Goal: Task Accomplishment & Management: Complete application form

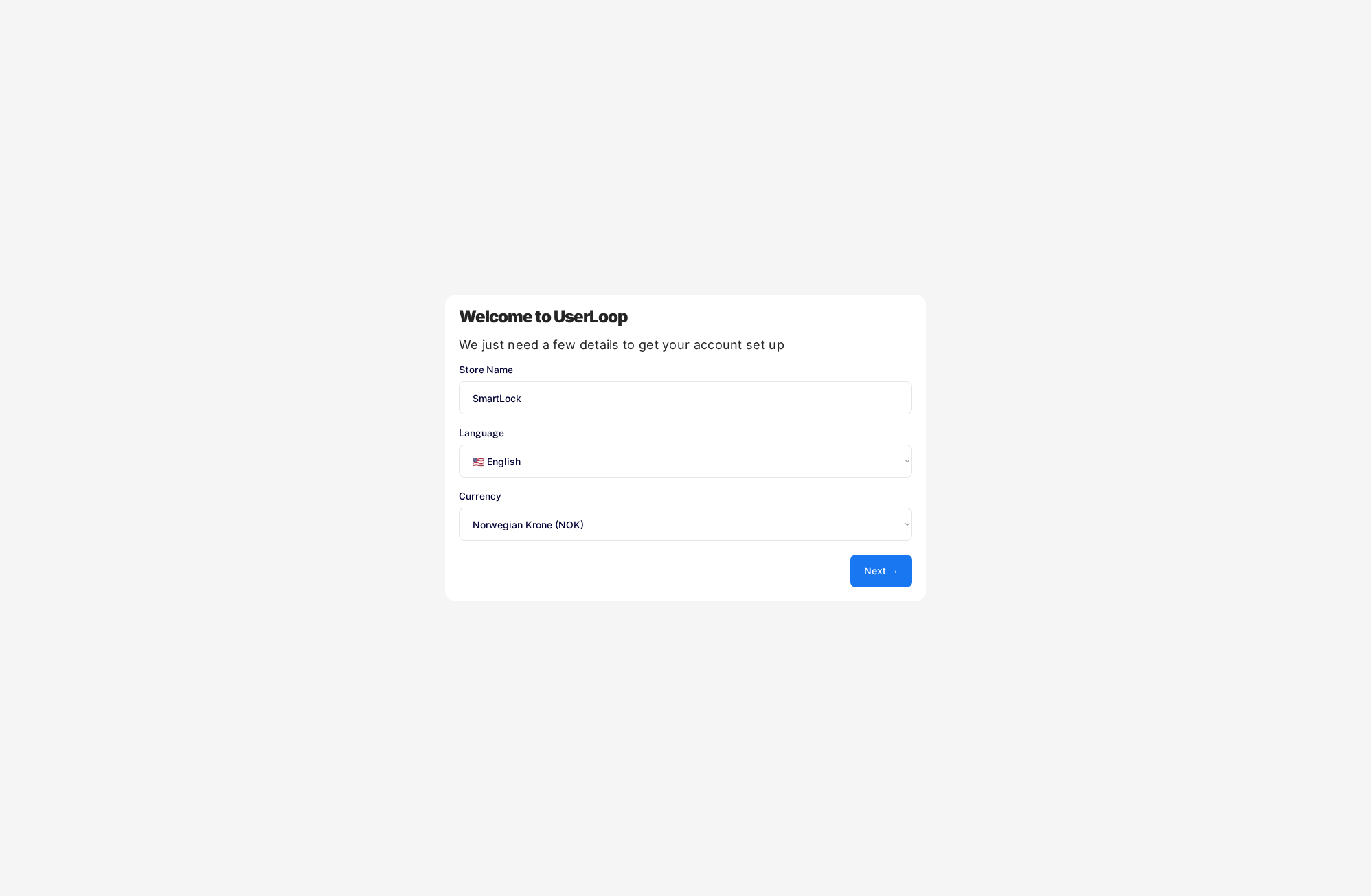
select select ""en""
select select ""1348695171700984260__LOOKUP__1635527639355x817859604484979100""
click at [546, 466] on select "Select an option... 🇺🇸 English 🇫🇷 Français 🇩🇪 Deutsch 🇪🇸 Español" at bounding box center [685, 461] width 453 height 33
click at [459, 445] on select "Select an option... 🇺🇸 English 🇫🇷 Français 🇩🇪 Deutsch 🇪🇸 Español" at bounding box center [685, 461] width 453 height 33
click at [610, 523] on select "Select an option... UAE Dirham (AED) Lek (ALL) Kwanza (AOA) Netherlands Antilli…" at bounding box center [685, 523] width 453 height 33
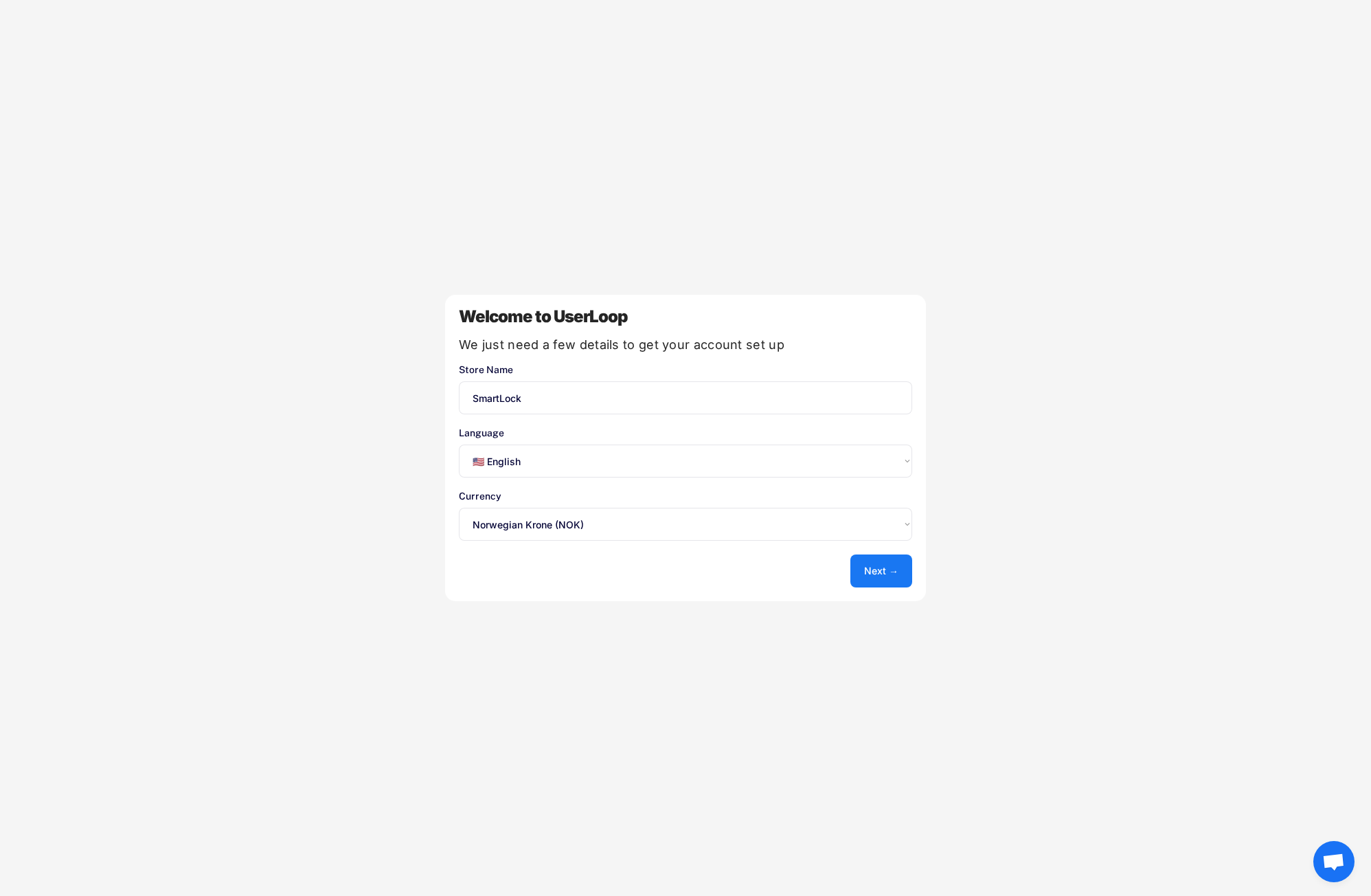
click at [576, 458] on select "Select an option... 🇺🇸 English 🇫🇷 Français 🇩🇪 Deutsch 🇪🇸 Español" at bounding box center [685, 461] width 453 height 33
click at [459, 445] on select "Select an option... 🇺🇸 English 🇫🇷 Français 🇩🇪 Deutsch 🇪🇸 Español" at bounding box center [685, 461] width 453 height 33
click at [893, 572] on button "Next →" at bounding box center [881, 570] width 62 height 33
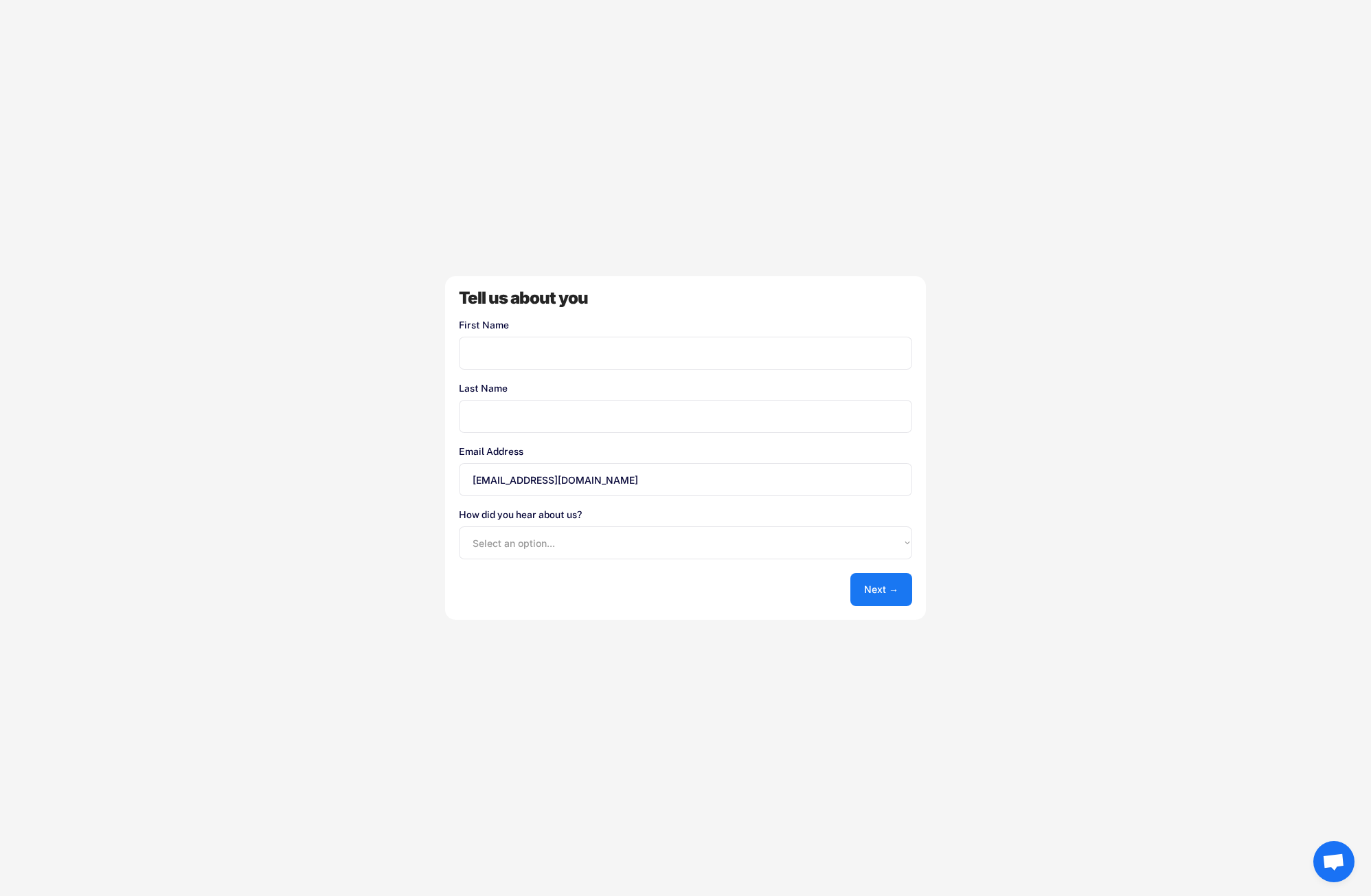
click at [500, 344] on input "input" at bounding box center [685, 353] width 453 height 33
type input "Ahmad"
click at [520, 416] on input "input" at bounding box center [685, 416] width 453 height 33
type input "Khaled"
click at [540, 544] on select "Select an option... Shopify App Store Google UserLoop Blog Referred by a friend…" at bounding box center [685, 542] width 453 height 33
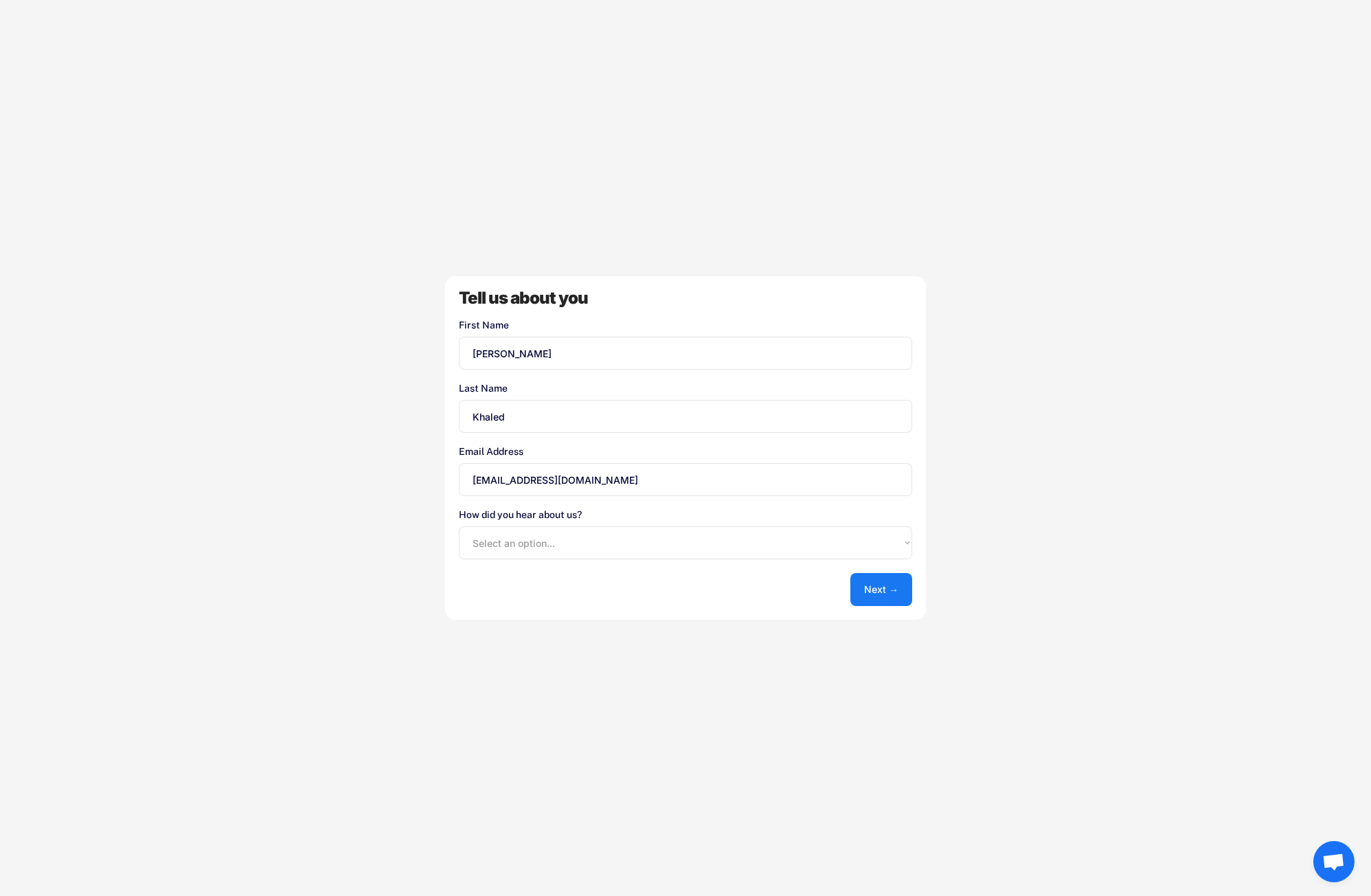
select select ""other""
click at [459, 526] on select "Select an option... Shopify App Store Google UserLoop Blog Referred by a friend…" at bounding box center [685, 542] width 453 height 33
click at [887, 584] on button "Next →" at bounding box center [881, 589] width 62 height 33
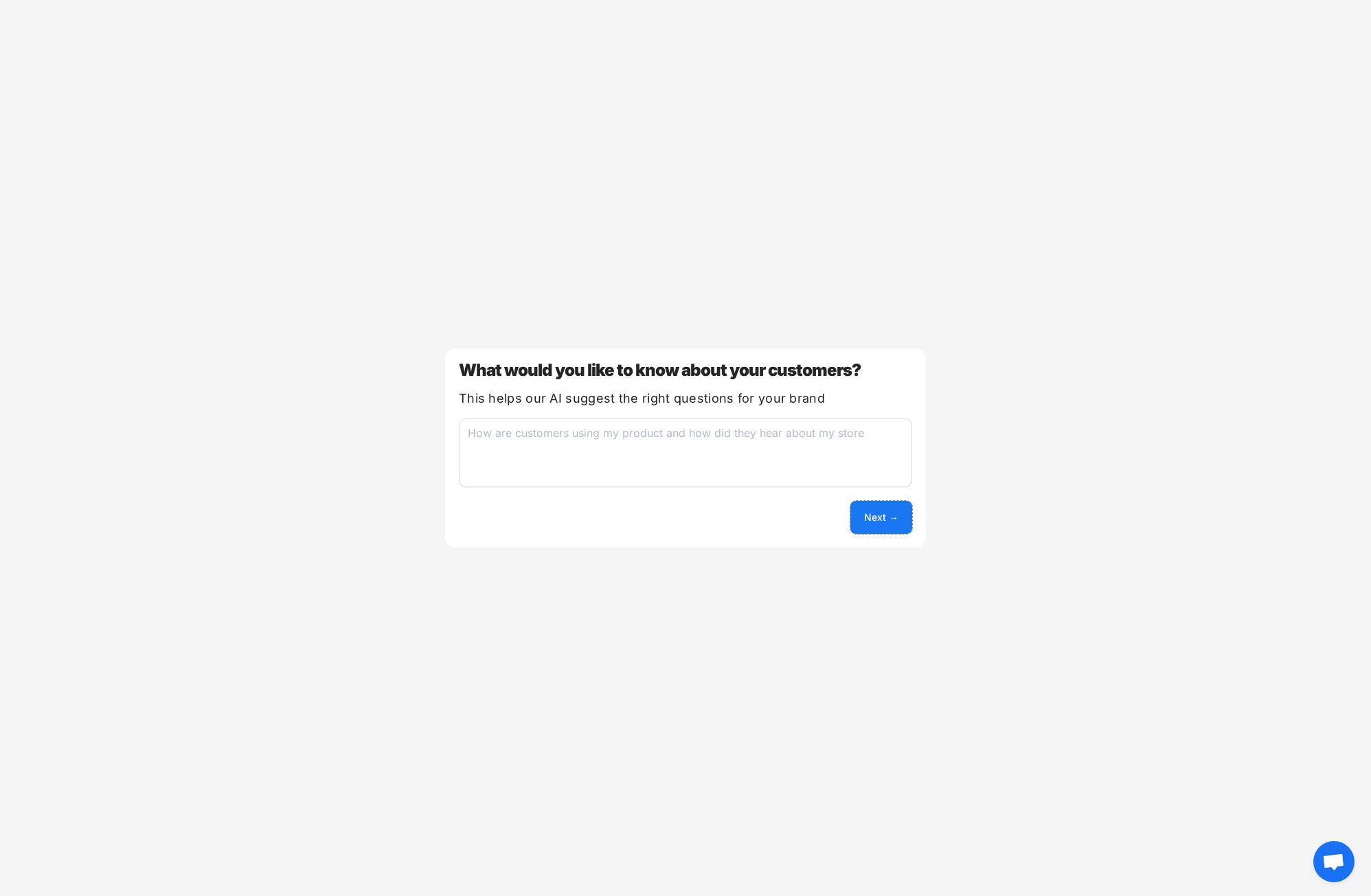
click at [895, 520] on button "Next →" at bounding box center [881, 517] width 62 height 33
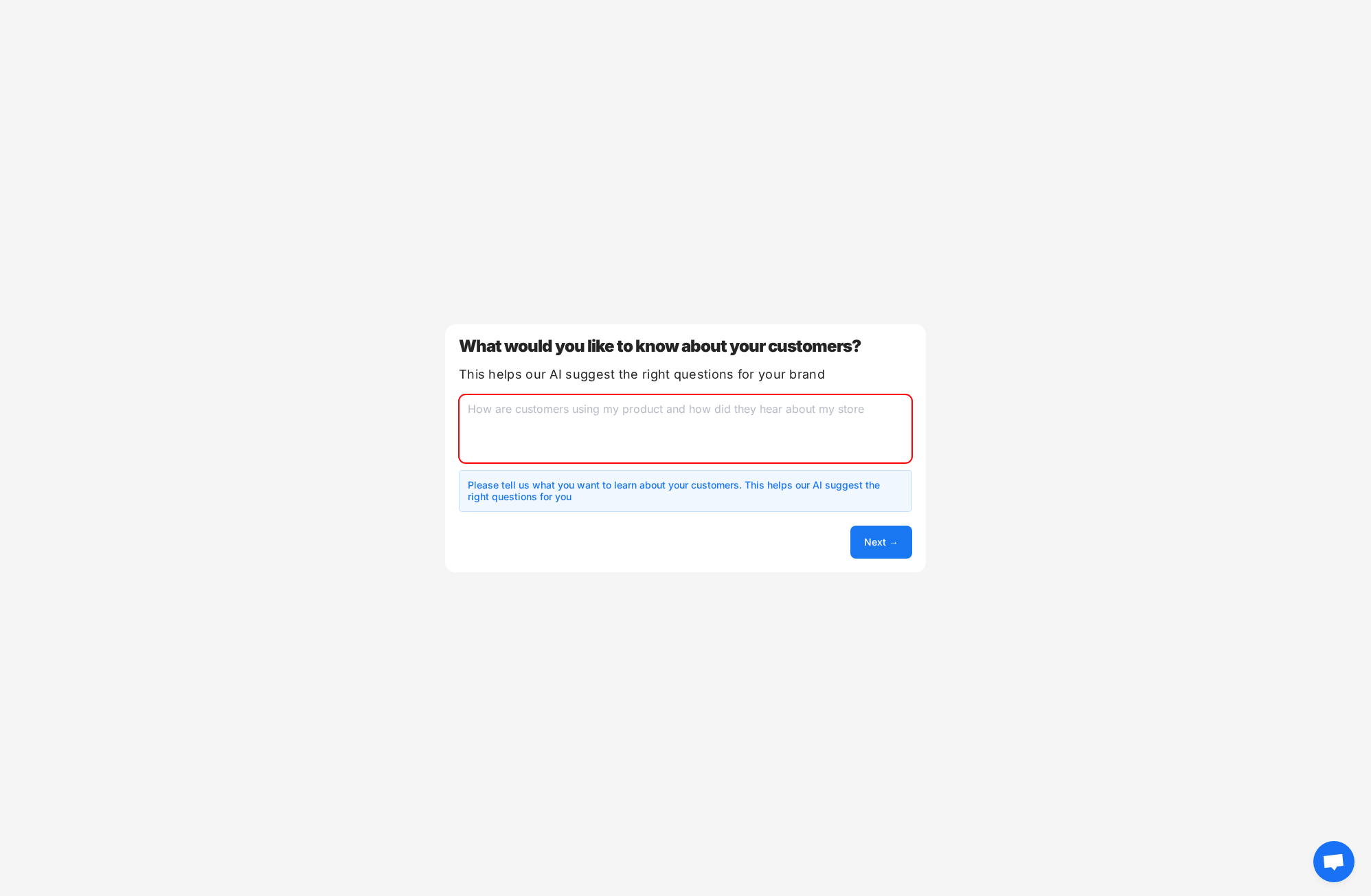
drag, startPoint x: 481, startPoint y: 460, endPoint x: 473, endPoint y: 415, distance: 45.7
paste textarea "We want to better understand our customers so we can scale effectively. Age gro…"
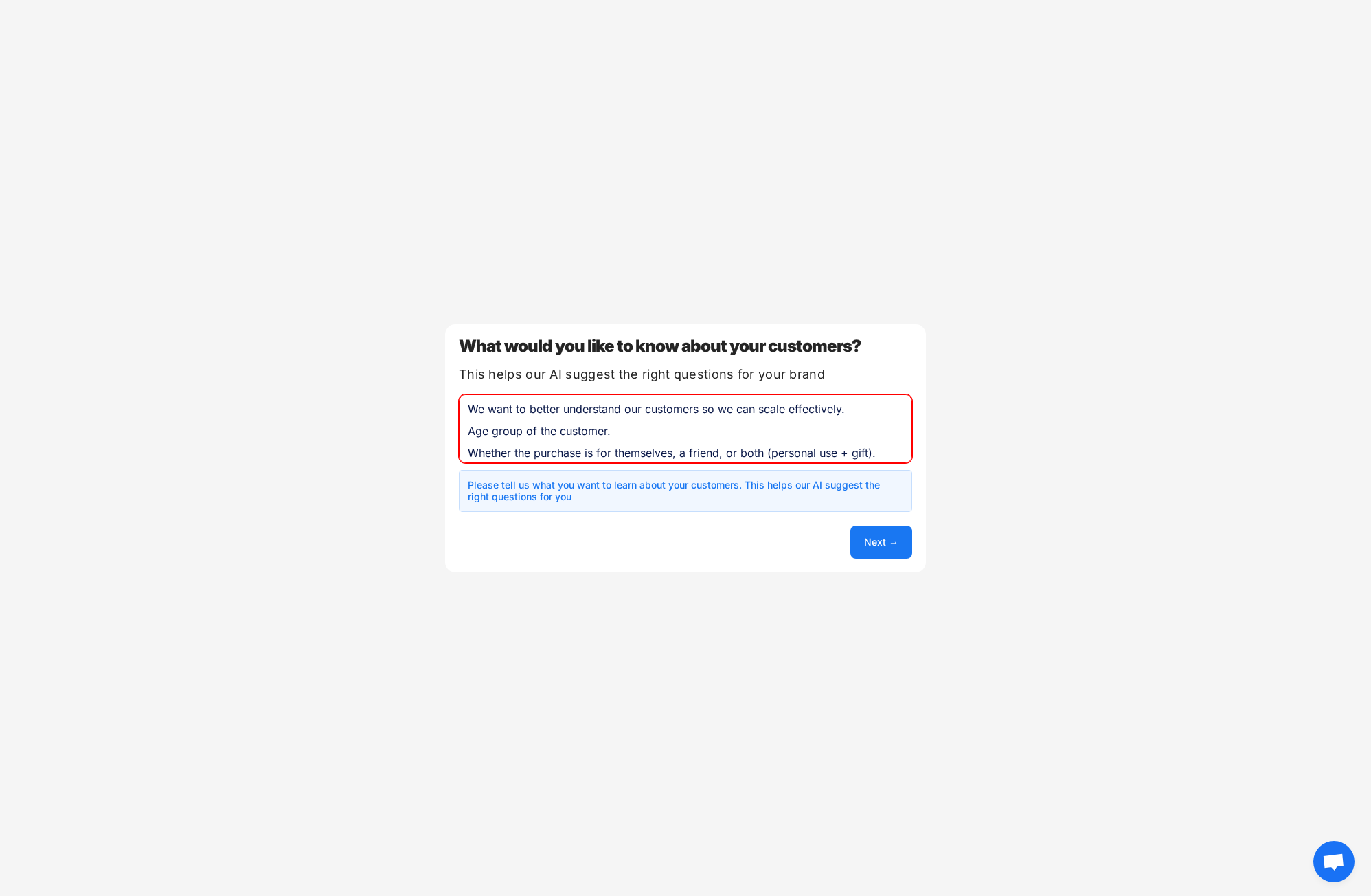
scroll to position [162, 0]
type textarea "We want to better understand our customers so we can scale effectively. Age gro…"
click at [886, 549] on div "Welcome to UserLoop We just need a few details to get your account set up Store…" at bounding box center [685, 448] width 1371 height 896
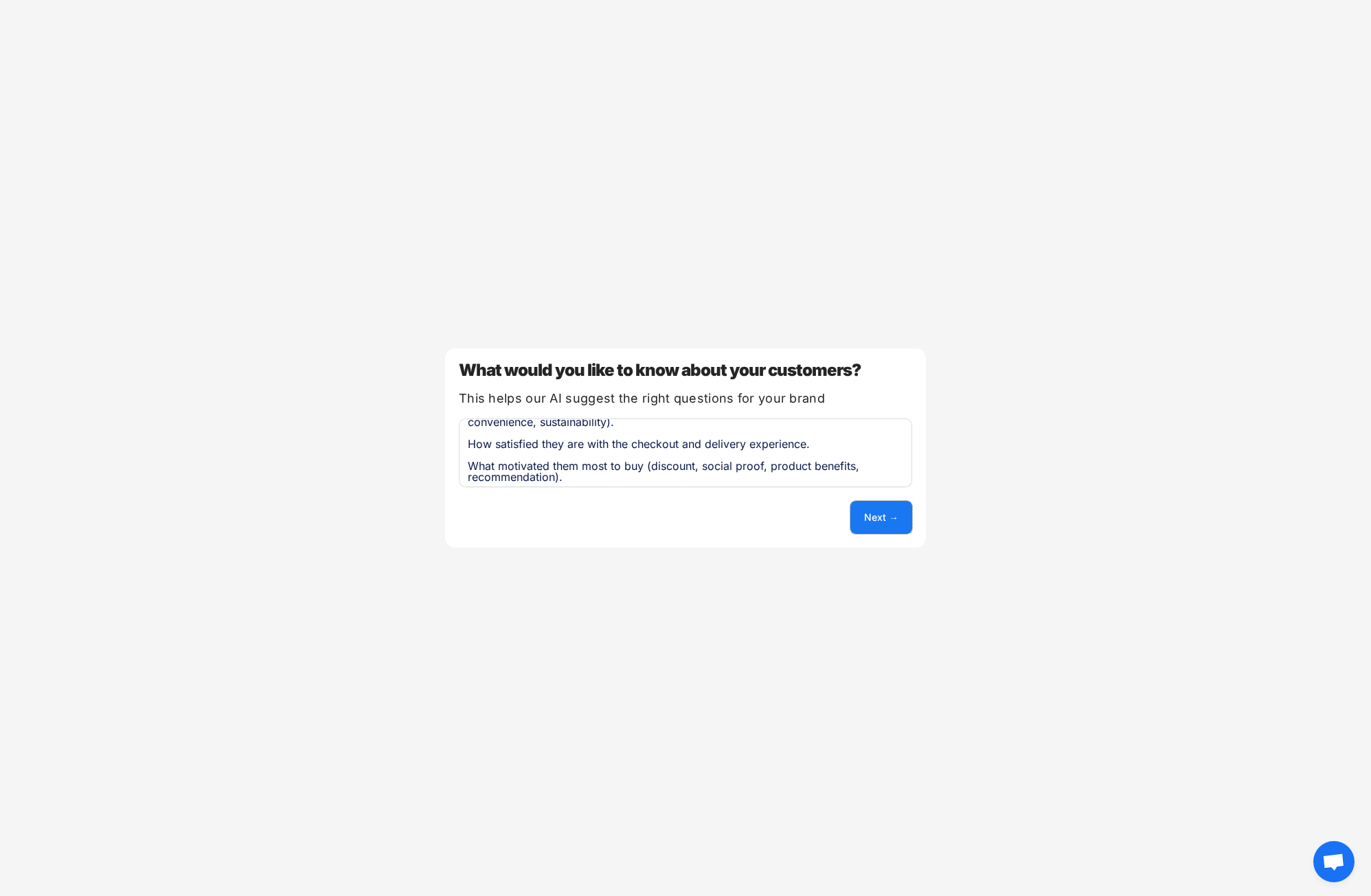
scroll to position [169, 0]
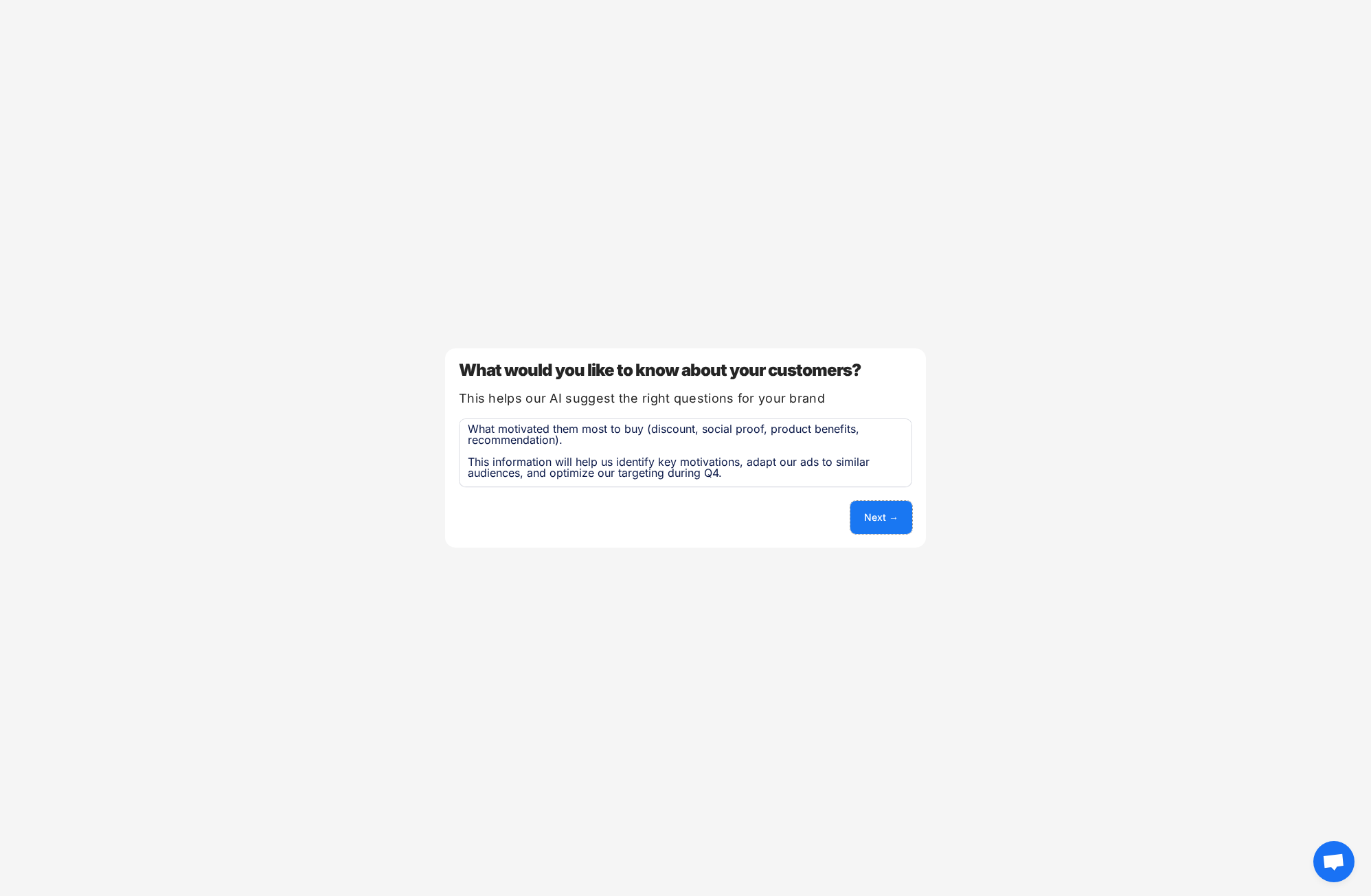
click at [880, 512] on button "Next →" at bounding box center [881, 517] width 62 height 33
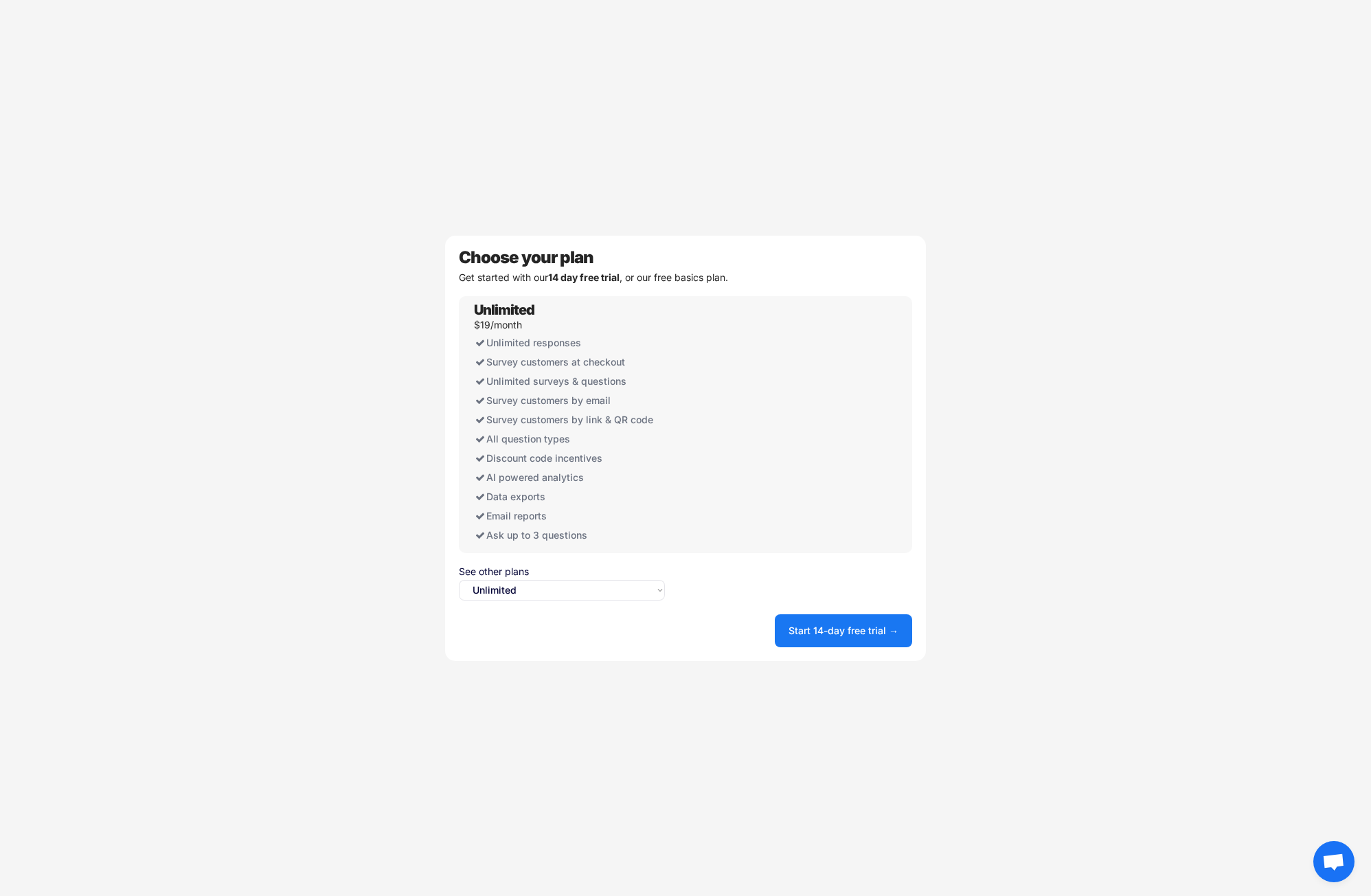
click at [550, 598] on select "Select an option... Unlimited Free" at bounding box center [562, 589] width 206 height 21
select select ""free0""
click at [459, 579] on select "Select an option... Unlimited Free" at bounding box center [562, 589] width 206 height 21
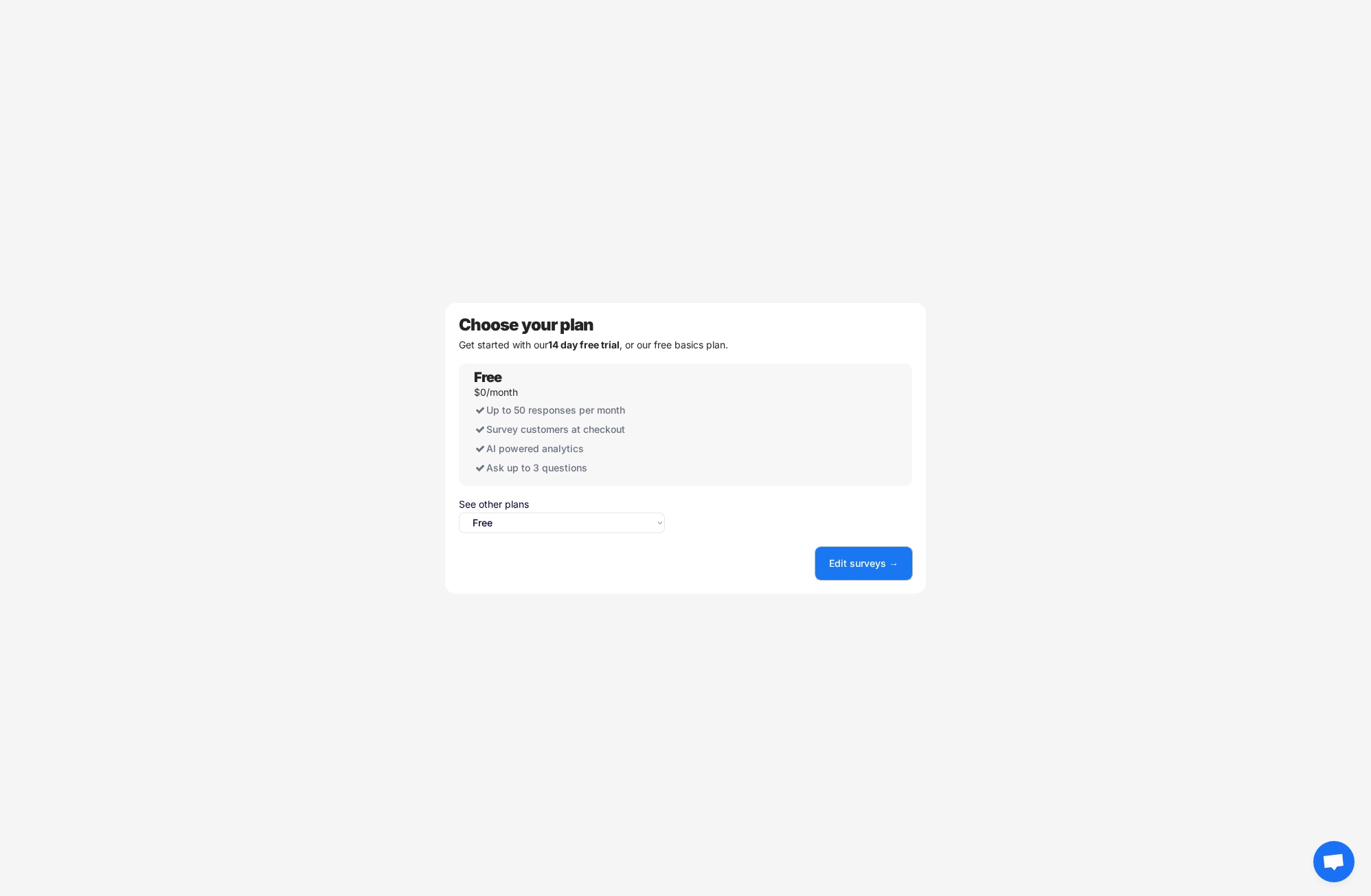
click at [848, 562] on button "Edit surveys →" at bounding box center [864, 563] width 97 height 33
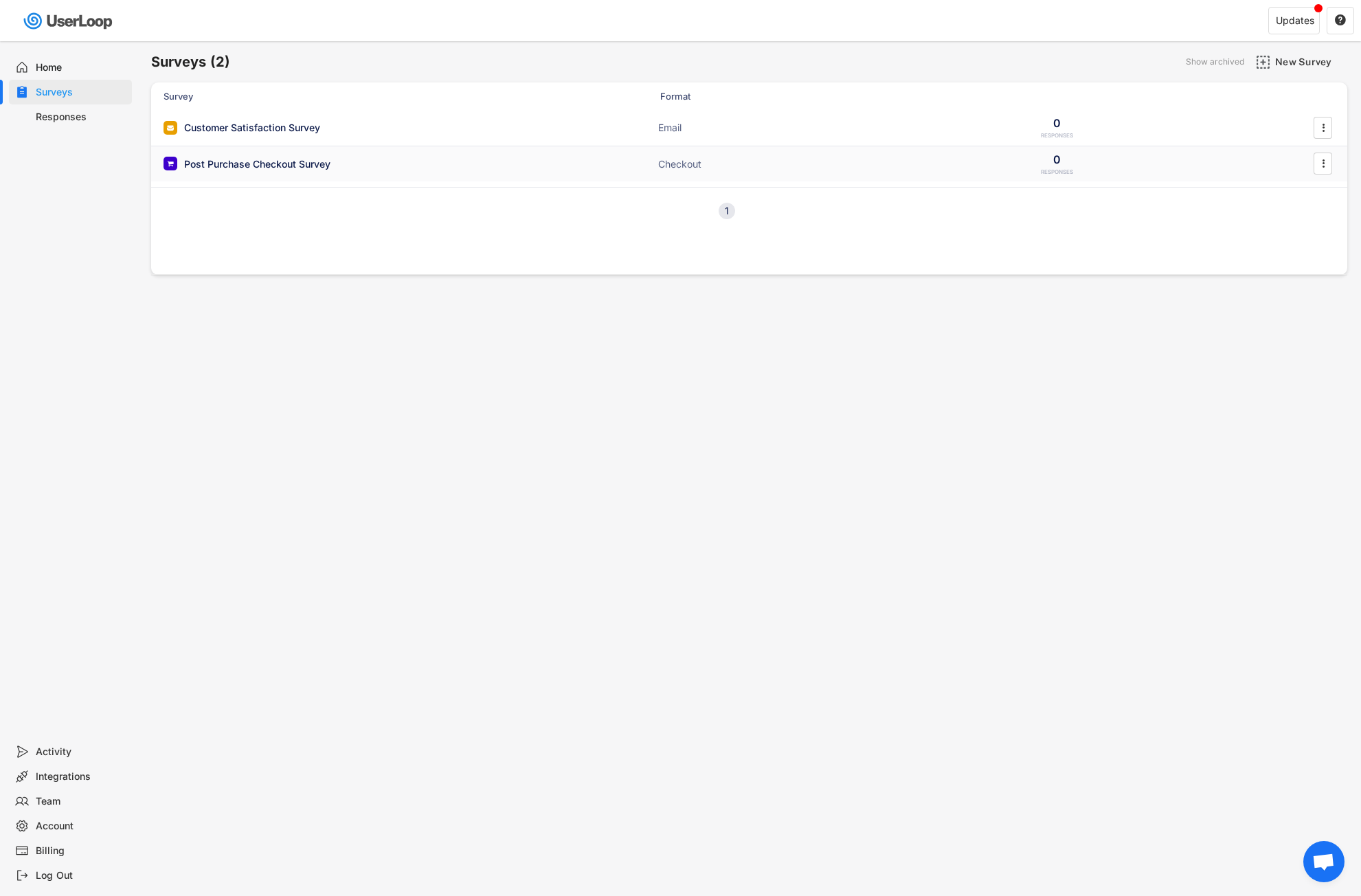
click at [281, 169] on div "Post Purchase Checkout Survey" at bounding box center [257, 164] width 146 height 14
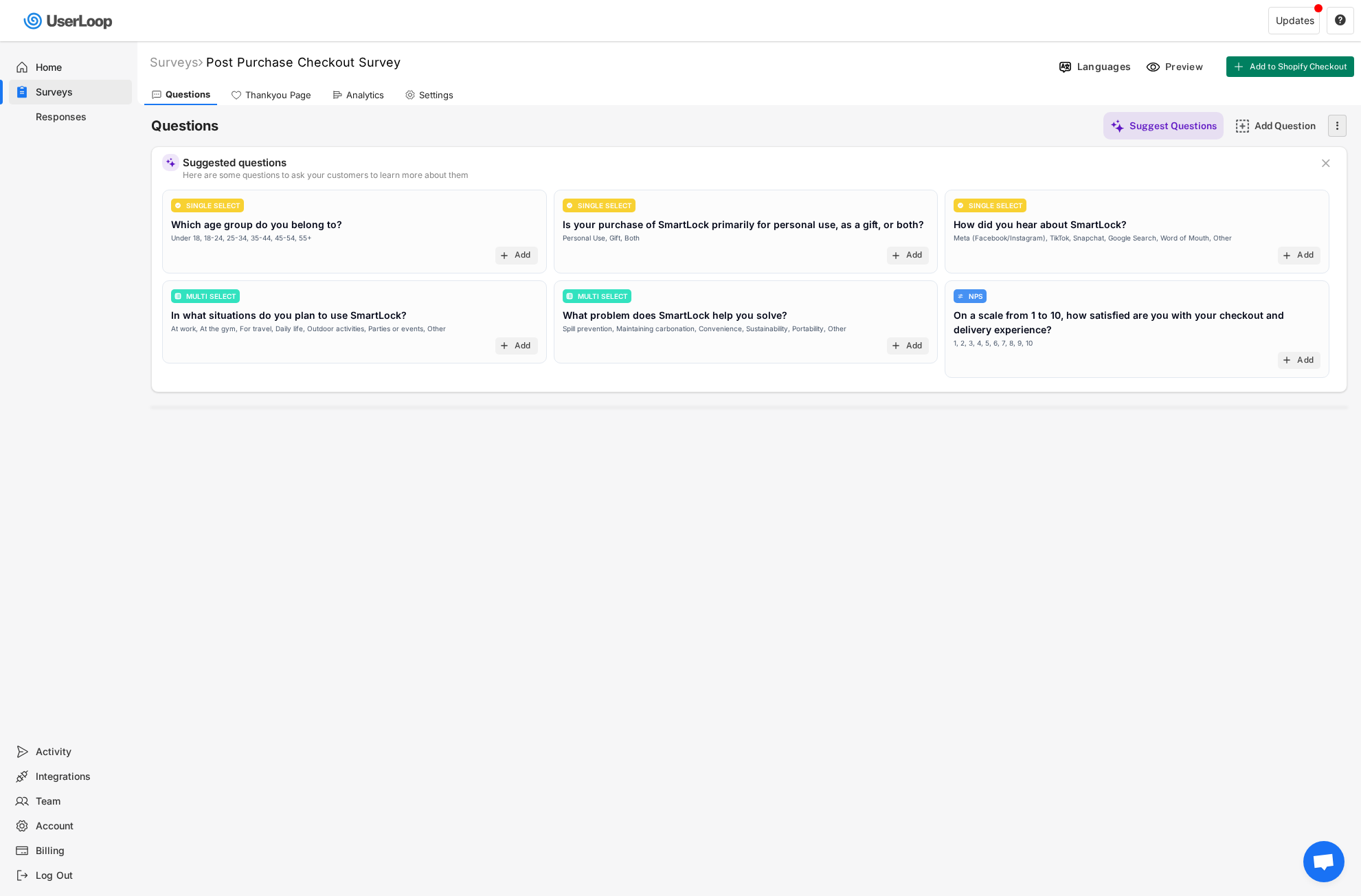
click at [1346, 129] on div "" at bounding box center [1337, 126] width 18 height 22
click at [978, 149] on div "Suggested questions Here are some questions to ask your customers to learn more…" at bounding box center [749, 163] width 1140 height 32
click at [286, 228] on div "Which age group do you belong to?" at bounding box center [256, 224] width 171 height 15
click at [283, 204] on div "SINGLE SELECT Which age group do you belong to? Under 18, 18-24, 25-34, 35-44, …" at bounding box center [354, 221] width 367 height 44
click at [407, 232] on div "SINGLE SELECT Which age group do you belong to? Under 18, 18-24, 25-34, 35-44, …" at bounding box center [354, 221] width 367 height 44
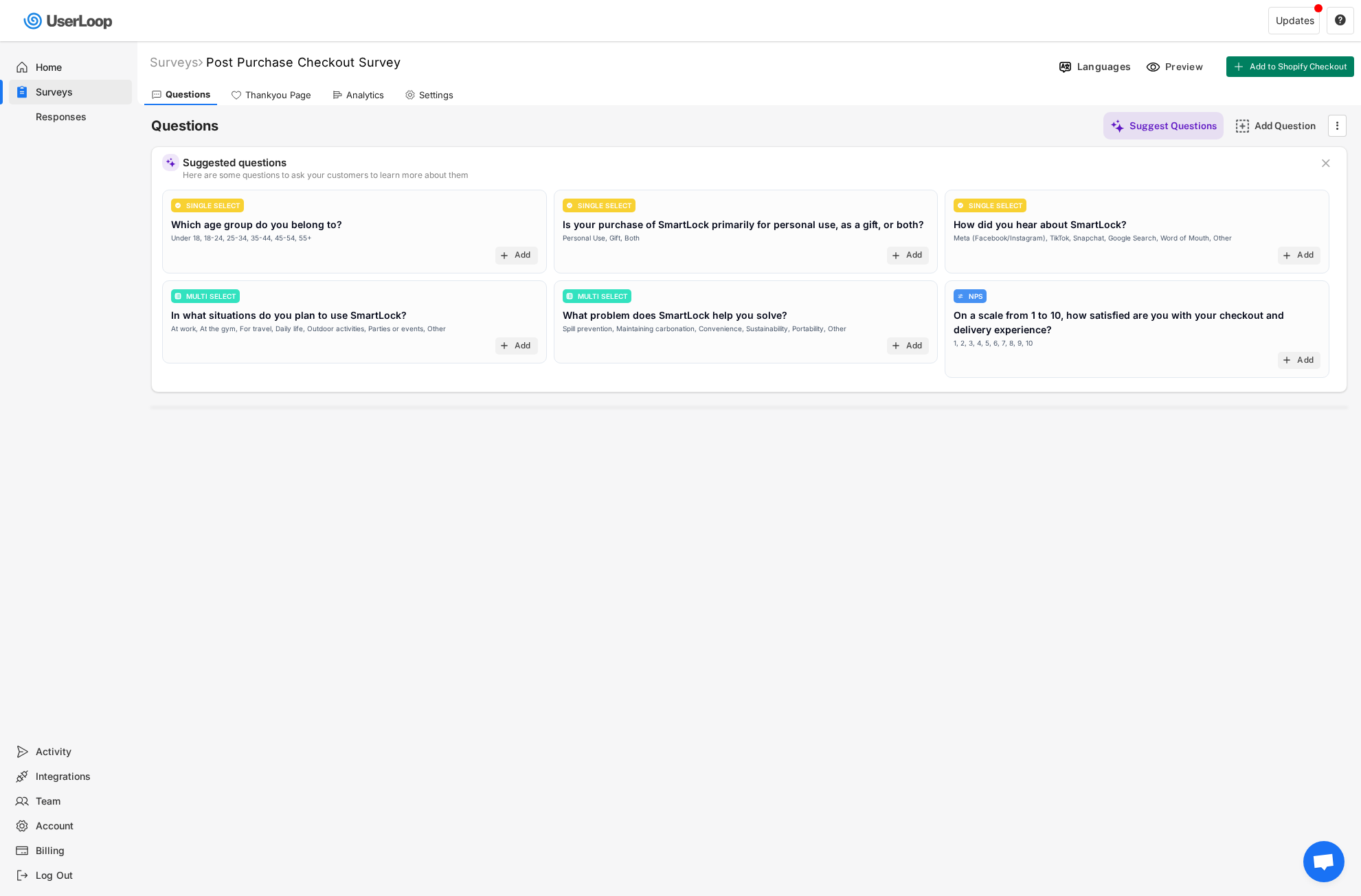
click at [281, 200] on div "SINGLE SELECT Which age group do you belong to? Under 18, 18-24, 25-34, 35-44, …" at bounding box center [354, 221] width 367 height 44
click at [1104, 68] on div "Languages" at bounding box center [1104, 67] width 54 height 12
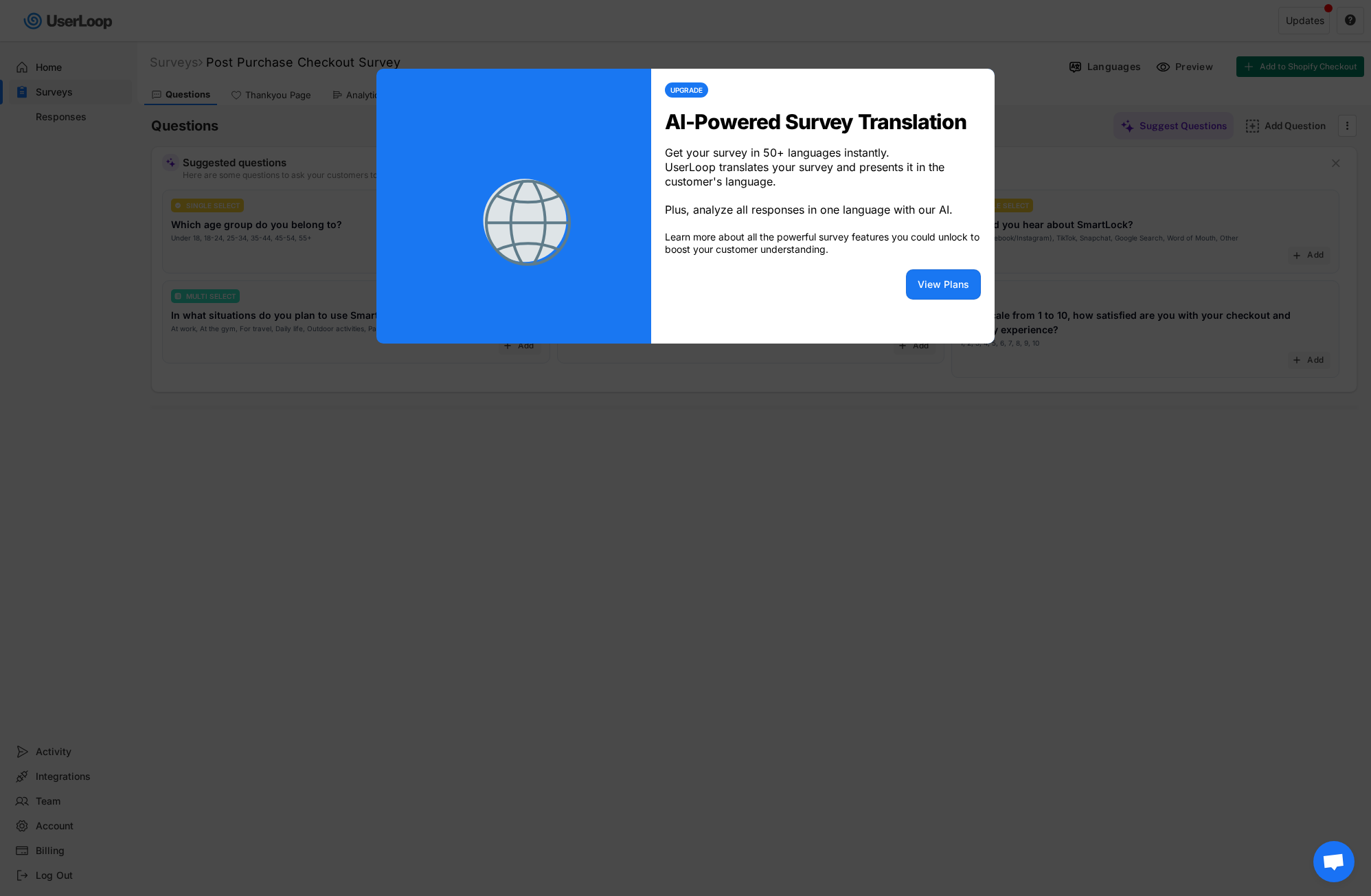
click at [1035, 102] on div at bounding box center [685, 448] width 1371 height 896
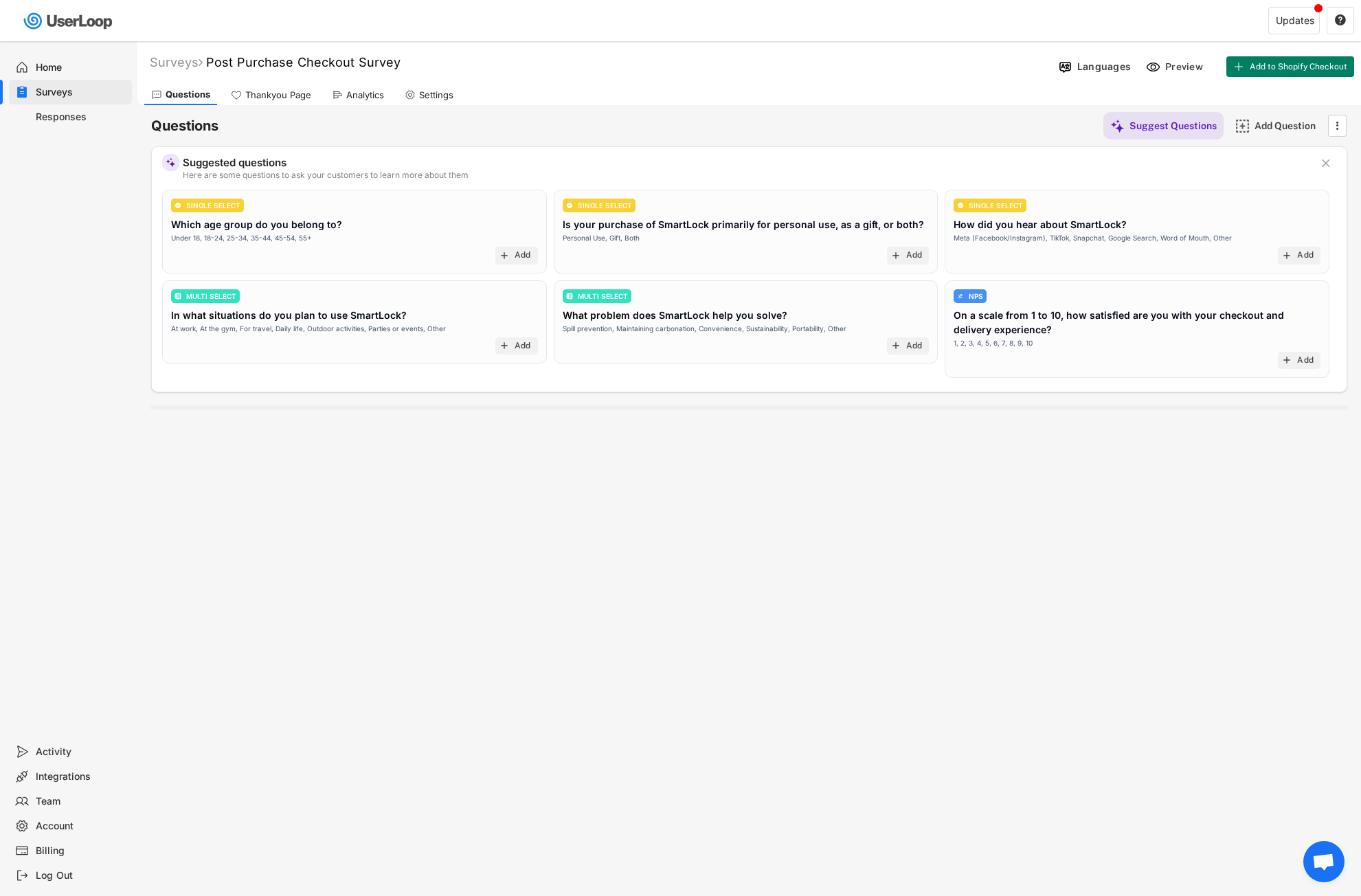
click at [298, 230] on div "Which age group do you belong to?" at bounding box center [256, 224] width 171 height 15
click at [219, 228] on div "Which age group do you belong to?" at bounding box center [256, 224] width 171 height 15
click at [228, 179] on div "Here are some questions to ask your customers to learn more about them" at bounding box center [745, 175] width 1126 height 8
click at [286, 233] on div "Under 18, 18-24, 25-34, 35-44, 45-54, 55+" at bounding box center [242, 238] width 141 height 10
drag, startPoint x: 302, startPoint y: 234, endPoint x: 376, endPoint y: 228, distance: 74.2
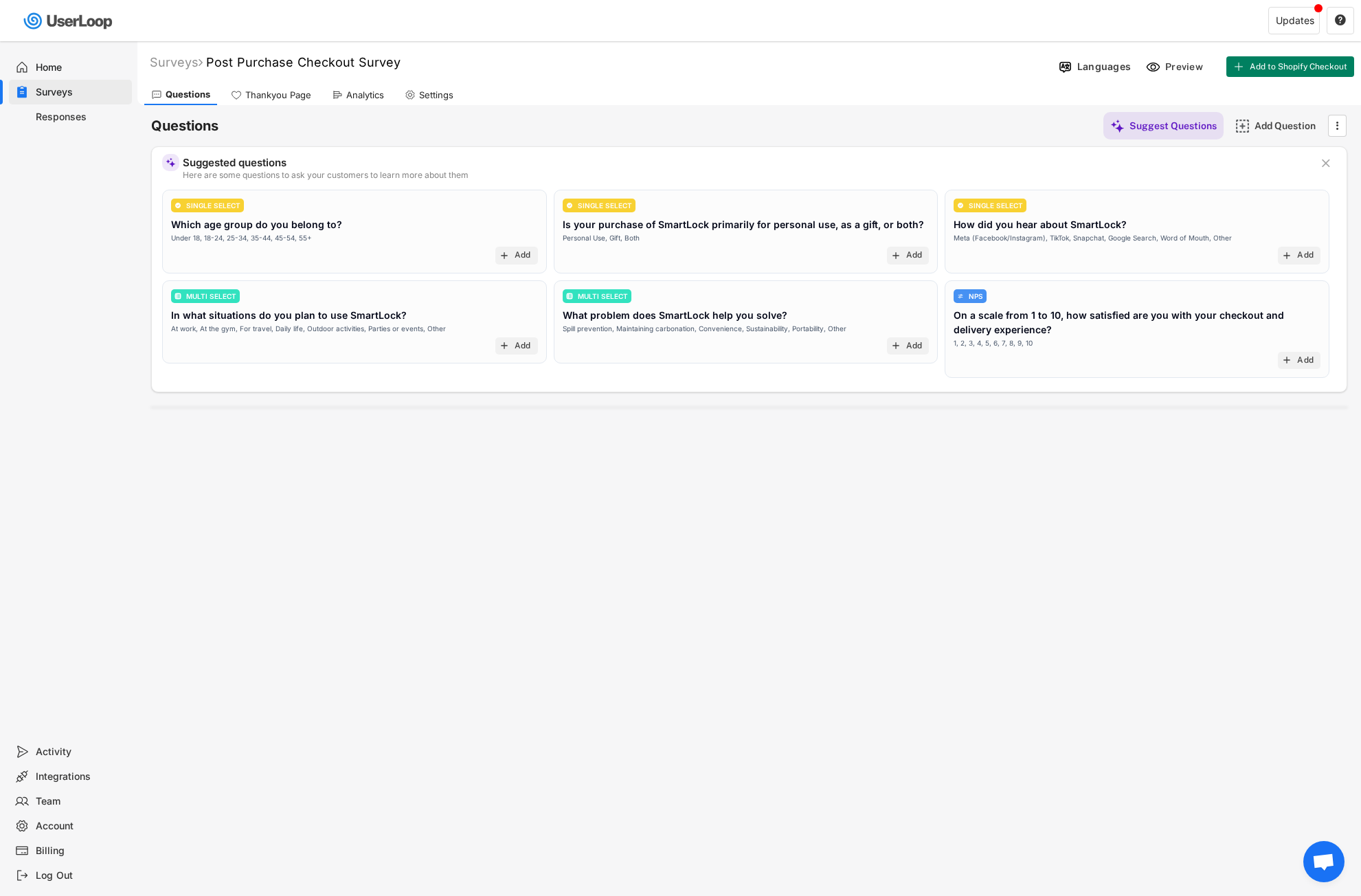
click at [304, 233] on div "Under 18, 18-24, 25-34, 35-44, 45-54, 55+" at bounding box center [242, 238] width 141 height 10
click at [417, 98] on div "Settings" at bounding box center [429, 94] width 63 height 21
select select ""weekly""
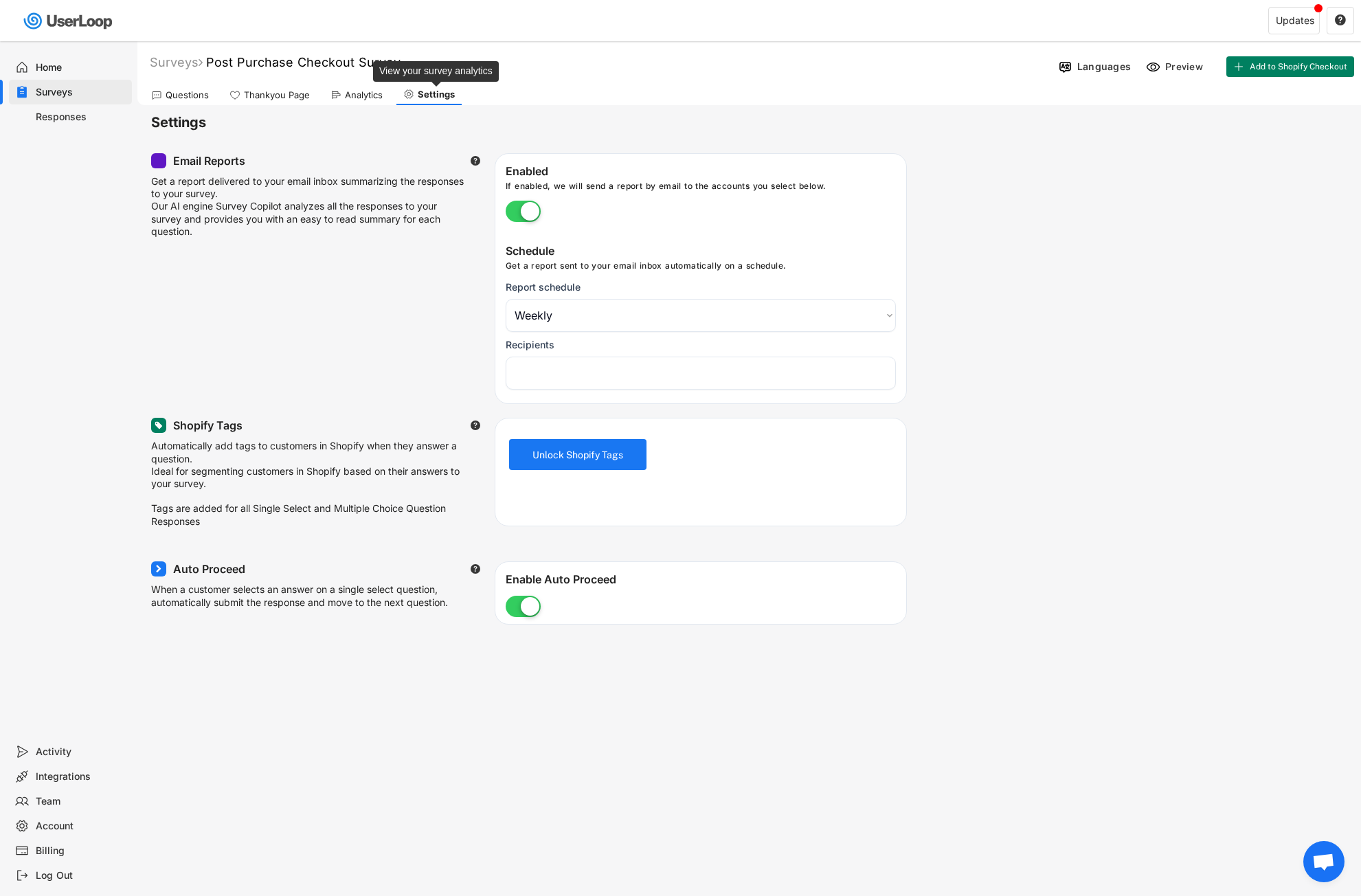
select select "1348695171700984260__LOOKUP__1757521491950x766477275013196000"
click at [173, 93] on div "Questions" at bounding box center [187, 95] width 43 height 11
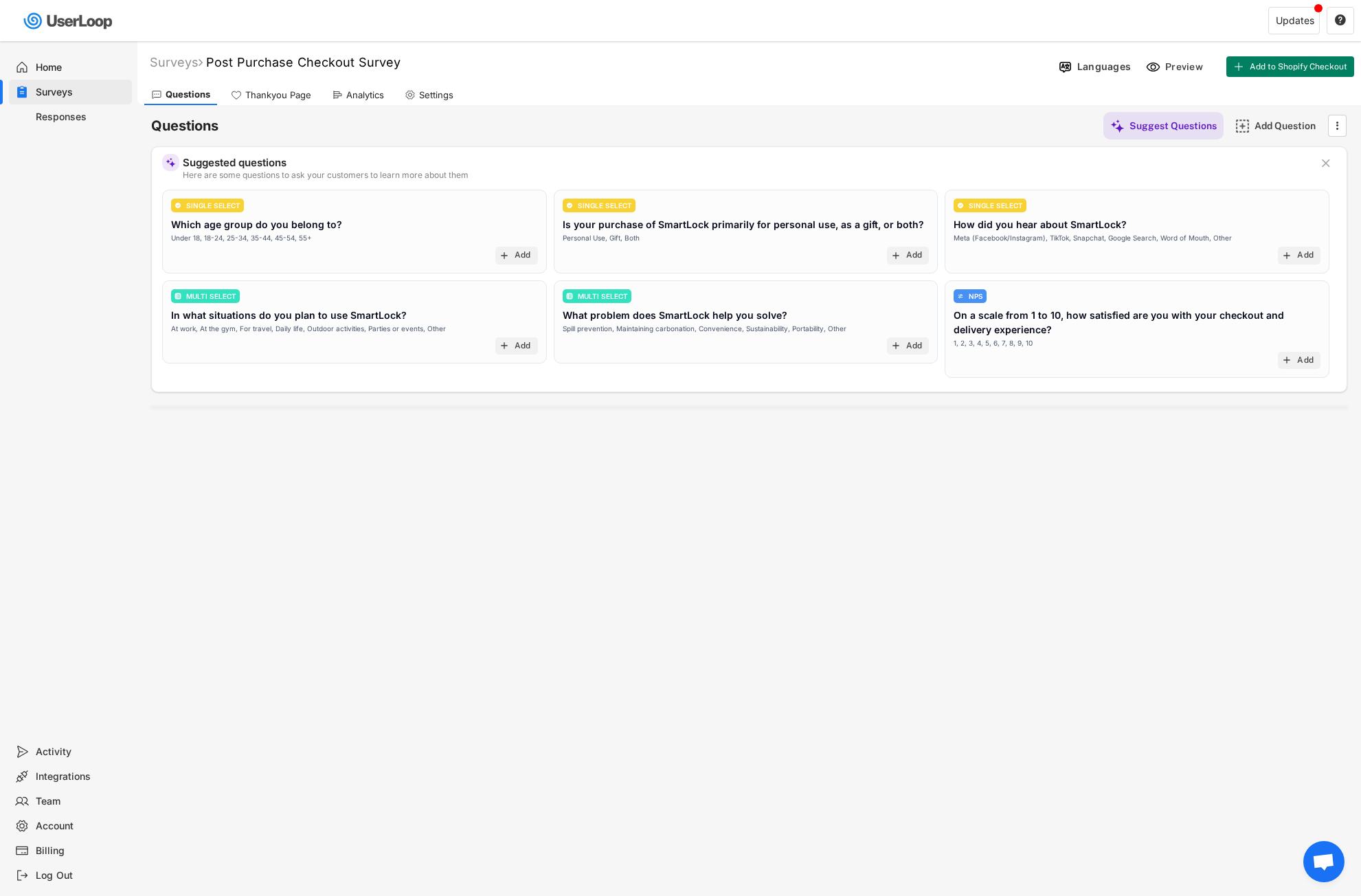
click at [414, 235] on div "SINGLE SELECT Which age group do you belong to? Under 18, 18-24, 25-34, 35-44, …" at bounding box center [354, 221] width 367 height 44
click at [514, 252] on div "Add" at bounding box center [523, 255] width 17 height 11
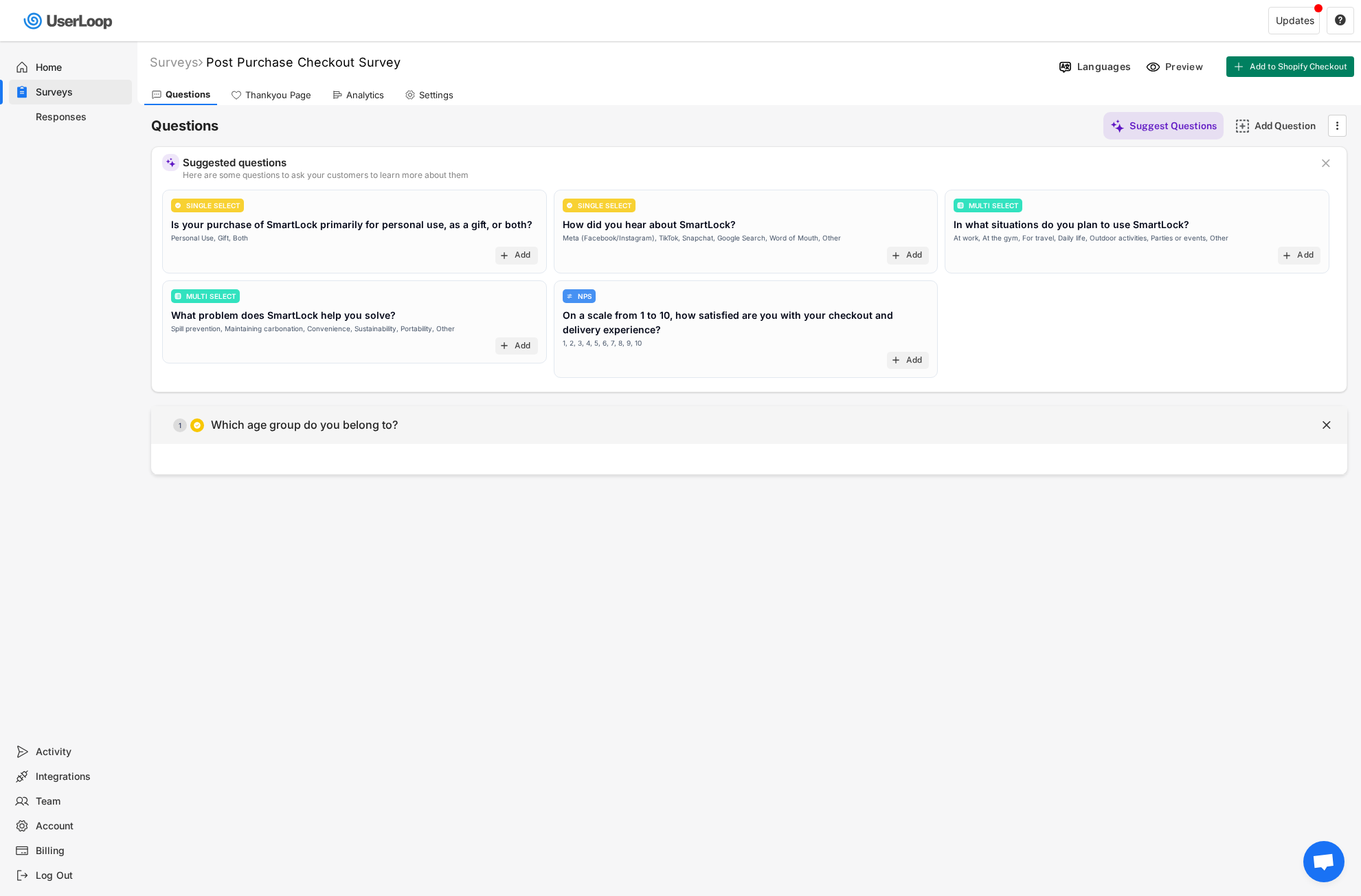
click at [304, 425] on div "Which age group do you belong to?" at bounding box center [304, 425] width 187 height 15
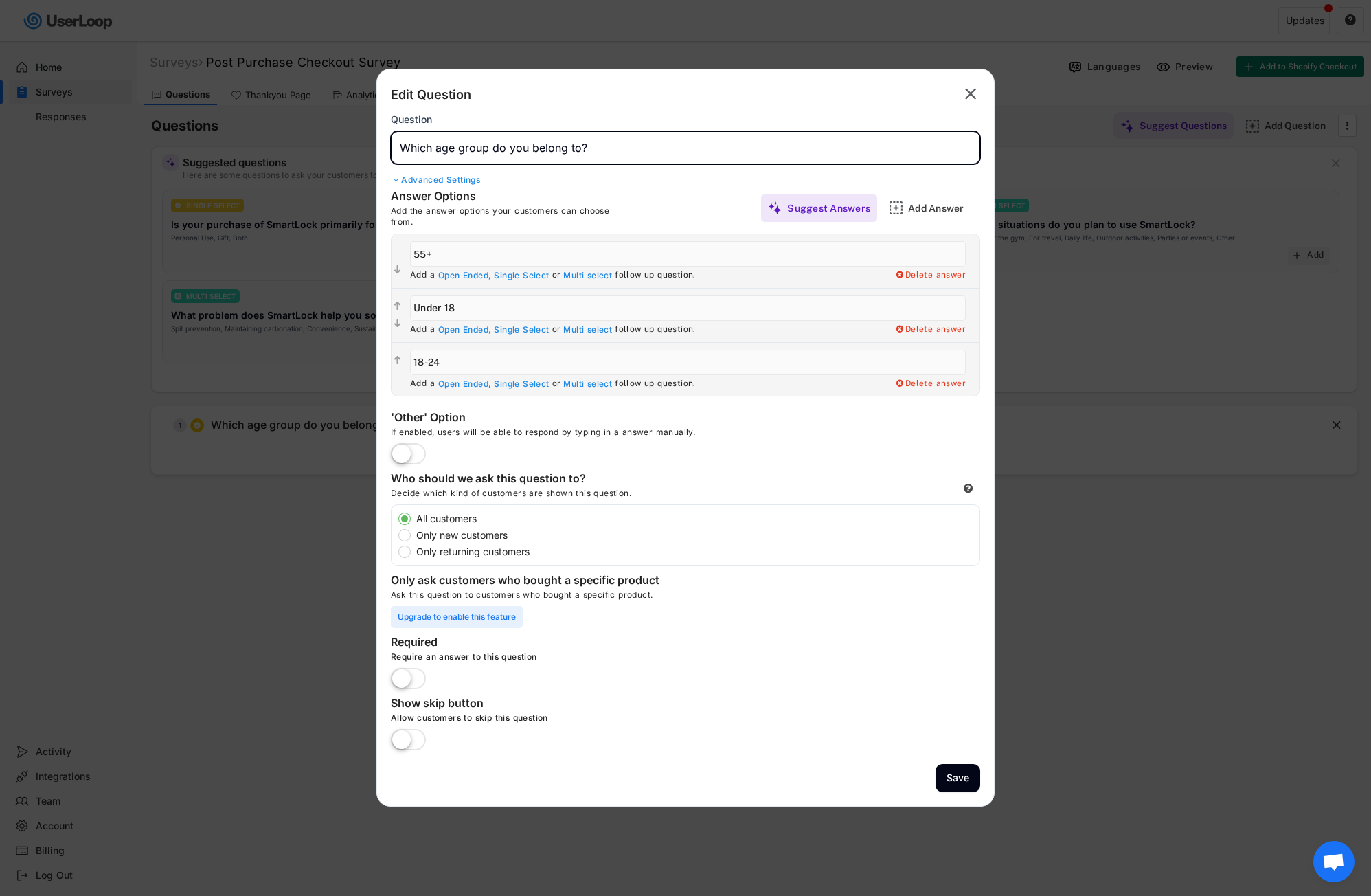
click at [585, 149] on input "input" at bounding box center [685, 147] width 589 height 33
click at [414, 449] on label at bounding box center [408, 455] width 42 height 30
click at [0, 0] on input "checkbox" at bounding box center [0, 0] width 0 height 0
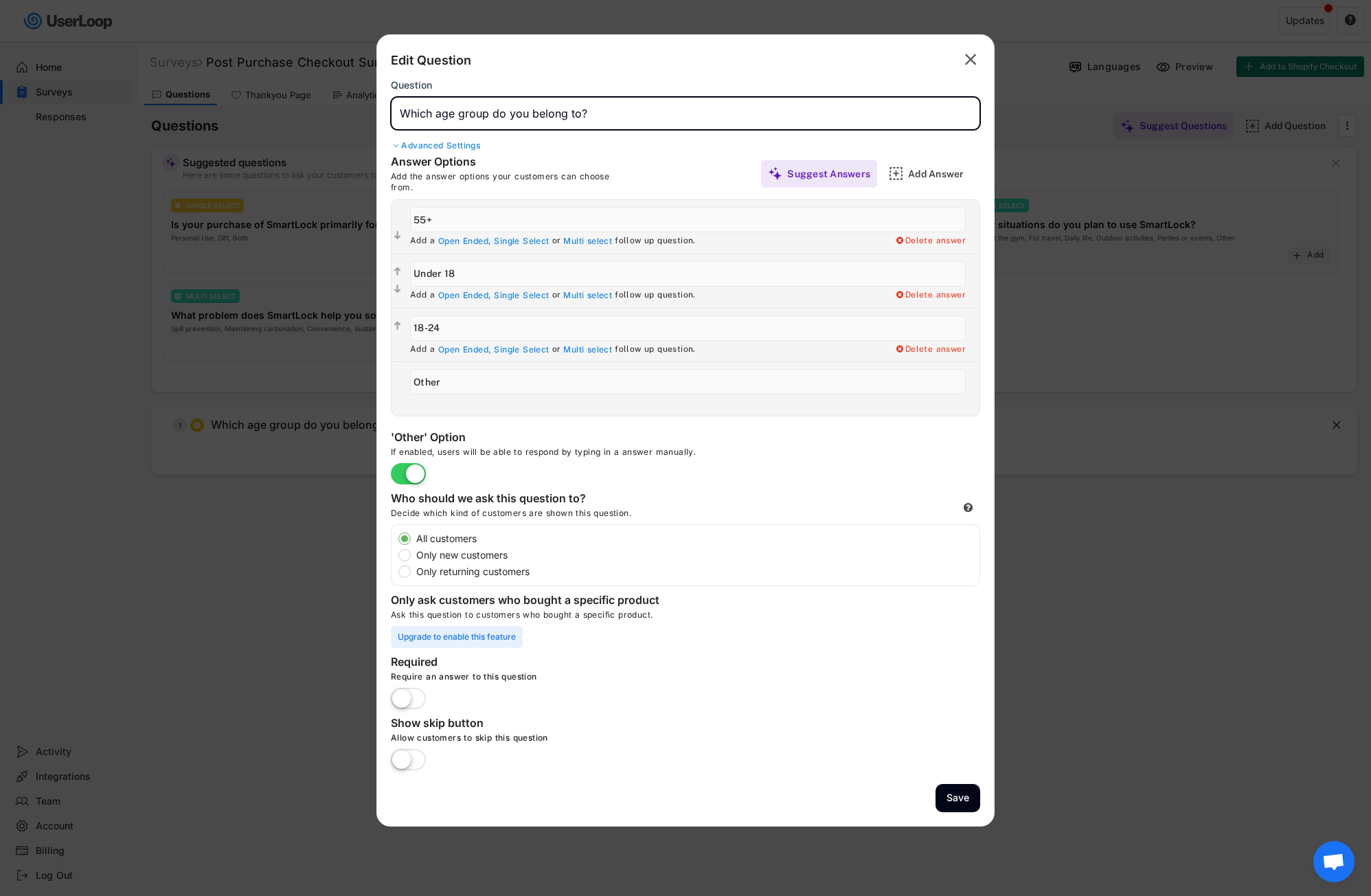
drag, startPoint x: 625, startPoint y: 107, endPoint x: 635, endPoint y: 112, distance: 11.2
click at [631, 110] on input "input" at bounding box center [685, 113] width 589 height 33
click at [927, 173] on div "Add Answer" at bounding box center [943, 174] width 69 height 12
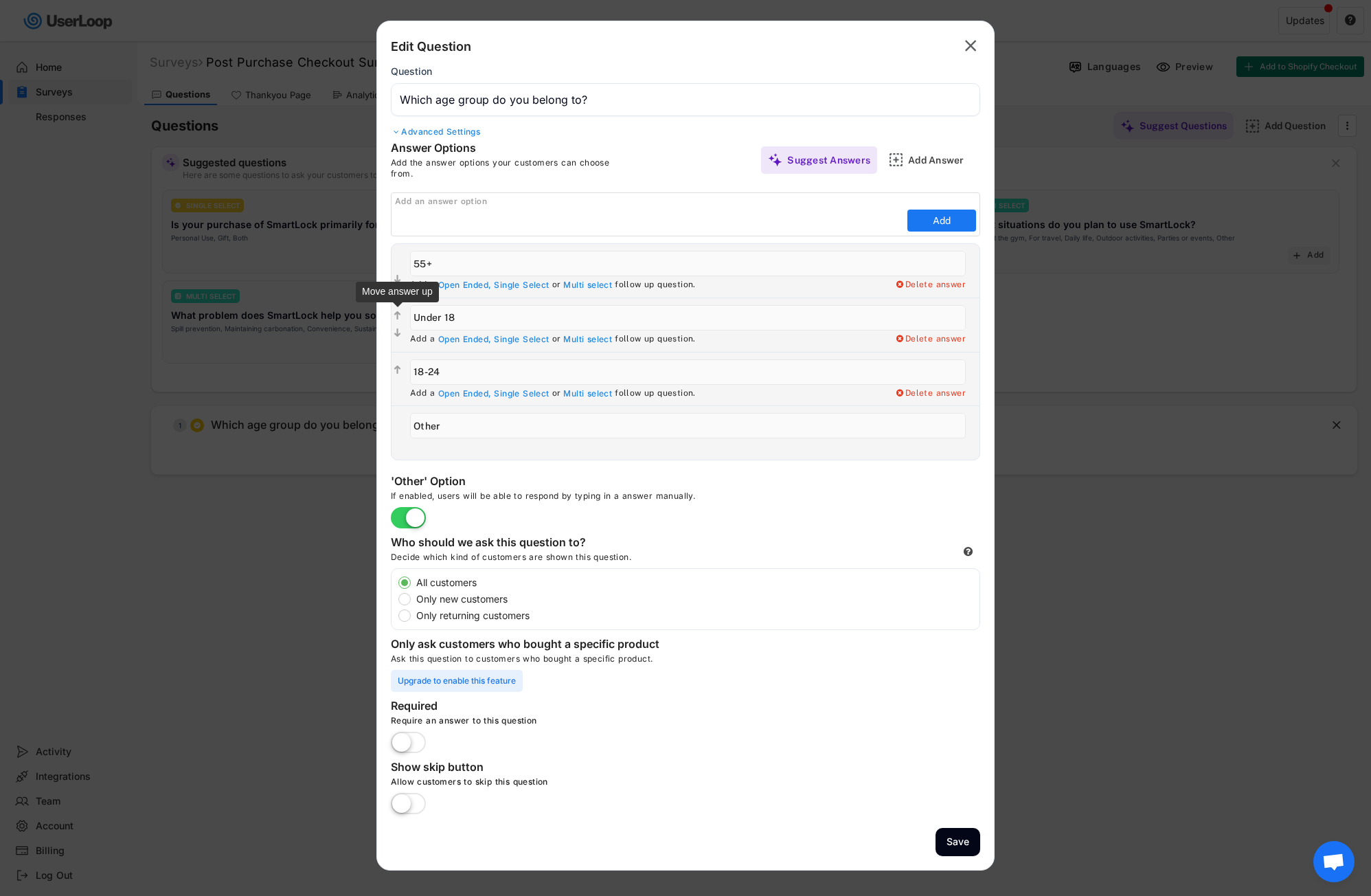
click at [398, 313] on text "" at bounding box center [397, 315] width 7 height 11
type input "Under 18"
click at [399, 367] on text "" at bounding box center [397, 369] width 7 height 11
type input "18-24"
type input "55+"
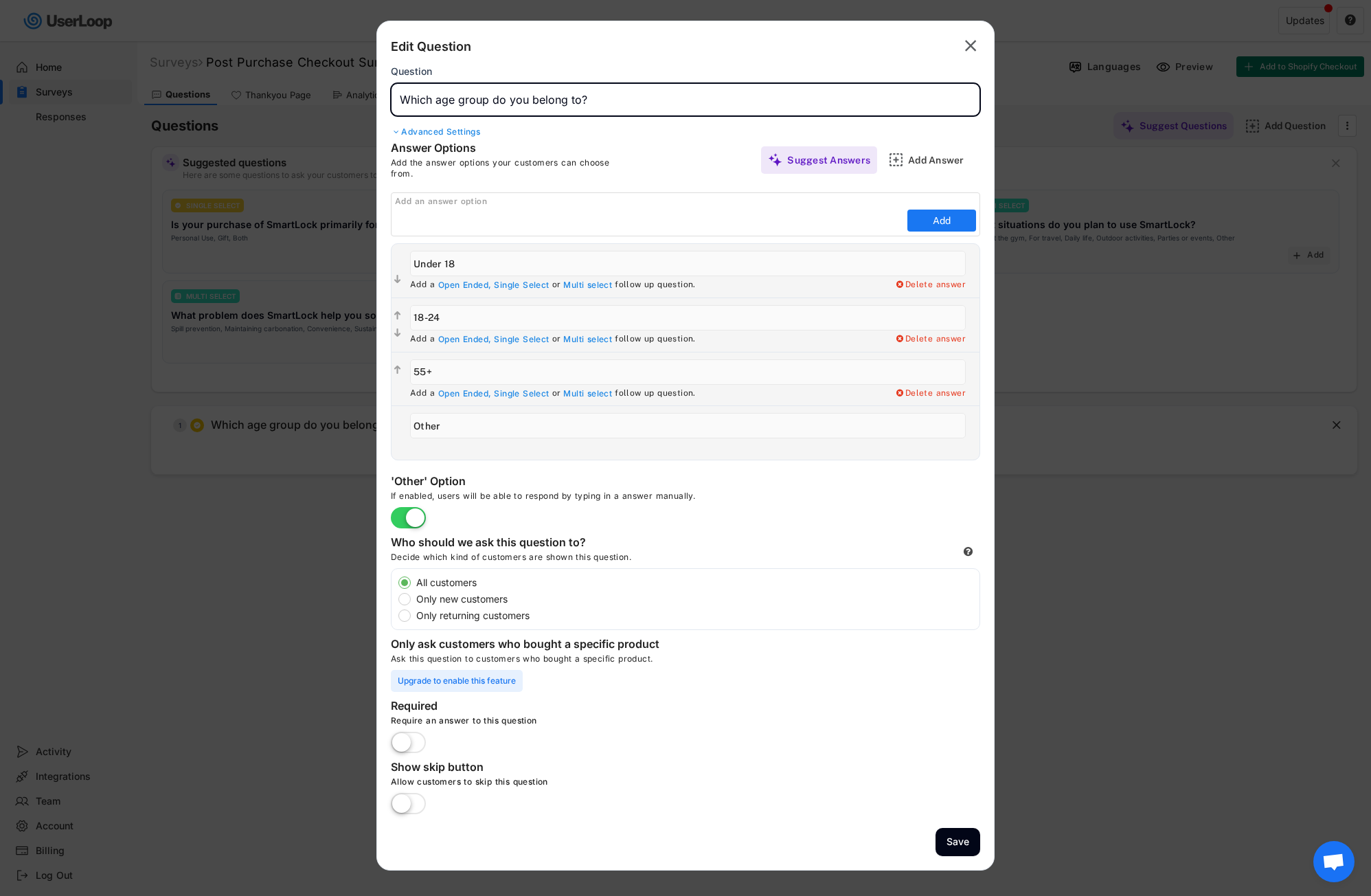
drag, startPoint x: 618, startPoint y: 102, endPoint x: 371, endPoint y: 108, distance: 247.1
click at [371, 108] on body "Surveys (2) Show archived New Survey Survey Format Post Purchase Checkout Surve…" at bounding box center [685, 448] width 1371 height 896
paste input "Hvilken aldersgruppe tilhører du?"
type input "Hvilken aldersgruppe tilhører du?"
click at [625, 140] on div "Edit Question  Question Advanced Settings" at bounding box center [685, 88] width 589 height 106
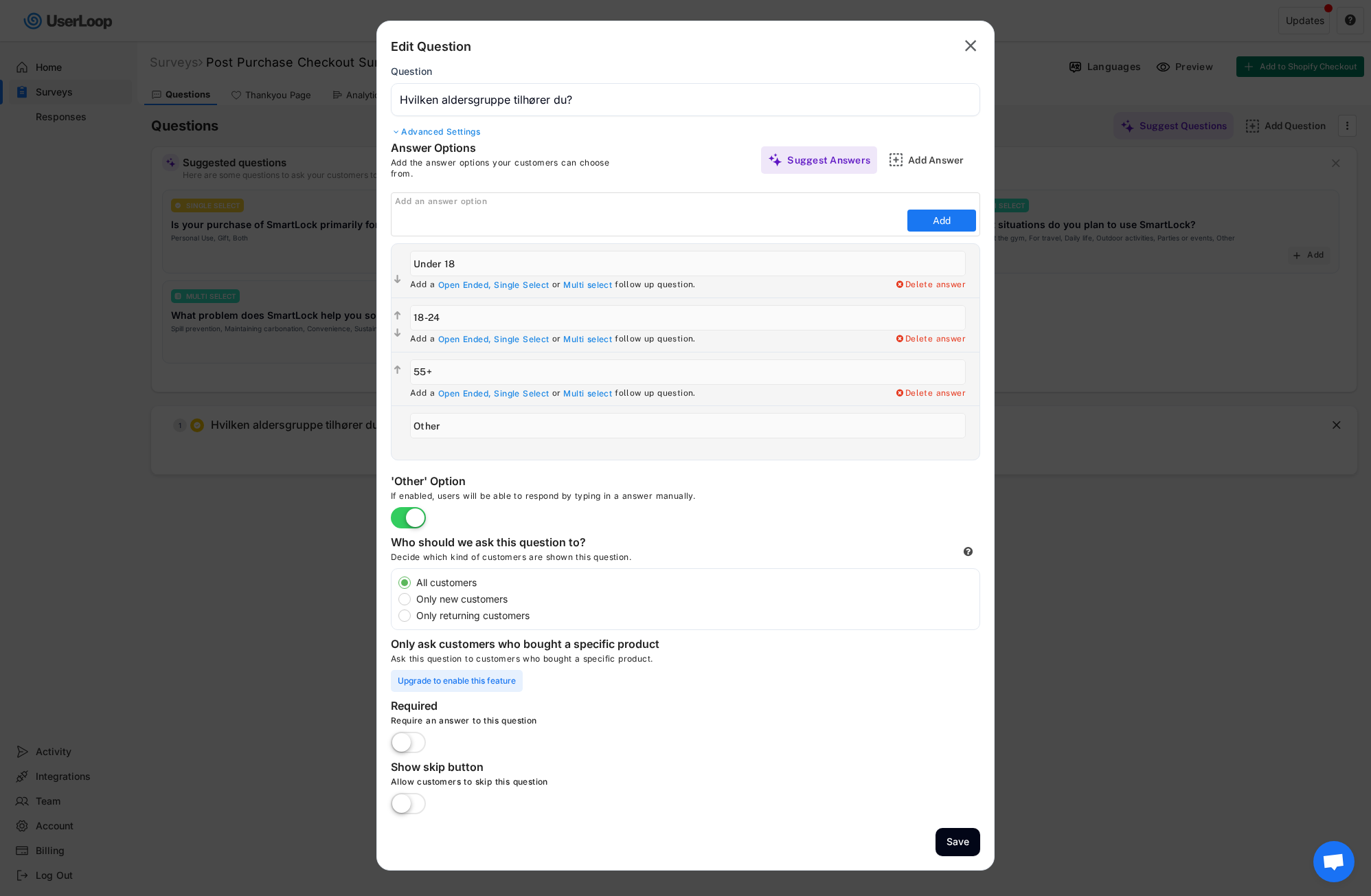
click at [461, 262] on input "input" at bounding box center [687, 263] width 556 height 25
drag, startPoint x: 474, startPoint y: 264, endPoint x: 400, endPoint y: 263, distance: 74.0
click at [398, 264] on div "  Add a Open Ended, Single Select or Multi select follow up question. Delete …" at bounding box center [685, 271] width 588 height 54
paste input "Under 18 år"
type input "Under 18 år"
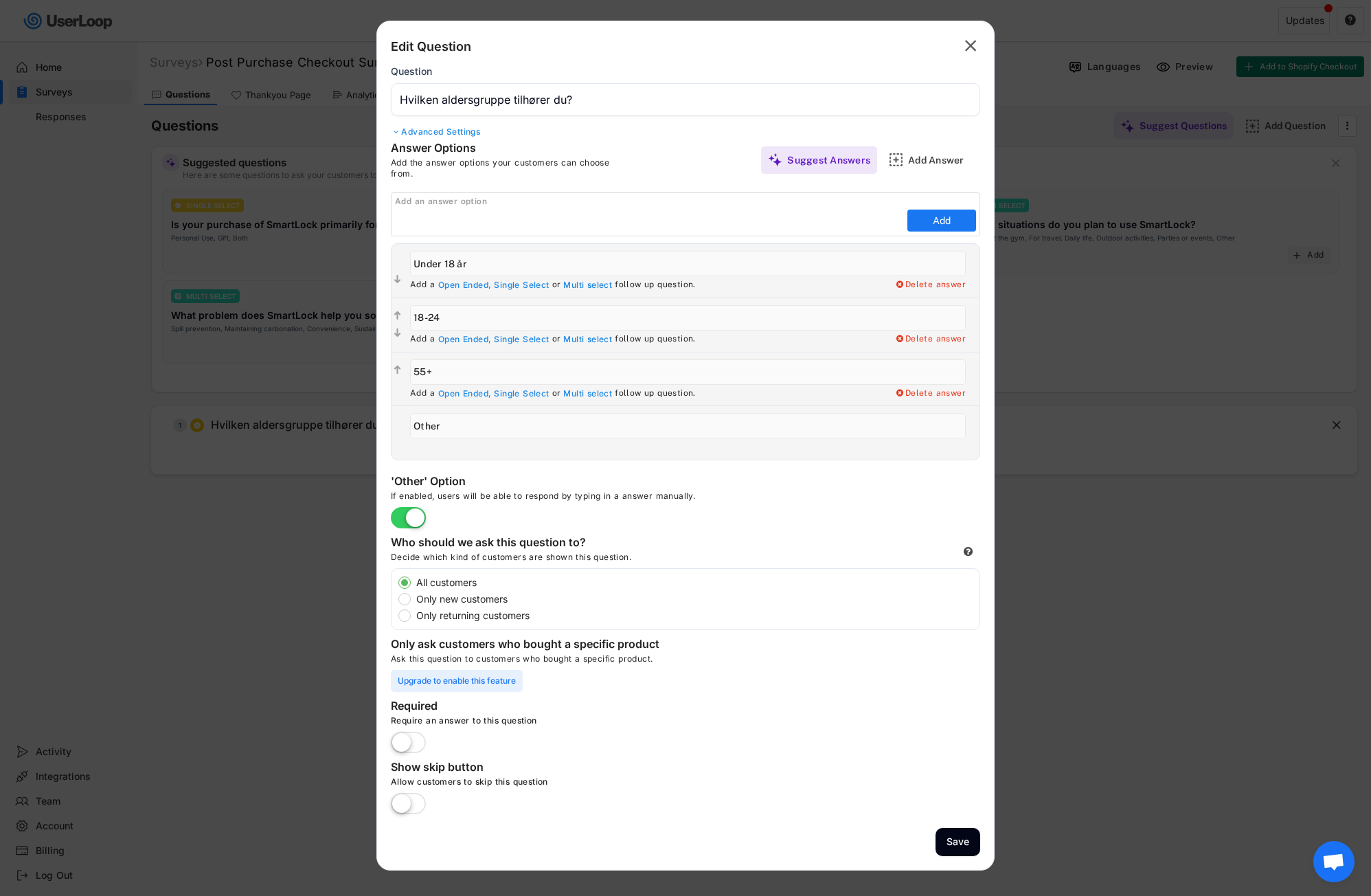
drag, startPoint x: 457, startPoint y: 317, endPoint x: 411, endPoint y: 317, distance: 46.0
click at [411, 317] on input "input" at bounding box center [687, 317] width 556 height 25
click at [431, 316] on input "input" at bounding box center [687, 317] width 556 height 25
click at [427, 315] on input "input" at bounding box center [687, 317] width 556 height 25
drag, startPoint x: 457, startPoint y: 317, endPoint x: 419, endPoint y: 319, distance: 38.1
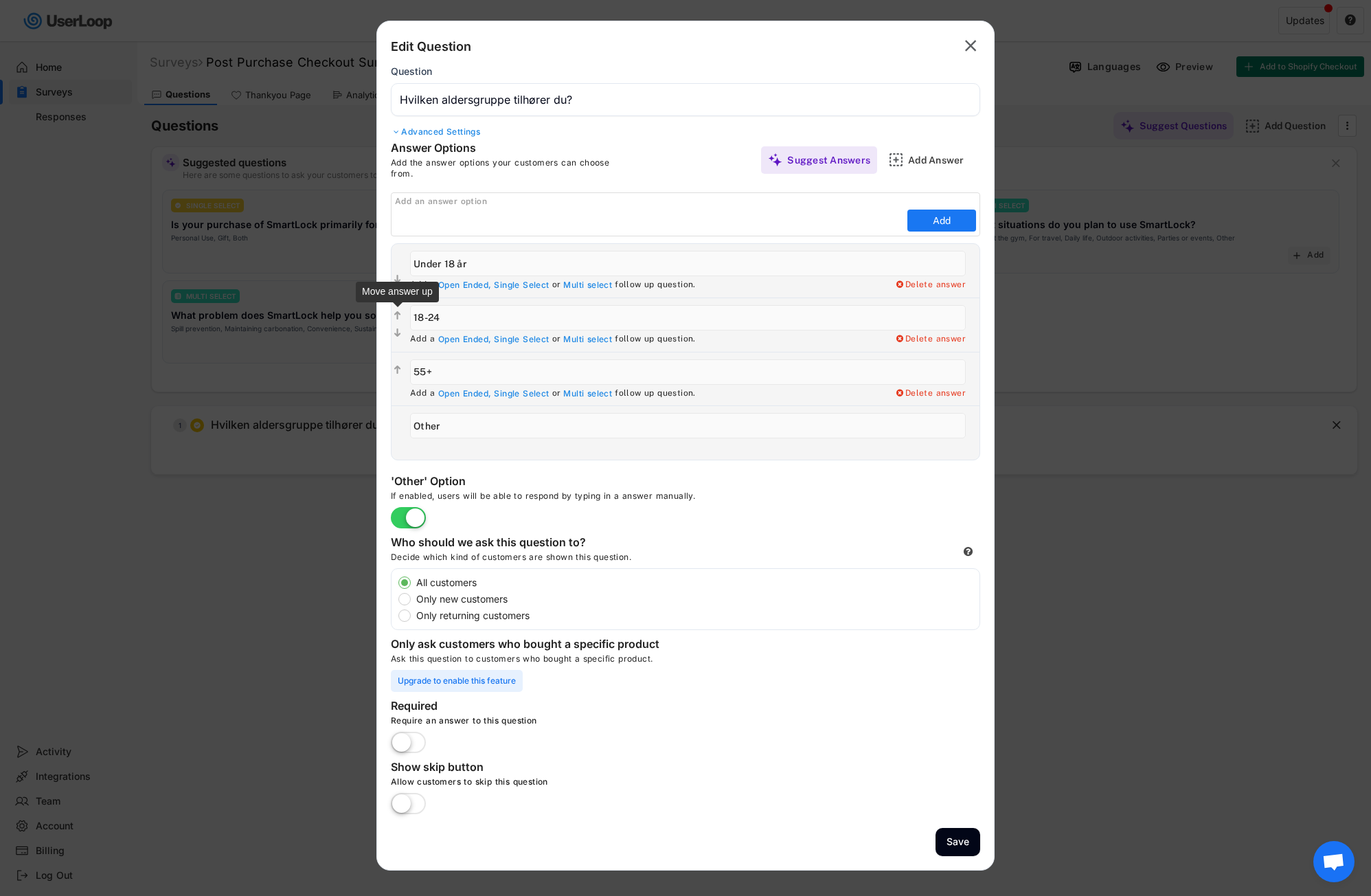
click at [395, 321] on div "  Add a Open Ended, Single Select or Multi select follow up question. Delete …" at bounding box center [685, 324] width 588 height 54
paste input "–24 år"
click at [428, 320] on input "input" at bounding box center [687, 317] width 556 height 25
type input "18-24 år"
click at [419, 206] on div "Add an answer option" at bounding box center [687, 202] width 585 height 11
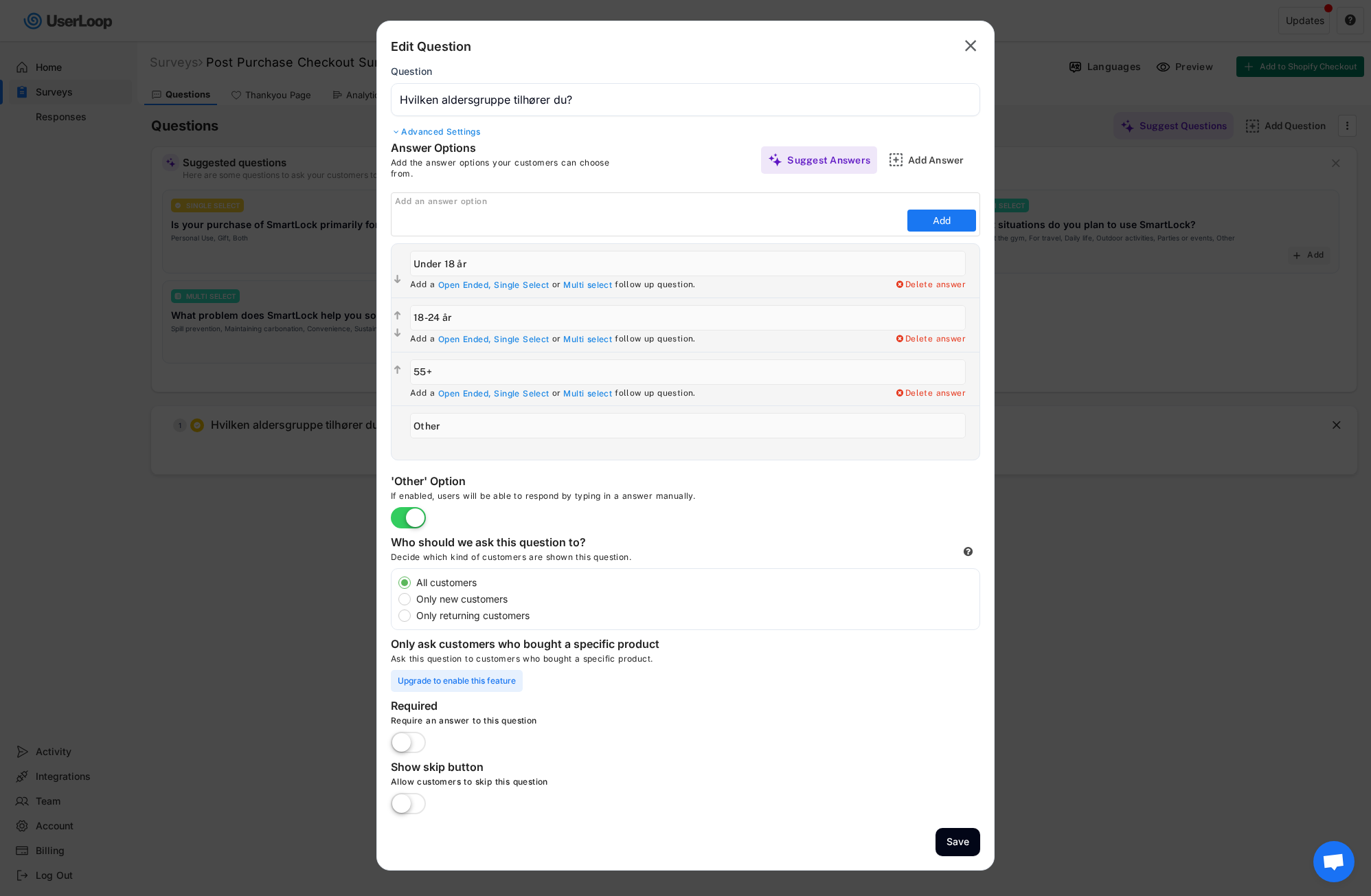
drag, startPoint x: 419, startPoint y: 206, endPoint x: 412, endPoint y: 202, distance: 8.1
click at [412, 202] on div "Add an answer option" at bounding box center [687, 202] width 585 height 11
drag, startPoint x: 412, startPoint y: 202, endPoint x: 390, endPoint y: 202, distance: 22.0
click at [404, 201] on div "Add an answer option" at bounding box center [687, 202] width 585 height 11
click at [405, 202] on div "Add an answer option" at bounding box center [687, 202] width 585 height 11
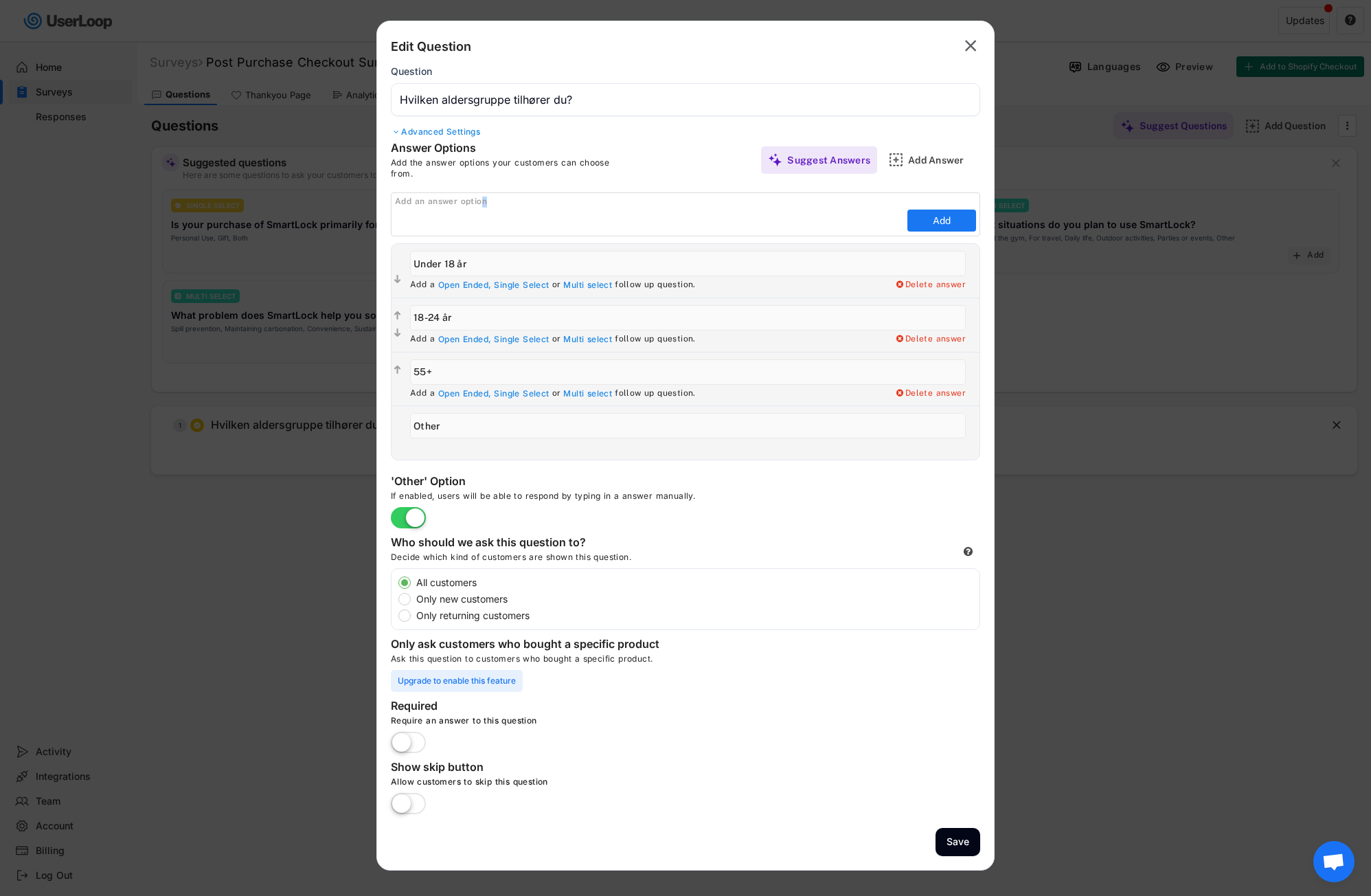
drag, startPoint x: 464, startPoint y: 202, endPoint x: 492, endPoint y: 202, distance: 28.0
click at [492, 202] on div "Add an answer option" at bounding box center [687, 202] width 585 height 11
drag, startPoint x: 412, startPoint y: 202, endPoint x: 400, endPoint y: 202, distance: 12.0
click at [400, 202] on div "Add an answer option" at bounding box center [687, 202] width 585 height 11
click at [420, 202] on div "Add an answer option" at bounding box center [687, 202] width 585 height 11
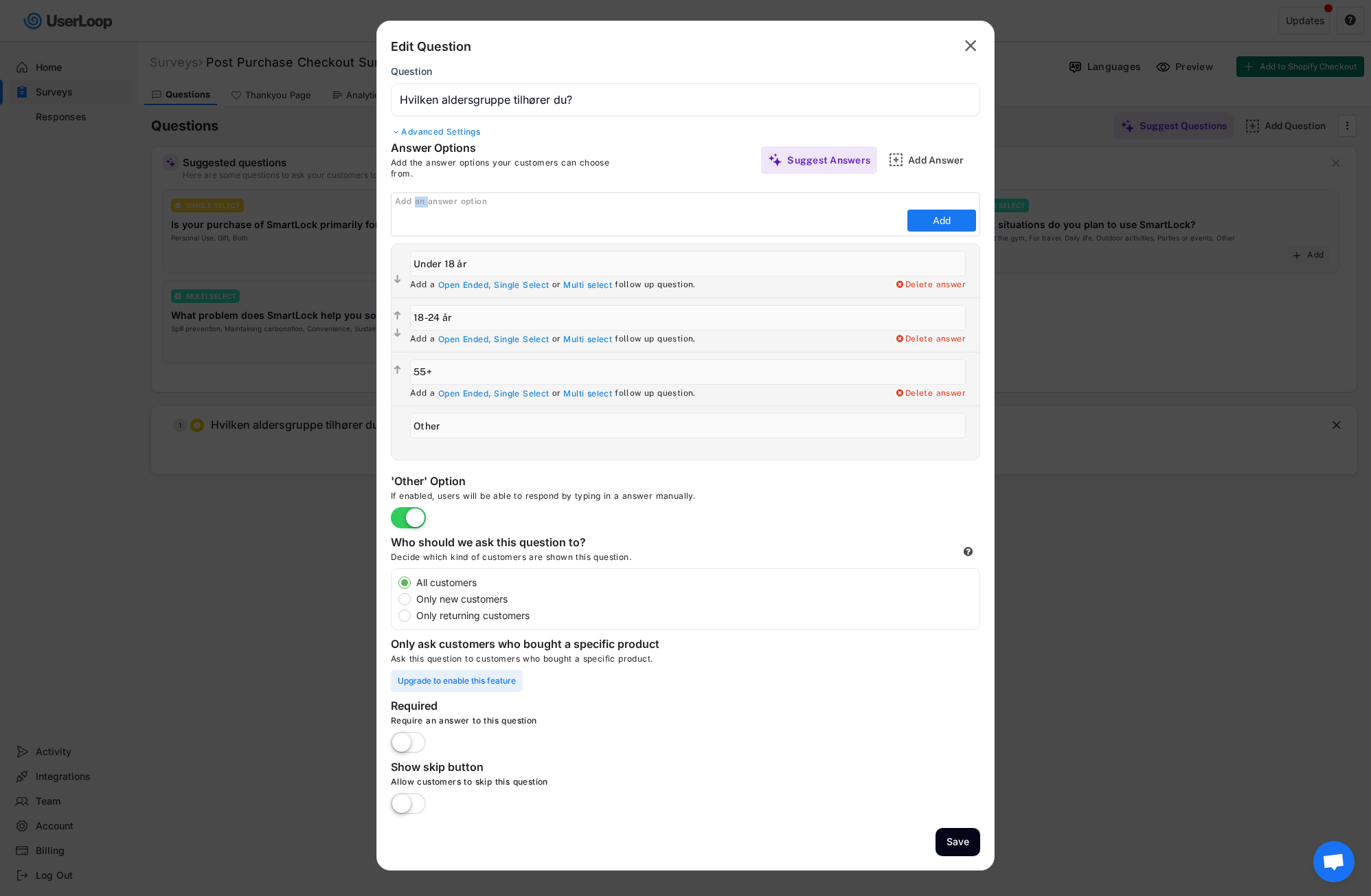
click at [420, 202] on div "Add an answer option" at bounding box center [687, 202] width 585 height 11
click at [450, 195] on div "Add an answer option Add" at bounding box center [685, 214] width 589 height 44
click at [399, 198] on div "Add an answer option" at bounding box center [687, 202] width 585 height 11
click at [407, 202] on div "Add an answer option" at bounding box center [687, 202] width 585 height 11
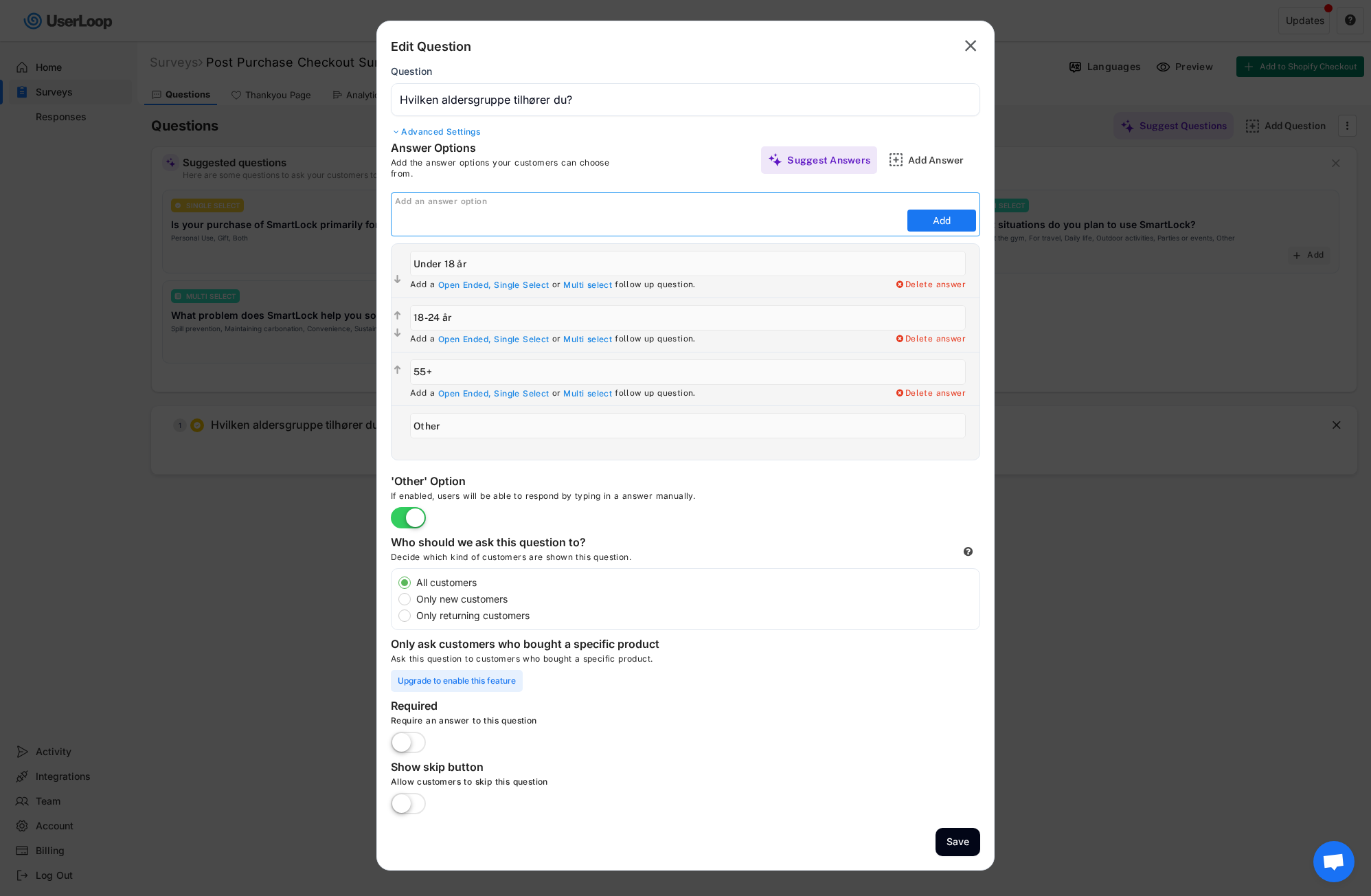
click at [451, 215] on input "input" at bounding box center [649, 220] width 509 height 21
paste input "25–34 år"
click at [413, 219] on input "input" at bounding box center [649, 220] width 509 height 21
type input "25-34 år"
click at [942, 226] on button "Add" at bounding box center [942, 220] width 69 height 22
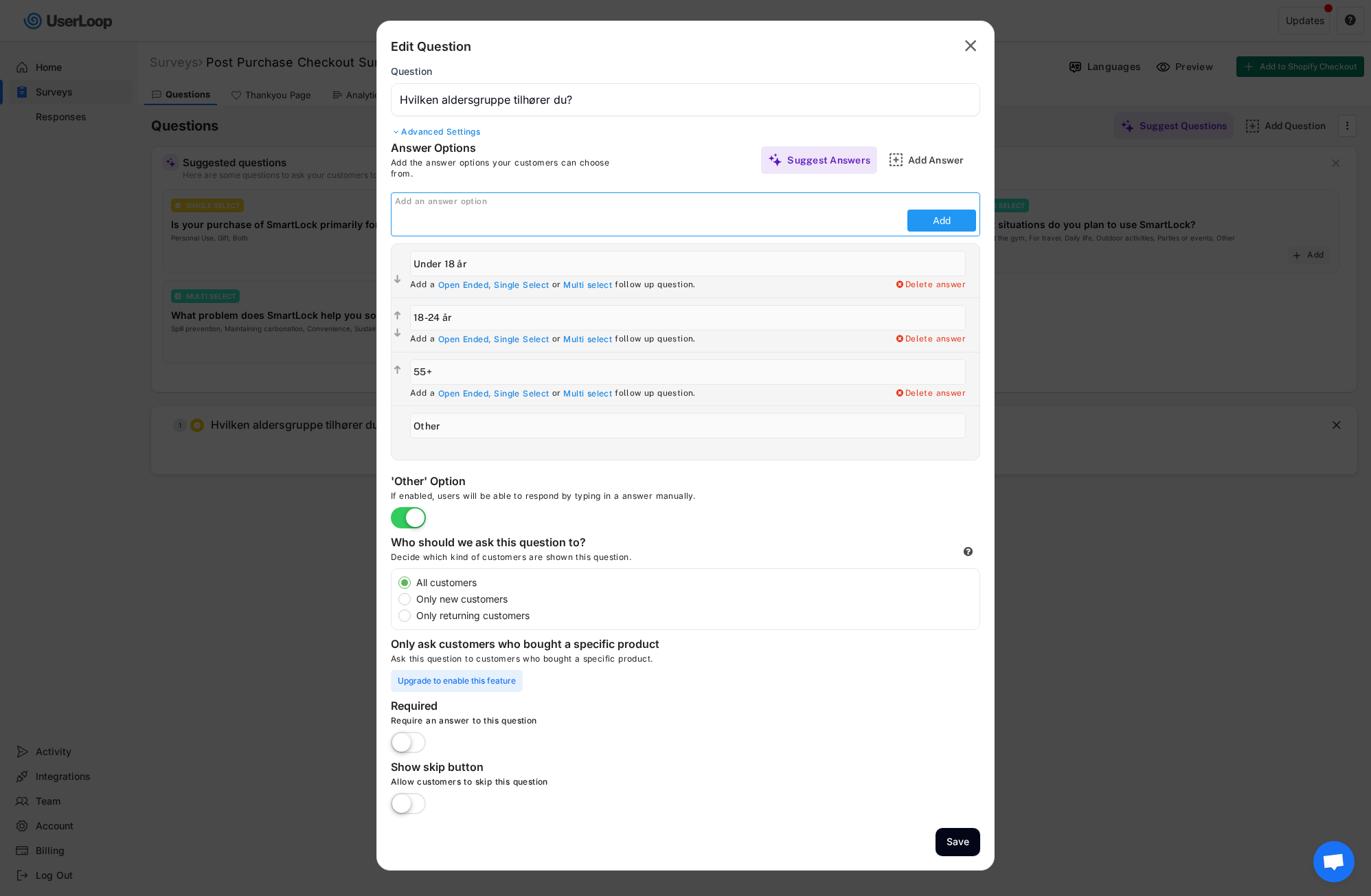
type input "25-34 år"
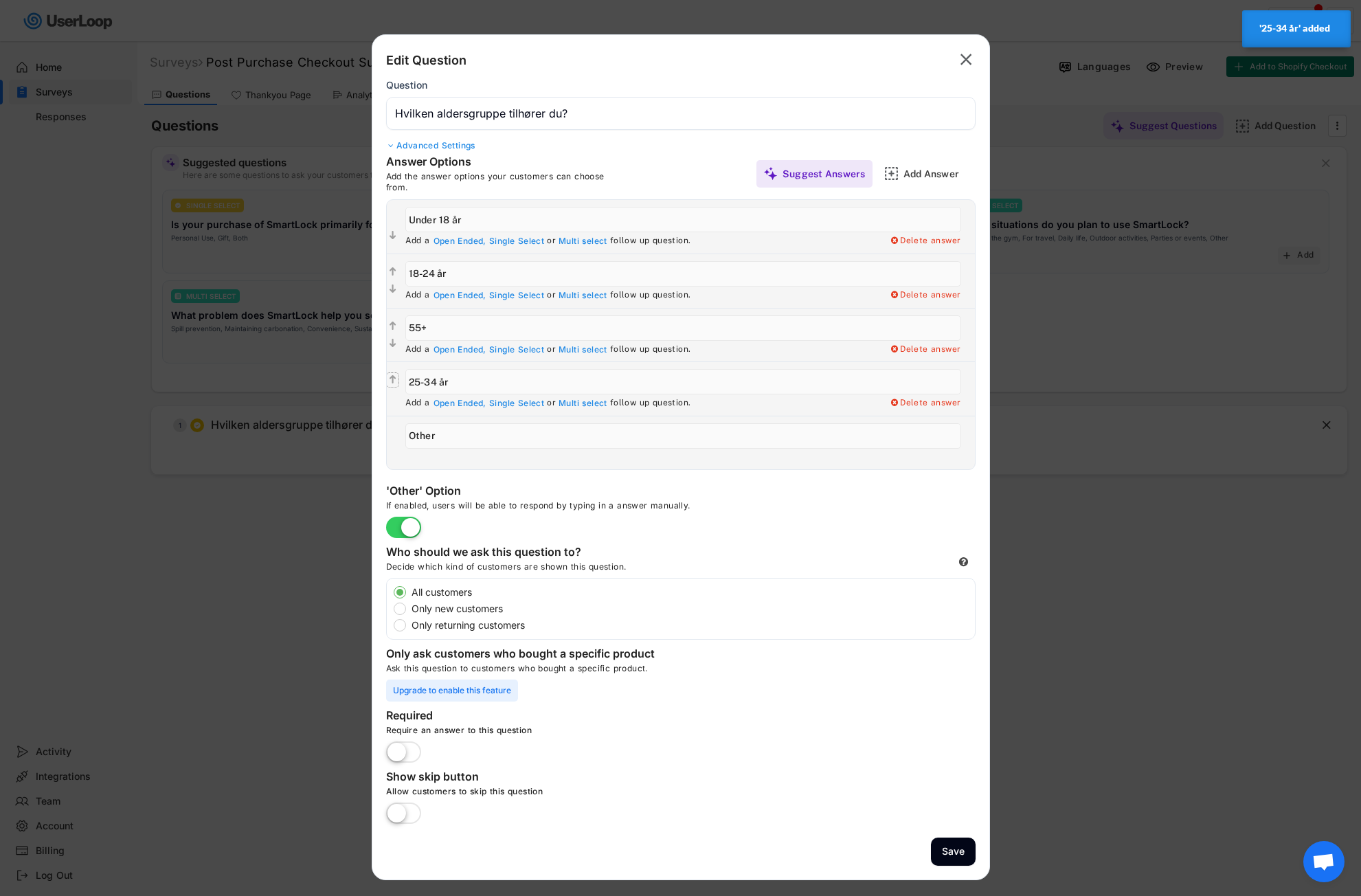
click at [394, 382] on text "" at bounding box center [393, 379] width 7 height 11
type input "25-34 år"
type input "55+"
click at [919, 175] on div "Add Answer" at bounding box center [938, 174] width 69 height 12
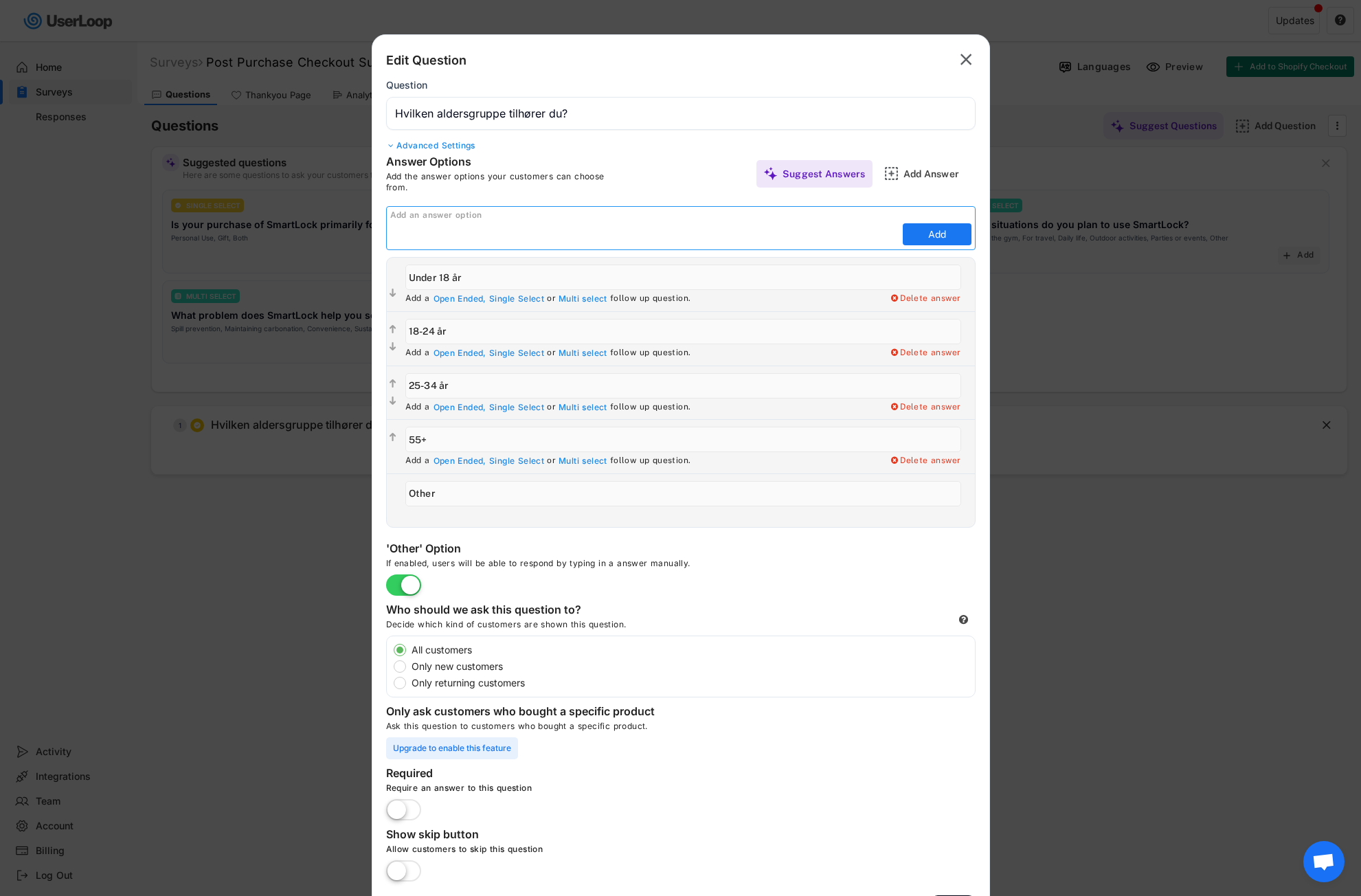
paste input "35–44 år"
click at [409, 235] on input "input" at bounding box center [645, 234] width 509 height 21
type input "35-44 år"
click at [946, 235] on button "Add" at bounding box center [938, 234] width 69 height 22
type input "35-44 år"
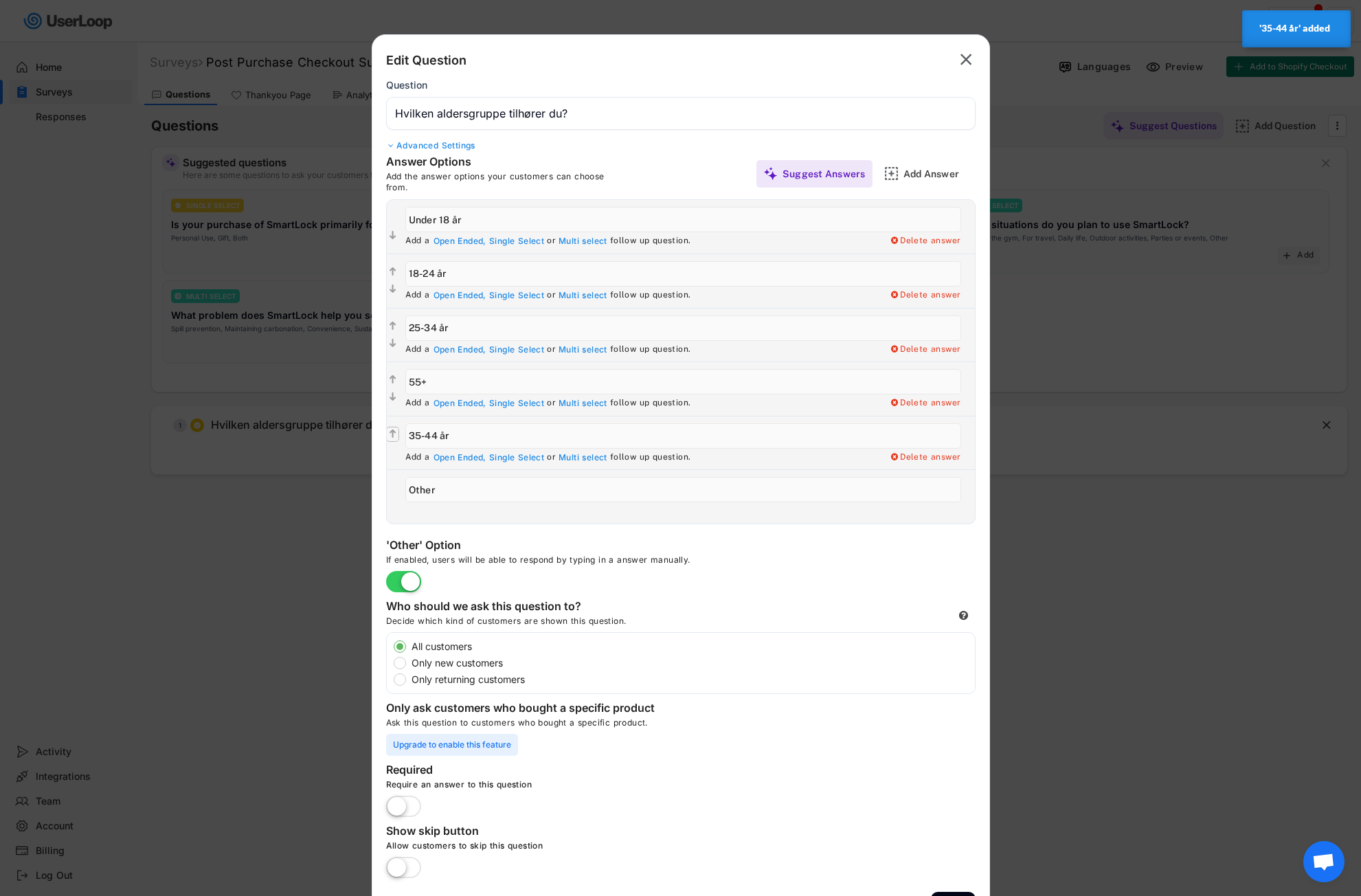
click at [390, 432] on text "" at bounding box center [393, 433] width 7 height 11
type input "35-44 år"
type input "55+"
click at [926, 179] on div "Add Answer" at bounding box center [938, 174] width 69 height 12
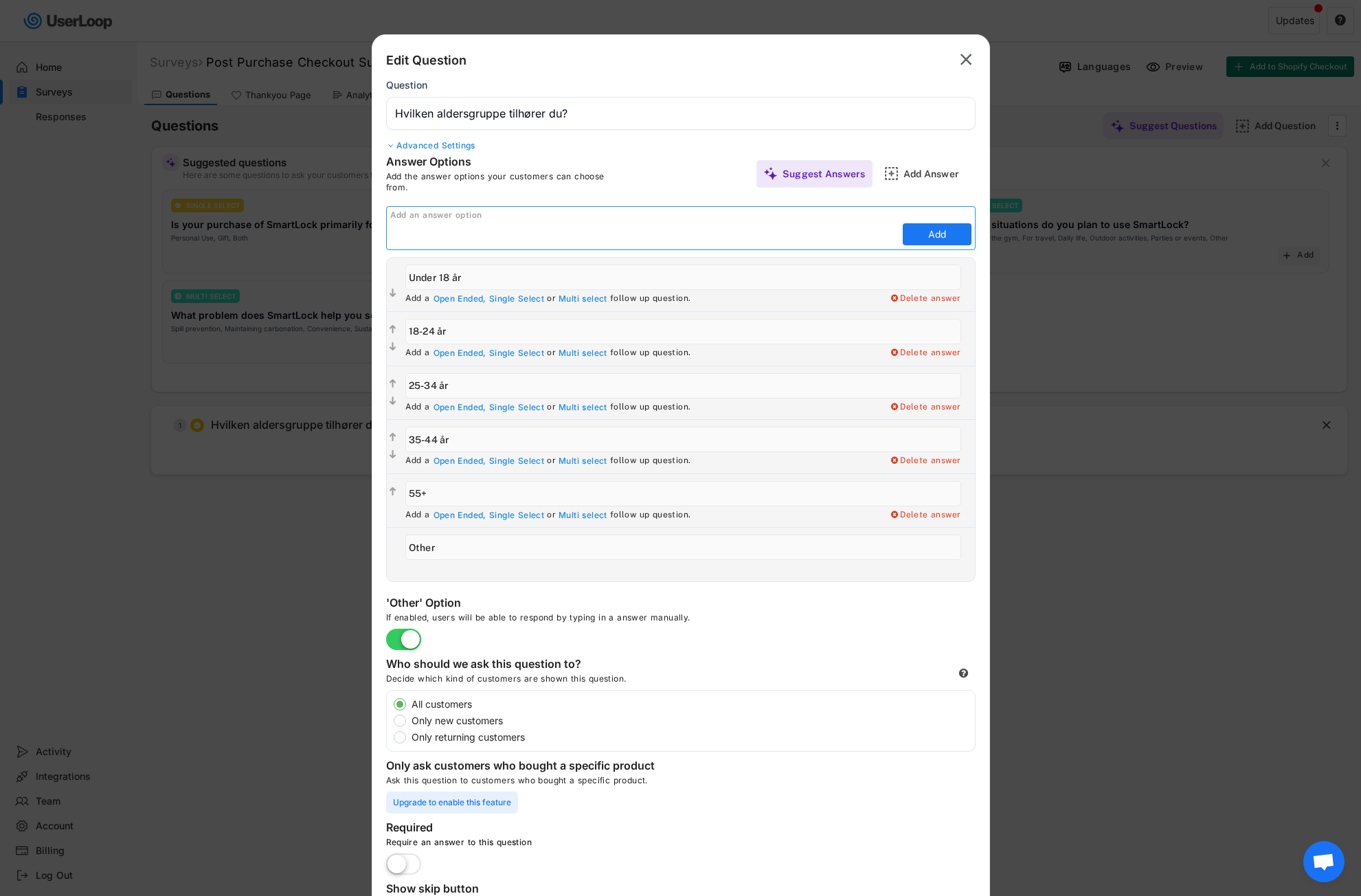
paste input "45–54 år"
click at [409, 232] on input "input" at bounding box center [645, 234] width 509 height 21
type input "45-54 år"
click at [909, 230] on button "Add" at bounding box center [938, 234] width 69 height 22
type input "45-54 år"
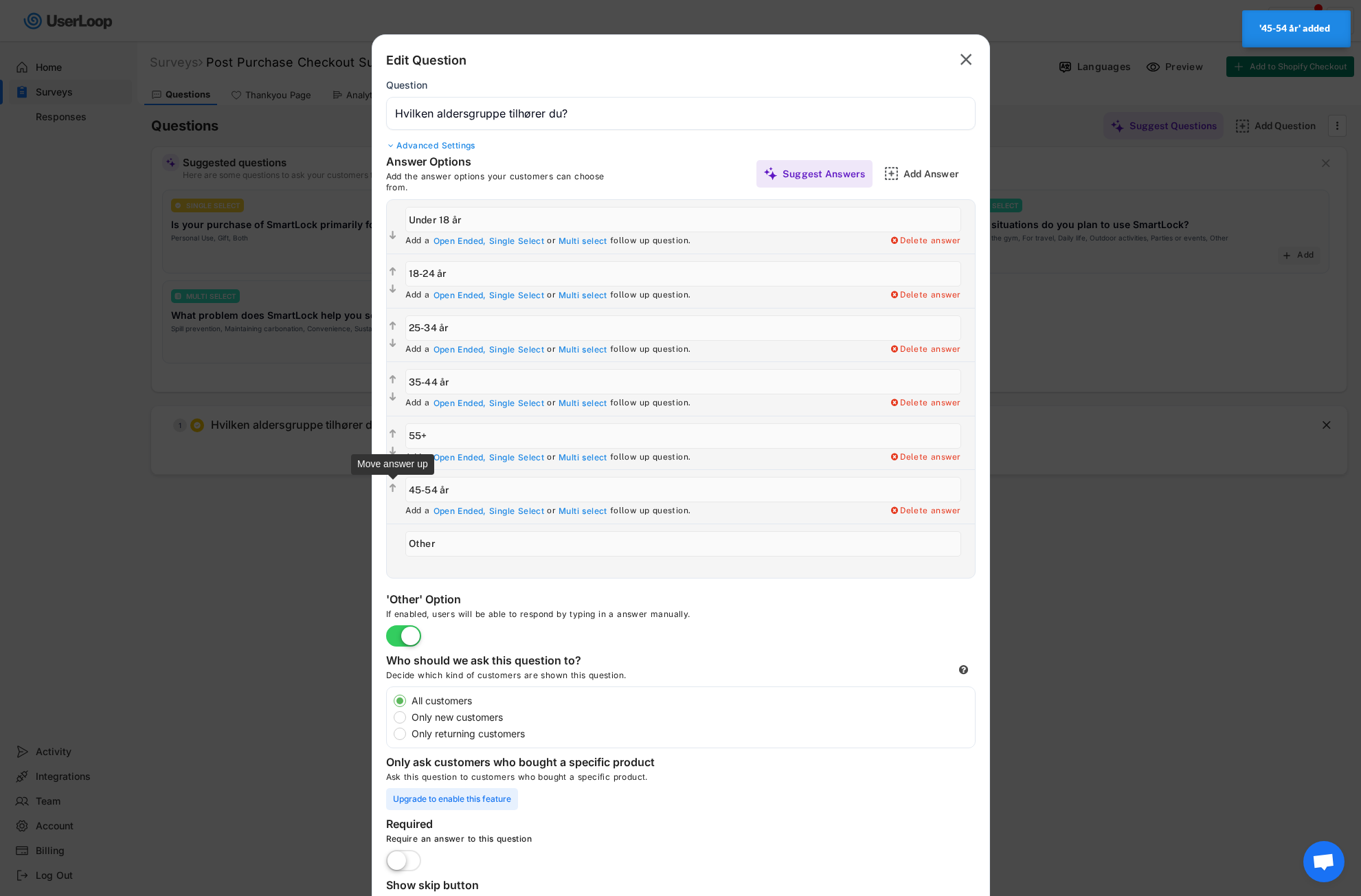
click at [394, 488] on text "" at bounding box center [393, 487] width 7 height 11
type input "45-54 år"
type input "55+"
click at [470, 548] on input "input" at bounding box center [683, 543] width 556 height 25
click at [471, 544] on input "input" at bounding box center [683, 543] width 556 height 25
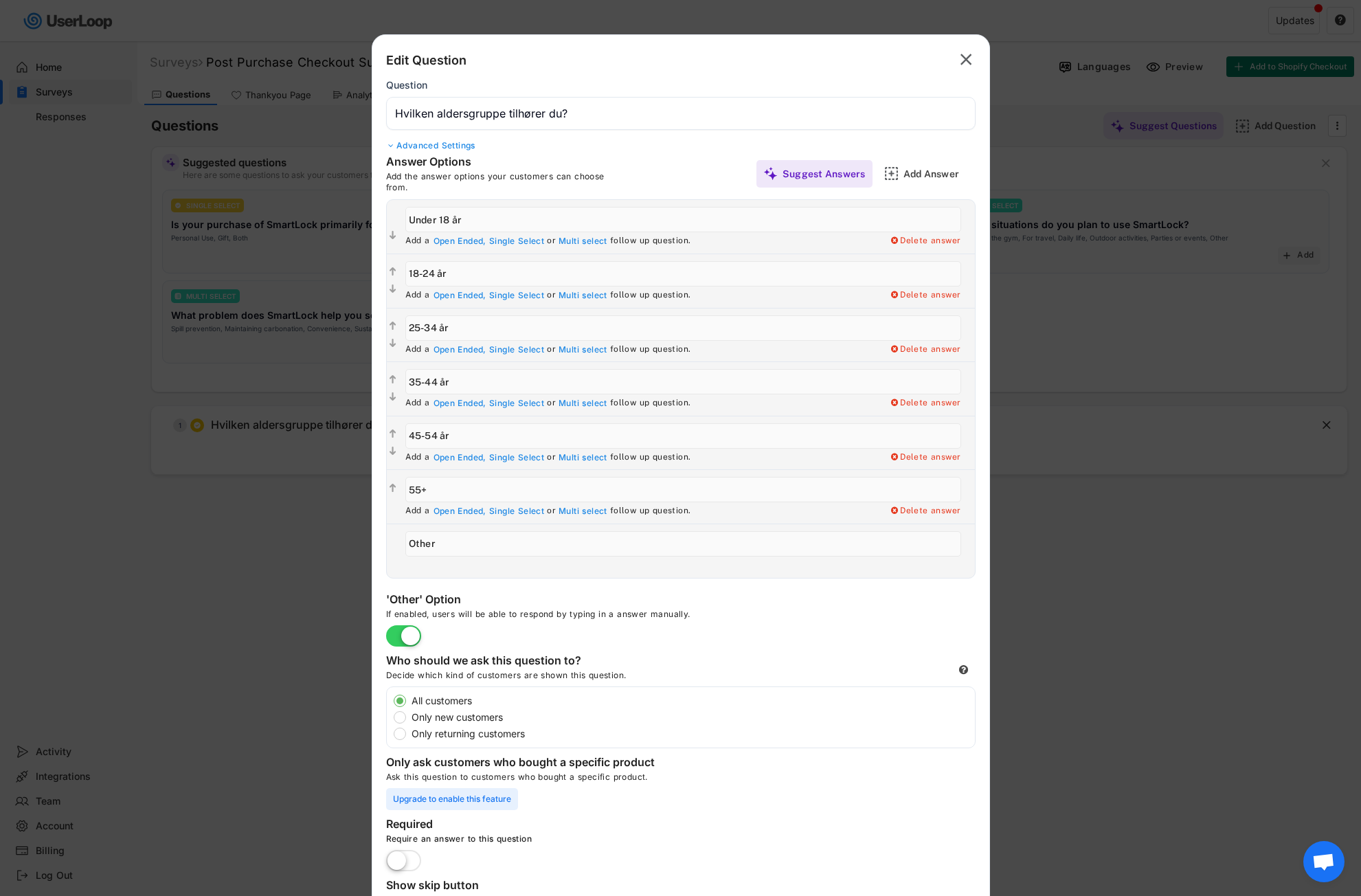
drag, startPoint x: 459, startPoint y: 546, endPoint x: 368, endPoint y: 546, distance: 91.0
click at [368, 546] on body "Surveys (2) Show archived New Survey Survey Format Post Purchase Checkout Surve…" at bounding box center [680, 448] width 1361 height 896
click at [398, 642] on label at bounding box center [403, 636] width 42 height 30
click at [0, 0] on input "checkbox" at bounding box center [0, 0] width 0 height 0
click at [653, 577] on div "Add a Open Ended, Single Select or Multi select follow up question. Delete answ…" at bounding box center [687, 551] width 577 height 54
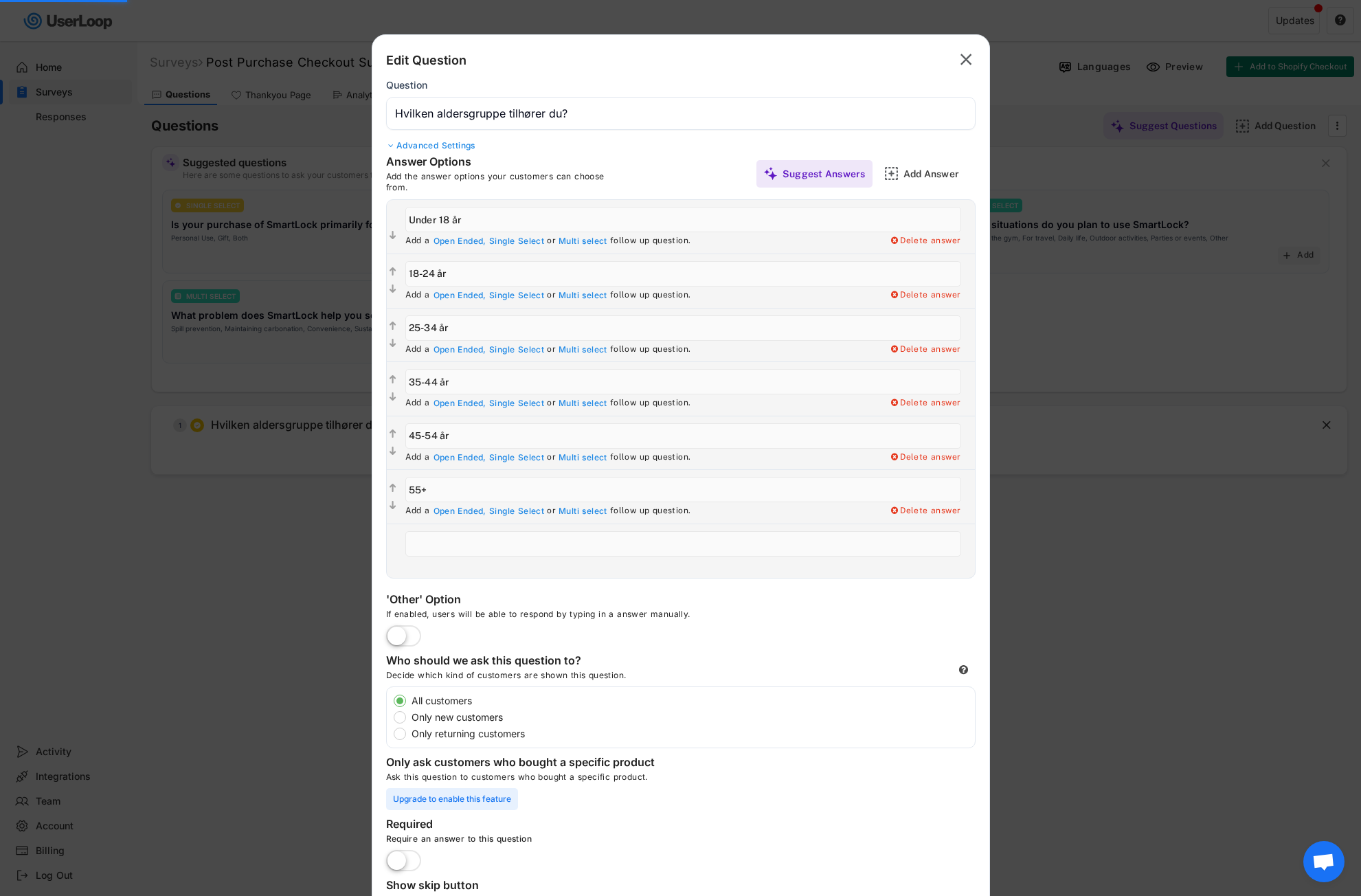
click at [635, 541] on input "input" at bounding box center [683, 543] width 556 height 25
click at [506, 609] on div "If enabled, users will be able to respond by typing in a answer manually." at bounding box center [593, 617] width 413 height 17
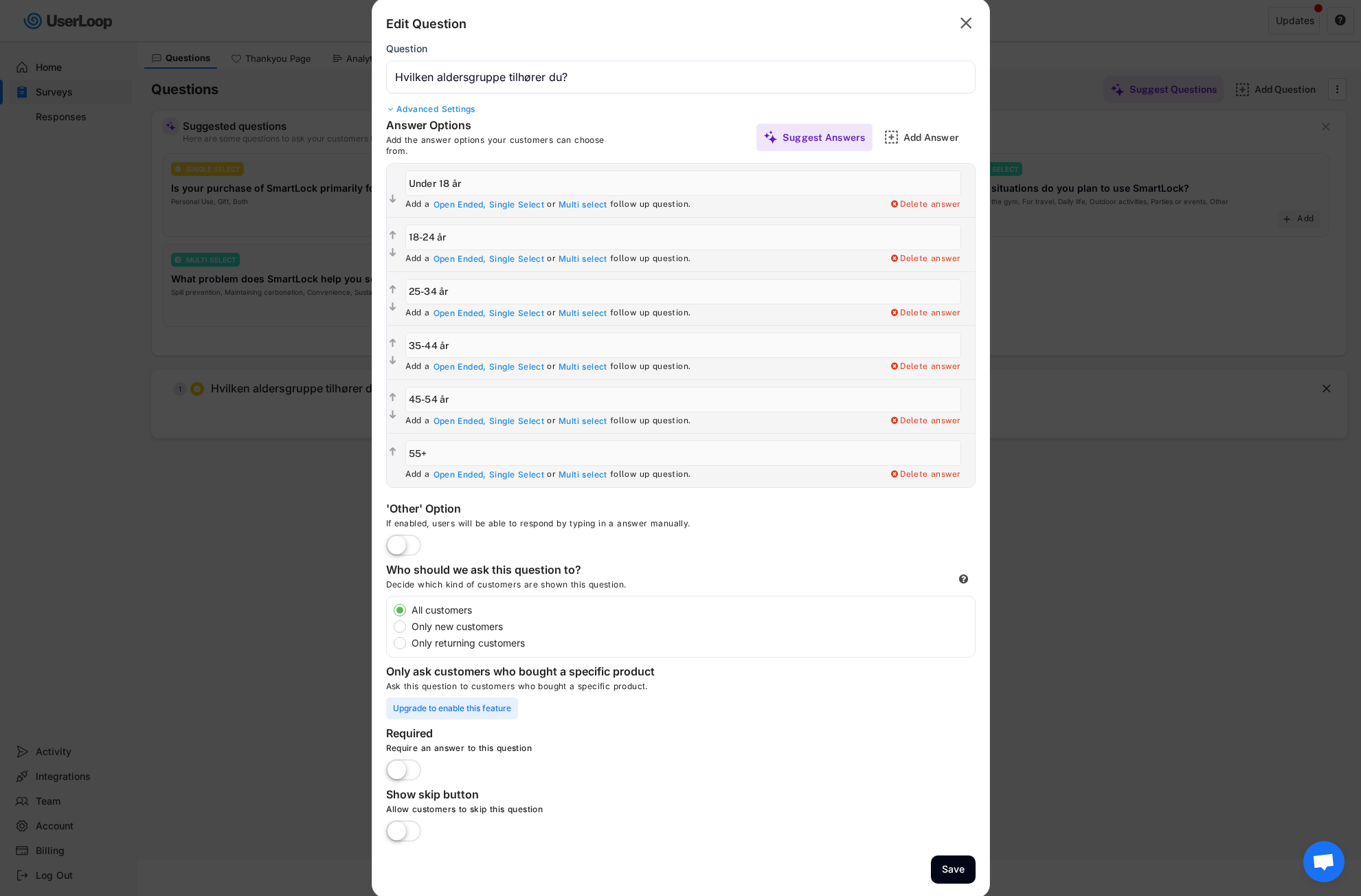
scroll to position [41, 0]
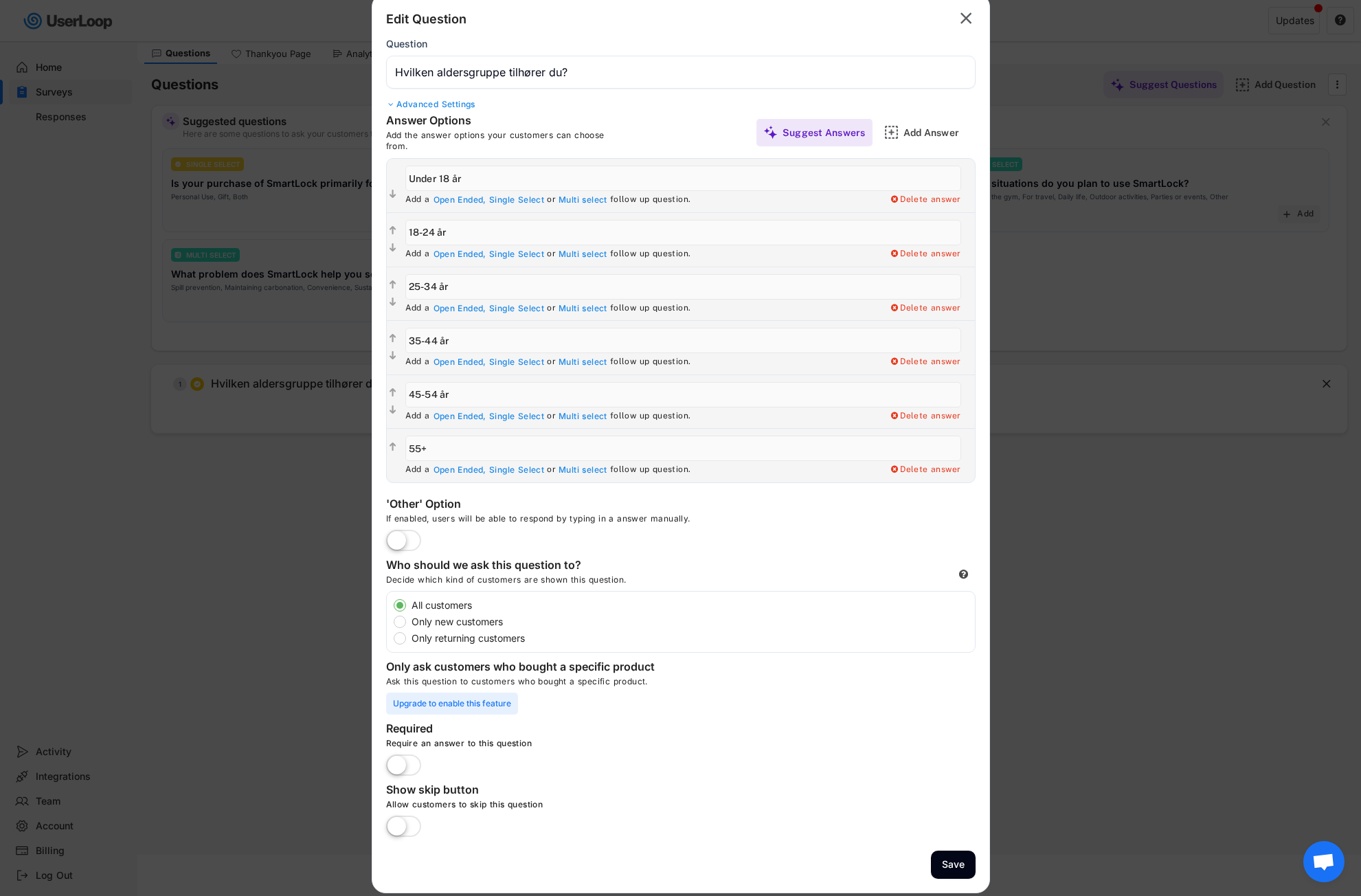
click at [407, 829] on label at bounding box center [403, 826] width 42 height 30
click at [0, 0] on input "checkbox" at bounding box center [0, 0] width 0 height 0
click at [965, 869] on button "Save" at bounding box center [953, 864] width 44 height 28
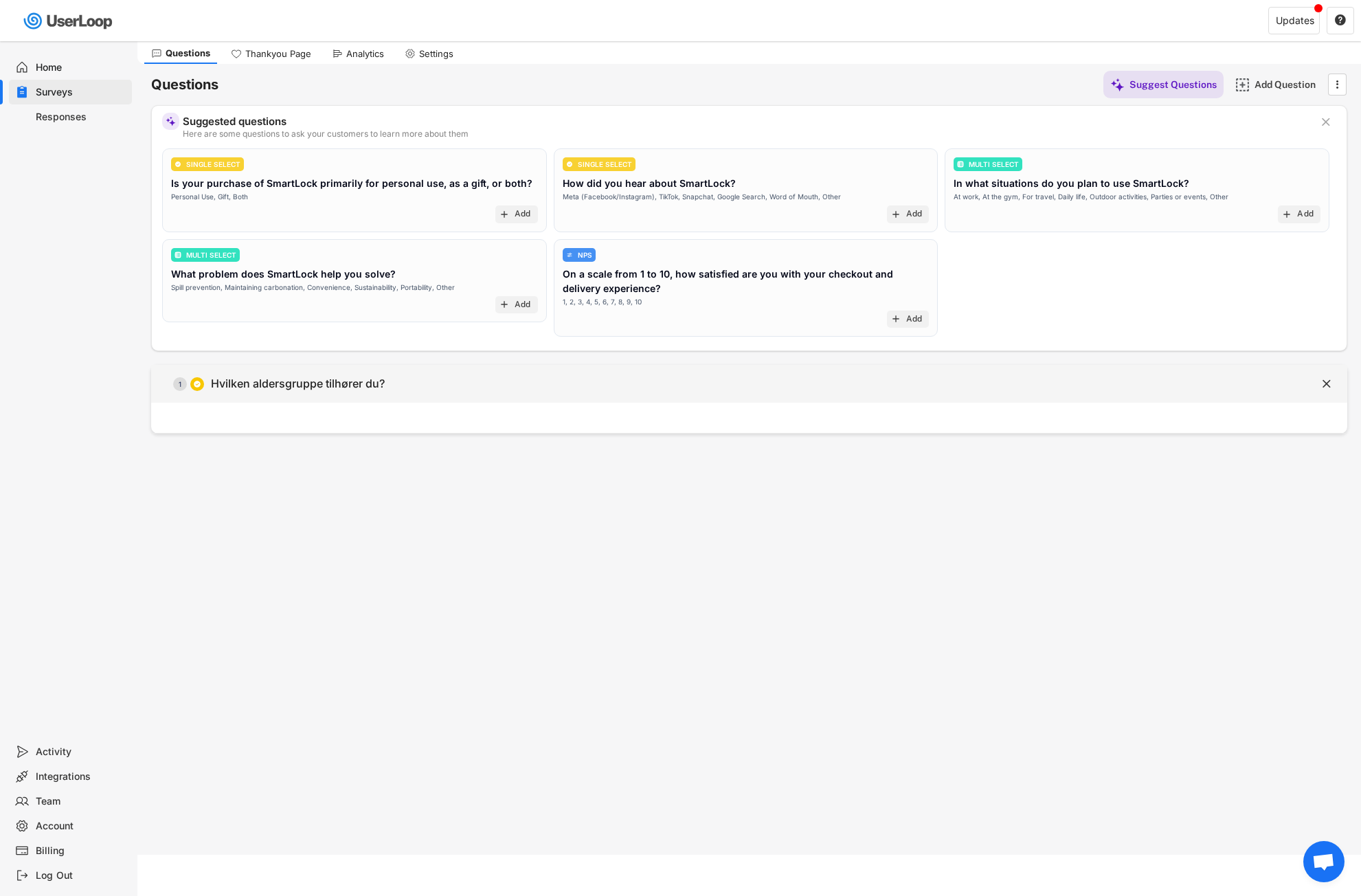
click at [762, 392] on div "  1 Hvilken aldersgruppe tilhører du?" at bounding box center [715, 383] width 1128 height 31
type input "Hvilken aldersgruppe tilhører du?"
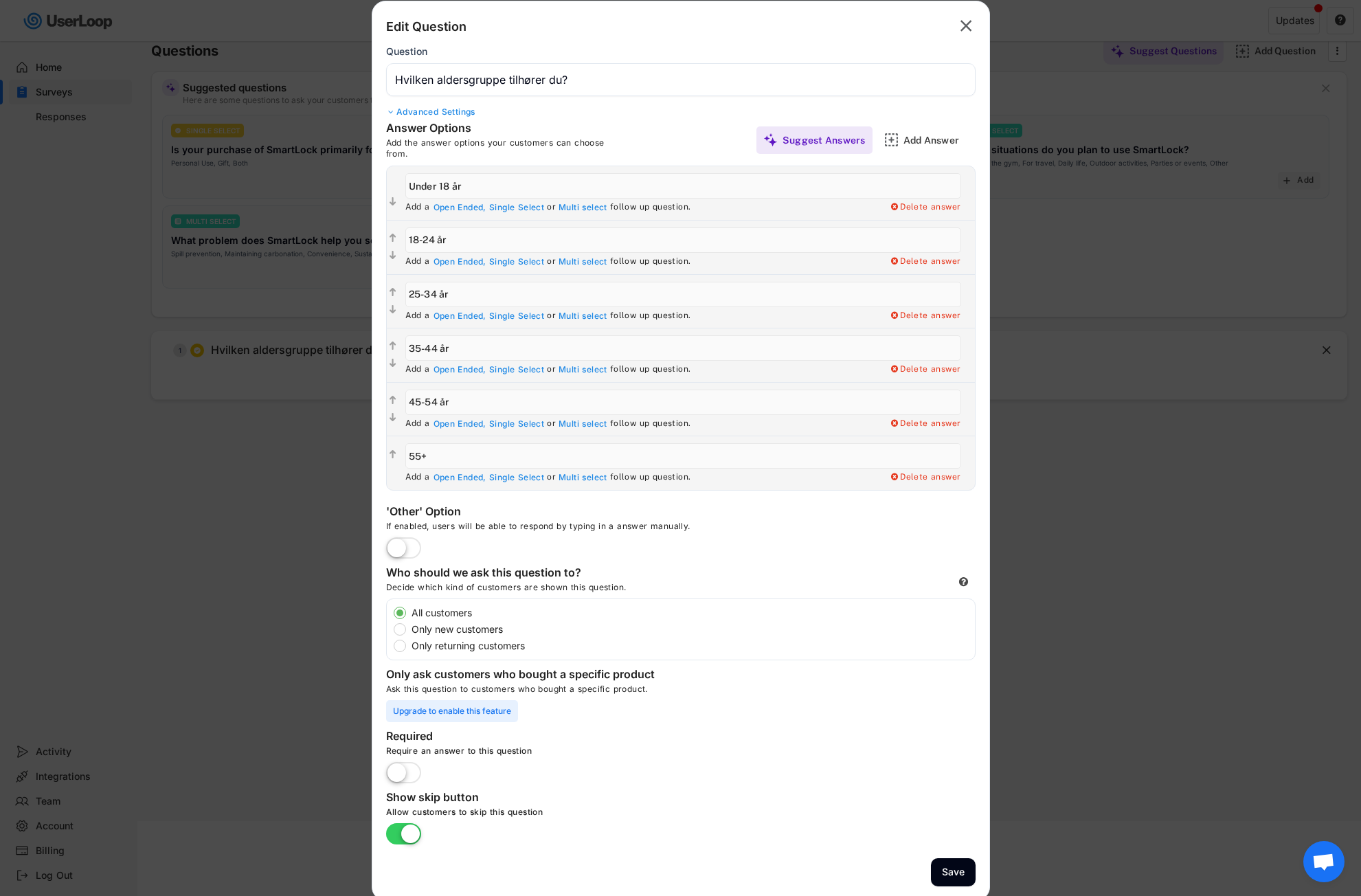
scroll to position [80, 0]
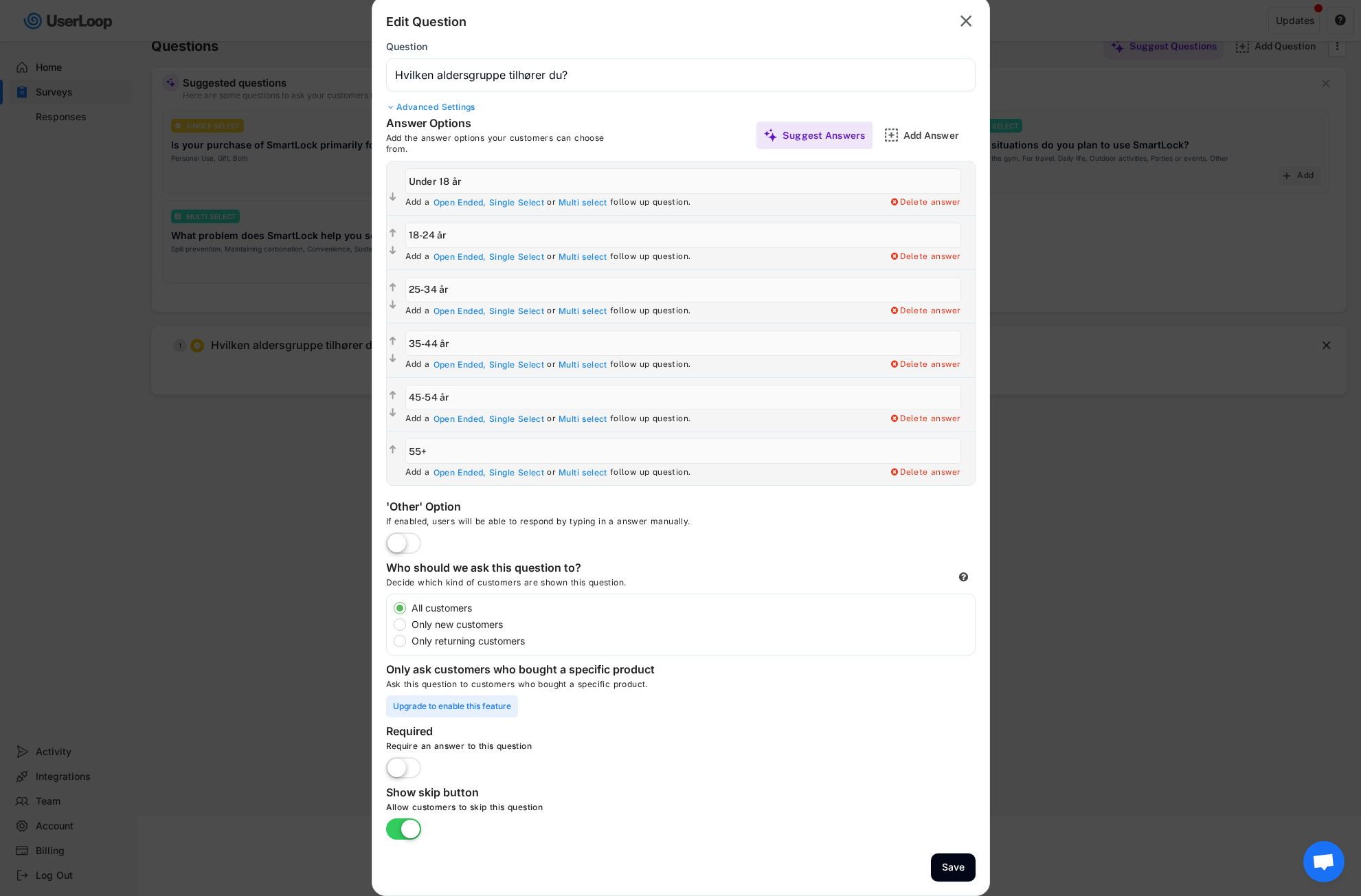
click at [1129, 528] on div at bounding box center [680, 448] width 1361 height 896
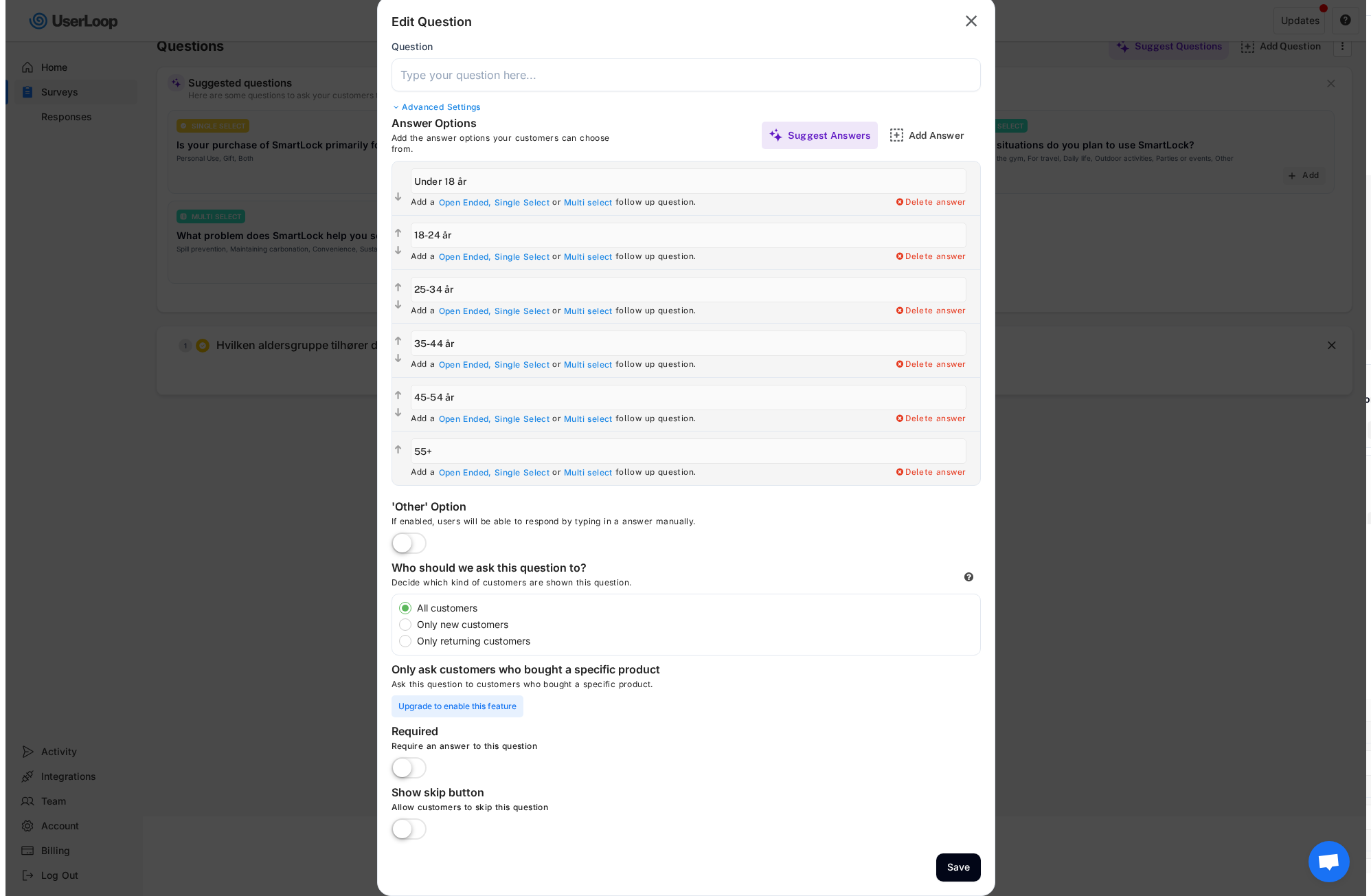
scroll to position [41, 0]
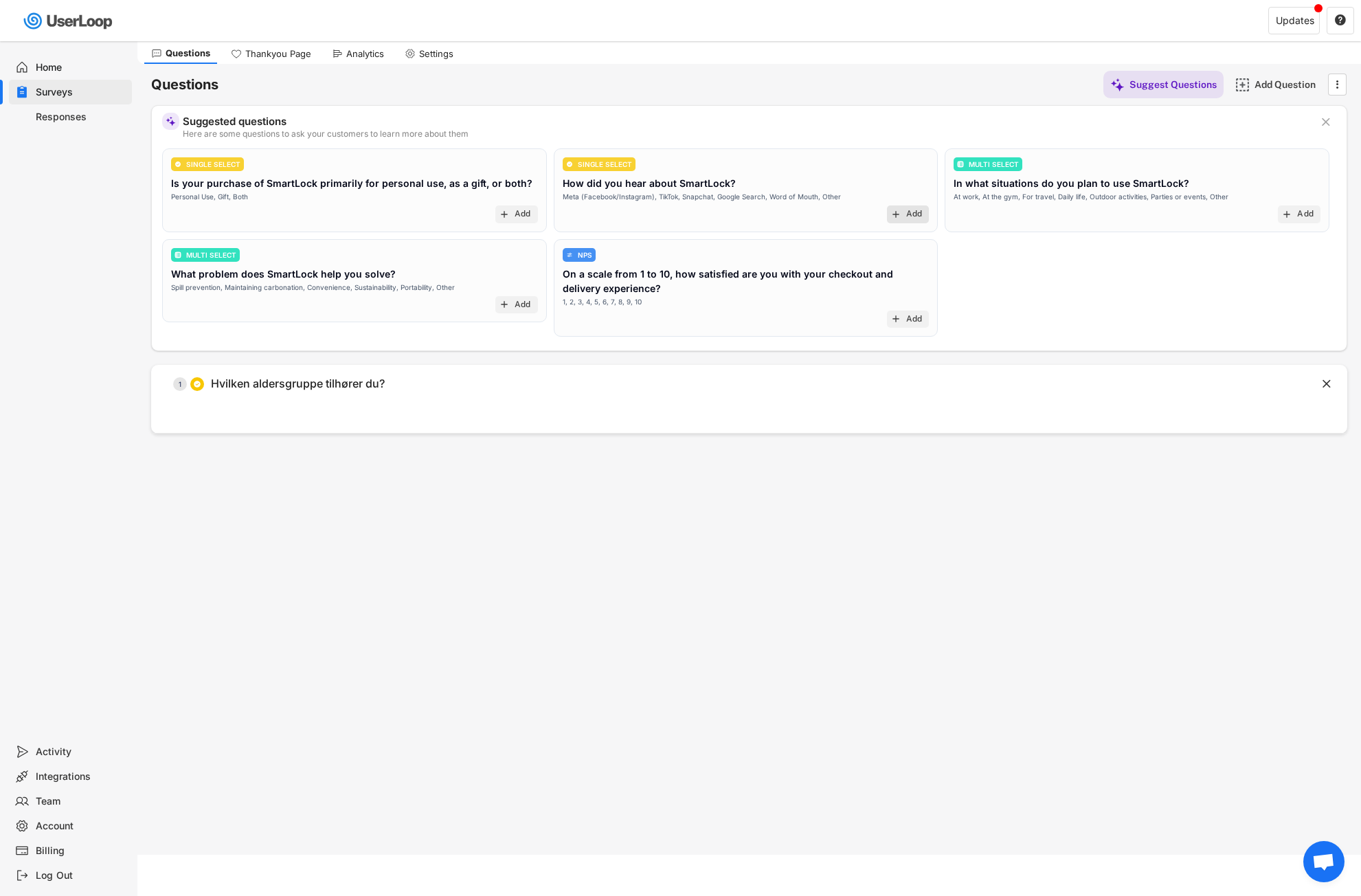
click at [904, 209] on div "add Add" at bounding box center [909, 214] width 43 height 18
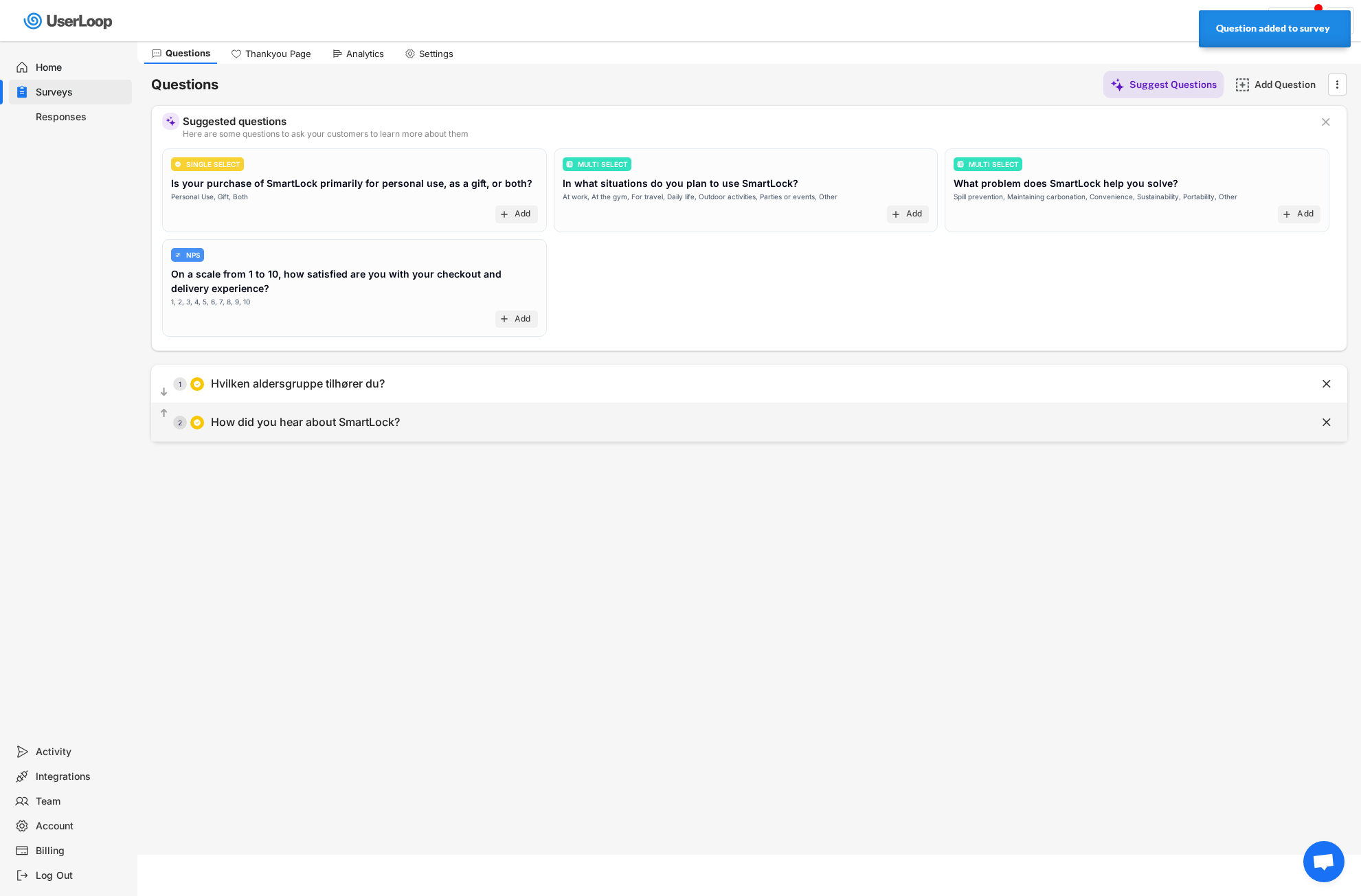
click at [355, 421] on div "How did you hear about SmartLock?" at bounding box center [305, 422] width 189 height 15
type input "How did you hear about SmartLock?"
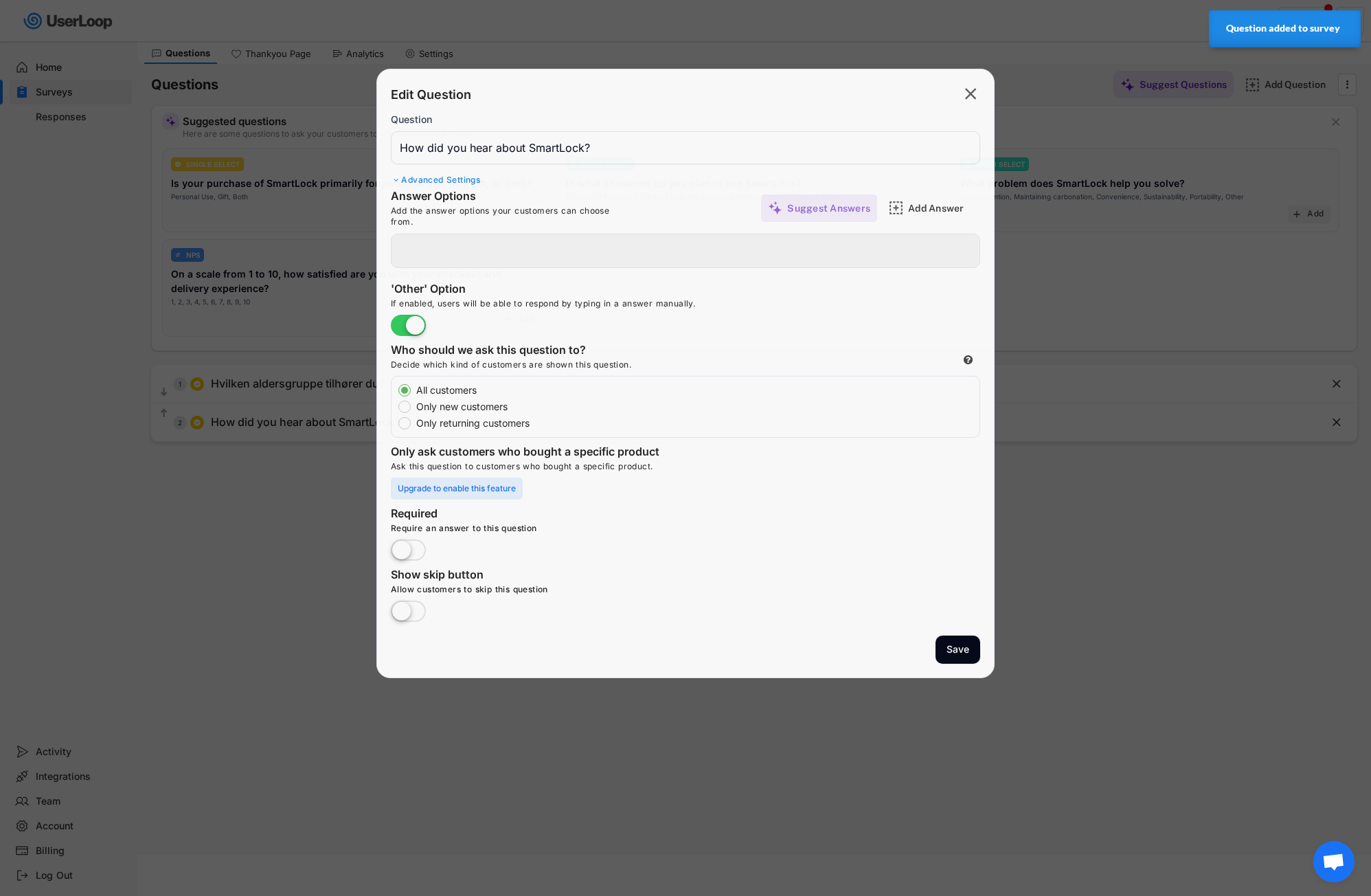
type input "Snapchat"
type input "Google Search"
type input "Other"
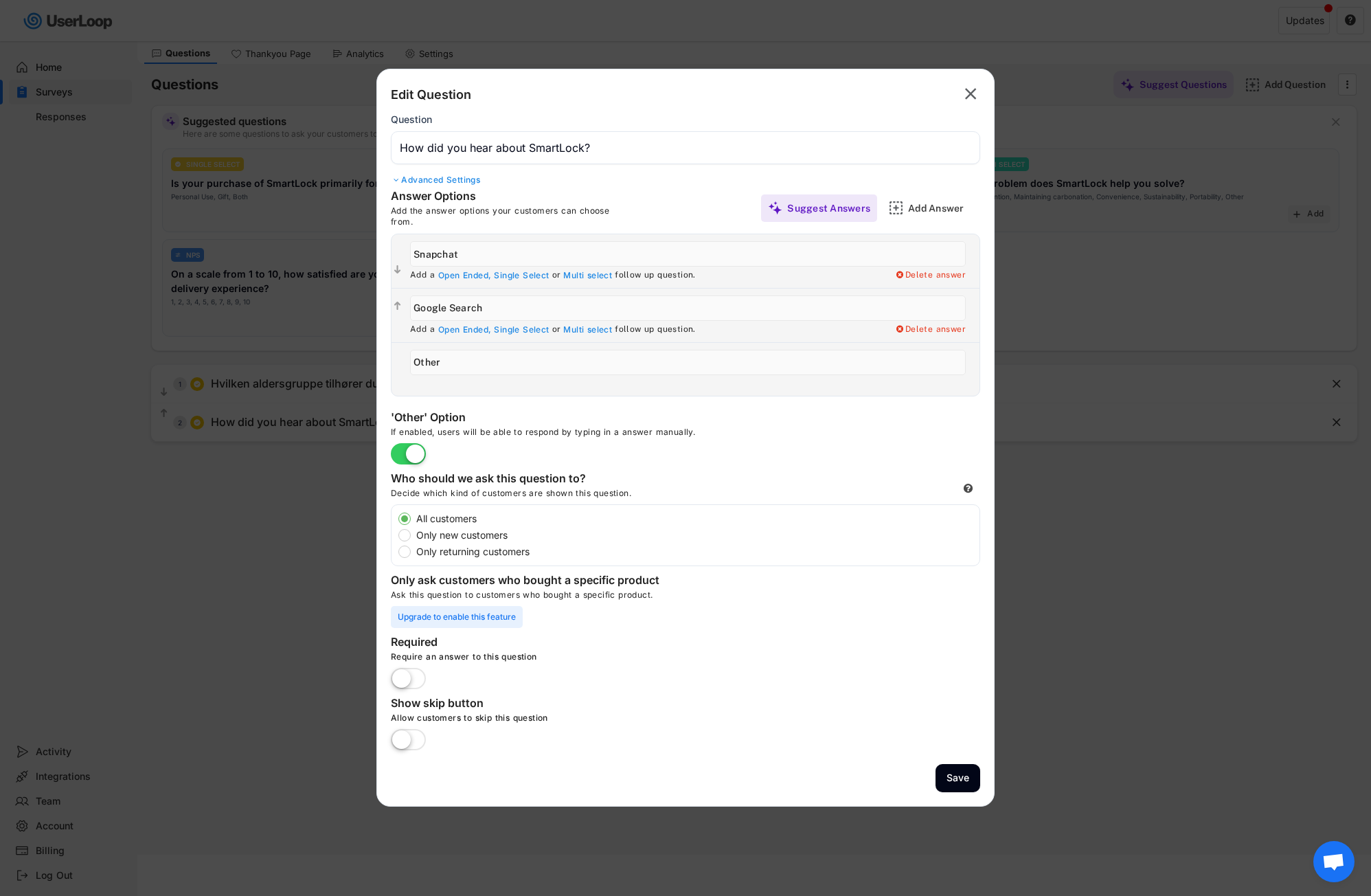
click at [407, 739] on label at bounding box center [408, 740] width 42 height 30
click at [0, 0] on input "checkbox" at bounding box center [0, 0] width 0 height 0
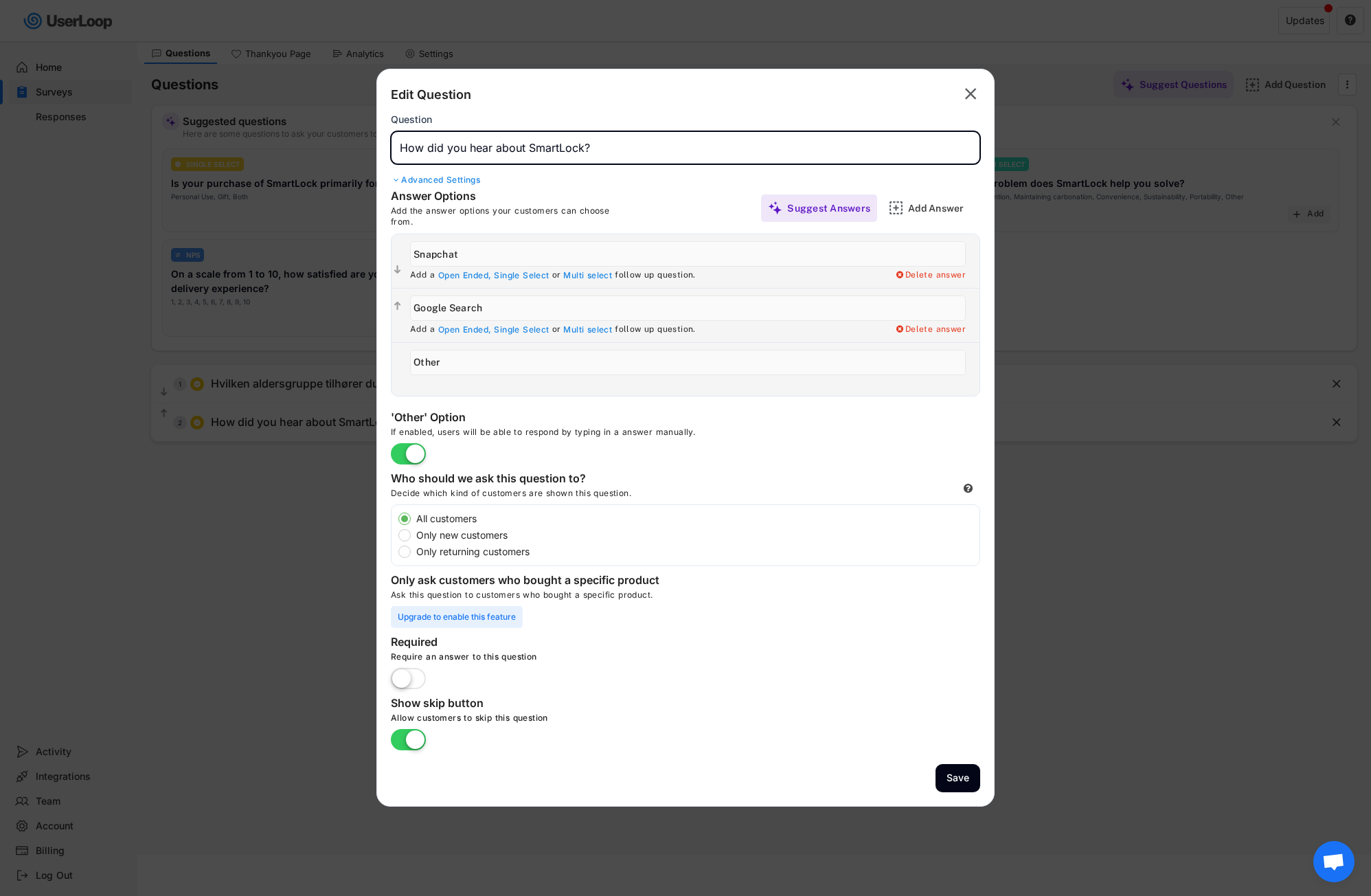
drag, startPoint x: 612, startPoint y: 147, endPoint x: 401, endPoint y: 149, distance: 211.0
click at [389, 152] on div "Edit Question  Question Advanced Settings Answer Options Add the answer option…" at bounding box center [685, 438] width 618 height 737
paste input "Hvordan hørte du om SmartLock?"
drag, startPoint x: 601, startPoint y: 153, endPoint x: 358, endPoint y: 149, distance: 243.0
click at [358, 149] on body "Surveys (2) Show archived New Survey Survey Format Post Purchase Checkout Surve…" at bounding box center [685, 406] width 1371 height 896
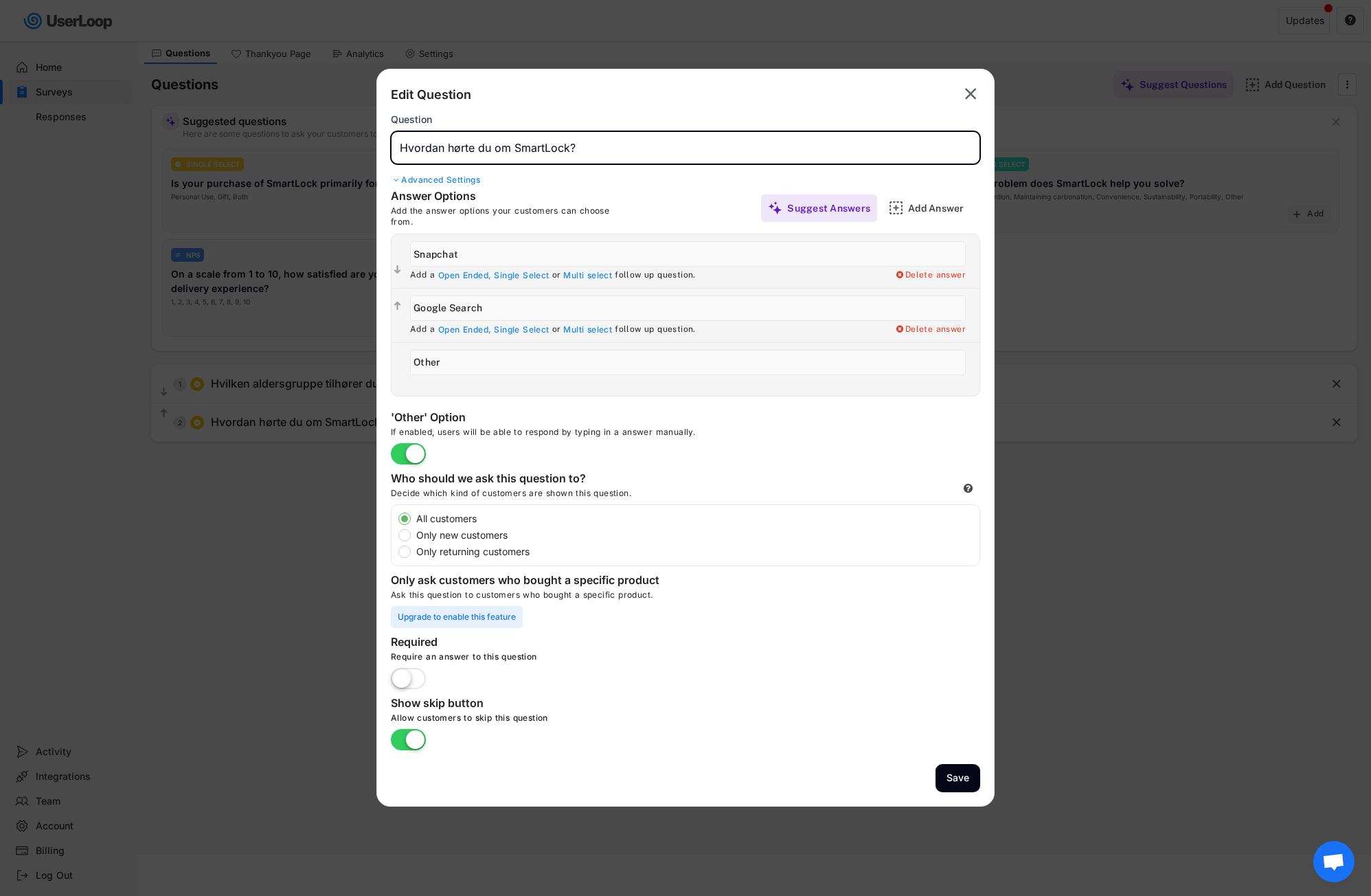
paste input "Hvordan hørte du om oss?"
type input "Hvordan hørte du om oss?"
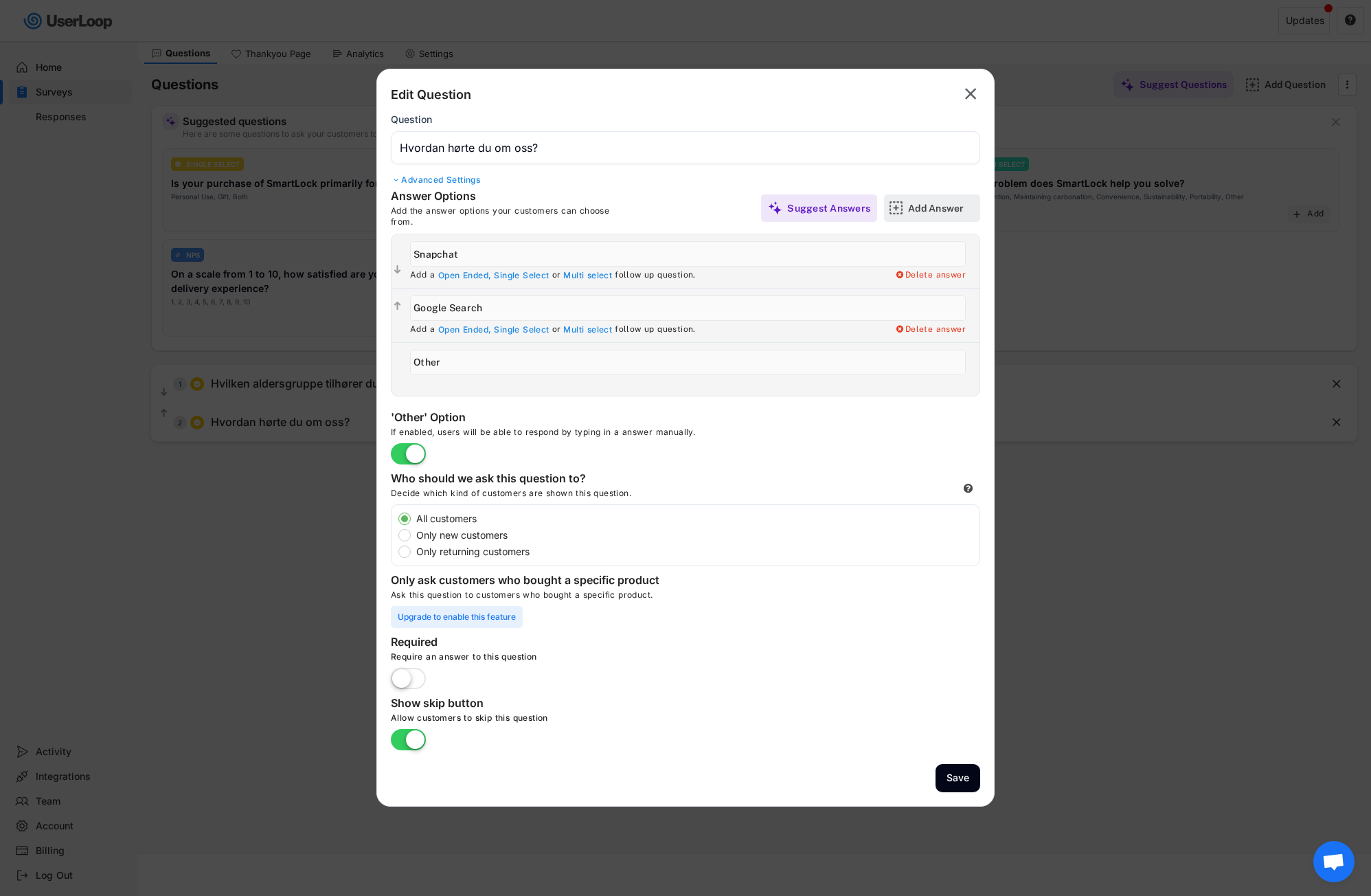
click at [926, 206] on div "Add Answer" at bounding box center [943, 208] width 69 height 12
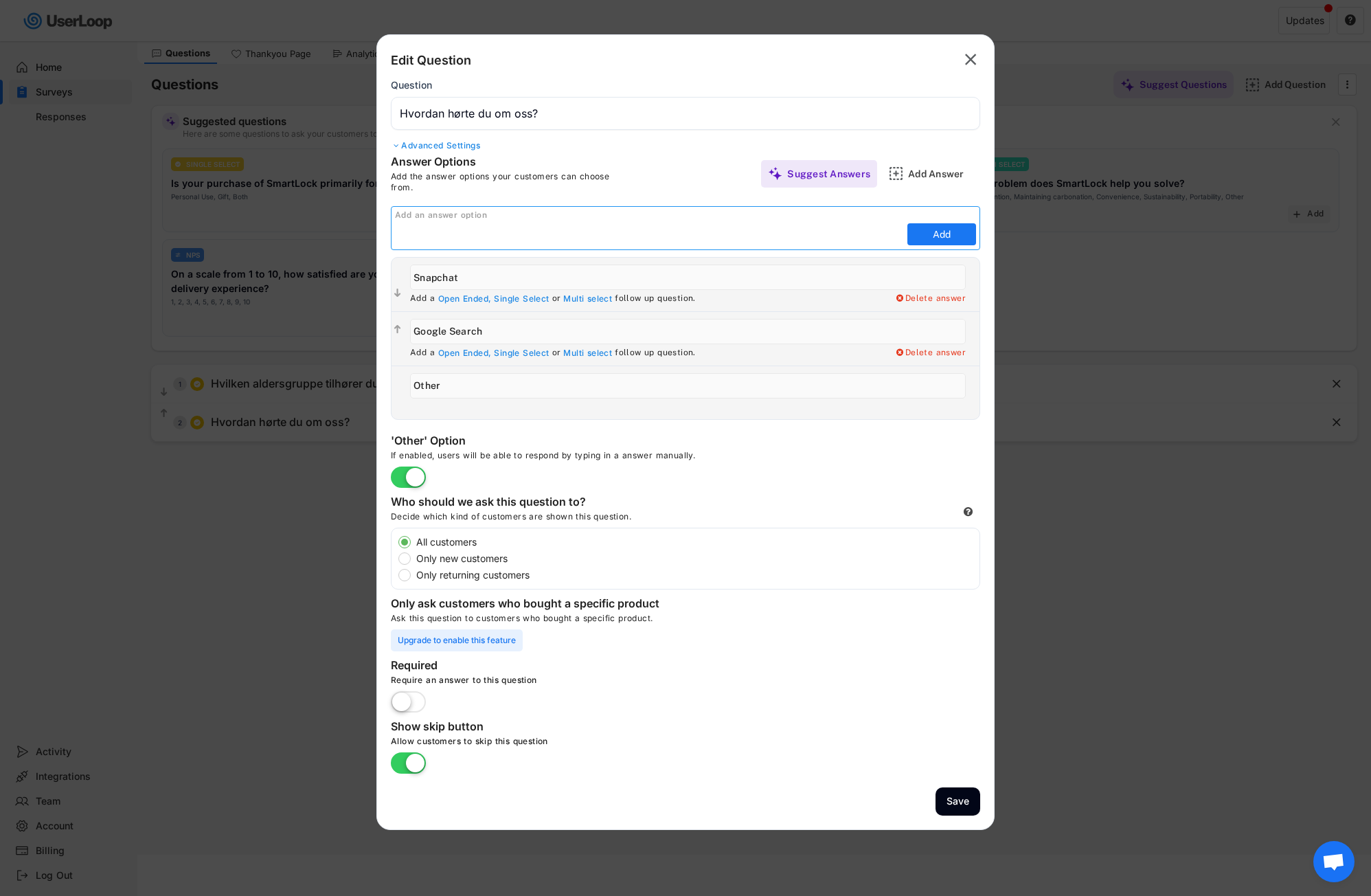
paste input "Meta (Facebook/Instagram)"
type input "Meta (Facebook/Instagram)"
click at [950, 231] on button "Add" at bounding box center [942, 234] width 69 height 22
type input "Meta (Facebook/Instagram)"
type input "Other"
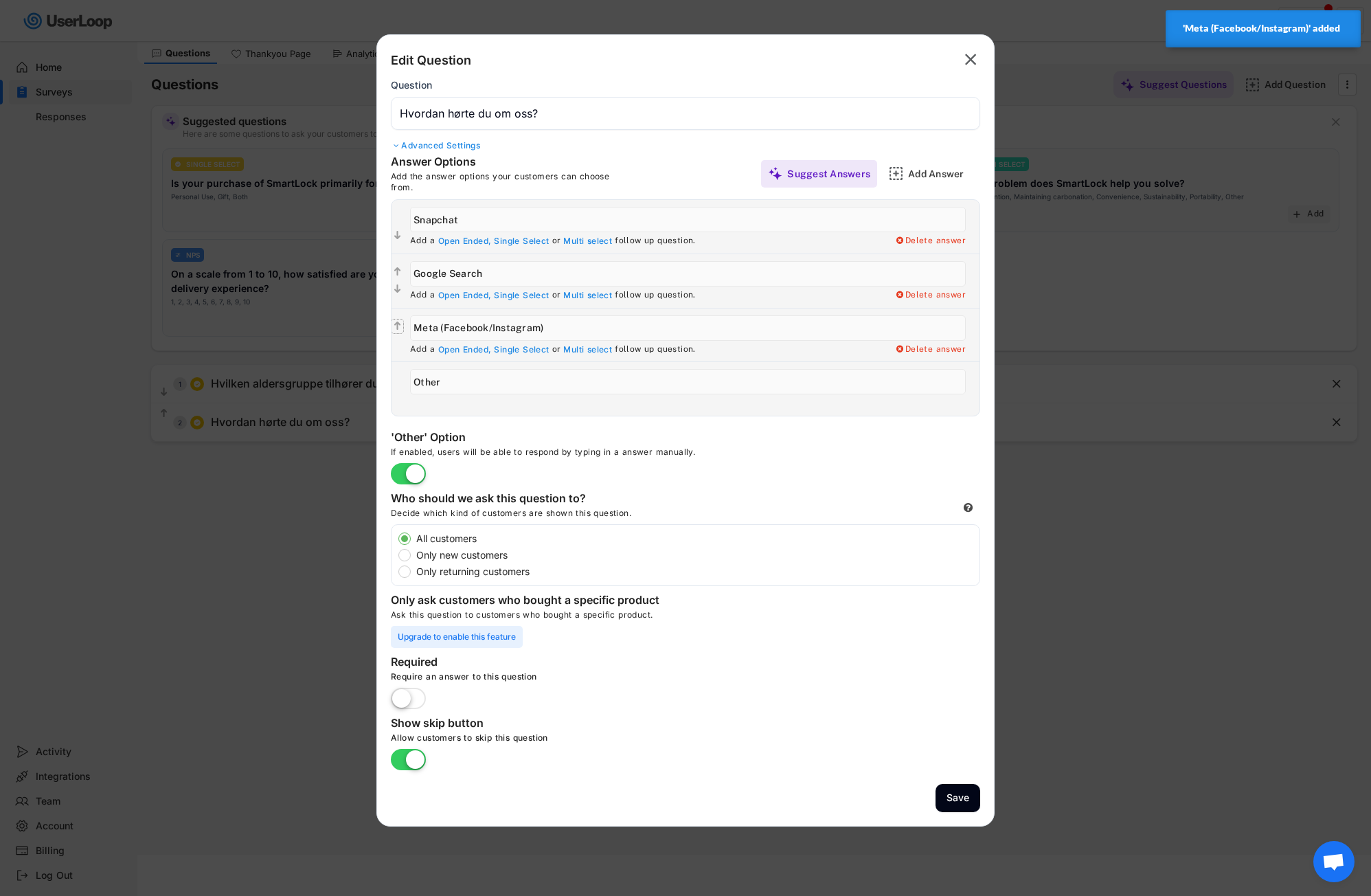
click at [398, 327] on text "" at bounding box center [397, 326] width 7 height 11
type input "Meta (Facebook/Instagram)"
type input "Google Search"
click at [396, 265] on icon "" at bounding box center [397, 272] width 11 height 14
click at [397, 267] on text "" at bounding box center [397, 271] width 7 height 11
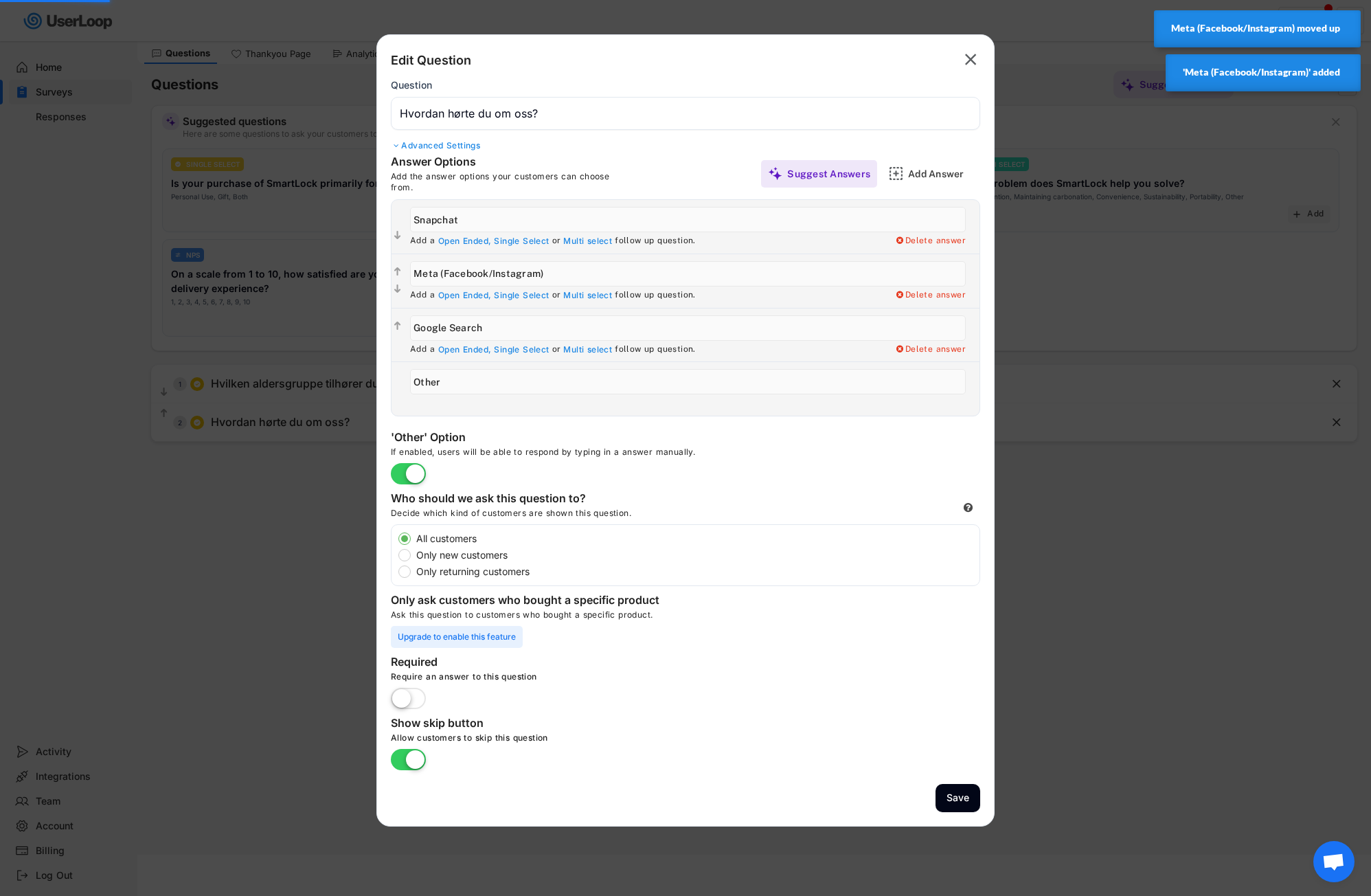
type input "Meta (Facebook/Instagram)"
type input "Snapchat"
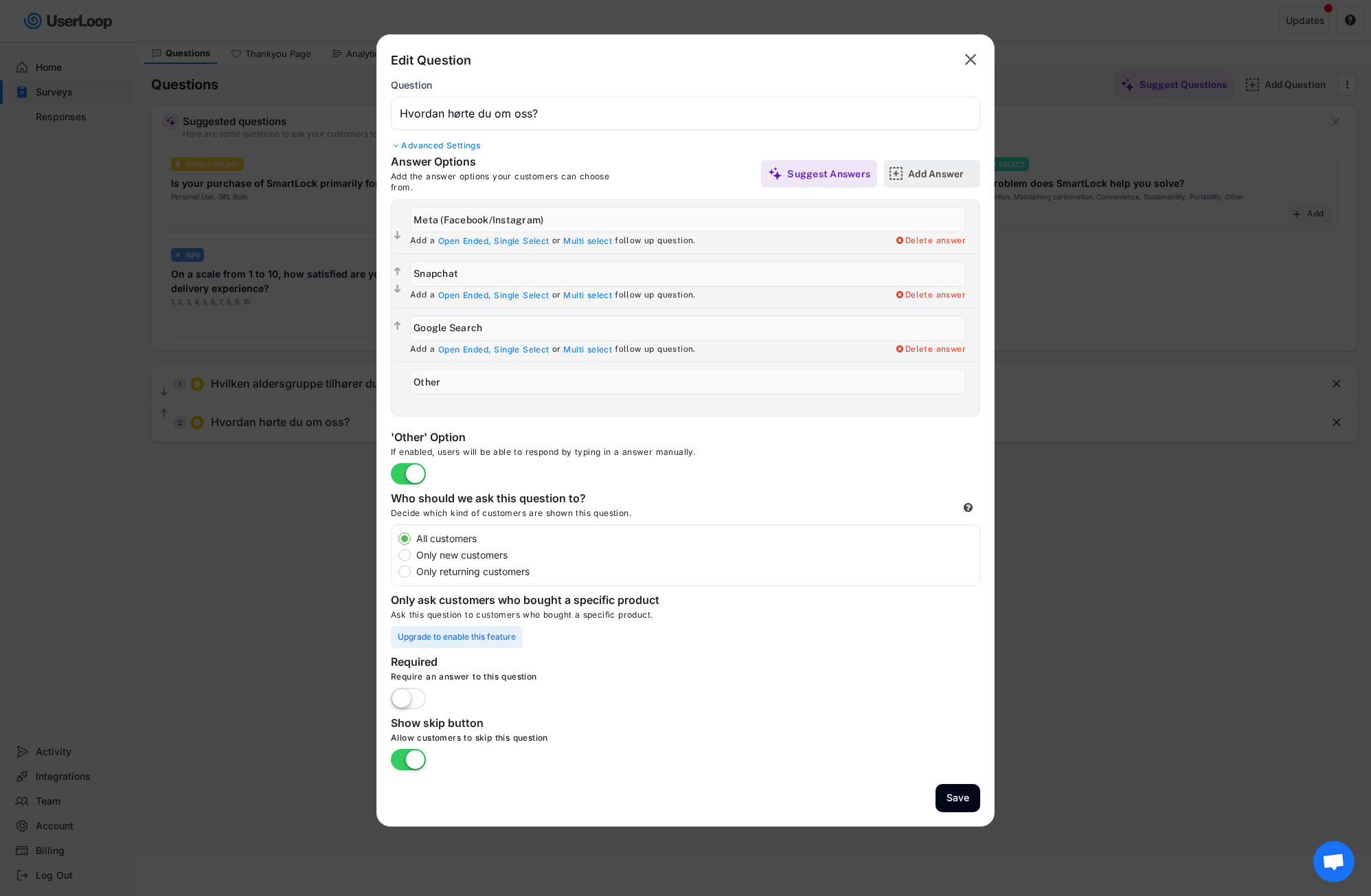
click at [937, 173] on div "Add Answer" at bounding box center [943, 174] width 69 height 12
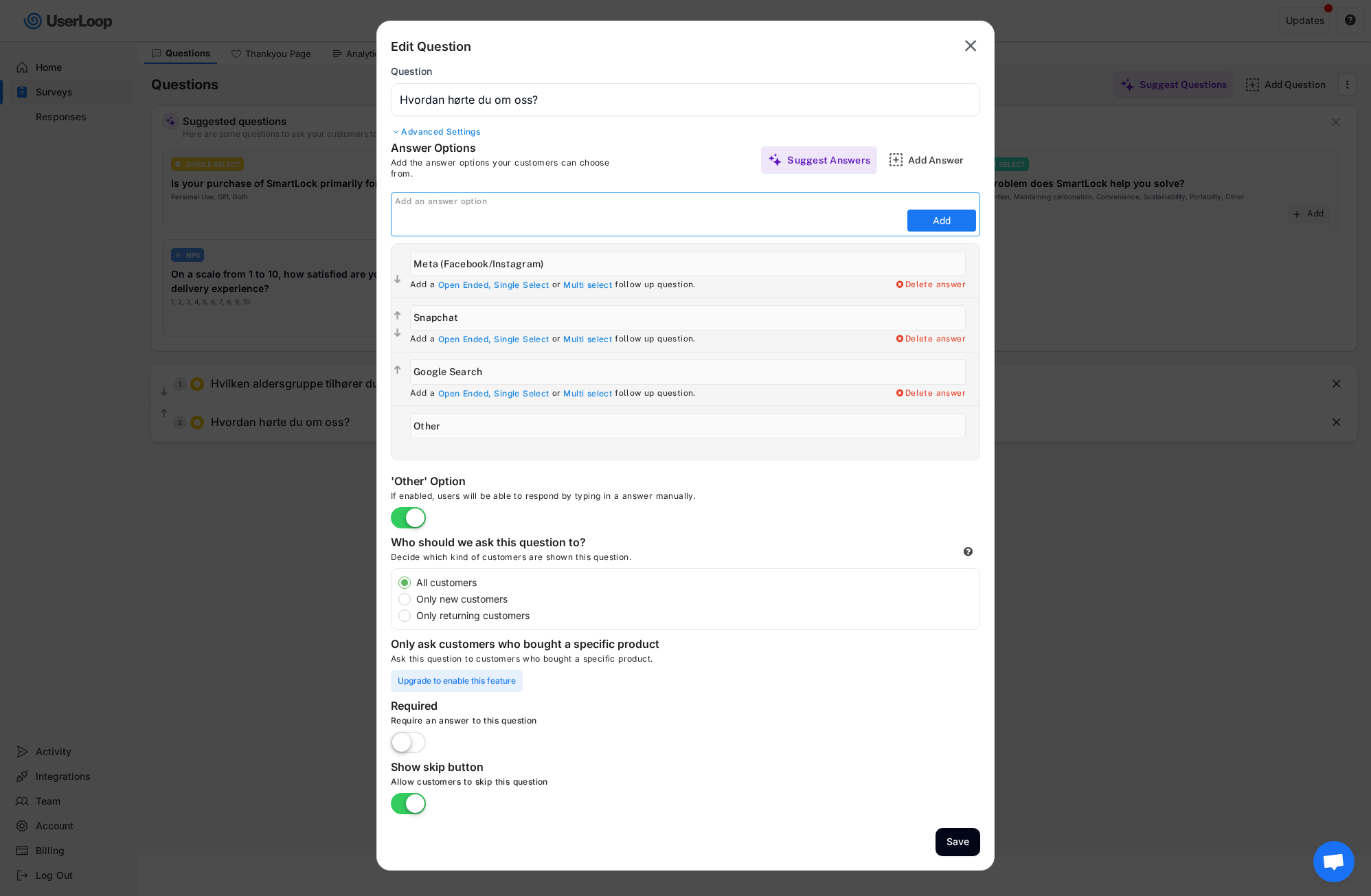
paste input "TikTok"
type input "TikTok"
click at [936, 220] on button "Add" at bounding box center [942, 220] width 69 height 22
type input "TikTok"
type input "Other"
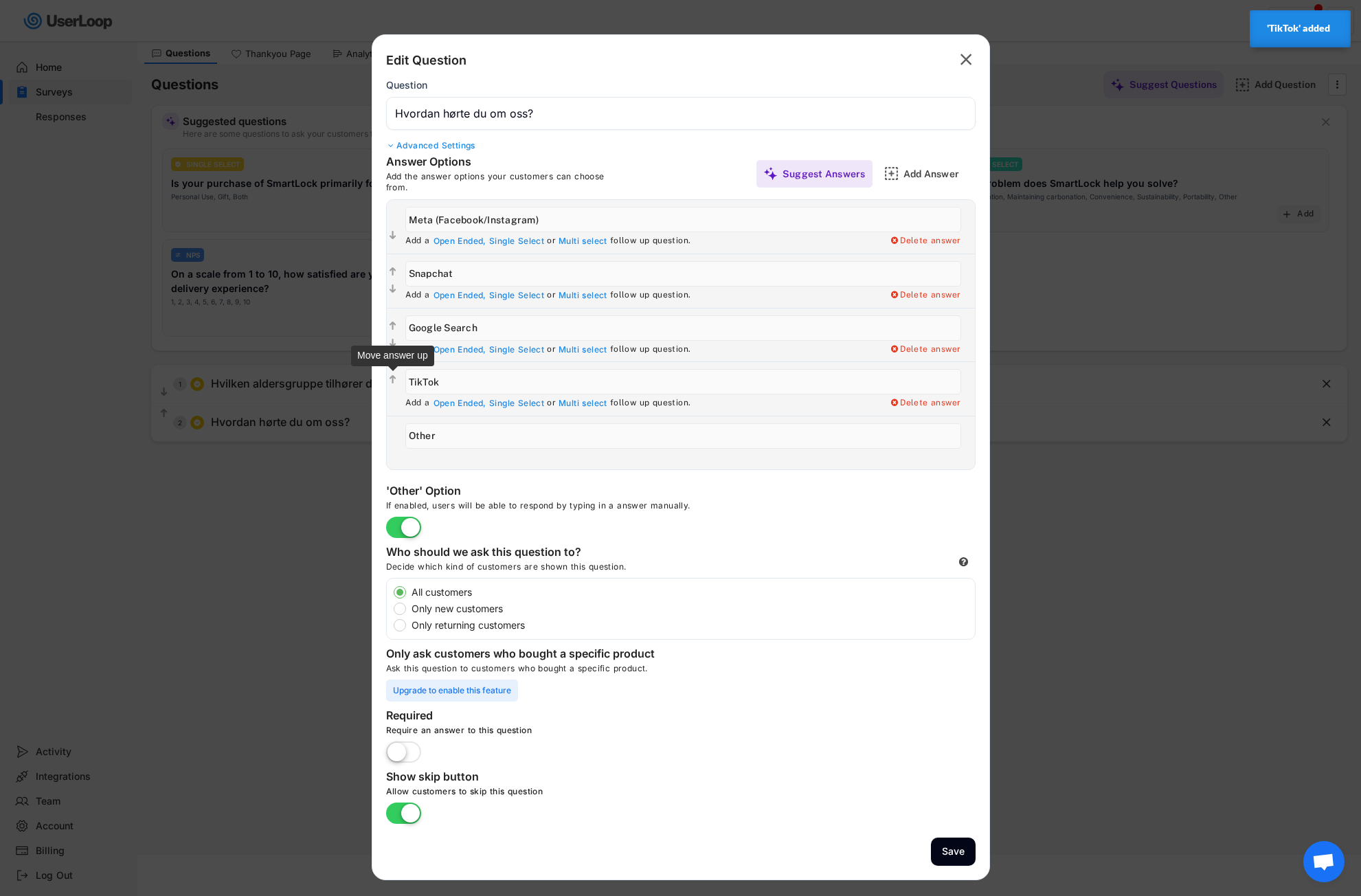
click at [394, 382] on text "" at bounding box center [393, 379] width 7 height 11
type input "TikTok"
type input "Google Search"
click at [389, 323] on icon "" at bounding box center [393, 327] width 12 height 14
type input "TikTok"
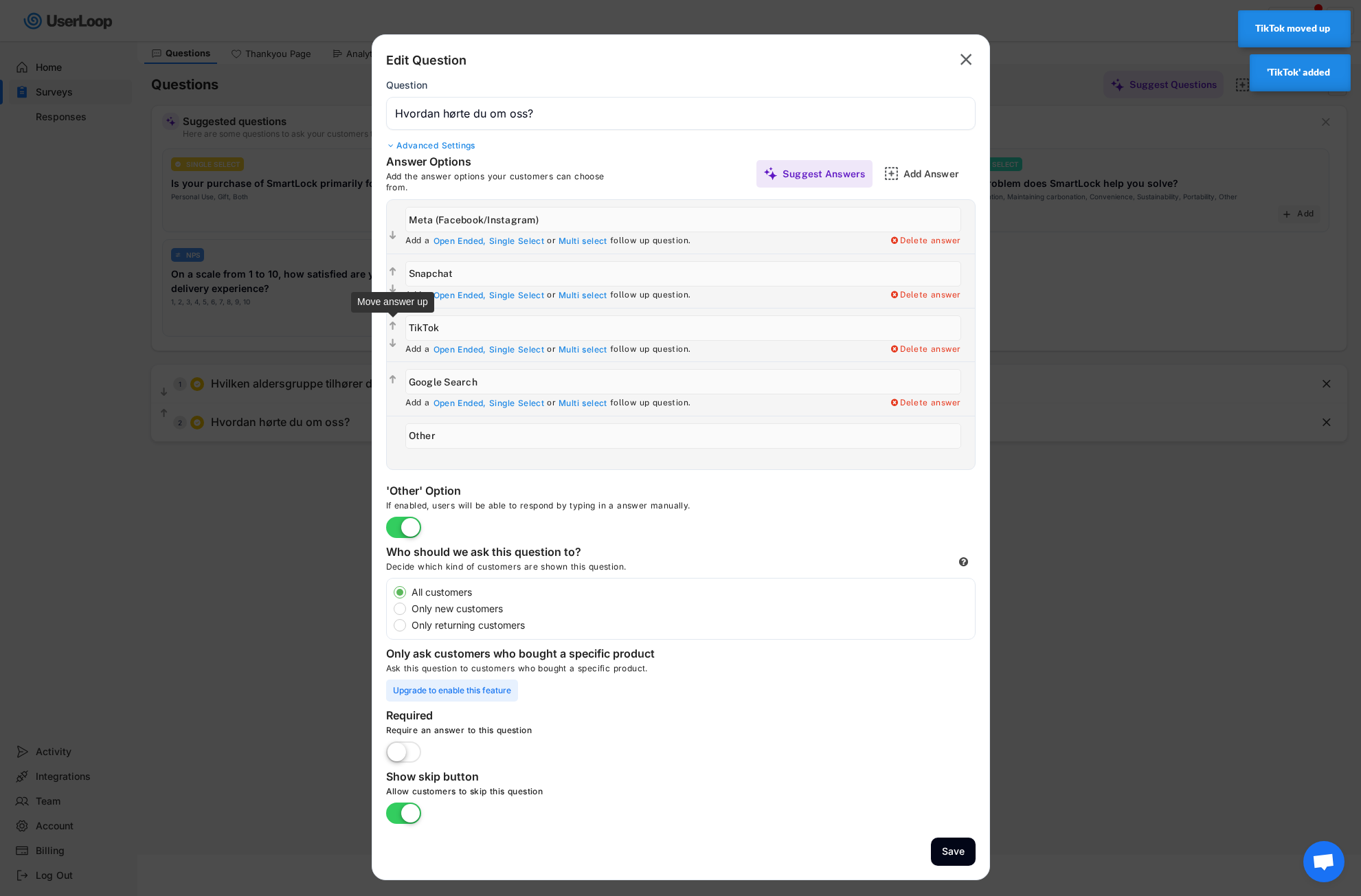
type input "Snapchat"
drag, startPoint x: 498, startPoint y: 380, endPoint x: 402, endPoint y: 380, distance: 96.0
click at [402, 380] on div "Add a Open Ended, Single Select or Multi select follow up question. Delete answ…" at bounding box center [687, 389] width 577 height 54
paste input "Google-søk"
click at [449, 382] on input "input" at bounding box center [683, 381] width 556 height 25
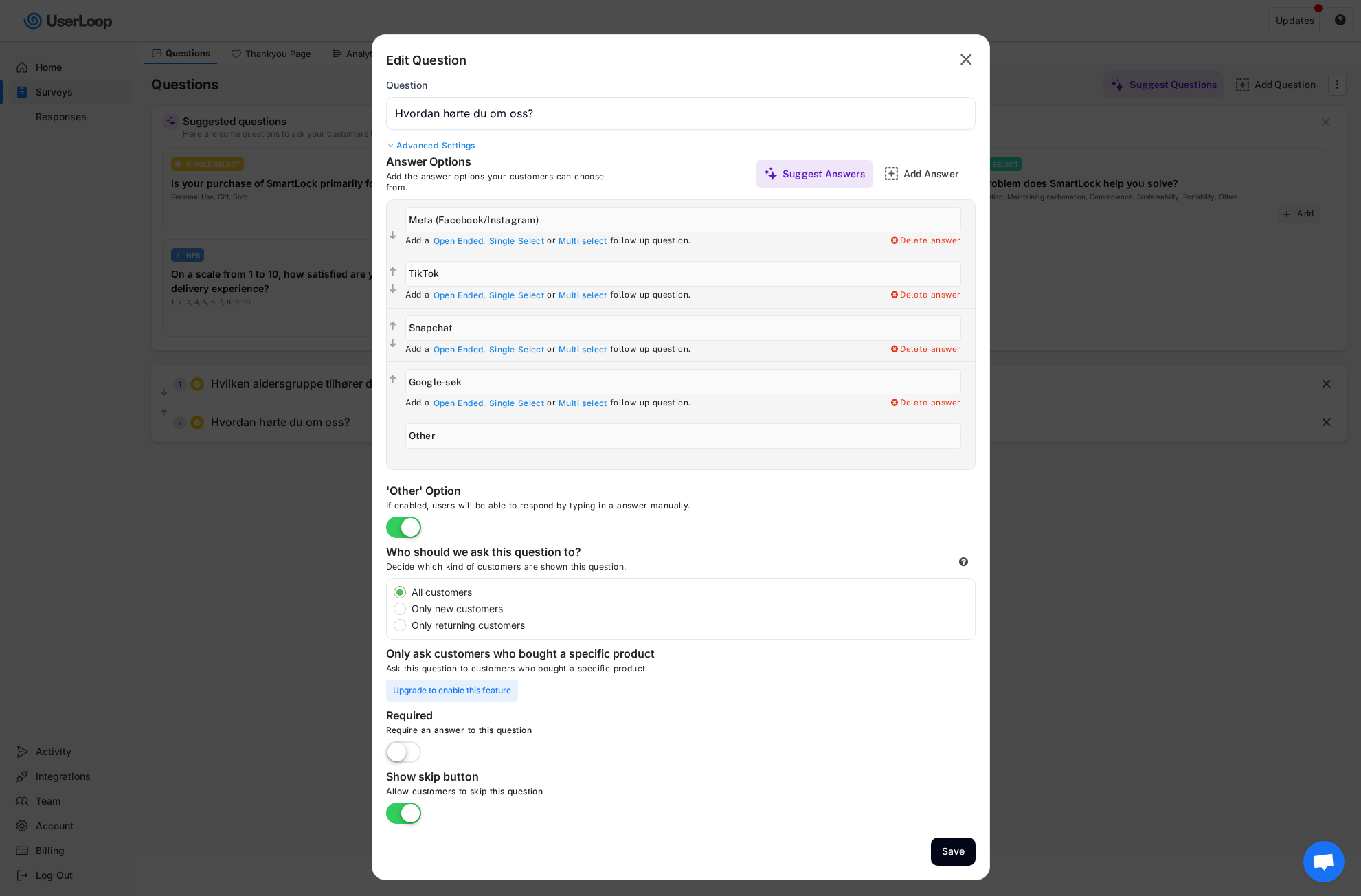
type input "Google-søk"
drag, startPoint x: 447, startPoint y: 438, endPoint x: 420, endPoint y: 435, distance: 27.2
click at [394, 435] on div "  Add a Open Ended, Single Select or Multi select follow up question. Delete …" at bounding box center [681, 442] width 588 height 54
paste input "Annet"
type input "Annet"
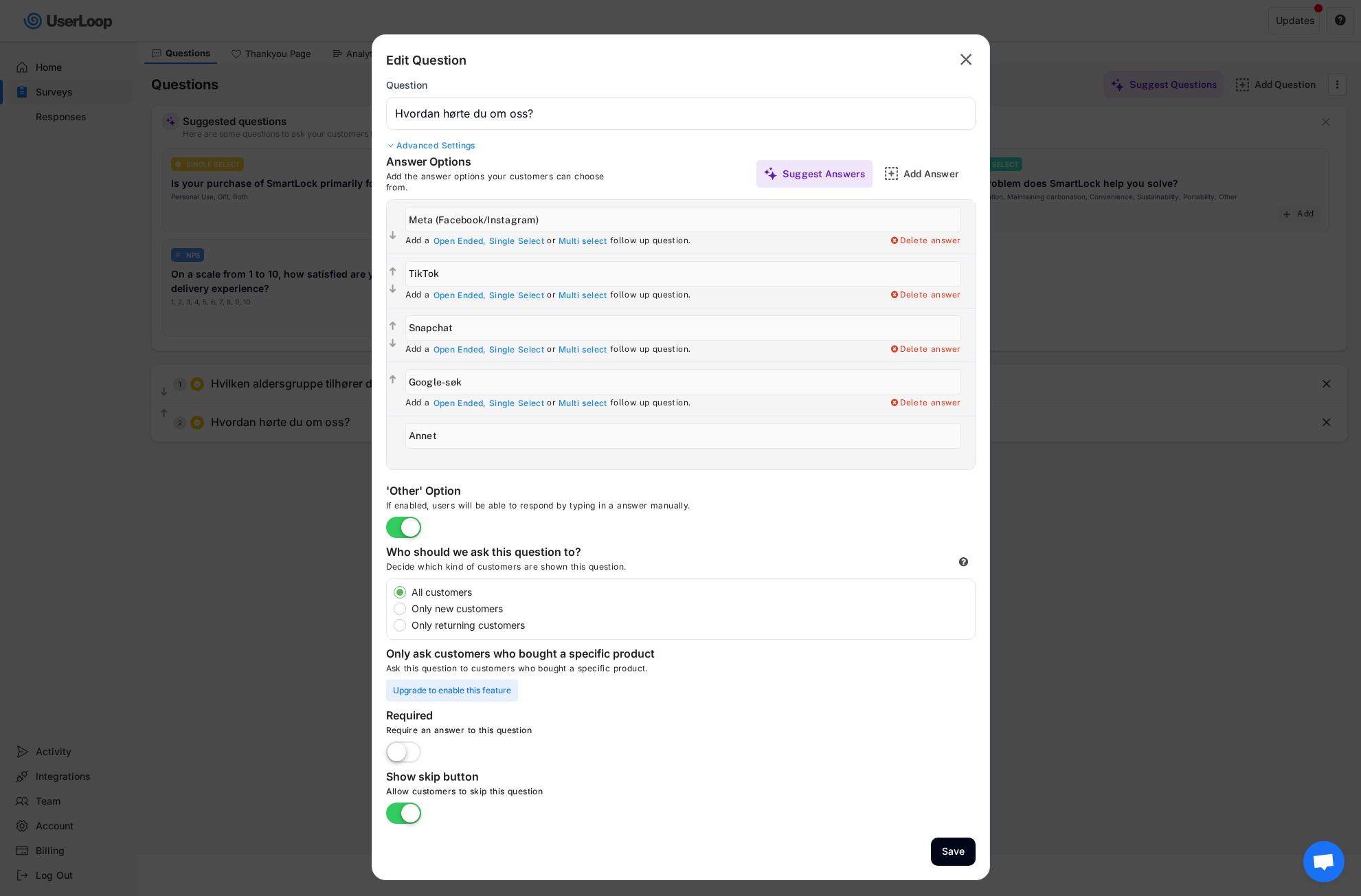
click at [574, 459] on div "Add a Open Ended, Single Select or Multi select follow up question. Delete answ…" at bounding box center [690, 458] width 570 height 11
click at [956, 850] on button "Save" at bounding box center [953, 851] width 44 height 28
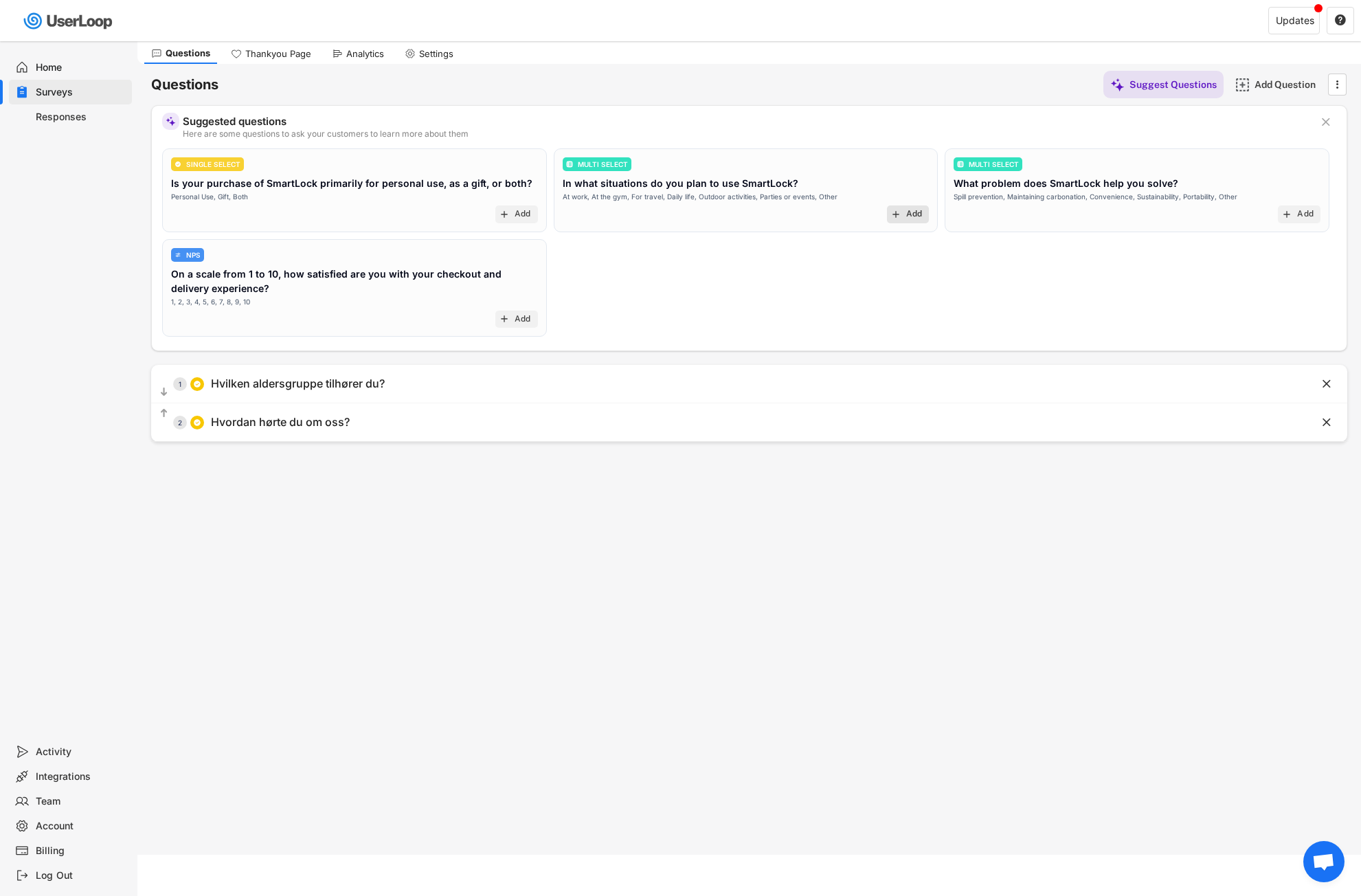
click at [915, 215] on div "Add" at bounding box center [915, 214] width 17 height 11
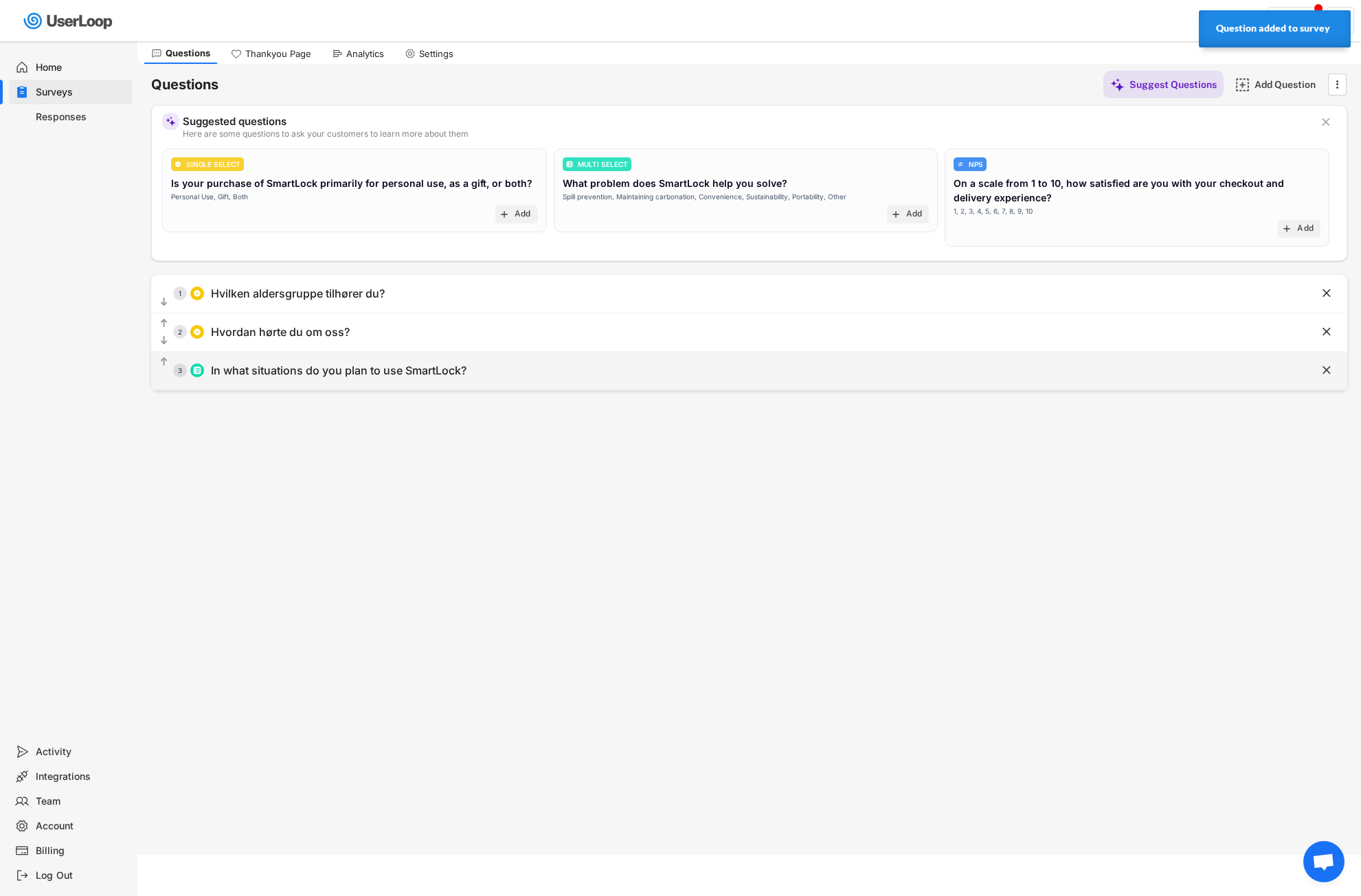
click at [443, 367] on div "In what situations do you plan to use SmartLock?" at bounding box center [338, 370] width 255 height 15
type input "In what situations do you plan to use SmartLock?"
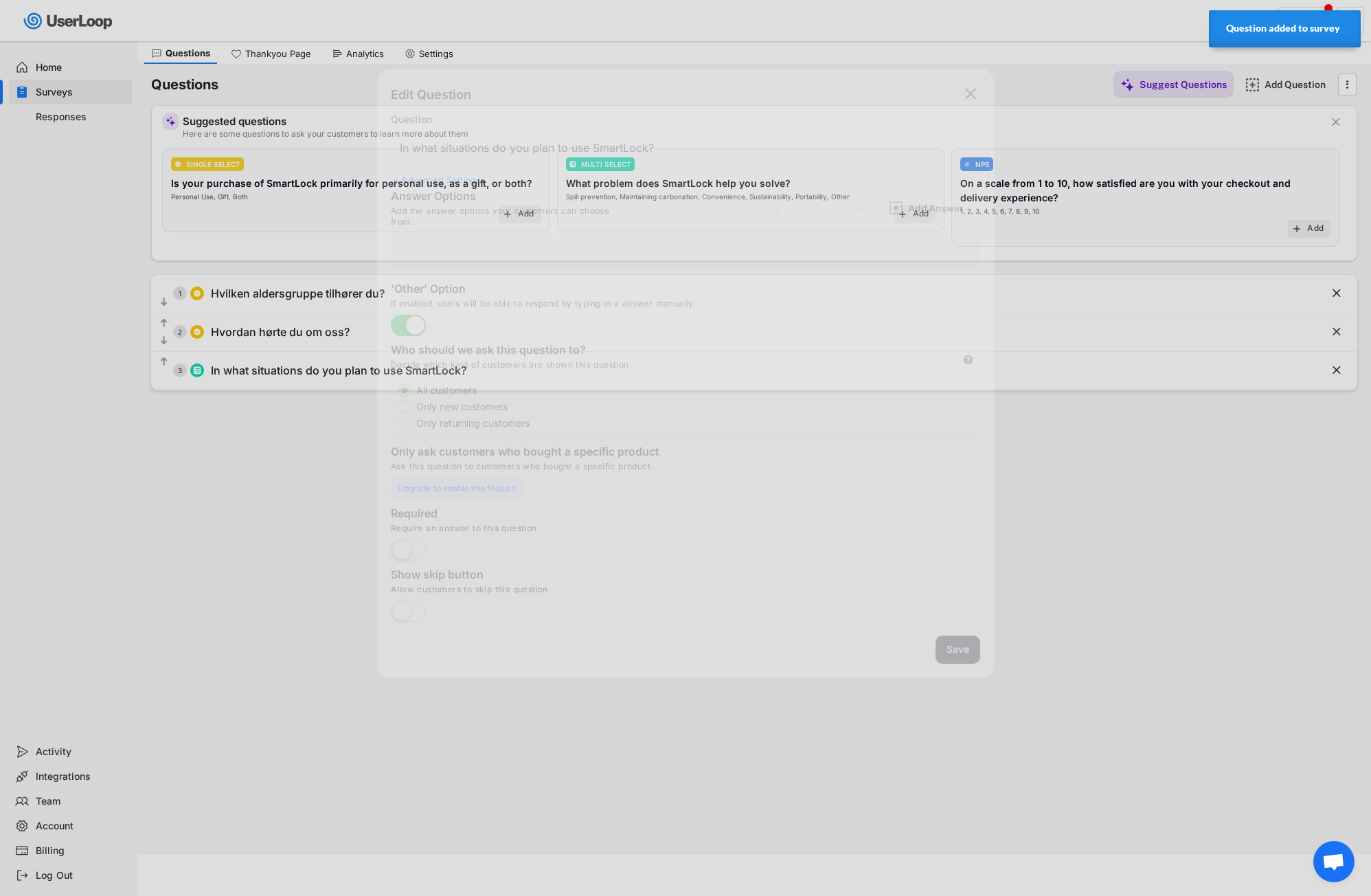
type input "At work"
type input "Outdoor activities"
type input "Other"
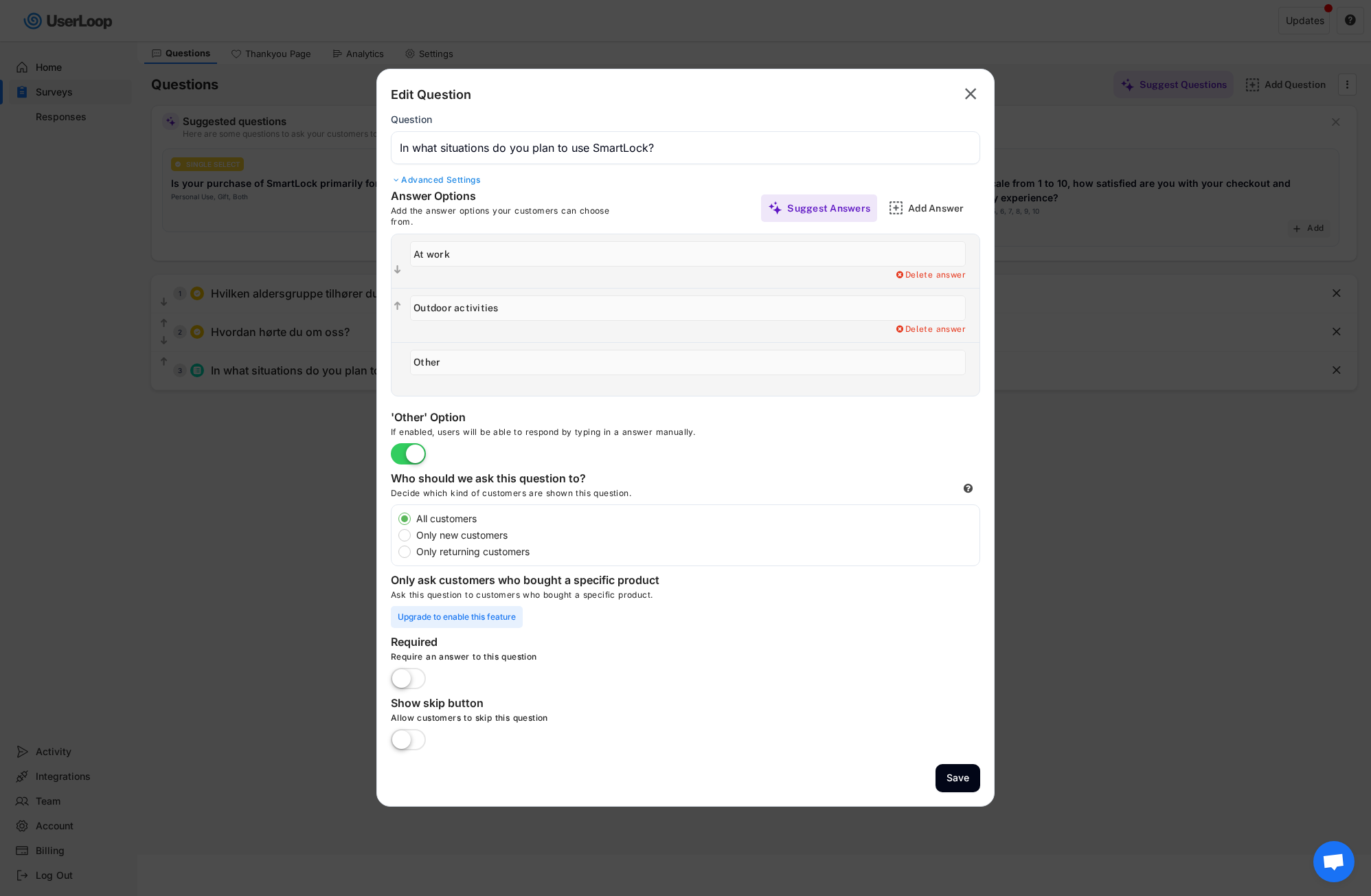
click at [418, 740] on label at bounding box center [408, 740] width 42 height 30
click at [0, 0] on input "checkbox" at bounding box center [0, 0] width 0 height 0
click at [427, 178] on div "Advanced Settings" at bounding box center [685, 180] width 589 height 11
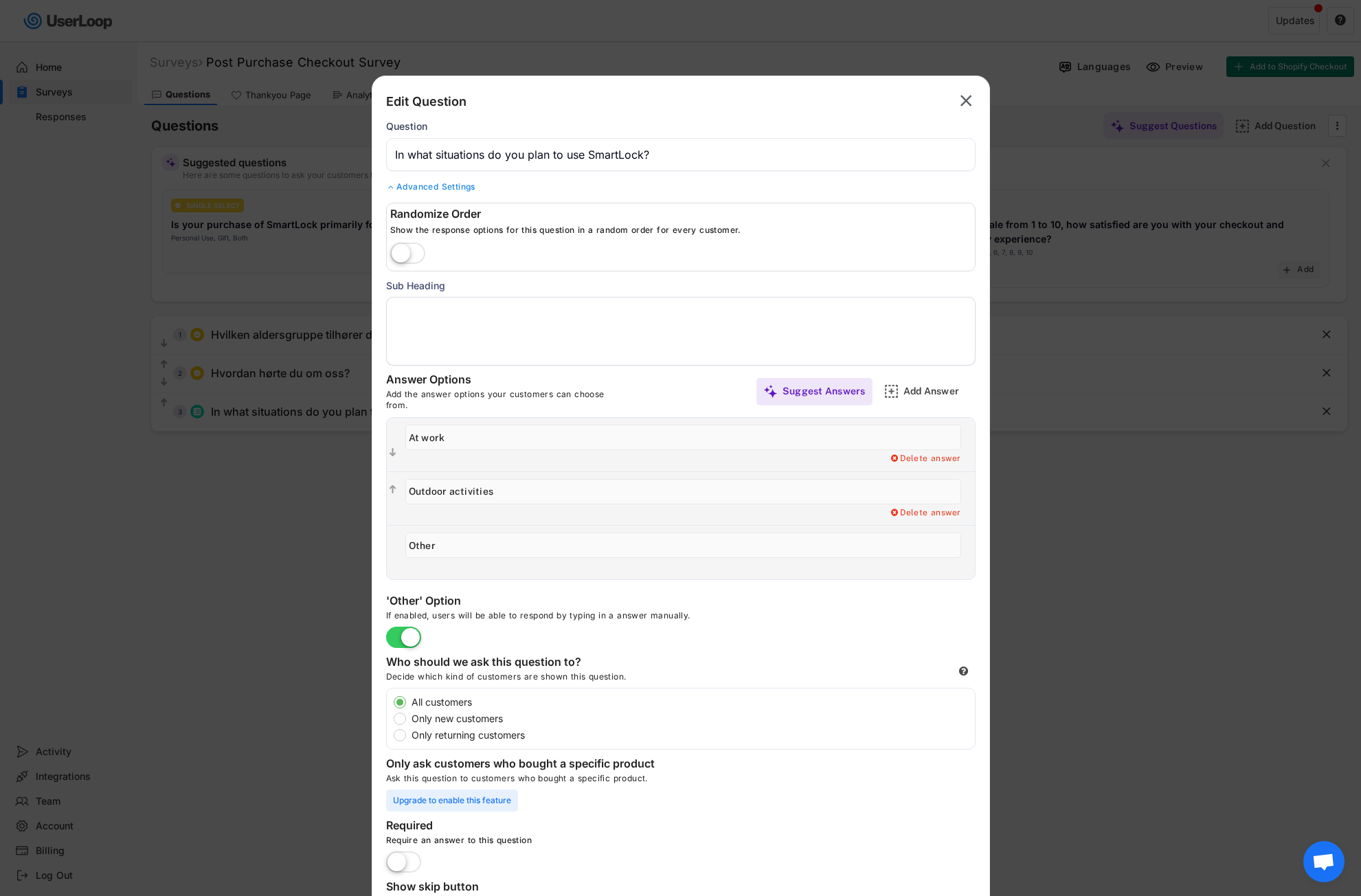
click at [424, 189] on div "Advanced Settings" at bounding box center [681, 187] width 590 height 11
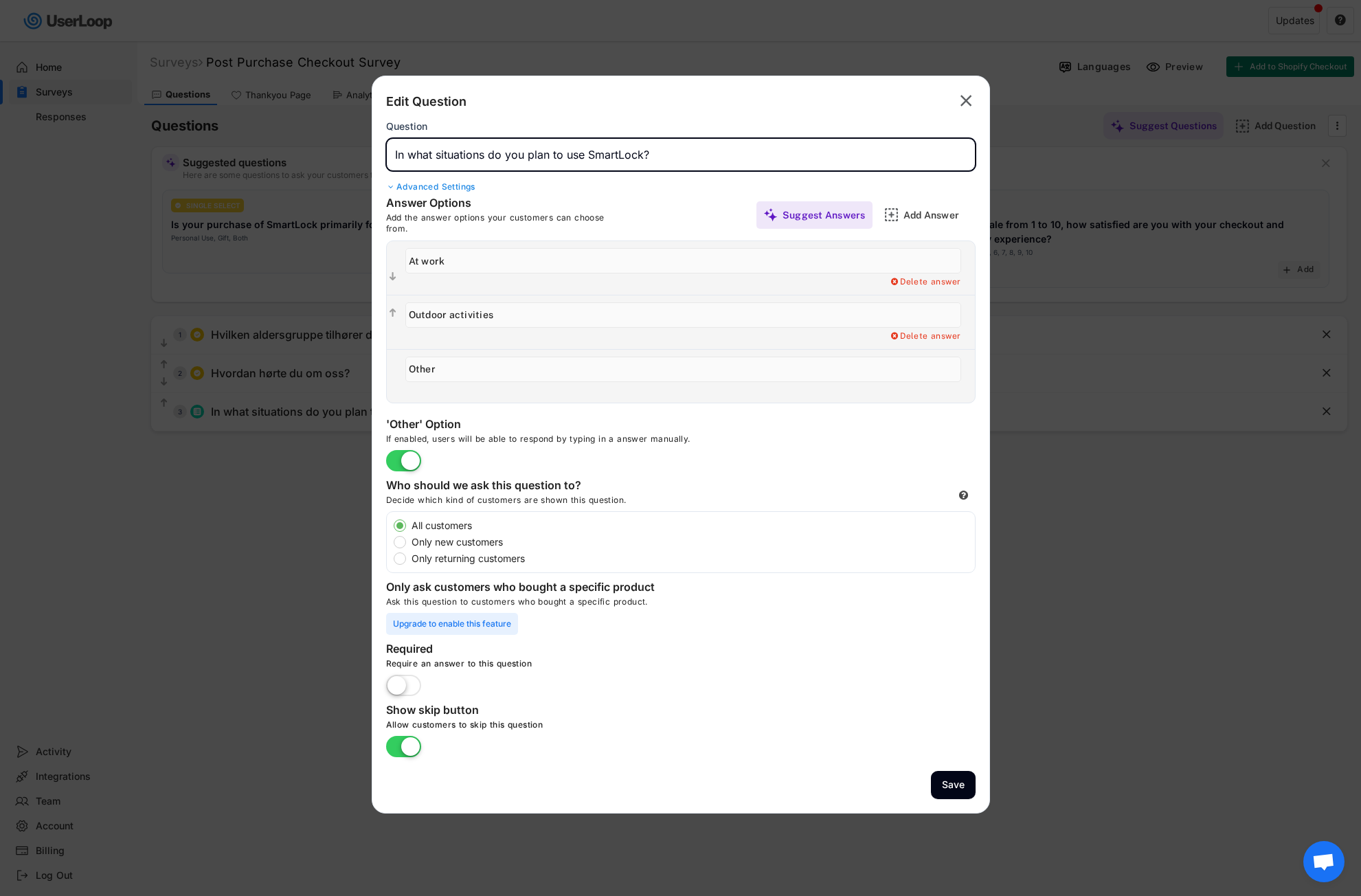
drag, startPoint x: 644, startPoint y: 153, endPoint x: 377, endPoint y: 153, distance: 267.0
click at [377, 153] on div "Edit Question  Question Advanced Settings Randomize Order Show the response op…" at bounding box center [681, 445] width 619 height 737
paste input "I hvilke situasjoner planlegger du å bruke SmartLock?"
type input "I hvilke situasjoner planlegger du å bruke SmartLock?"
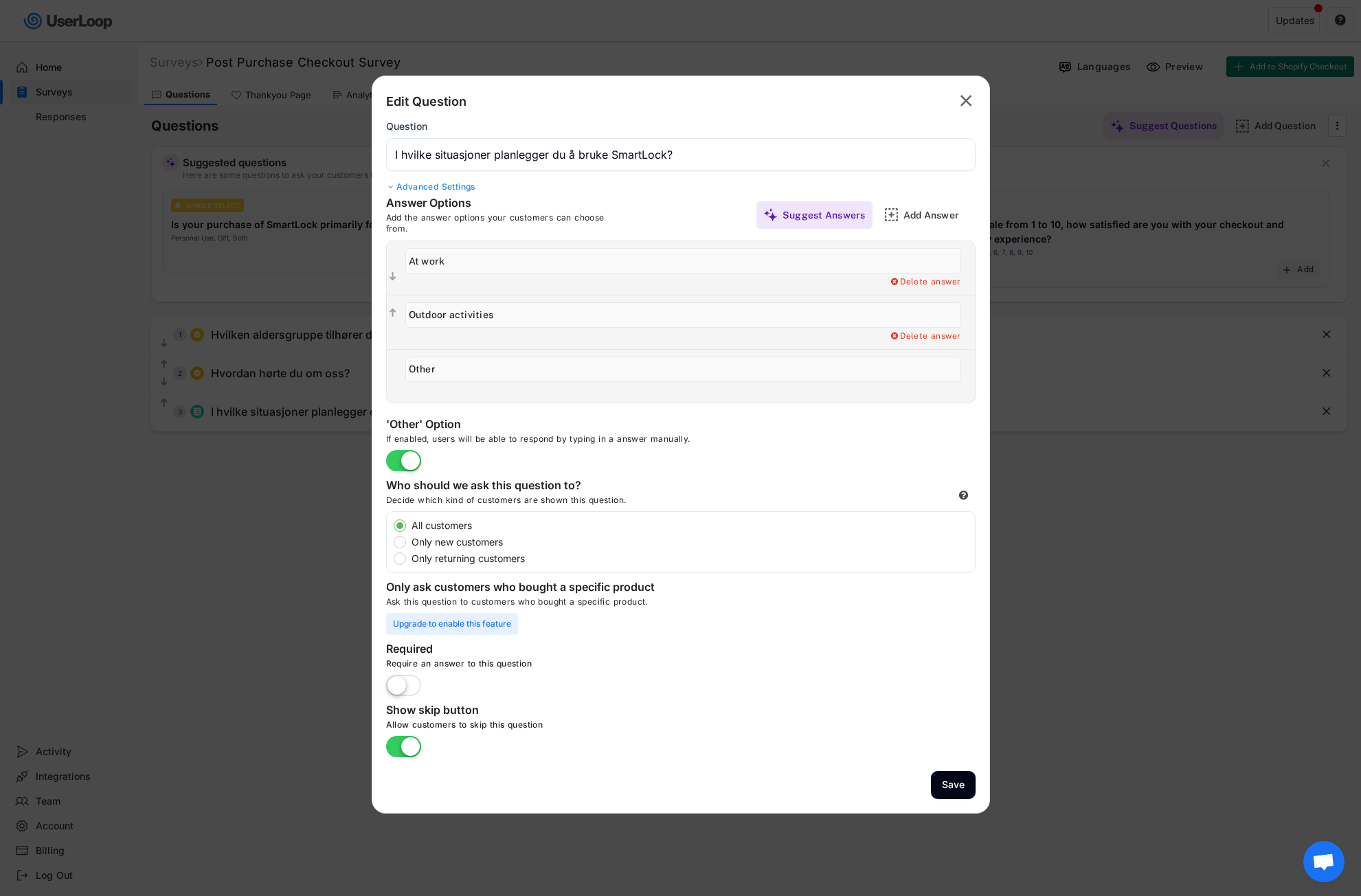
drag, startPoint x: 462, startPoint y: 260, endPoint x: 422, endPoint y: 259, distance: 40.0
click at [393, 259] on div "  Add a Open Ended Single Select or Multi select follow up question. Delete a…" at bounding box center [681, 268] width 588 height 54
paste input "På jobb"
type input "På jobb"
drag, startPoint x: 514, startPoint y: 315, endPoint x: 388, endPoint y: 313, distance: 126.0
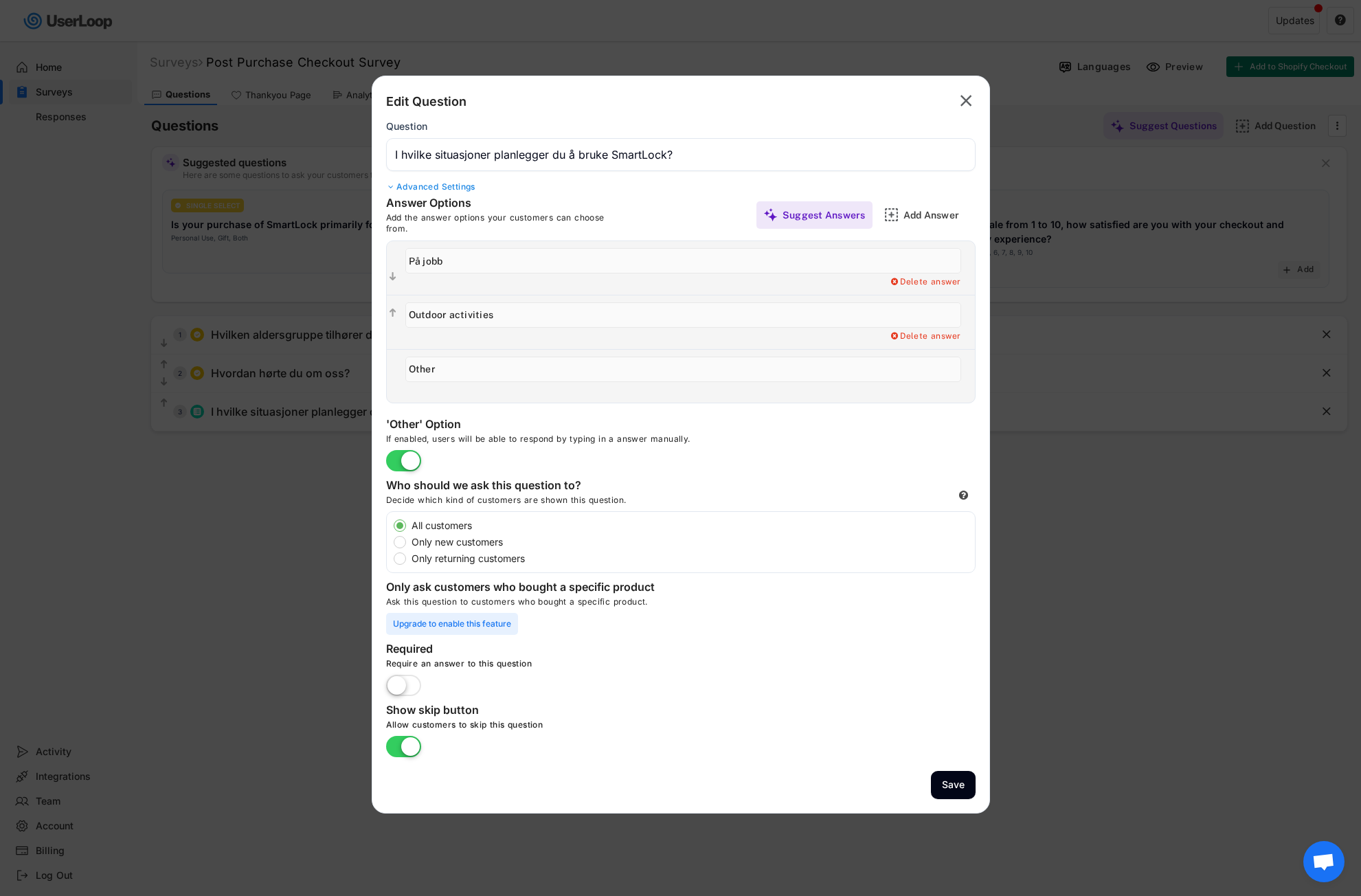
click at [388, 313] on div "  Add a Open Ended Single Select or Multi select follow up question. Delete a…" at bounding box center [681, 321] width 588 height 54
paste input "På trening / på treningssenteret"
type input "På trening / på treningssenteret"
click at [930, 218] on div "Add Answer" at bounding box center [938, 215] width 69 height 12
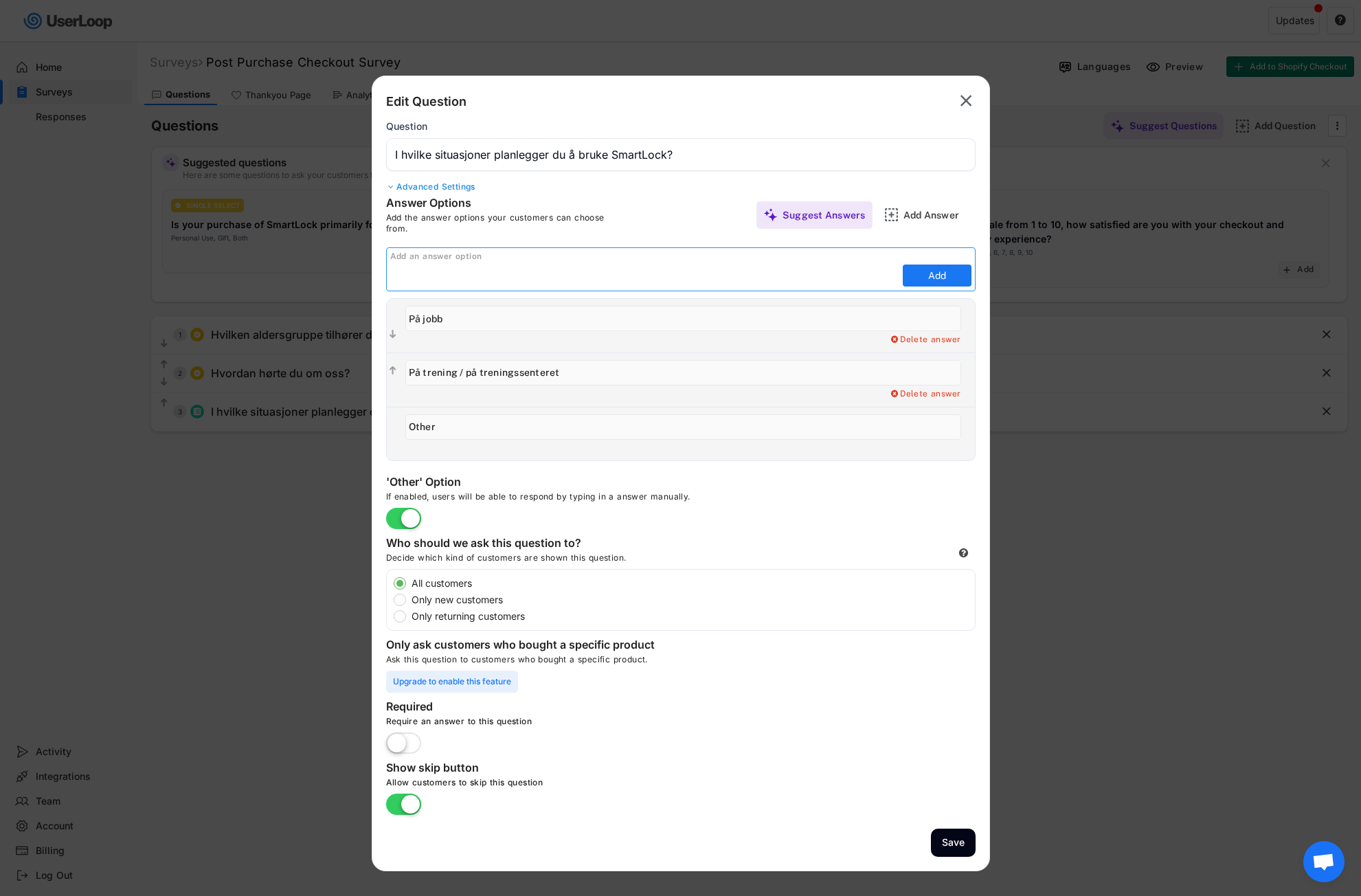
click at [408, 277] on input "input" at bounding box center [645, 275] width 509 height 21
paste input "Hjemme i hverdagen"
type input "Hjemme i hverdagen"
click at [933, 277] on button "Add" at bounding box center [938, 275] width 69 height 22
type input "Hjemme i hverdagen"
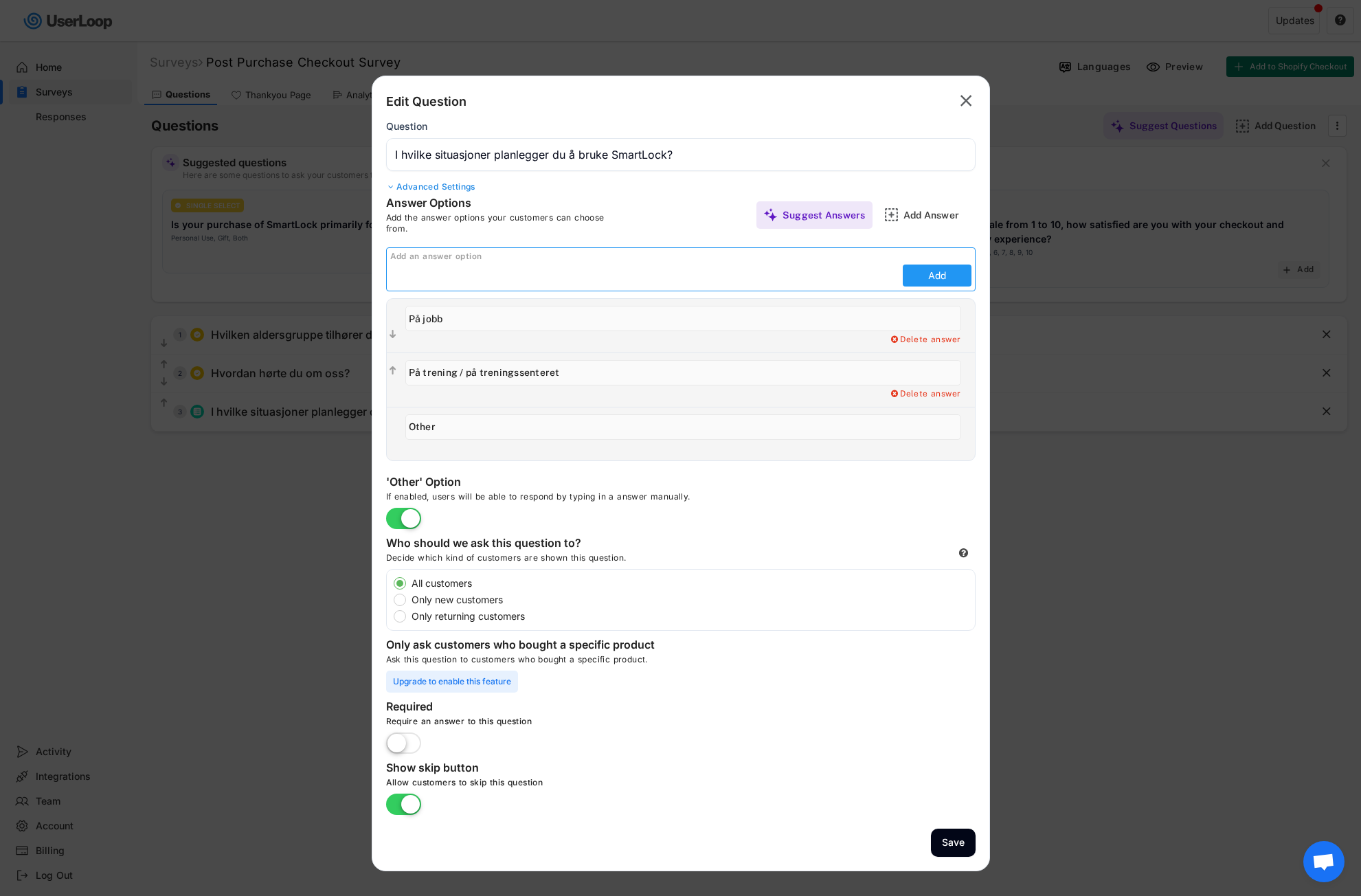
type input "Other"
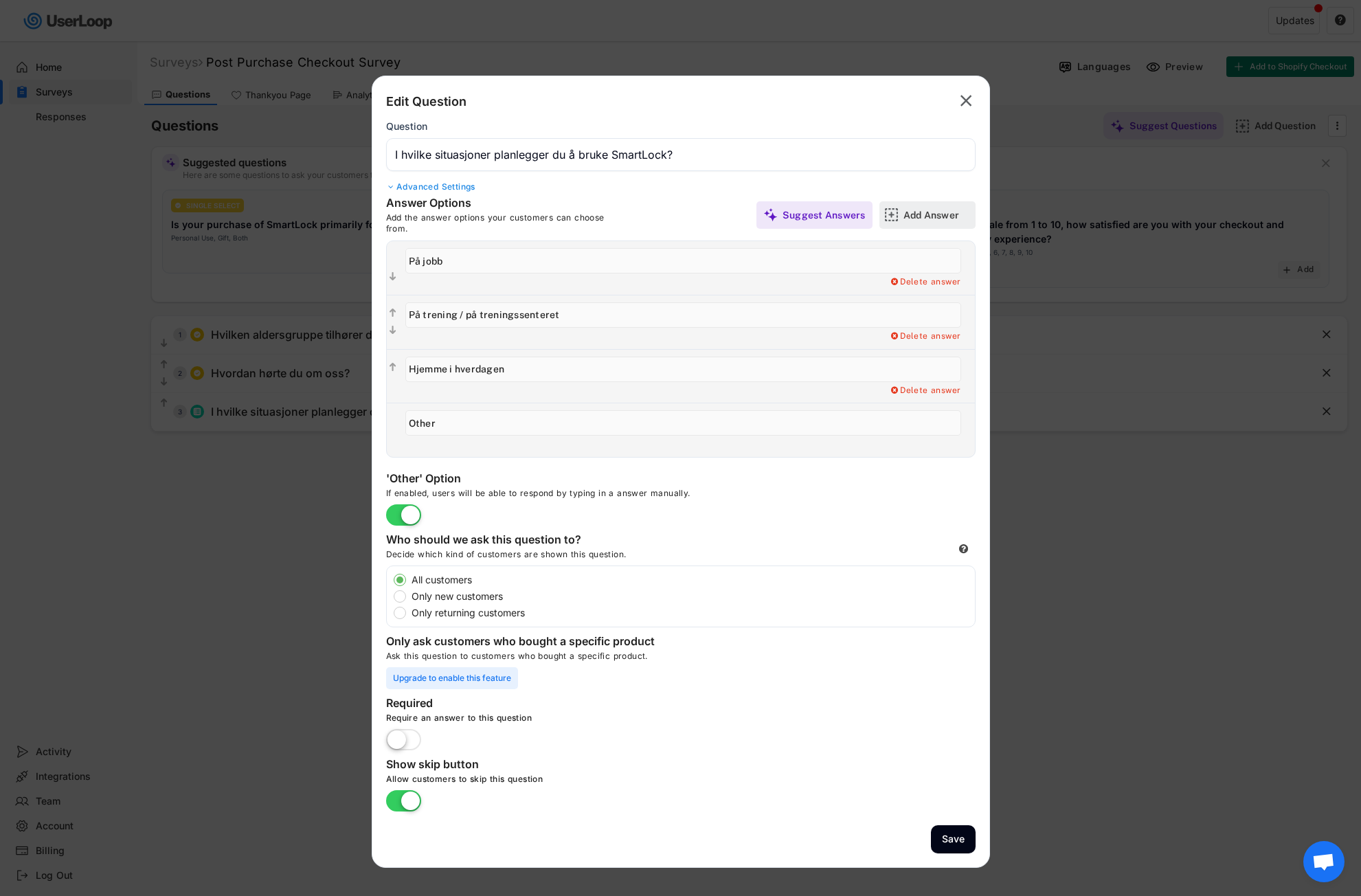
click at [925, 215] on div "Add Answer" at bounding box center [938, 215] width 69 height 12
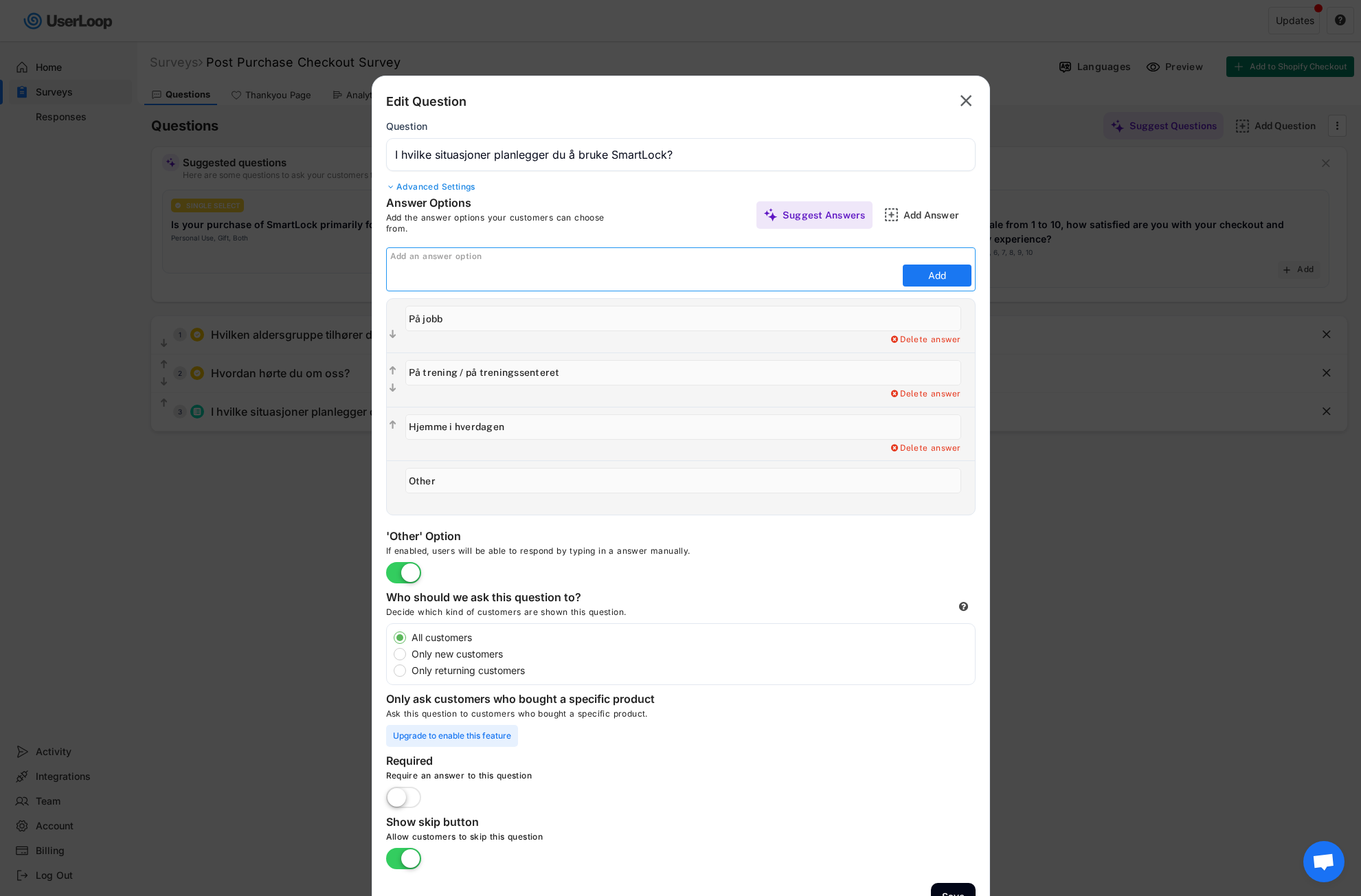
paste input "Utendørs / på tur"
type input "Utendørs / på tur"
click at [916, 274] on button "Add" at bounding box center [938, 275] width 69 height 22
type input "Utendørs / på tur"
type input "Other"
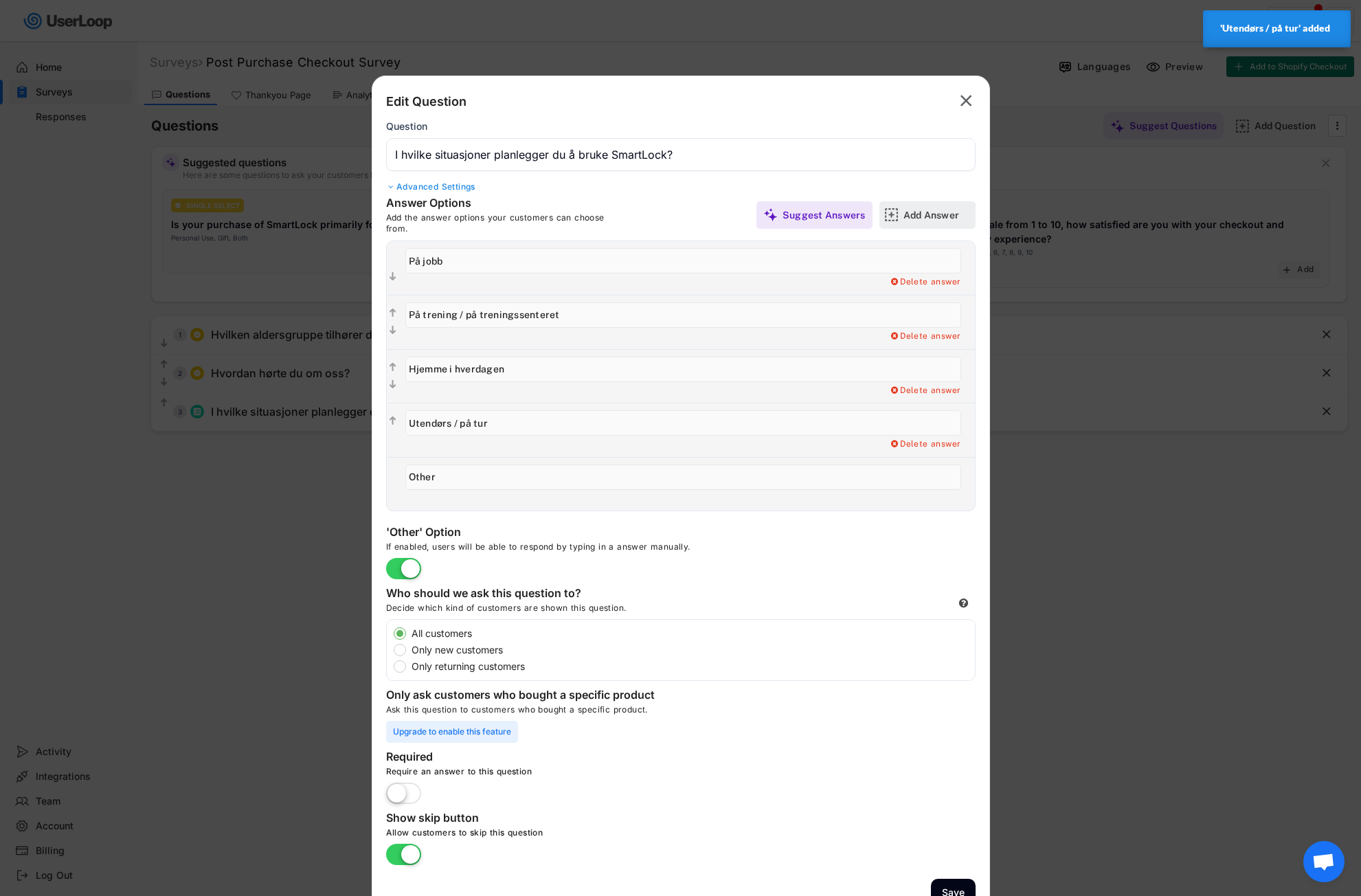
click at [938, 222] on div "Add Answer" at bounding box center [938, 215] width 69 height 28
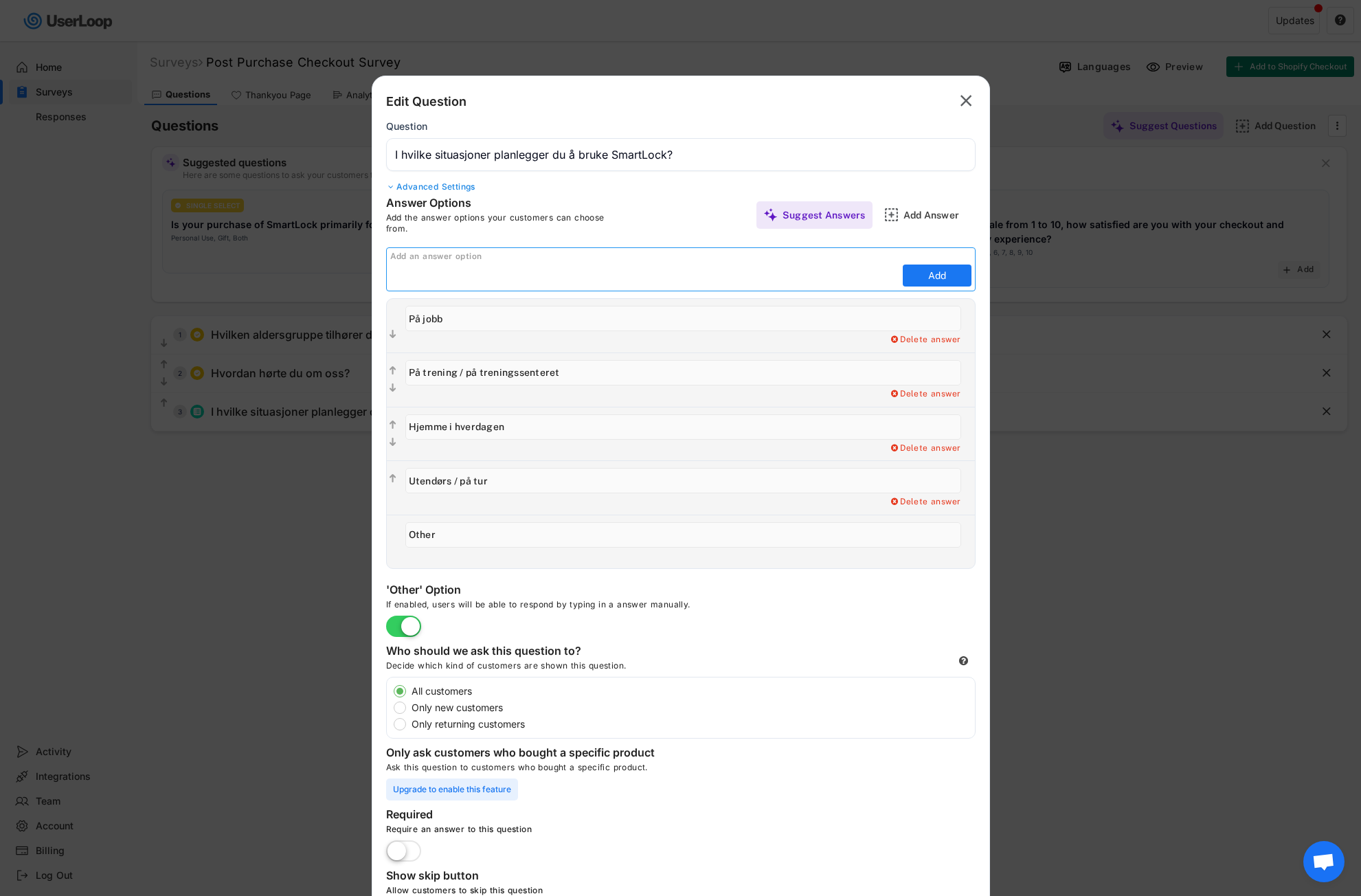
paste input "På reise"
type input "På reise"
click at [939, 271] on button "Add" at bounding box center [938, 275] width 69 height 22
type input "På reise"
type input "Other"
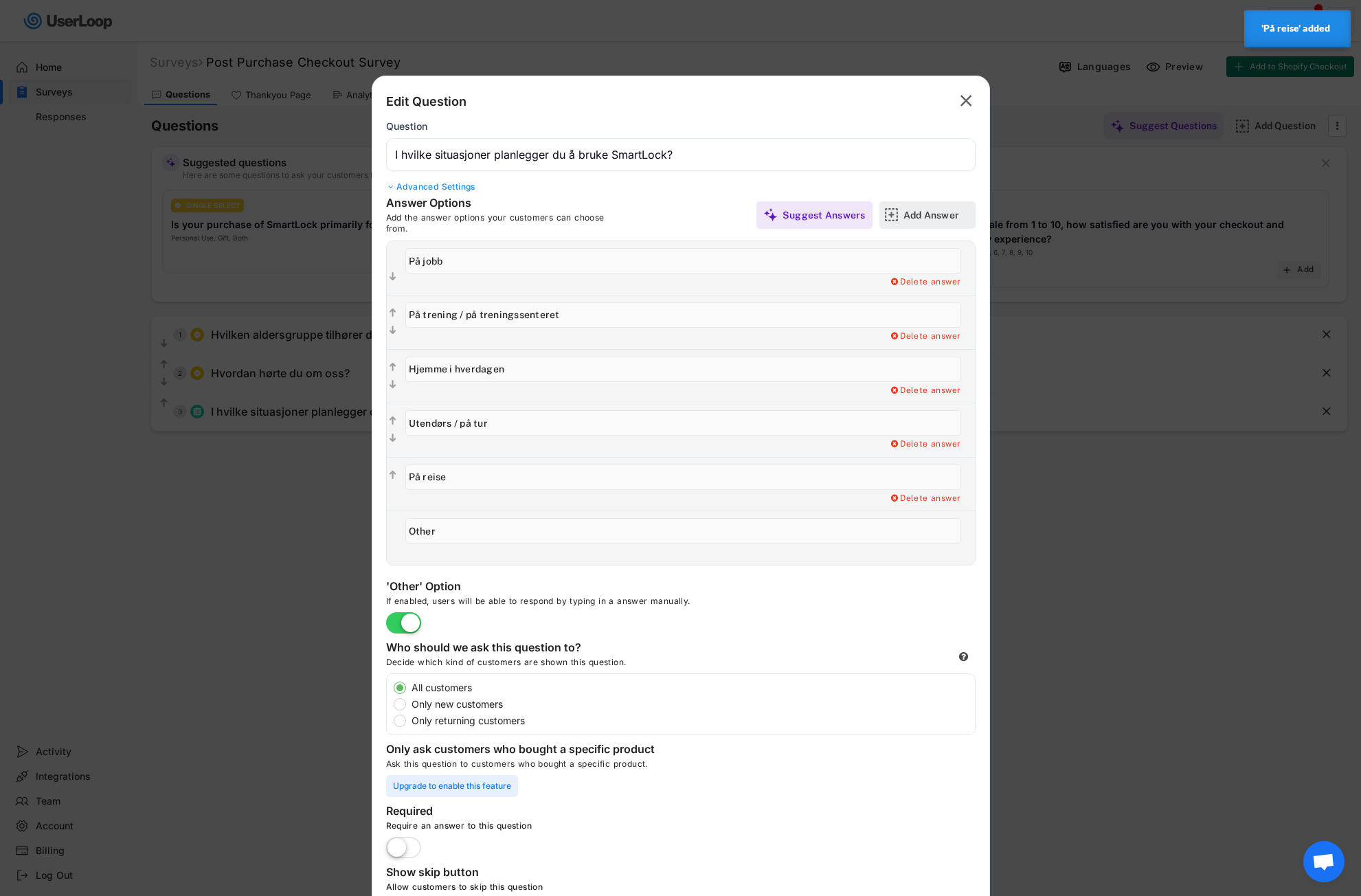
click at [919, 213] on div "Add Answer" at bounding box center [938, 215] width 69 height 12
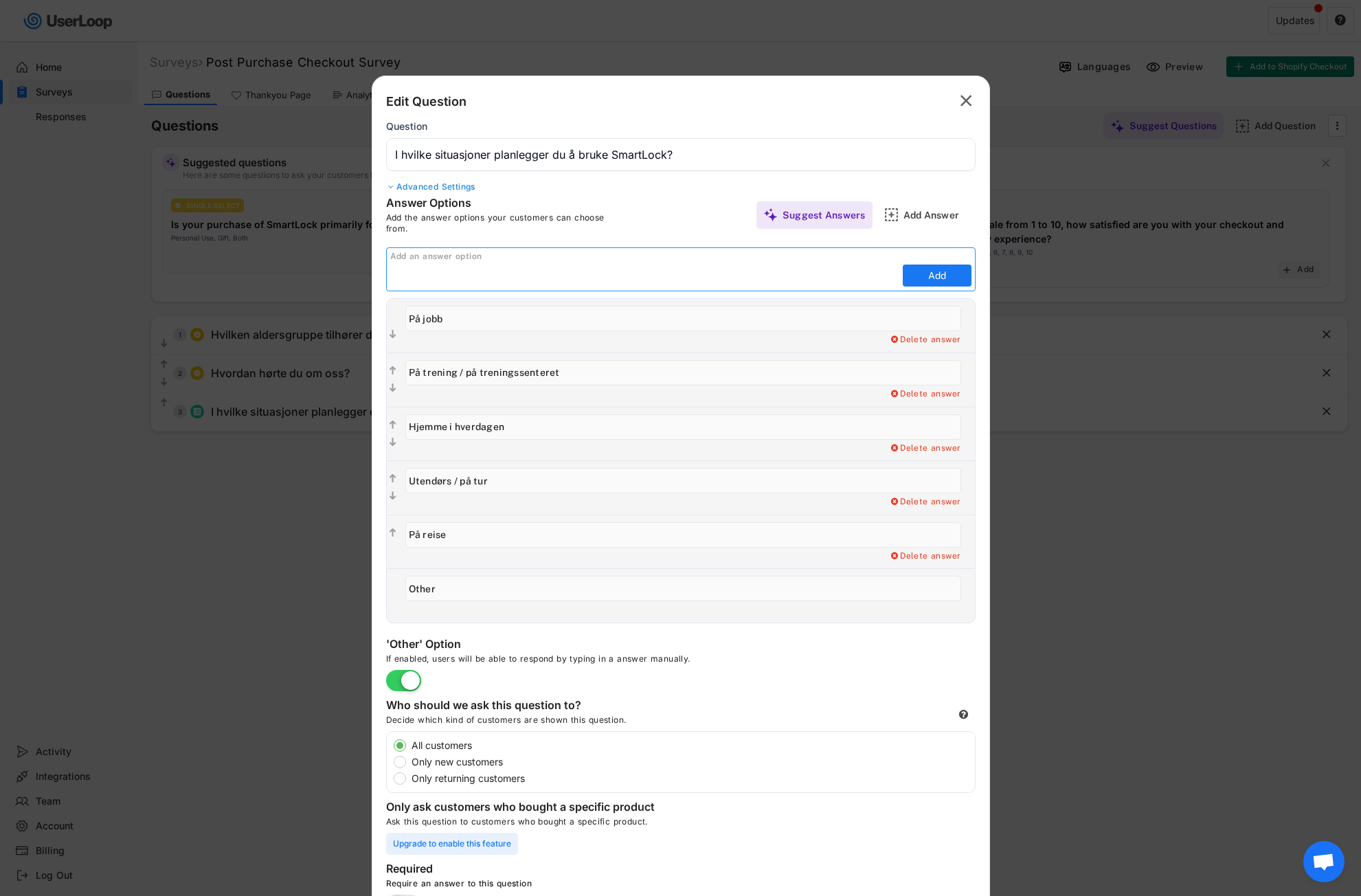
paste input "I bilen"
type input "I bilen"
click at [942, 278] on button "Add" at bounding box center [938, 275] width 69 height 22
type input "I bilen"
type input "Other"
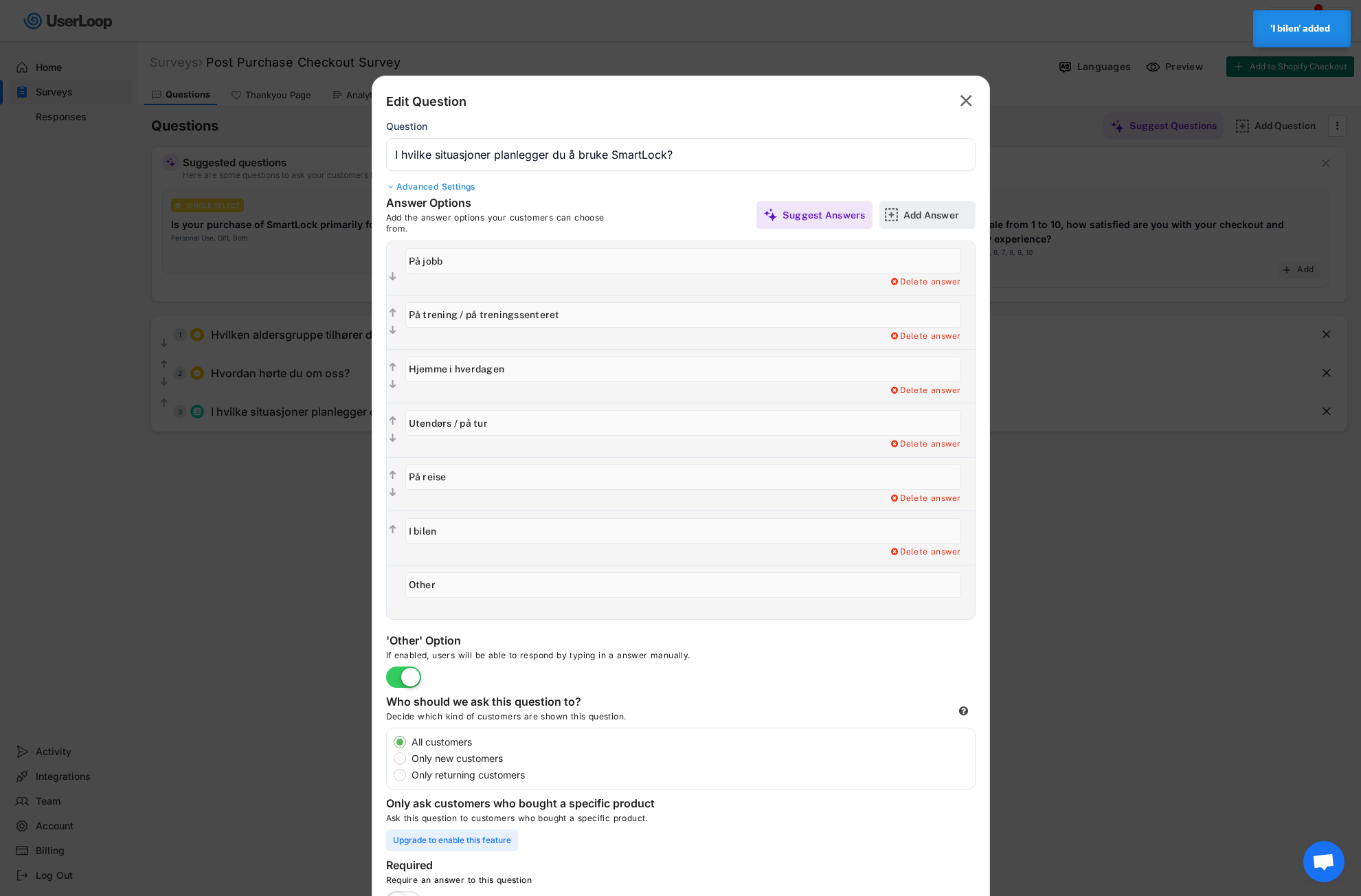
click at [926, 218] on div "Add Answer" at bounding box center [938, 215] width 69 height 12
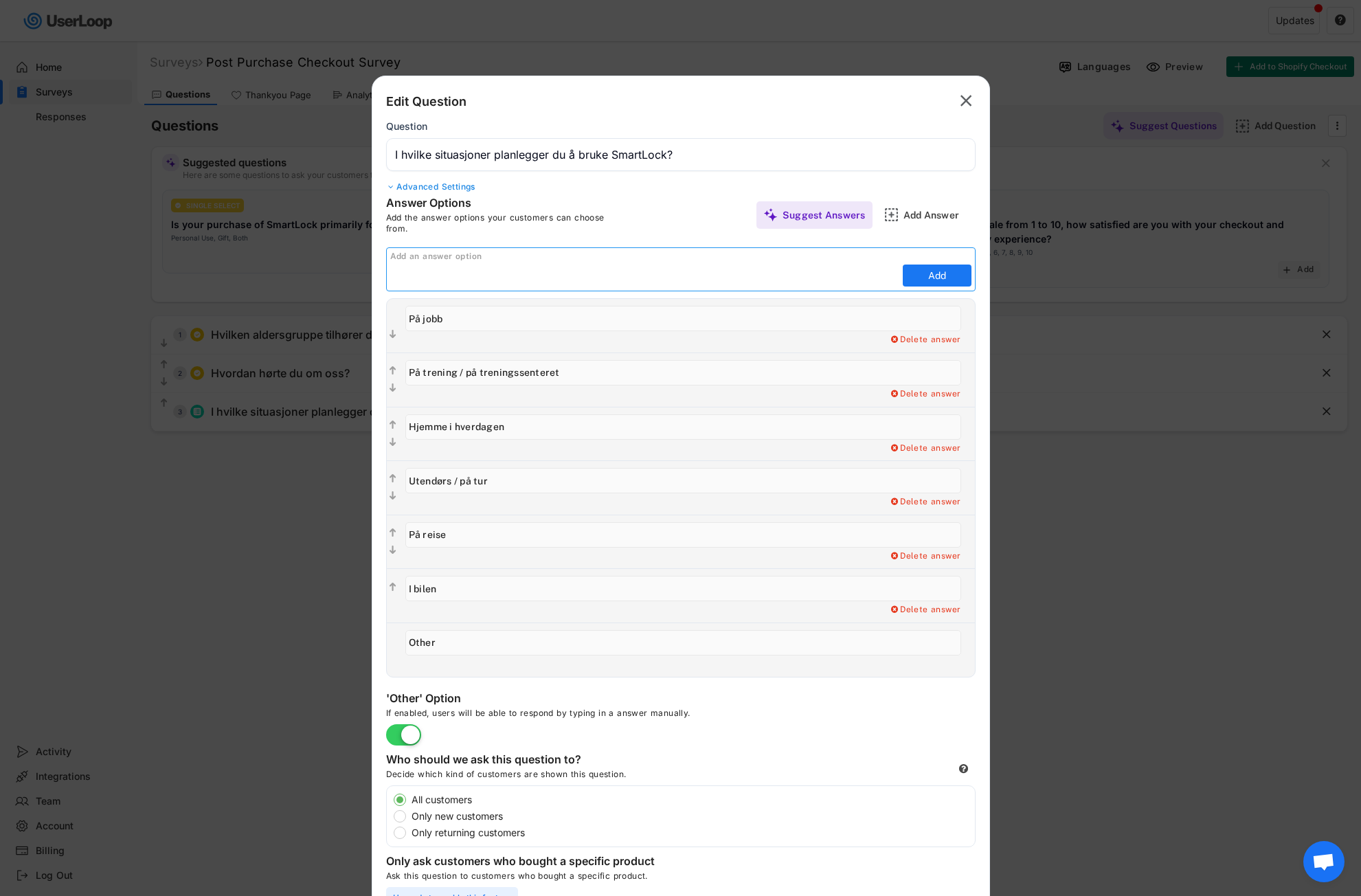
paste input "På skolen"
type input "På skolen"
click at [955, 278] on button "Add" at bounding box center [938, 275] width 69 height 22
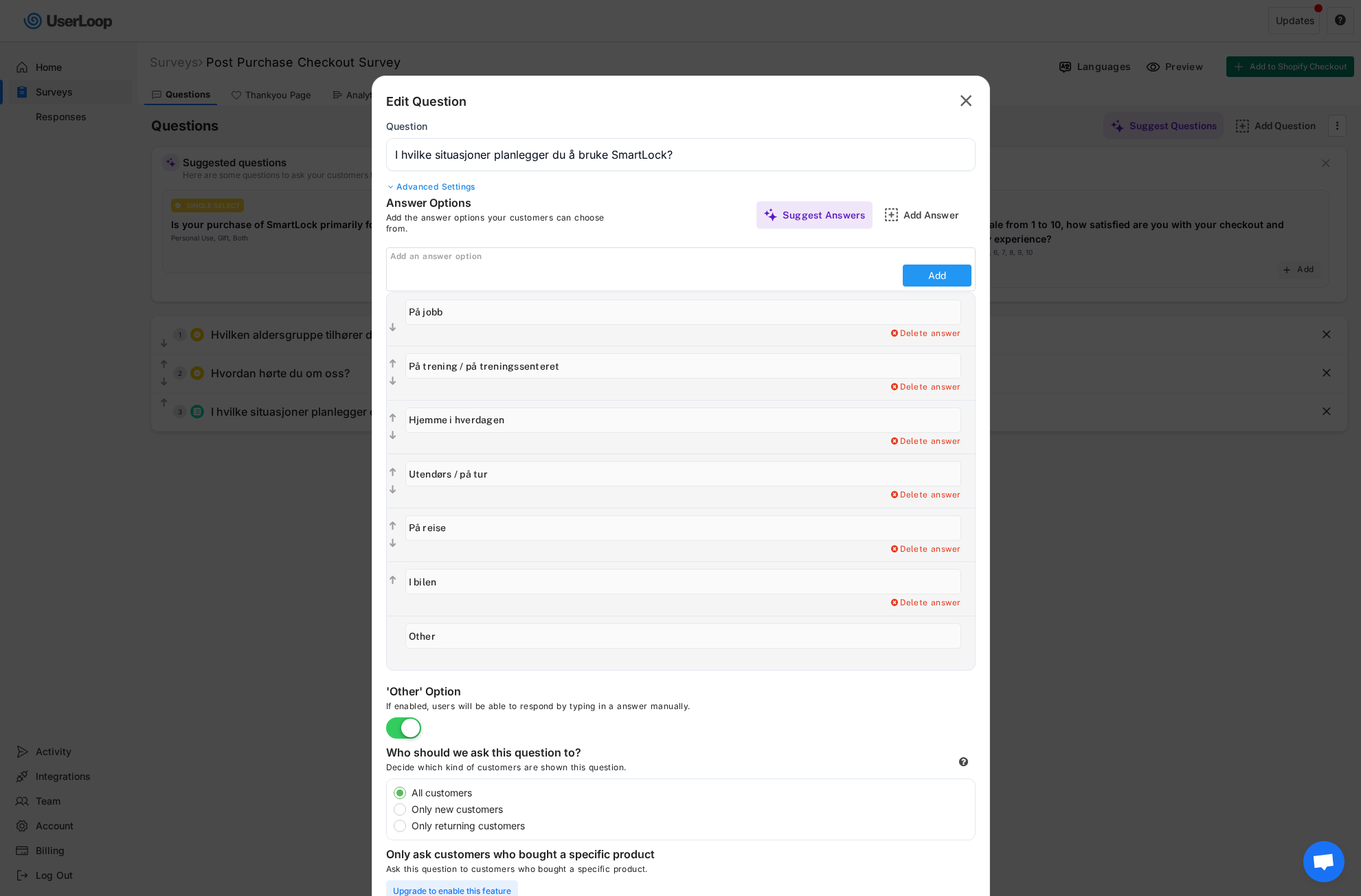
type input "På skolen"
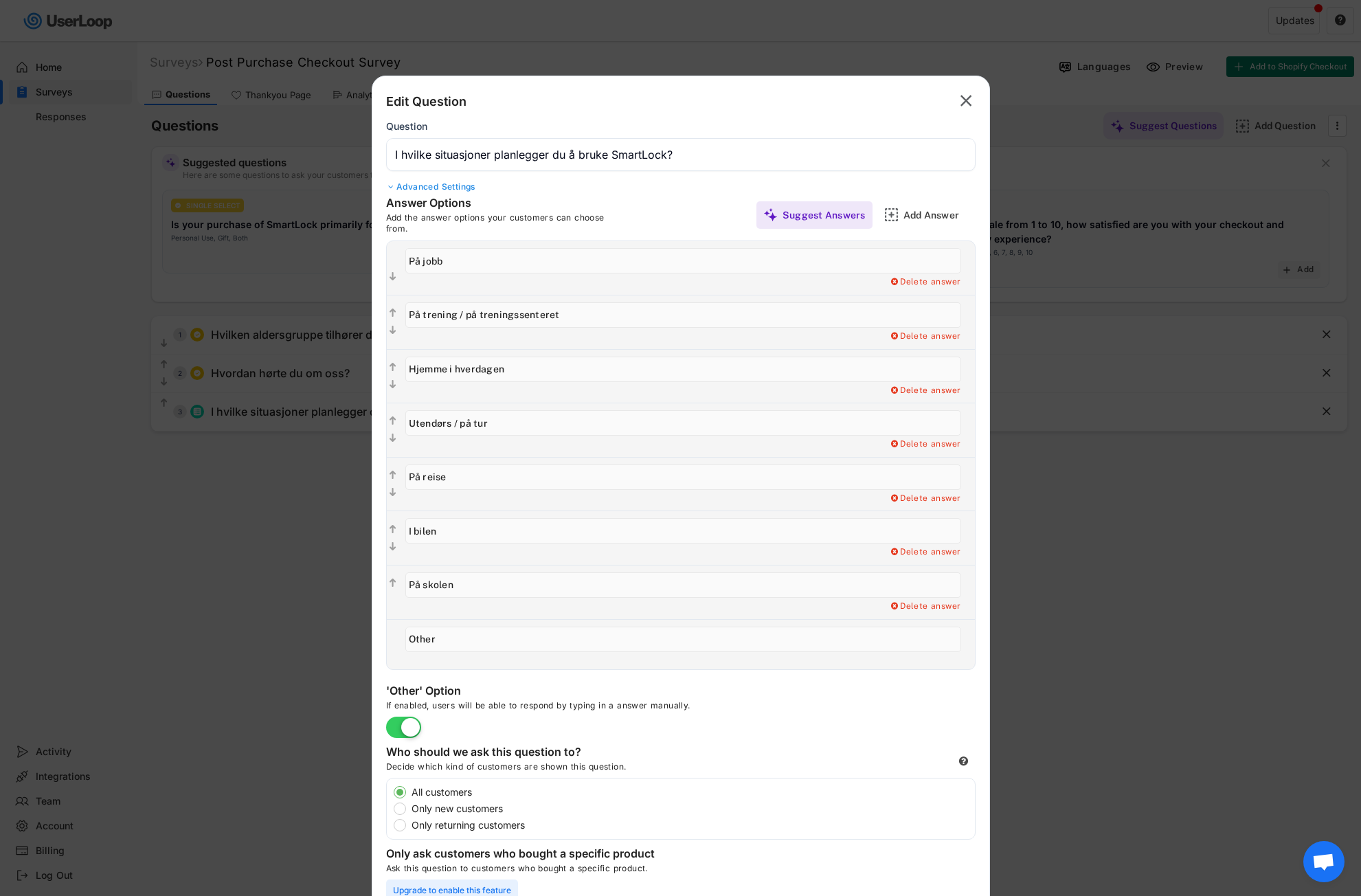
drag, startPoint x: 452, startPoint y: 638, endPoint x: 394, endPoint y: 638, distance: 58.0
click at [394, 638] on div " Delete answer" at bounding box center [681, 643] width 588 height 50
paste input "Annet"
type input "Annet"
click at [517, 609] on div "Add a Open Ended Single Select or Multi select follow up question. Delete answer" at bounding box center [690, 606] width 570 height 11
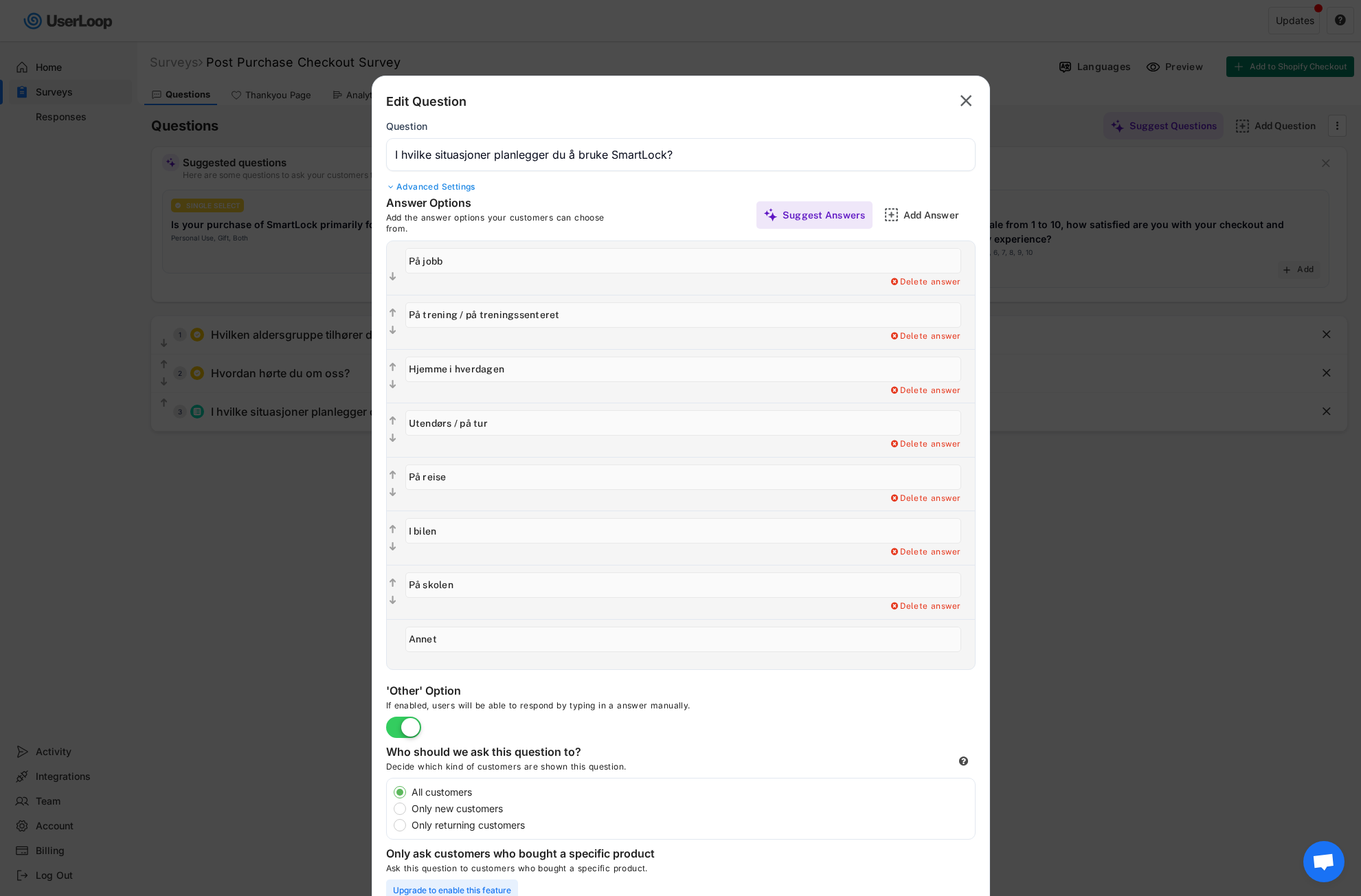
click at [468, 184] on div "Advanced Settings" at bounding box center [681, 187] width 590 height 11
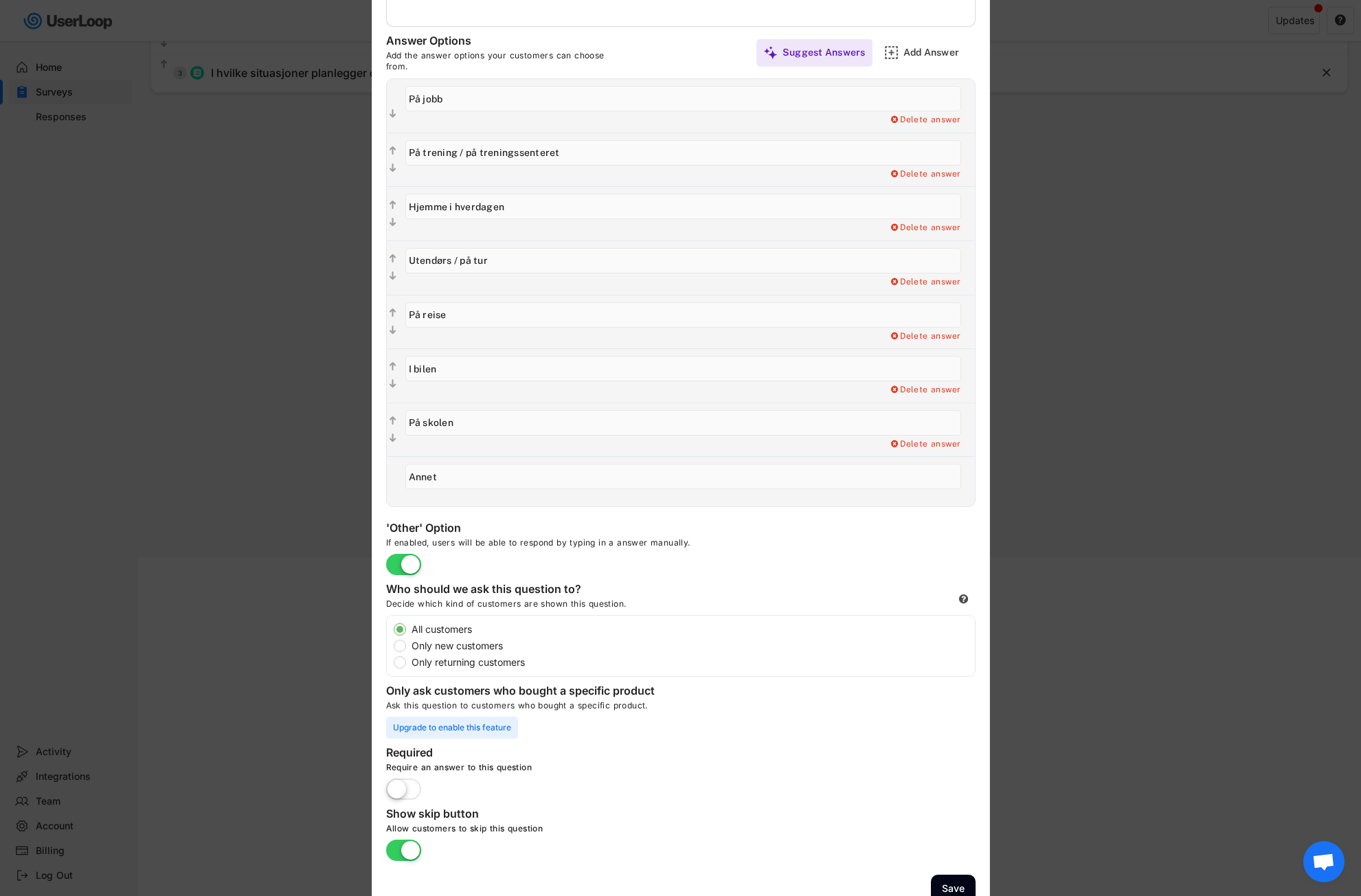
scroll to position [360, 0]
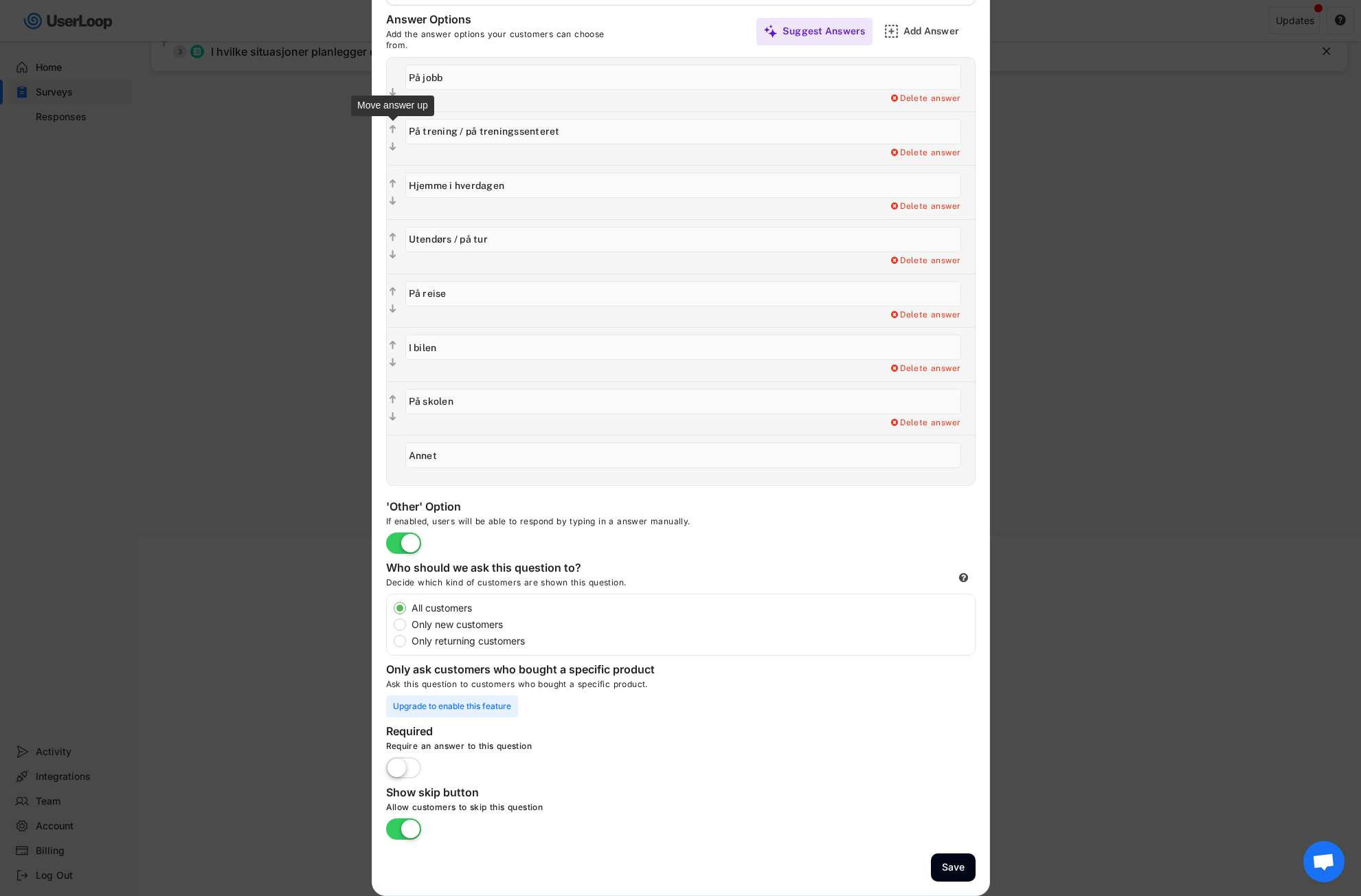
drag, startPoint x: 561, startPoint y: 131, endPoint x: 394, endPoint y: 131, distance: 167.0
click at [394, 131] on div "  Add a Open Ended Single Select or Multi select follow up question. Delete a…" at bounding box center [681, 138] width 588 height 54
paste input "På trening / treningssenteret"
type input "På trening / treningssenteret"
click at [603, 149] on div "Add a Open Ended Single Select or Multi select follow up question. Delete answer" at bounding box center [690, 153] width 570 height 11
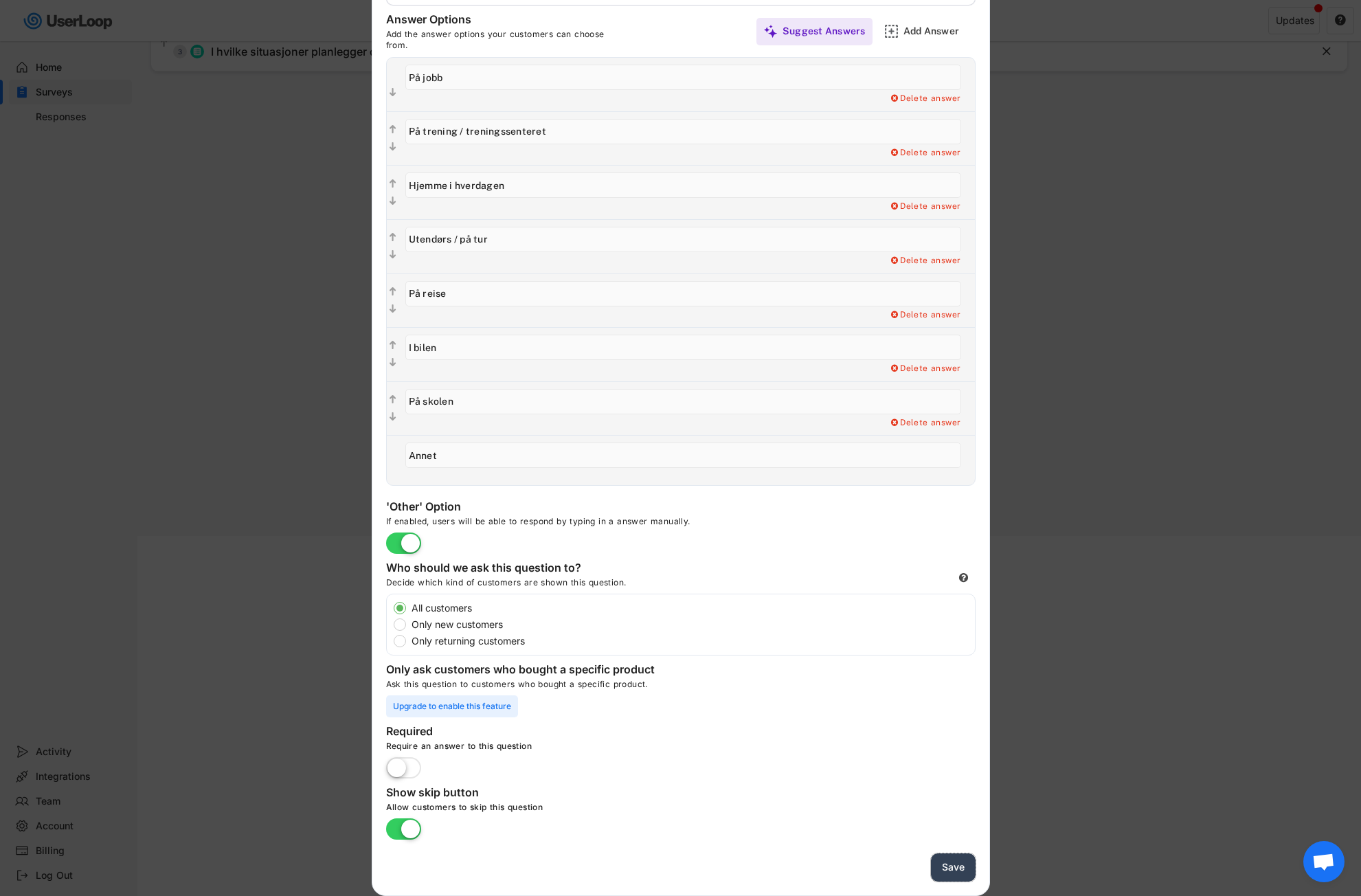
click at [948, 866] on button "Save" at bounding box center [953, 867] width 44 height 28
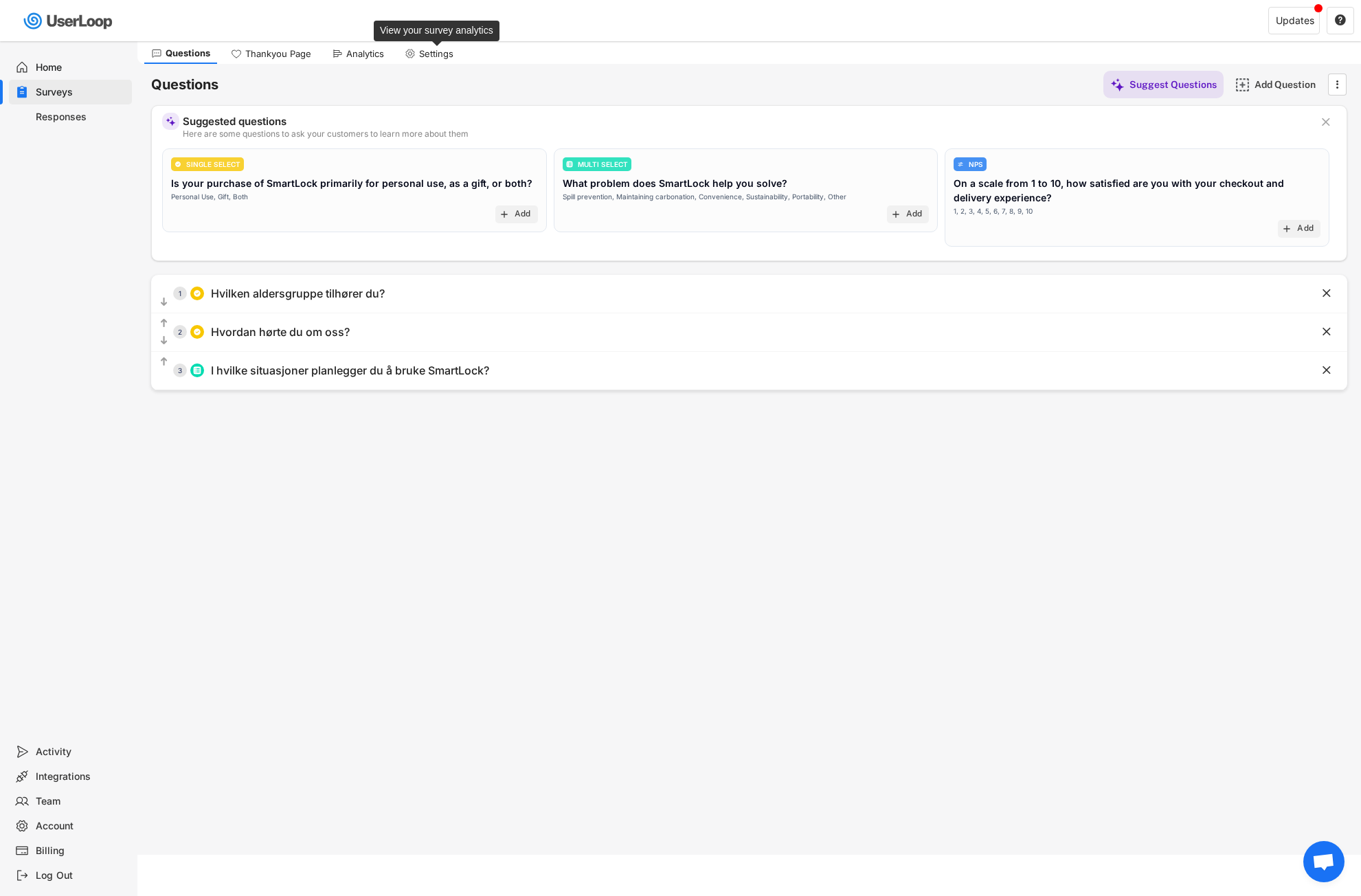
click at [425, 48] on div "Settings" at bounding box center [436, 54] width 35 height 11
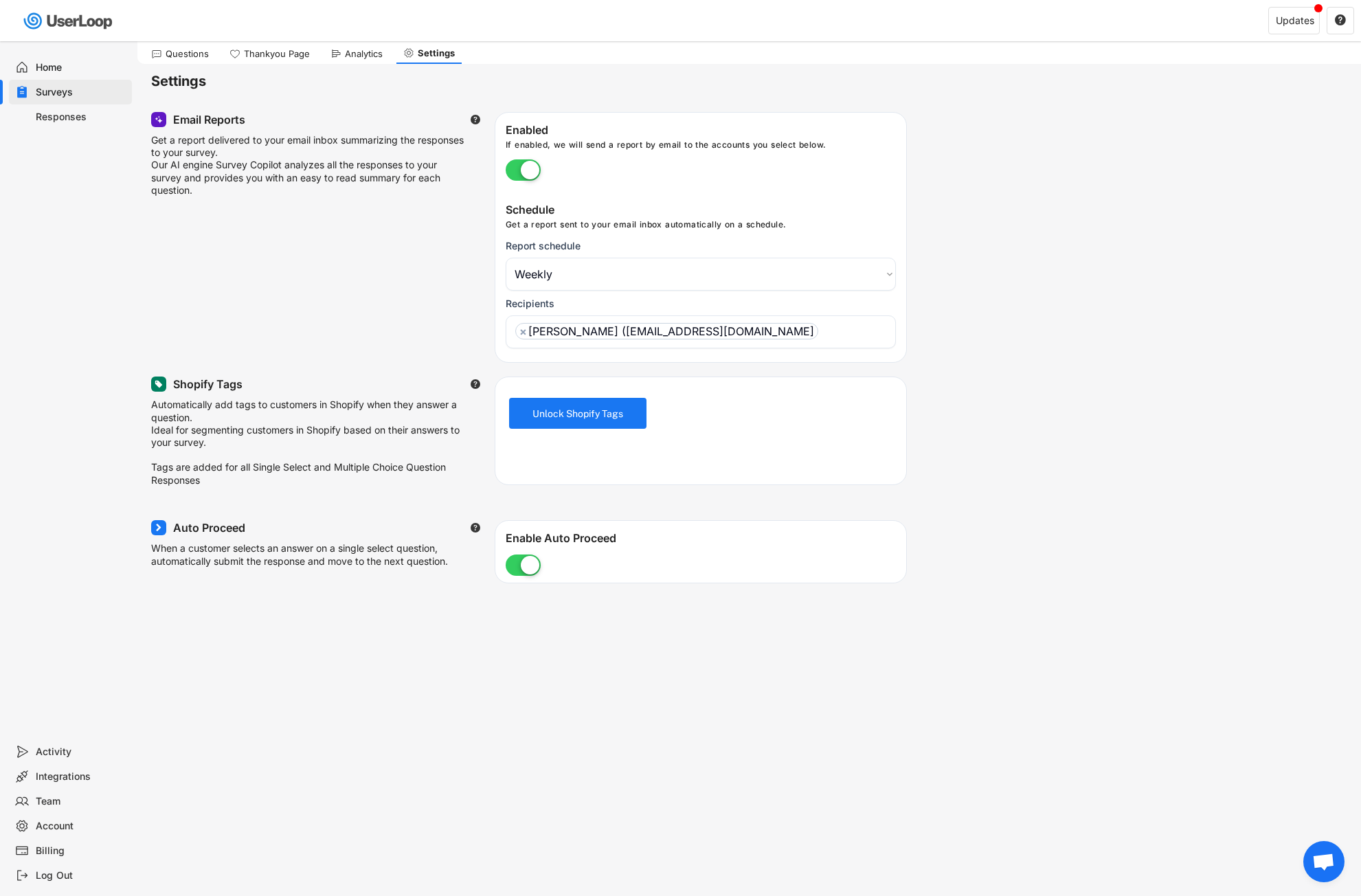
click at [56, 826] on div "Account" at bounding box center [81, 825] width 90 height 13
select select ""en""
select select ""1_week""
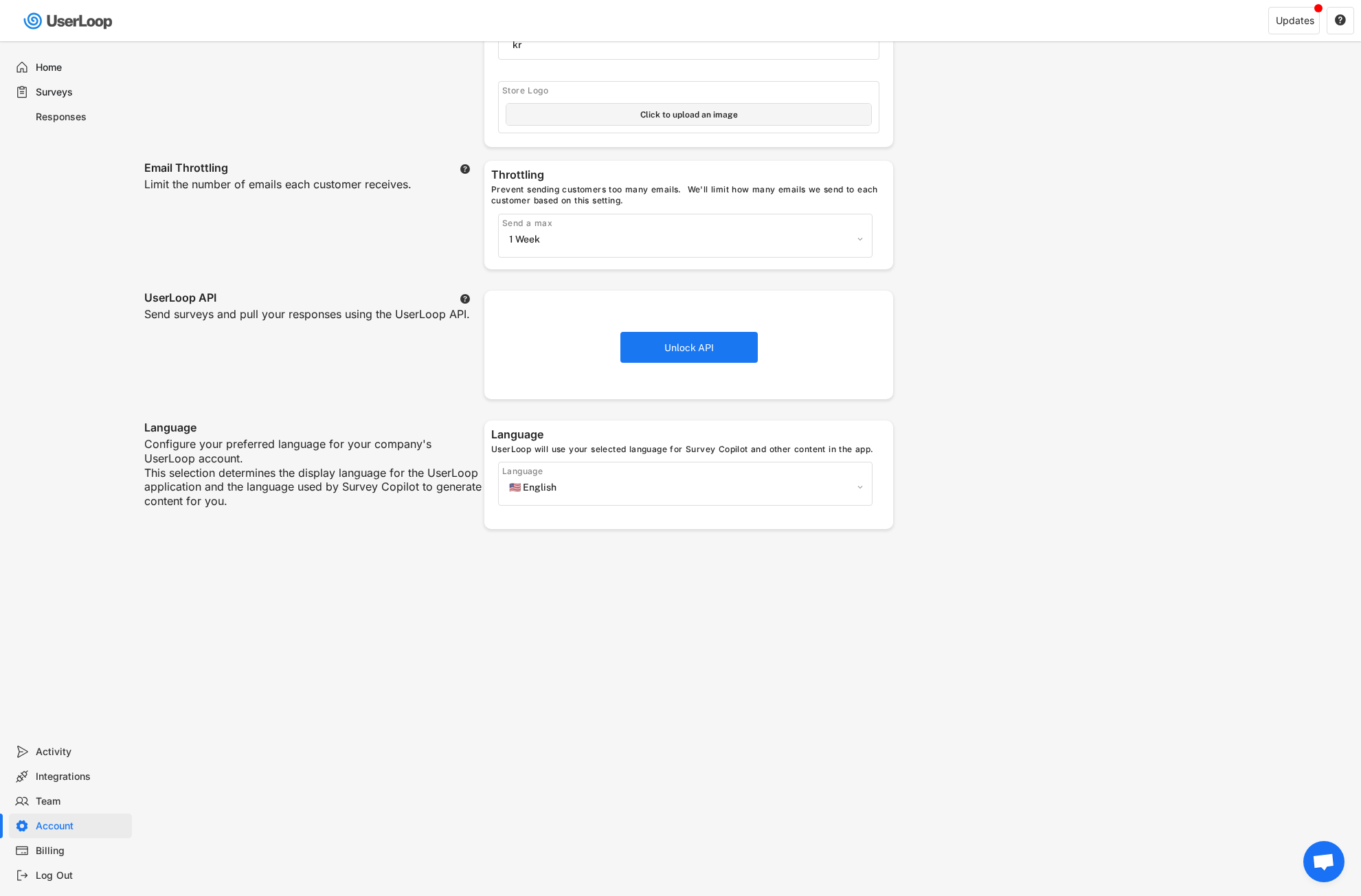
scroll to position [274, 0]
click at [639, 490] on select "🇺🇸 English 🇫🇷 Français 🇩🇪 Deutsch 🇪🇸 Español" at bounding box center [685, 486] width 360 height 21
click at [663, 480] on select "🇺🇸 English 🇫🇷 Français 🇩🇪 Deutsch 🇪🇸 Español" at bounding box center [685, 486] width 360 height 21
click at [832, 485] on select "🇺🇸 English 🇫🇷 Français 🇩🇪 Deutsch 🇪🇸 Español" at bounding box center [685, 486] width 360 height 21
click at [833, 484] on select "🇺🇸 English 🇫🇷 Français 🇩🇪 Deutsch 🇪🇸 Español" at bounding box center [685, 486] width 360 height 21
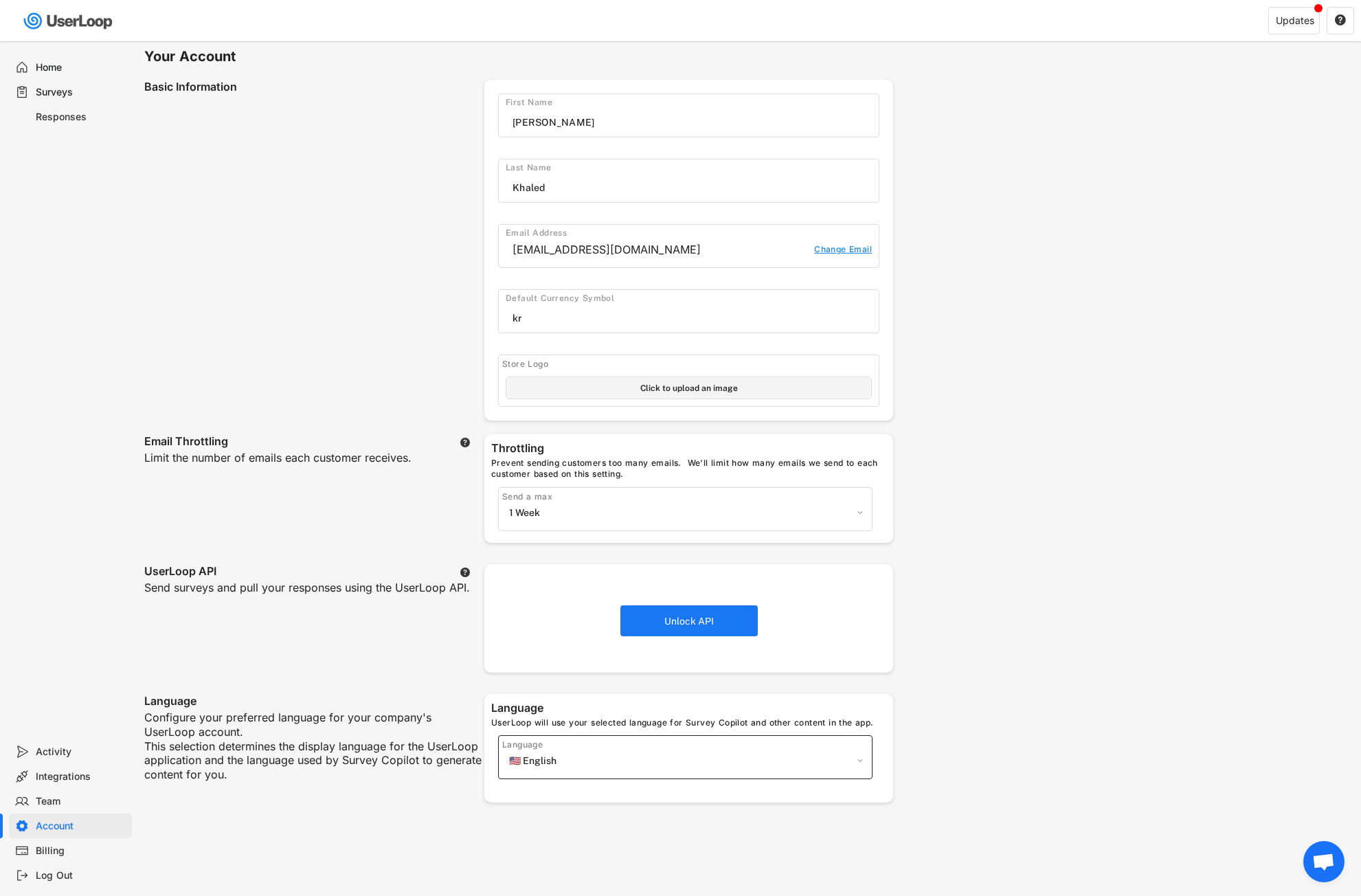
scroll to position [0, 0]
click at [57, 90] on div "Surveys" at bounding box center [81, 92] width 90 height 13
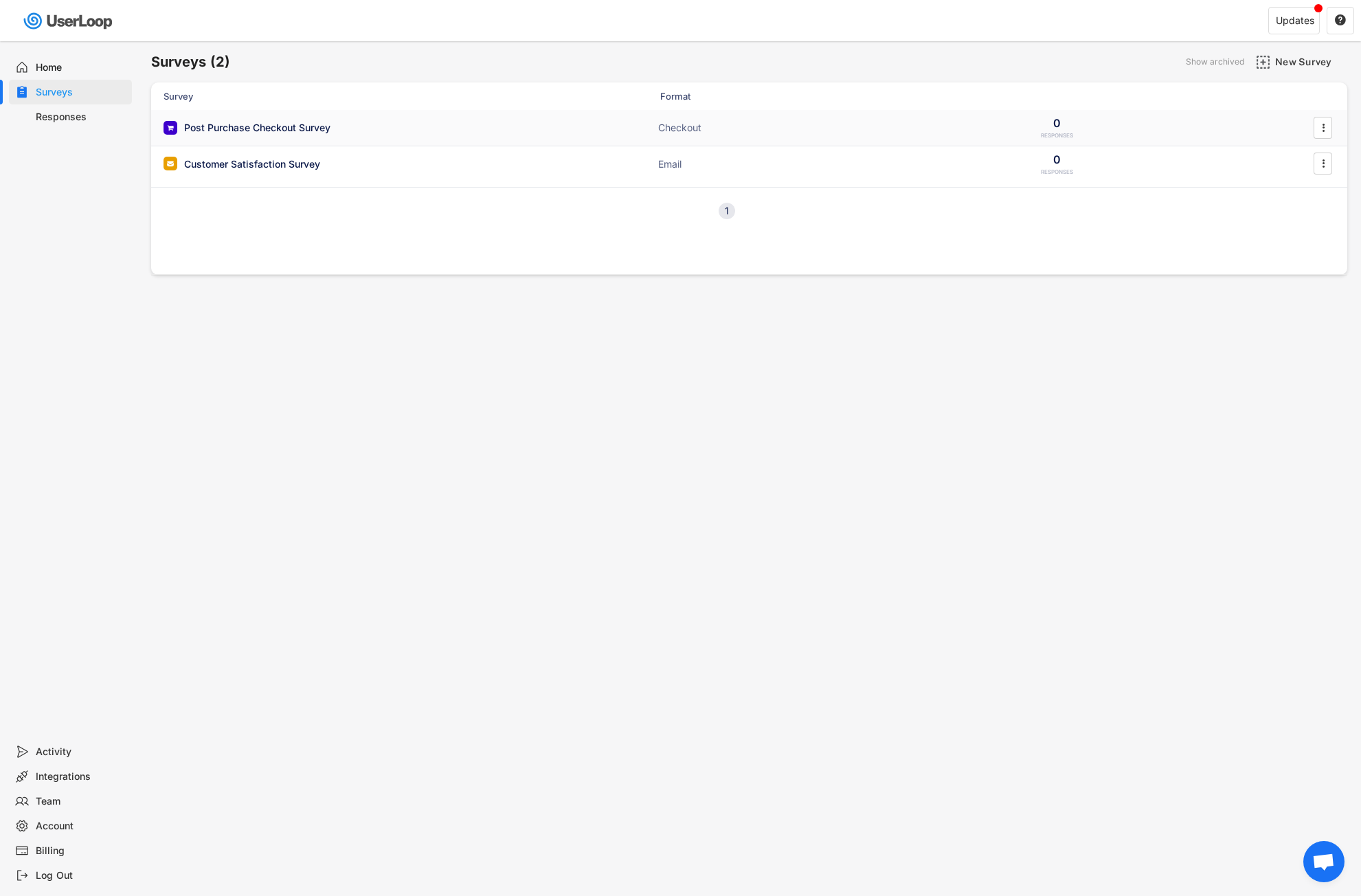
click at [367, 123] on div "Post Purchase Checkout Survey" at bounding box center [301, 128] width 275 height 14
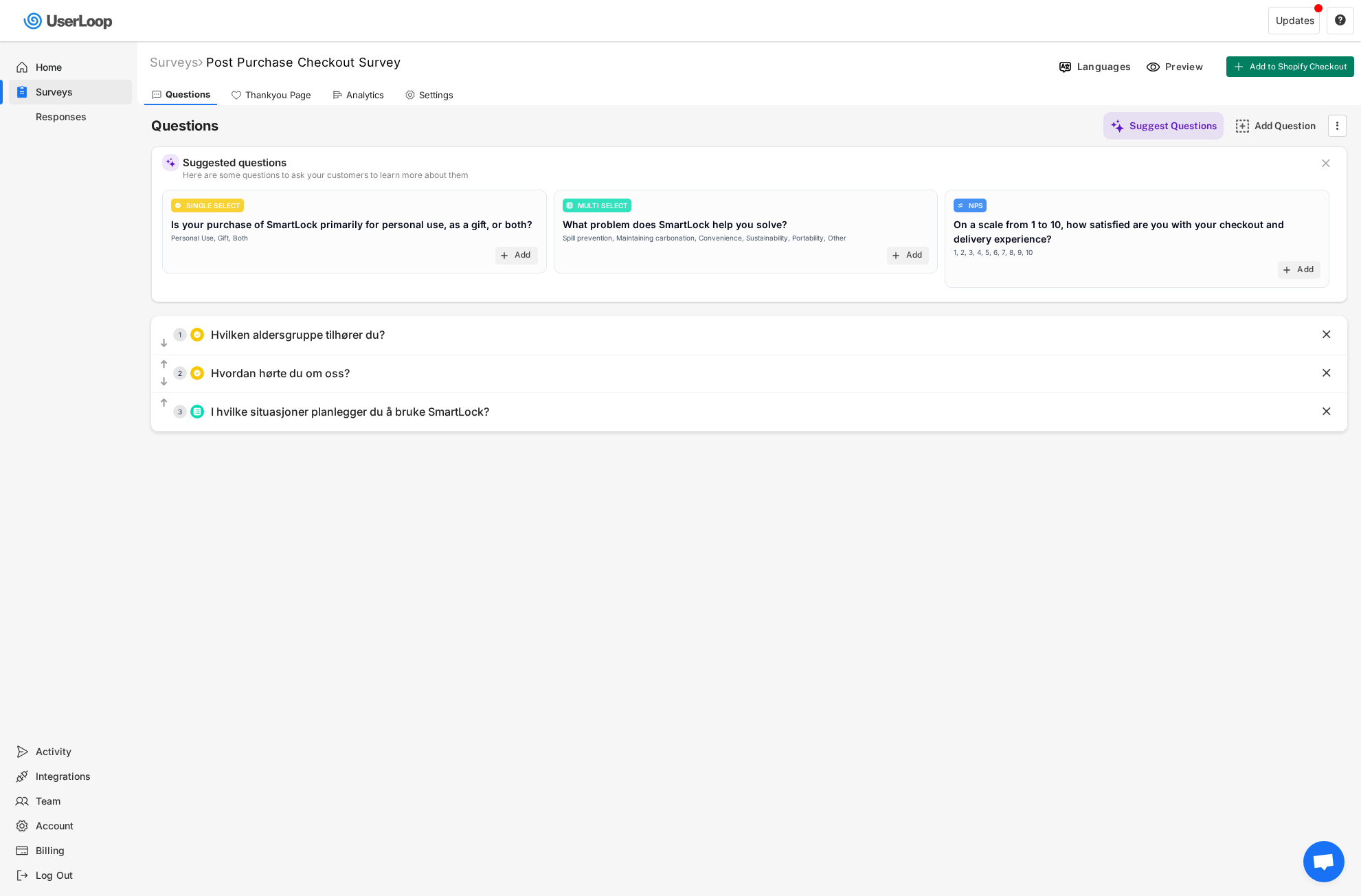
click at [266, 90] on div "Thankyou Page" at bounding box center [278, 95] width 66 height 11
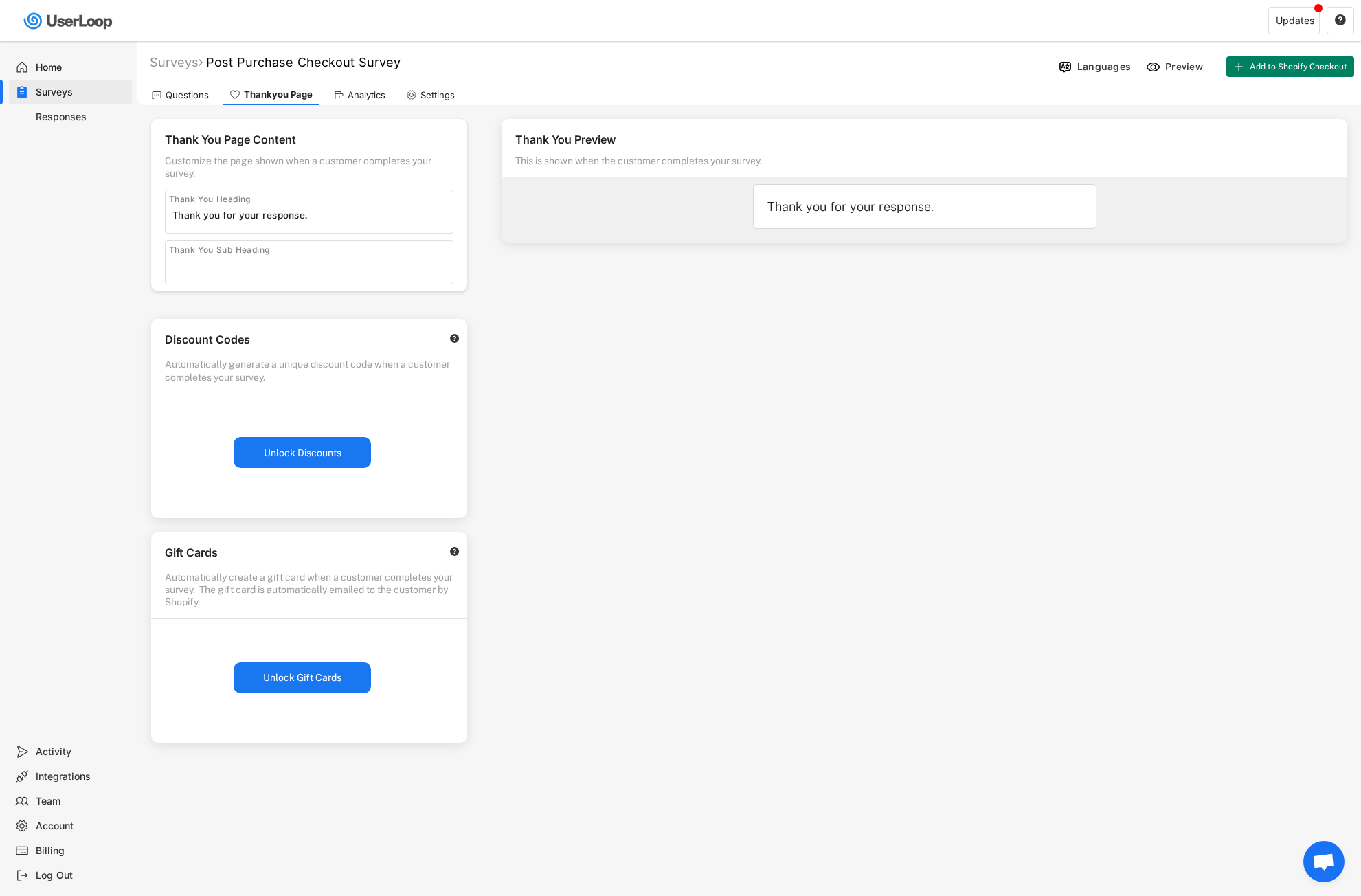
click at [187, 94] on div "Questions" at bounding box center [187, 95] width 43 height 11
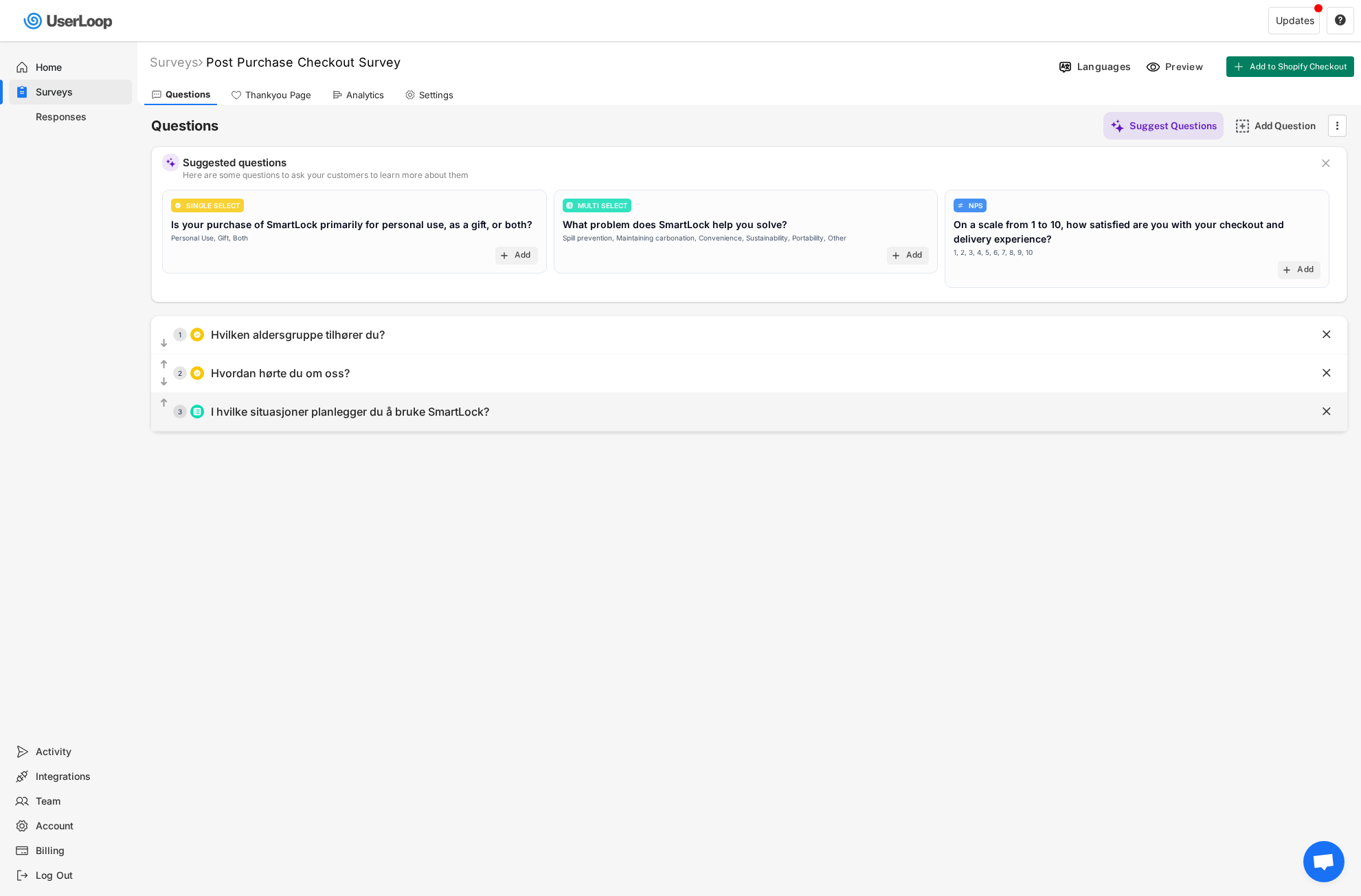
click at [508, 412] on div "  3 I hvilke situasjoner planlegger du å bruke SmartLock?" at bounding box center [715, 412] width 1128 height 31
type input "I hvilke situasjoner planlegger du å bruke SmartLock?"
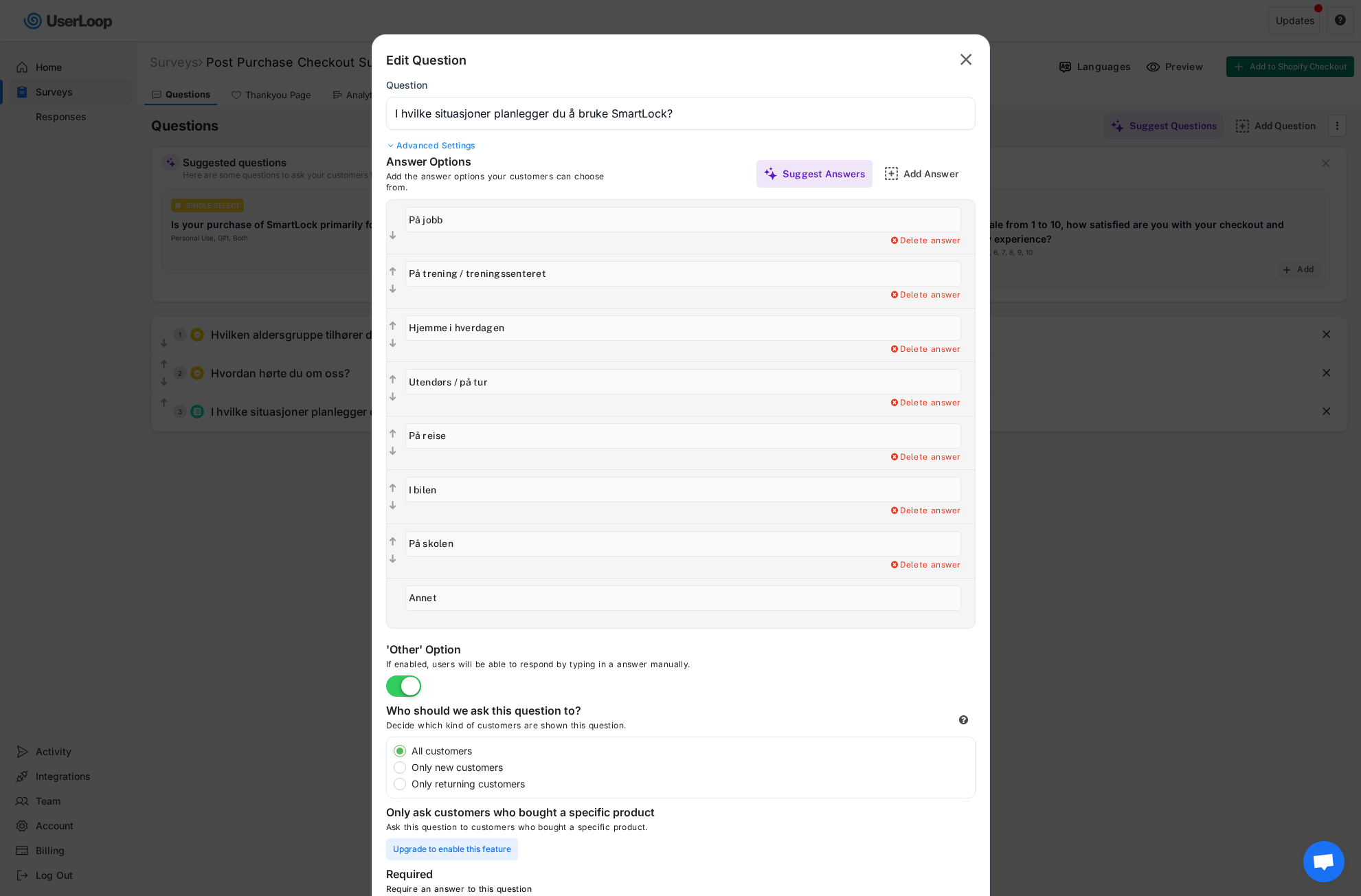
click at [1142, 540] on div at bounding box center [680, 448] width 1361 height 896
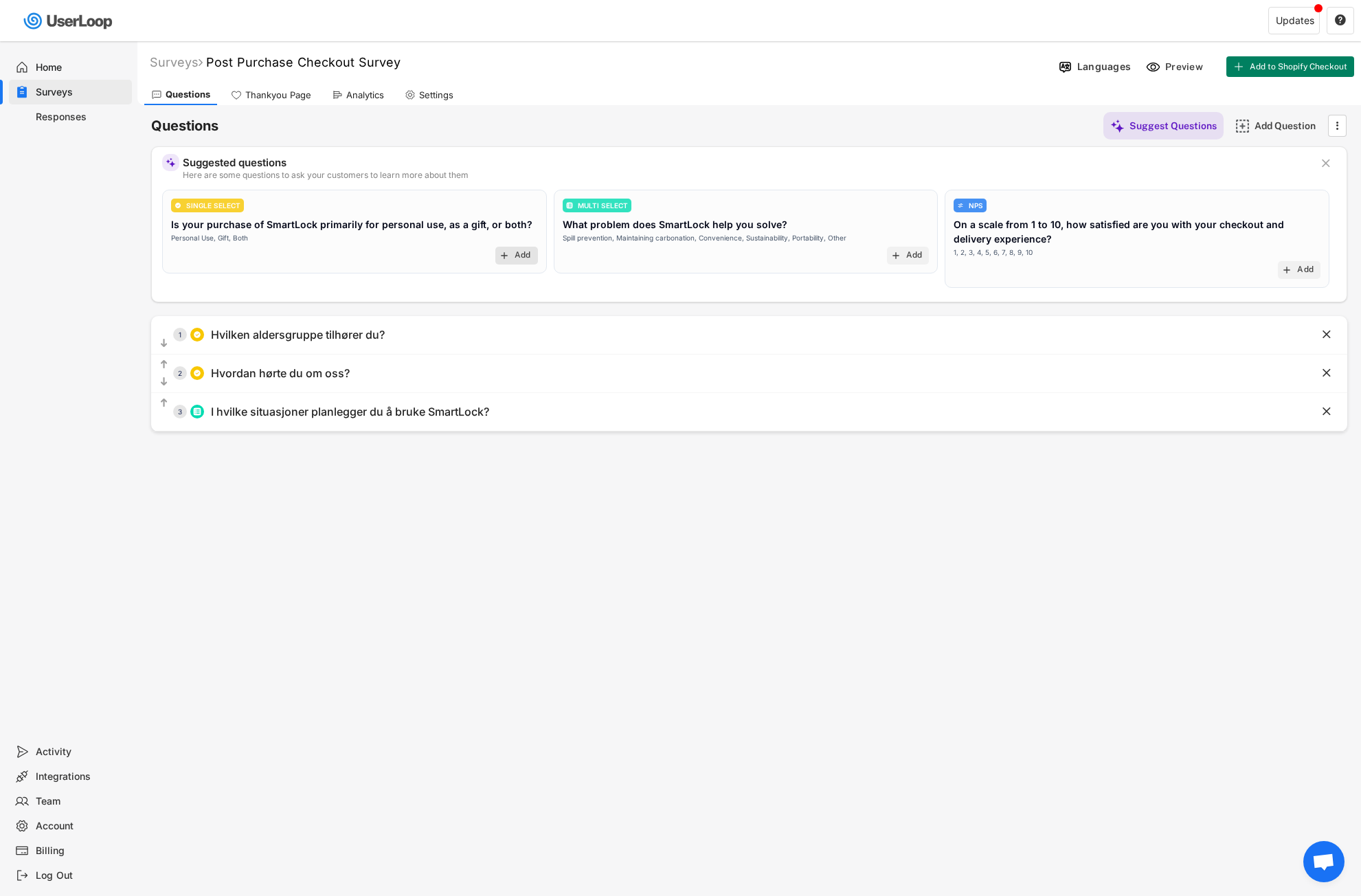
click at [504, 253] on text "add" at bounding box center [505, 255] width 11 height 11
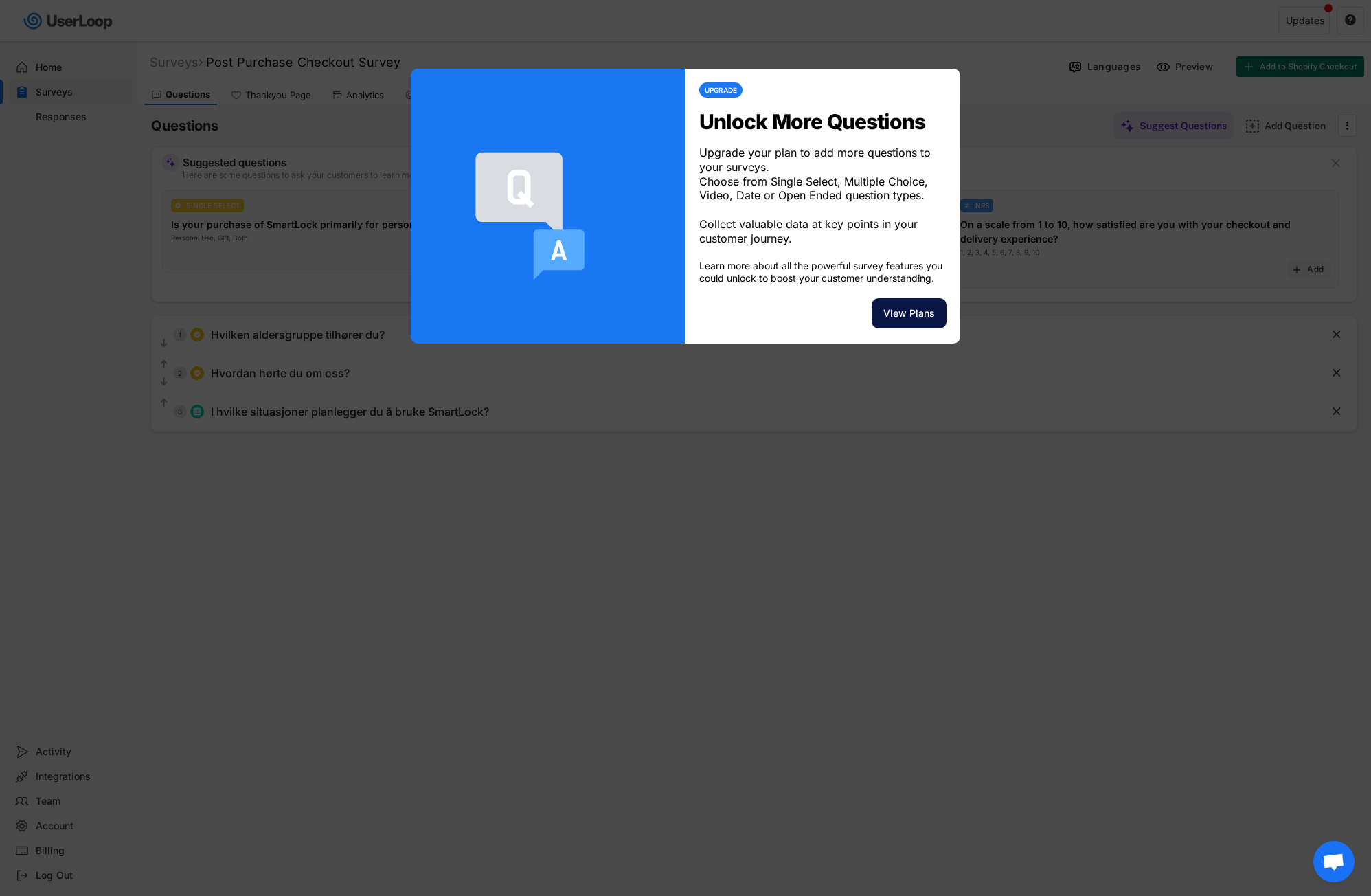
click at [908, 326] on button "View Plans" at bounding box center [909, 313] width 75 height 30
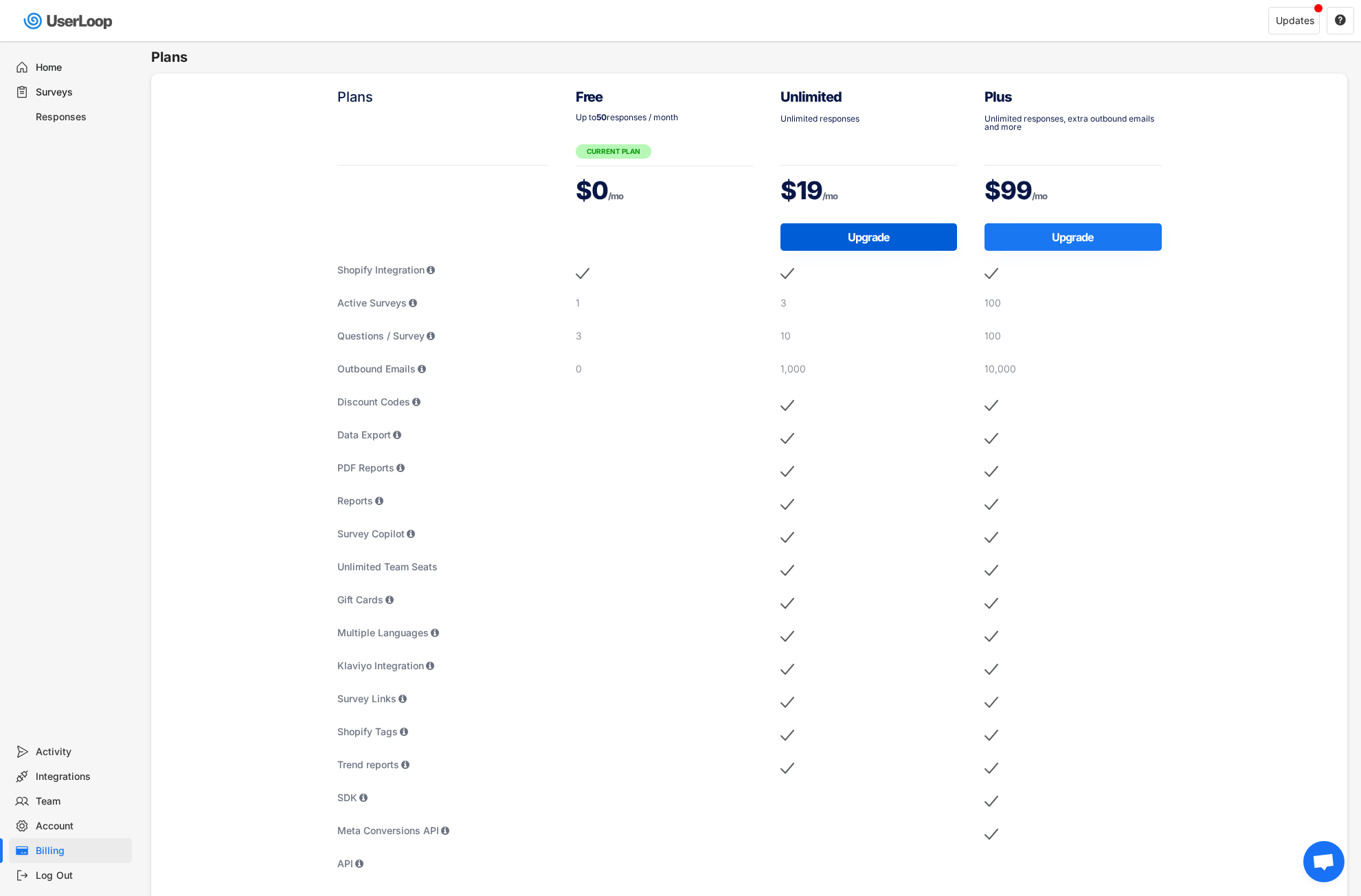
click at [840, 238] on button "Upgrade" at bounding box center [869, 237] width 177 height 28
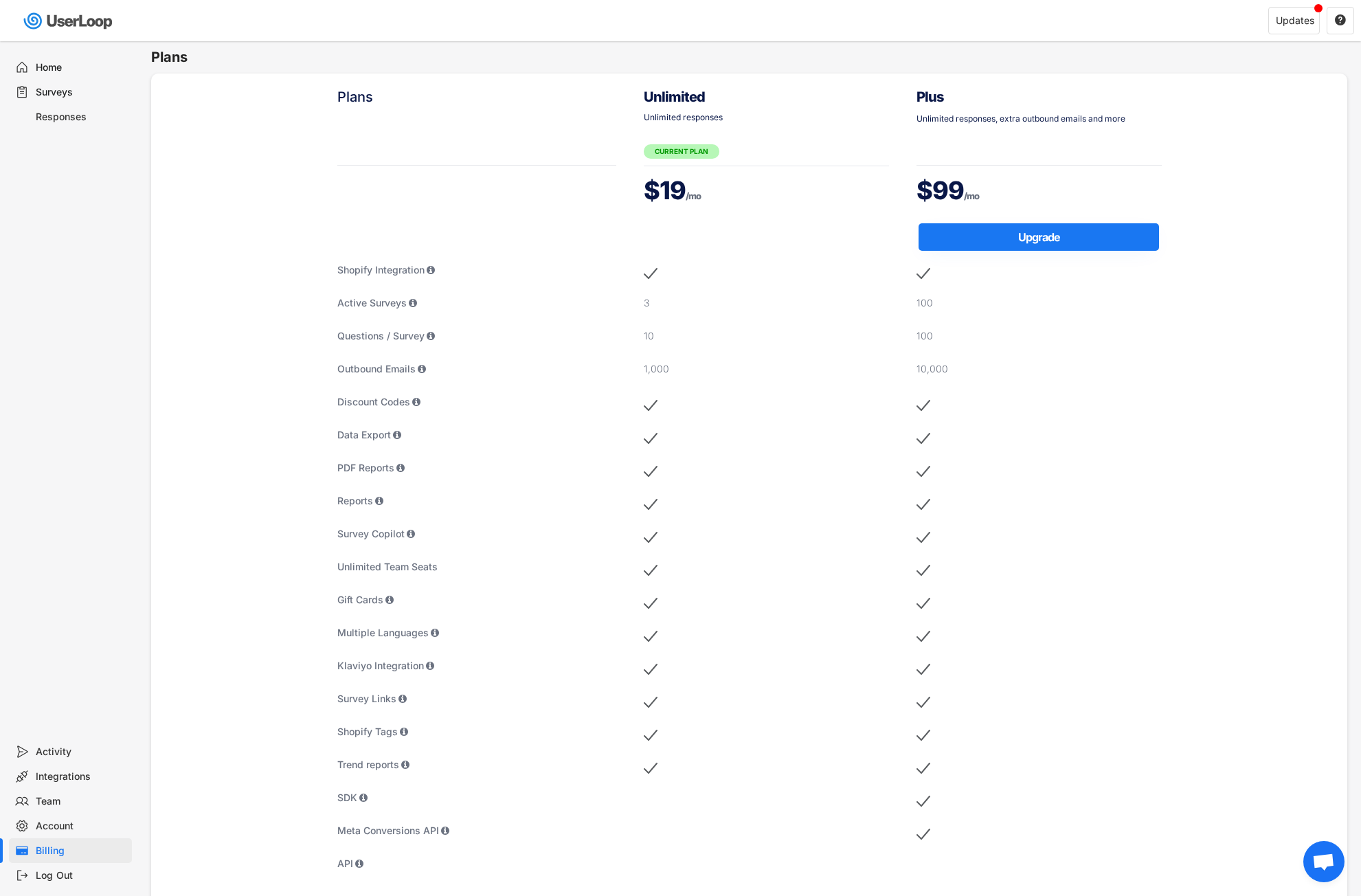
click at [58, 91] on div "Surveys" at bounding box center [81, 92] width 90 height 13
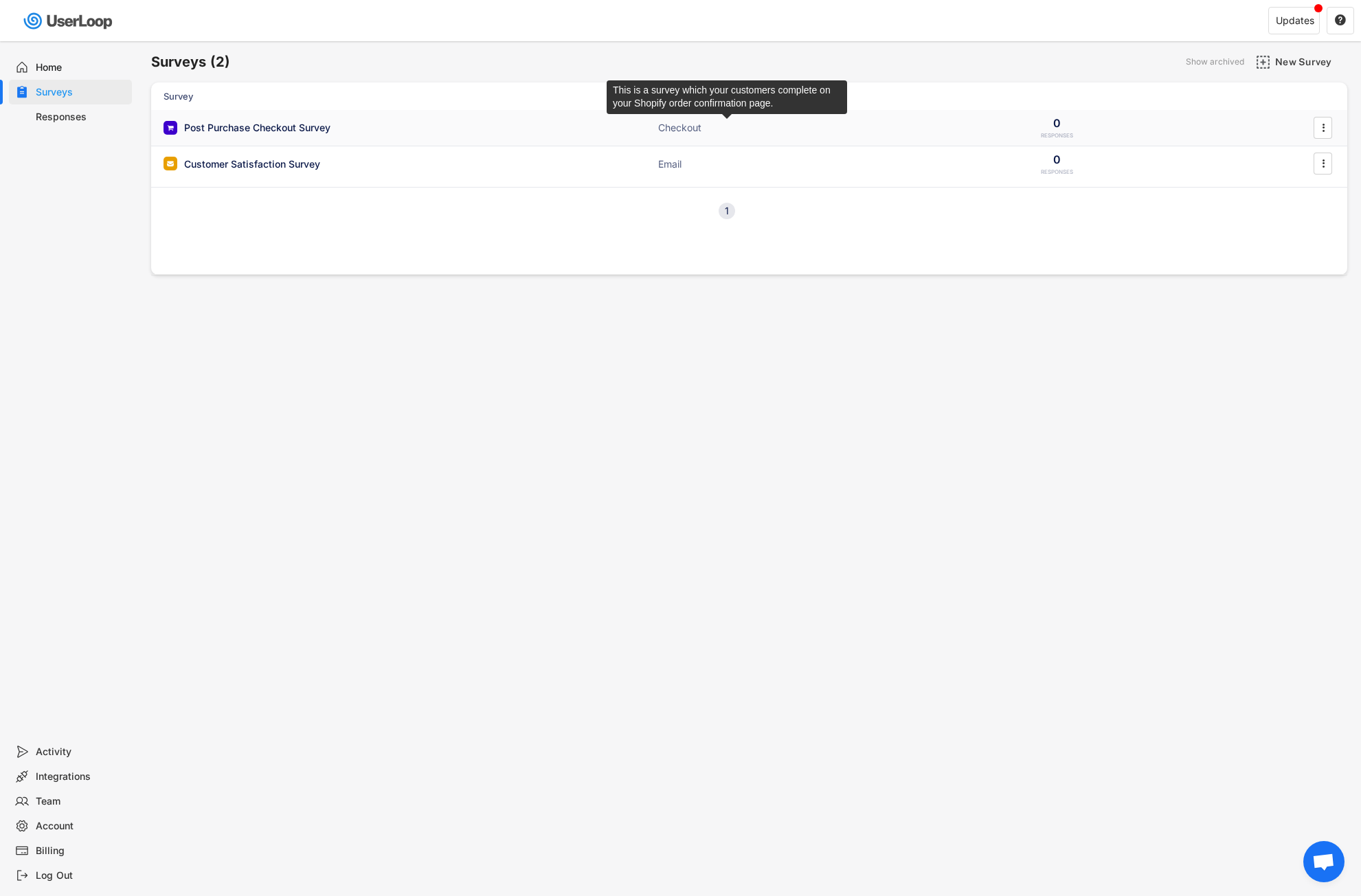
click at [745, 125] on div "Checkout" at bounding box center [727, 128] width 137 height 14
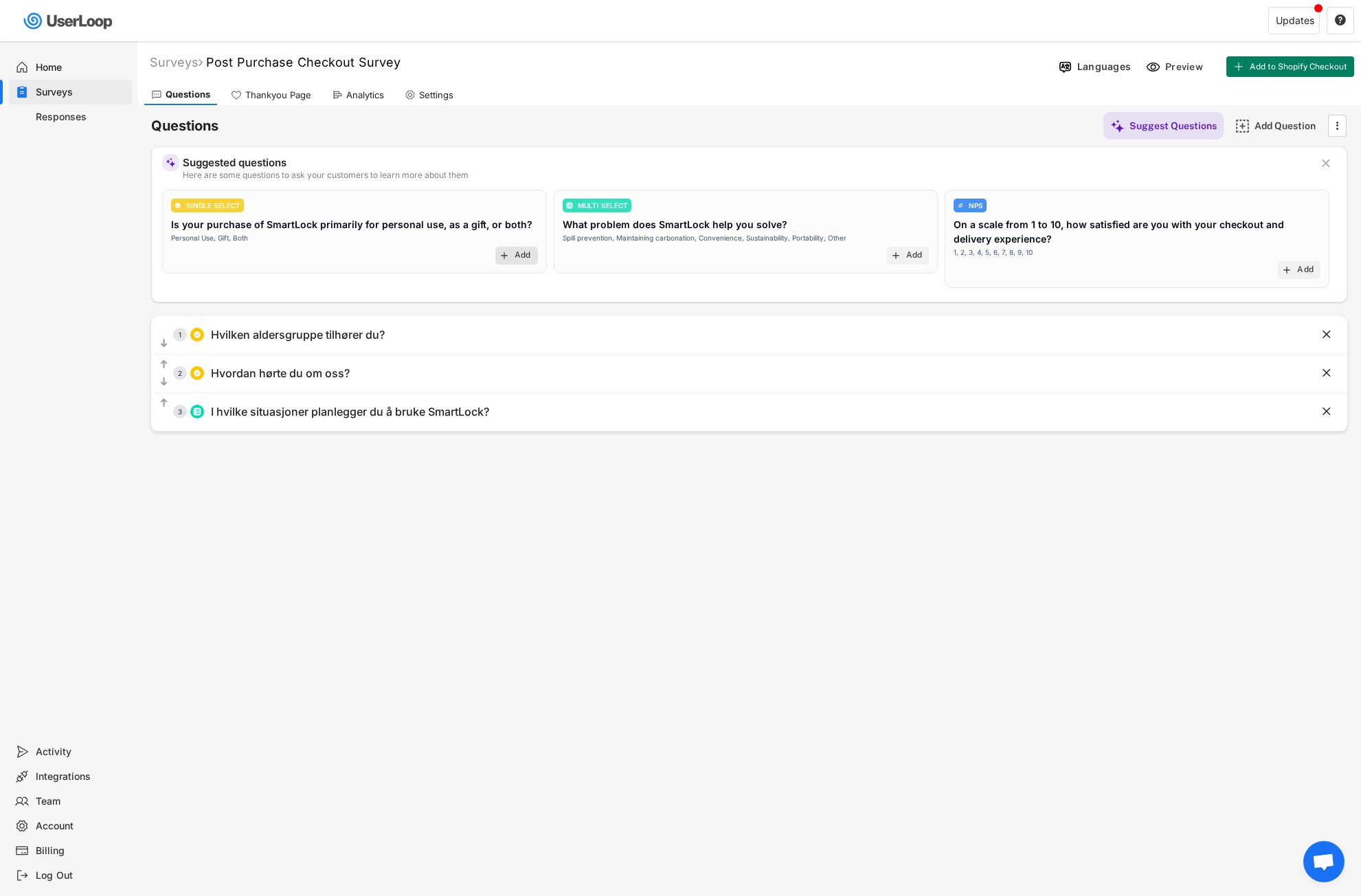
click at [508, 251] on text "add" at bounding box center [505, 255] width 11 height 11
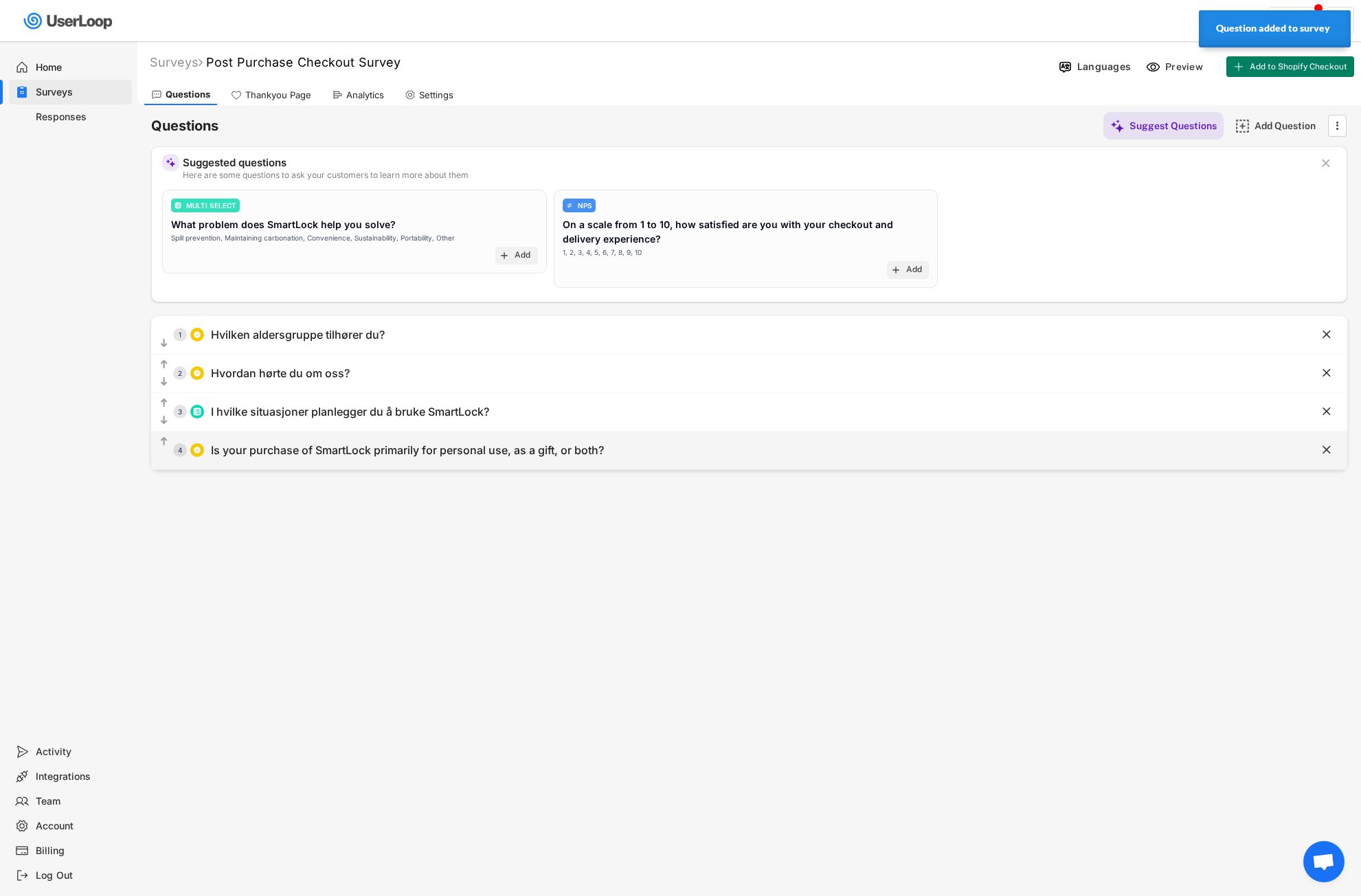
click at [413, 458] on div "  4 Is your purchase of SmartLock primarily for personal use, as a gift, or b…" at bounding box center [715, 450] width 1128 height 31
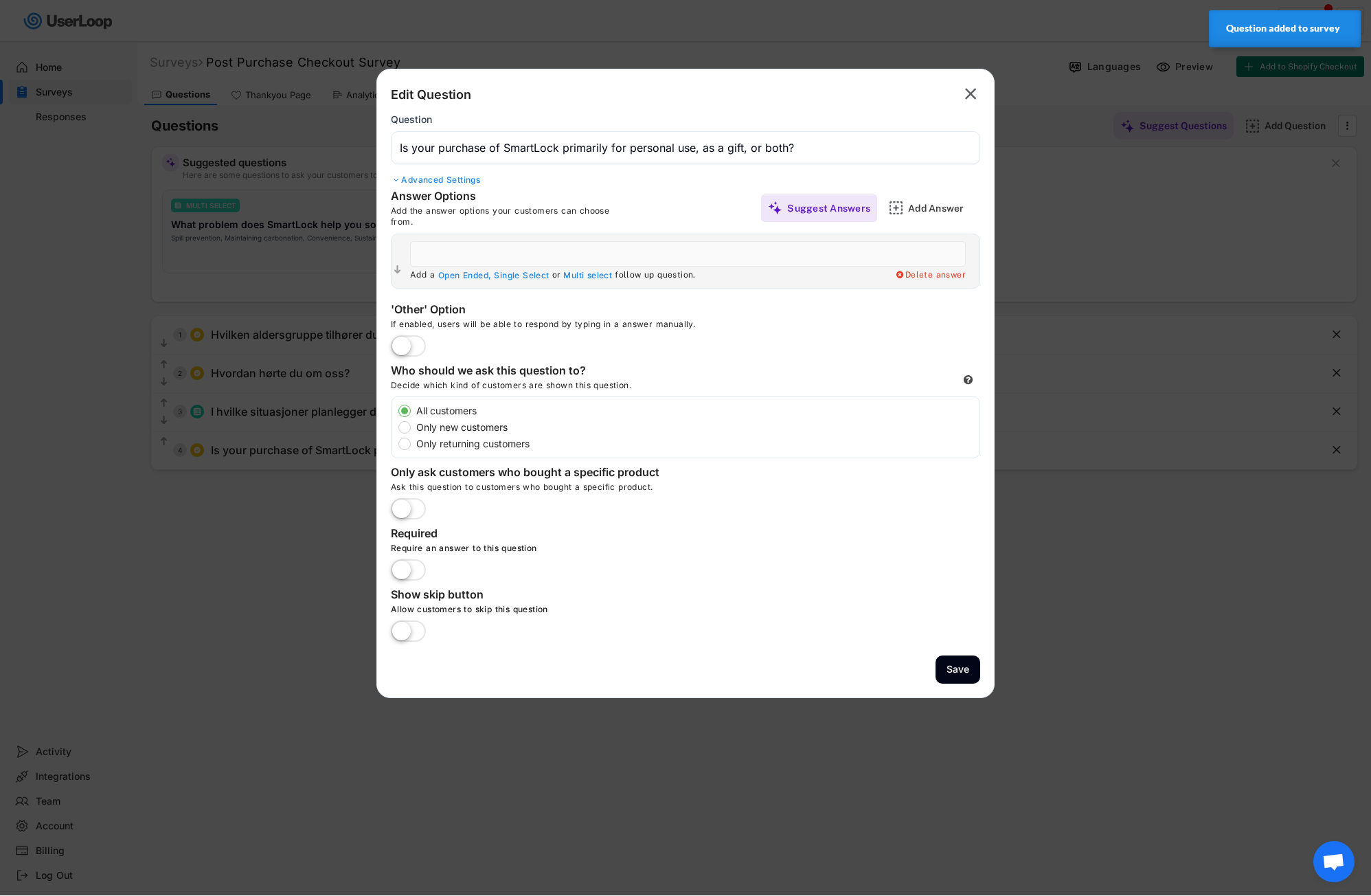
type input "Personal Use"
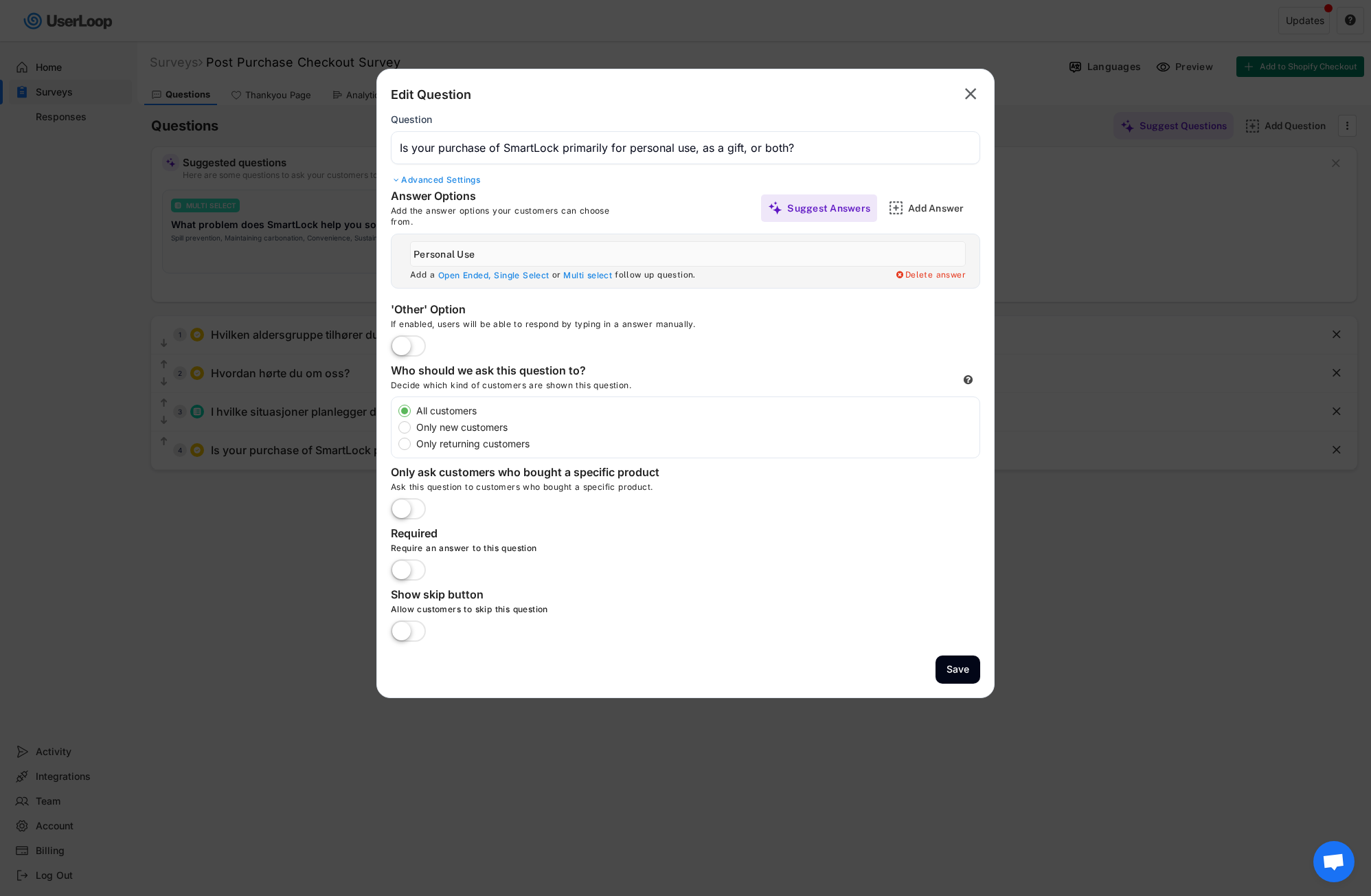
click at [406, 628] on label at bounding box center [408, 632] width 42 height 30
click at [0, 0] on input "checkbox" at bounding box center [0, 0] width 0 height 0
click at [416, 346] on label at bounding box center [408, 346] width 42 height 30
click at [0, 0] on input "checkbox" at bounding box center [0, 0] width 0 height 0
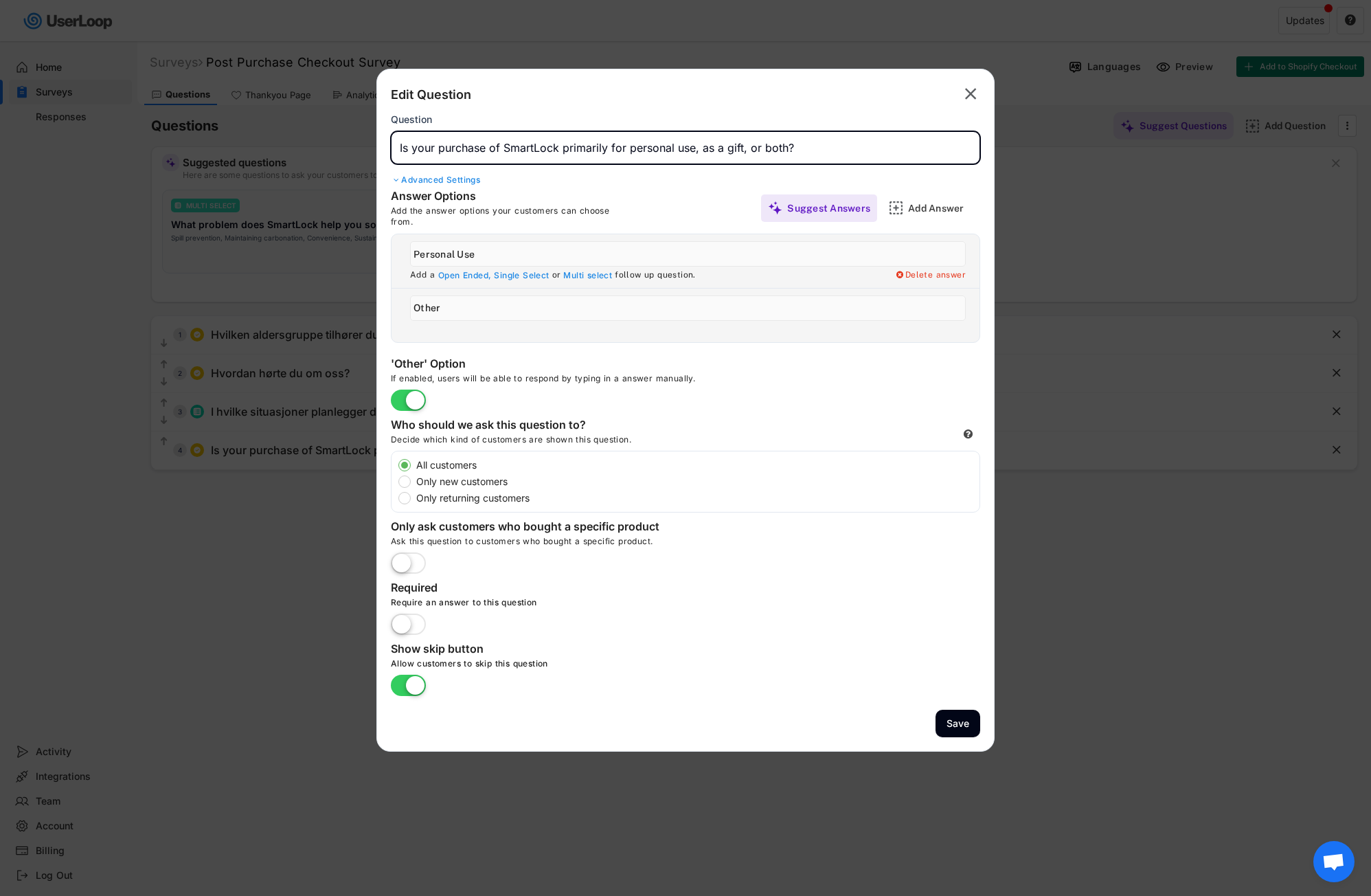
drag, startPoint x: 815, startPoint y: 137, endPoint x: 372, endPoint y: 161, distance: 443.6
click at [372, 161] on body "Surveys (2) Show archived New Survey Survey Format Post Purchase Checkout Surve…" at bounding box center [685, 448] width 1371 height 896
paste input "Kjøpte du SmartLock [PERSON_NAME] fremst til eget [PERSON_NAME] som gave?"
click at [714, 193] on div "Answer Options Add the answer options your customers can choose from. Suggest A…" at bounding box center [685, 207] width 589 height 38
drag, startPoint x: 760, startPoint y: 146, endPoint x: 382, endPoint y: 149, distance: 378.0
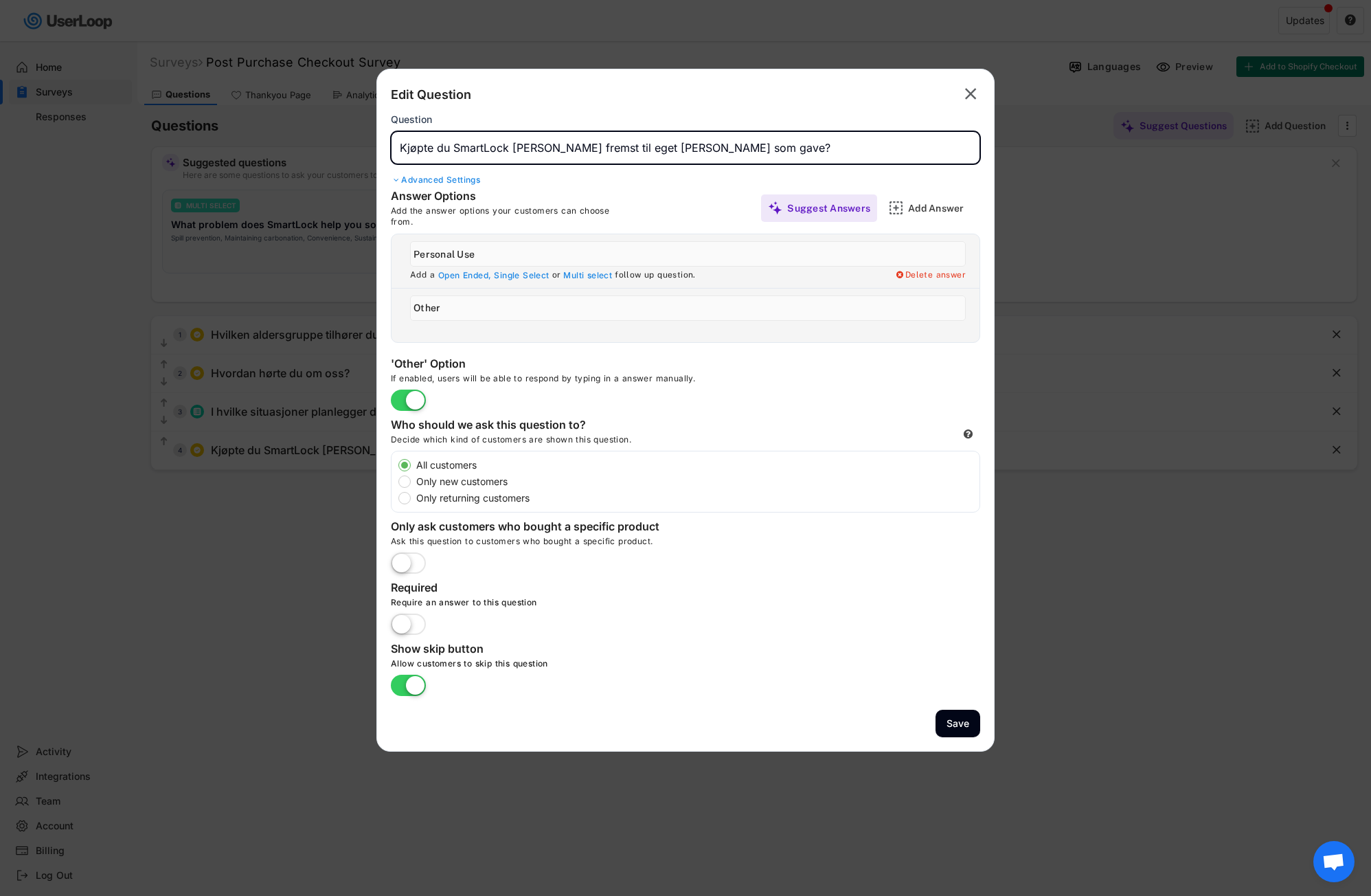
click at [382, 149] on div "Edit Question  Question Advanced Settings Answer Options Add the answer option…" at bounding box center [685, 410] width 618 height 683
paste input "Kjøpte du SmartLock [PERSON_NAME] fremst til …?"
type input "Kjøpte du SmartLock [PERSON_NAME] fremst til …?"
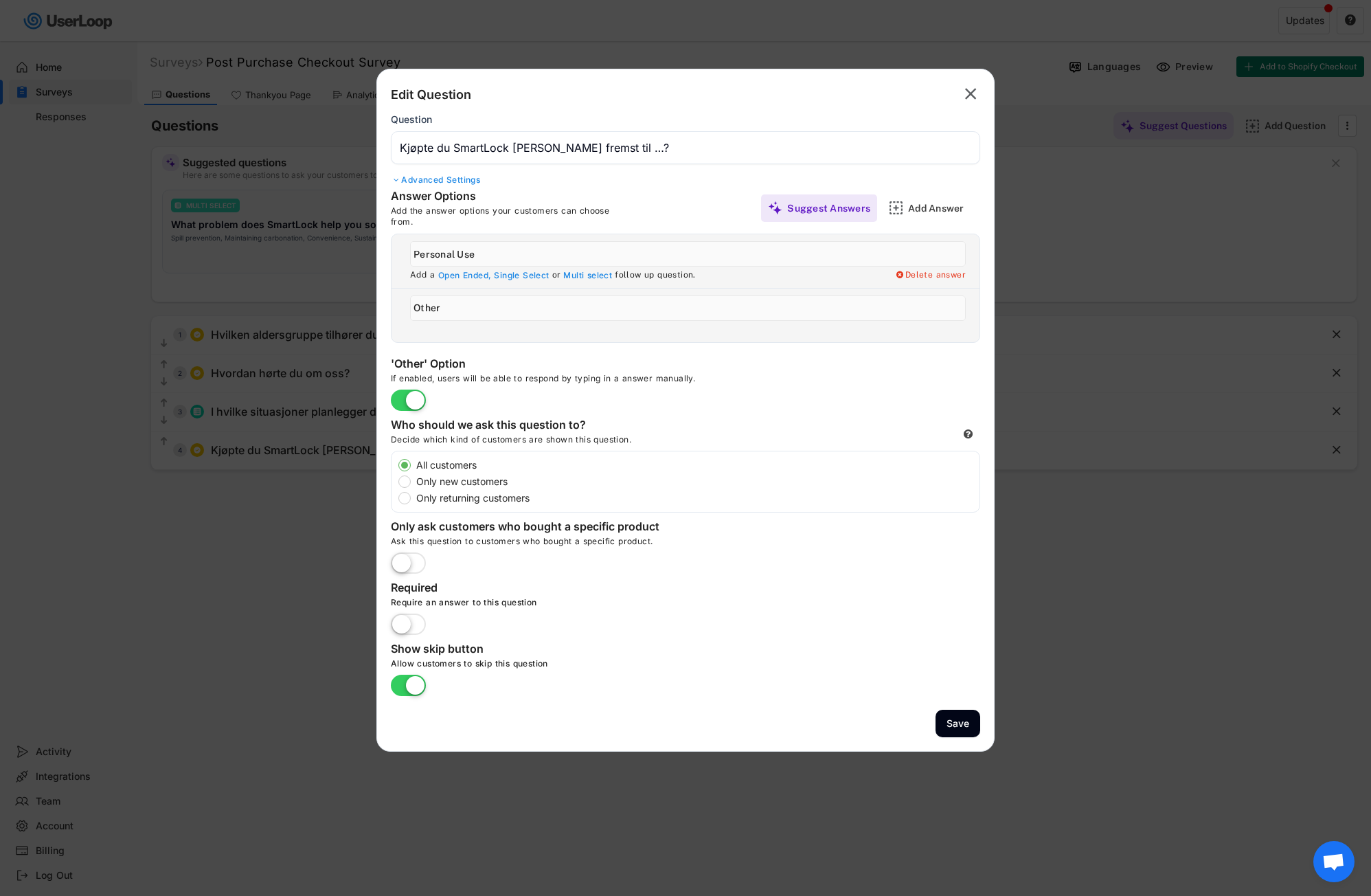
drag, startPoint x: 502, startPoint y: 254, endPoint x: 419, endPoint y: 254, distance: 83.0
click at [419, 254] on input "input" at bounding box center [687, 254] width 556 height 25
click at [498, 258] on input "input" at bounding box center [687, 254] width 556 height 25
drag, startPoint x: 488, startPoint y: 251, endPoint x: 411, endPoint y: 248, distance: 77.1
click at [391, 251] on div " Add a Open Ended, Single Select or Multi select follow up question. Delete an…" at bounding box center [685, 288] width 589 height 109
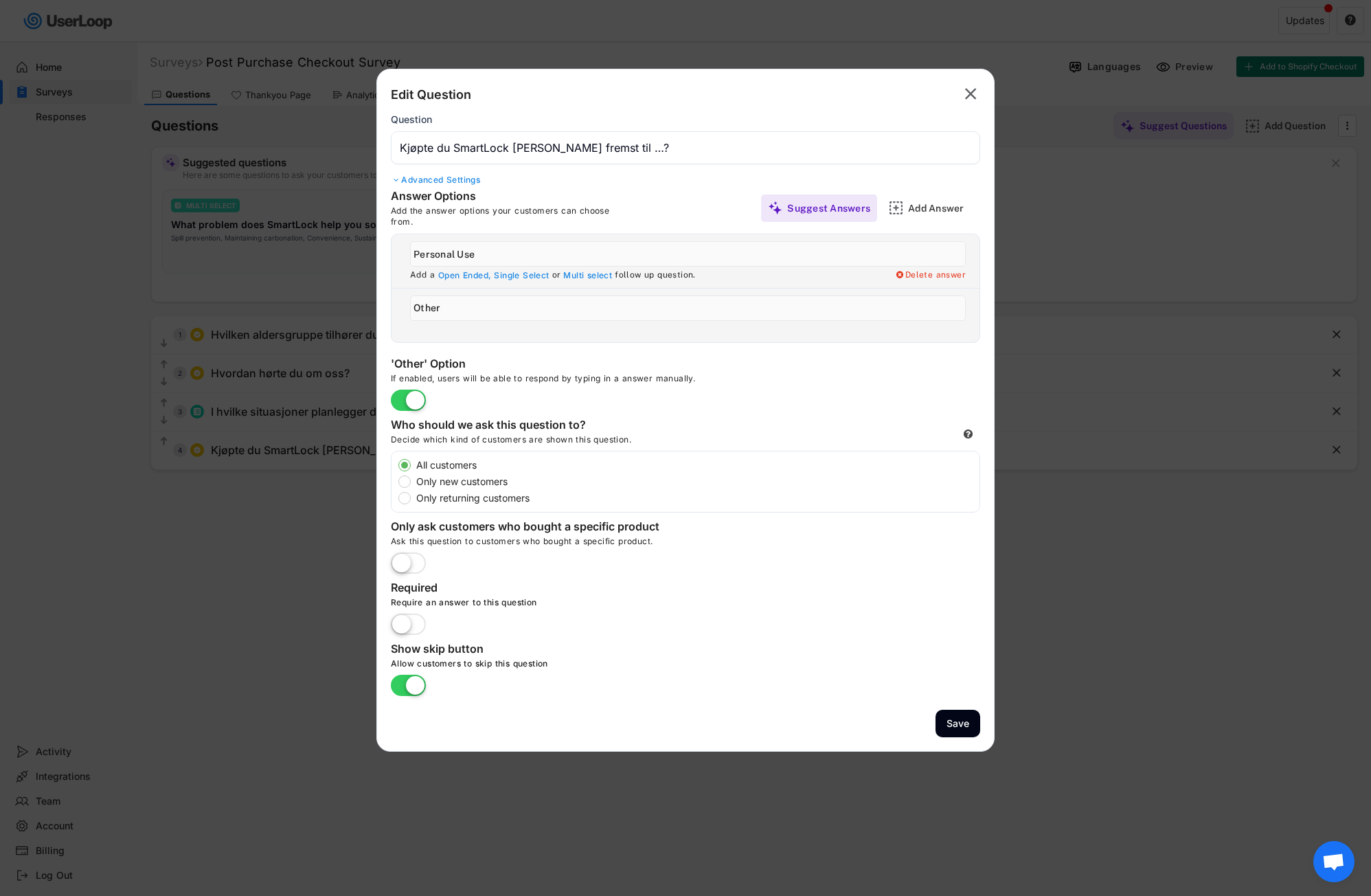
paste input "Til meg selv"
type input "Til meg selv"
click at [588, 275] on div "Multi select" at bounding box center [589, 275] width 51 height 11
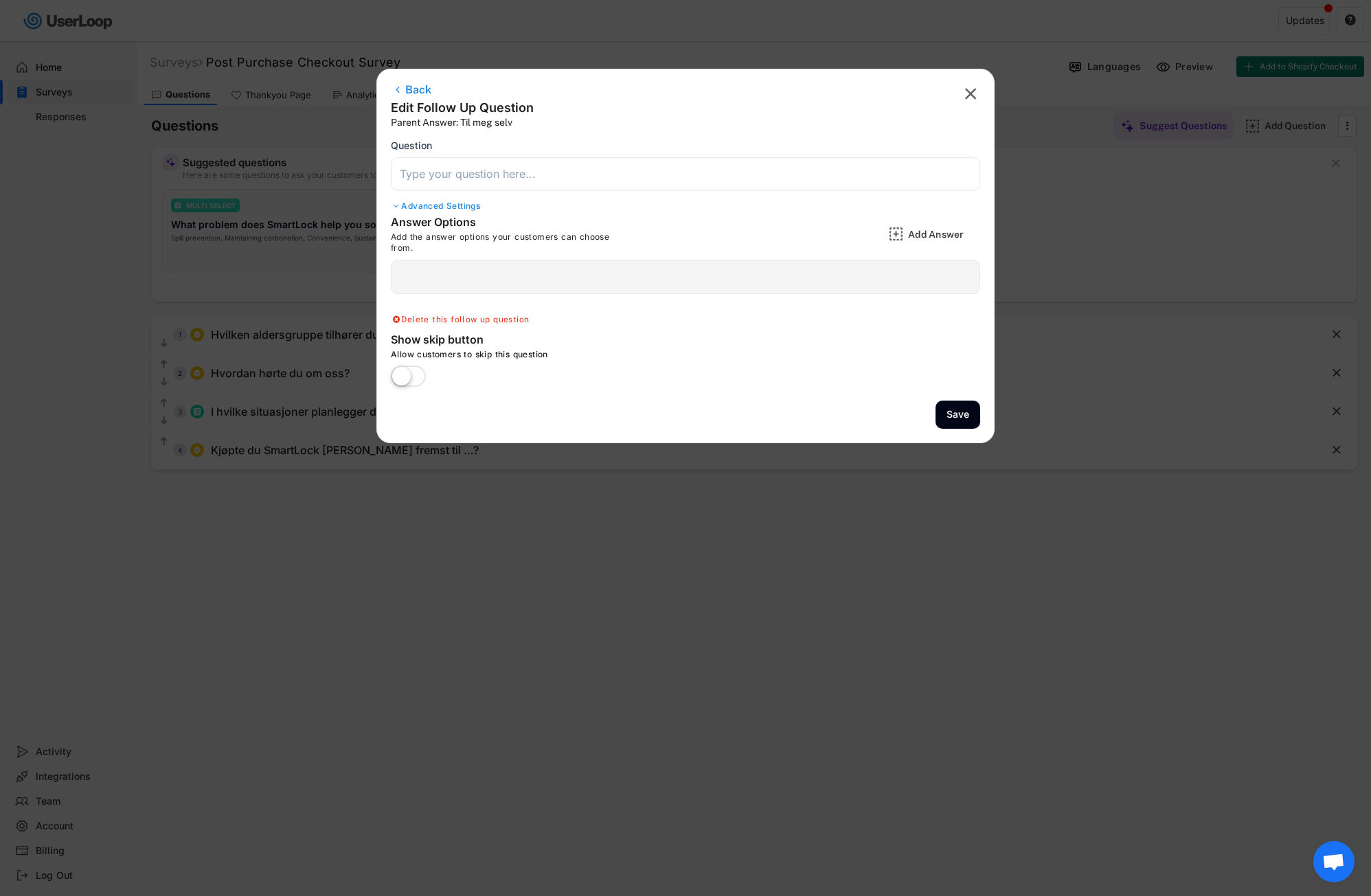
click at [409, 94] on div "Back" at bounding box center [462, 91] width 143 height 17
type input "Kjøpte du SmartLock [PERSON_NAME] fremst til …?"
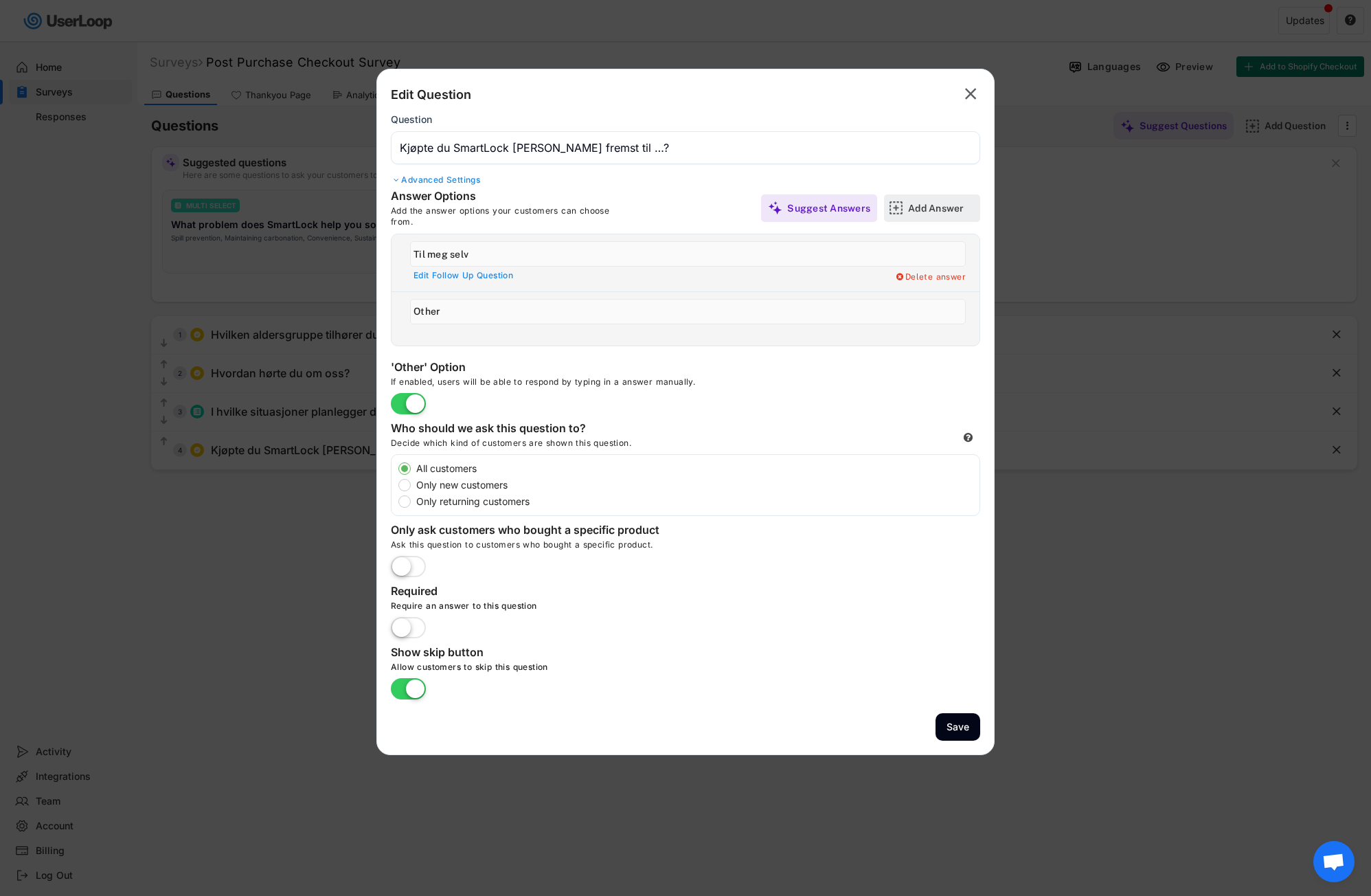
click at [948, 211] on div "Add Answer" at bounding box center [943, 208] width 69 height 12
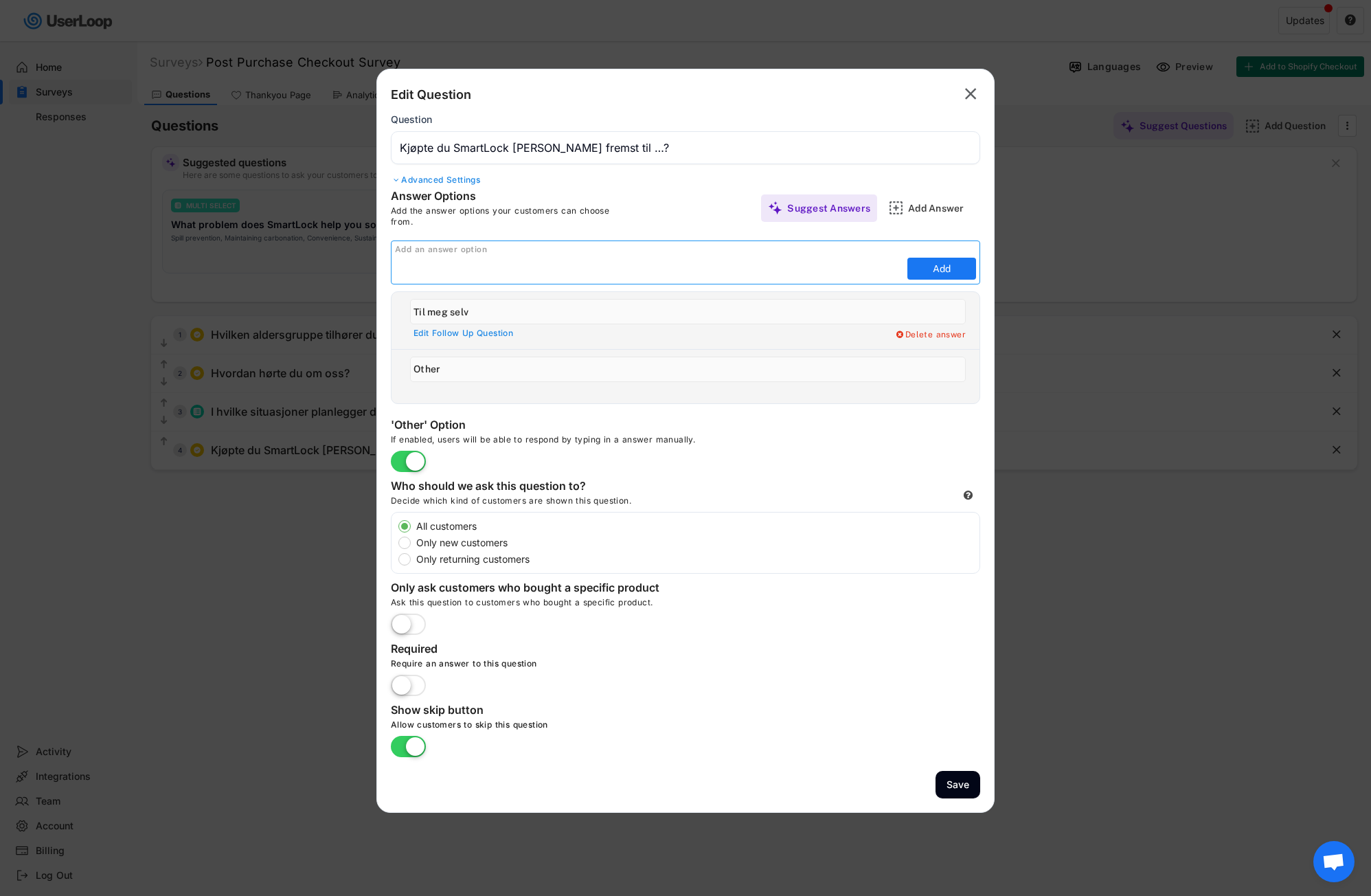
click at [412, 274] on input "input" at bounding box center [649, 268] width 509 height 21
drag, startPoint x: 395, startPoint y: 272, endPoint x: 405, endPoint y: 271, distance: 10.0
paste input "Til foreldrene mine"
type input "Til foreldrene mine"
click at [935, 271] on button "Add" at bounding box center [942, 268] width 69 height 22
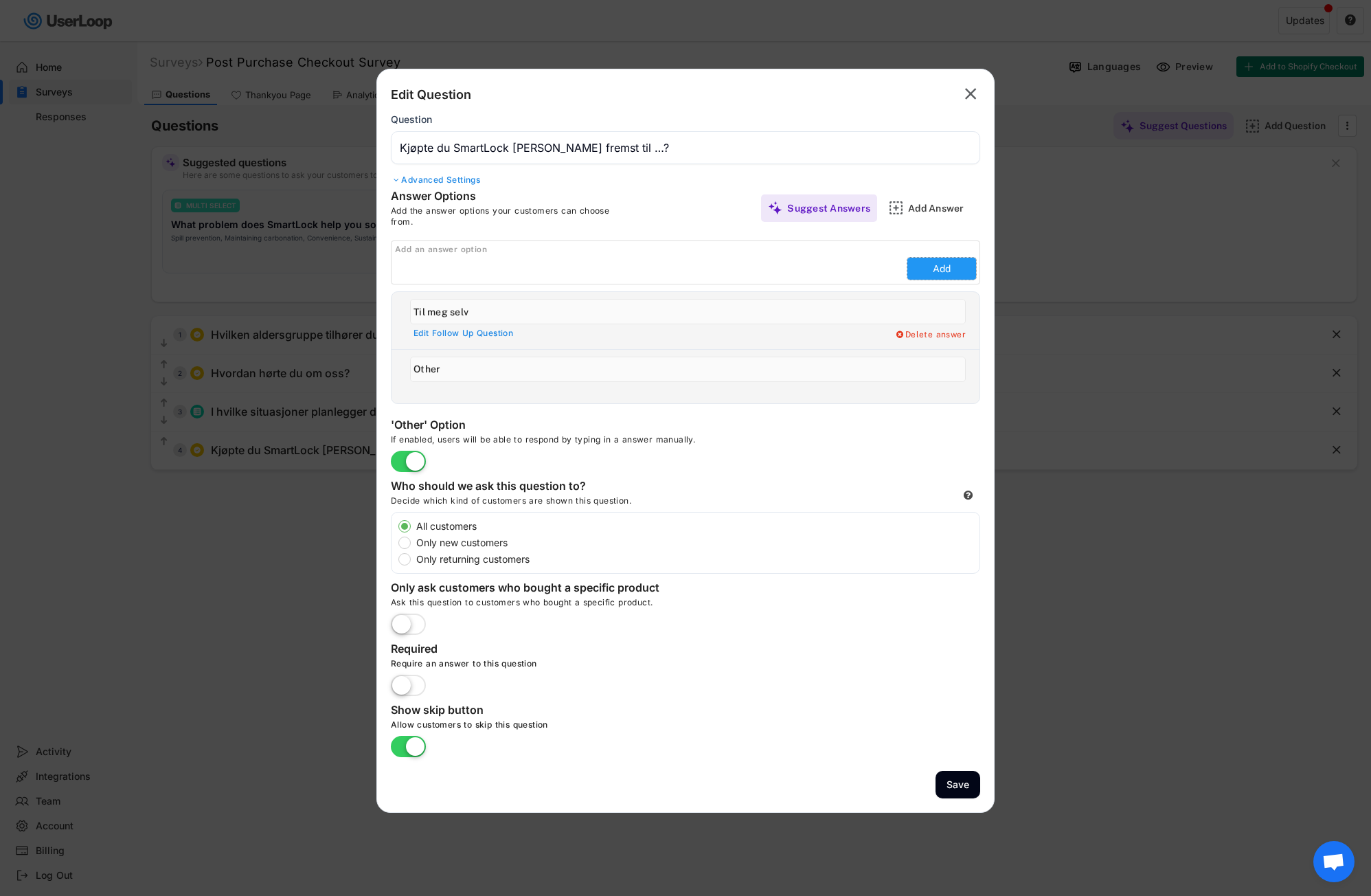
type input "Til foreldrene mine"
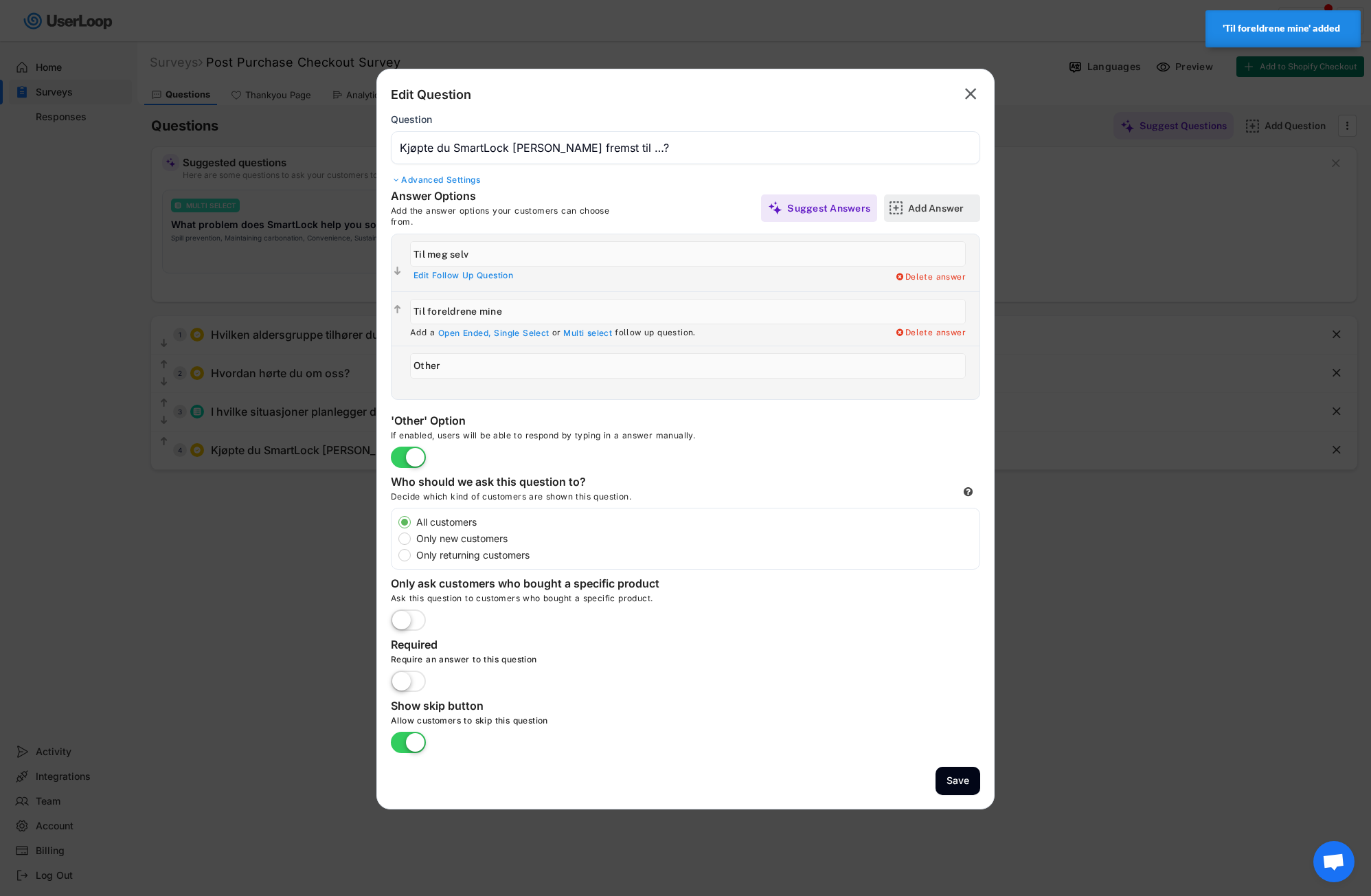
click at [930, 210] on div "Add Answer" at bounding box center [943, 208] width 69 height 12
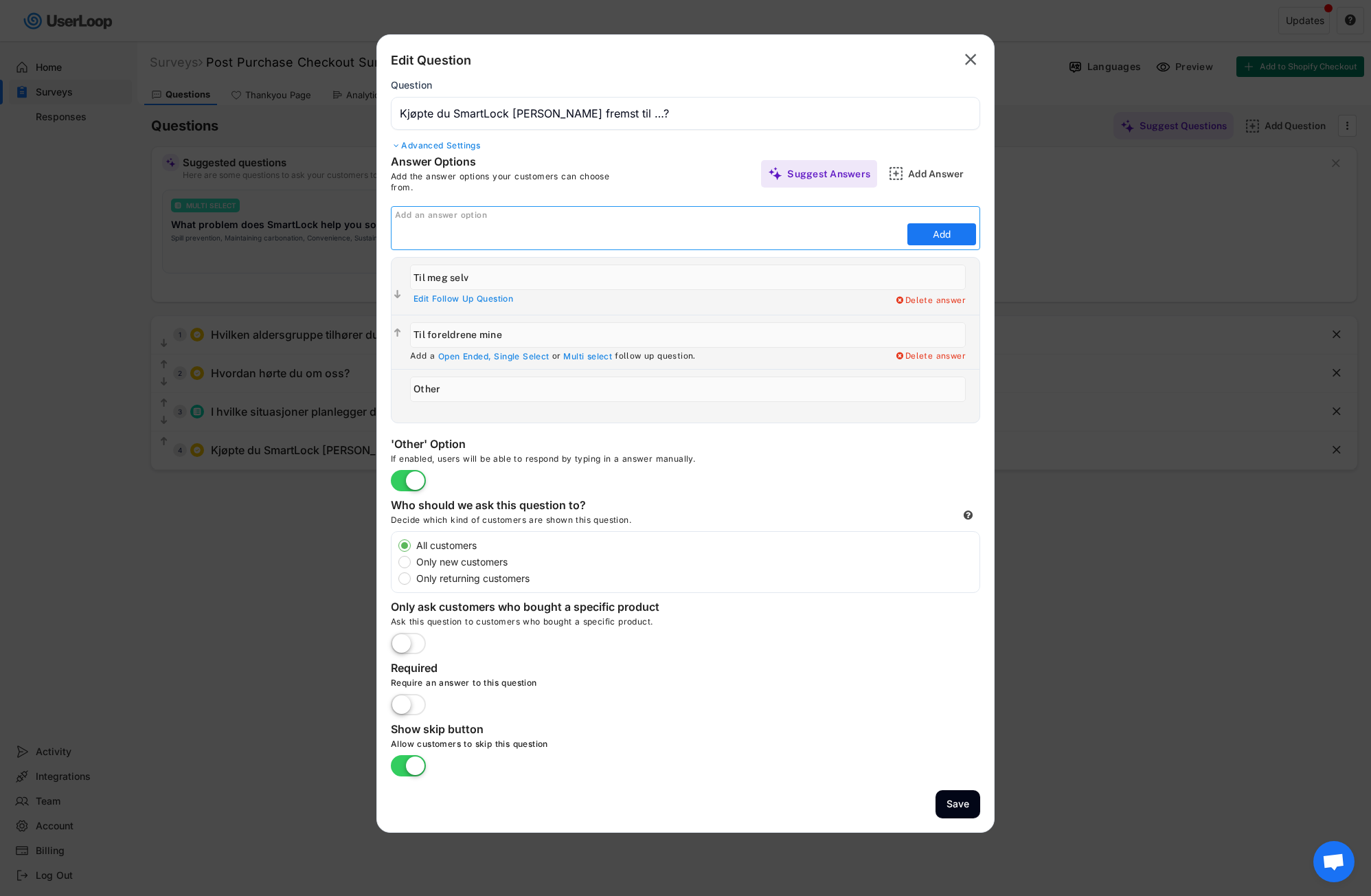
paste input "Til barn"
type input "Til barn"
click at [940, 234] on button "Add" at bounding box center [942, 234] width 69 height 22
type input "Til barn"
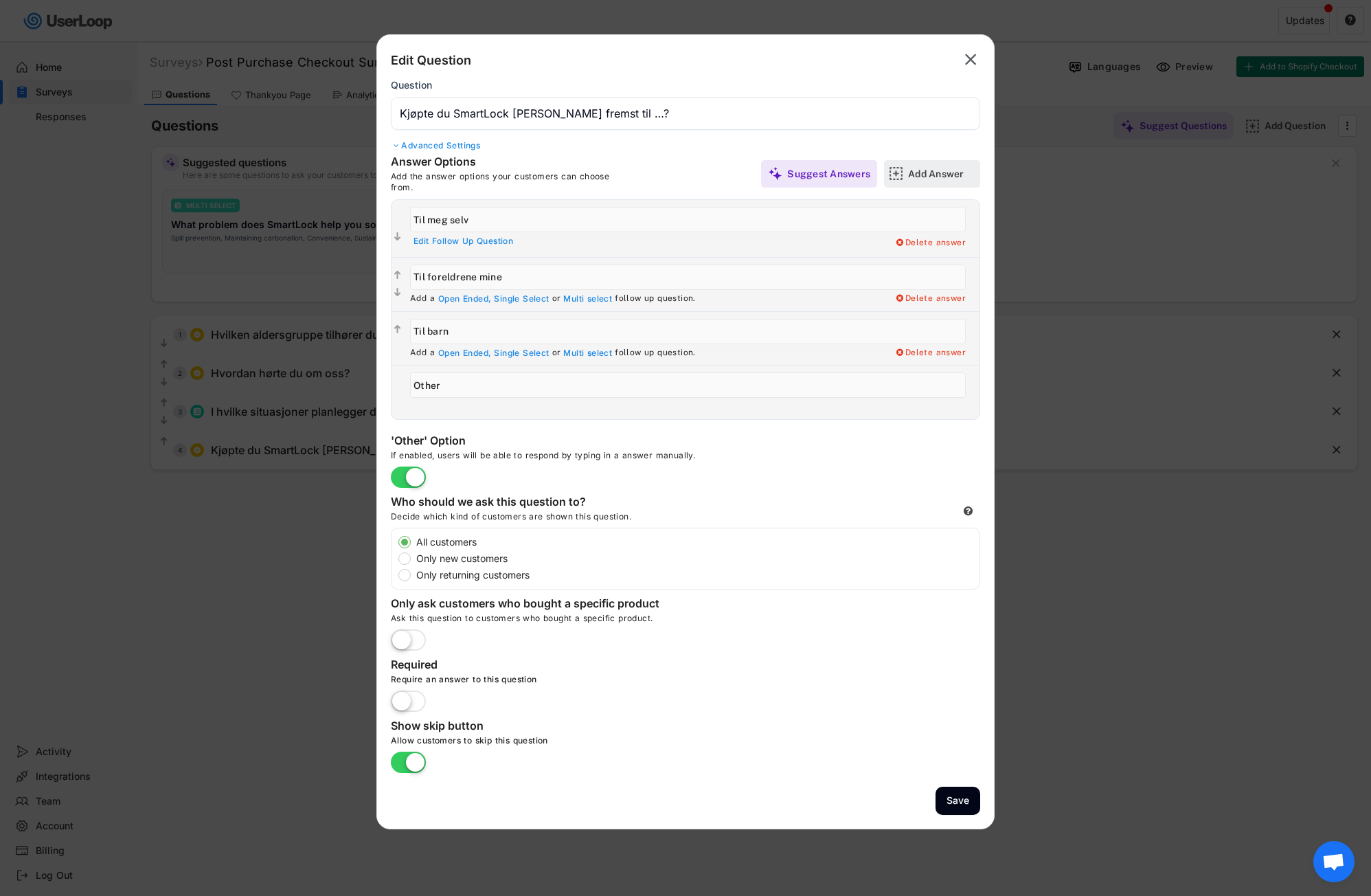
click at [950, 166] on div "Add Answer" at bounding box center [943, 174] width 69 height 28
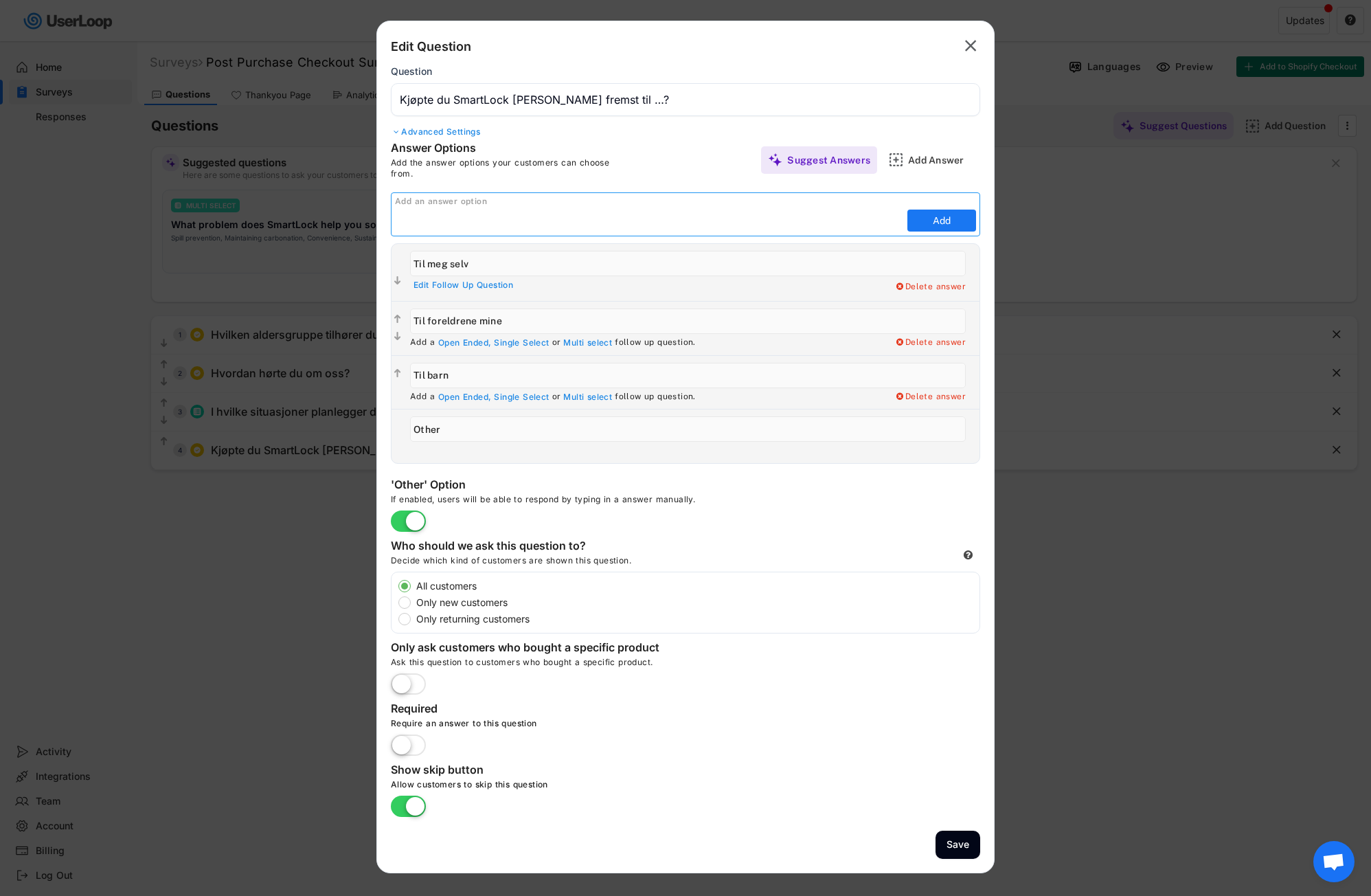
paste input "Til et søsken"
type input "Til et søsken"
click at [949, 216] on button "Add" at bounding box center [942, 220] width 69 height 22
type input "Til et søsken"
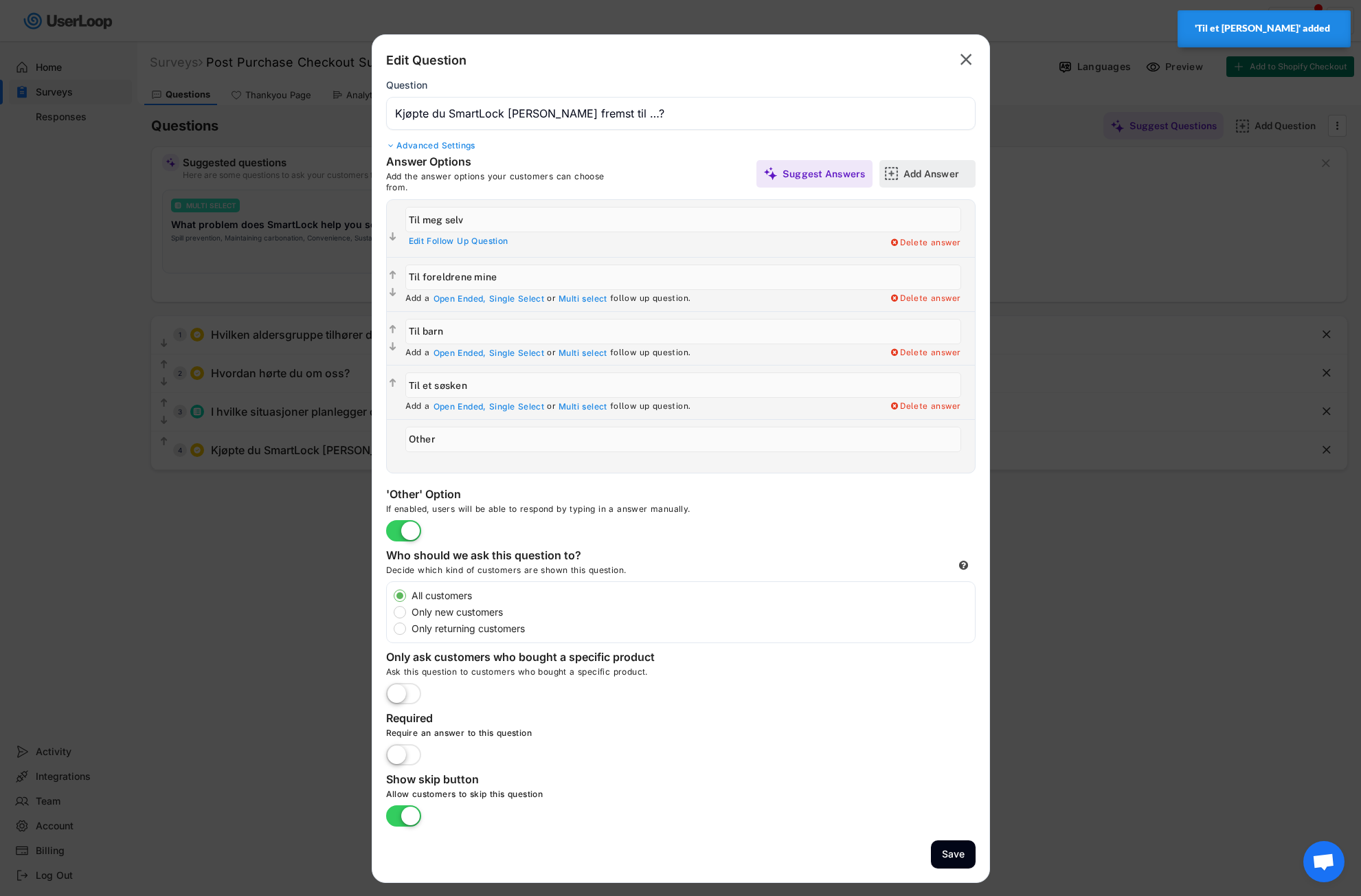
click at [936, 172] on div "Add Answer" at bounding box center [938, 174] width 69 height 12
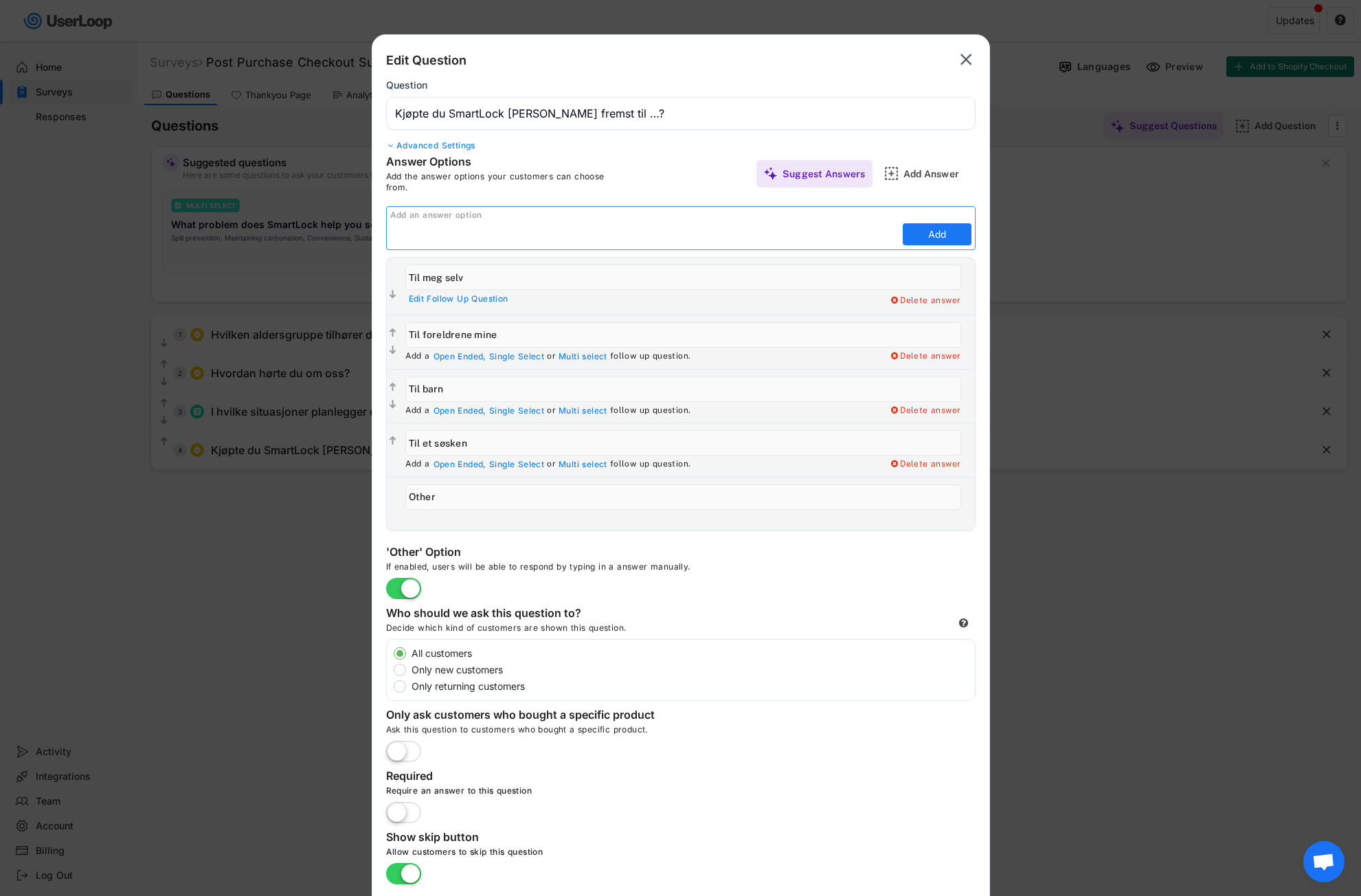
paste input "Til en venn [PERSON_NAME] partner"
type input "Til en venn [PERSON_NAME] partner"
click at [920, 234] on button "Add" at bounding box center [938, 234] width 69 height 22
type input "Til en venn [PERSON_NAME] partner"
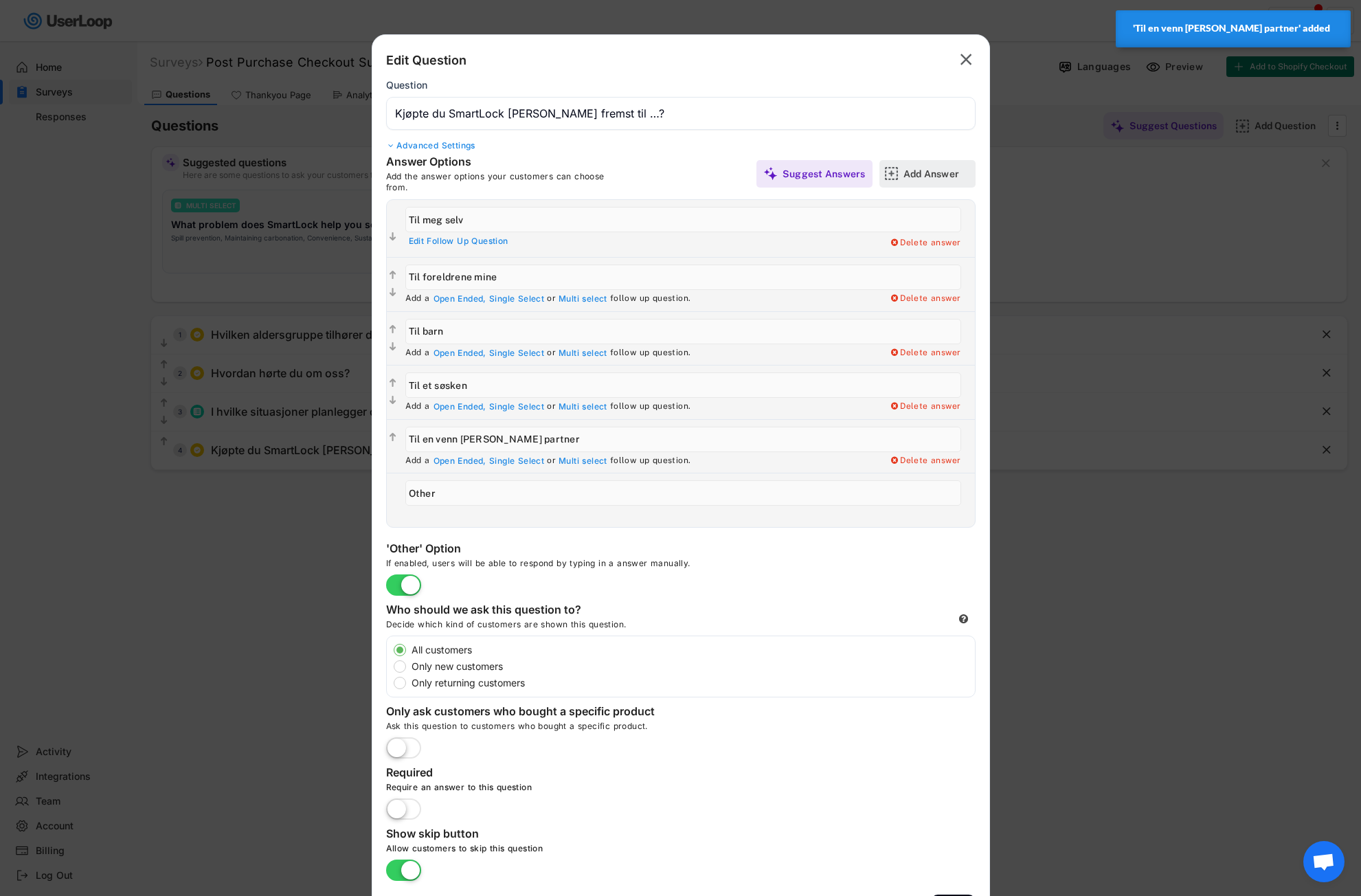
click at [931, 169] on div "Add Answer" at bounding box center [938, 174] width 69 height 12
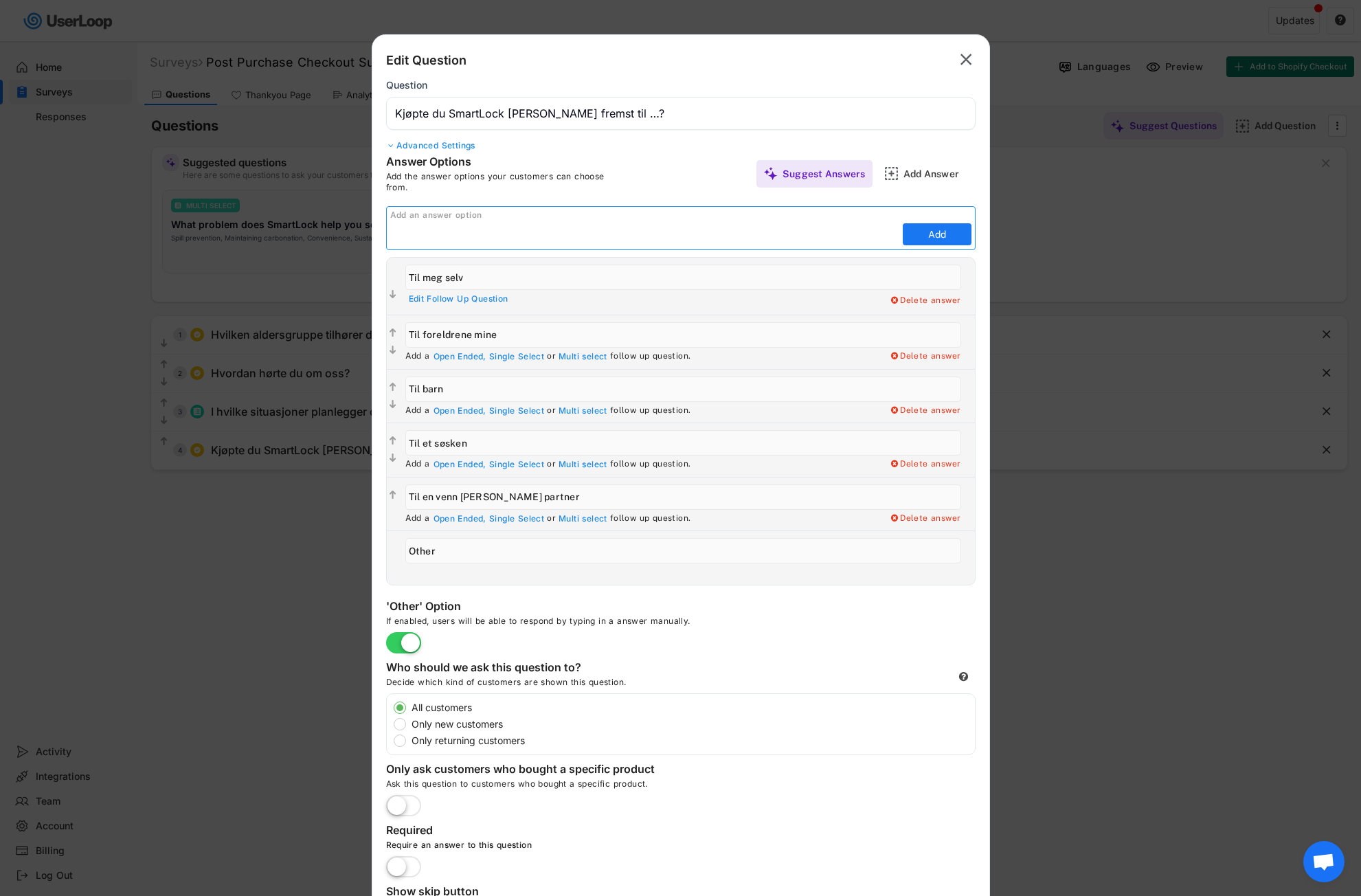
drag, startPoint x: 387, startPoint y: 228, endPoint x: 398, endPoint y: 235, distance: 13.0
paste input "Som gave (til noen andre)"
type input "Som gave (til noen andre)"
click at [925, 230] on button "Add" at bounding box center [938, 234] width 69 height 22
type input "Som gave (til noen andre)"
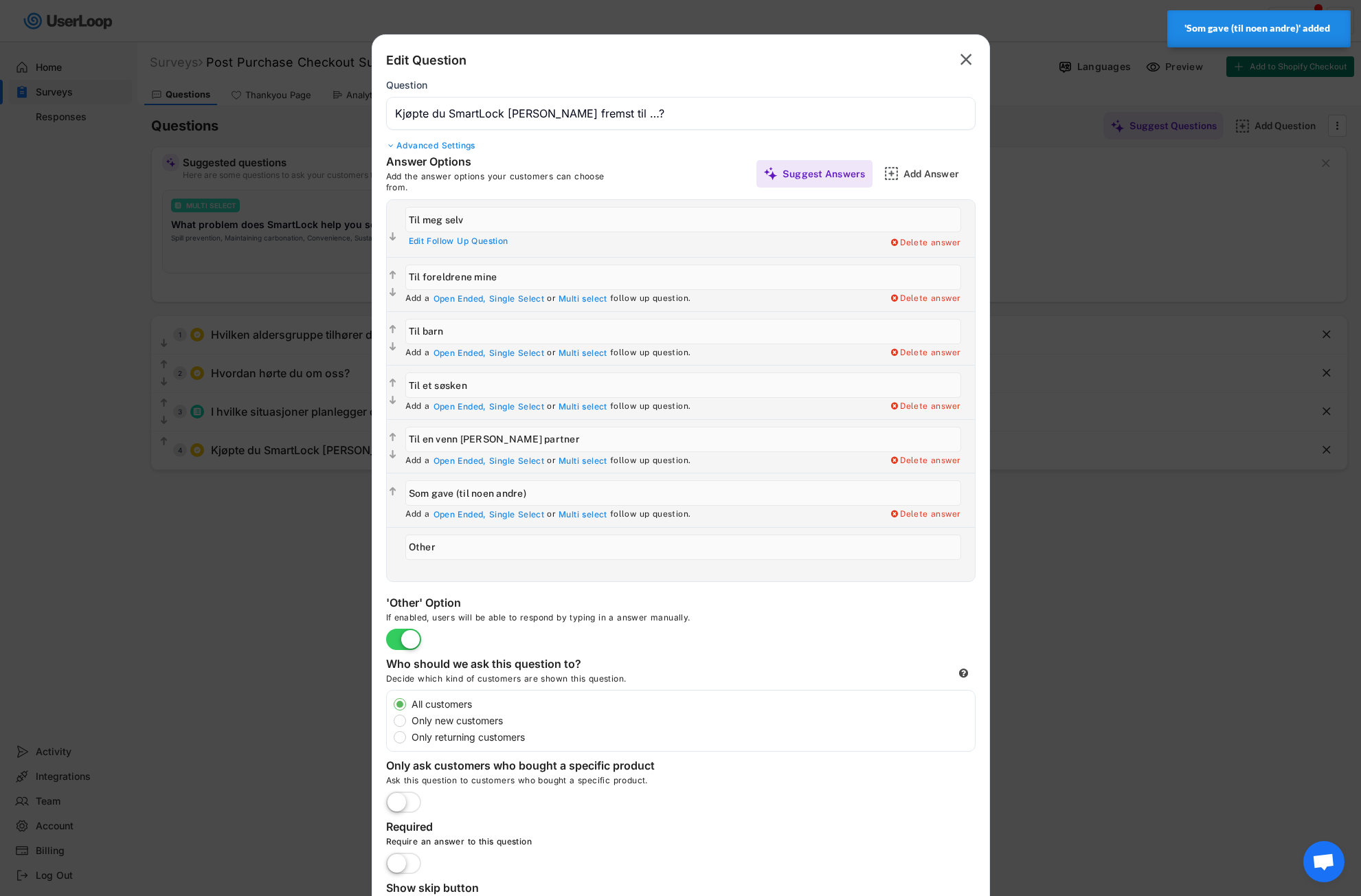
click at [384, 549] on div "Answer Options Add the answer options your customers can choose from. Suggest A…" at bounding box center [681, 368] width 617 height 427
paste input "Annet"
type input "Annet"
click at [648, 581] on div " Edit Follow Up Question Add a Open Ended, Single Select or Multi select follo…" at bounding box center [681, 390] width 590 height 382
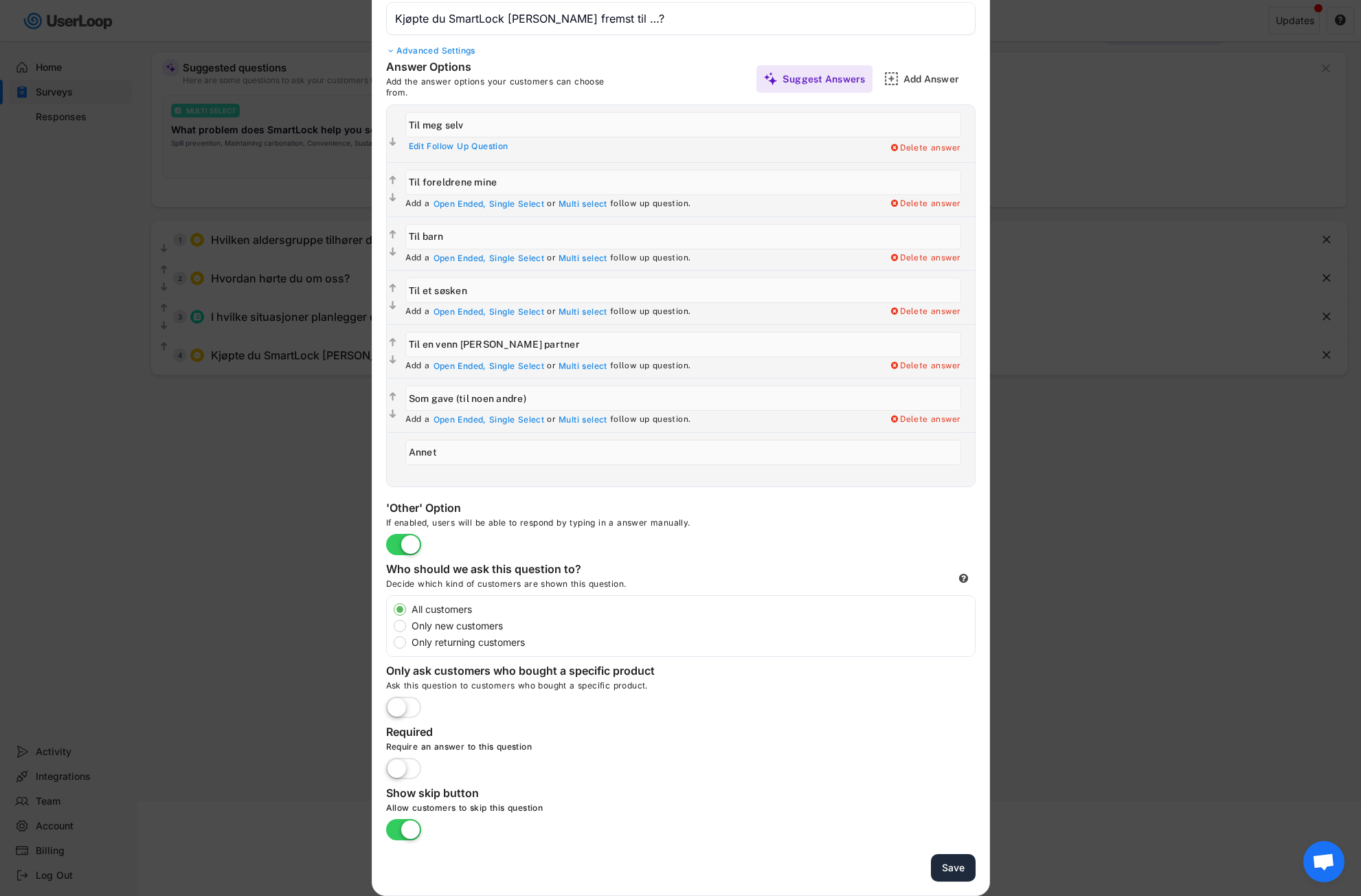
click at [955, 867] on button "Save" at bounding box center [953, 868] width 44 height 28
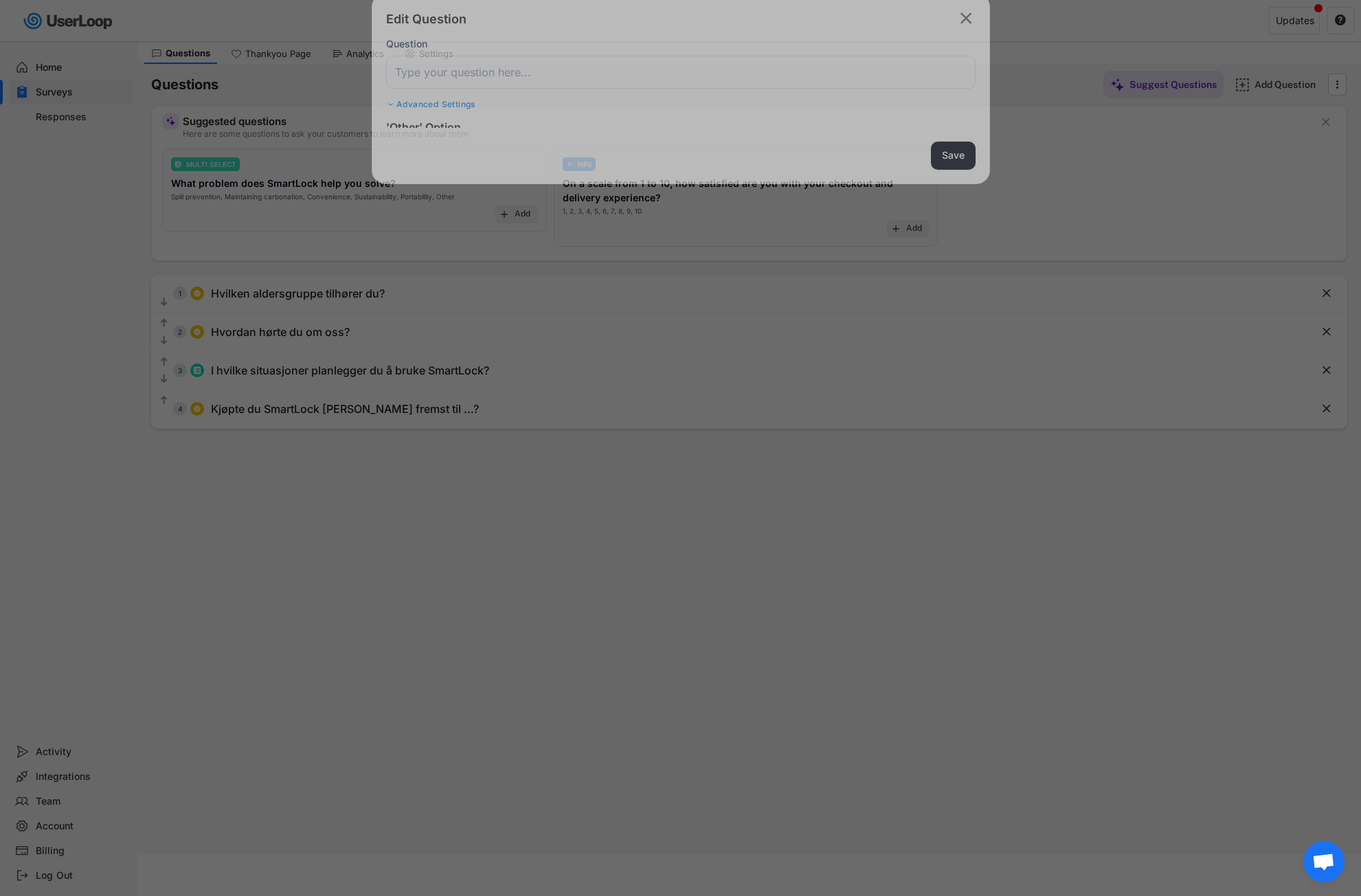
scroll to position [41, 0]
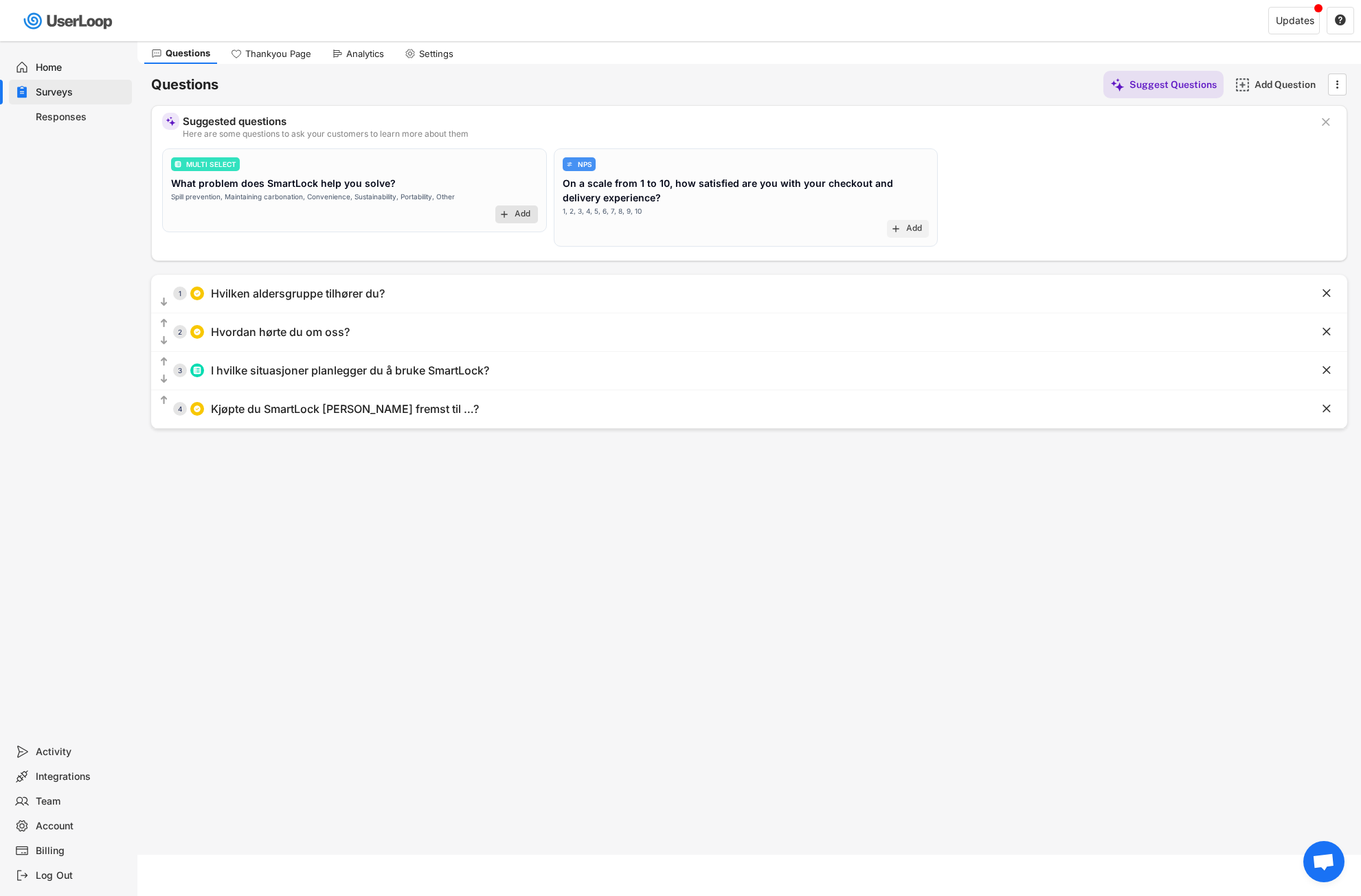
click at [511, 210] on div "add Add" at bounding box center [517, 214] width 43 height 18
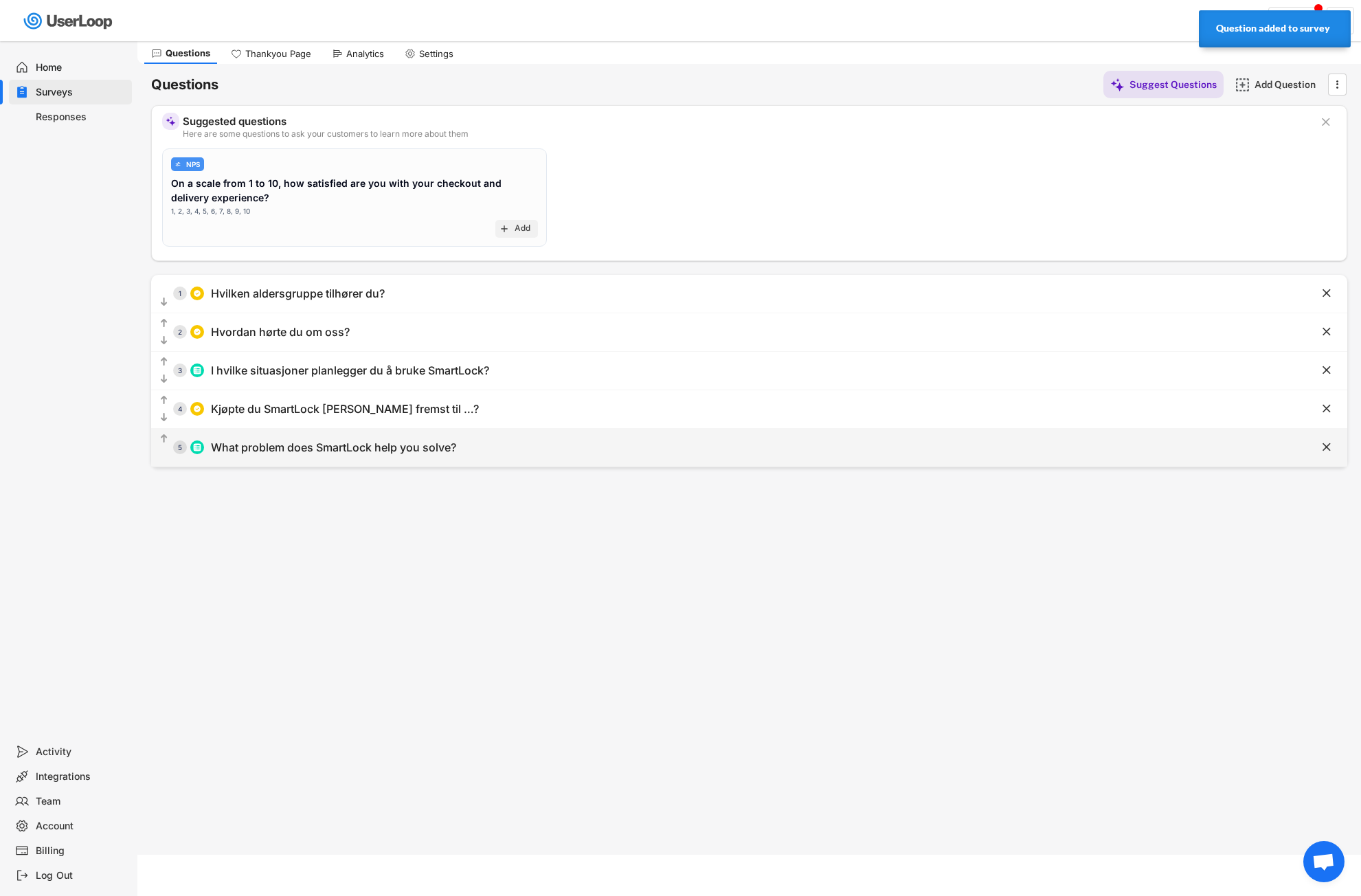
click at [390, 445] on div "What problem does SmartLock help you solve?" at bounding box center [334, 447] width 245 height 15
type input "What problem does SmartLock help you solve?"
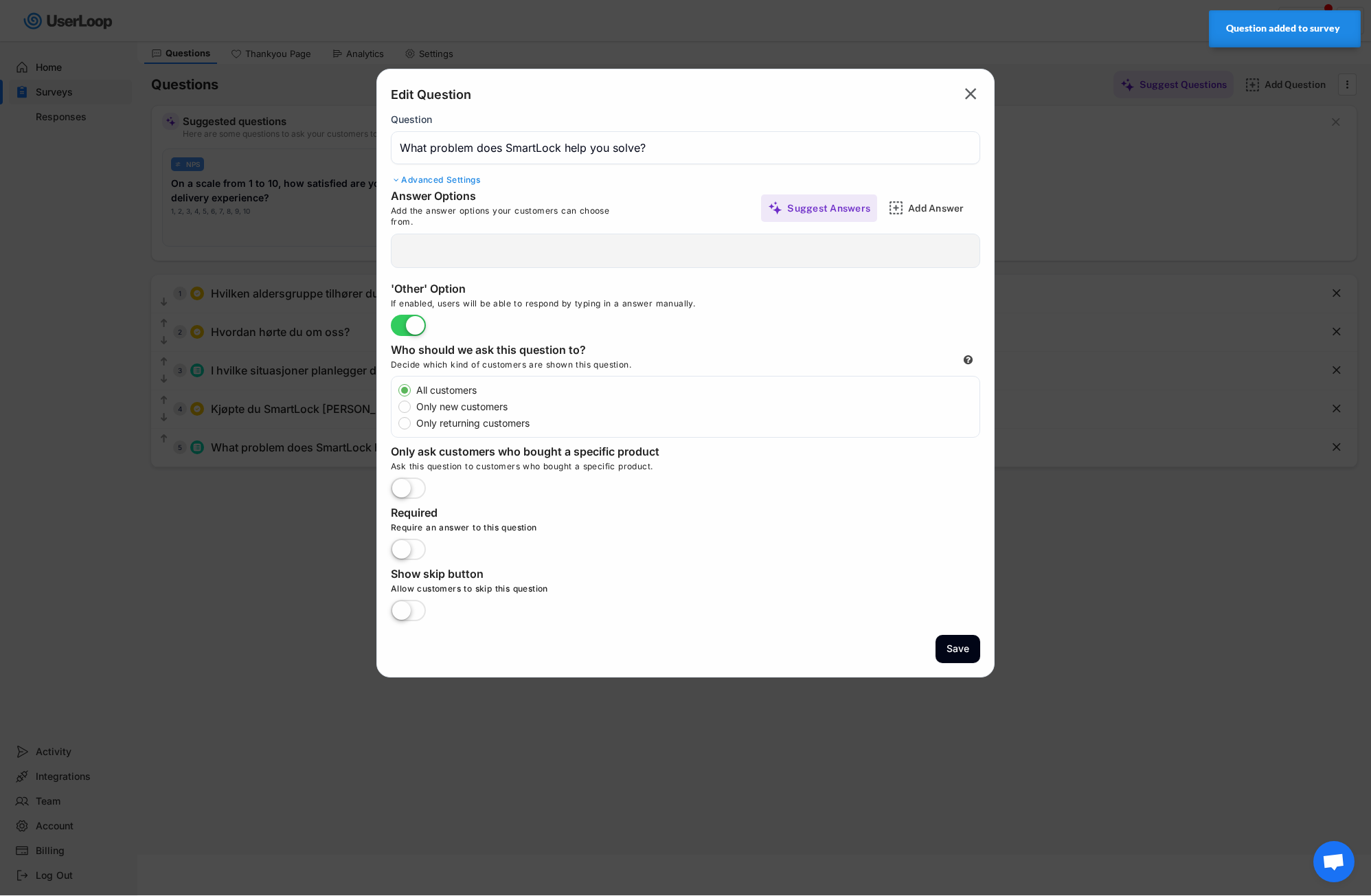
type input "Maintaining carbonation"
type input "Sustainability"
type input "Spill prevention"
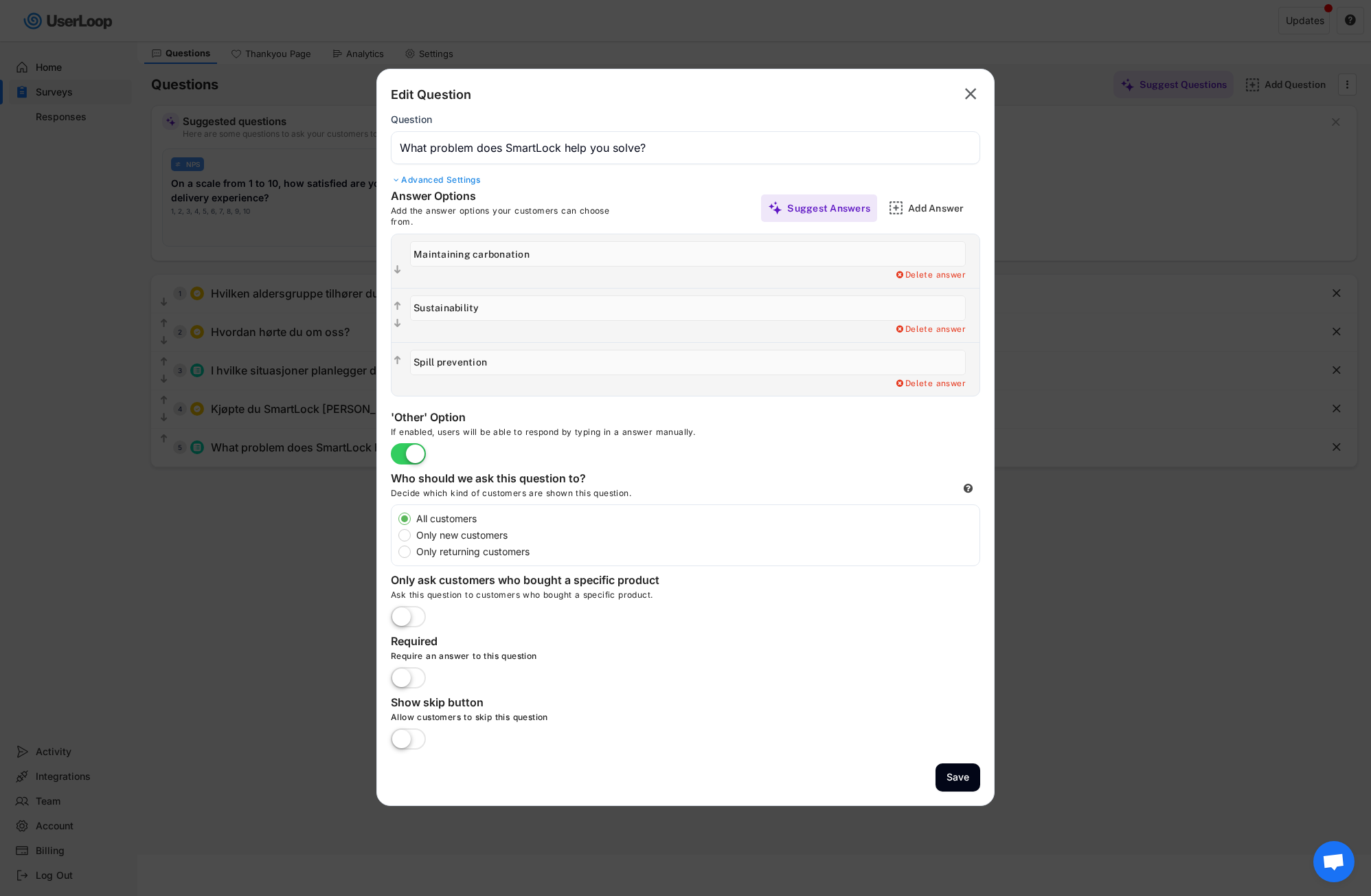
click at [453, 269] on div "Edit Follow Up Question Add a Open Ended Single Select or Multi select follow u…" at bounding box center [691, 261] width 576 height 54
click at [444, 274] on div "Edit Follow Up Question Add a Open Ended Single Select or Multi select follow u…" at bounding box center [694, 275] width 569 height 11
click at [508, 293] on div "Add a Open Ended Single Select or Multi select follow up question. Delete answer" at bounding box center [691, 315] width 576 height 54
click at [449, 181] on div "Advanced Settings" at bounding box center [685, 180] width 589 height 11
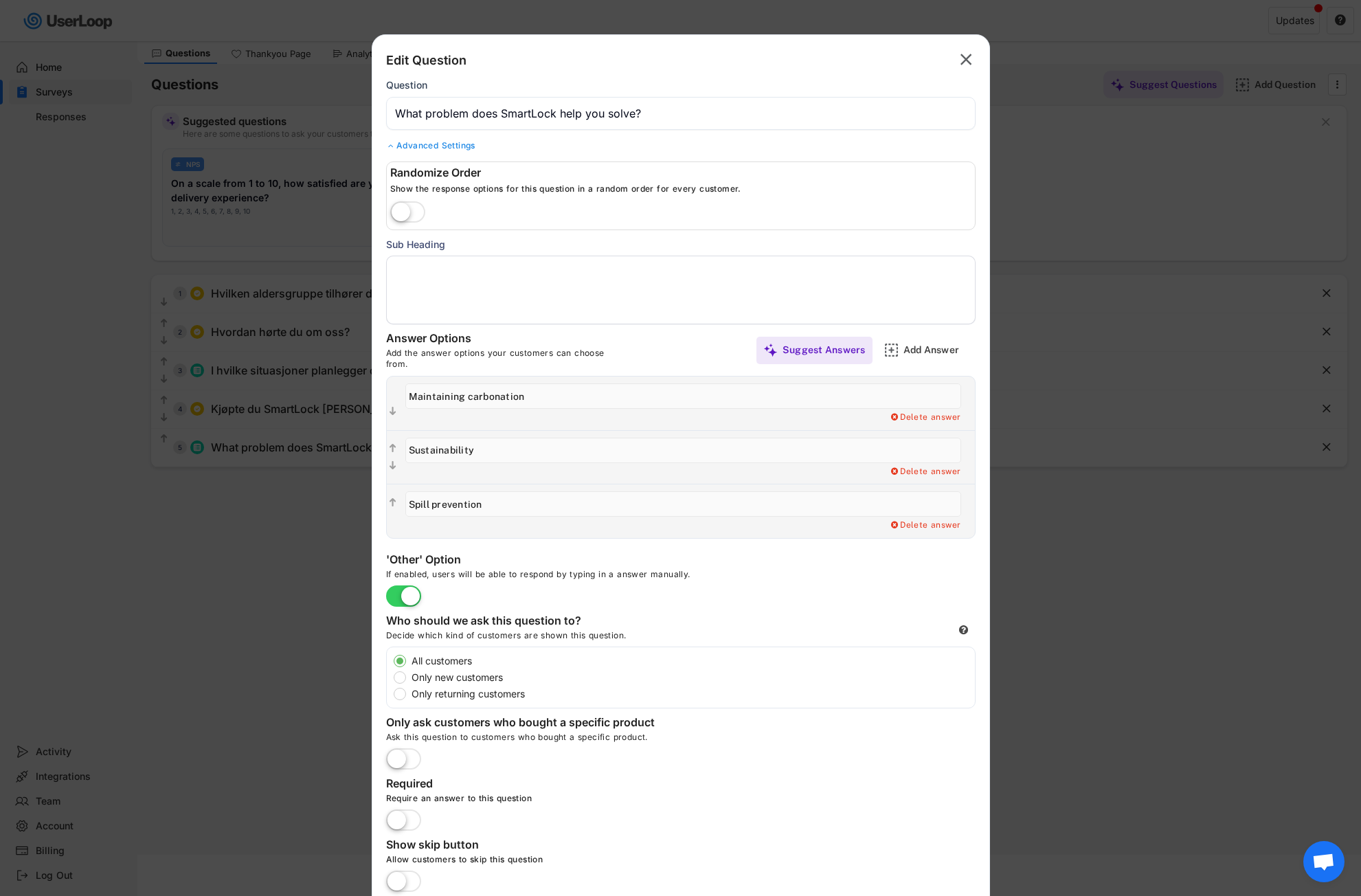
click at [412, 143] on div "Advanced Settings" at bounding box center [681, 146] width 590 height 11
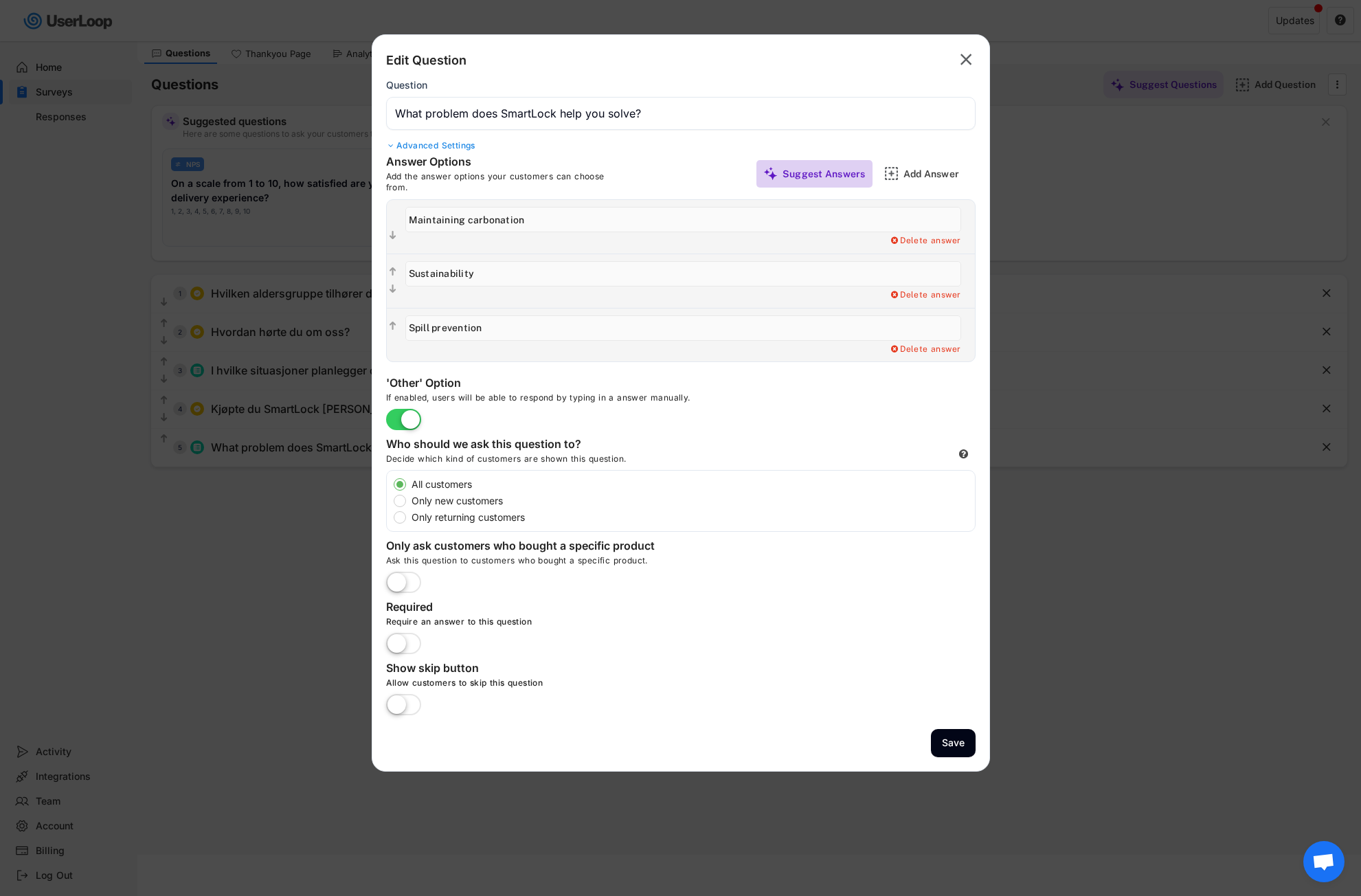
click at [853, 180] on div "Suggest Answers" at bounding box center [824, 174] width 83 height 28
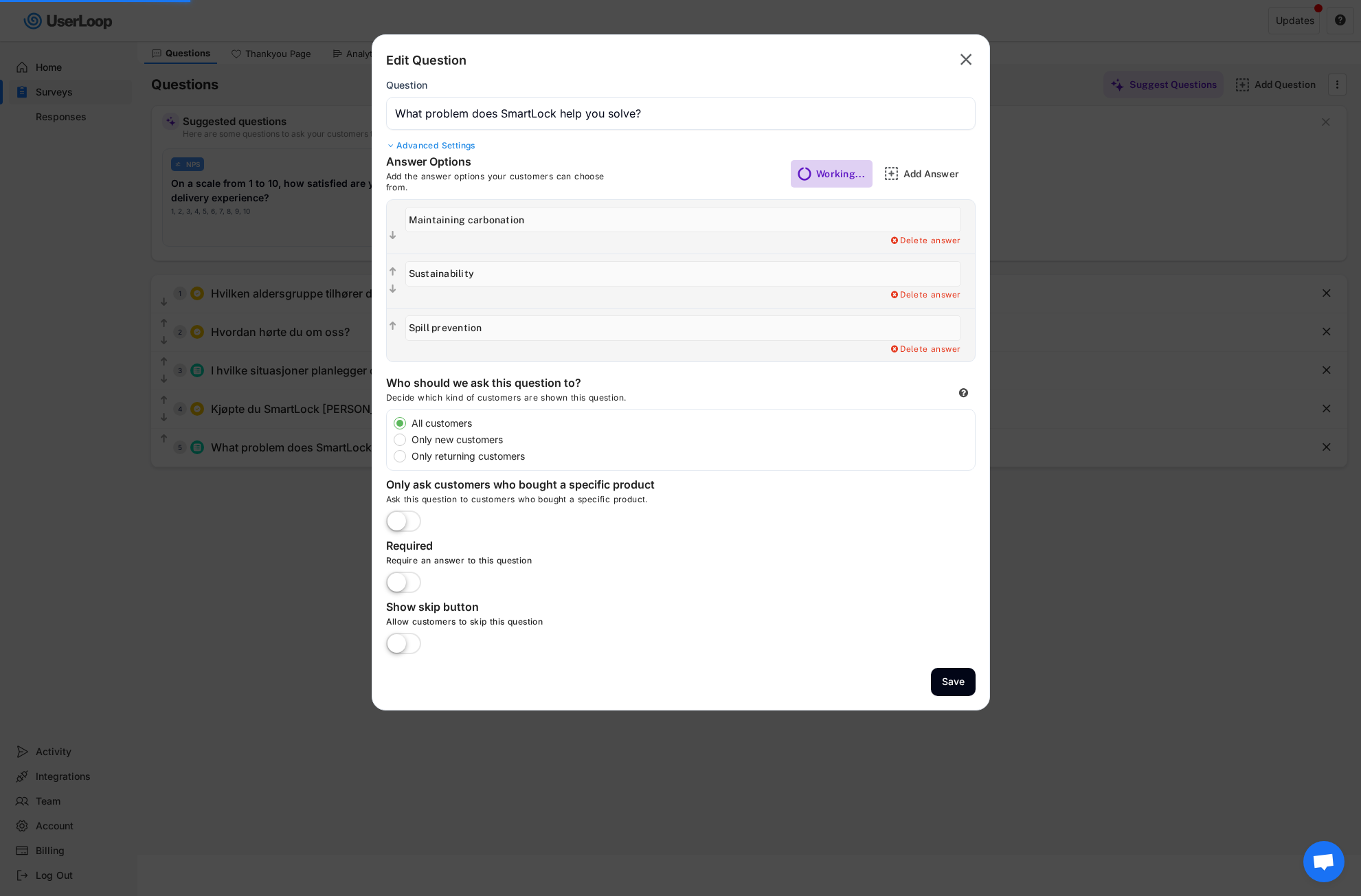
click at [826, 163] on div "Working..." at bounding box center [841, 174] width 50 height 28
click at [958, 56] on icon "" at bounding box center [965, 60] width 19 height 22
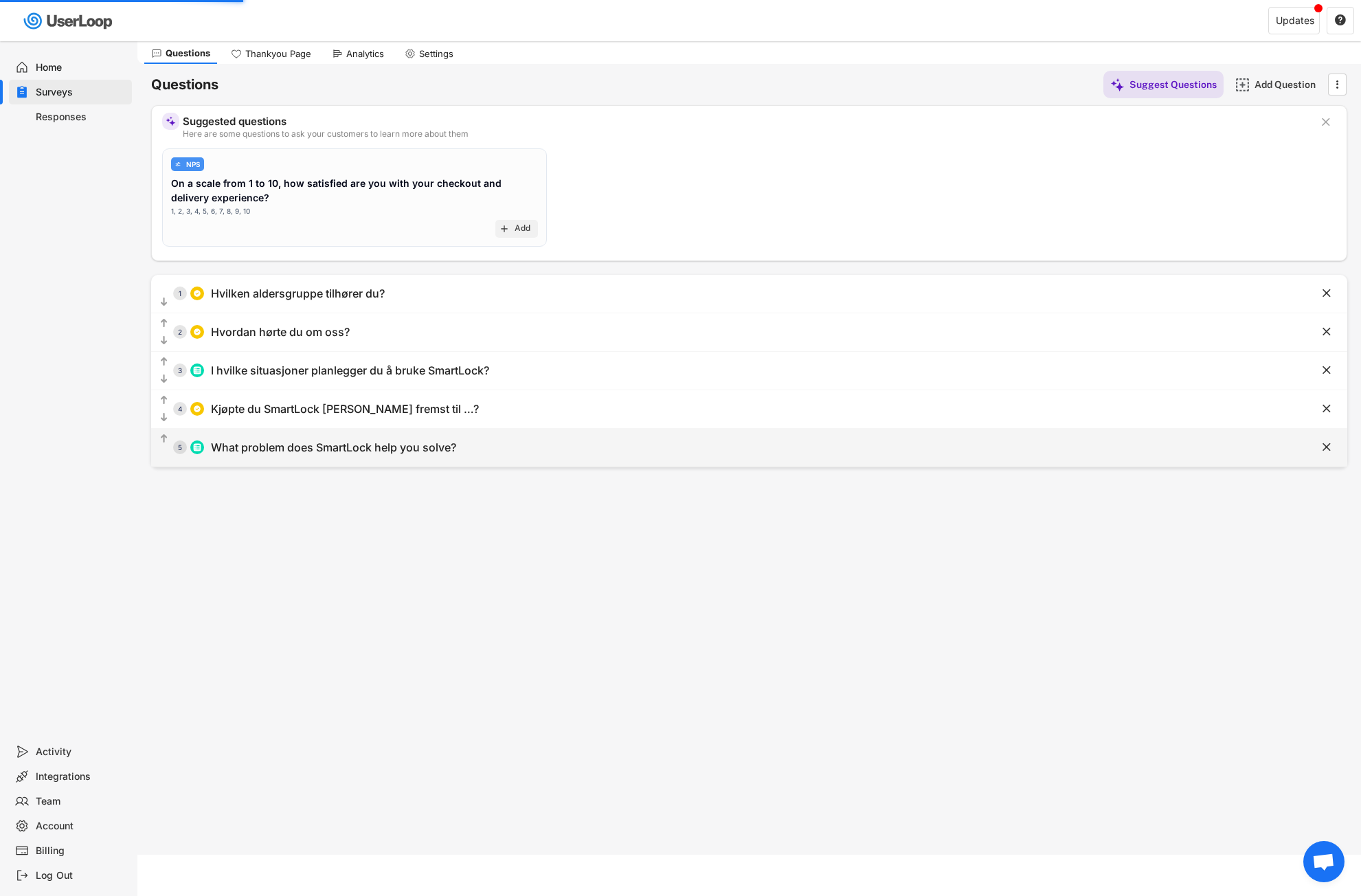
click at [190, 448] on div at bounding box center [197, 447] width 14 height 14
type input "What problem does SmartLock help you solve?"
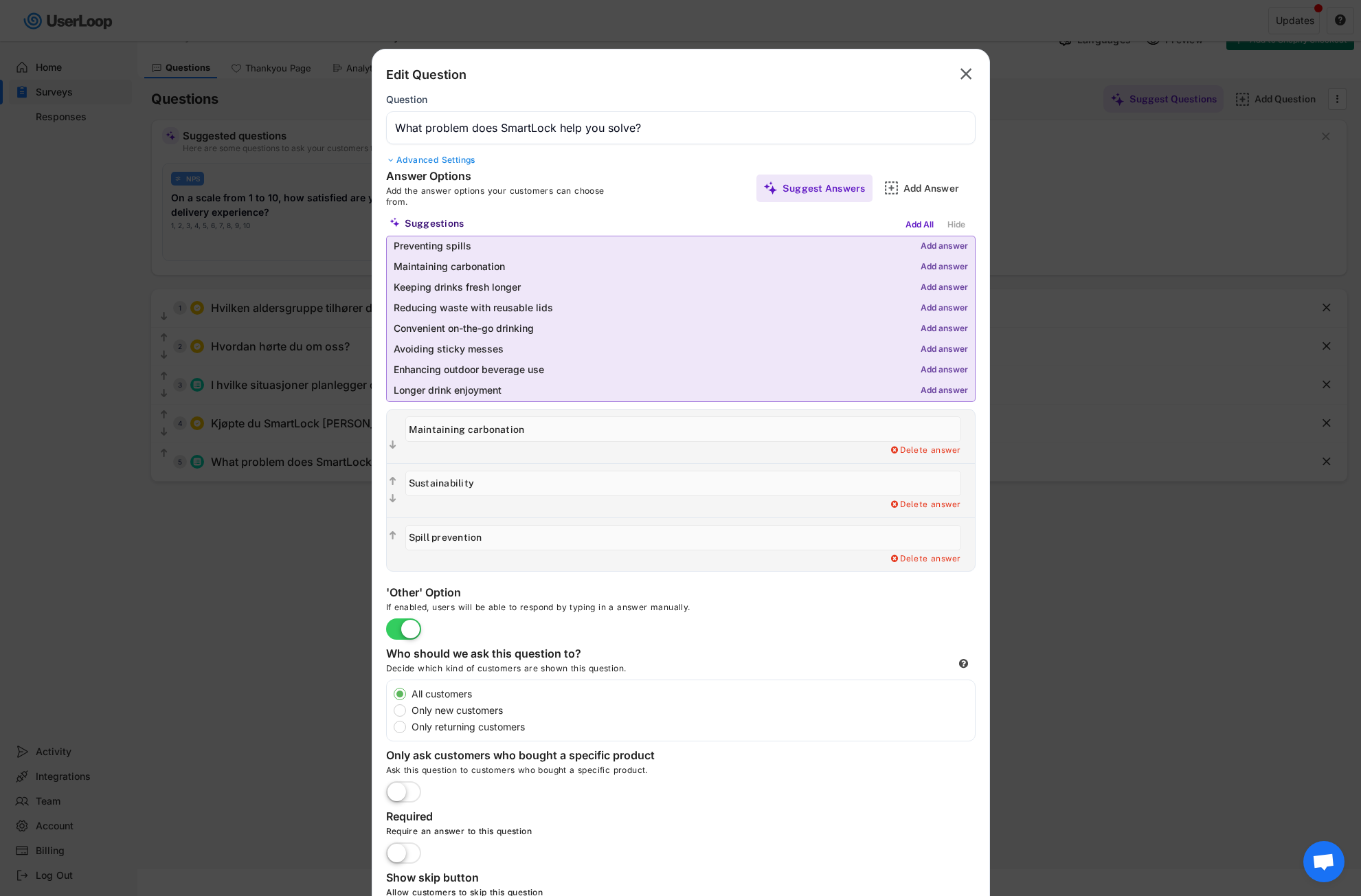
scroll to position [112, 0]
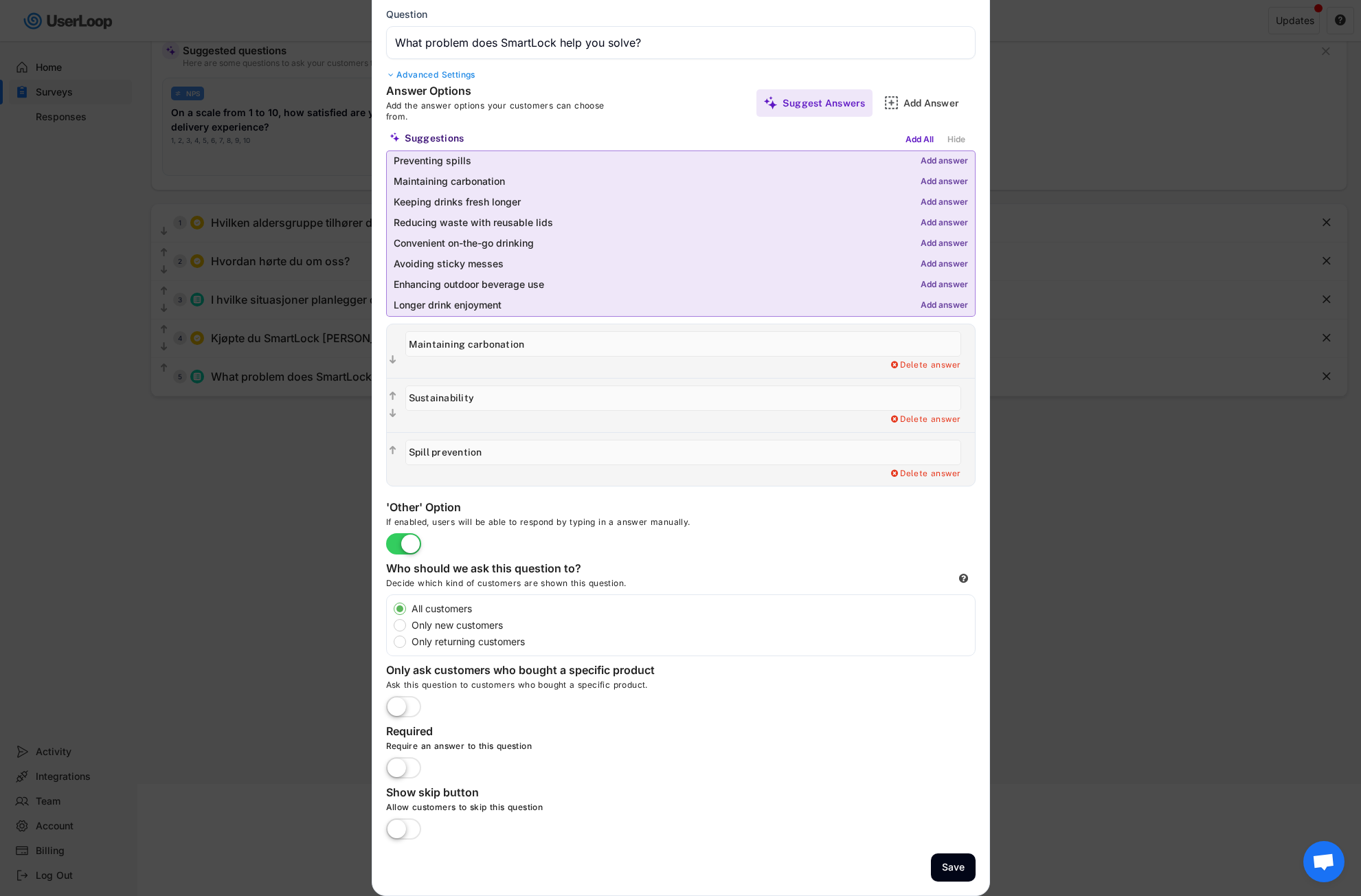
click at [457, 71] on div "Advanced Settings" at bounding box center [681, 75] width 590 height 11
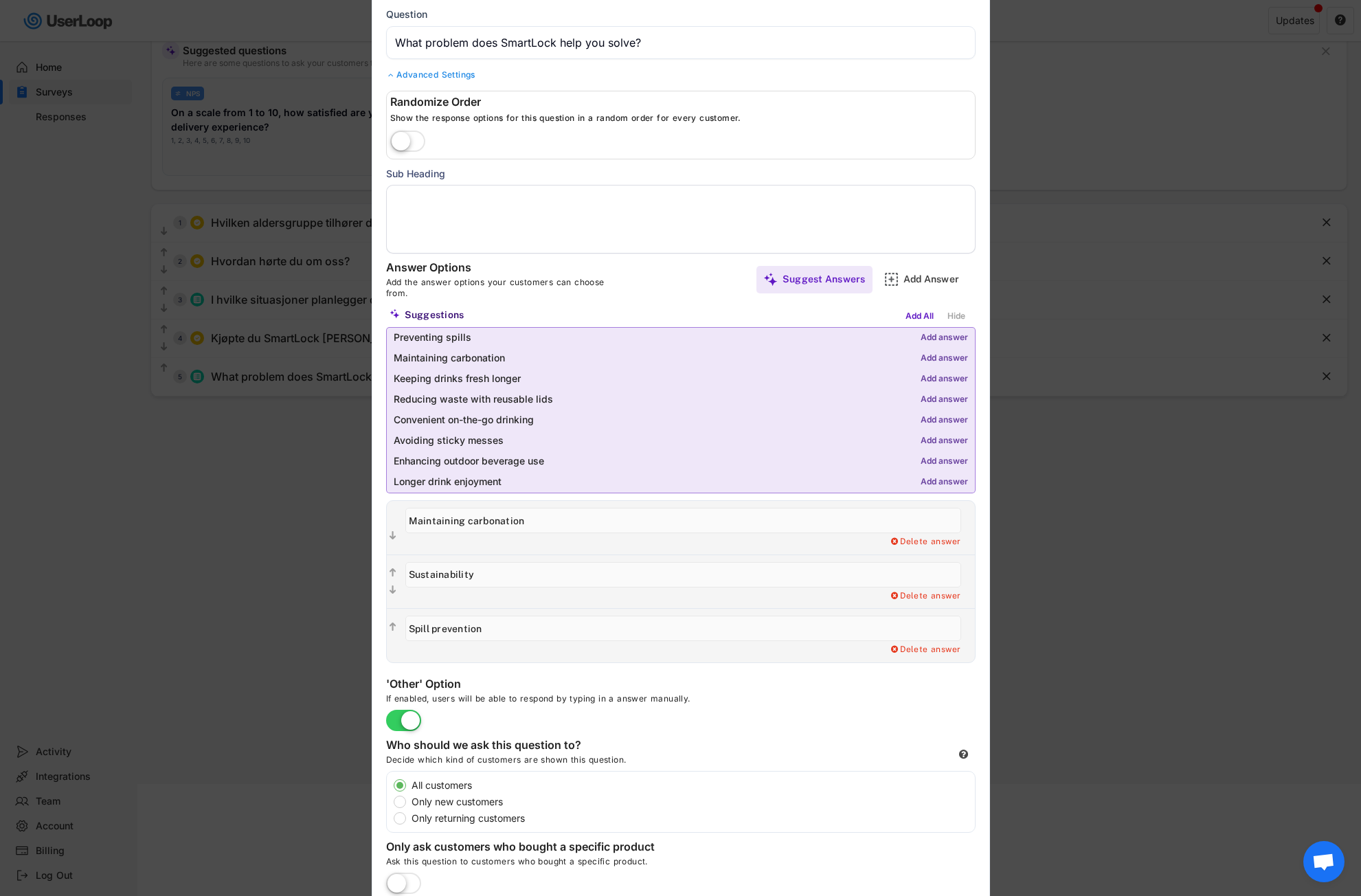
click at [457, 71] on div "Advanced Settings" at bounding box center [681, 75] width 590 height 11
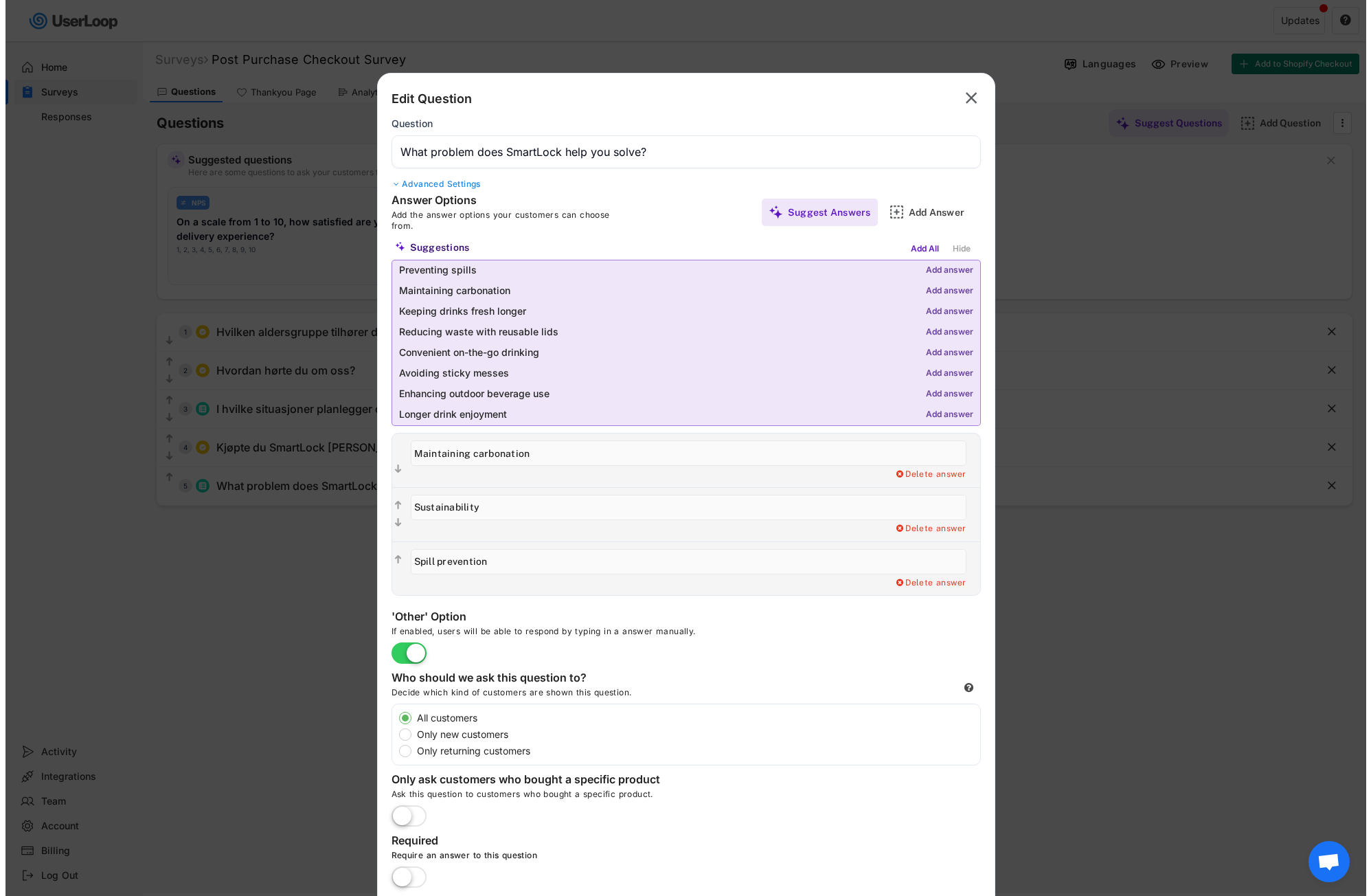
scroll to position [0, 0]
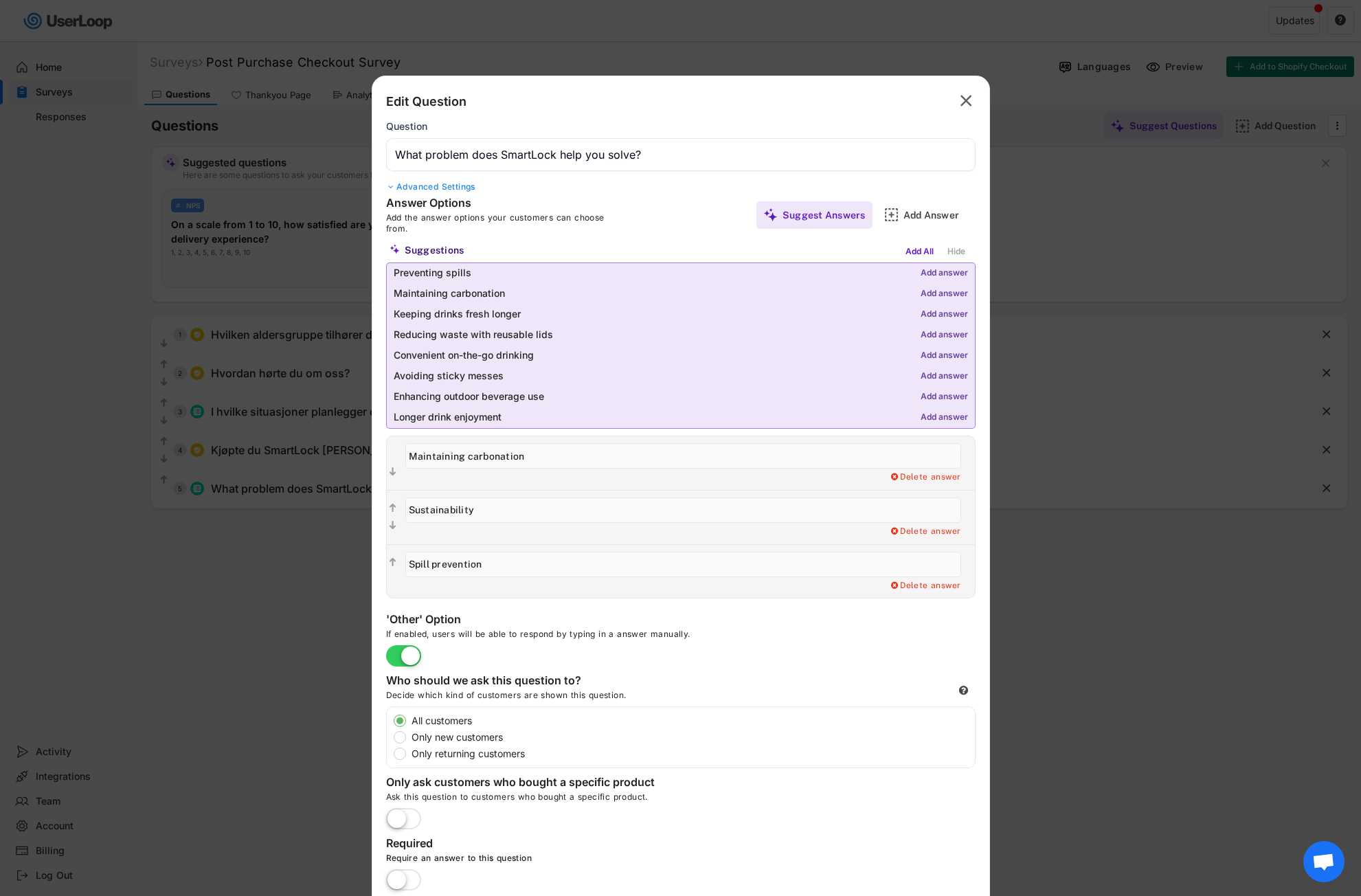
click at [965, 100] on text "" at bounding box center [966, 100] width 12 height 20
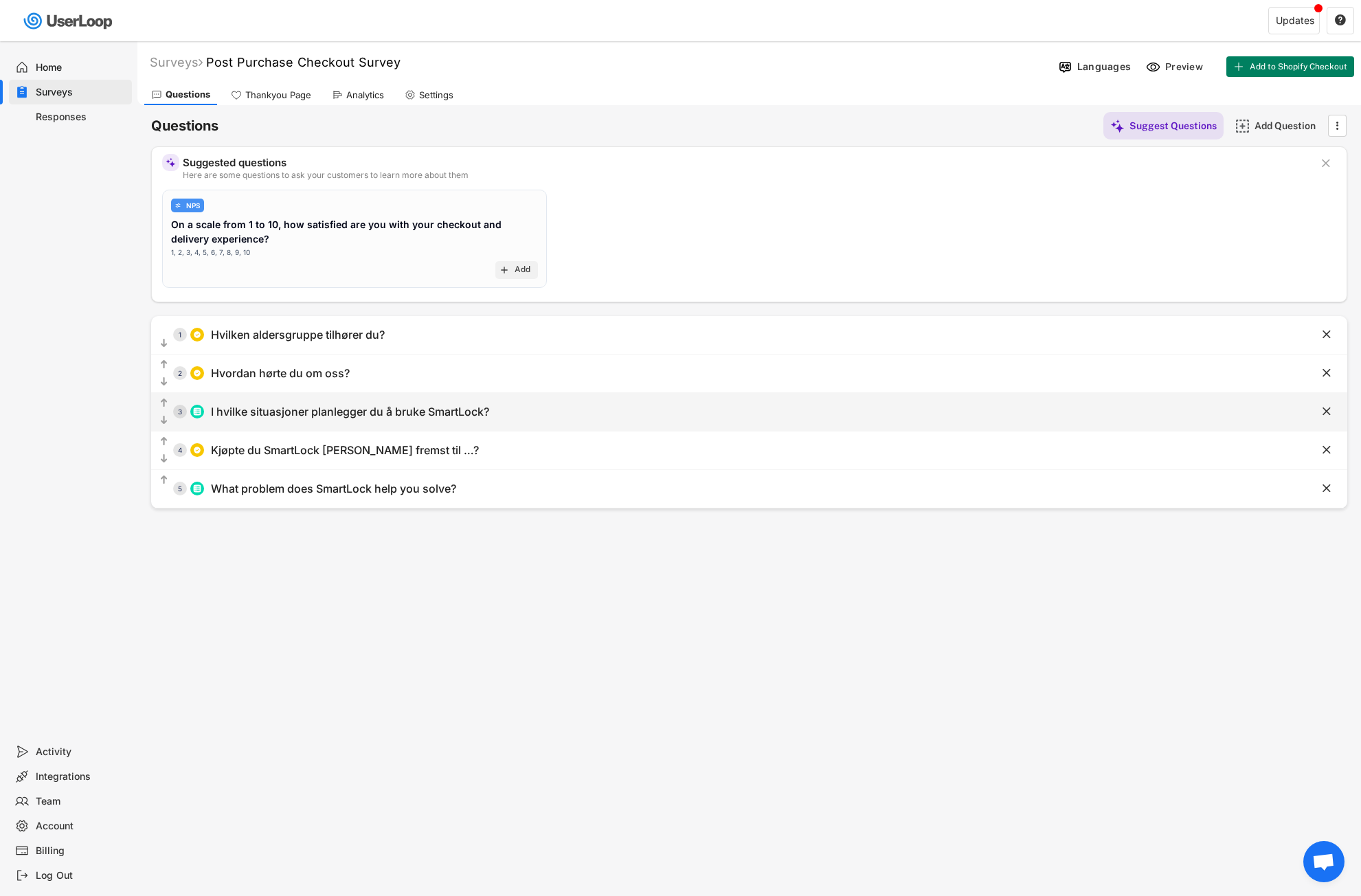
click at [333, 412] on div "I hvilke situasjoner planlegger du å bruke SmartLock?" at bounding box center [350, 412] width 278 height 15
type input "I hvilke situasjoner planlegger du å bruke SmartLock?"
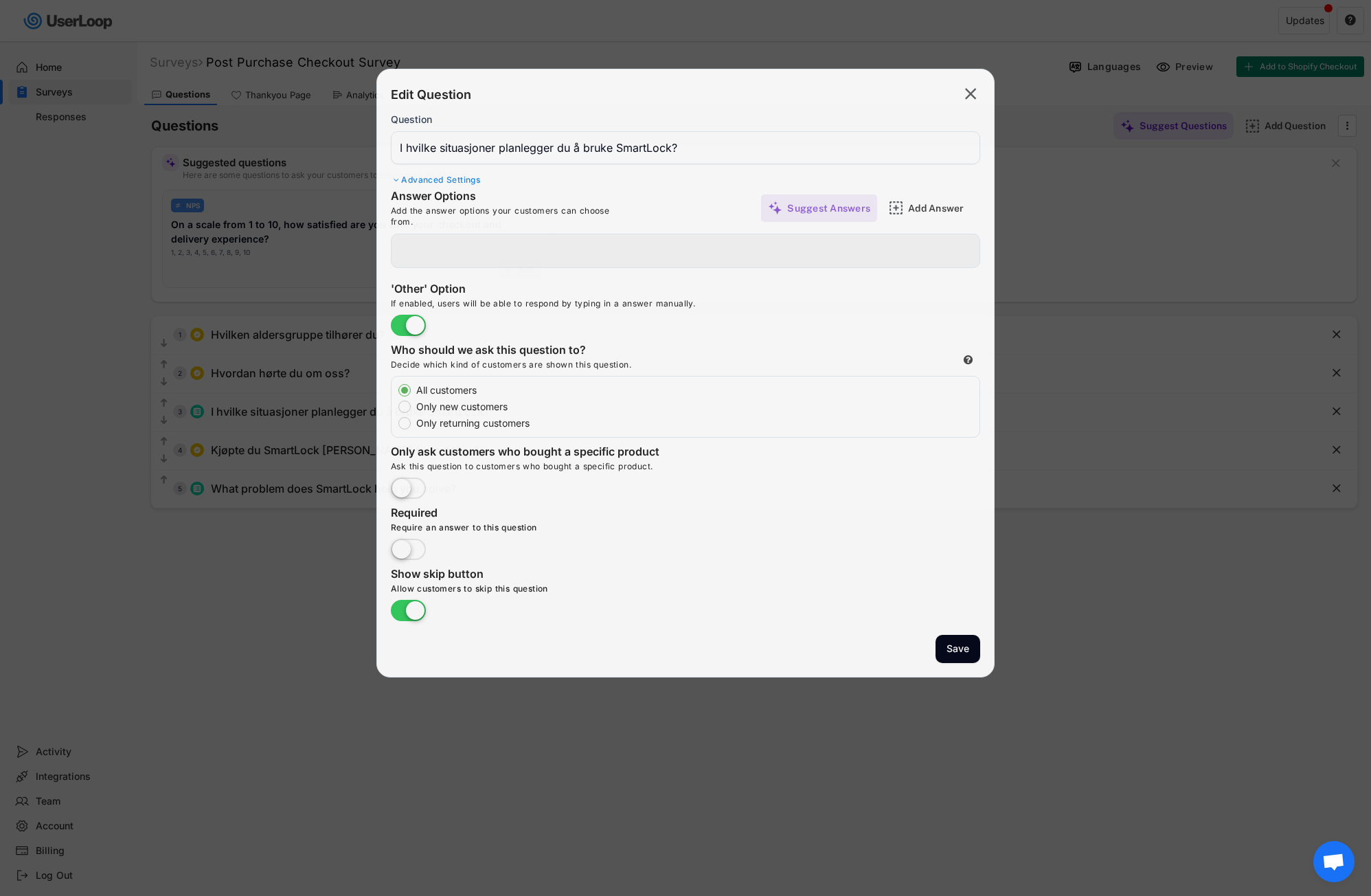
type input "På jobb"
type input "På trening / treningssenteret"
type input "Hjemme i hverdagen"
type input "Utendørs / på tur"
type input "På reise"
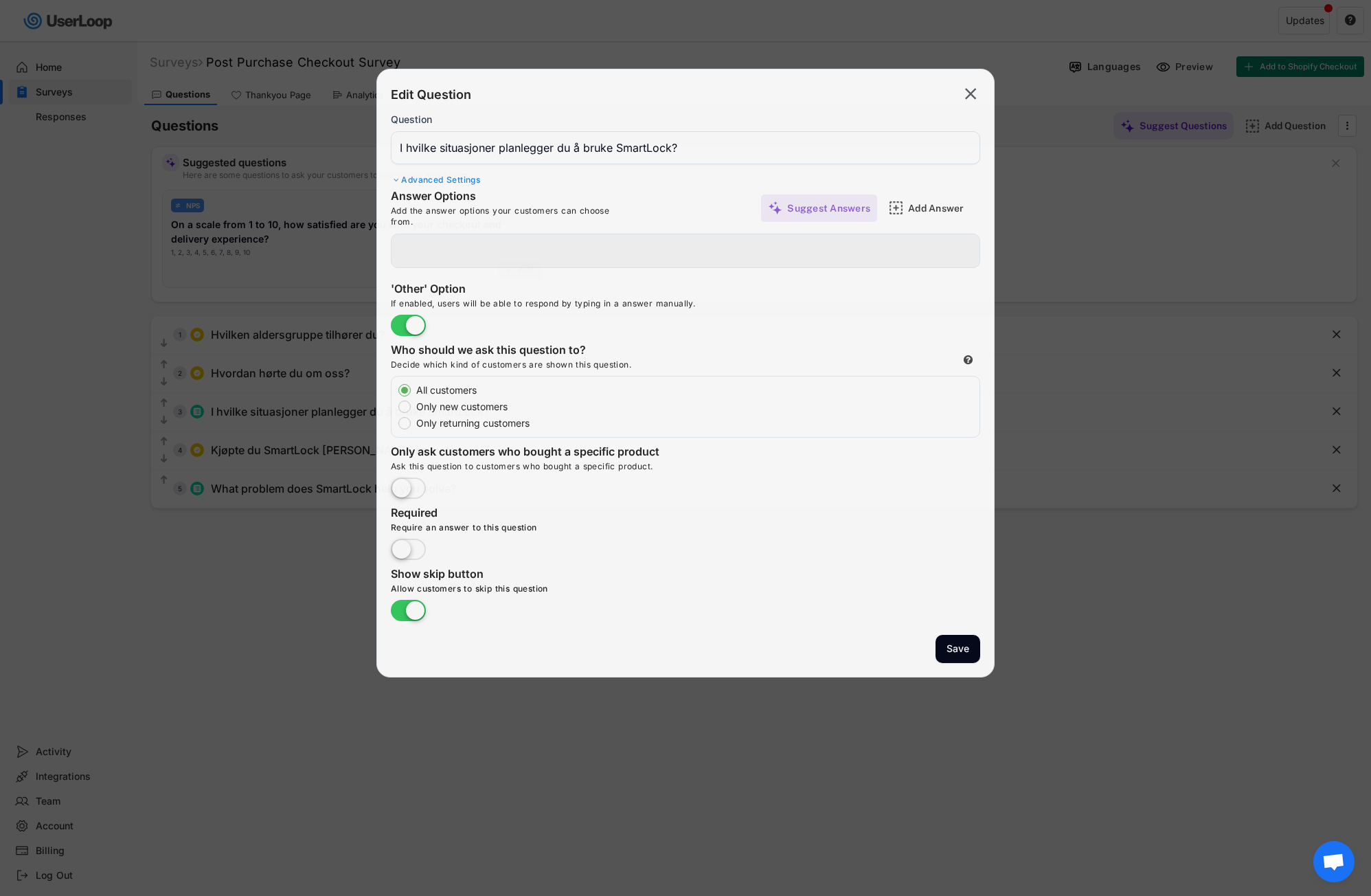
type input "I bilen"
type input "På skolen"
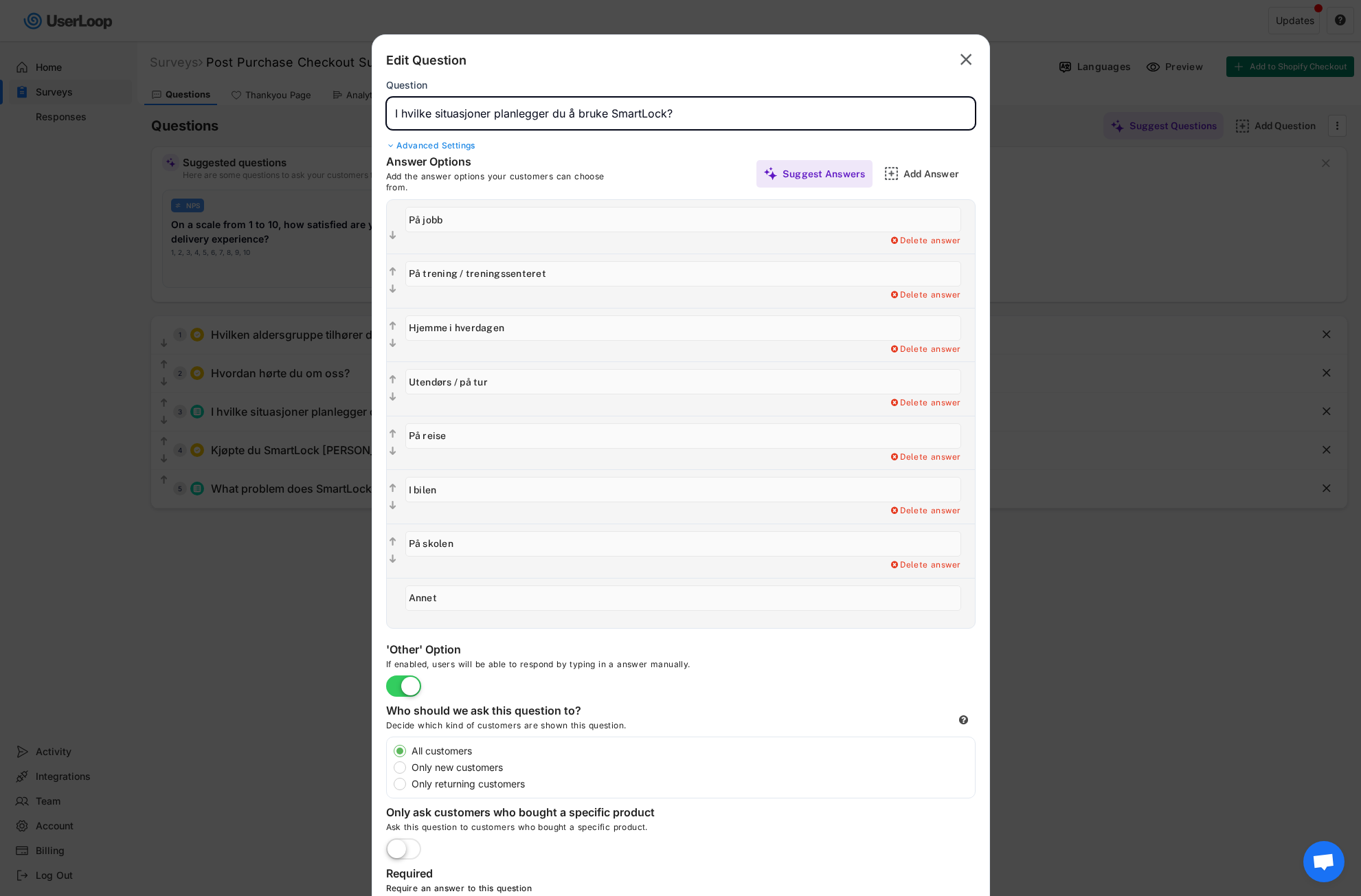
drag, startPoint x: 682, startPoint y: 115, endPoint x: 380, endPoint y: 117, distance: 302.0
click at [362, 117] on body "Surveys (2) Show archived New Survey Survey Format Post Purchase Checkout Surve…" at bounding box center [680, 448] width 1361 height 896
click at [969, 58] on text "" at bounding box center [966, 60] width 12 height 20
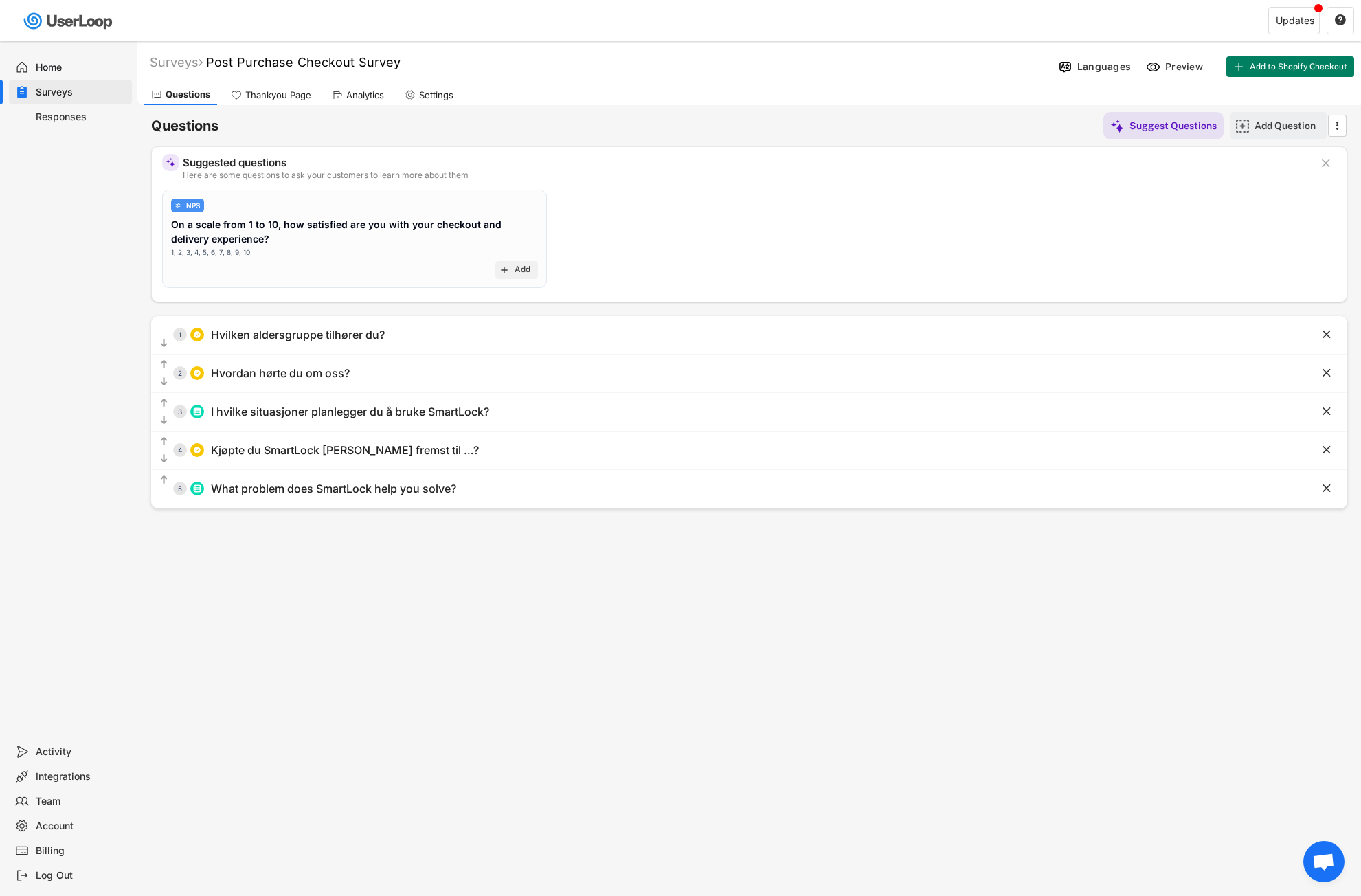
click at [1290, 129] on div "Add Question" at bounding box center [1289, 126] width 69 height 12
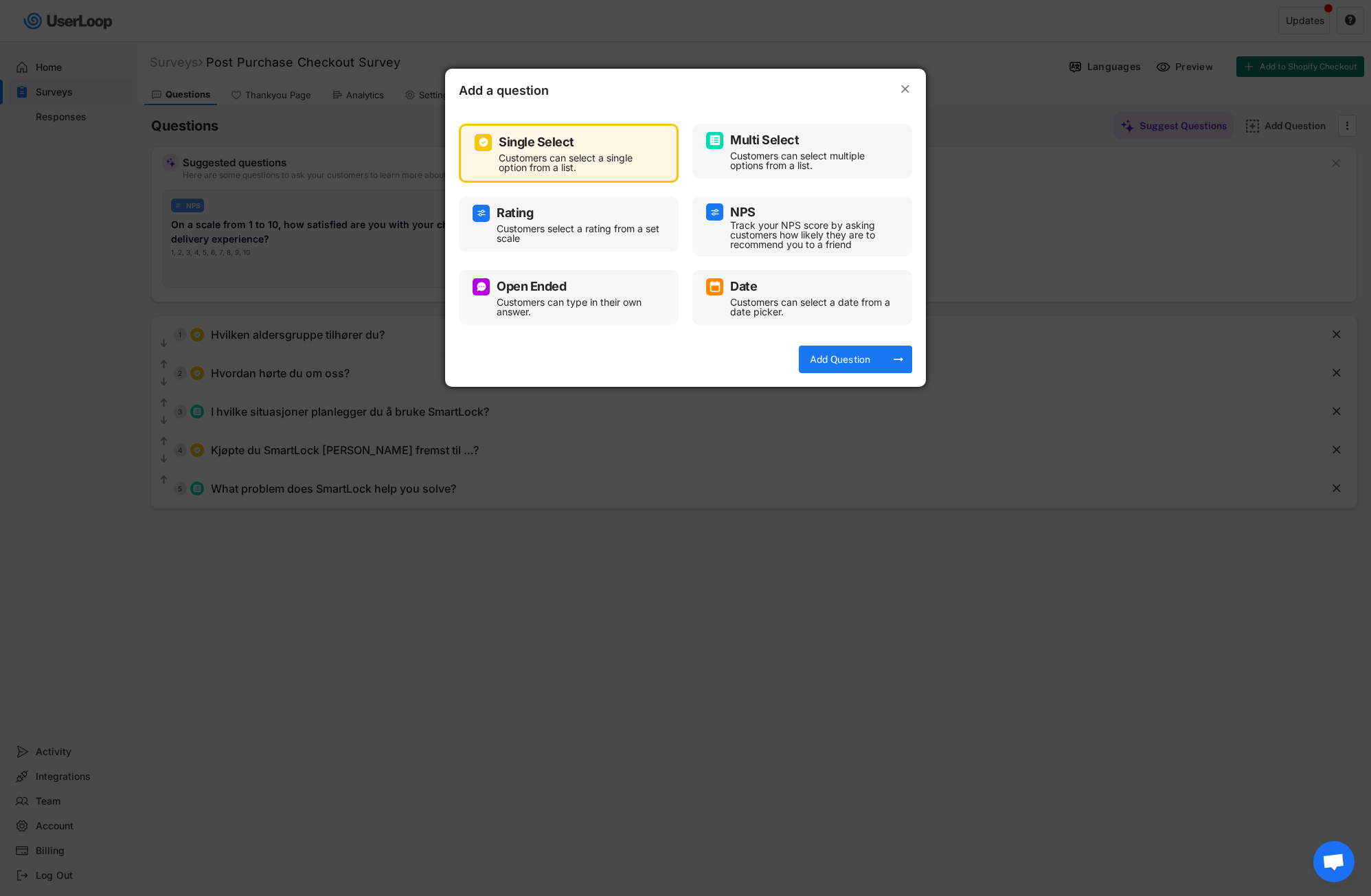
click at [907, 87] on text "" at bounding box center [905, 89] width 8 height 15
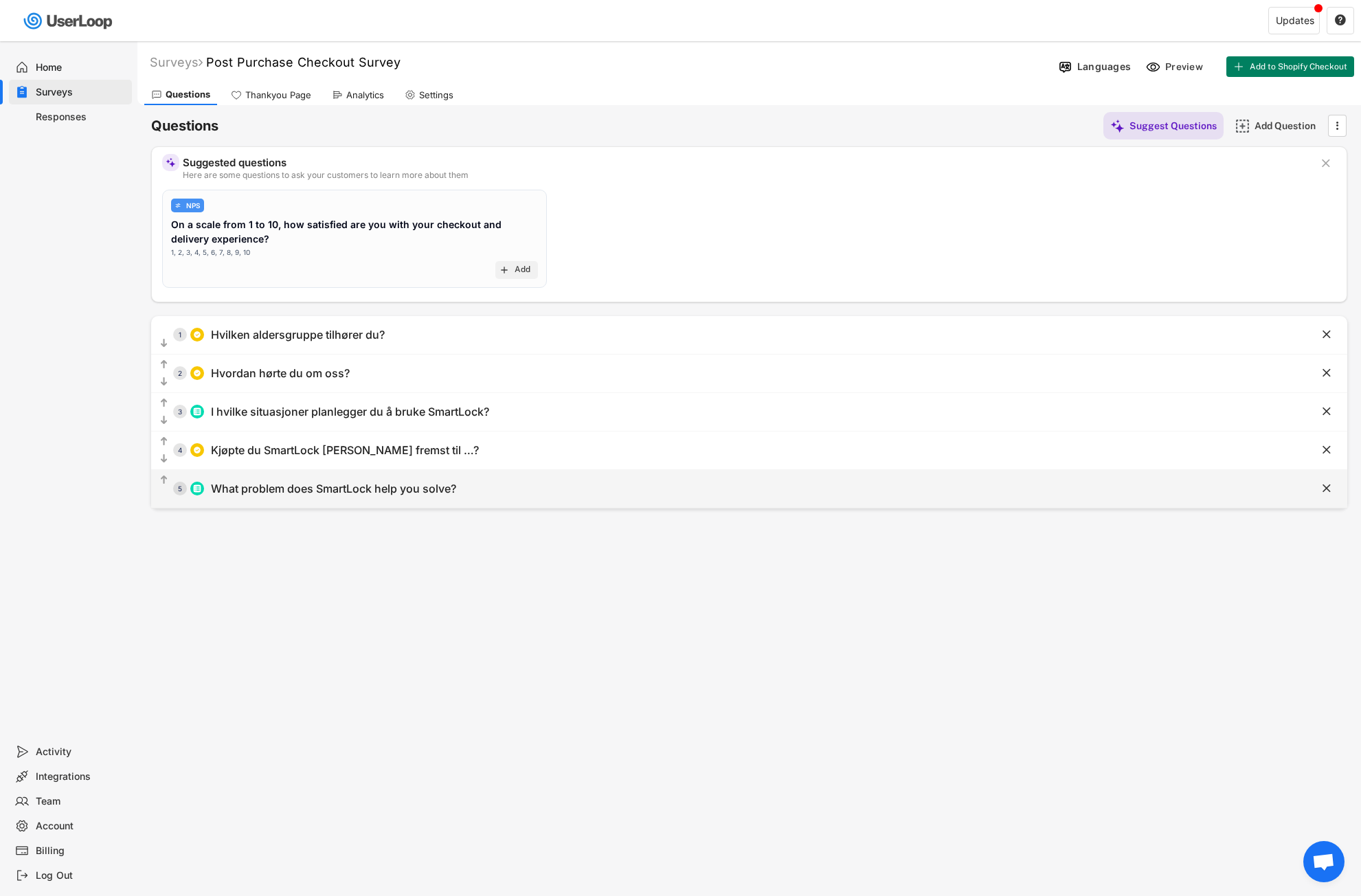
click at [382, 490] on div "What problem does SmartLock help you solve?" at bounding box center [334, 488] width 245 height 15
type input "Maintaining carbonation"
type input "What problem does SmartLock help you solve?"
type input "Sustainability"
type input "Spill prevention"
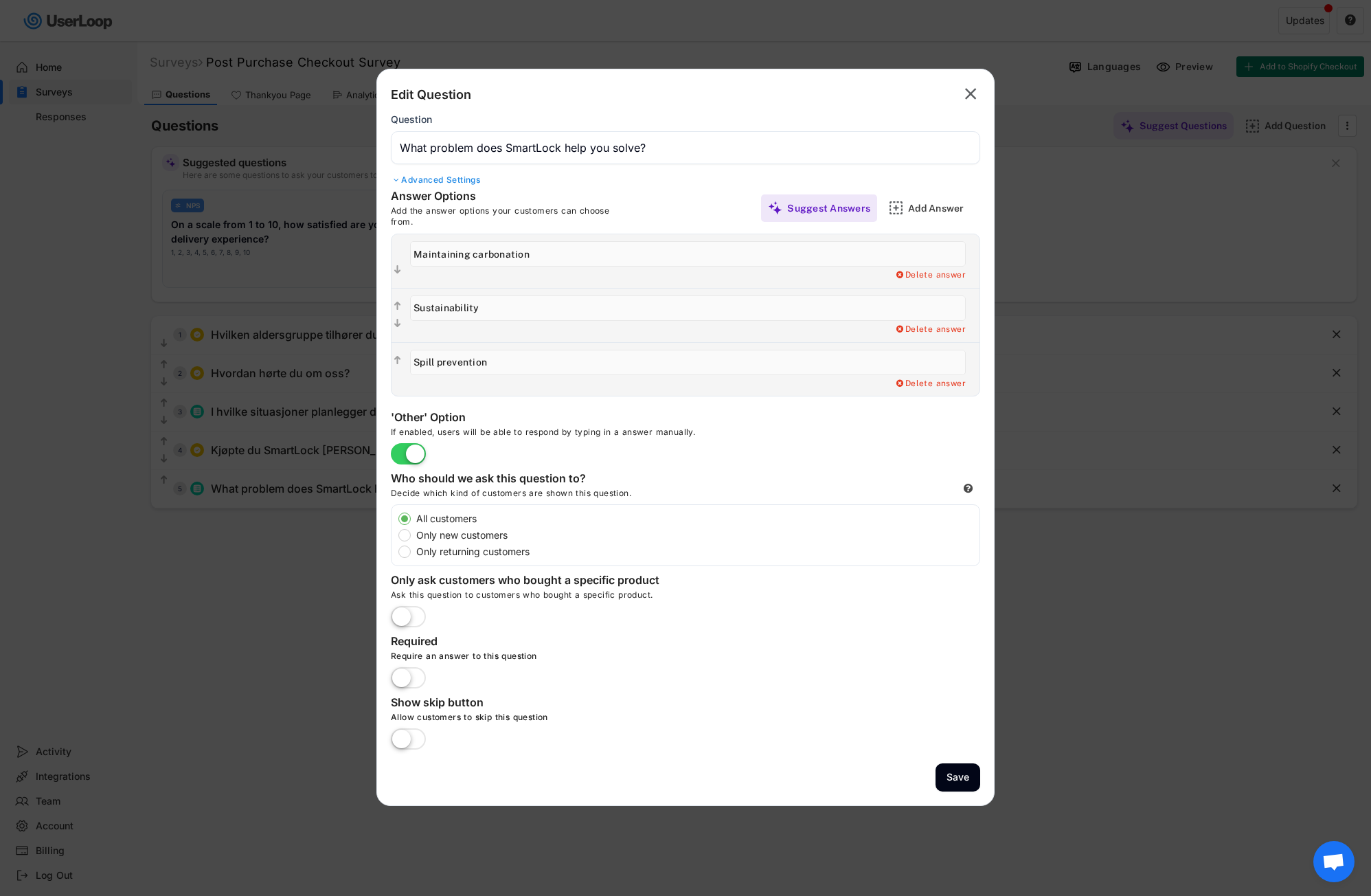
click at [407, 740] on label at bounding box center [408, 739] width 42 height 30
click at [0, 0] on input "checkbox" at bounding box center [0, 0] width 0 height 0
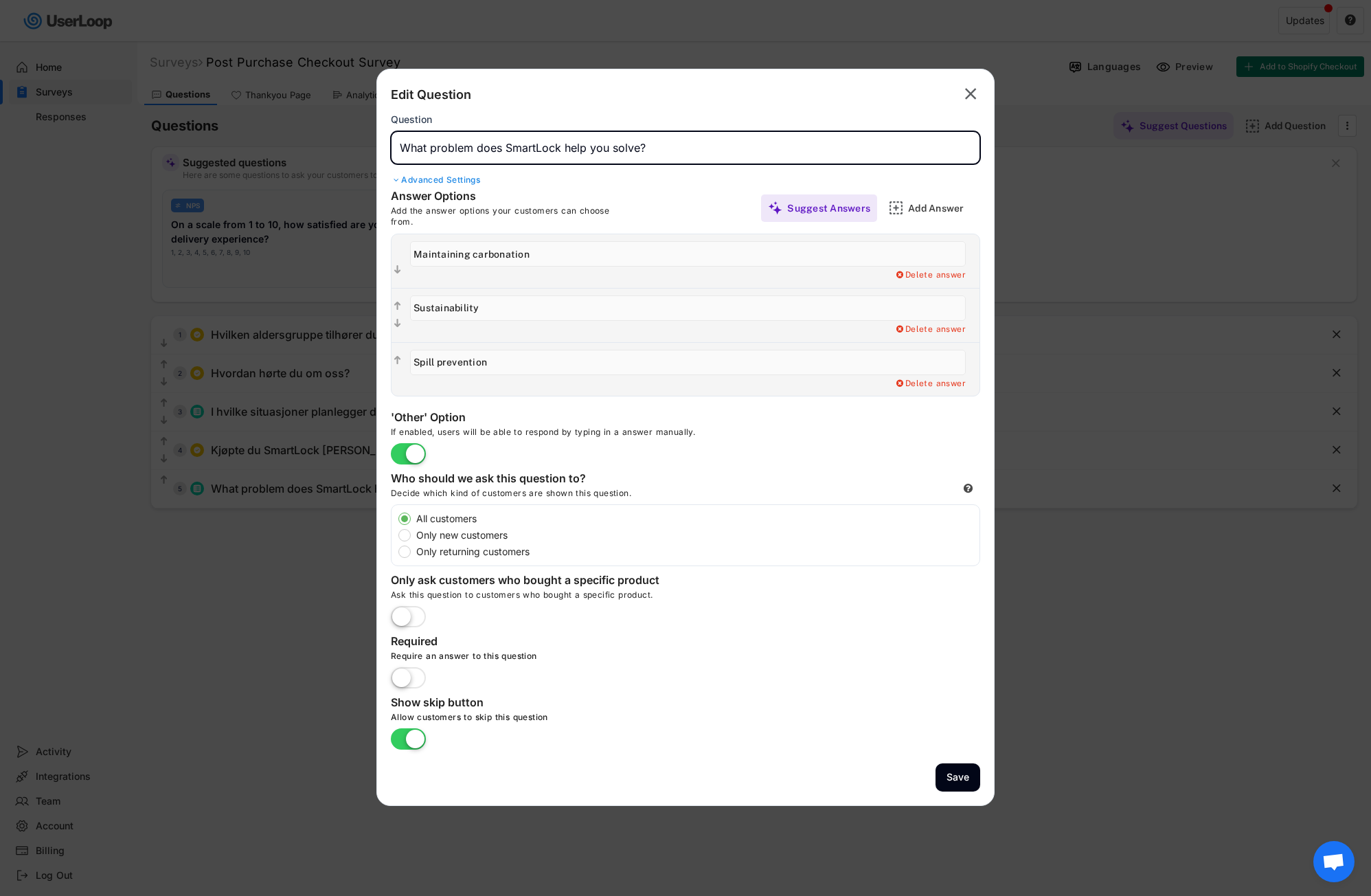
drag, startPoint x: 661, startPoint y: 143, endPoint x: 349, endPoint y: 149, distance: 312.1
click at [349, 149] on body "Surveys (2) Show archived New Survey Survey Format Post Purchase Checkout Surve…" at bounding box center [685, 448] width 1371 height 896
paste input "Hva var den viktigste grunnen til at du valgte å kjøpe SmartLock?"
type input "Hva var den viktigste grunnen til at du valgte å kjøpe SmartLock?"
click at [632, 194] on div "Answer Options Add the answer options your customers can choose from." at bounding box center [538, 207] width 294 height 38
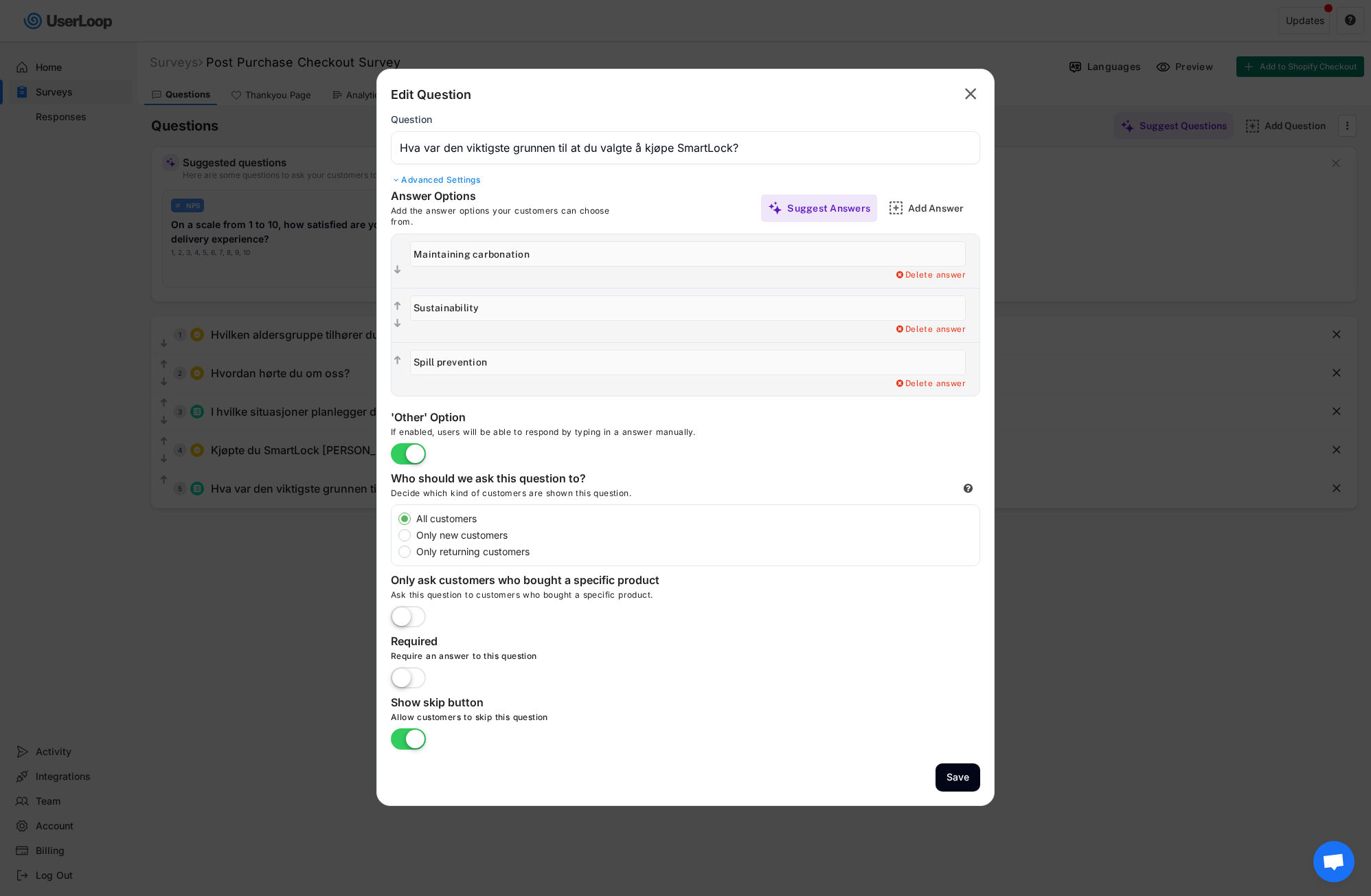
drag, startPoint x: 536, startPoint y: 256, endPoint x: 385, endPoint y: 266, distance: 151.3
click at [385, 266] on div "Answer Options Add the answer options your customers can choose from. Suggest A…" at bounding box center [685, 292] width 617 height 208
paste input "Bevarer kullsyren og smaken [PERSON_NAME]"
type input "Bevarer kullsyren og smaken [PERSON_NAME]"
drag, startPoint x: 500, startPoint y: 307, endPoint x: 399, endPoint y: 307, distance: 101.0
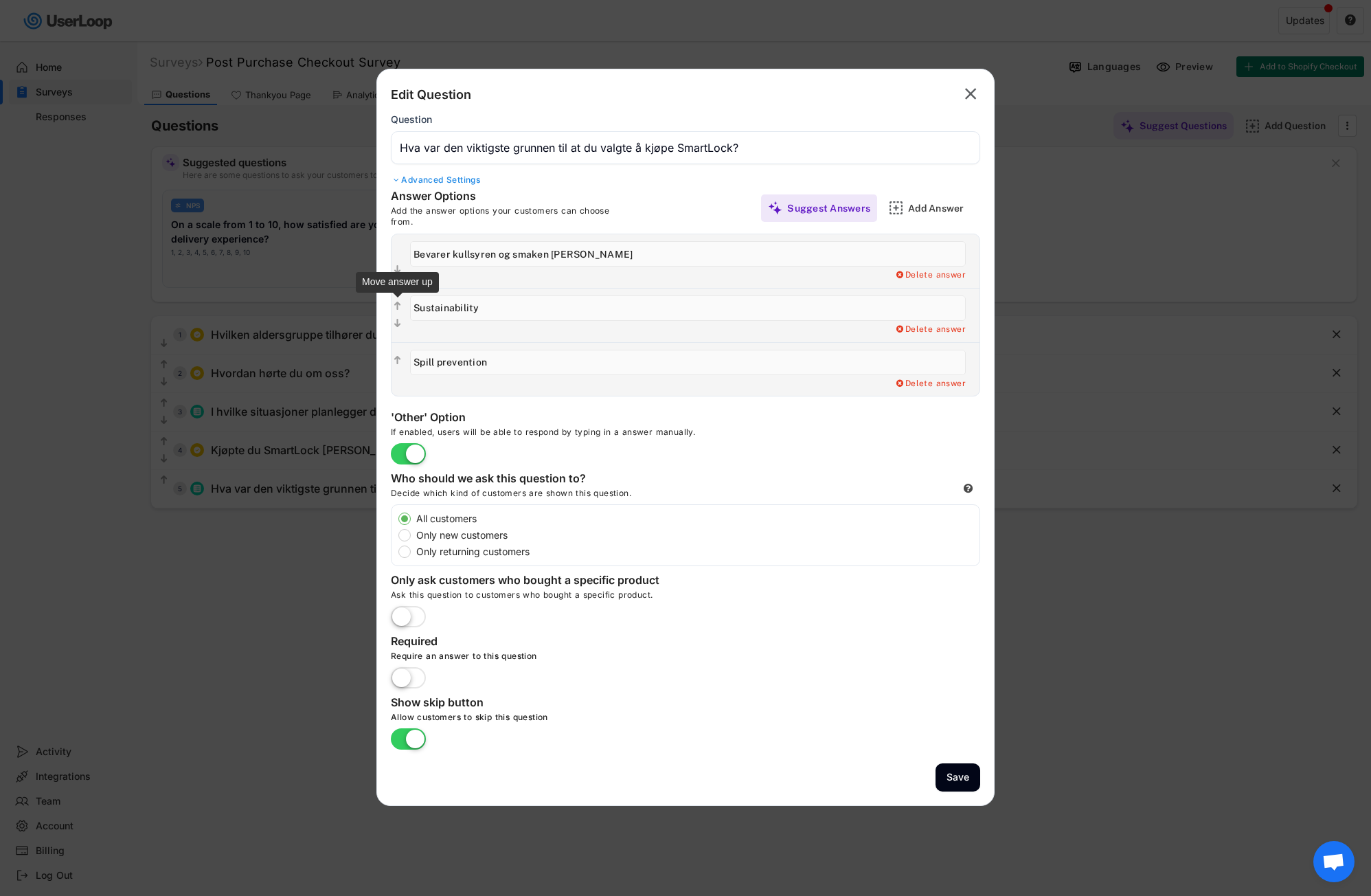
click at [399, 307] on div "  Add a Open Ended Single Select or Multi select follow up question. Delete a…" at bounding box center [685, 314] width 588 height 54
paste input "Forhindrer søl"
type input "Forhindrer søl"
drag, startPoint x: 491, startPoint y: 363, endPoint x: 400, endPoint y: 363, distance: 91.0
click at [400, 363] on div "  Add a Open Ended Single Select or Multi select follow up question. Delete a…" at bounding box center [685, 369] width 588 height 54
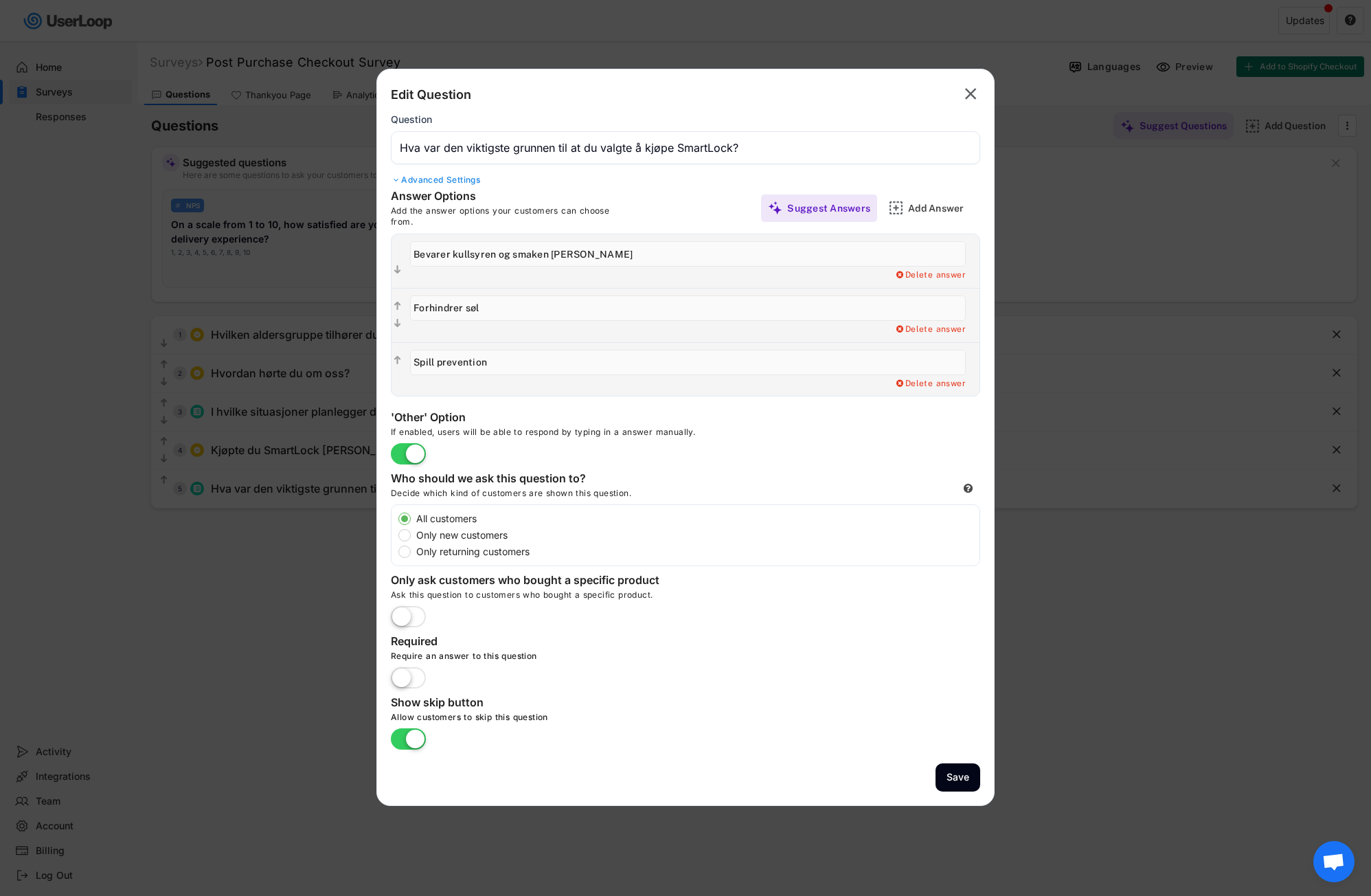
paste input "Mer miljøvennlig (mindre engangsbruk)"
type input "Mer miljøvennlig (mindre engangsbruk)"
click at [395, 457] on label at bounding box center [408, 455] width 42 height 30
click at [0, 0] on input "checkbox" at bounding box center [0, 0] width 0 height 0
click at [637, 420] on div "'Other' Option" at bounding box center [528, 418] width 274 height 17
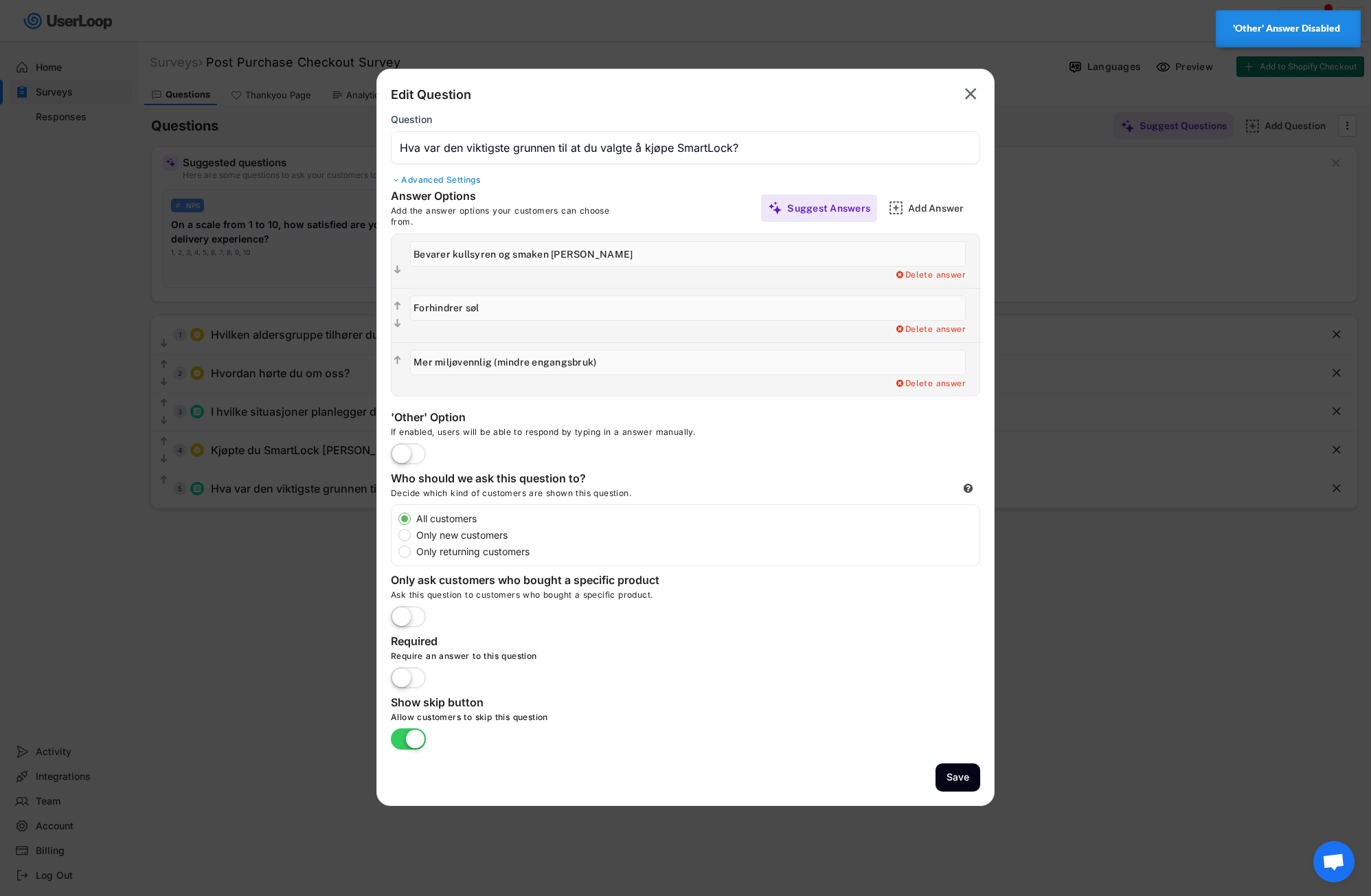
click at [610, 366] on input "input" at bounding box center [687, 362] width 556 height 25
click at [635, 396] on div " Edit Follow Up Question Add a Open Ended Single Select or Multi select follow…" at bounding box center [685, 315] width 589 height 162
click at [658, 398] on div "Back Edit Question Parent Answer:  Question Advanced Settings Randomize Order …" at bounding box center [685, 438] width 618 height 737
click at [664, 336] on div "Add a Open Ended Single Select or Multi select follow up question. Delete answer" at bounding box center [691, 315] width 576 height 54
drag, startPoint x: 539, startPoint y: 360, endPoint x: 679, endPoint y: 369, distance: 140.3
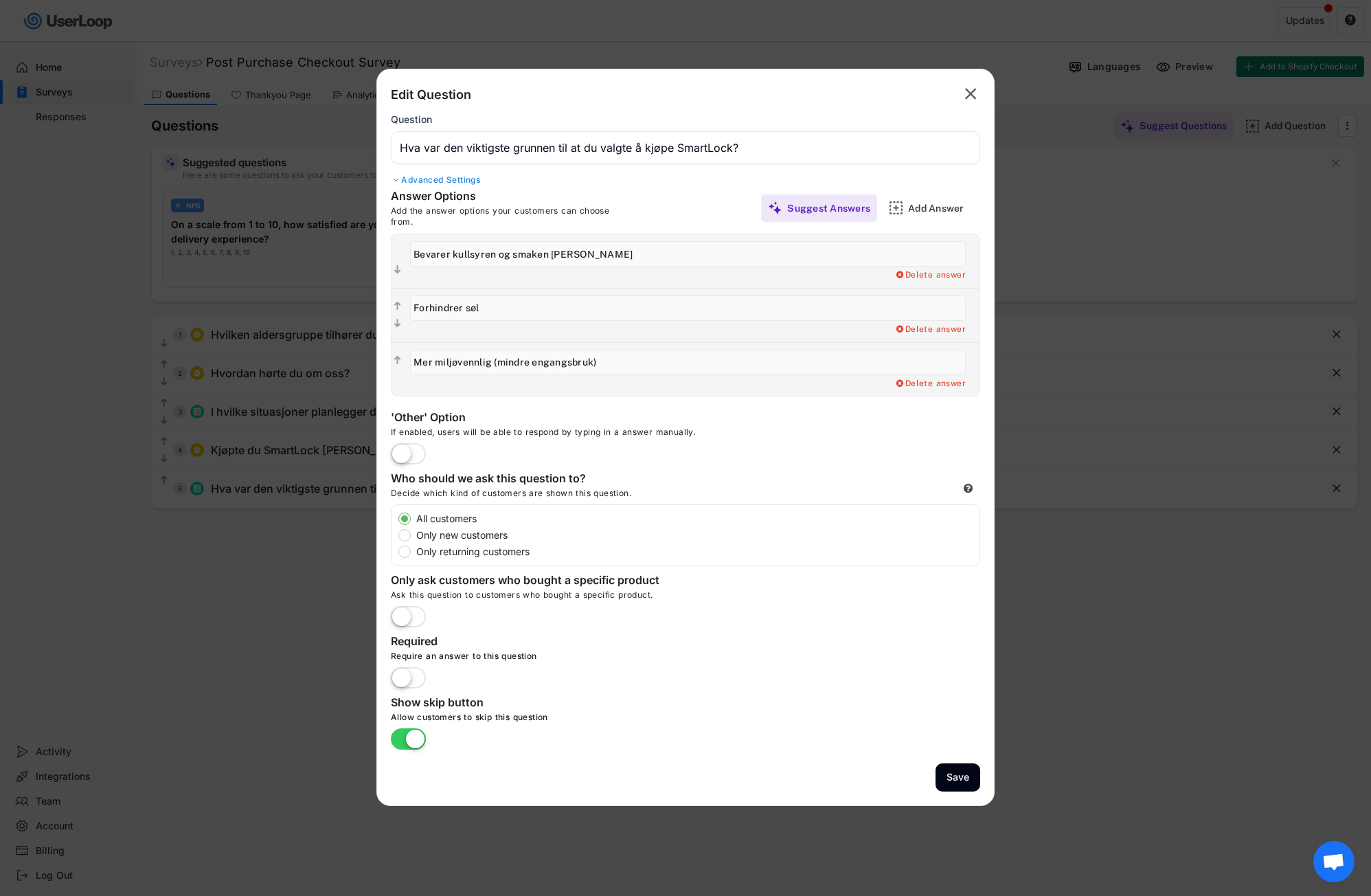
click at [679, 369] on input "input" at bounding box center [687, 362] width 556 height 25
click at [674, 367] on input "input" at bounding box center [687, 362] width 556 height 25
click at [720, 336] on div "Add a Open Ended Single Select or Multi select follow up question. Delete answer" at bounding box center [691, 315] width 576 height 54
click at [412, 460] on label at bounding box center [408, 455] width 42 height 30
click at [0, 0] on input "checkbox" at bounding box center [0, 0] width 0 height 0
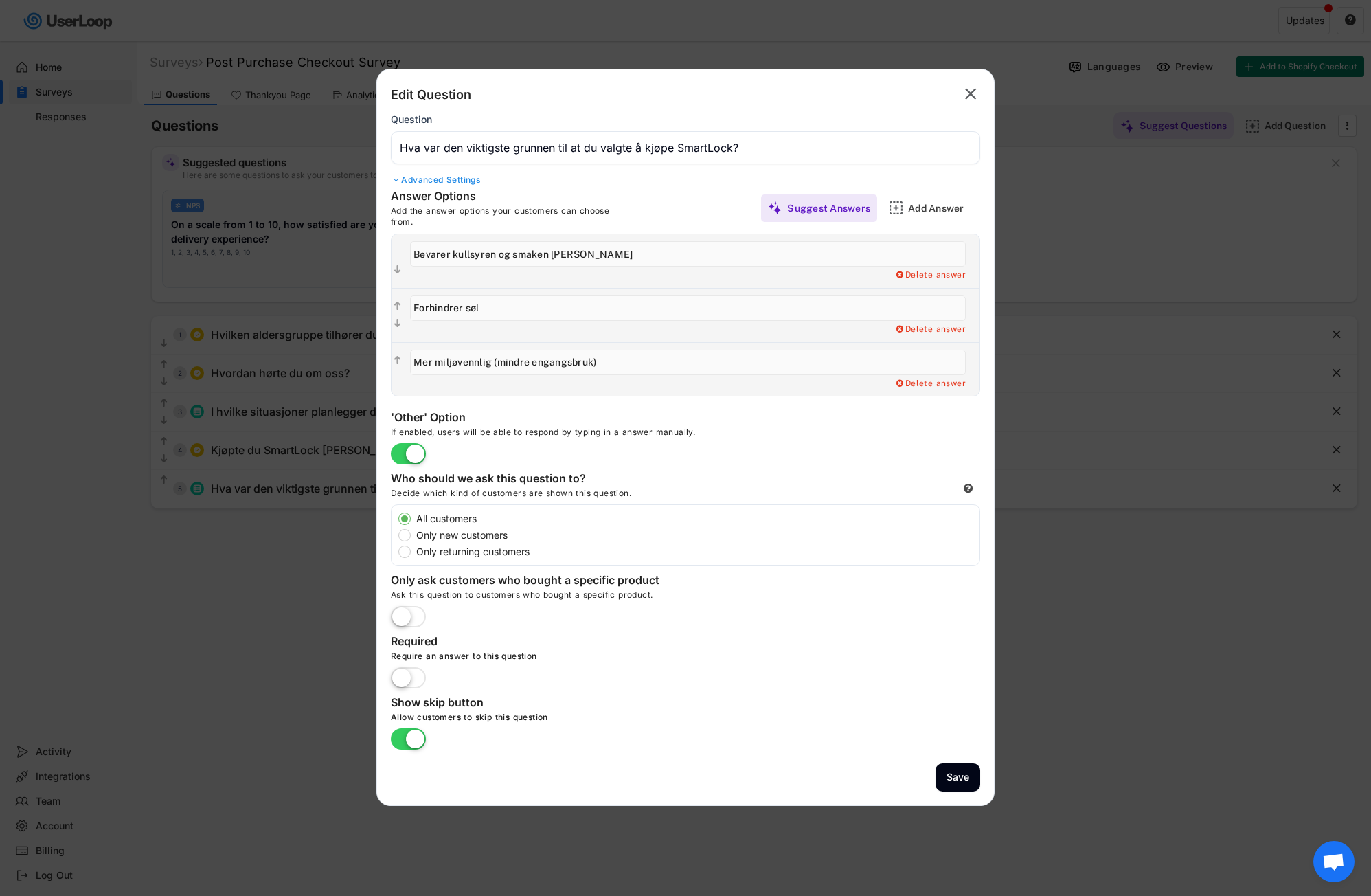
type input "Other"
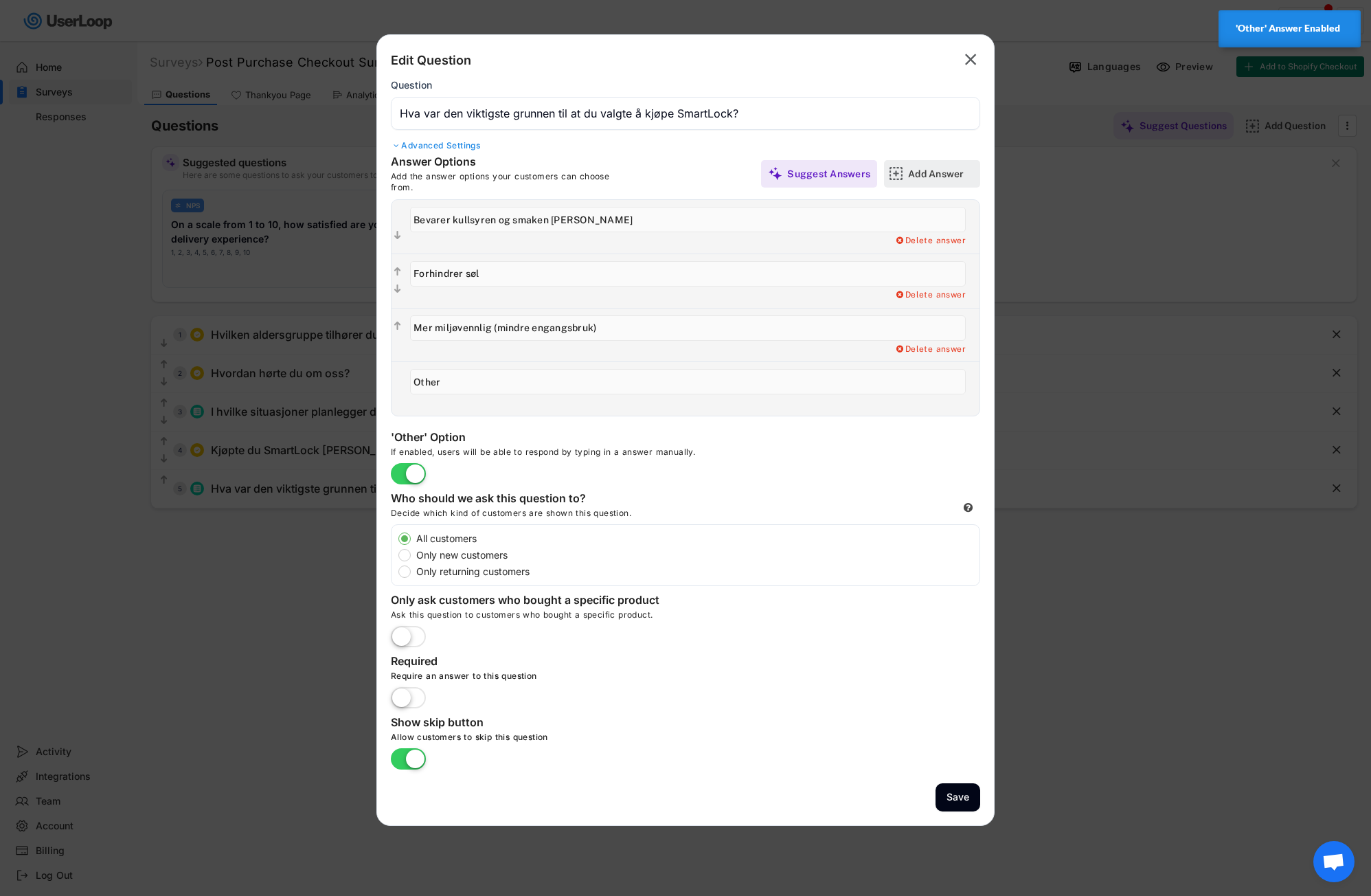
click at [923, 170] on div "Add Answer" at bounding box center [943, 174] width 69 height 12
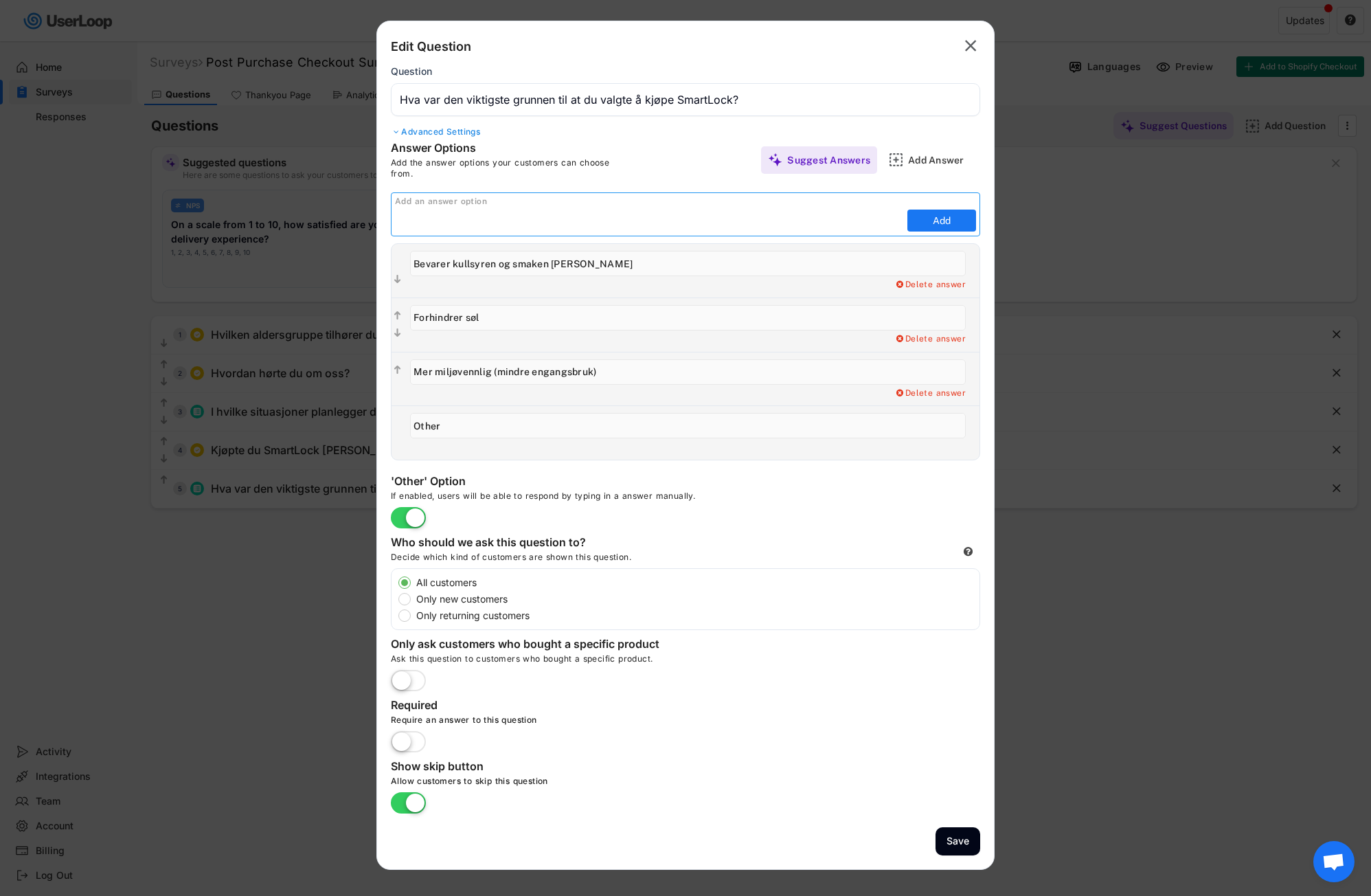
paste input "Mer miljøvennlig (mindre engangsbruk)"
drag, startPoint x: 590, startPoint y: 222, endPoint x: 348, endPoint y: 221, distance: 242.0
click at [336, 221] on body "Surveys (2) Show archived New Survey Survey Format Post Purchase Checkout Surve…" at bounding box center [685, 448] width 1371 height 896
paste input "Praktisk og liten – gjør at jeg kan ta med meg en åpnet brusboks på farten"
click at [475, 219] on input "input" at bounding box center [649, 220] width 509 height 21
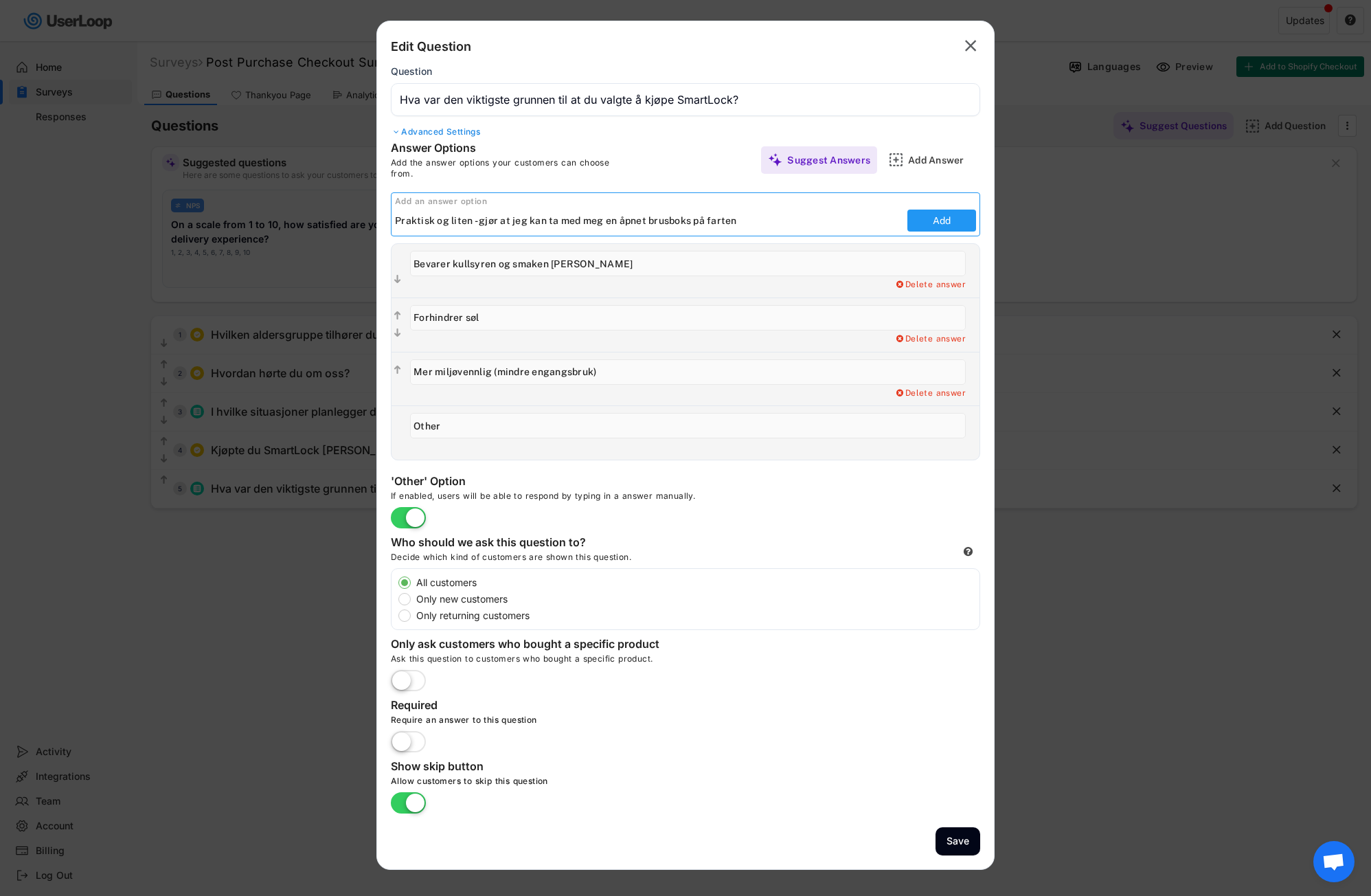
type input "Praktisk og liten - gjør at jeg kan ta med meg en åpnet brusboks på farten"
click at [962, 224] on button "Add" at bounding box center [942, 220] width 69 height 22
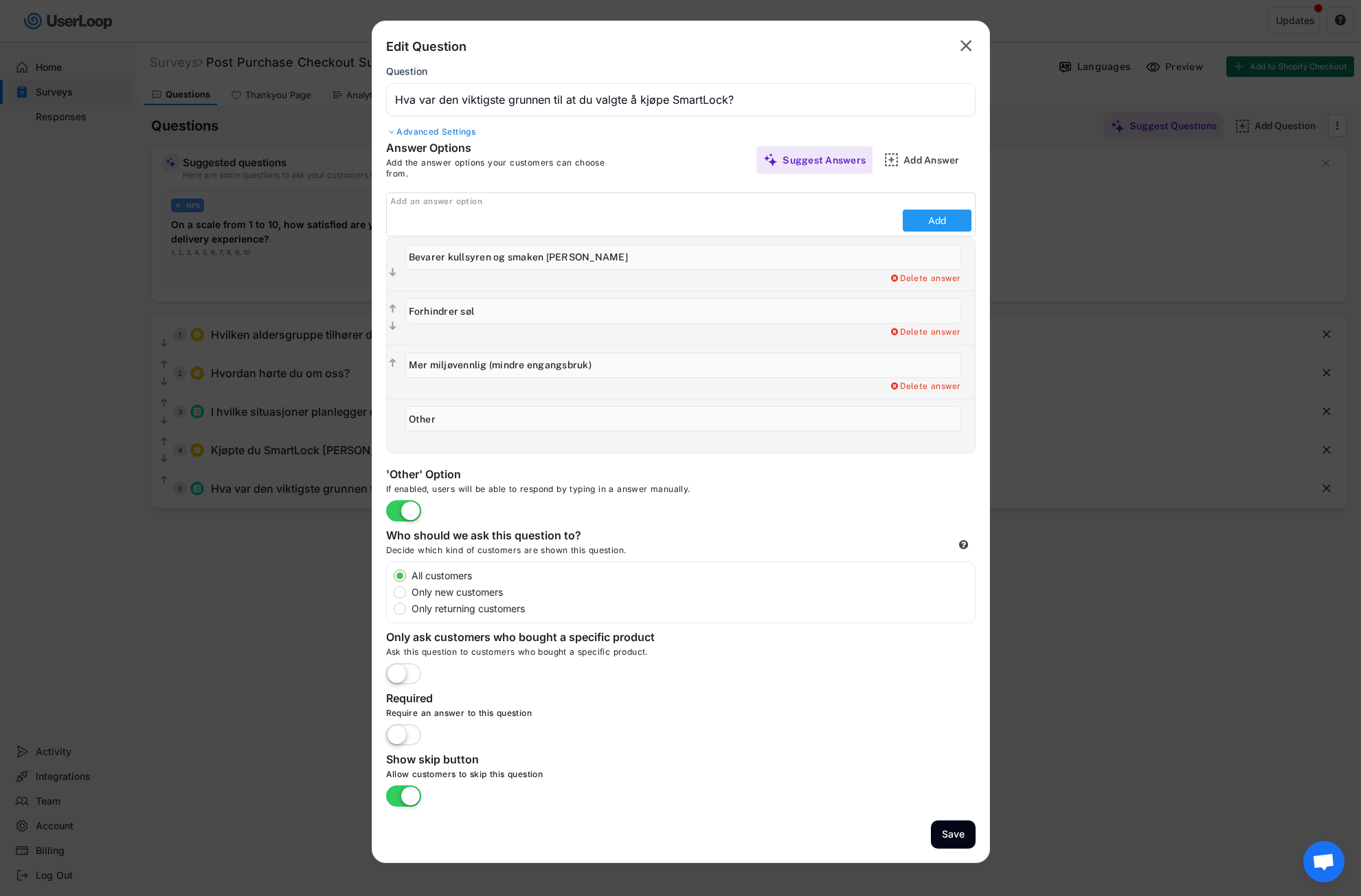
type input "Praktisk og liten - gjør at jeg kan ta med meg en åpnet brusboks på farten"
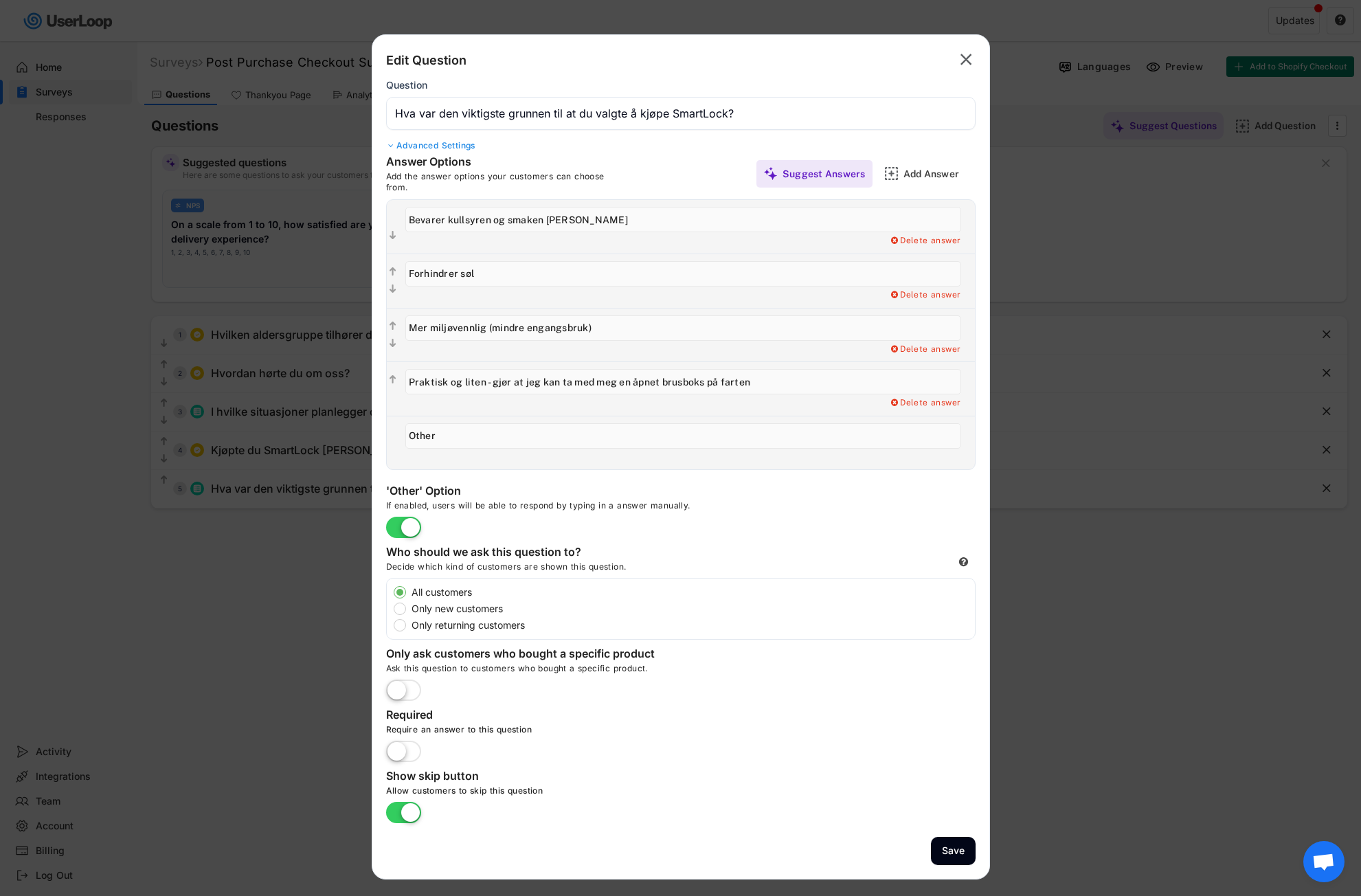
click at [427, 443] on input "input" at bounding box center [683, 435] width 556 height 25
drag, startPoint x: 443, startPoint y: 442, endPoint x: 388, endPoint y: 442, distance: 55.0
click at [388, 442] on div "  Add a Open Ended Single Select or Multi select follow up question. Delete a…" at bounding box center [681, 442] width 588 height 54
paste input "Annet"
type input "Annet"
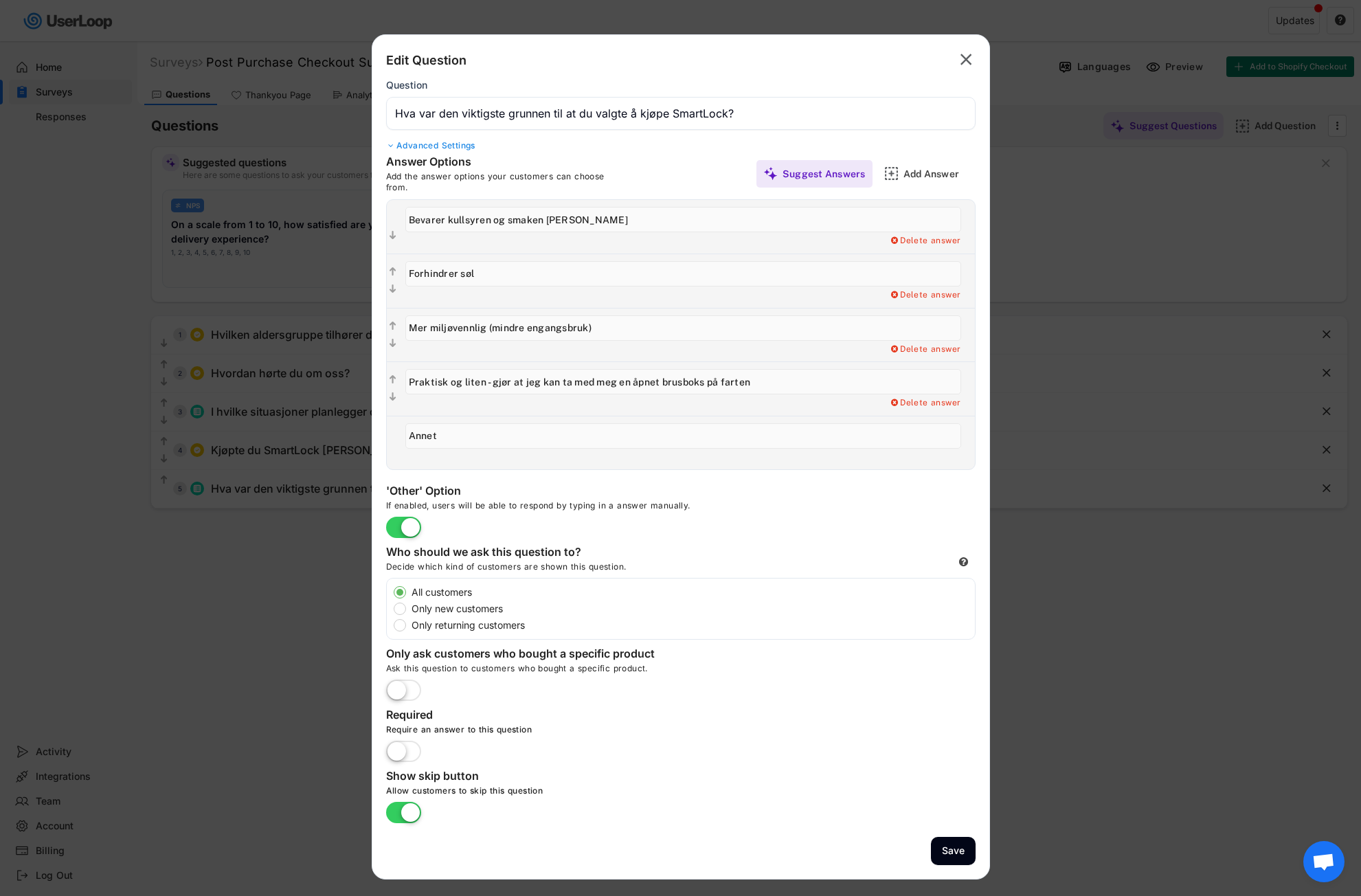
click at [570, 454] on div "Add a Open Ended Single Select or Multi select follow up question. Delete answer" at bounding box center [690, 458] width 570 height 11
click at [945, 860] on button "Save" at bounding box center [953, 851] width 44 height 28
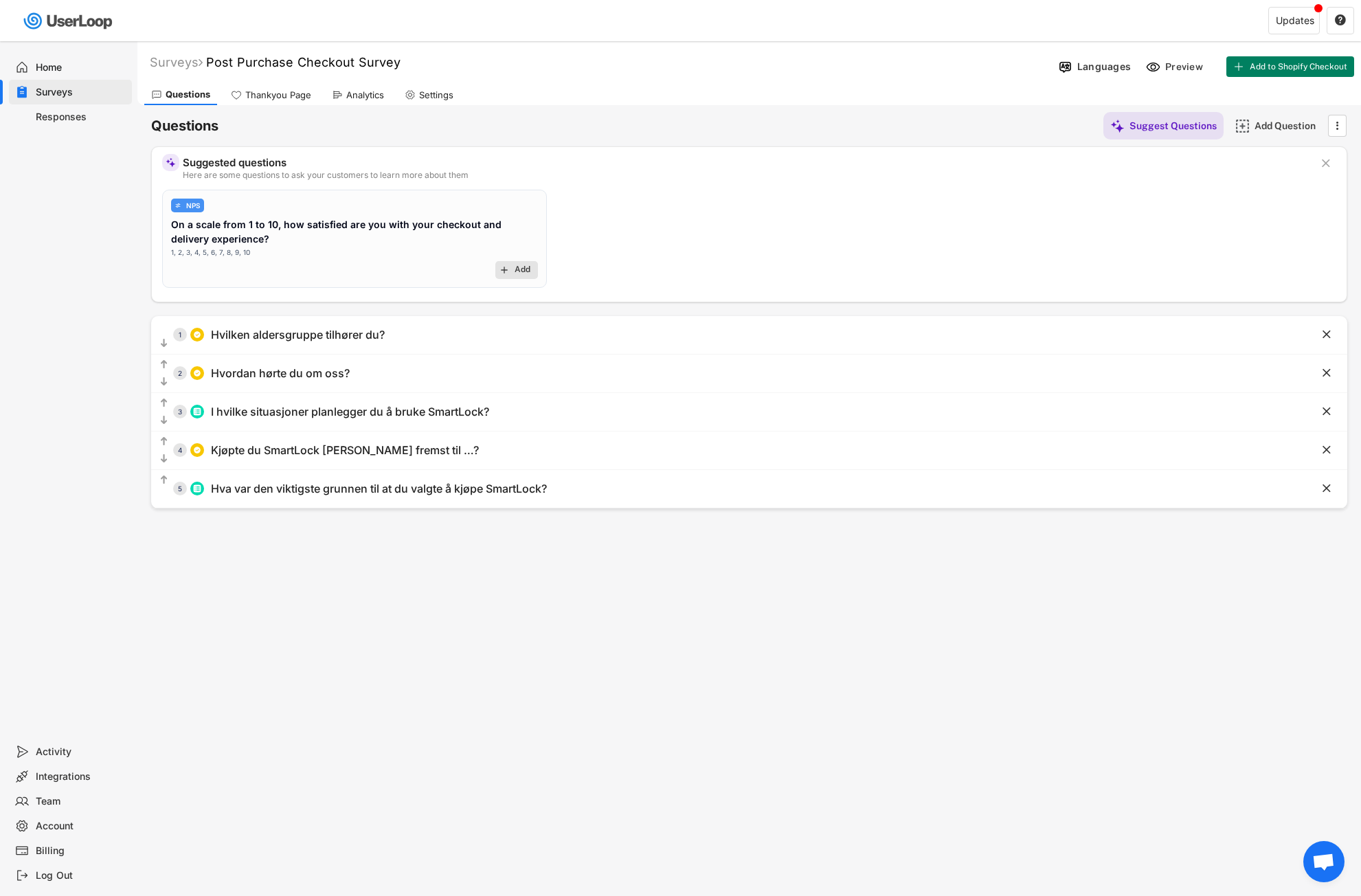
click at [517, 270] on div "Add" at bounding box center [523, 270] width 17 height 11
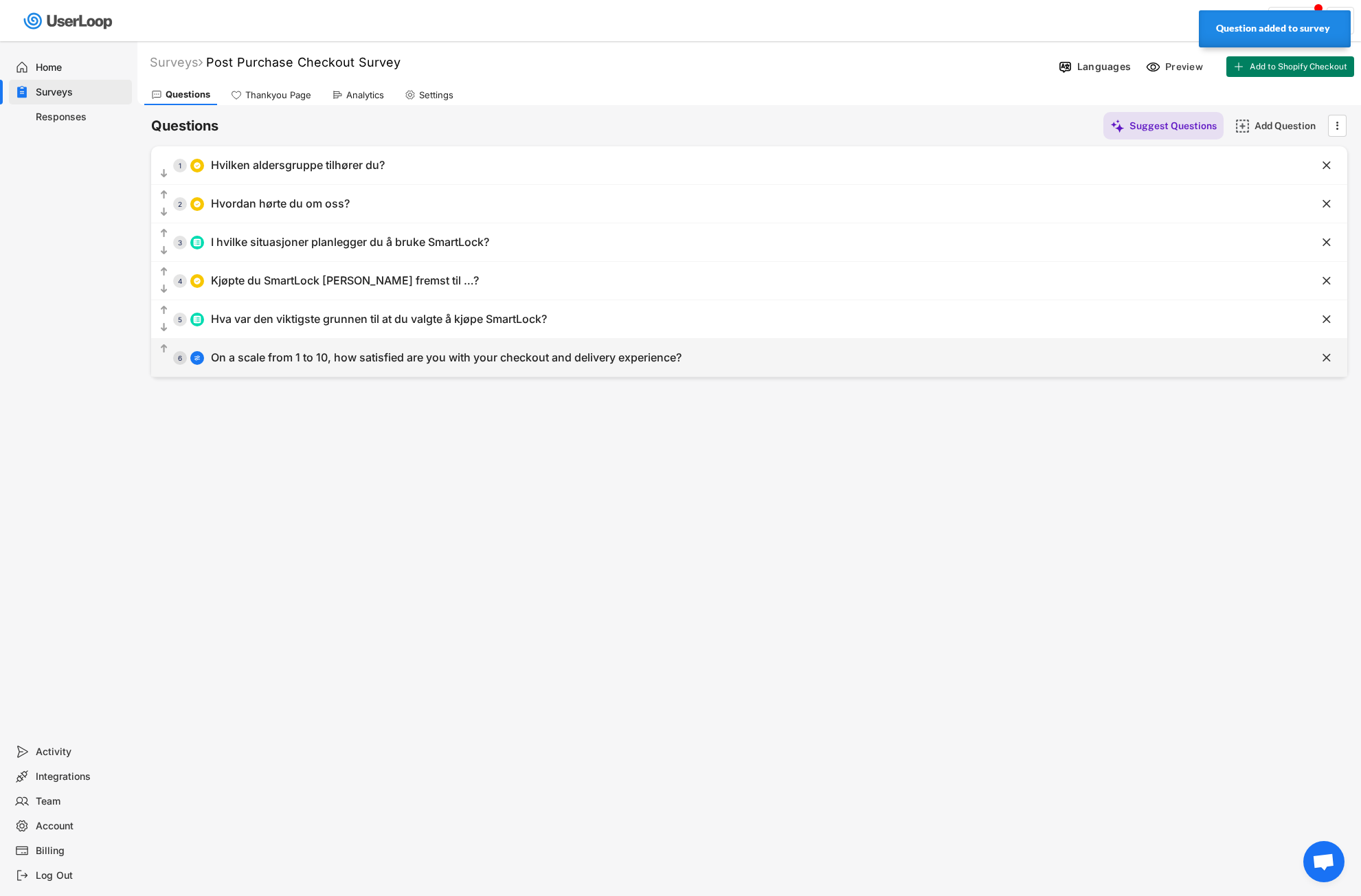
click at [340, 363] on div "On a scale from 1 to 10, how satisfied are you with your checkout and delivery …" at bounding box center [446, 357] width 471 height 15
type input "On a scale from 1 to 10, how satisfied are you with your checkout and delivery …"
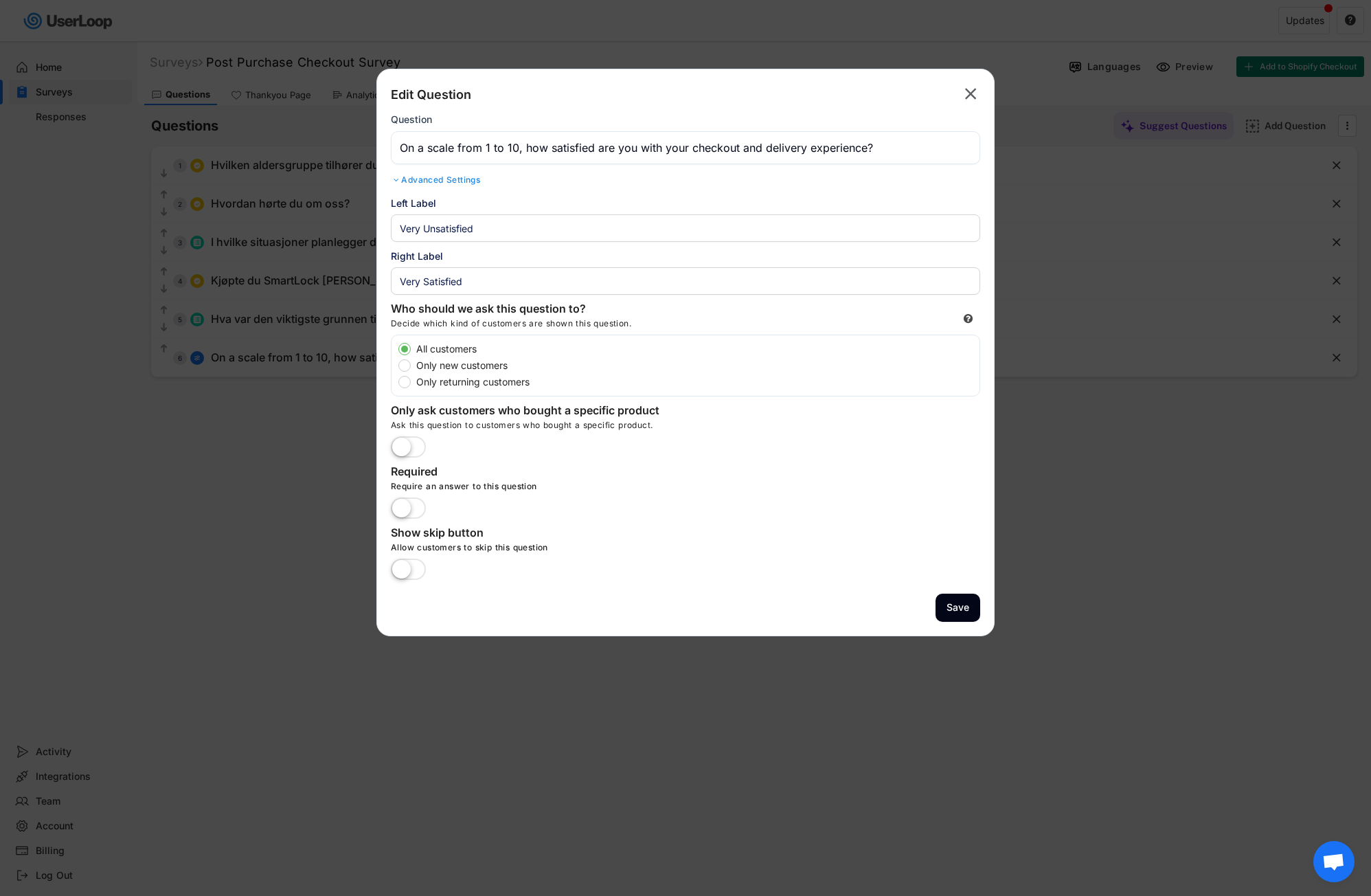
click at [414, 572] on label at bounding box center [408, 569] width 42 height 30
click at [0, 0] on input "checkbox" at bounding box center [0, 0] width 0 height 0
click at [481, 222] on input "input" at bounding box center [685, 228] width 589 height 28
drag, startPoint x: 484, startPoint y: 230, endPoint x: 451, endPoint y: 226, distance: 33.2
click at [385, 228] on div "Back Edit Question Parent Answer:  Question Advanced Settings Randomize Order …" at bounding box center [685, 353] width 618 height 567
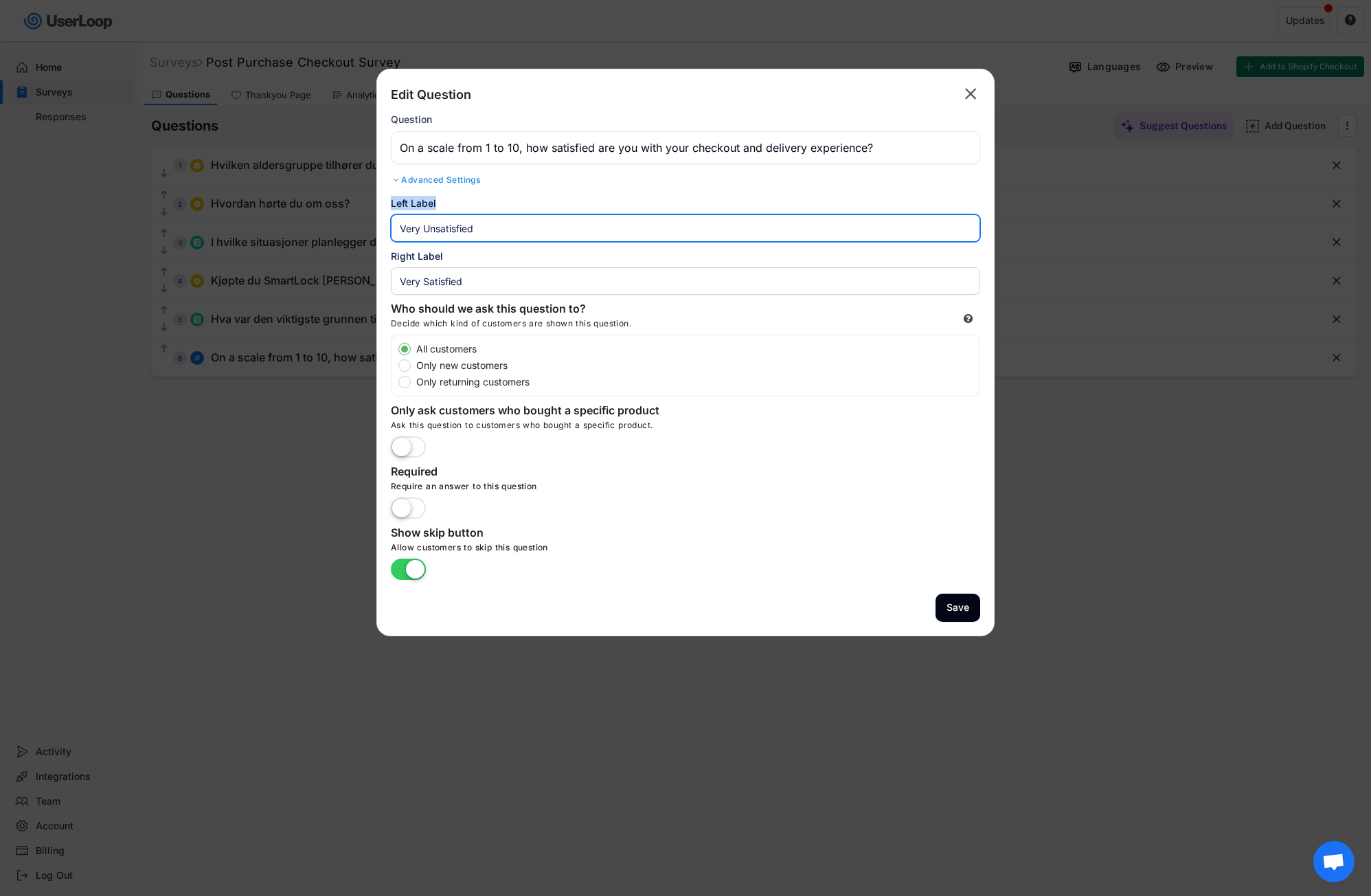
click at [532, 212] on div "Left Label" at bounding box center [685, 218] width 589 height 46
click at [970, 96] on text "" at bounding box center [970, 94] width 11 height 20
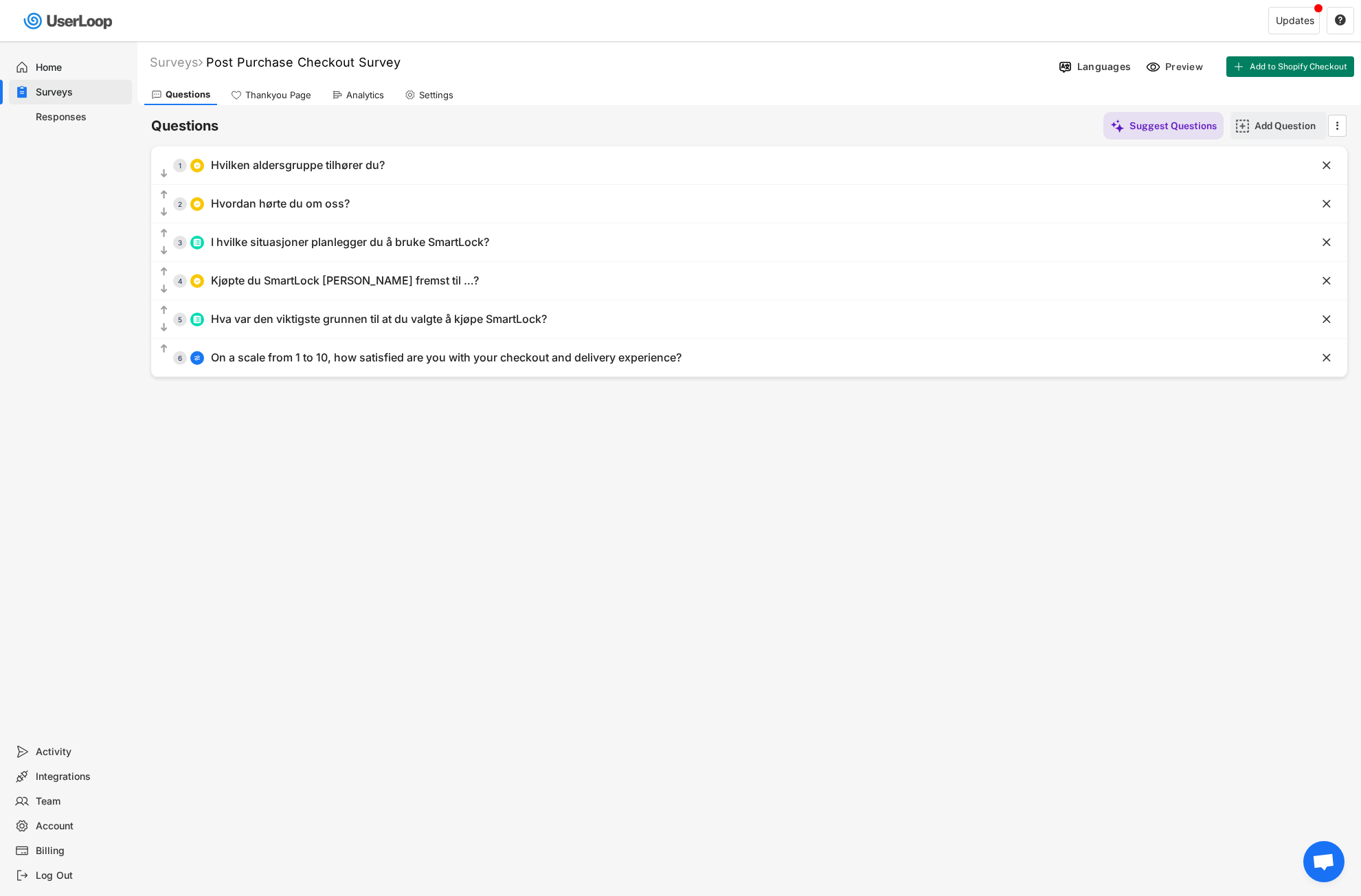
click at [1268, 127] on div "Add Question" at bounding box center [1289, 126] width 69 height 12
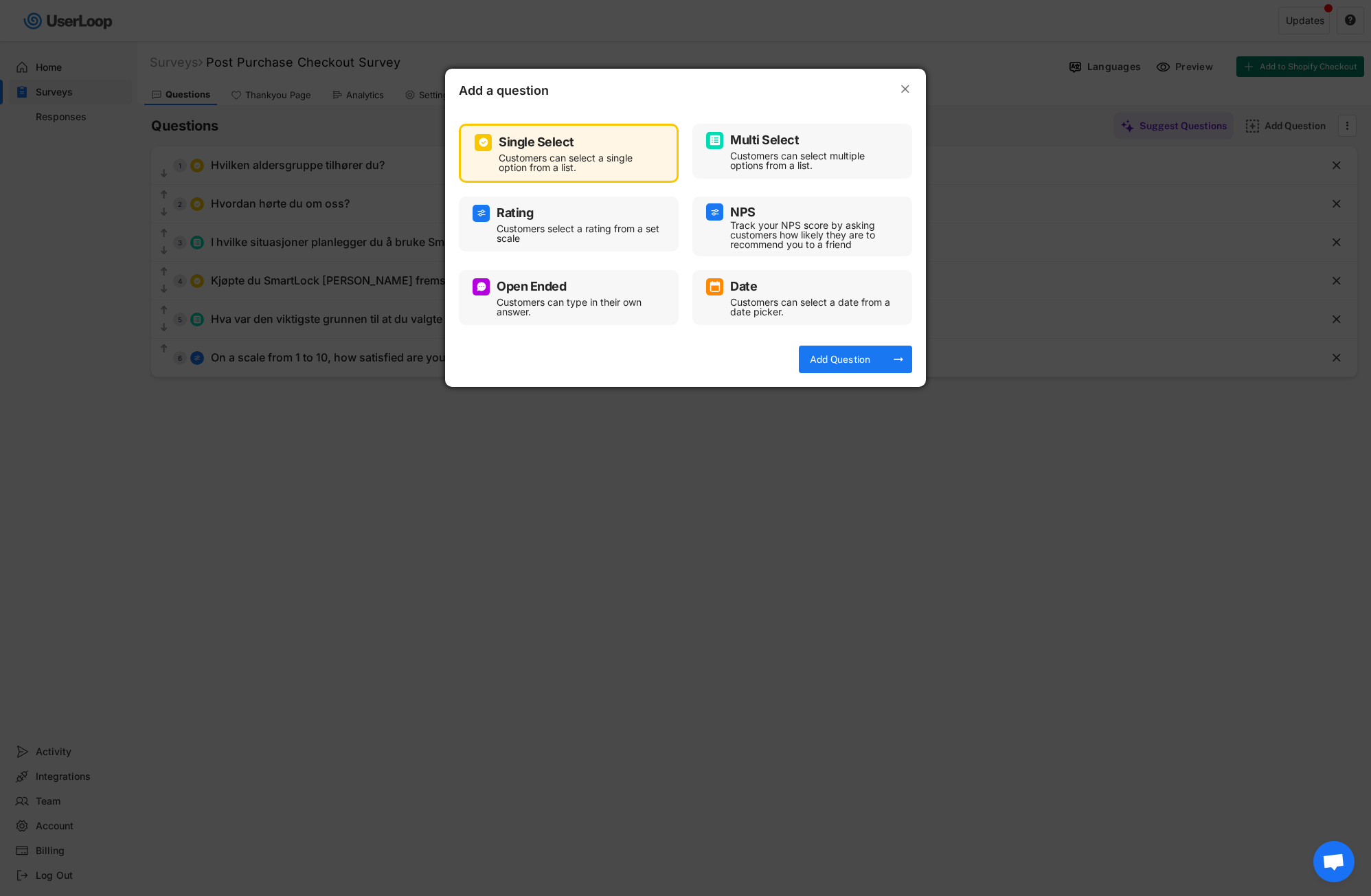
click at [907, 87] on text "" at bounding box center [905, 89] width 8 height 15
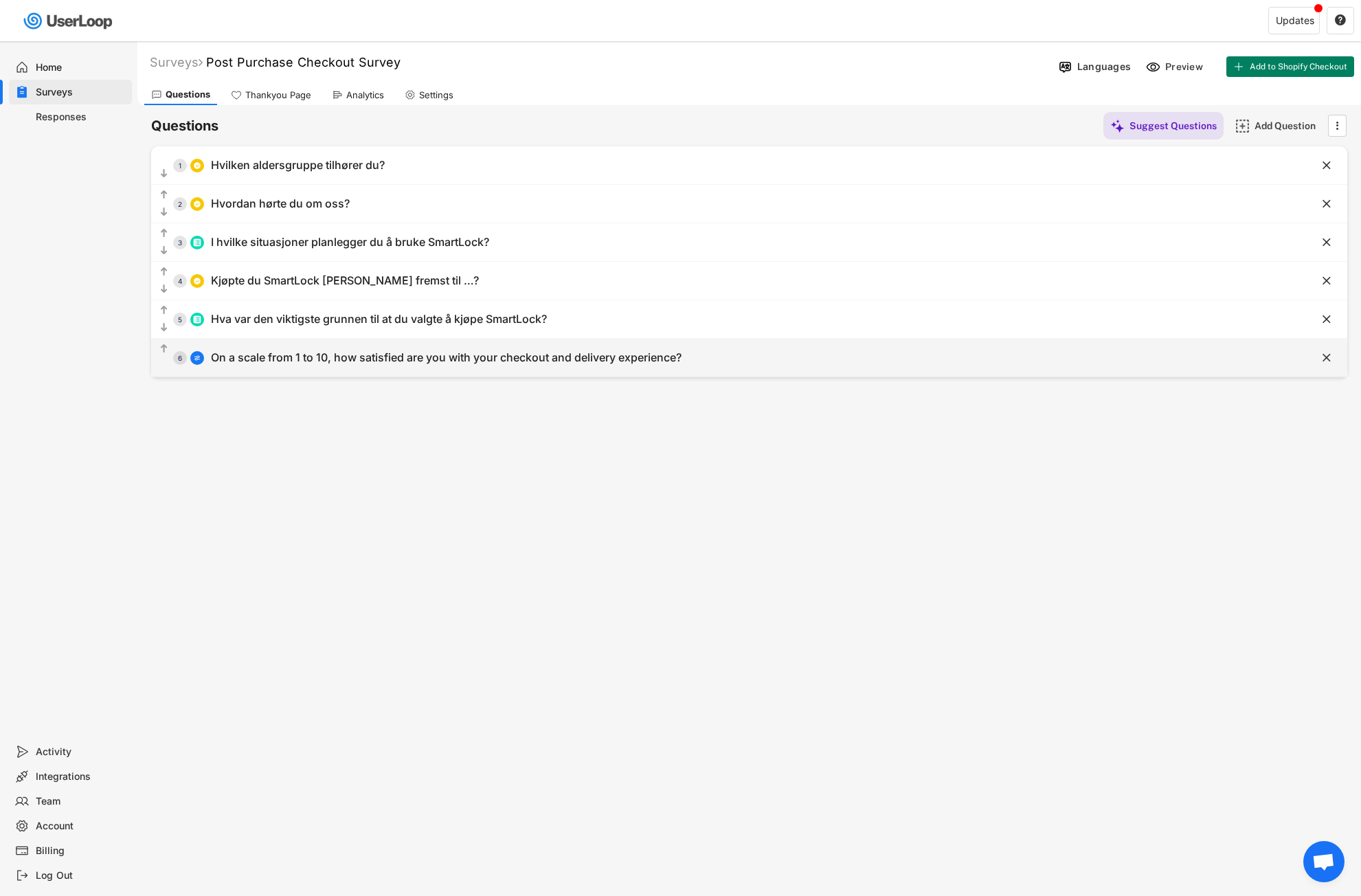
click at [280, 356] on div "On a scale from 1 to 10, how satisfied are you with your checkout and delivery …" at bounding box center [446, 357] width 471 height 15
type input "On a scale from 1 to 10, how satisfied are you with your checkout and delivery …"
type input "Very Unsatisfied"
type input "Very Satisfied"
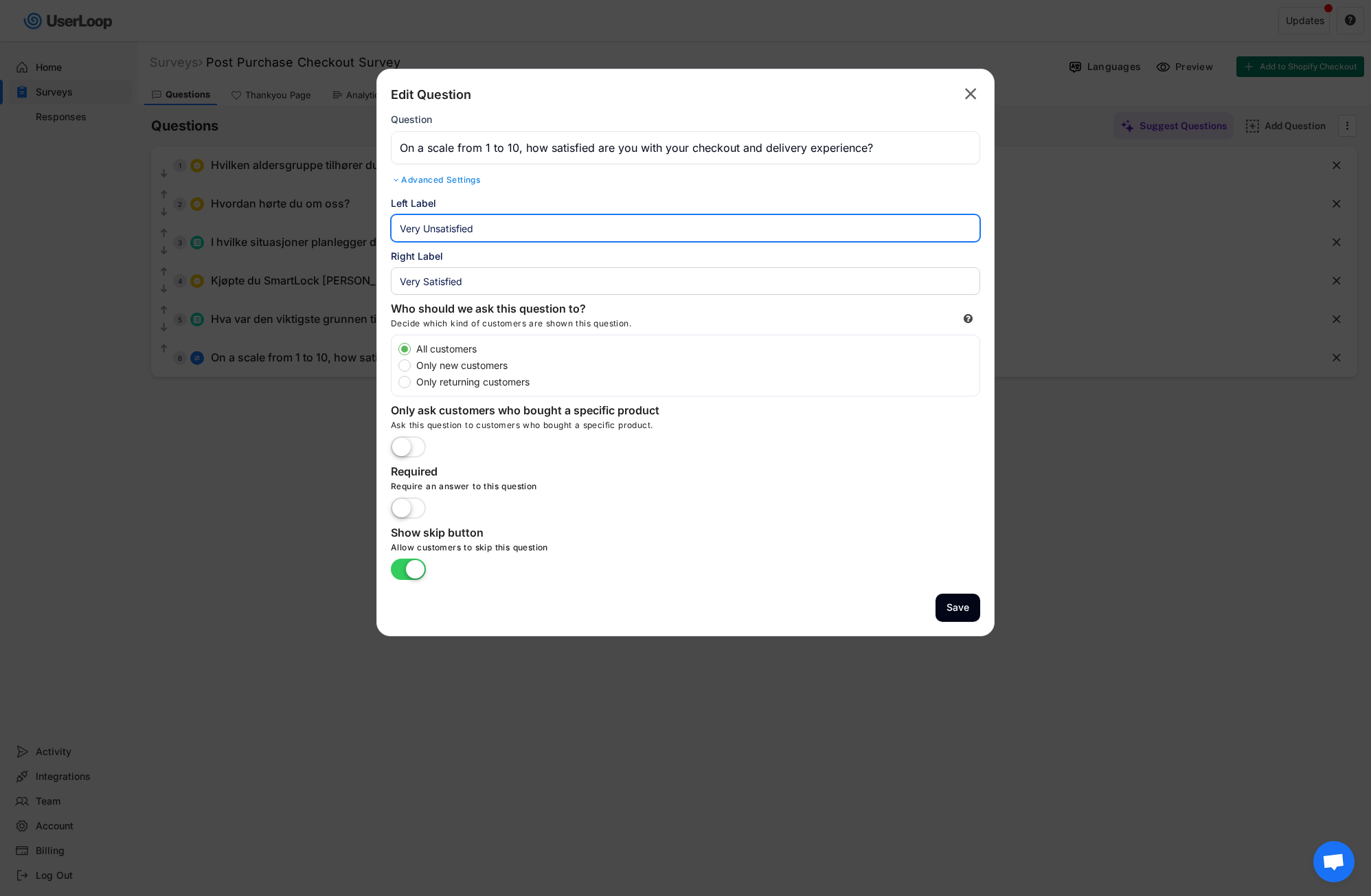
click at [488, 225] on input "input" at bounding box center [685, 228] width 589 height 28
click at [471, 232] on input "input" at bounding box center [685, 228] width 589 height 28
click at [450, 228] on input "input" at bounding box center [685, 228] width 589 height 28
click at [501, 211] on div "Left Label" at bounding box center [685, 218] width 589 height 46
click at [480, 248] on div "Scale 1-10 10-1 1-5 5-1 Left Label Right Label" at bounding box center [685, 241] width 589 height 106
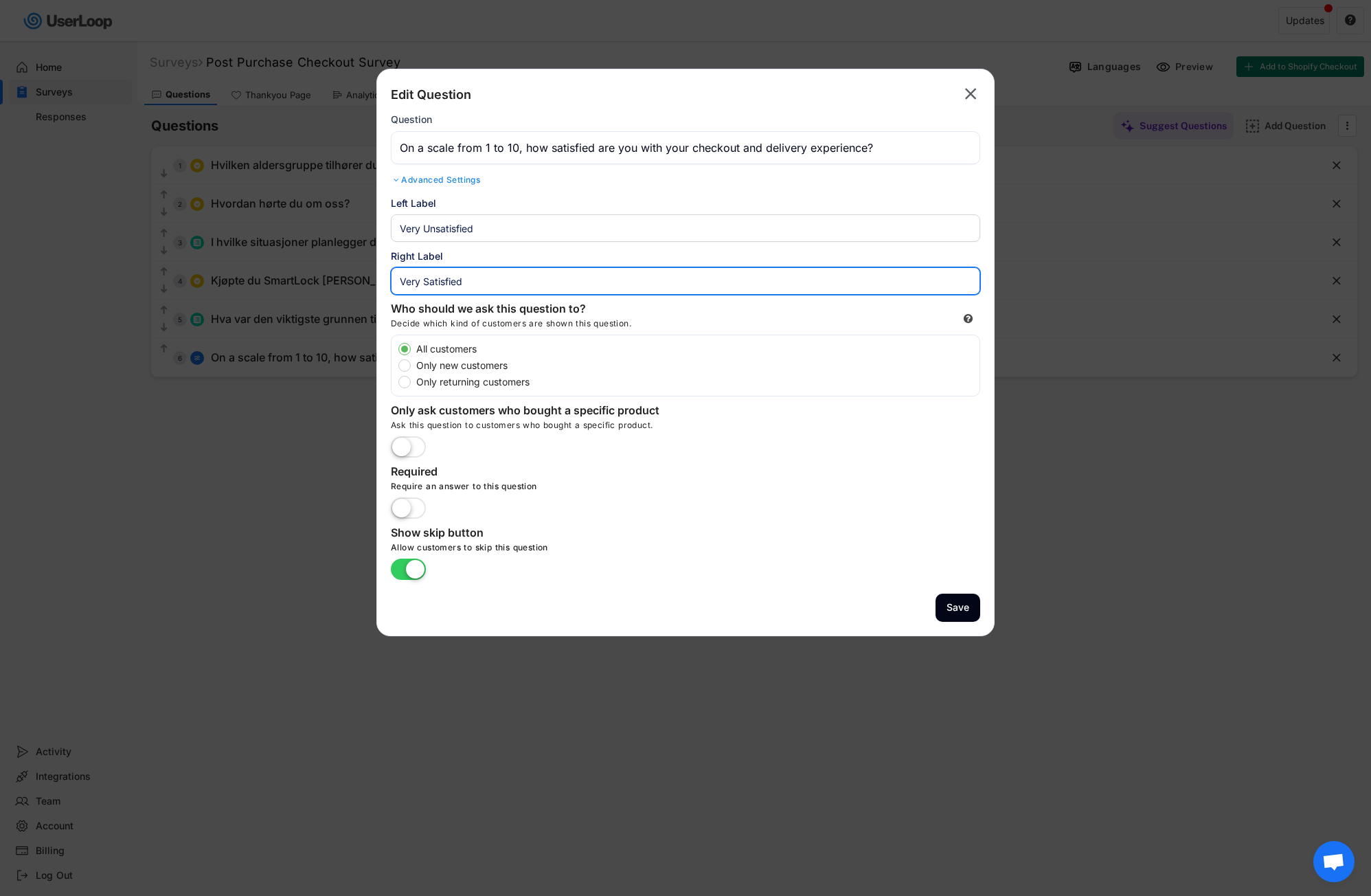
click at [466, 273] on input "input" at bounding box center [685, 281] width 589 height 28
click at [485, 281] on input "input" at bounding box center [685, 281] width 589 height 28
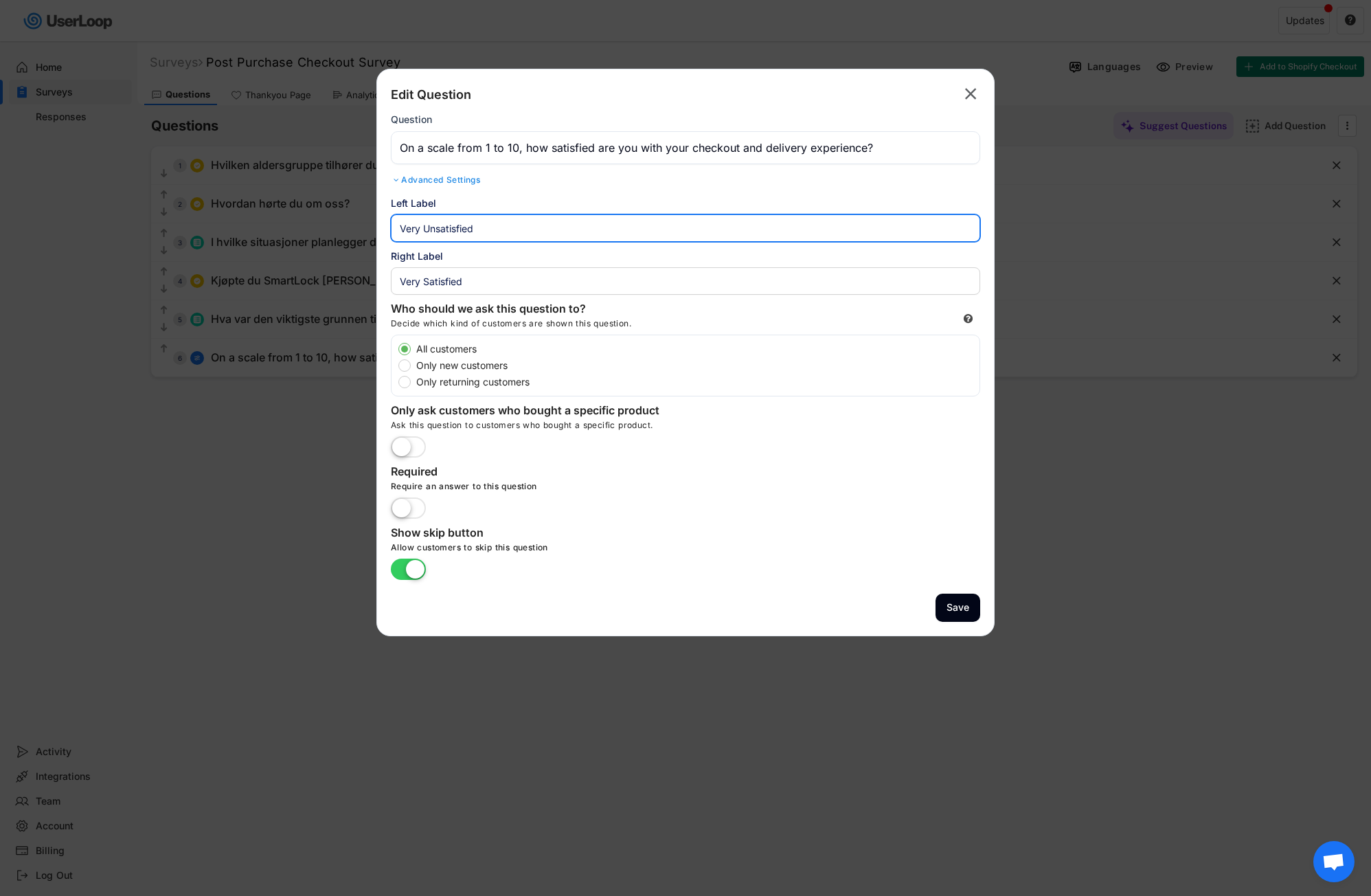
click at [601, 241] on input "input" at bounding box center [685, 228] width 589 height 28
click at [594, 258] on div "Right Label" at bounding box center [685, 255] width 589 height 15
click at [480, 235] on input "input" at bounding box center [685, 228] width 589 height 28
type input "V"
click at [463, 251] on div "Right Label" at bounding box center [685, 255] width 589 height 15
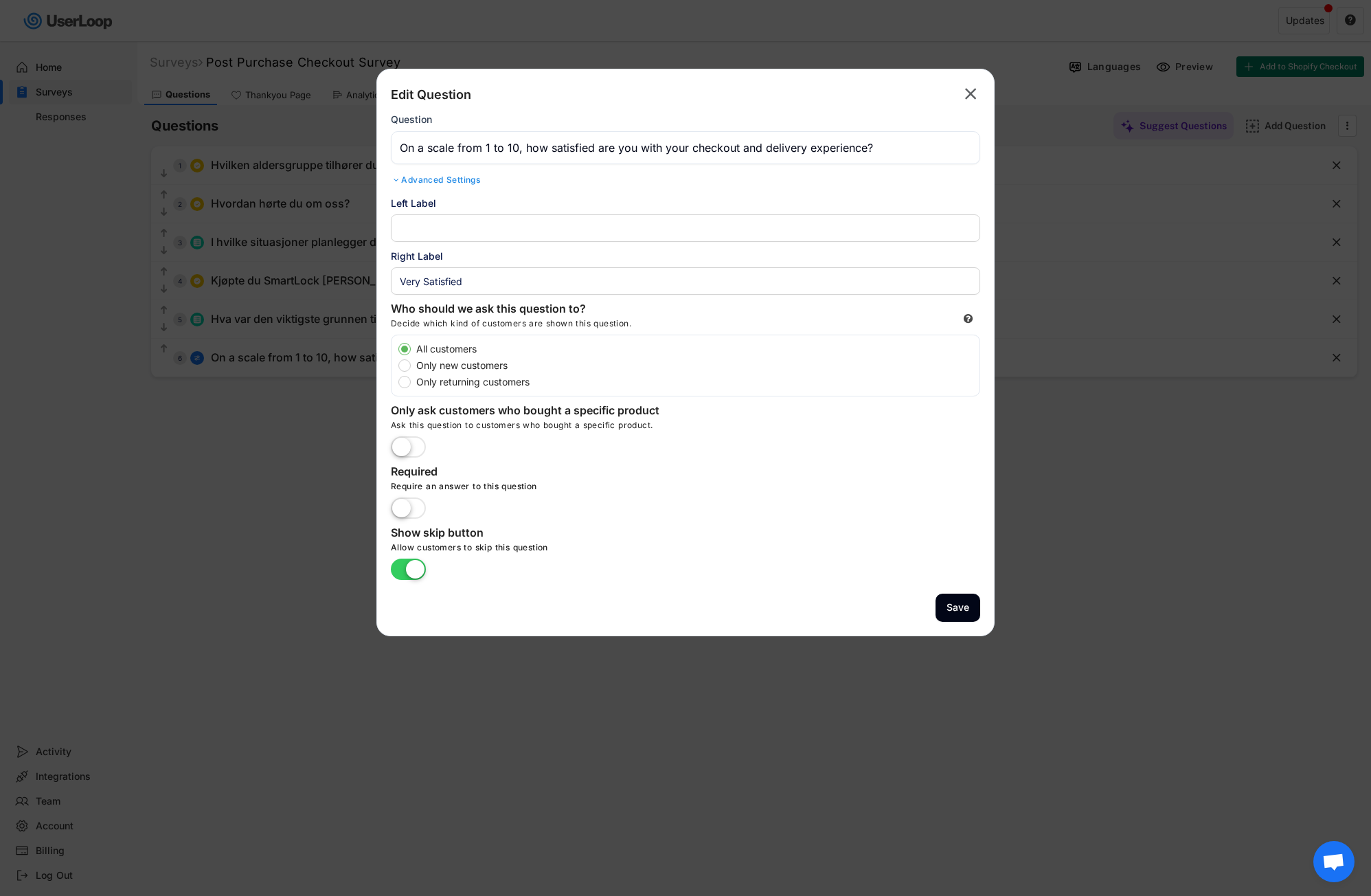
click at [387, 203] on div "Back Edit Question Parent Answer:  Question Advanced Settings Randomize Order …" at bounding box center [685, 353] width 618 height 567
click at [408, 201] on div "Left Label" at bounding box center [685, 202] width 589 height 15
click at [466, 203] on div "Left Label" at bounding box center [685, 202] width 589 height 15
click at [491, 254] on div "Right Label" at bounding box center [685, 255] width 589 height 15
click at [466, 222] on input "input" at bounding box center [685, 228] width 589 height 28
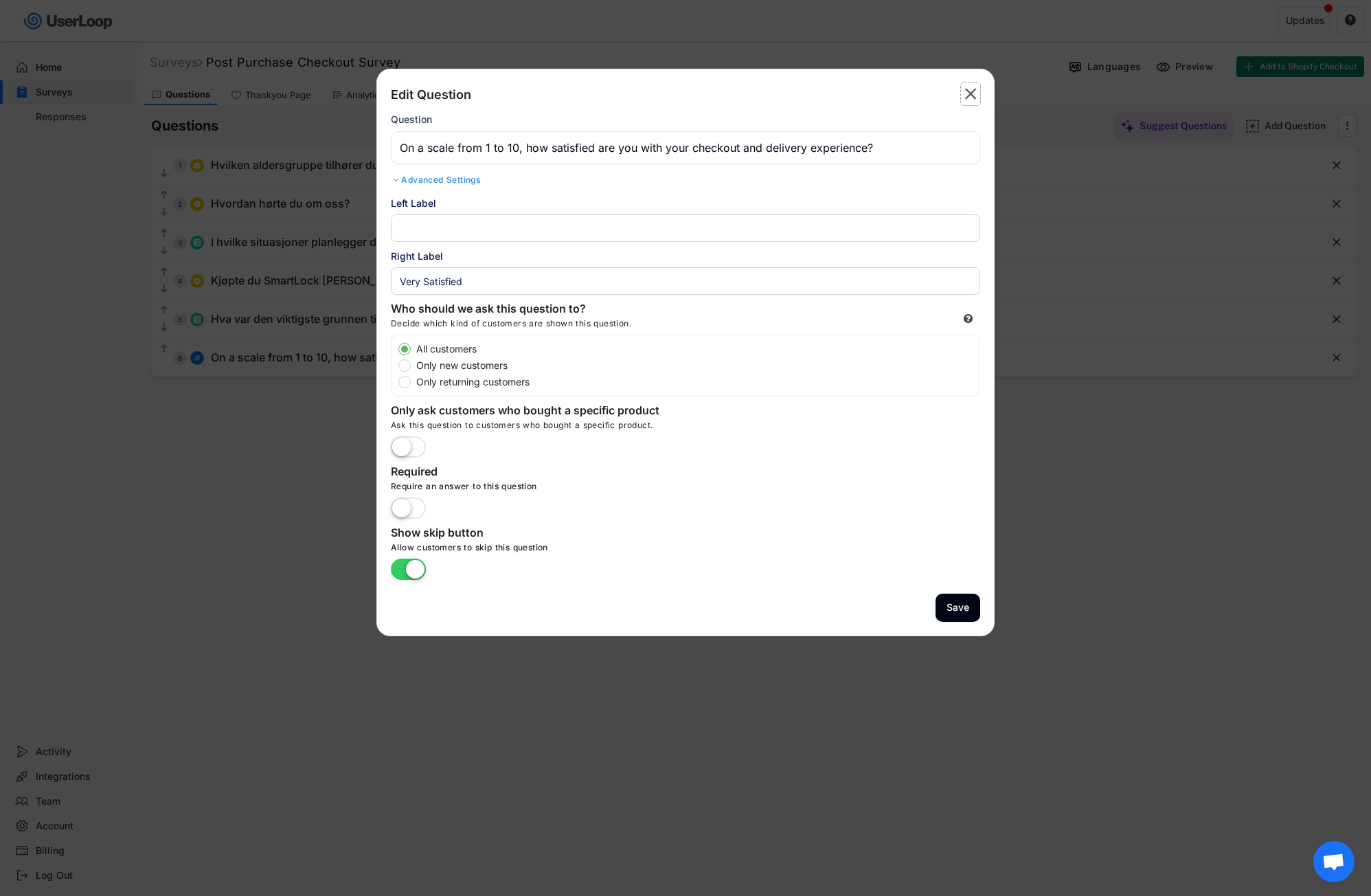
click at [969, 100] on text "" at bounding box center [970, 94] width 11 height 20
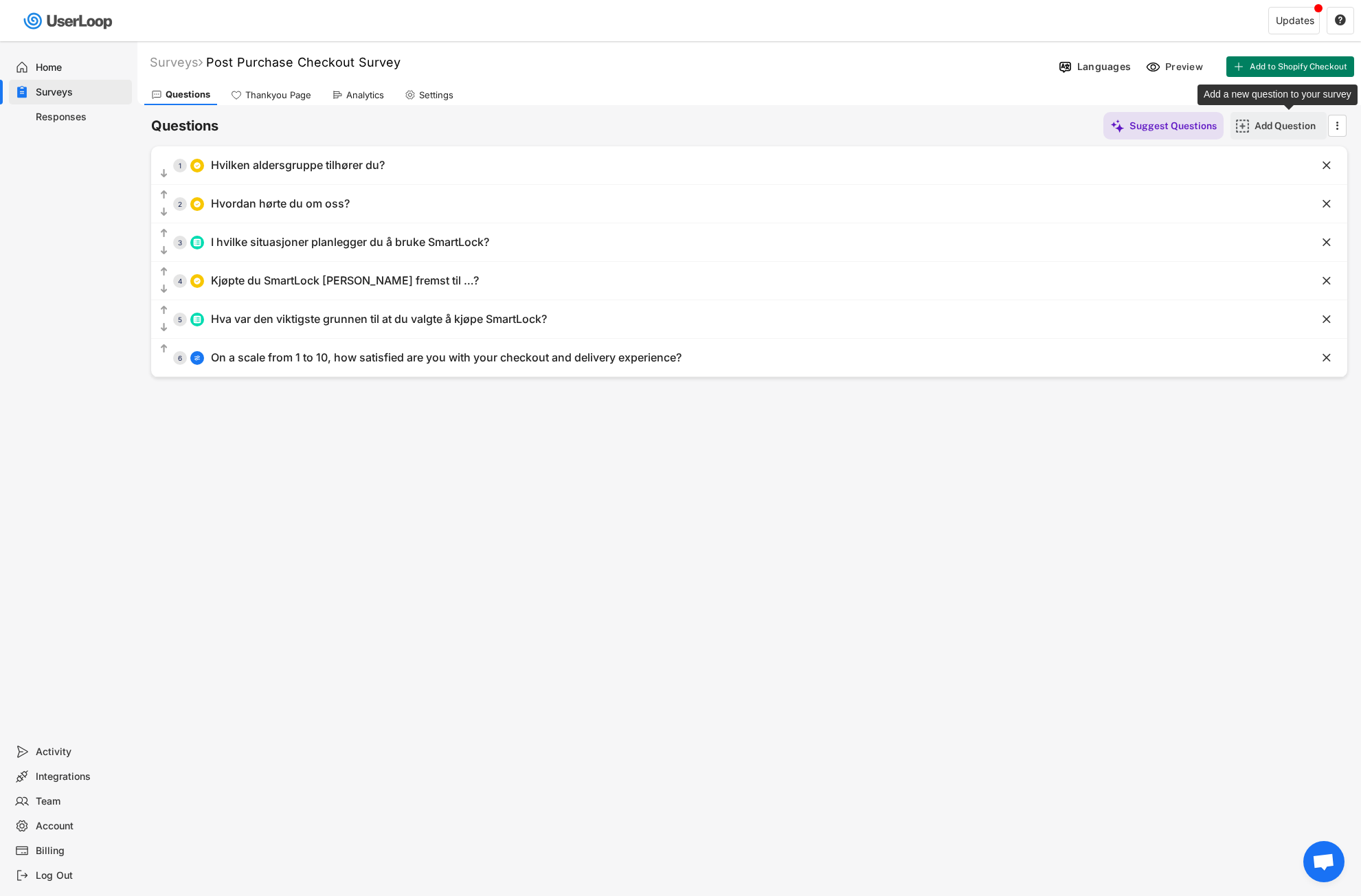
click at [1262, 123] on div "Add Question" at bounding box center [1289, 126] width 69 height 12
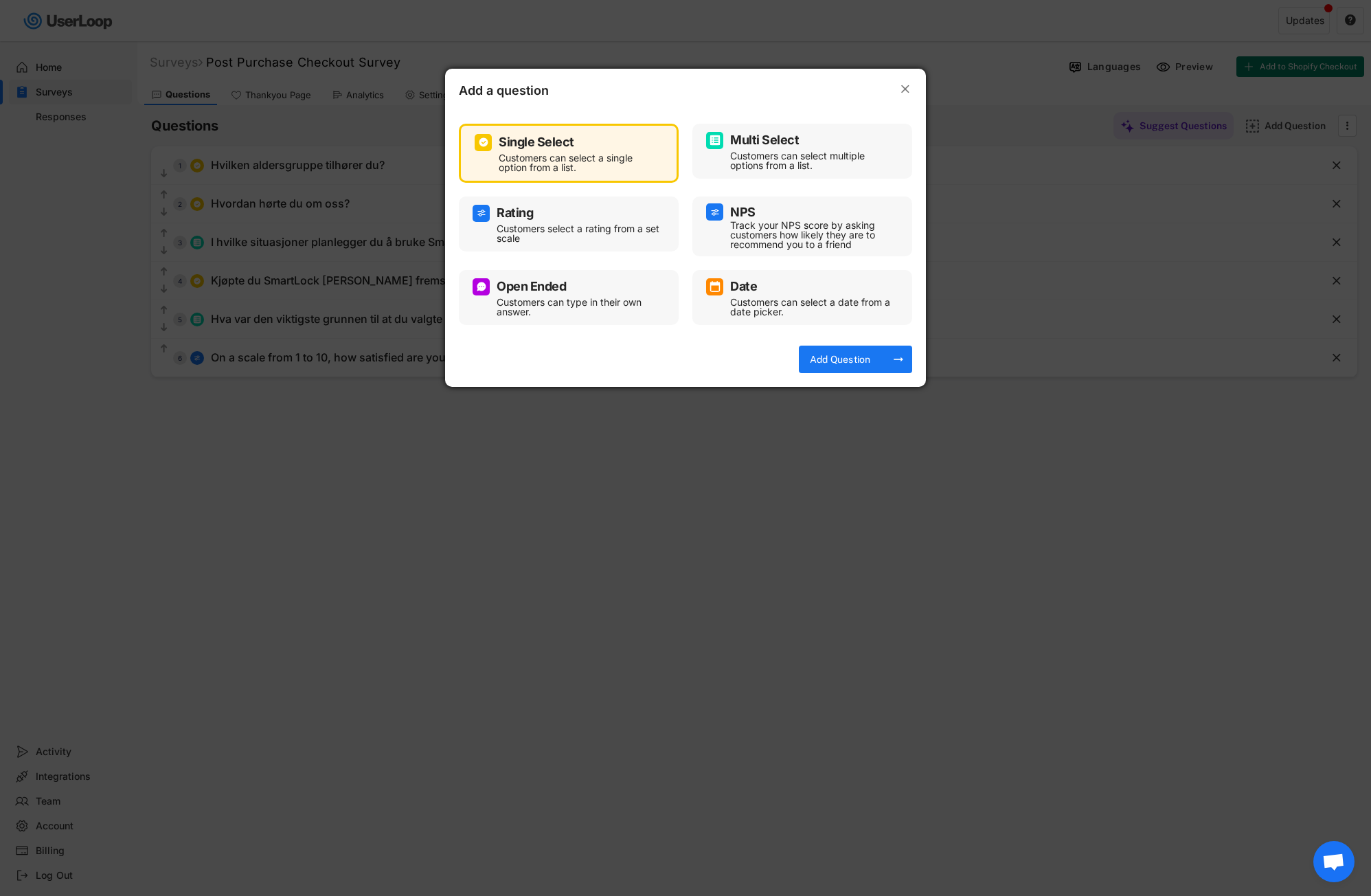
click at [904, 90] on text "" at bounding box center [905, 89] width 8 height 15
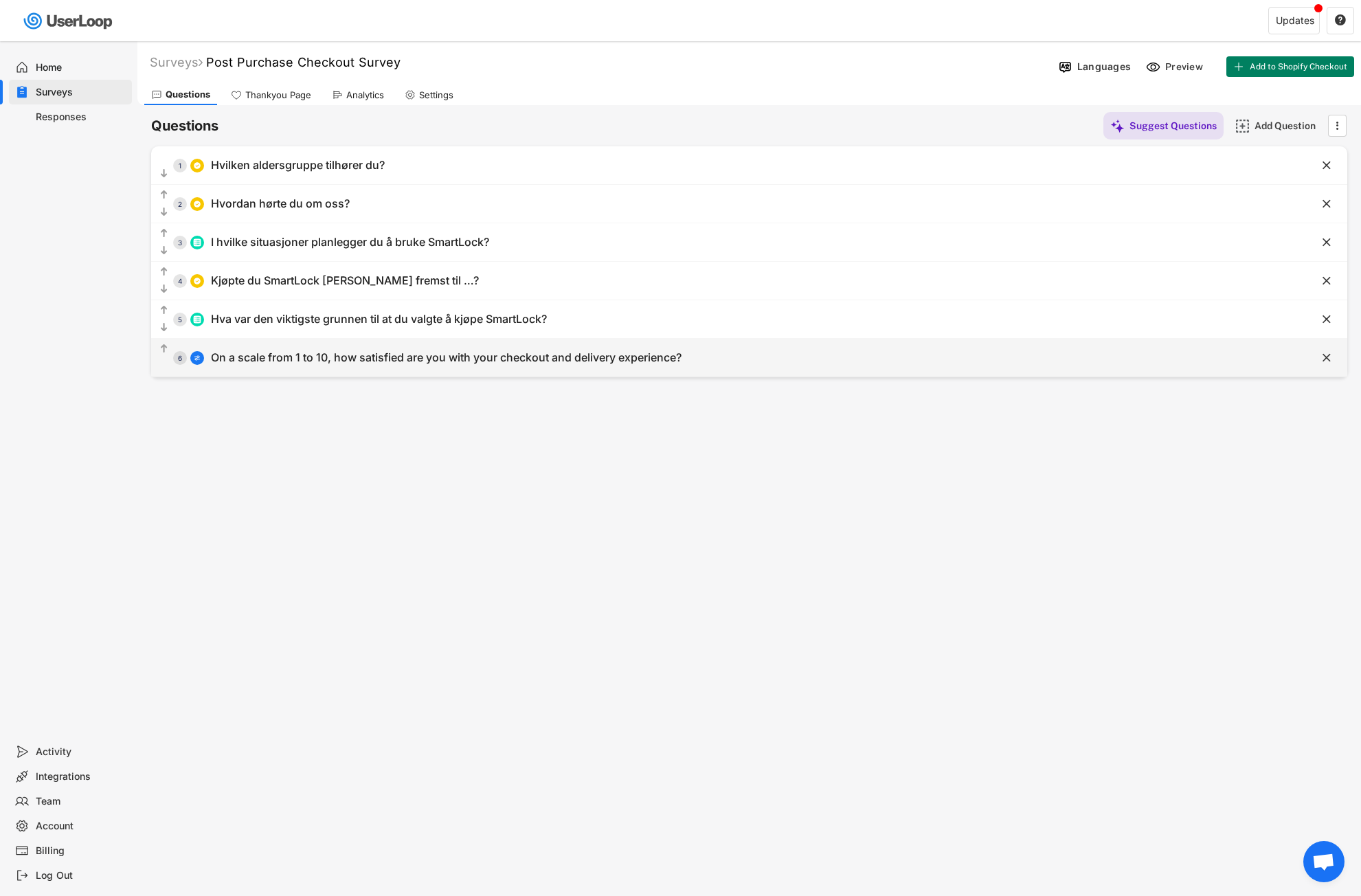
click at [413, 362] on div "On a scale from 1 to 10, how satisfied are you with your checkout and delivery …" at bounding box center [446, 357] width 471 height 15
type input "On a scale from 1 to 10, how satisfied are you with your checkout and delivery …"
type input "Very Satisfied"
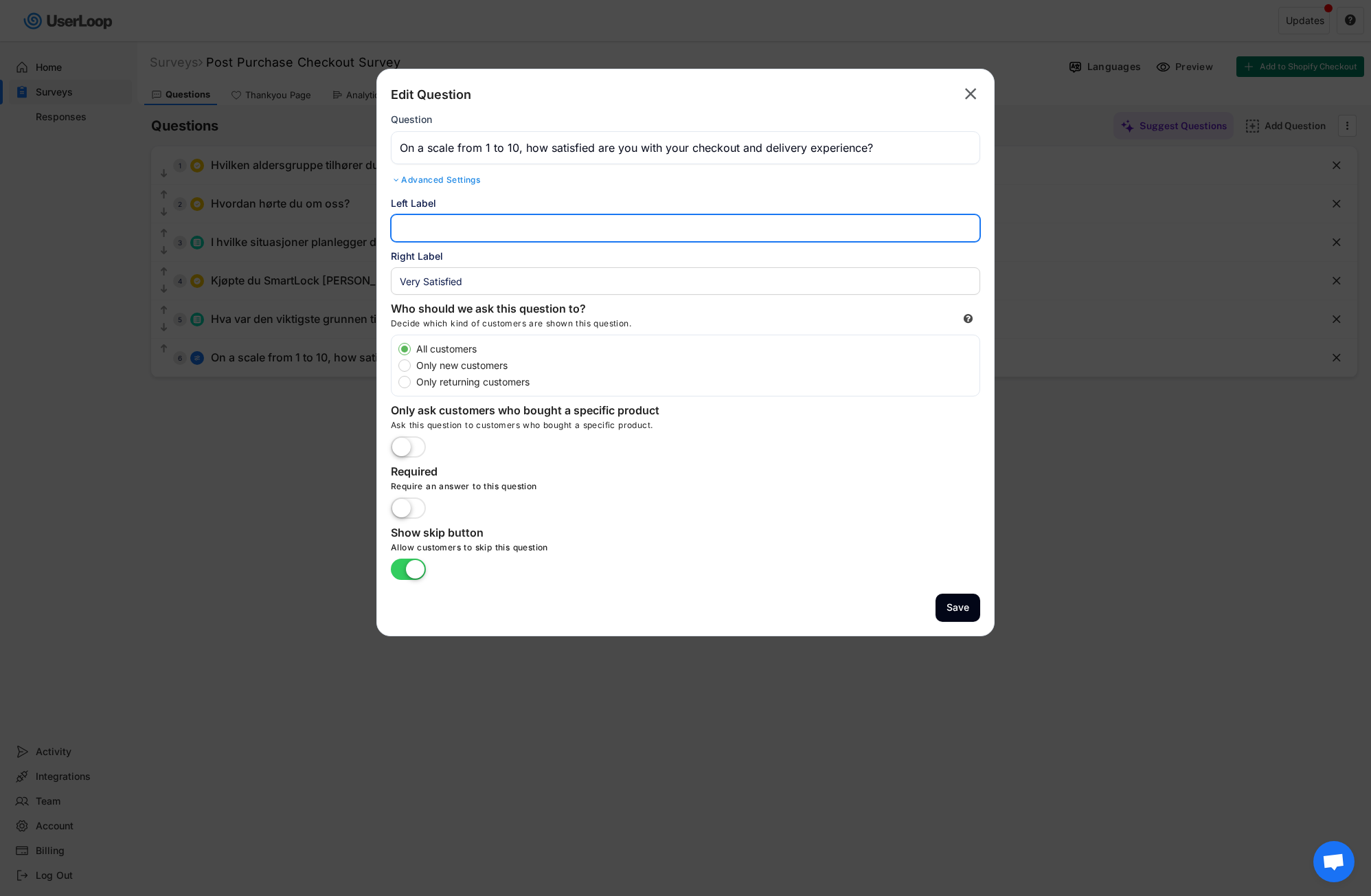
click at [480, 237] on input "input" at bounding box center [685, 228] width 589 height 28
click at [966, 95] on text "" at bounding box center [970, 94] width 11 height 20
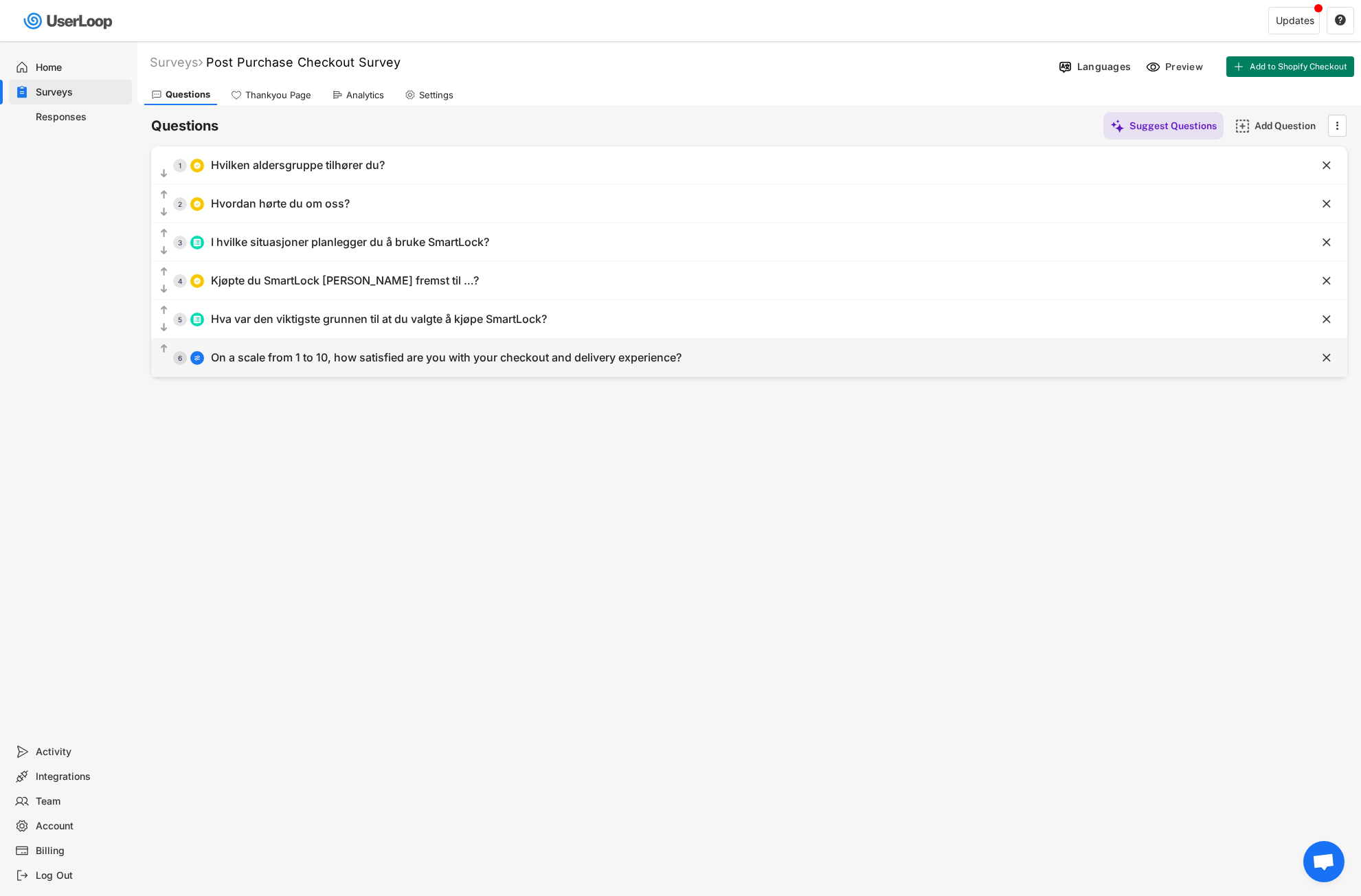
click at [770, 365] on div "  6 On a scale from 1 to 10, how satisfied are you with your checkout and del…" at bounding box center [715, 357] width 1128 height 31
type input "On a scale from 1 to 10, how satisfied are you with your checkout and delivery …"
type input "Very Satisfied"
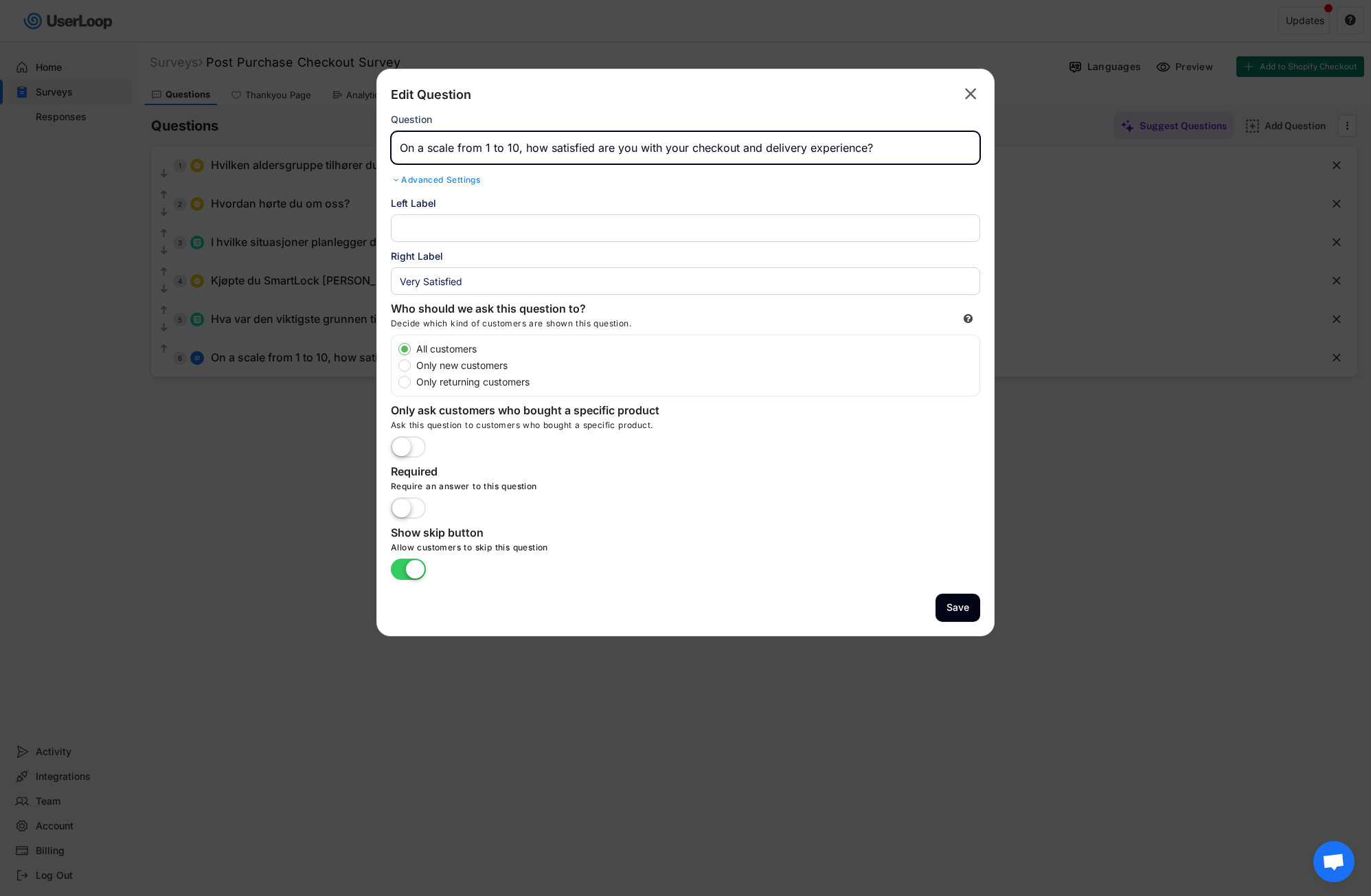
drag, startPoint x: 917, startPoint y: 156, endPoint x: 369, endPoint y: 158, distance: 548.0
click at [369, 158] on body "Surveys (2) Show archived New Survey Survey Format Post Purchase Checkout Surve…" at bounding box center [685, 448] width 1371 height 896
click at [965, 99] on text "" at bounding box center [970, 94] width 11 height 20
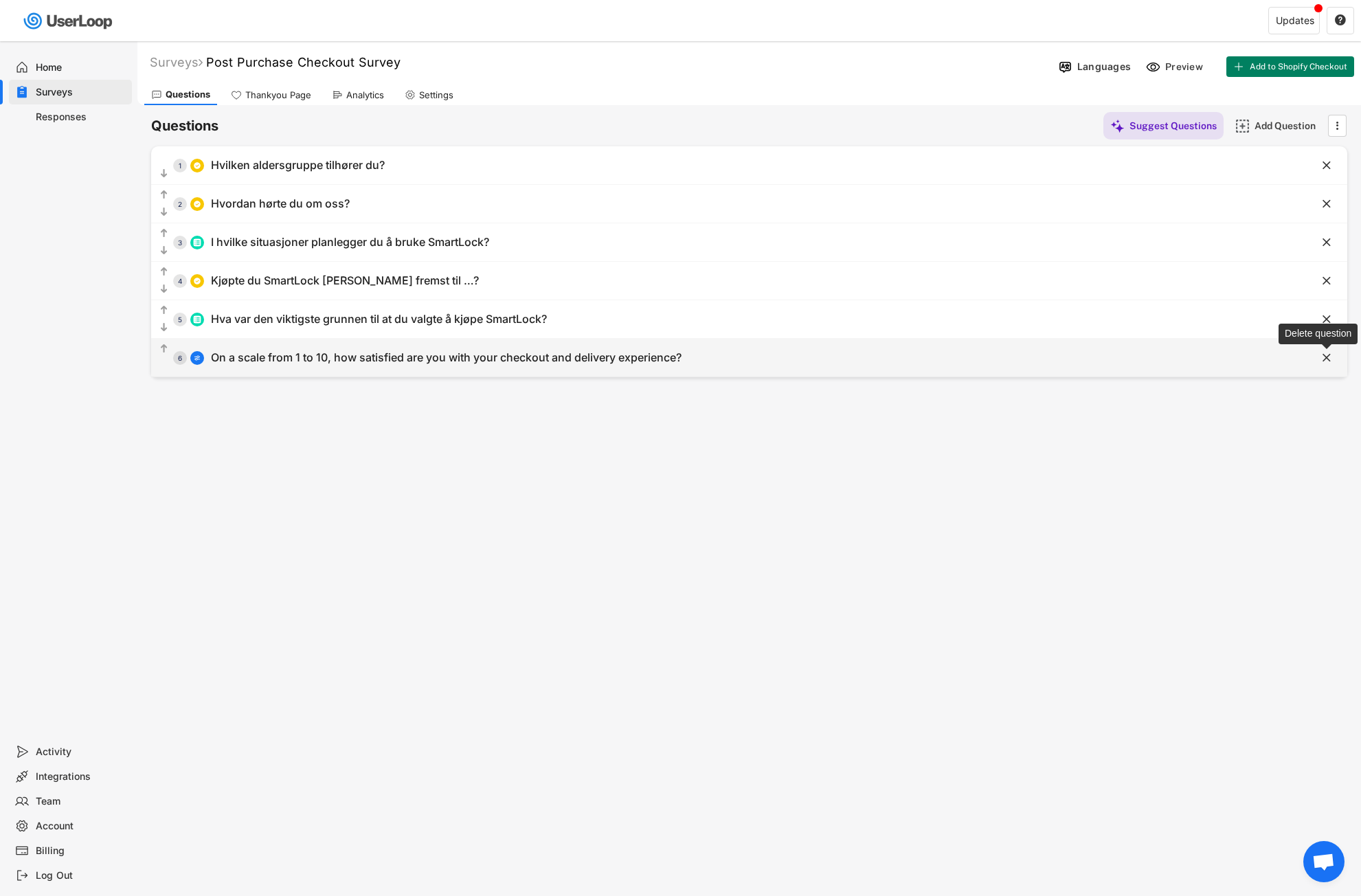
click at [1327, 360] on text "" at bounding box center [1326, 357] width 8 height 15
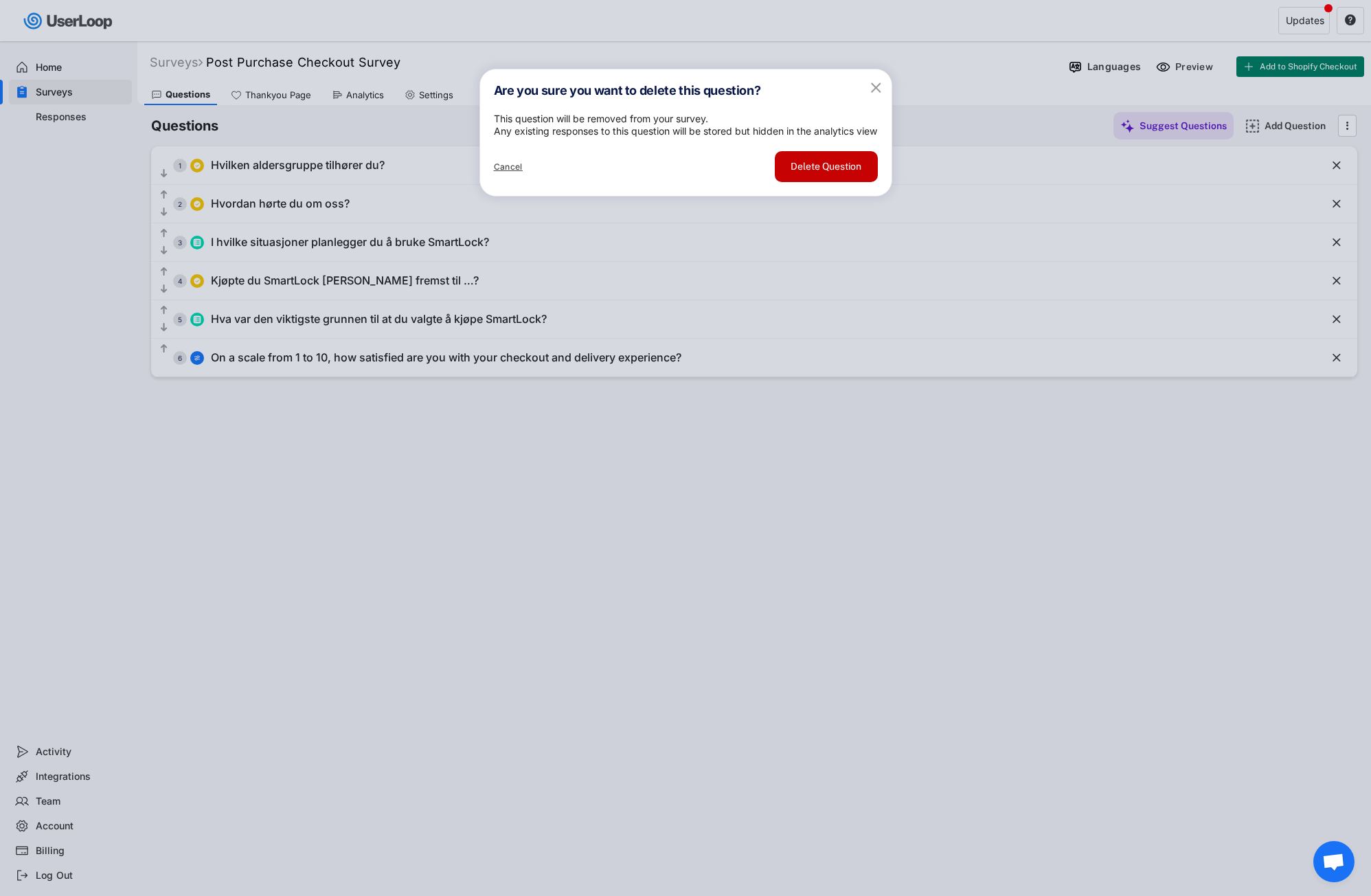
click at [818, 182] on button "Delete Question" at bounding box center [826, 166] width 103 height 31
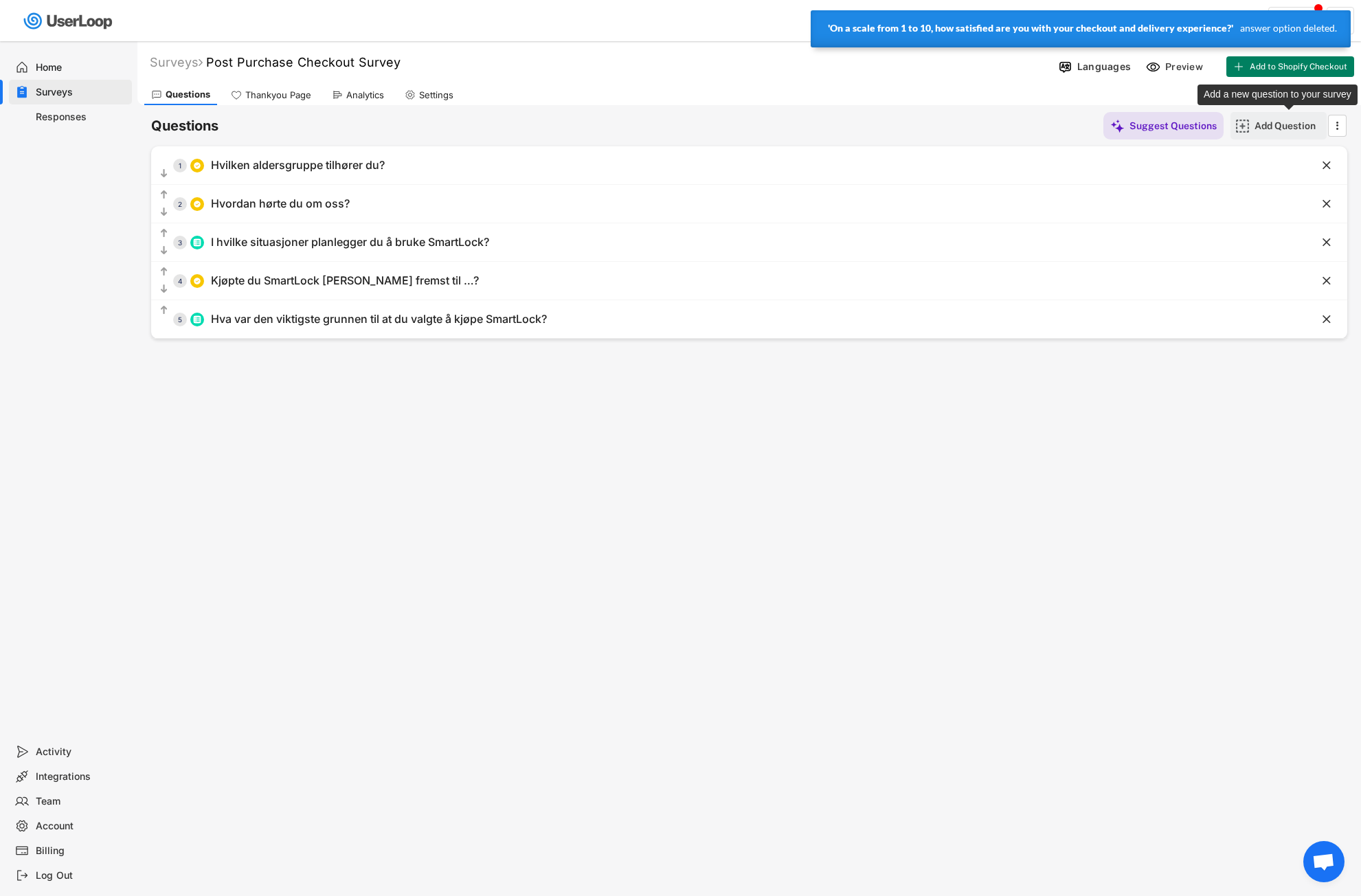
click at [1272, 128] on div "Add Question" at bounding box center [1289, 126] width 69 height 12
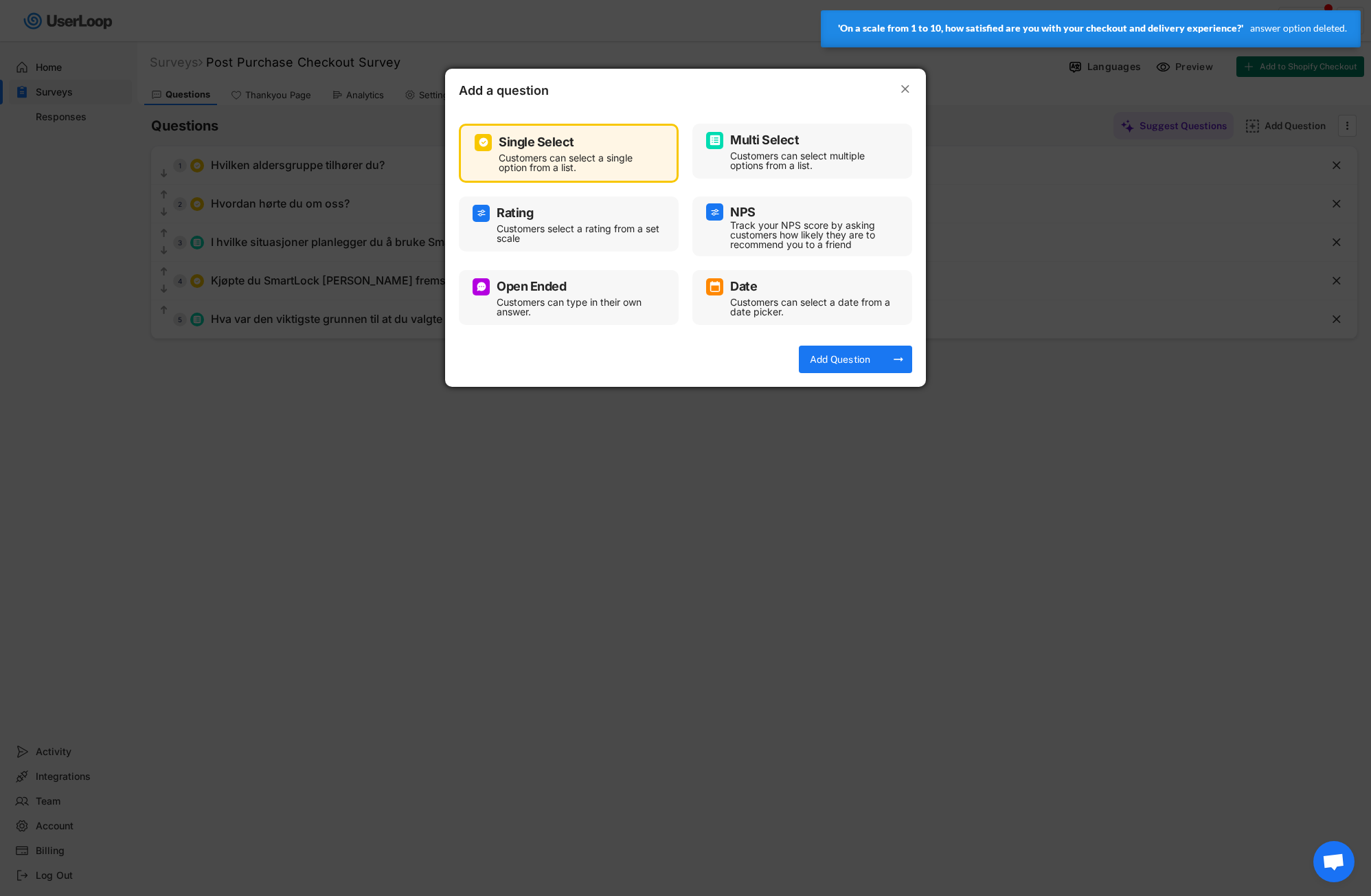
click at [557, 212] on div "Rating" at bounding box center [569, 213] width 192 height 17
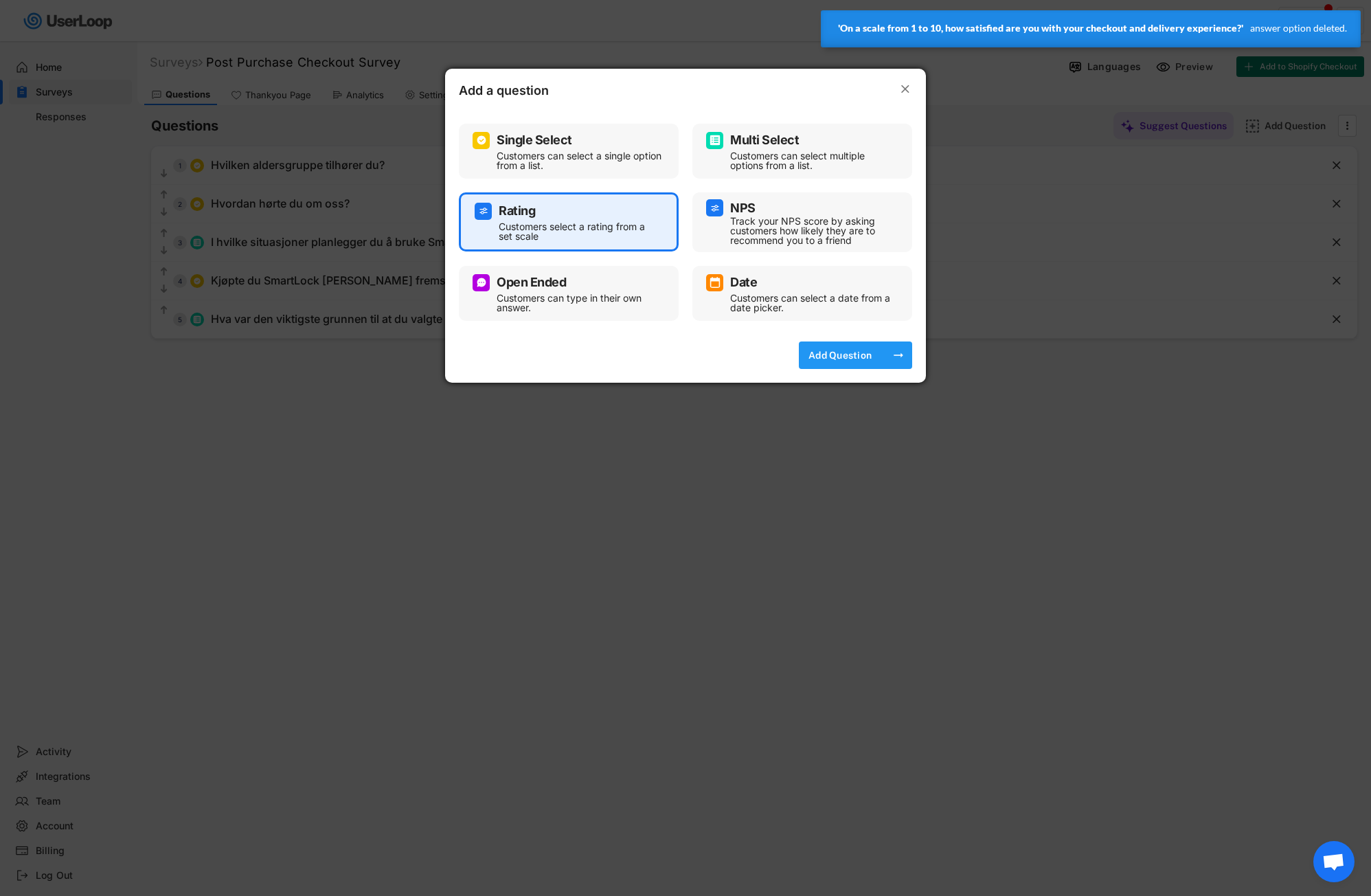
click at [860, 358] on div "Add Question" at bounding box center [840, 355] width 69 height 12
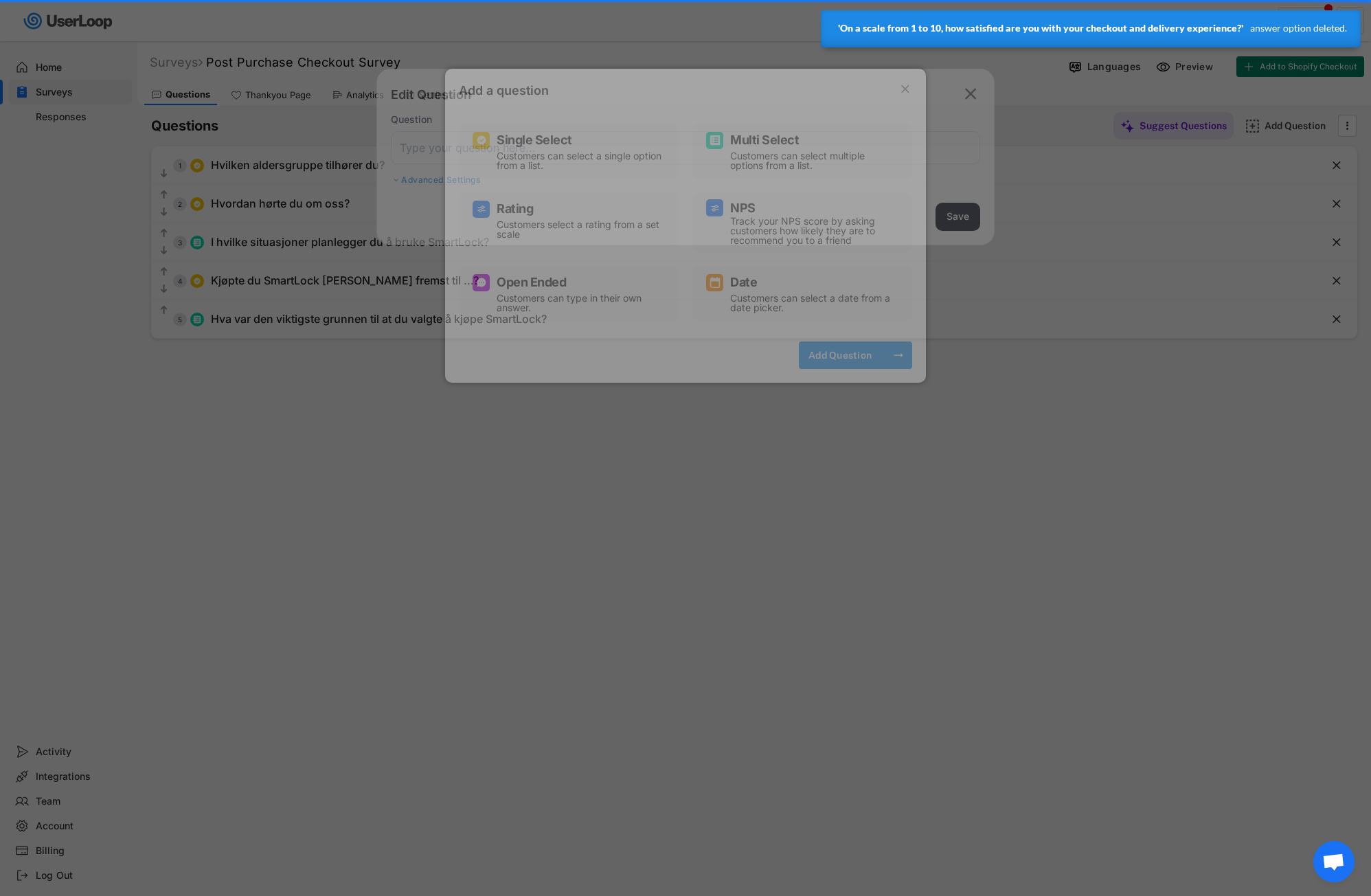
select select ""1_10""
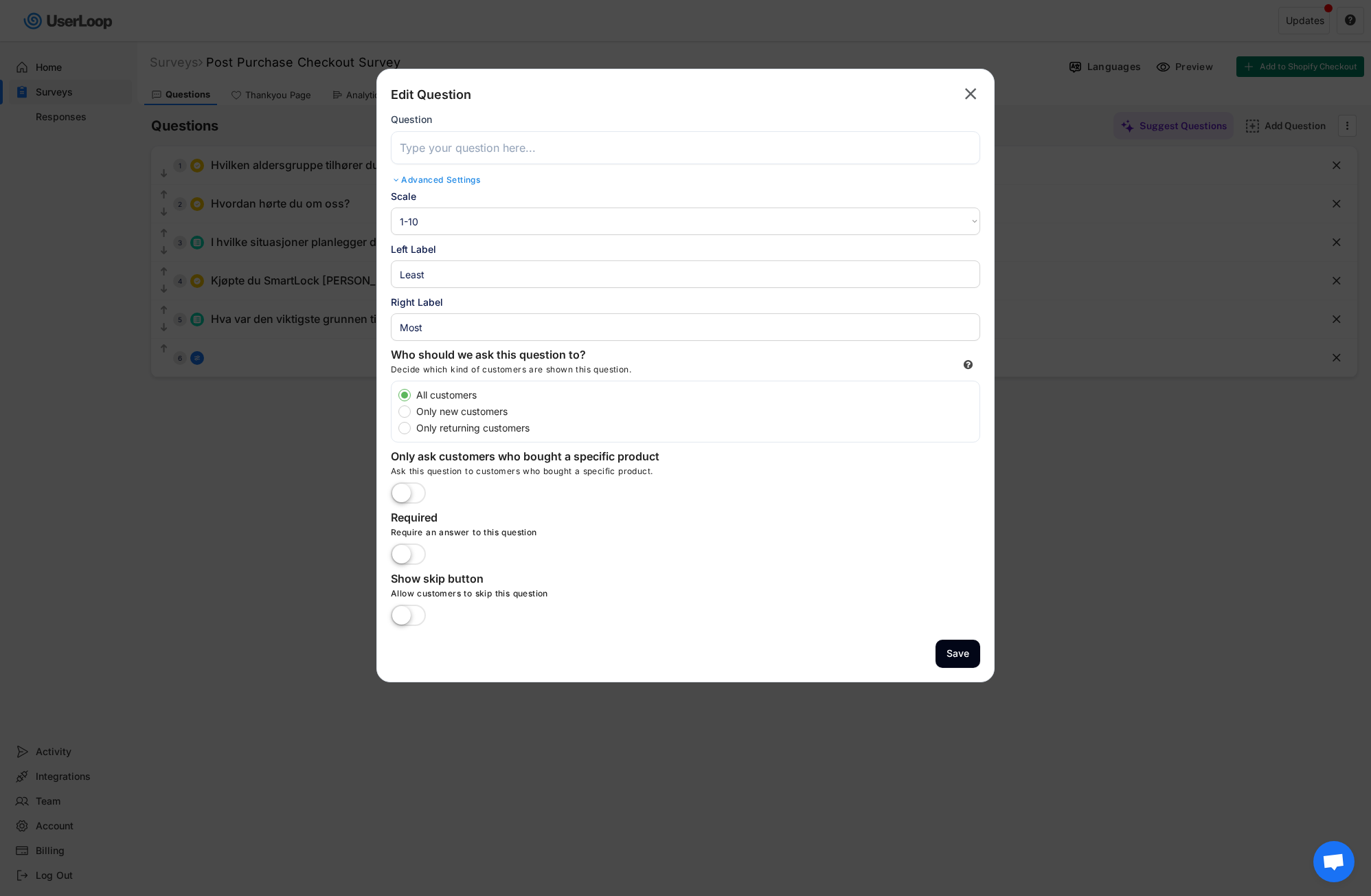
click at [441, 144] on input "input" at bounding box center [685, 147] width 589 height 33
paste input "On a scale from 1 to 10, how satisfied are you with your checkout and delivery …"
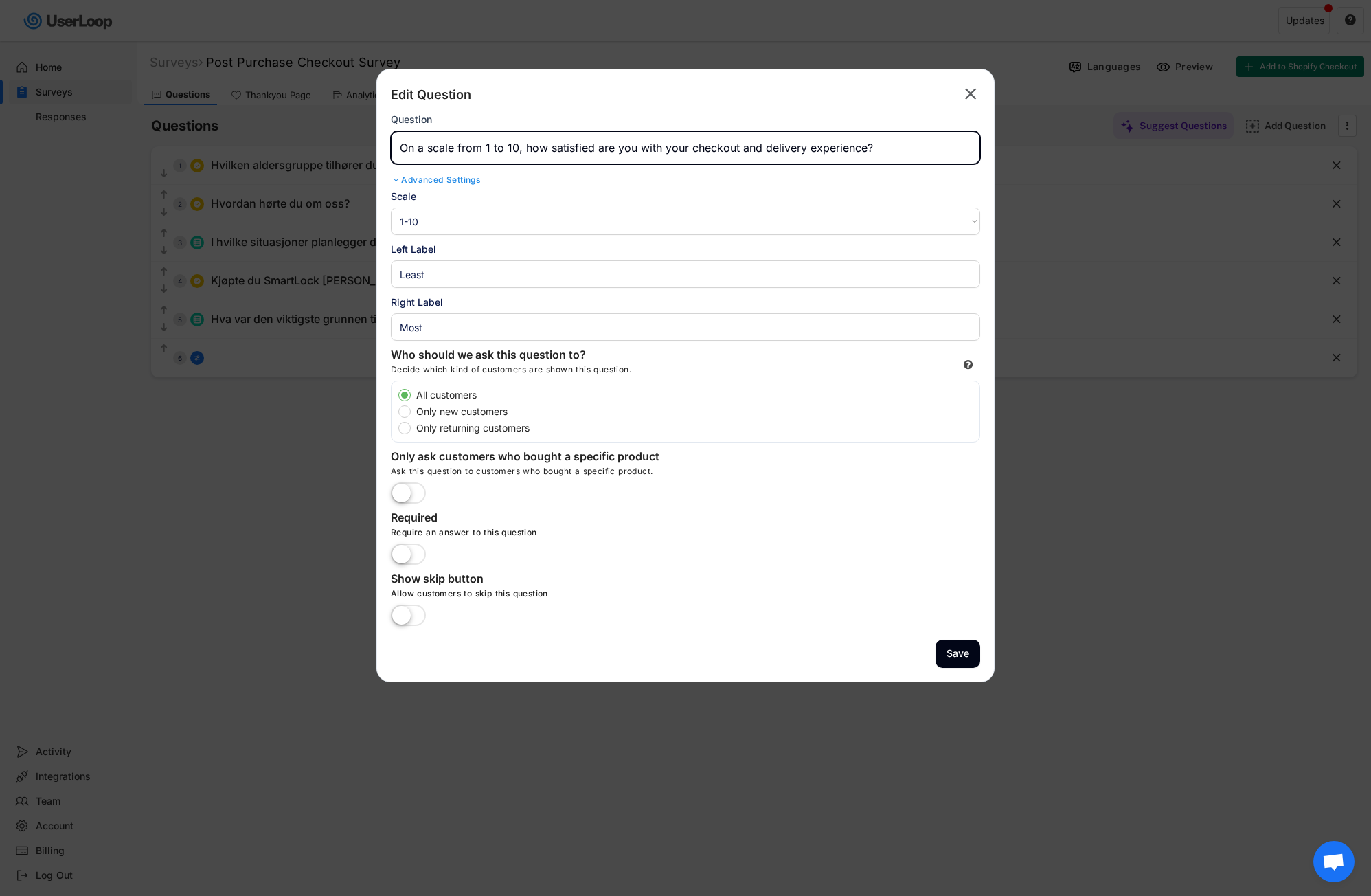
type input "On a scale from 1 to 10, how satisfied are you with your checkout and delivery …"
click at [720, 188] on div "Edit Question  Question Advanced Settings" at bounding box center [685, 136] width 589 height 106
click at [968, 94] on text "" at bounding box center [970, 94] width 11 height 20
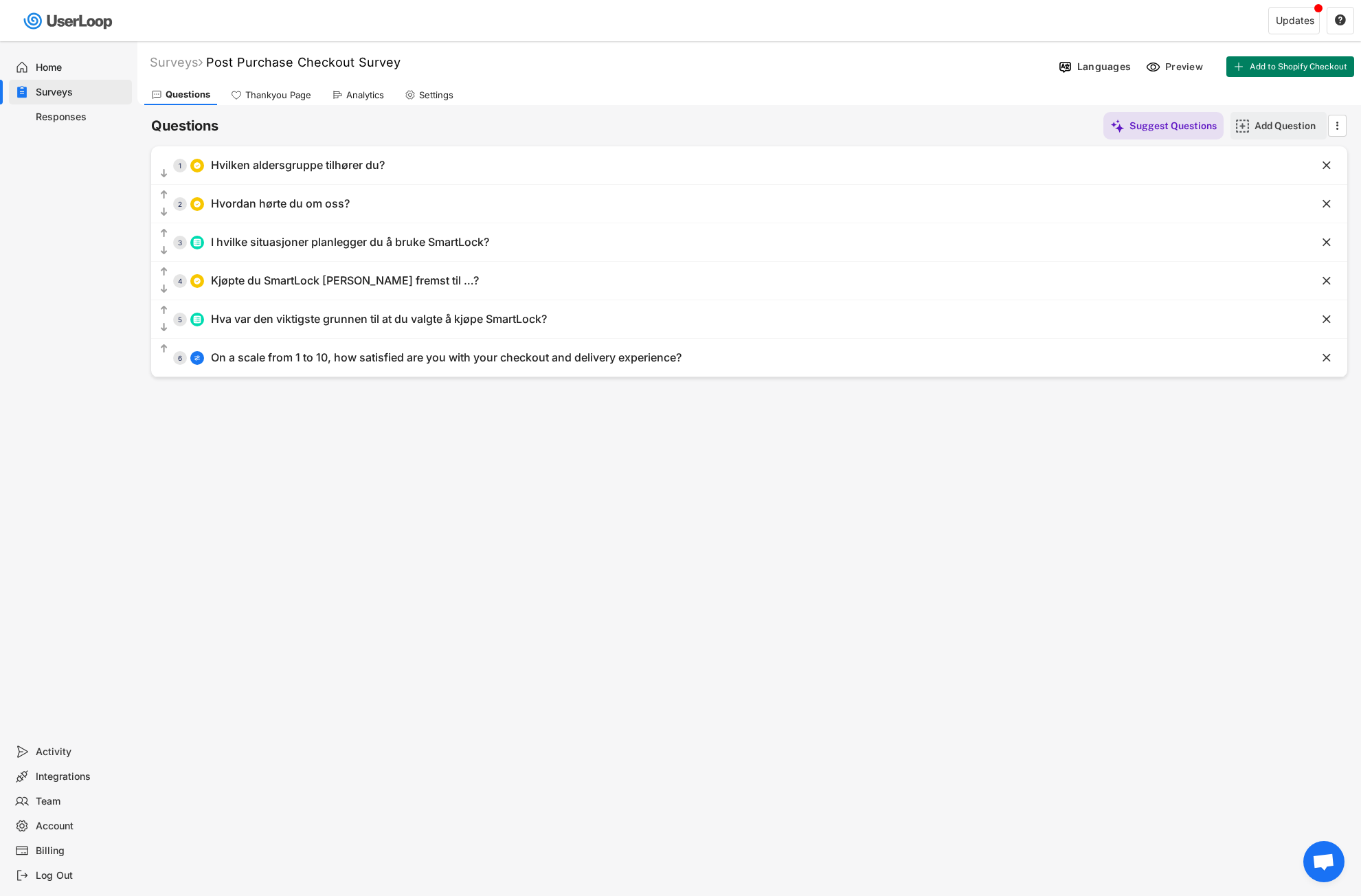
click at [1271, 118] on div "Add Question" at bounding box center [1289, 126] width 69 height 28
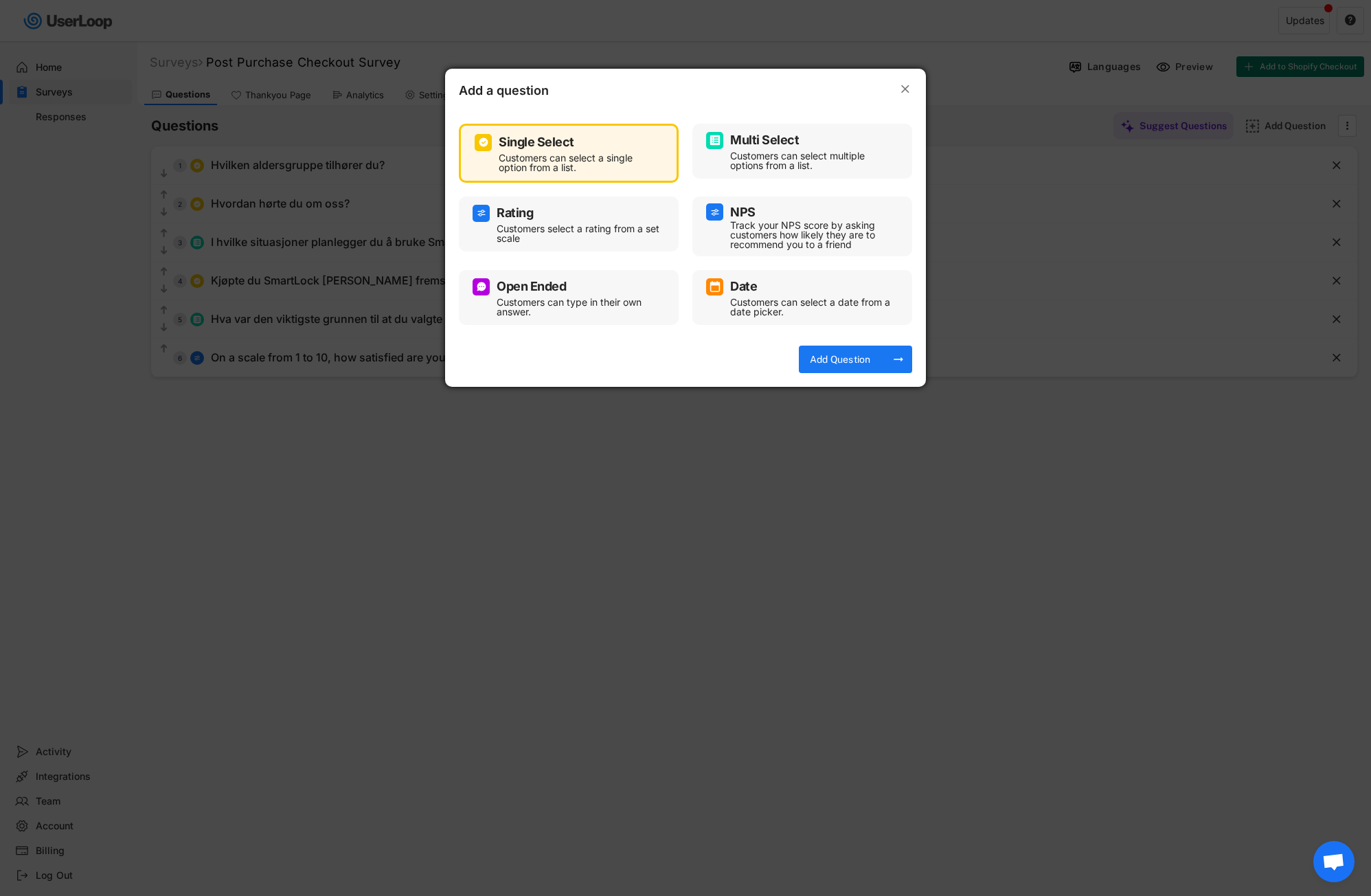
click at [618, 224] on div "Customers select a rating from a set scale" at bounding box center [579, 233] width 165 height 19
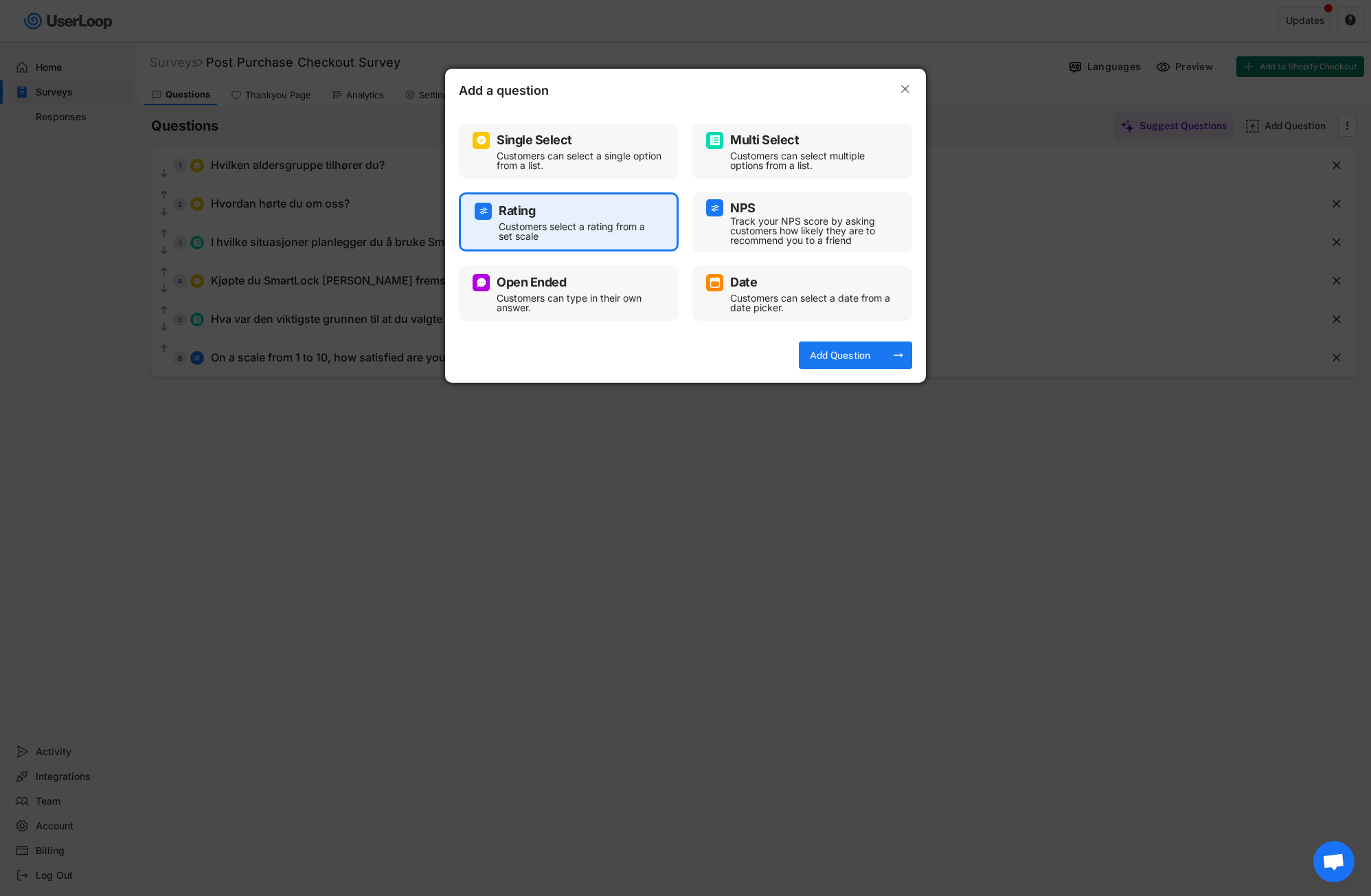
click at [910, 84] on icon "" at bounding box center [905, 90] width 14 height 14
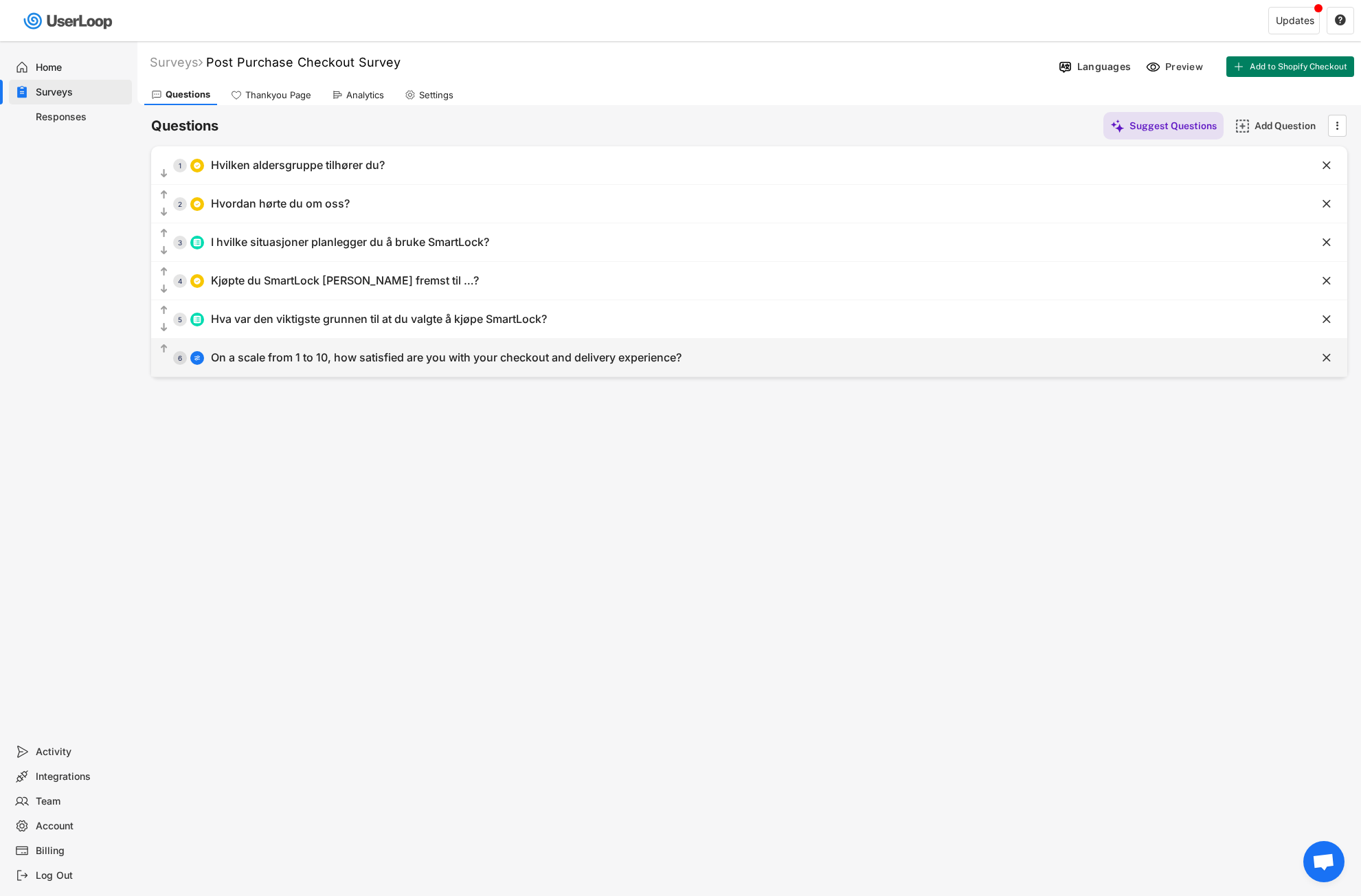
click at [367, 350] on div "On a scale from 1 to 10, how satisfied are you with your checkout and delivery …" at bounding box center [446, 357] width 471 height 15
type input "On a scale from 1 to 10, how satisfied are you with your checkout and delivery …"
select select ""1_10""
type input "Least"
type input "Most"
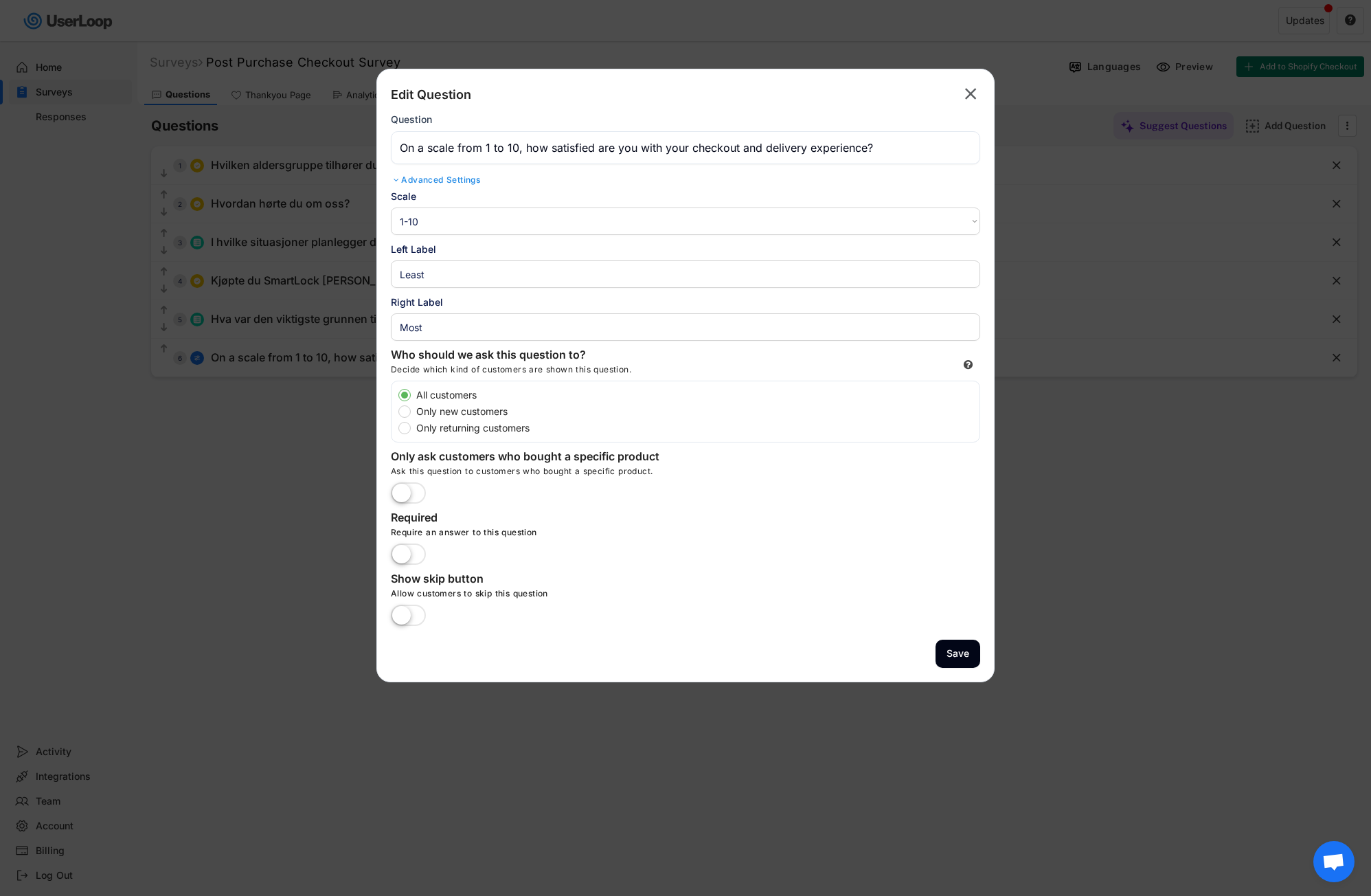
click at [449, 226] on select "1-10 10-1 1-5 5-1" at bounding box center [685, 222] width 589 height 28
click at [536, 188] on div "Back Edit Question Parent Answer:  Question Advanced Settings Randomize Order …" at bounding box center [685, 136] width 589 height 106
drag, startPoint x: 894, startPoint y: 143, endPoint x: 404, endPoint y: 143, distance: 490.0
click at [387, 149] on div "Back Edit Question Parent Answer:  Question Advanced Settings Randomize Order …" at bounding box center [685, 376] width 618 height 613
paste input "Hvor fornøyd er du med hele kjøpsopplevelsen på nettsiden vår – [PERSON_NAME] p…"
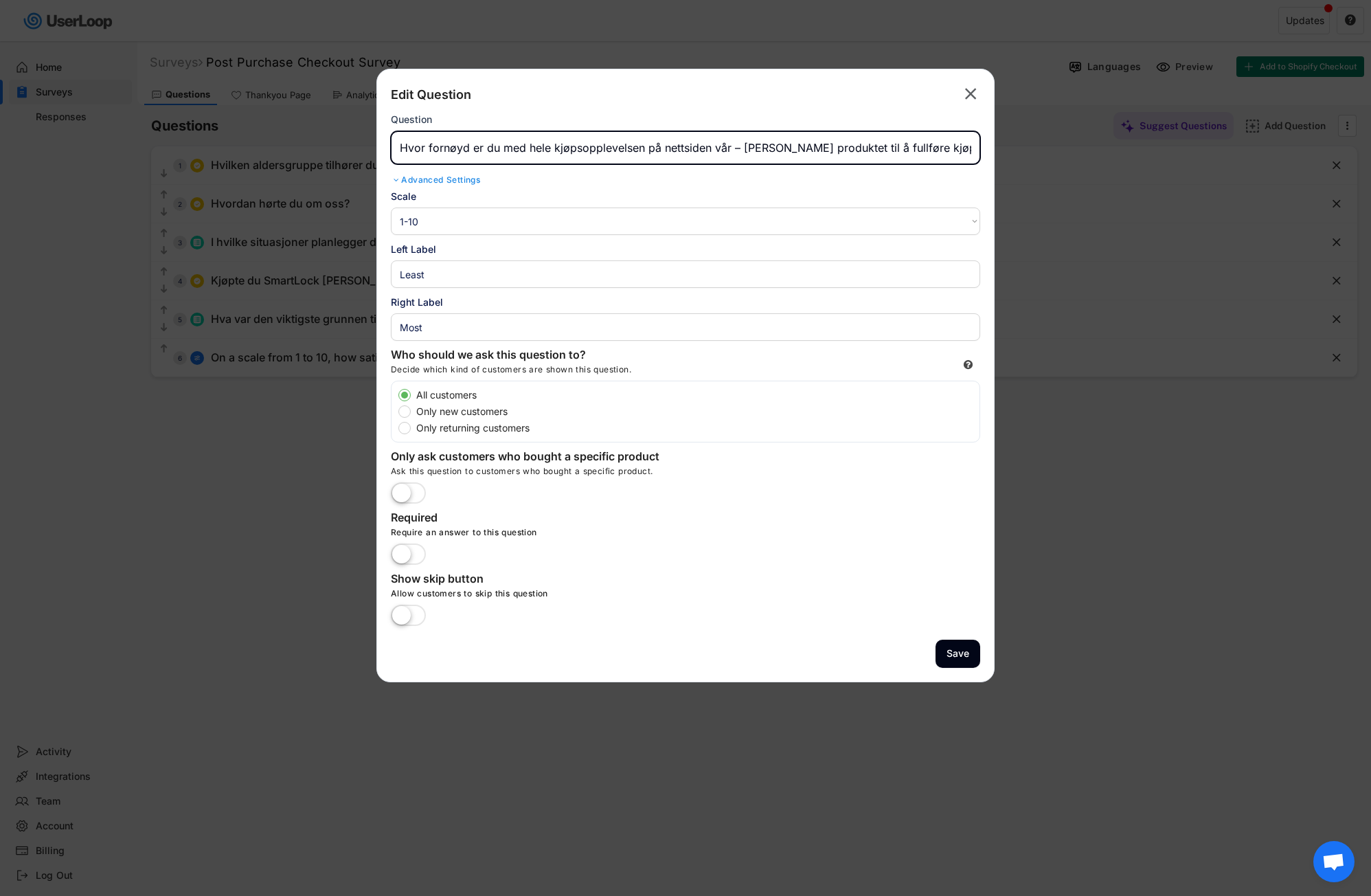
scroll to position [0, 23]
type input "Hvor fornøyd er du med hele kjøpsopplevelsen på nettsiden vår – [PERSON_NAME] p…"
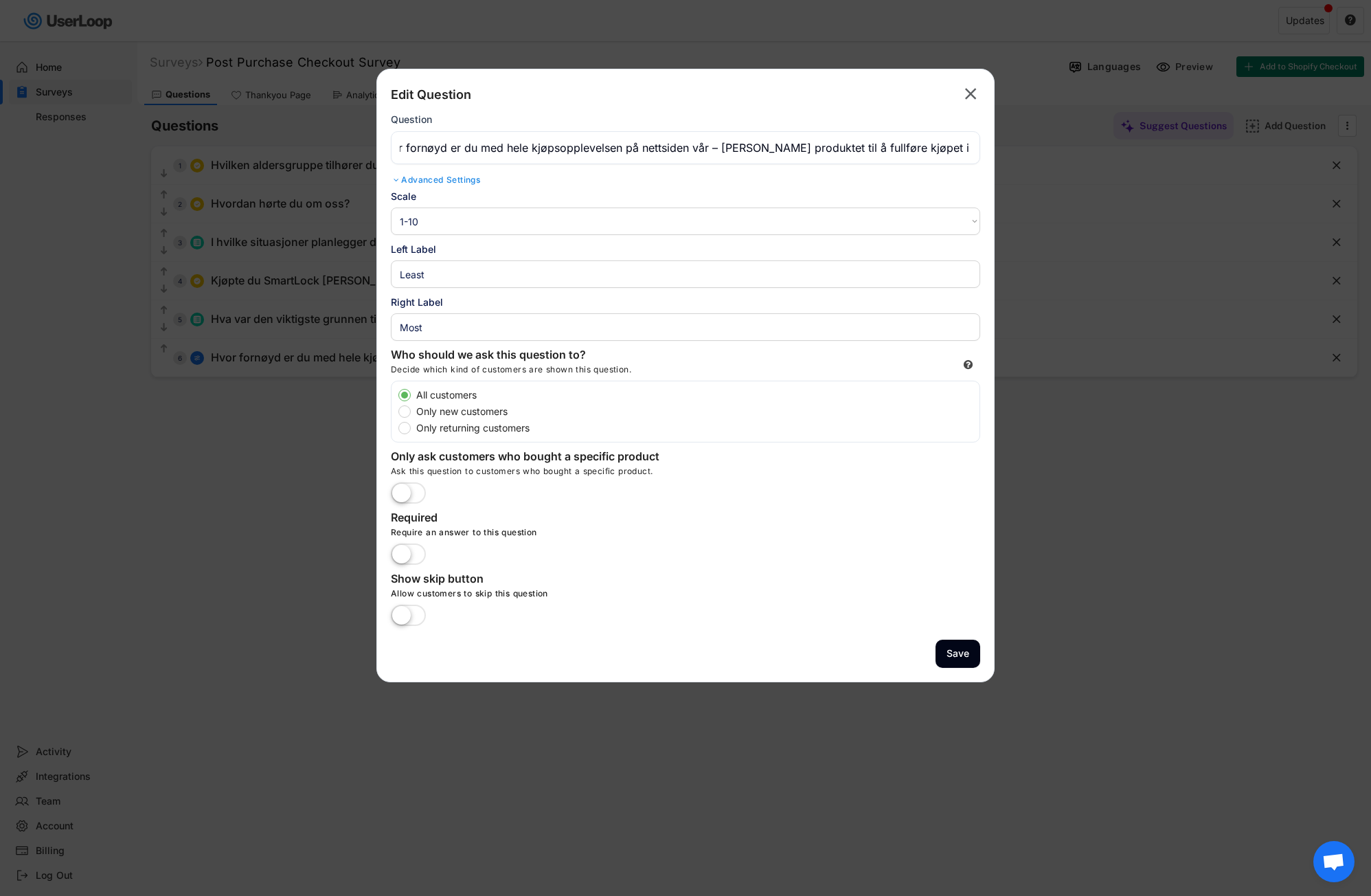
scroll to position [0, 0]
click at [733, 182] on div "Advanced Settings" at bounding box center [685, 180] width 589 height 11
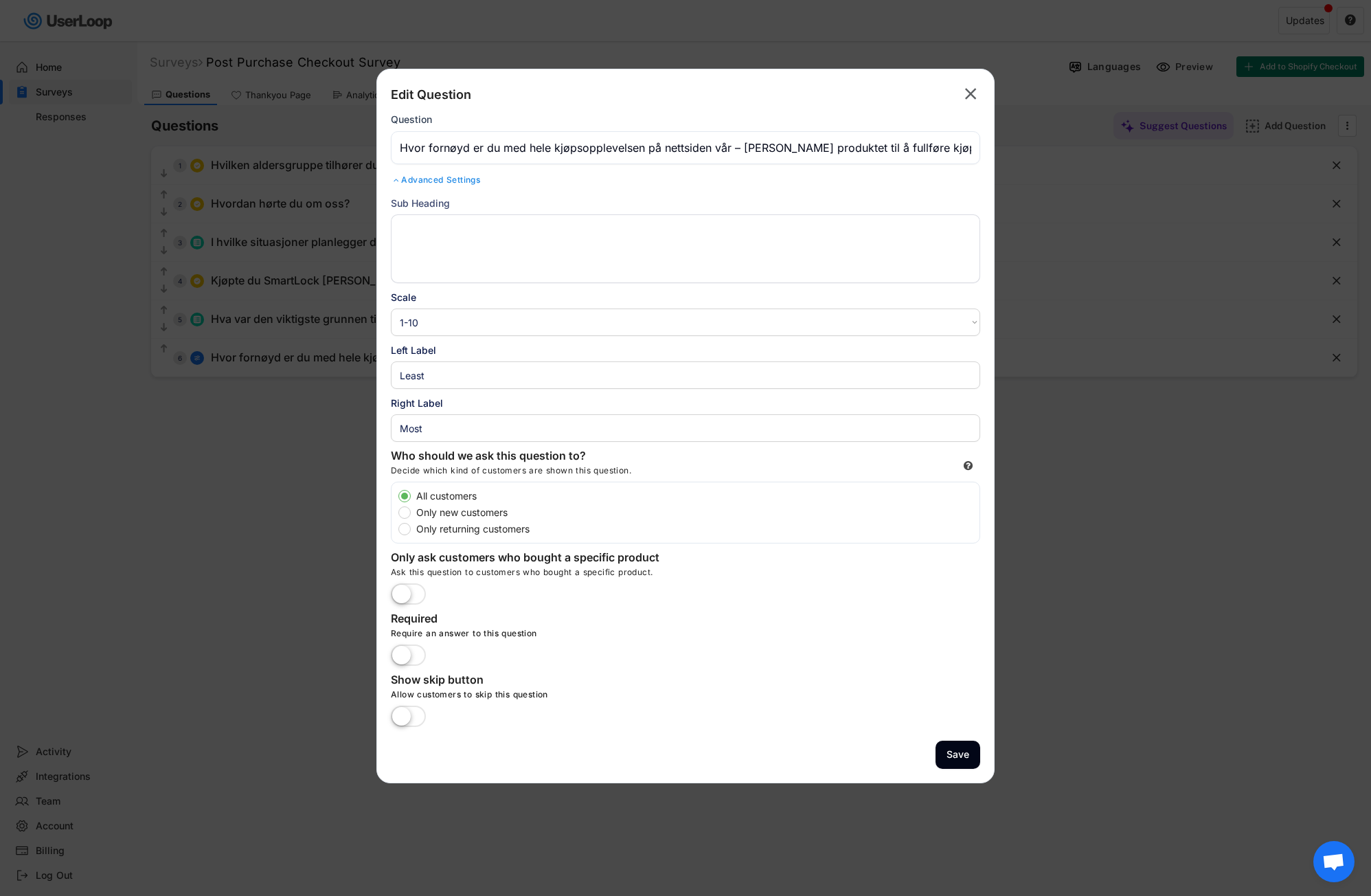
click at [730, 175] on div "Advanced Settings" at bounding box center [685, 180] width 589 height 11
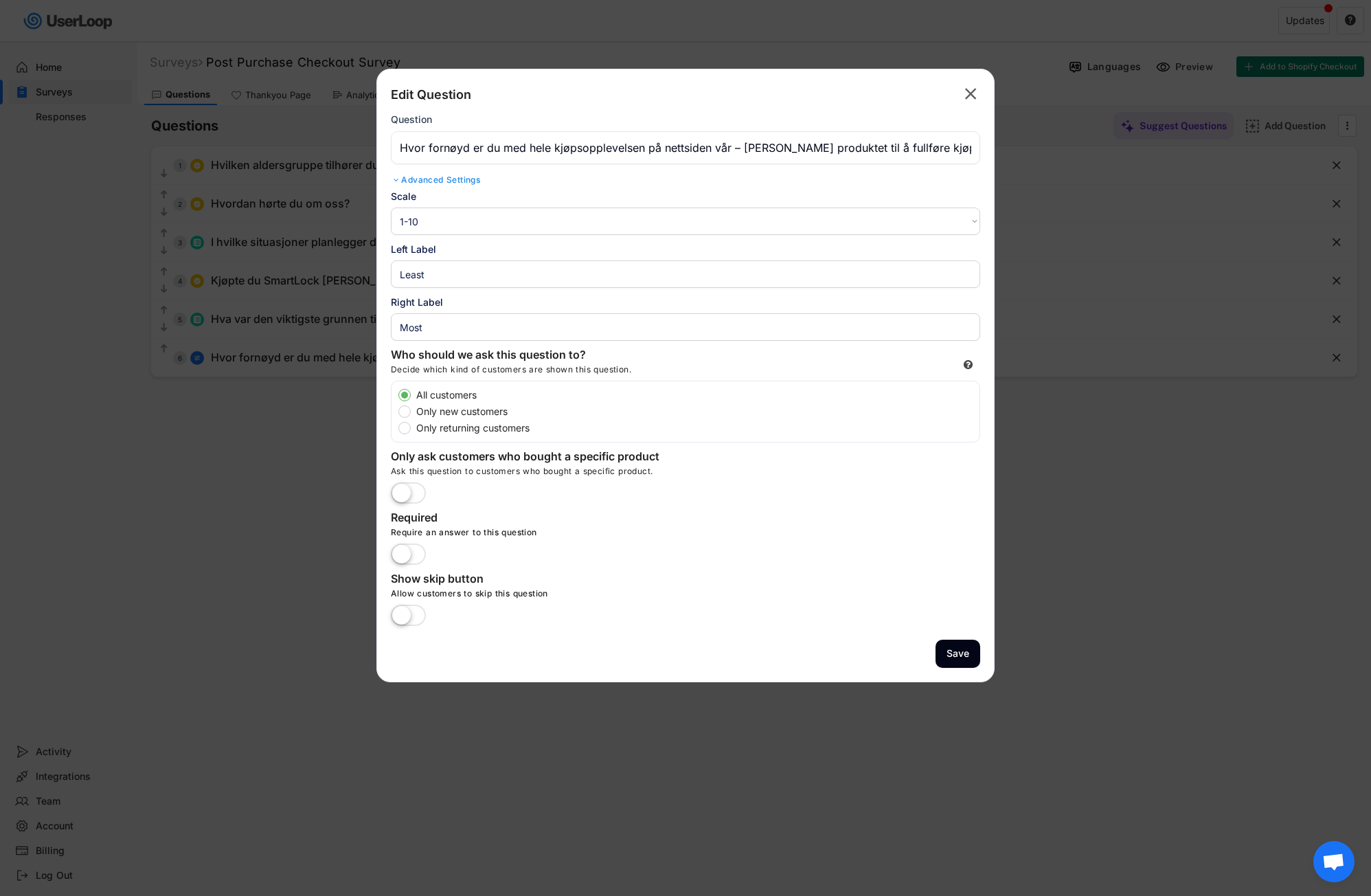
click at [769, 107] on div "Back Edit Question Parent Answer:  Question Advanced Settings Randomize Order …" at bounding box center [685, 136] width 589 height 106
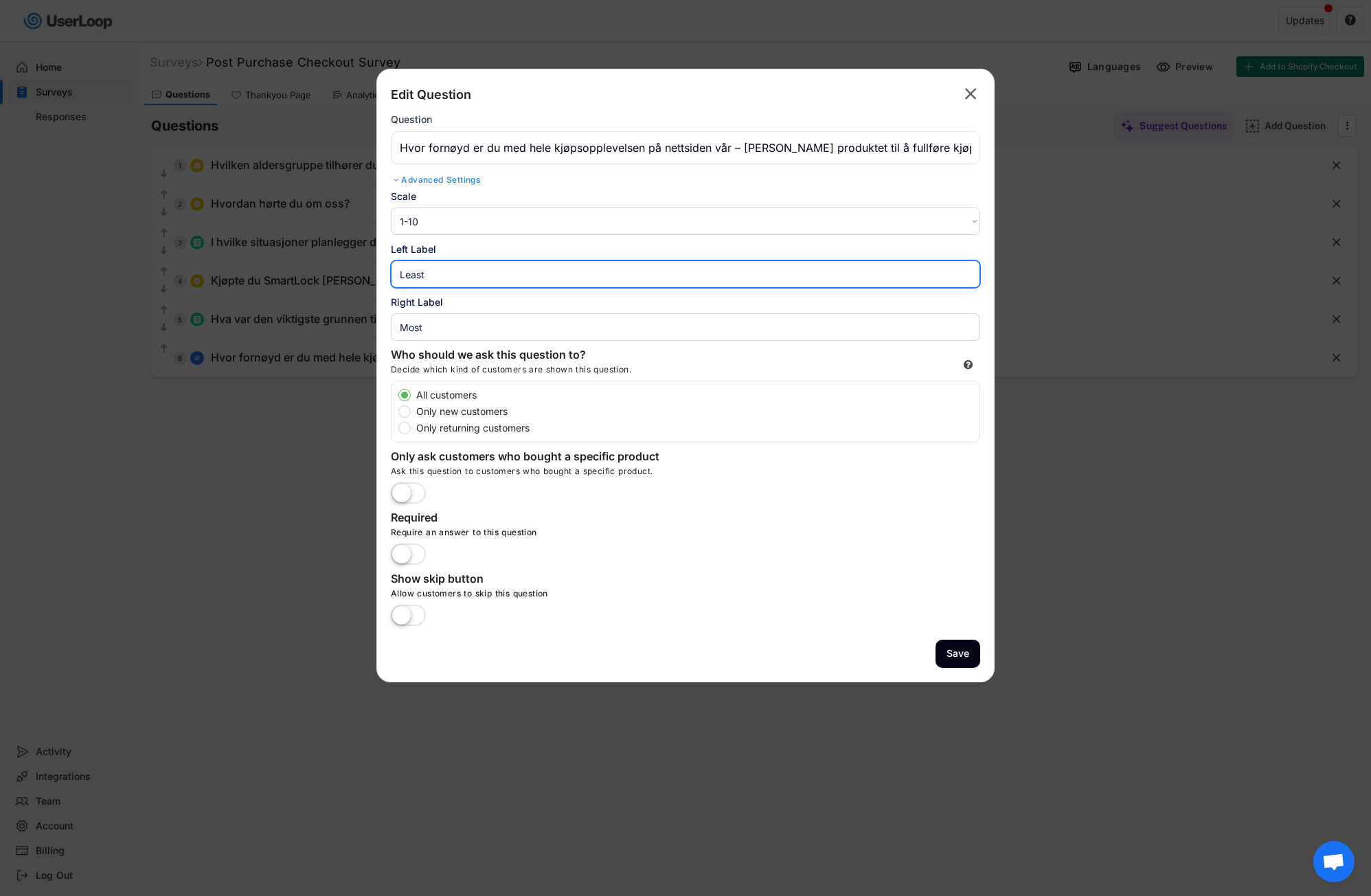
drag, startPoint x: 458, startPoint y: 278, endPoint x: 416, endPoint y: 274, distance: 42.2
click at [367, 276] on body "Surveys (2) Show archived New Survey Survey Format Post Purchase Checkout Surve…" at bounding box center [685, 448] width 1371 height 896
paste input "Ikke fornøyd"
type input "Ikke fornøyd"
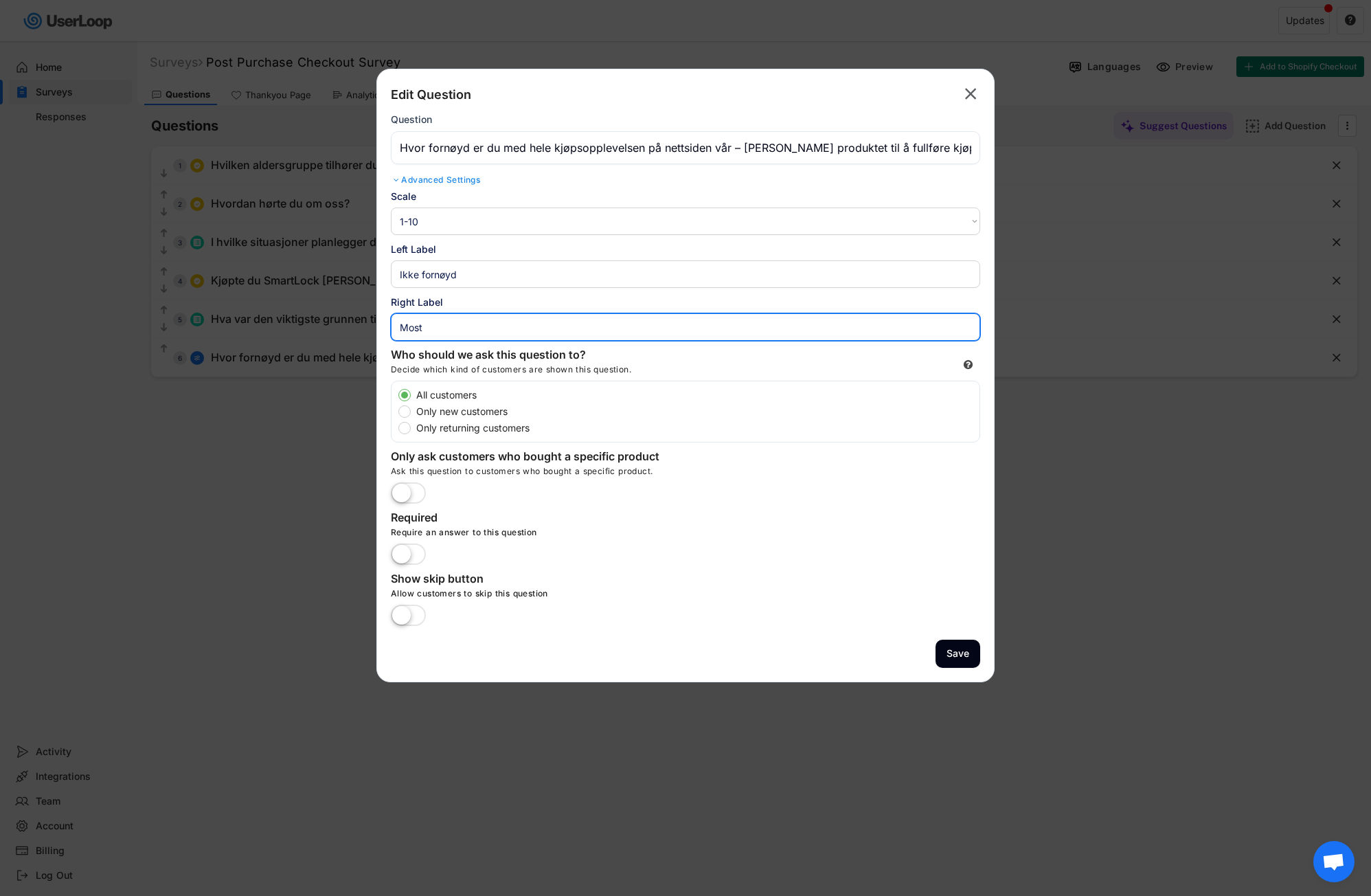
drag, startPoint x: 439, startPoint y: 325, endPoint x: 382, endPoint y: 325, distance: 57.0
click at [382, 325] on div "Back Edit Question Parent Answer:  Question Advanced Settings Randomize Order …" at bounding box center [685, 376] width 618 height 613
paste input "Svært fornøyd"
type input "Svært fornøyd"
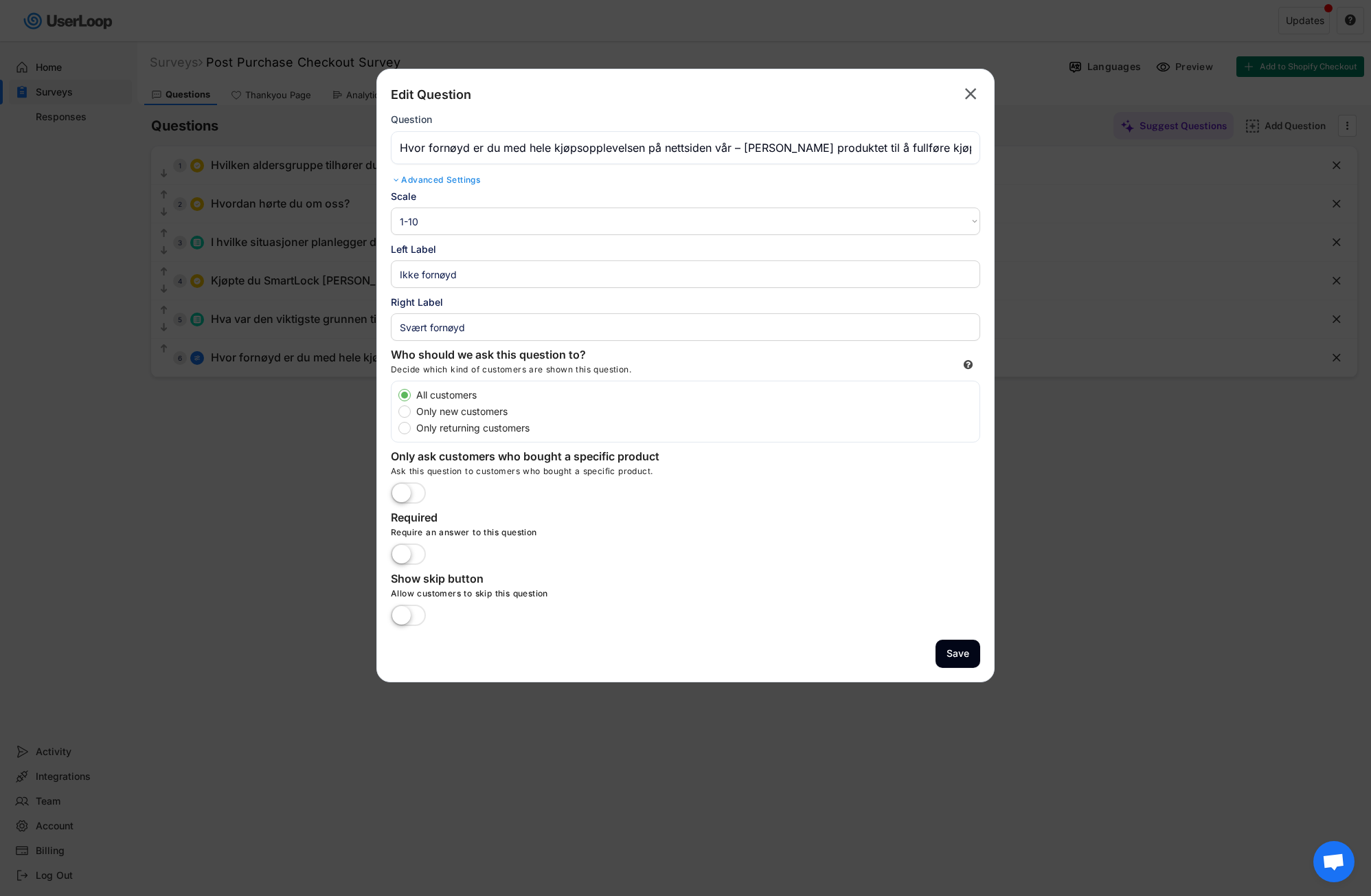
click at [413, 613] on label at bounding box center [408, 615] width 42 height 30
click at [0, 0] on input "checkbox" at bounding box center [0, 0] width 0 height 0
click at [741, 149] on input "input" at bounding box center [685, 147] width 589 height 33
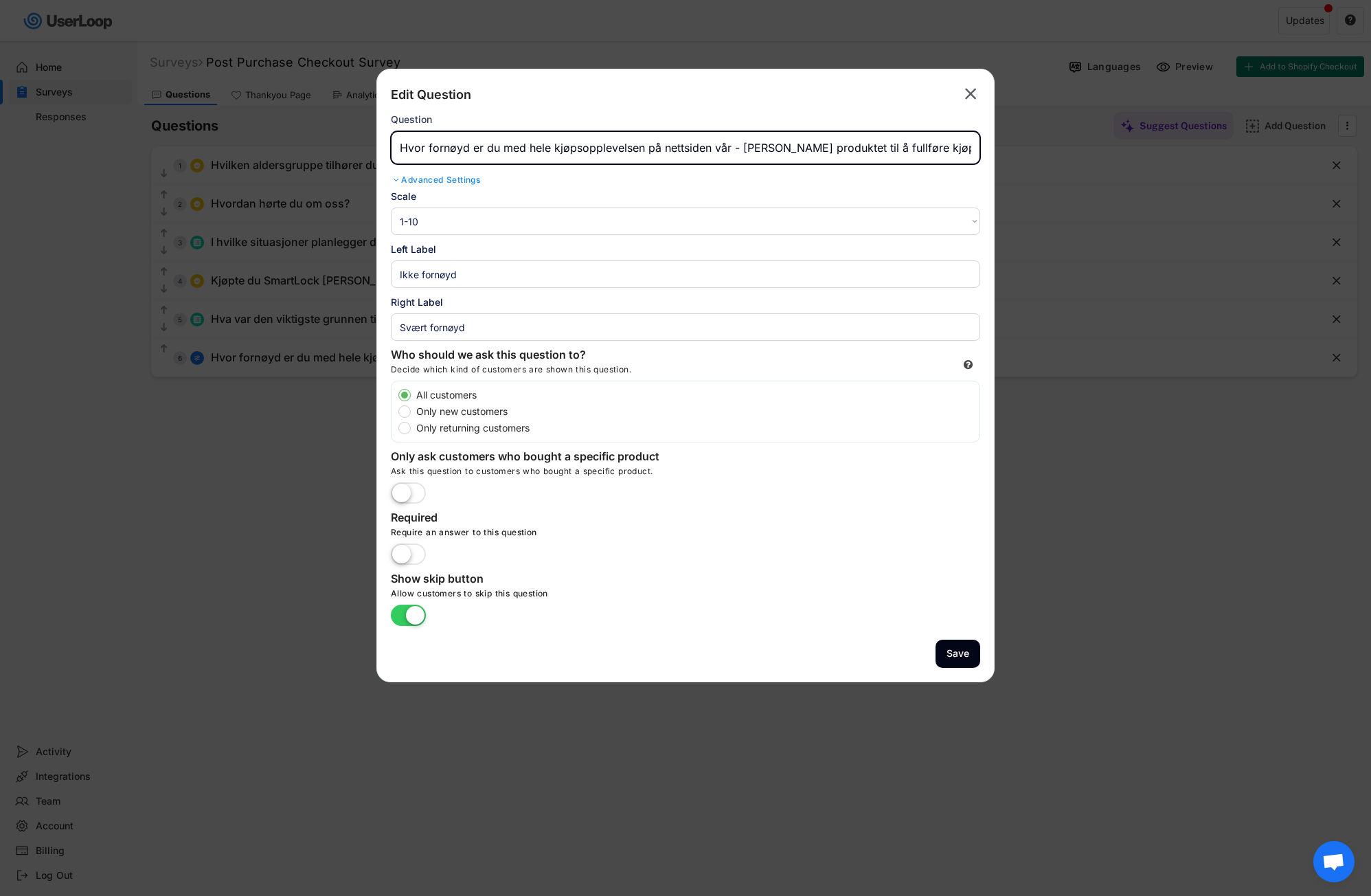
type input "Hvor fornøyd er du med hele kjøpsopplevelsen på nettsiden vår - [PERSON_NAME] p…"
click at [853, 102] on div "Back Edit Question Parent Answer: " at bounding box center [685, 94] width 589 height 23
click at [447, 185] on div "Advanced Settings" at bounding box center [685, 180] width 589 height 11
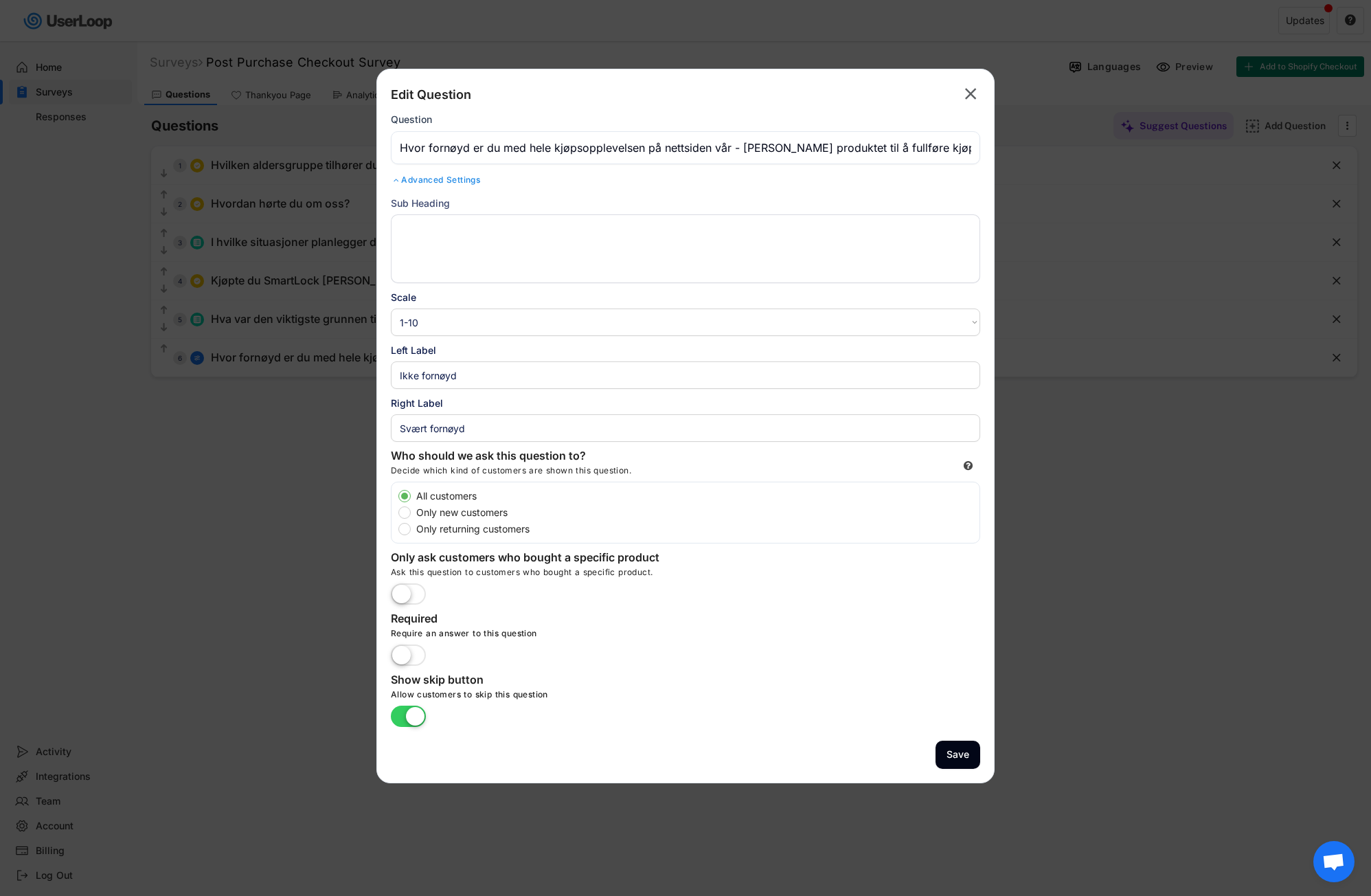
click at [435, 177] on div "Advanced Settings" at bounding box center [685, 180] width 589 height 11
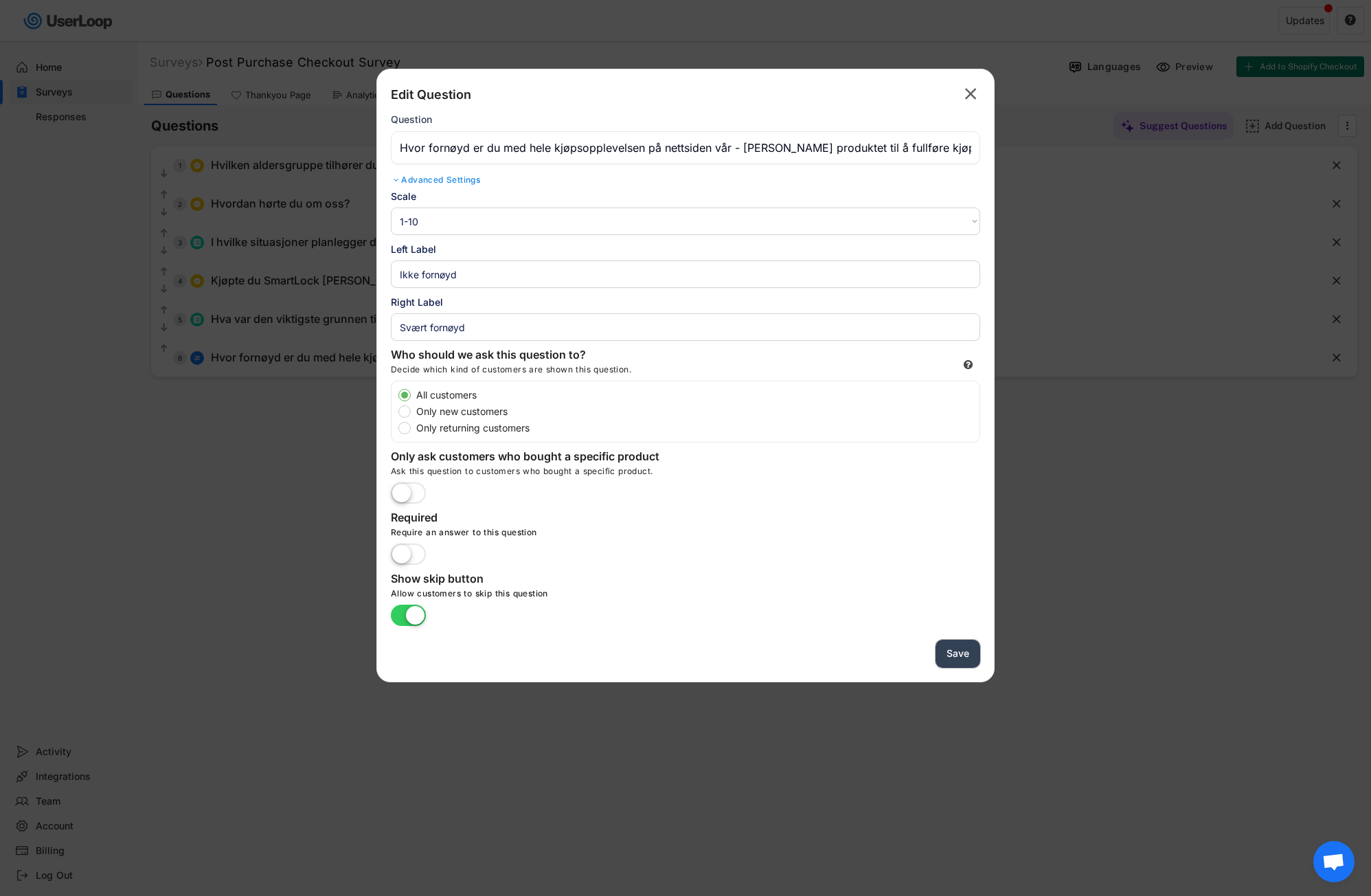
click at [949, 655] on button "Save" at bounding box center [958, 653] width 44 height 28
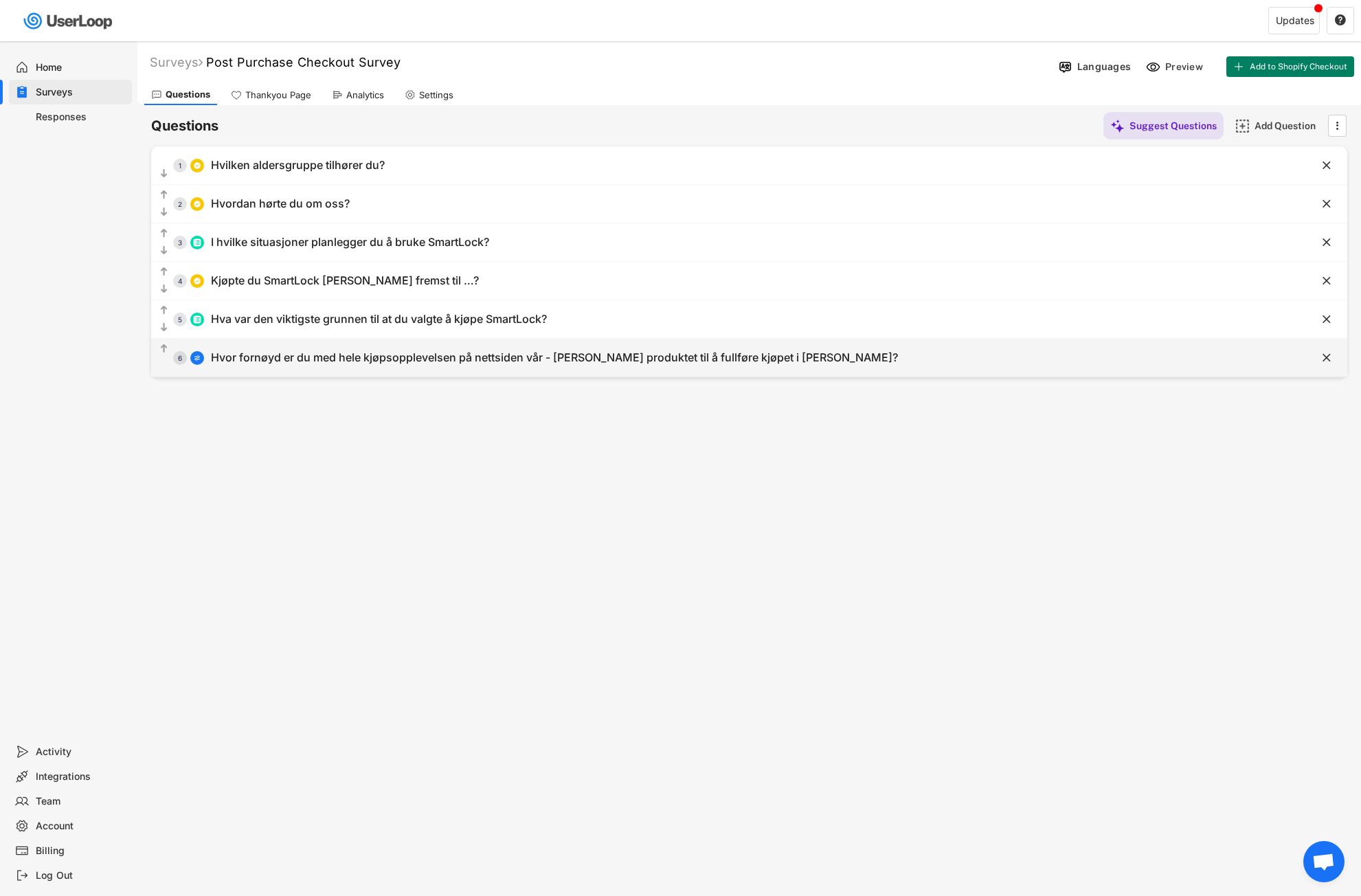
click at [488, 354] on div "Hvor fornøyd er du med hele kjøpsopplevelsen på nettsiden vår - [PERSON_NAME] p…" at bounding box center [554, 357] width 687 height 15
type input "Hvor fornøyd er du med hele kjøpsopplevelsen på nettsiden vår - [PERSON_NAME] p…"
select select ""1_10""
type input "Ikke fornøyd"
type input "Svært fornøyd"
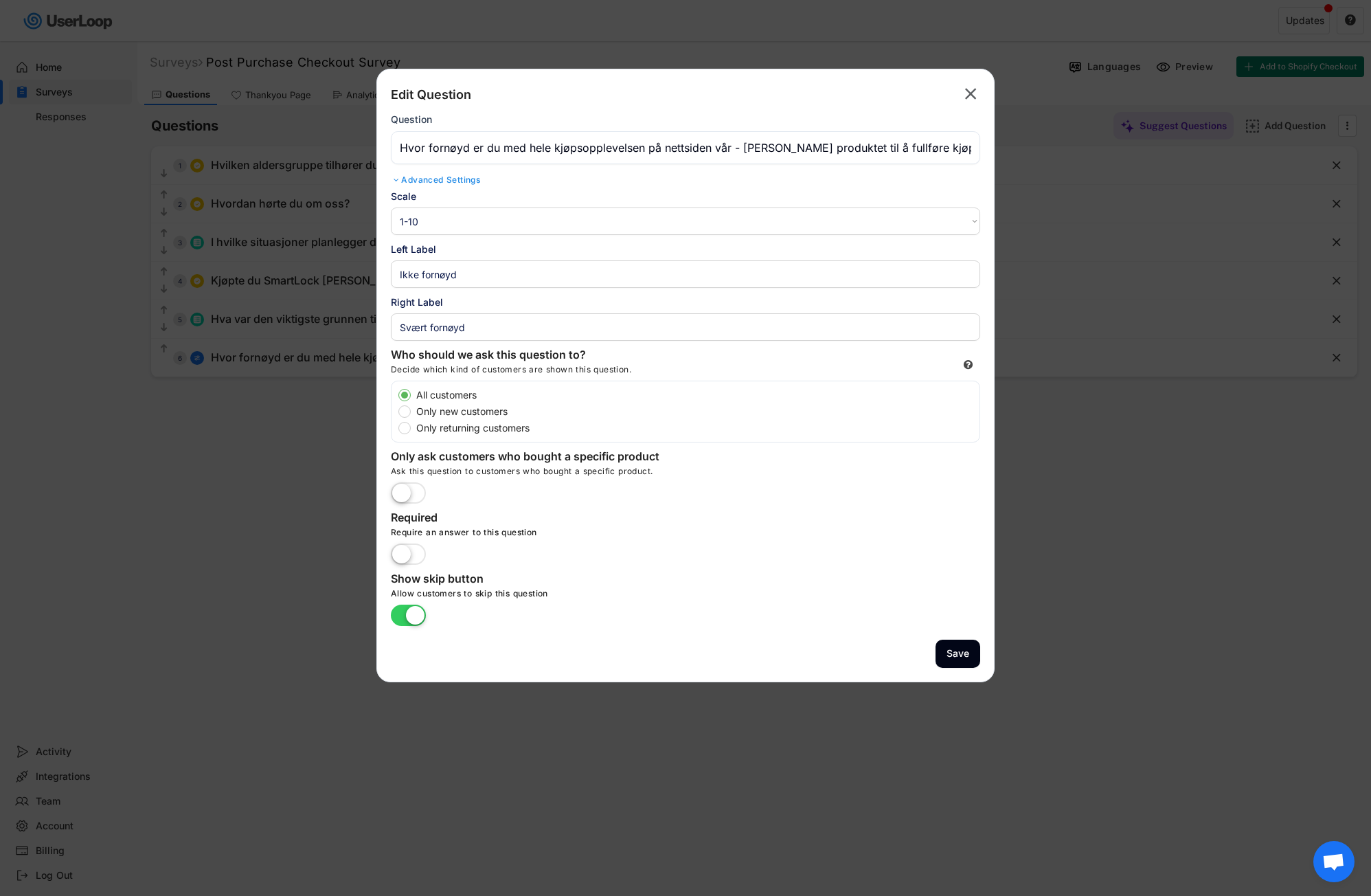
click at [450, 182] on div "Advanced Settings" at bounding box center [685, 180] width 589 height 11
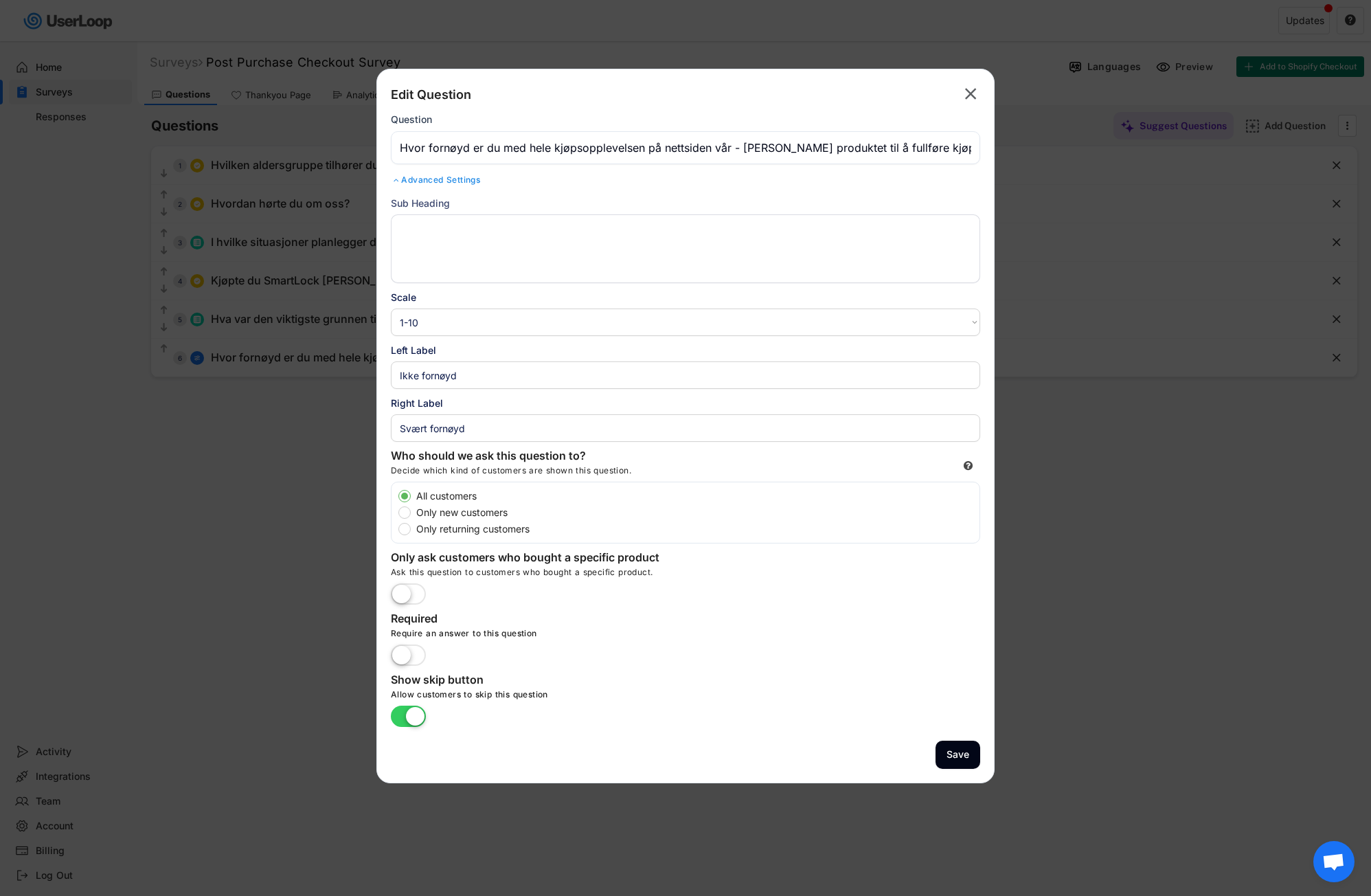
click at [466, 182] on div "Advanced Settings" at bounding box center [685, 180] width 589 height 11
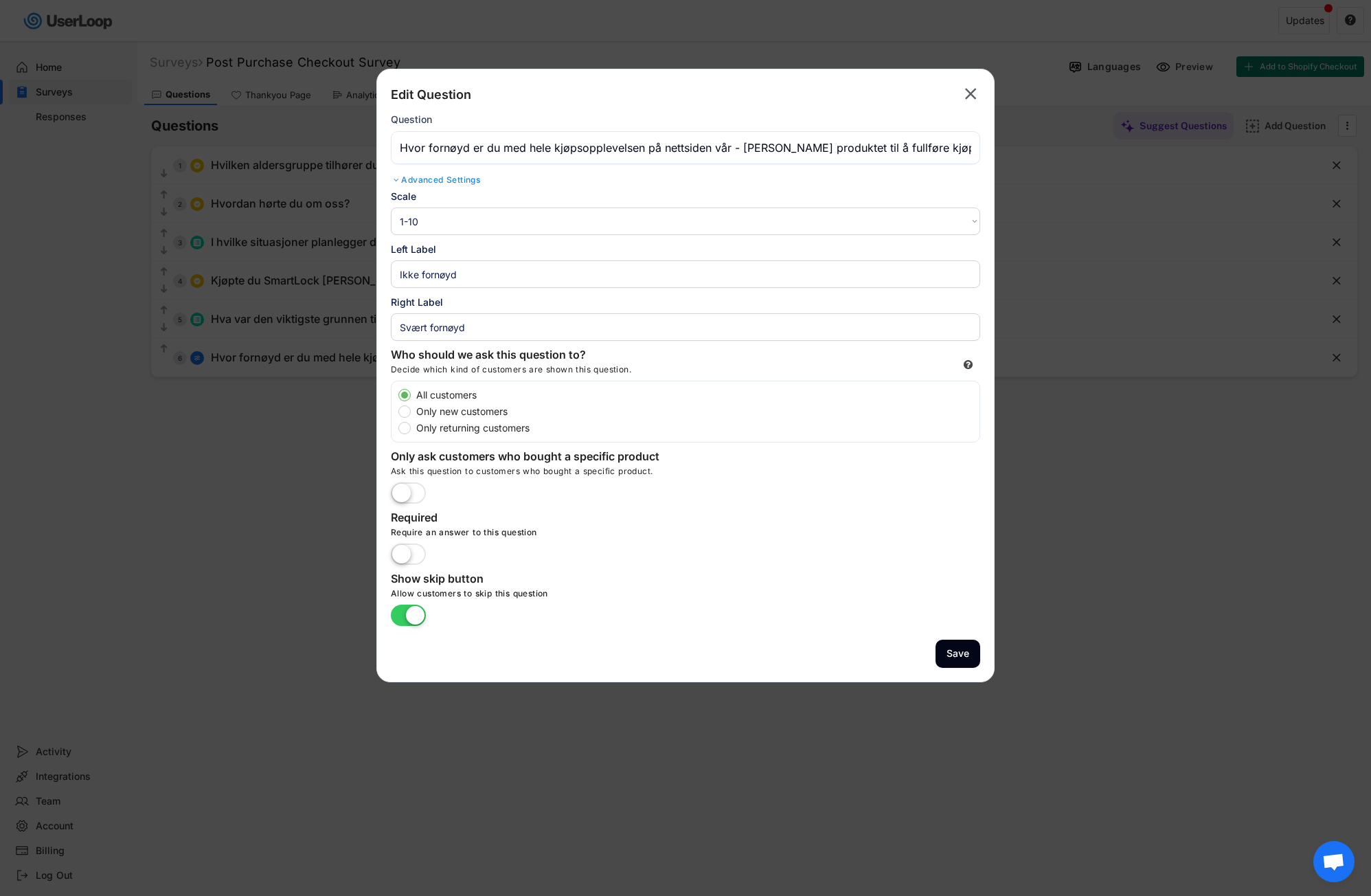
click at [963, 91] on icon "" at bounding box center [970, 94] width 19 height 22
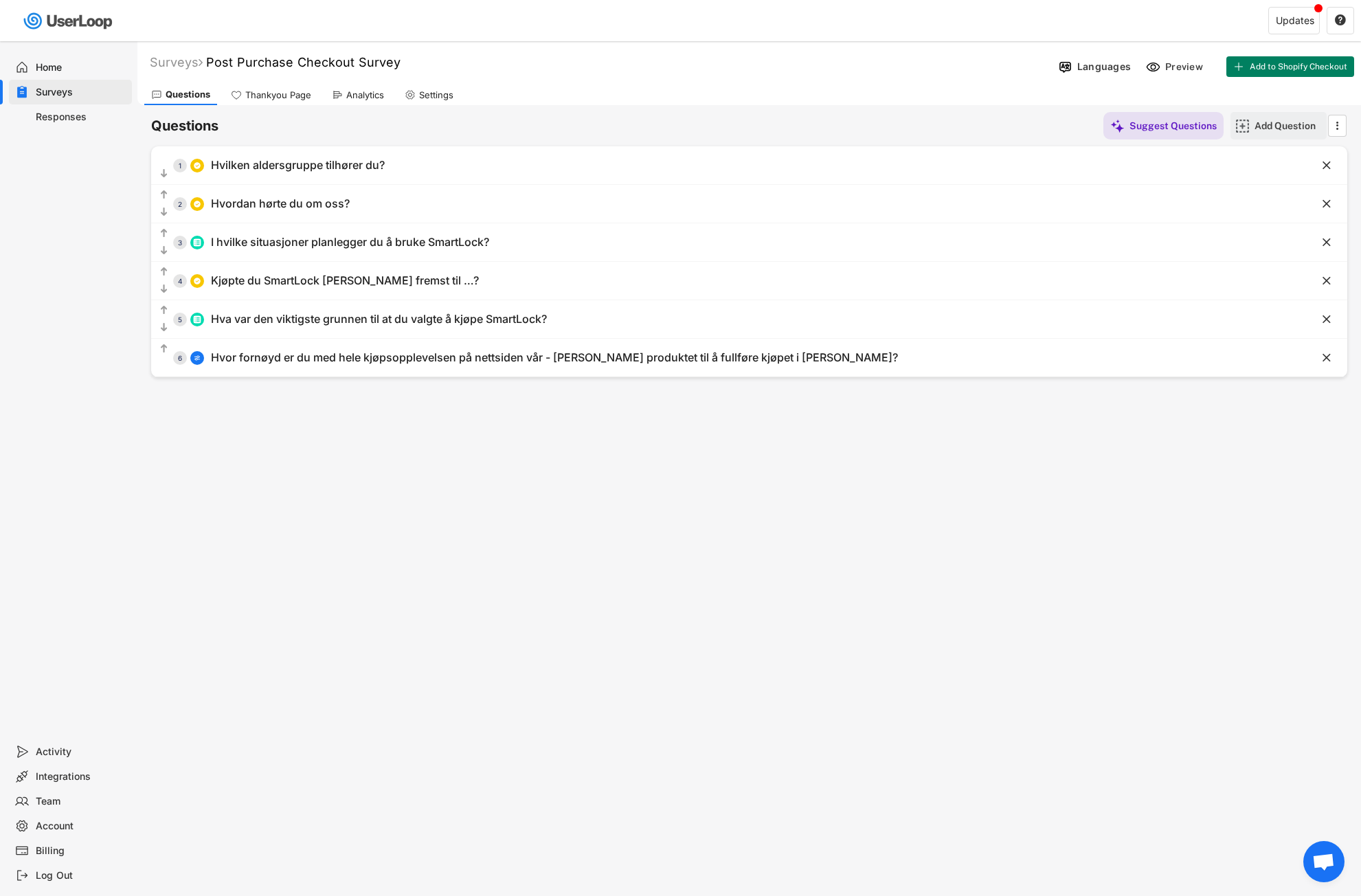
click at [1274, 128] on div "Add Question" at bounding box center [1289, 126] width 69 height 12
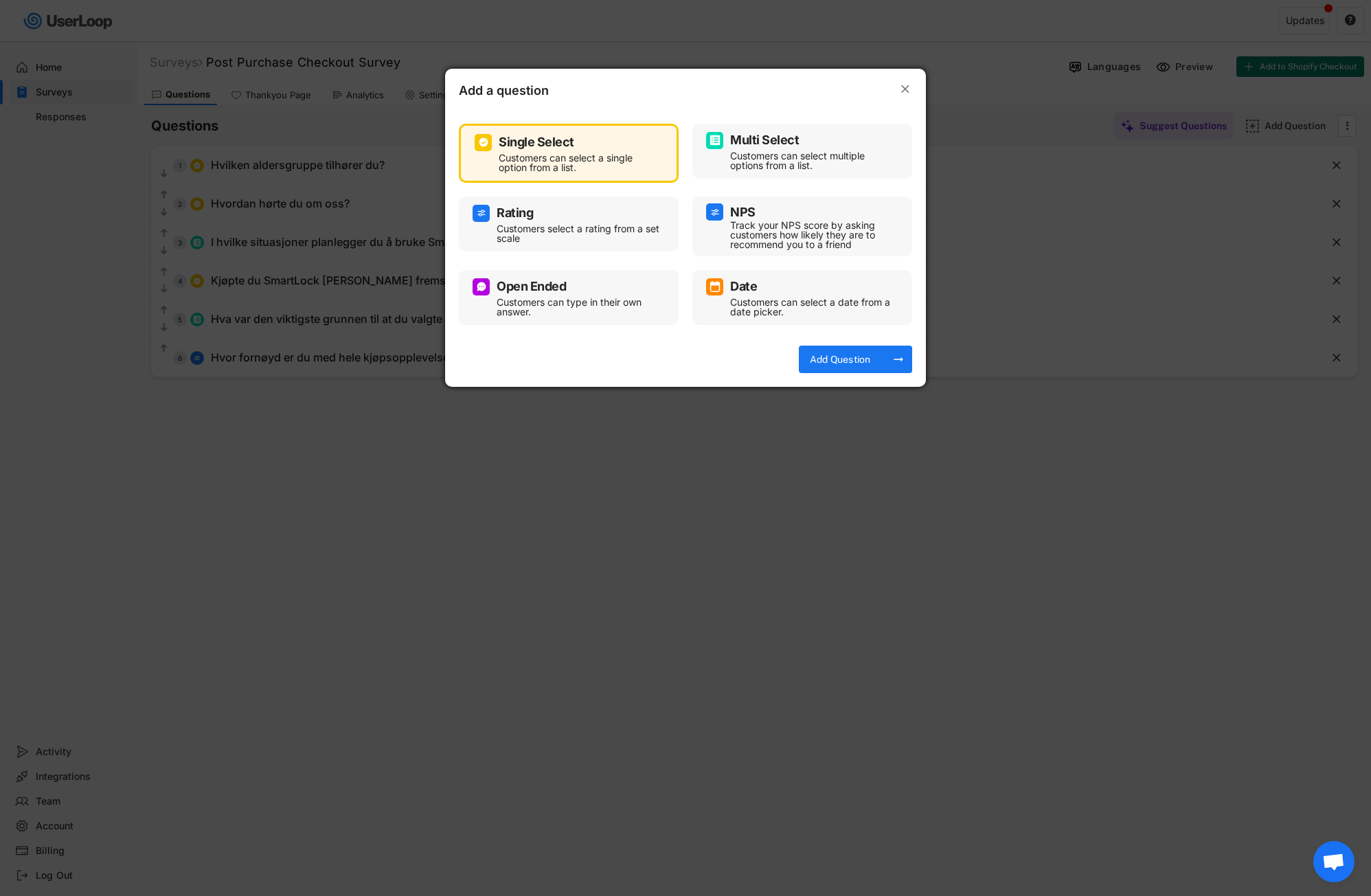
drag, startPoint x: 608, startPoint y: 447, endPoint x: 612, endPoint y: 438, distance: 9.8
click at [608, 448] on div at bounding box center [685, 448] width 1371 height 896
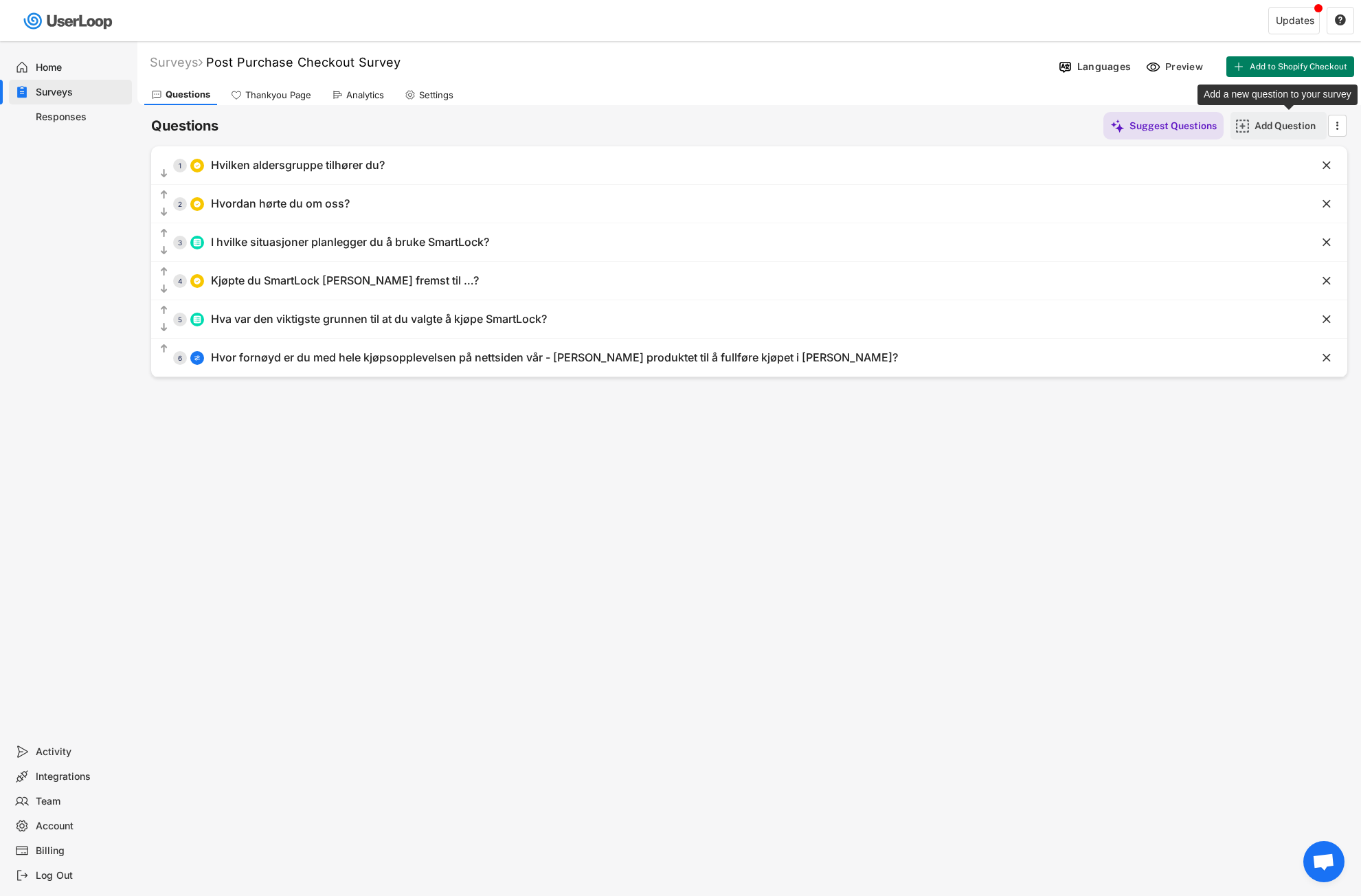
click at [1286, 121] on div "Add Question" at bounding box center [1289, 126] width 69 height 12
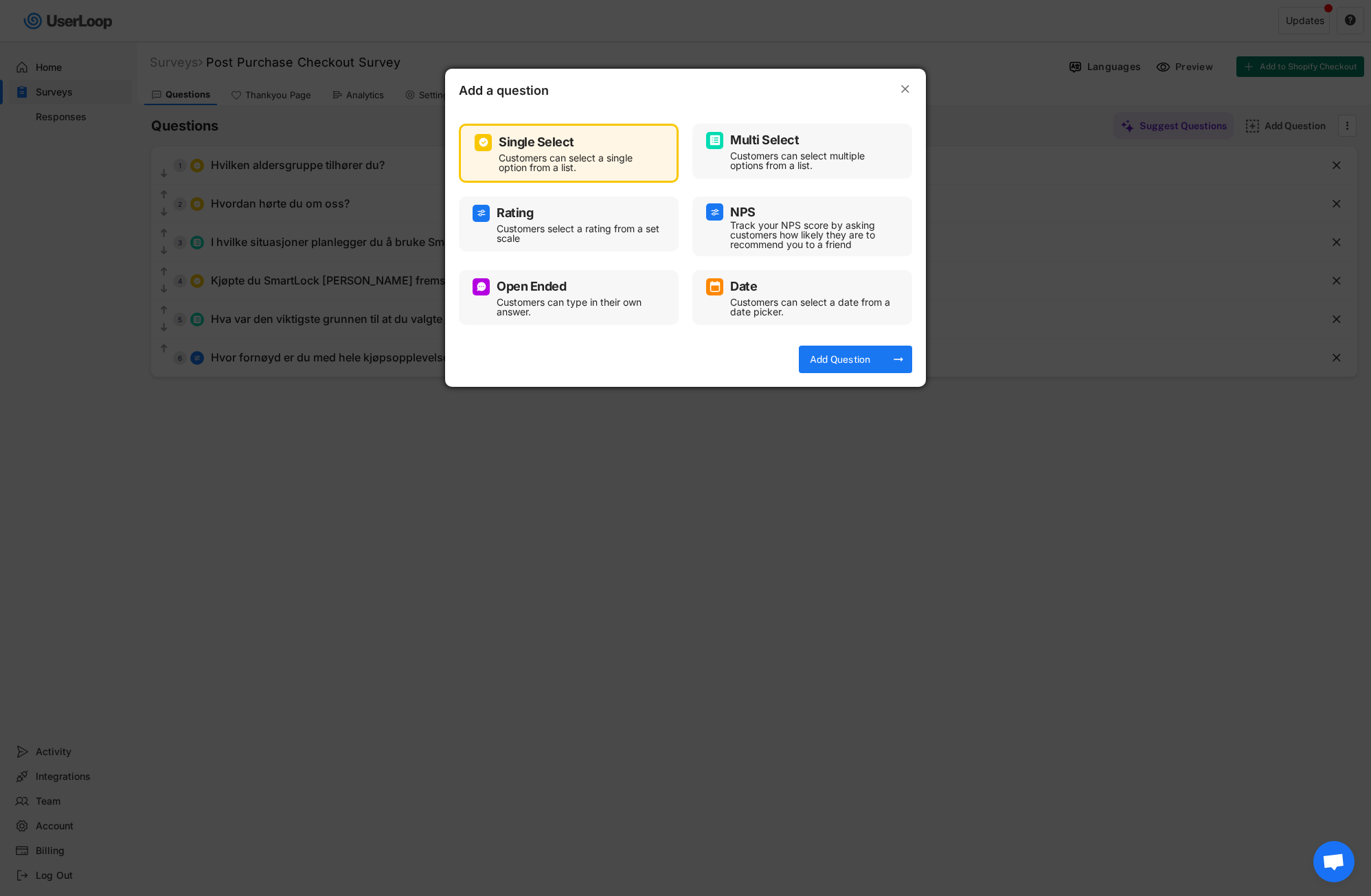
click at [553, 301] on div "Customers can type in their own answer." at bounding box center [579, 307] width 165 height 19
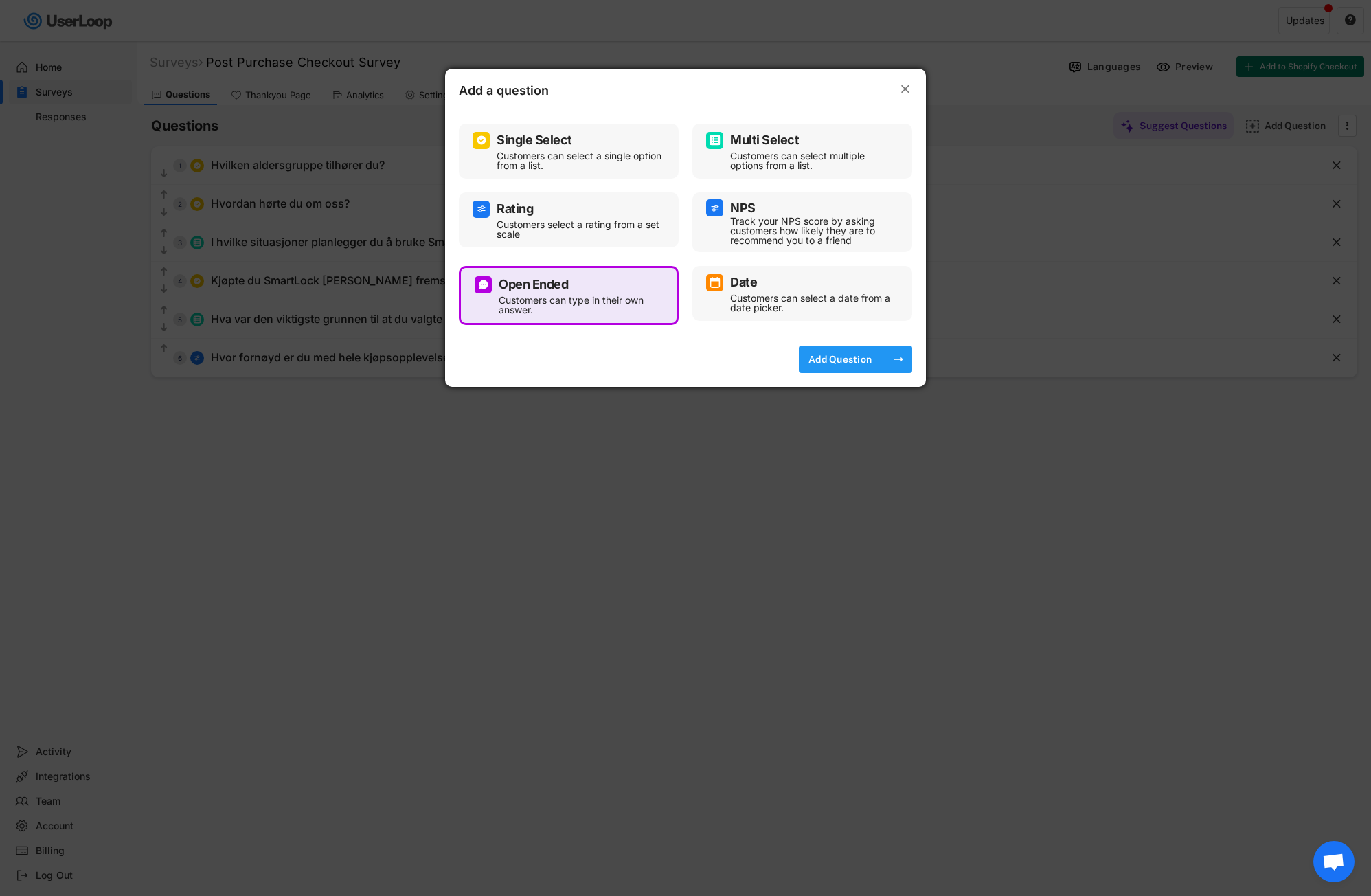
click at [841, 366] on div "Add Question" at bounding box center [840, 359] width 69 height 12
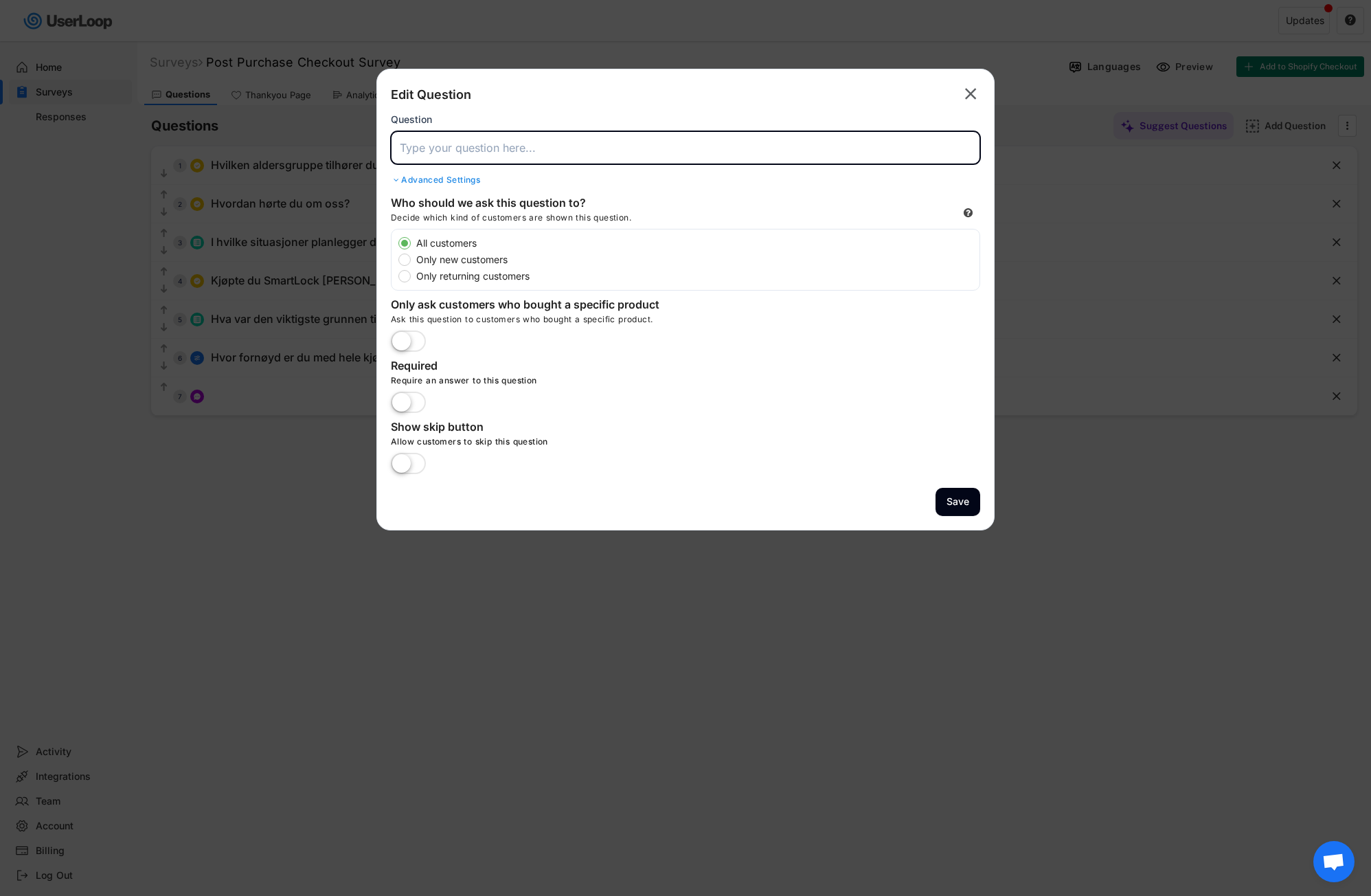
click at [506, 156] on input "input" at bounding box center [685, 147] width 589 height 33
click at [966, 94] on text "" at bounding box center [970, 94] width 11 height 20
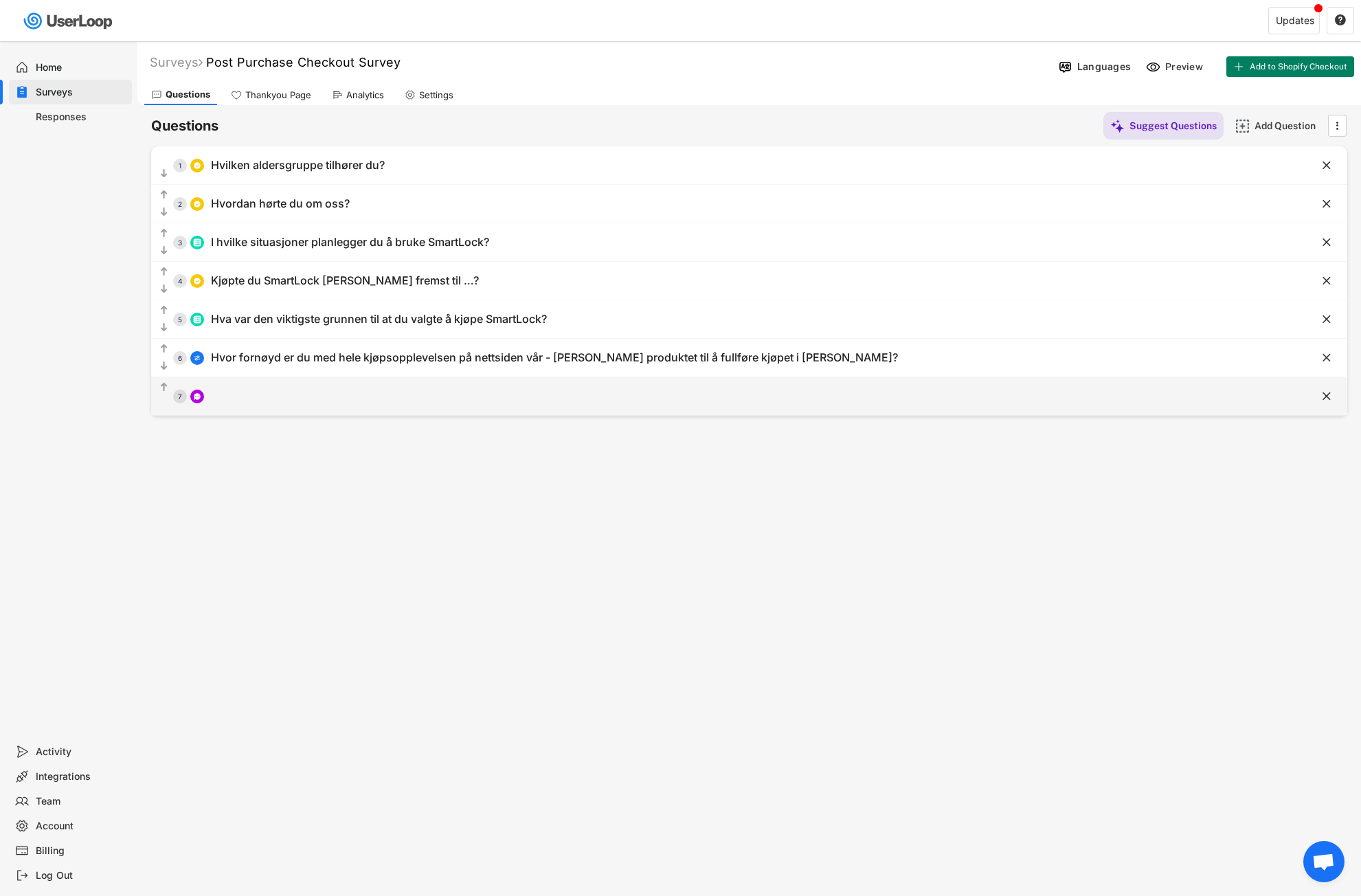
click at [1334, 395] on div "" at bounding box center [1313, 396] width 69 height 21
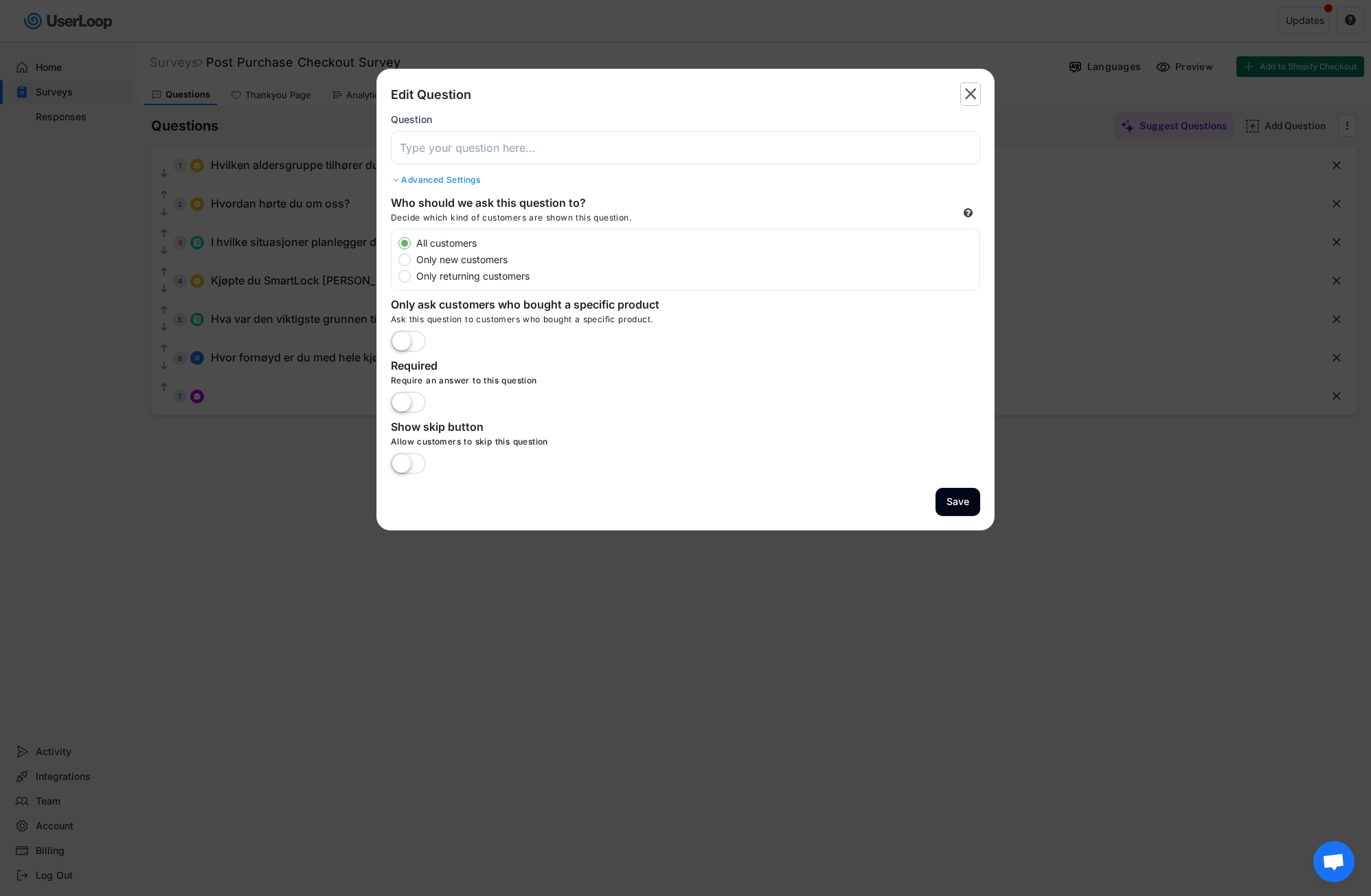
click at [979, 96] on icon "" at bounding box center [970, 94] width 19 height 22
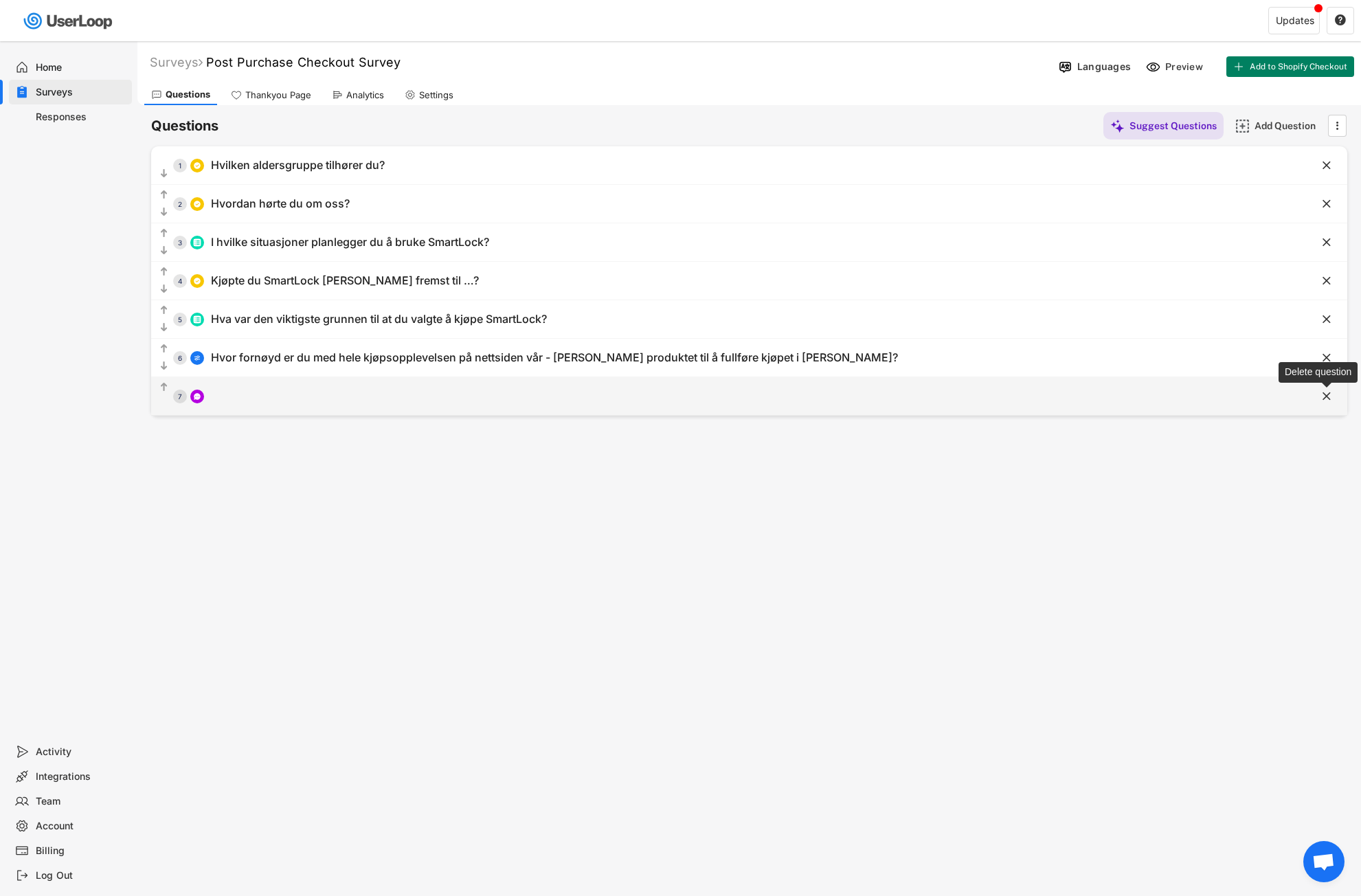
click at [1326, 394] on text "" at bounding box center [1326, 395] width 8 height 15
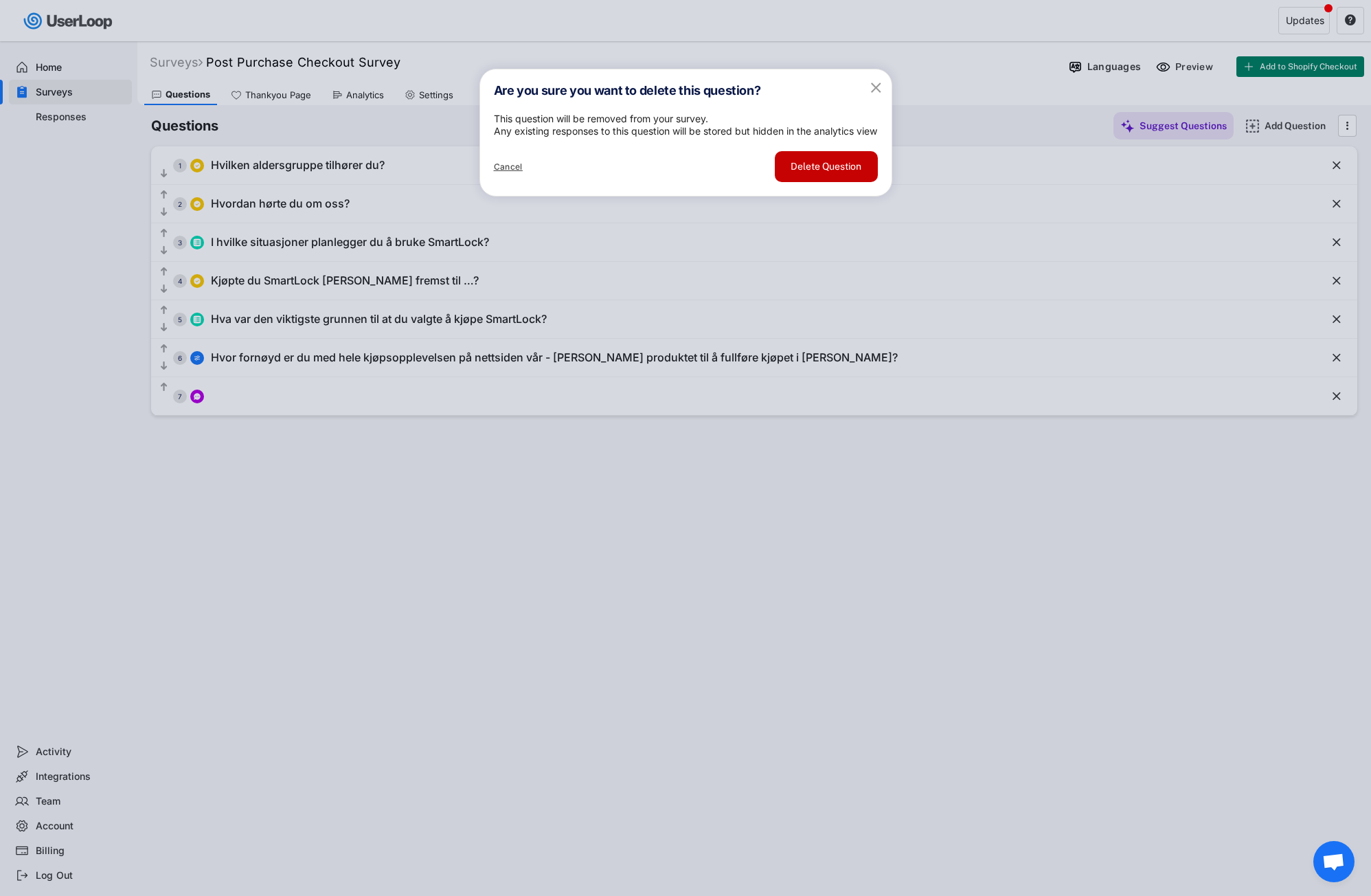
click at [826, 182] on button "Delete Question" at bounding box center [826, 166] width 103 height 31
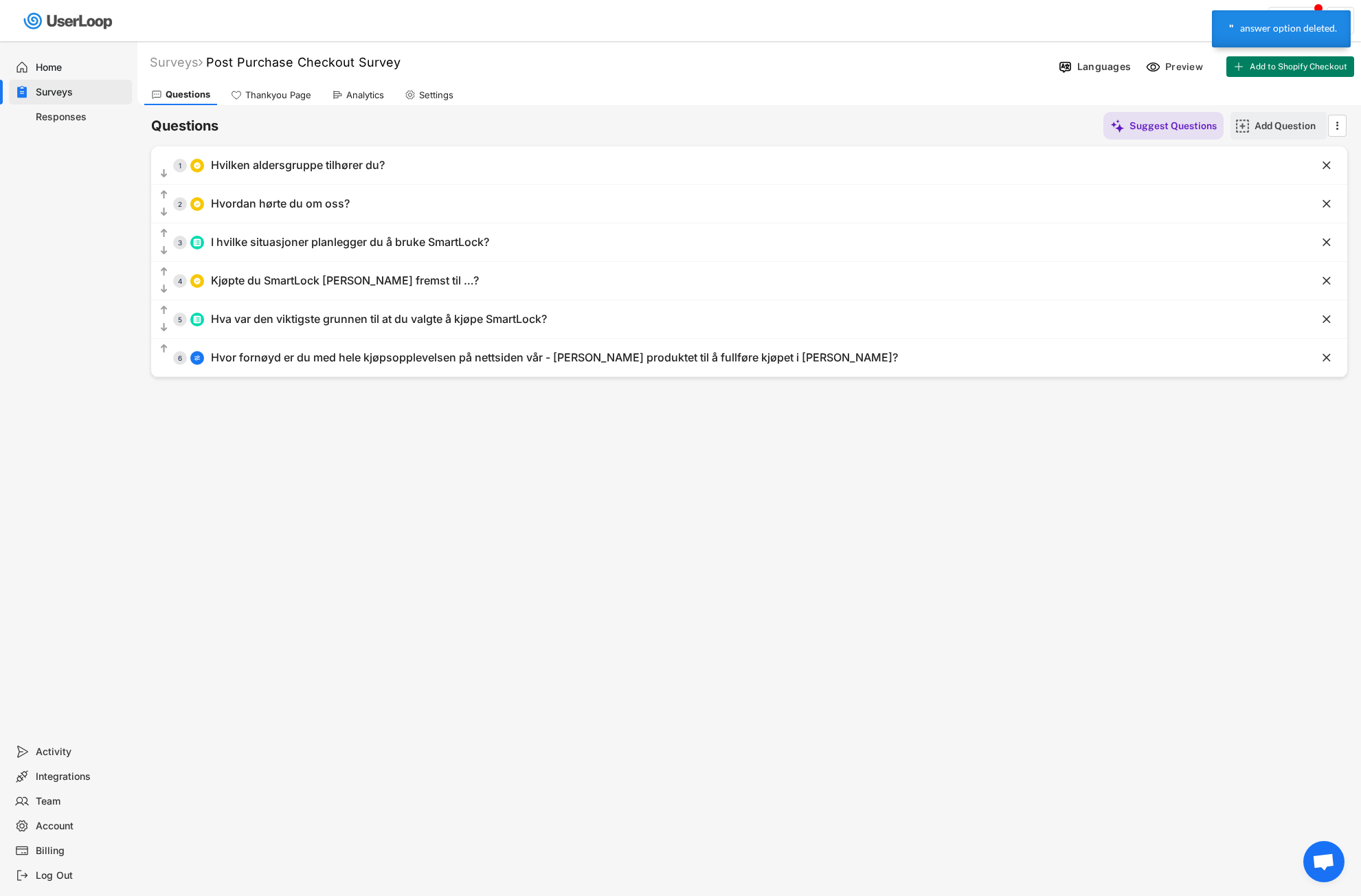
click at [1274, 127] on div "Add Question" at bounding box center [1289, 126] width 69 height 12
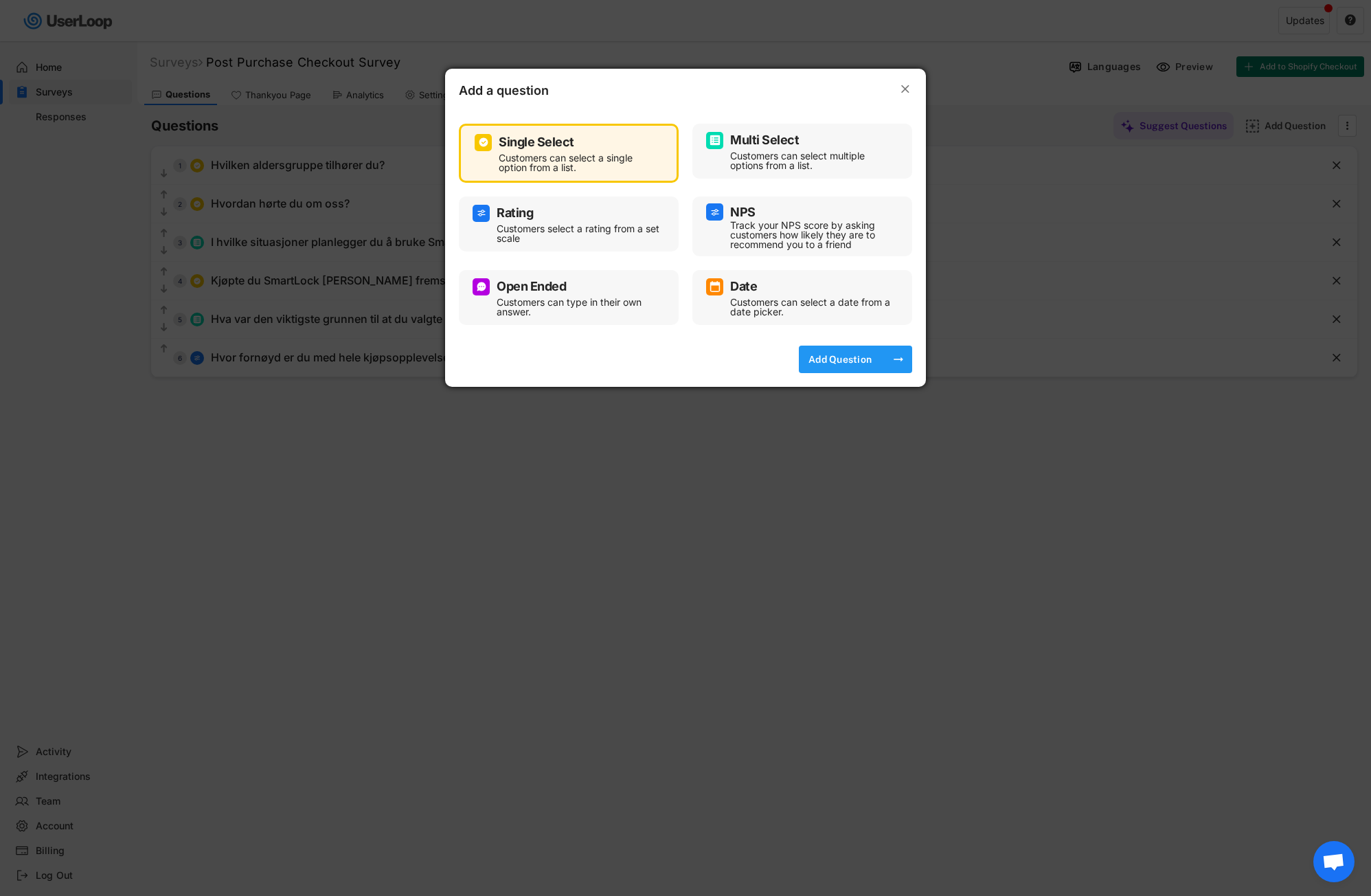
click at [863, 360] on div "Add Question" at bounding box center [840, 359] width 69 height 12
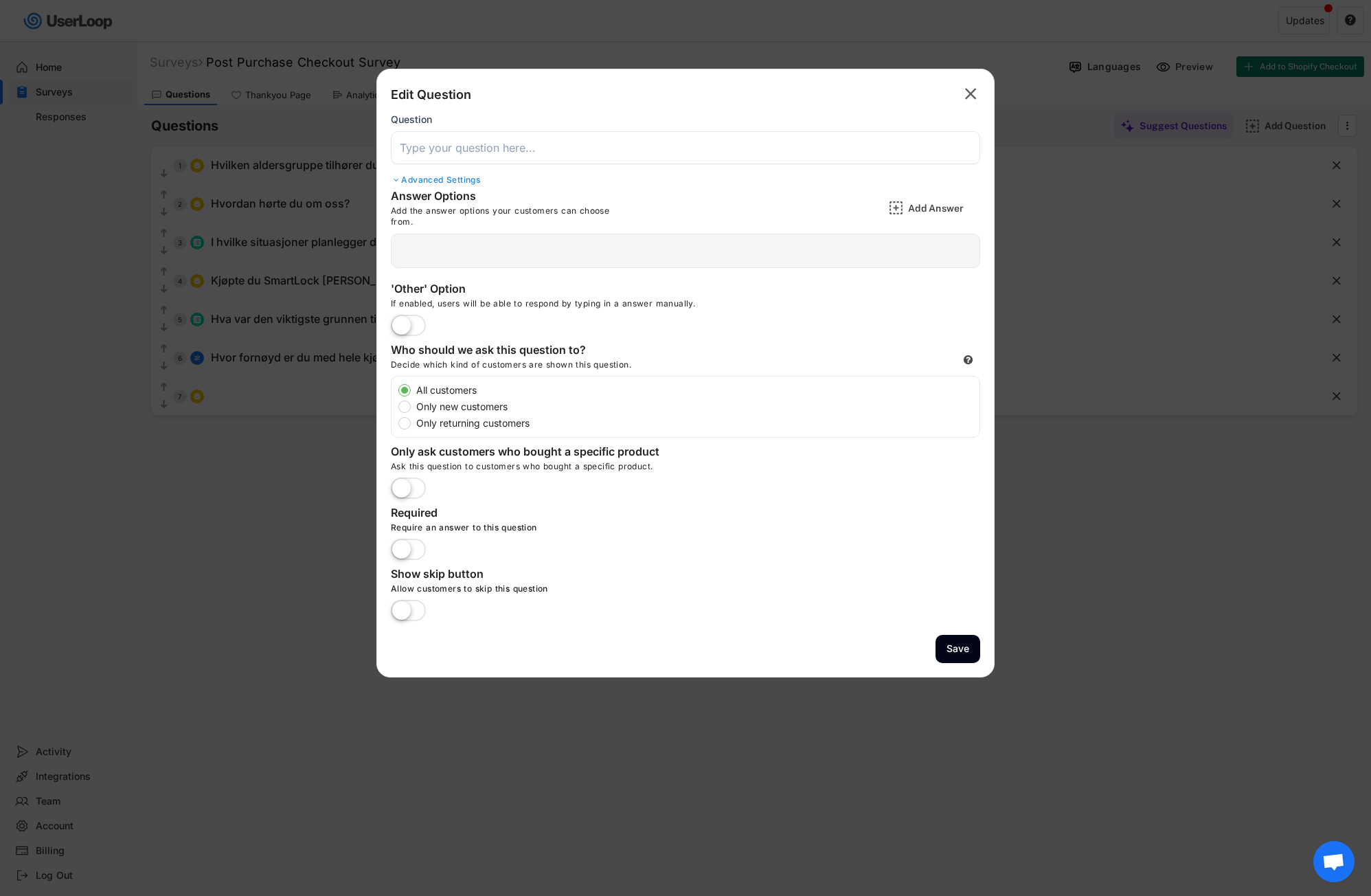
click at [459, 181] on div "Advanced Settings" at bounding box center [685, 180] width 589 height 11
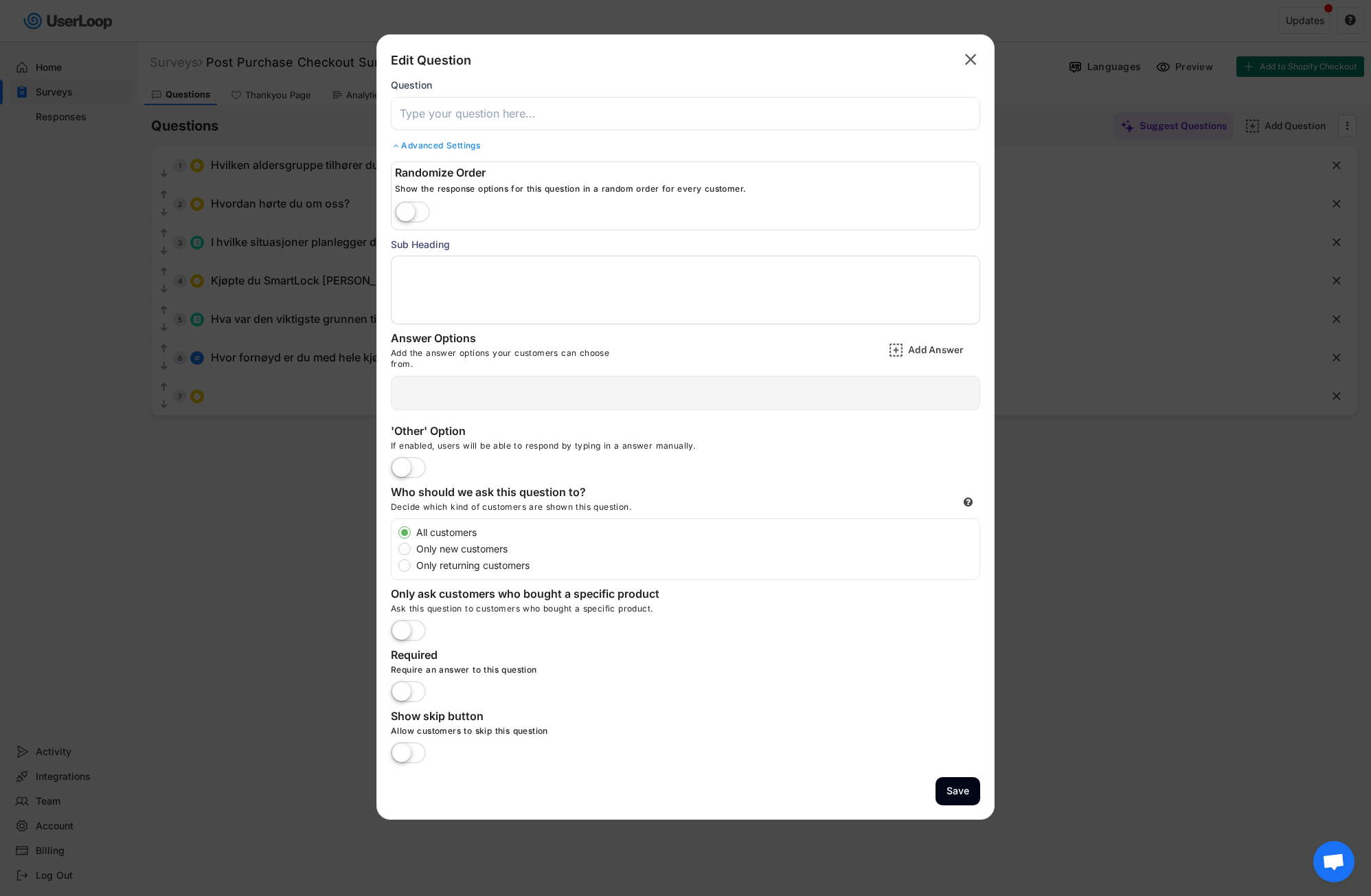
click at [412, 149] on div "Advanced Settings" at bounding box center [685, 146] width 589 height 11
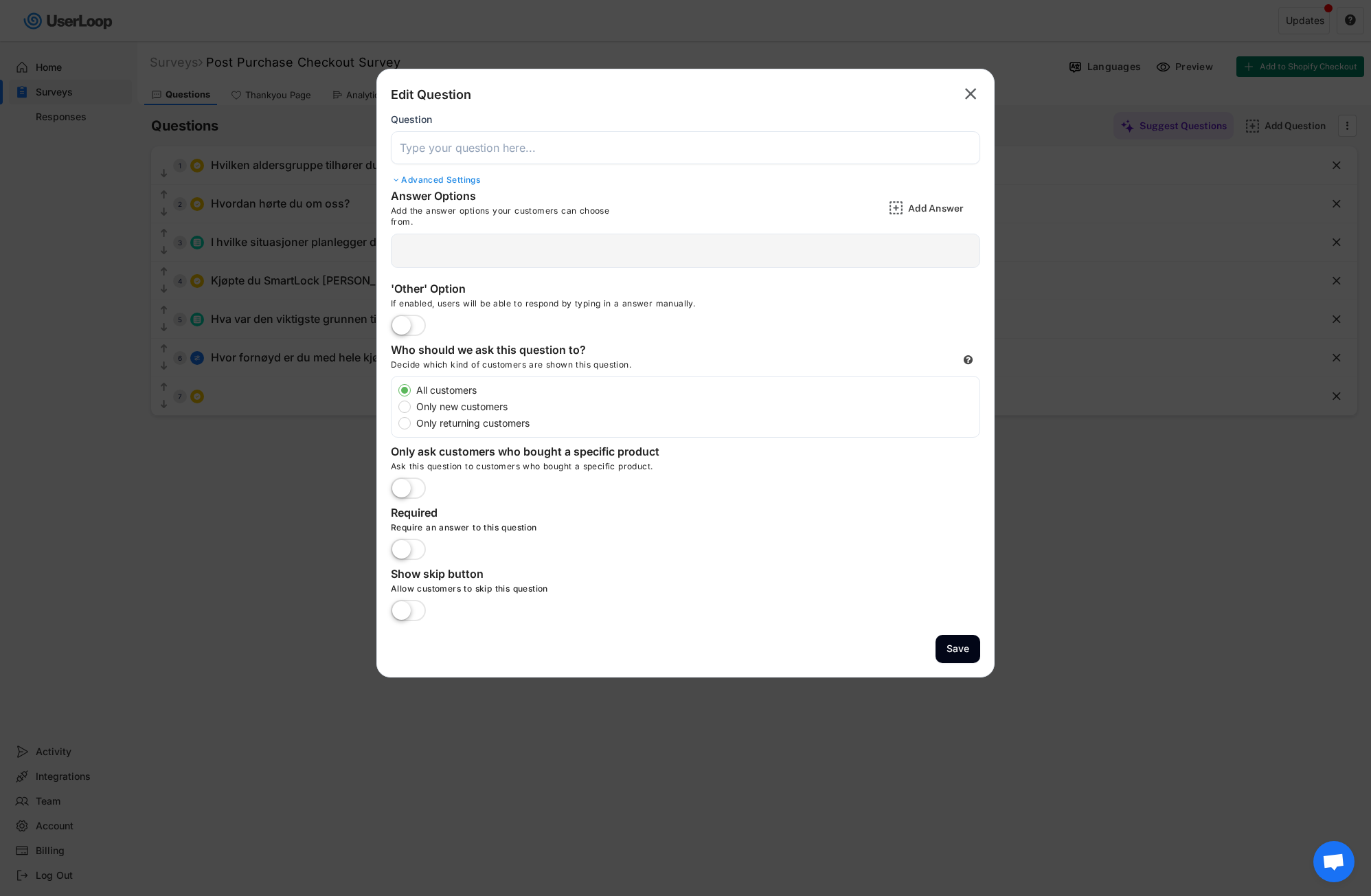
click at [413, 324] on label at bounding box center [408, 326] width 42 height 30
click at [0, 0] on input "checkbox" at bounding box center [0, 0] width 0 height 0
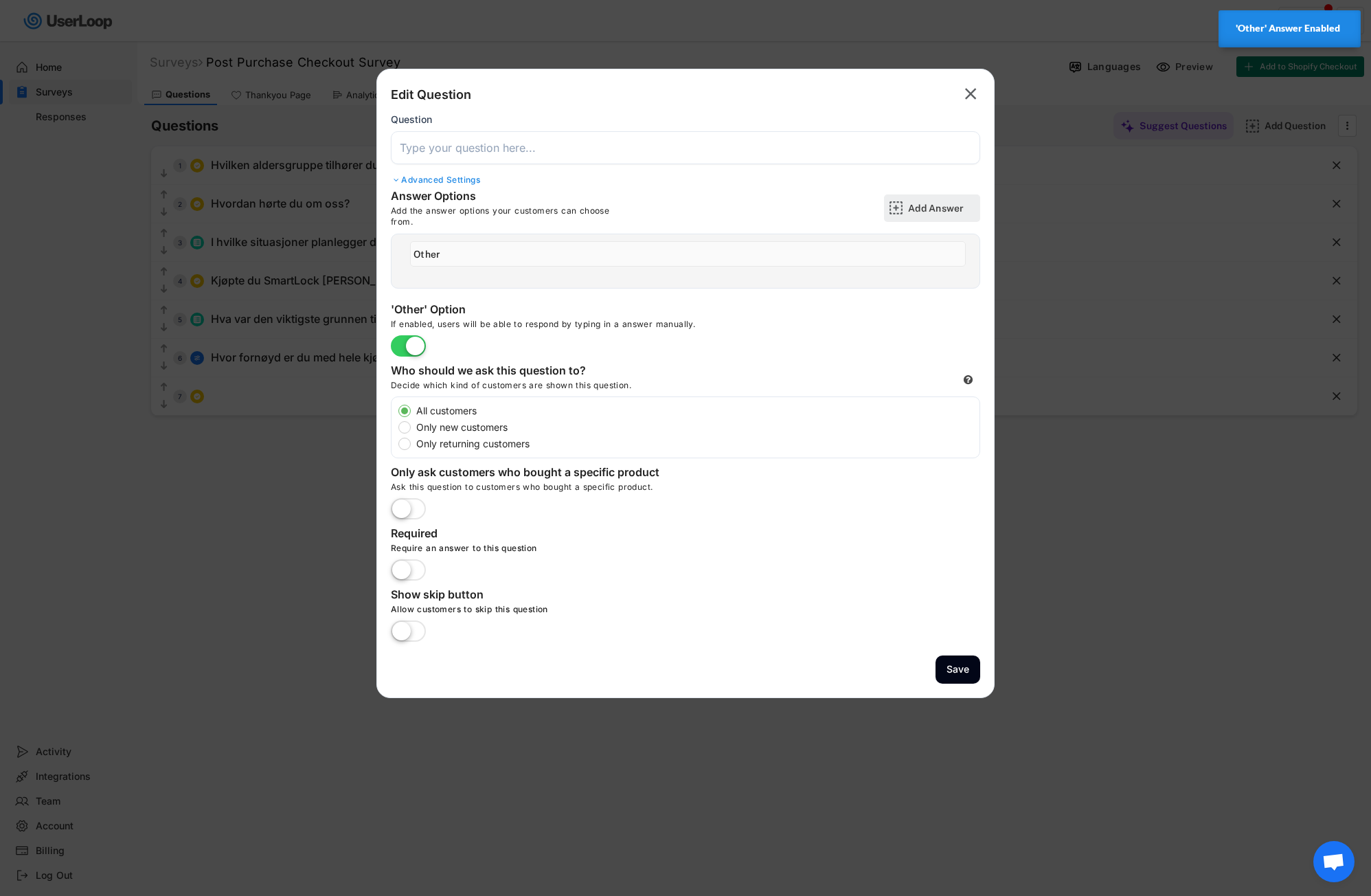
click at [929, 201] on div "Add Answer" at bounding box center [943, 208] width 69 height 28
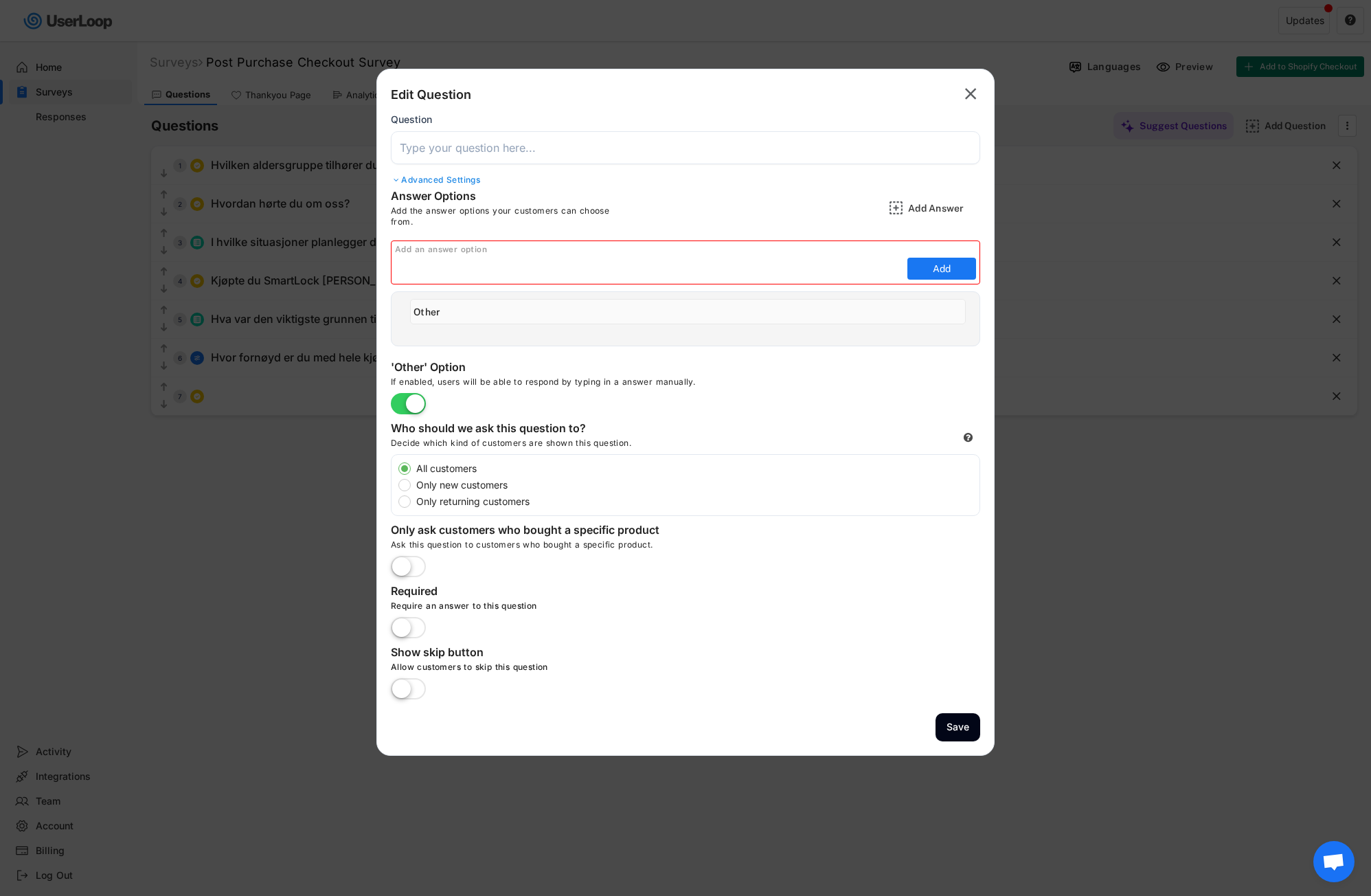
click at [437, 268] on input "input" at bounding box center [649, 268] width 509 height 21
paste input "Hva likte du best med kjøpsopplevelsen din?"
type input "Hva likte du best med kjøpsopplevelsen din?"
click at [943, 269] on button "Add" at bounding box center [942, 268] width 69 height 22
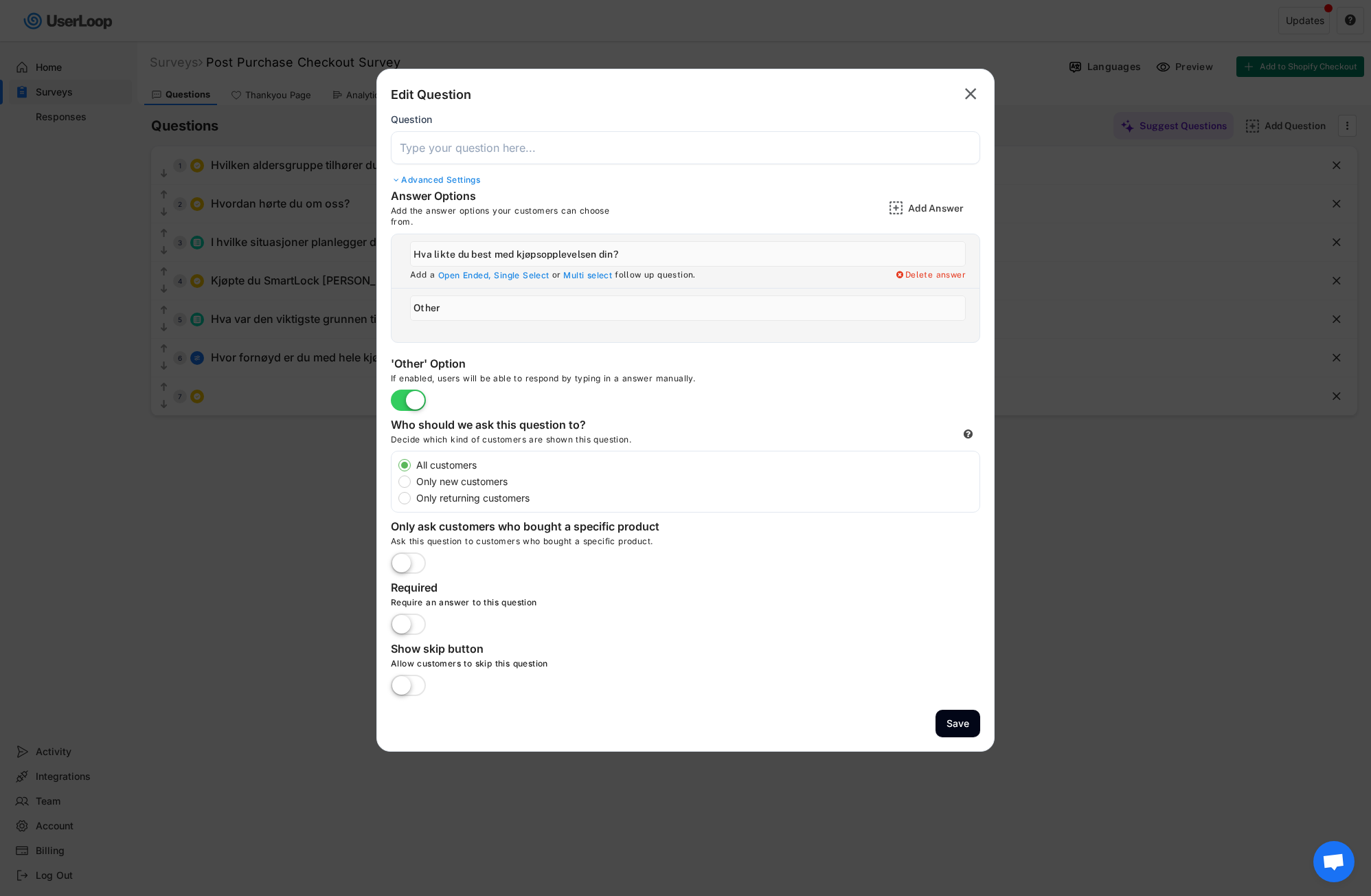
drag, startPoint x: 698, startPoint y: 258, endPoint x: 342, endPoint y: 254, distance: 356.0
click at [342, 254] on body "Surveys (2) Show archived New Survey Survey Format Post Purchase Checkout Surve…" at bounding box center [685, 448] width 1371 height 896
type input "1"
click at [923, 207] on div "Add Answer" at bounding box center [943, 208] width 69 height 12
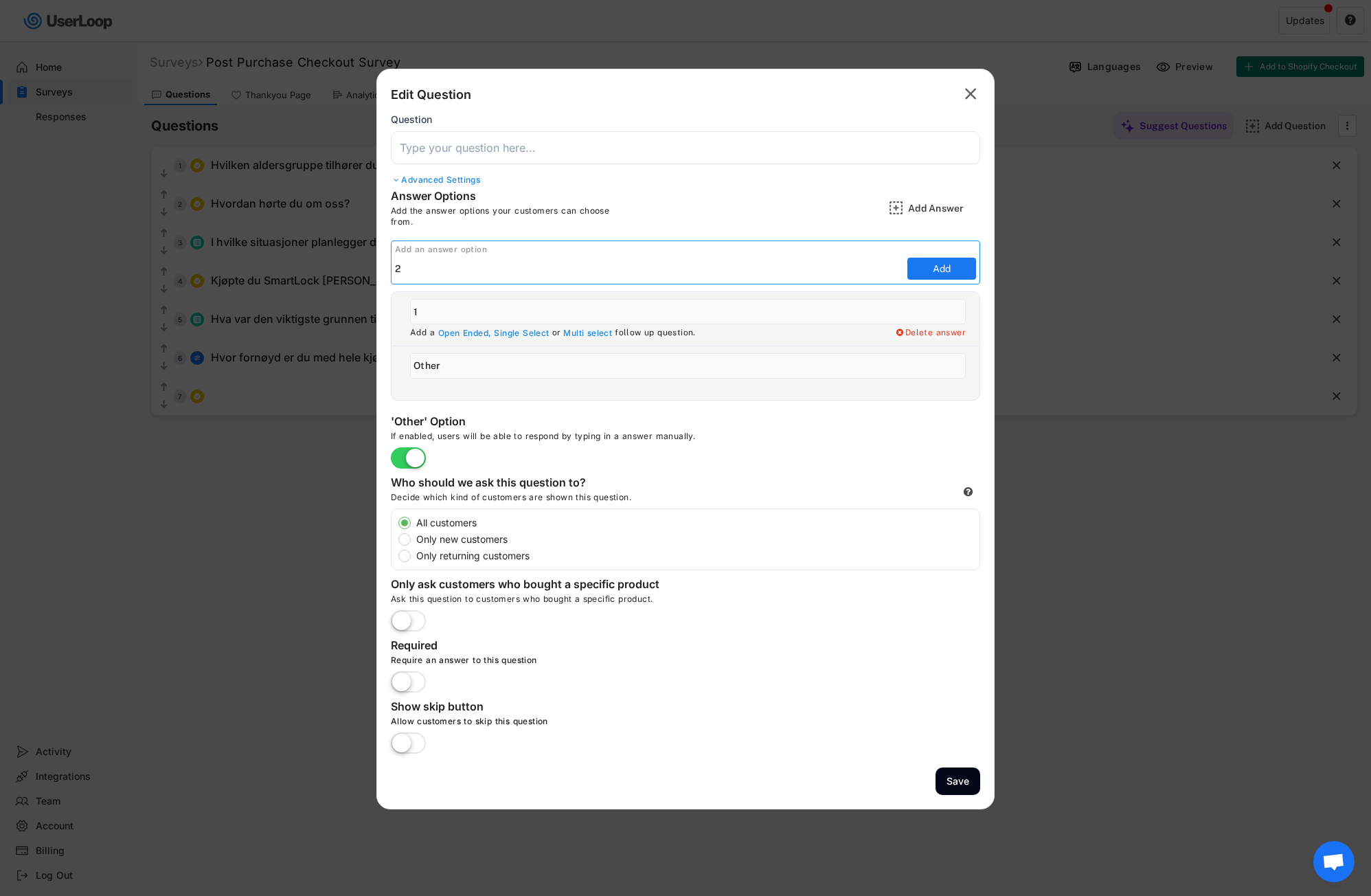
type input "2"
click at [930, 265] on button "Add" at bounding box center [942, 268] width 69 height 22
type input "2"
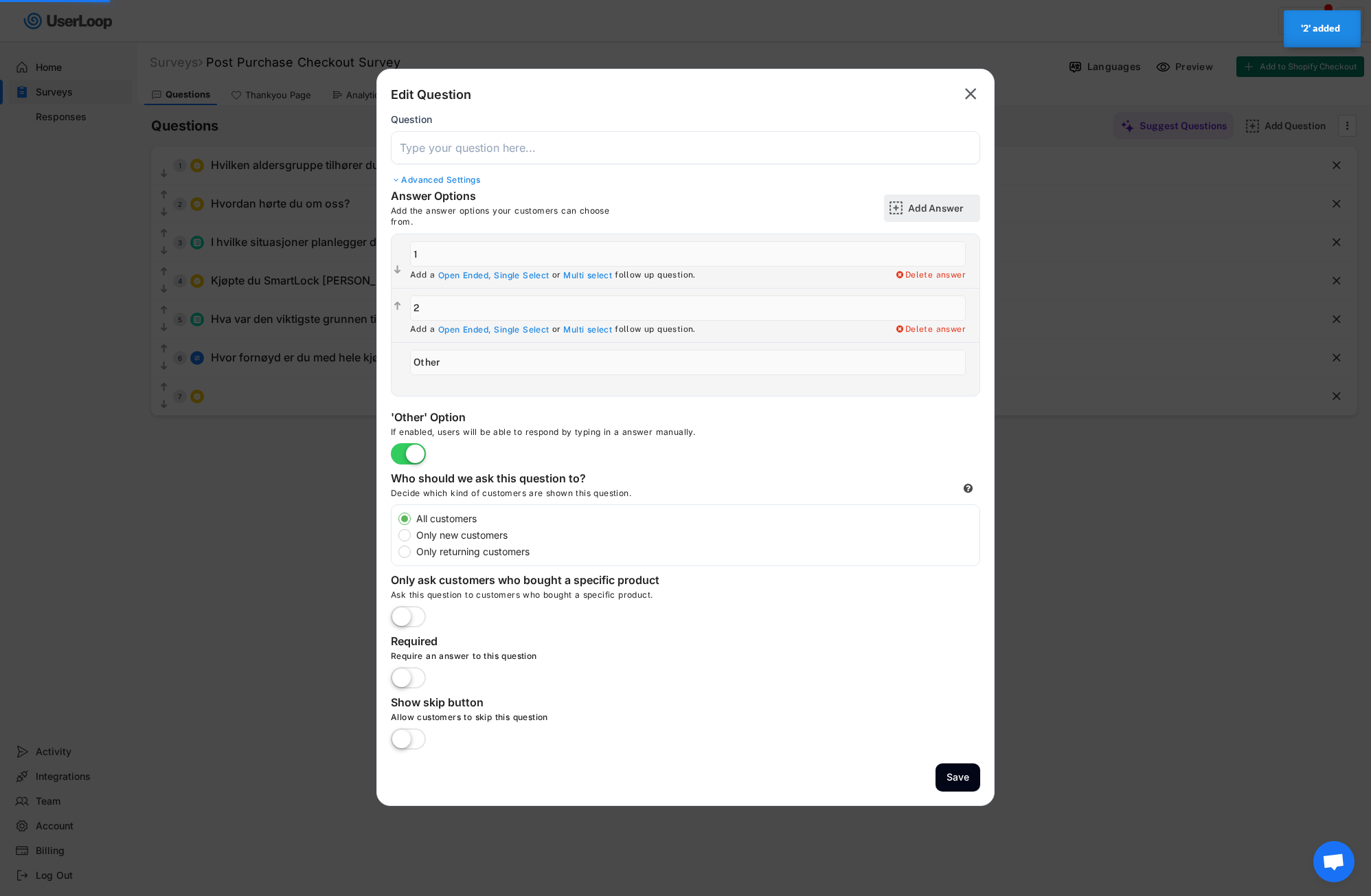
click at [932, 213] on div "Add Answer" at bounding box center [943, 208] width 69 height 12
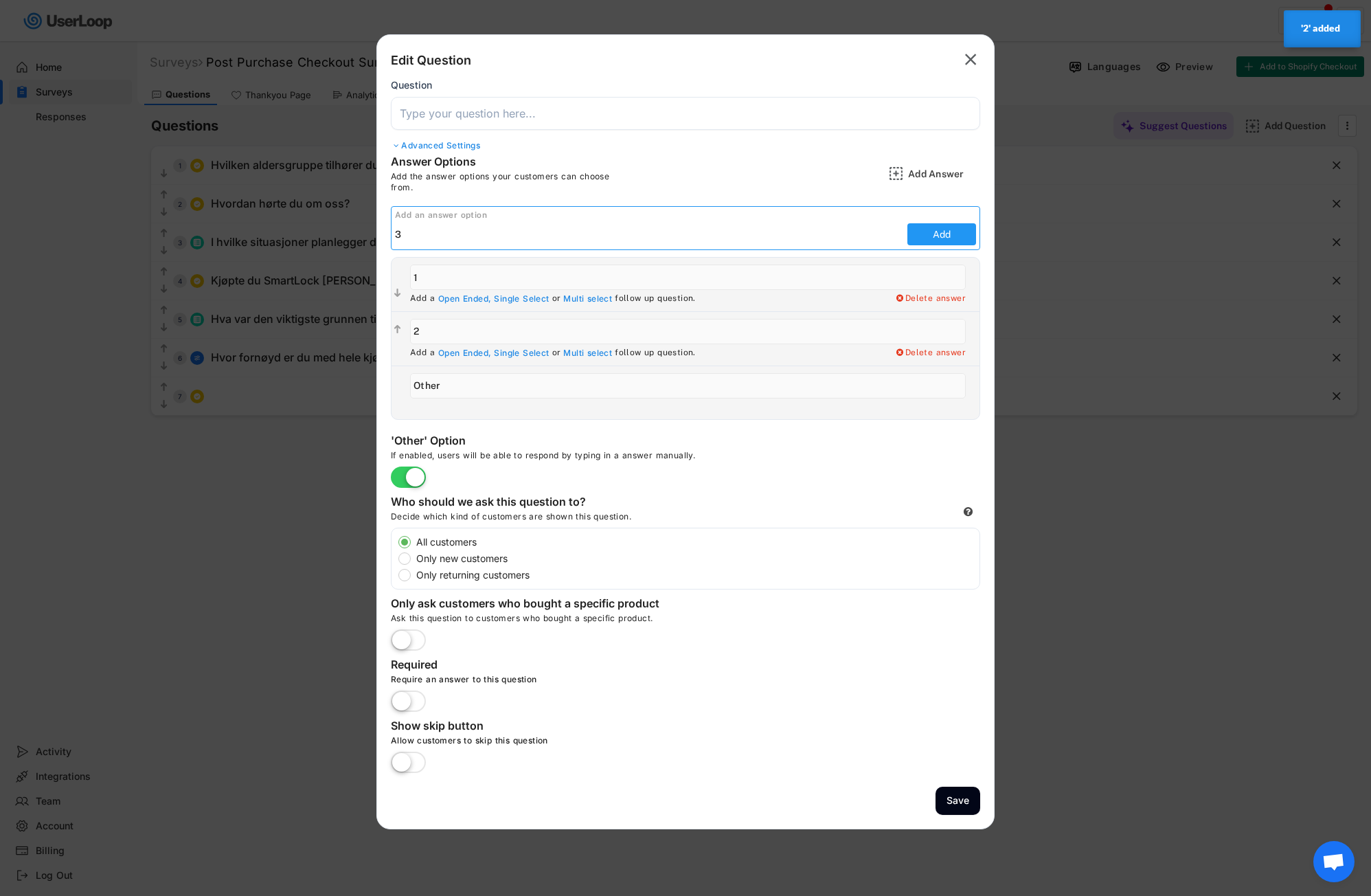
type input "3"
click at [950, 229] on button "Add" at bounding box center [942, 234] width 69 height 22
type input "3"
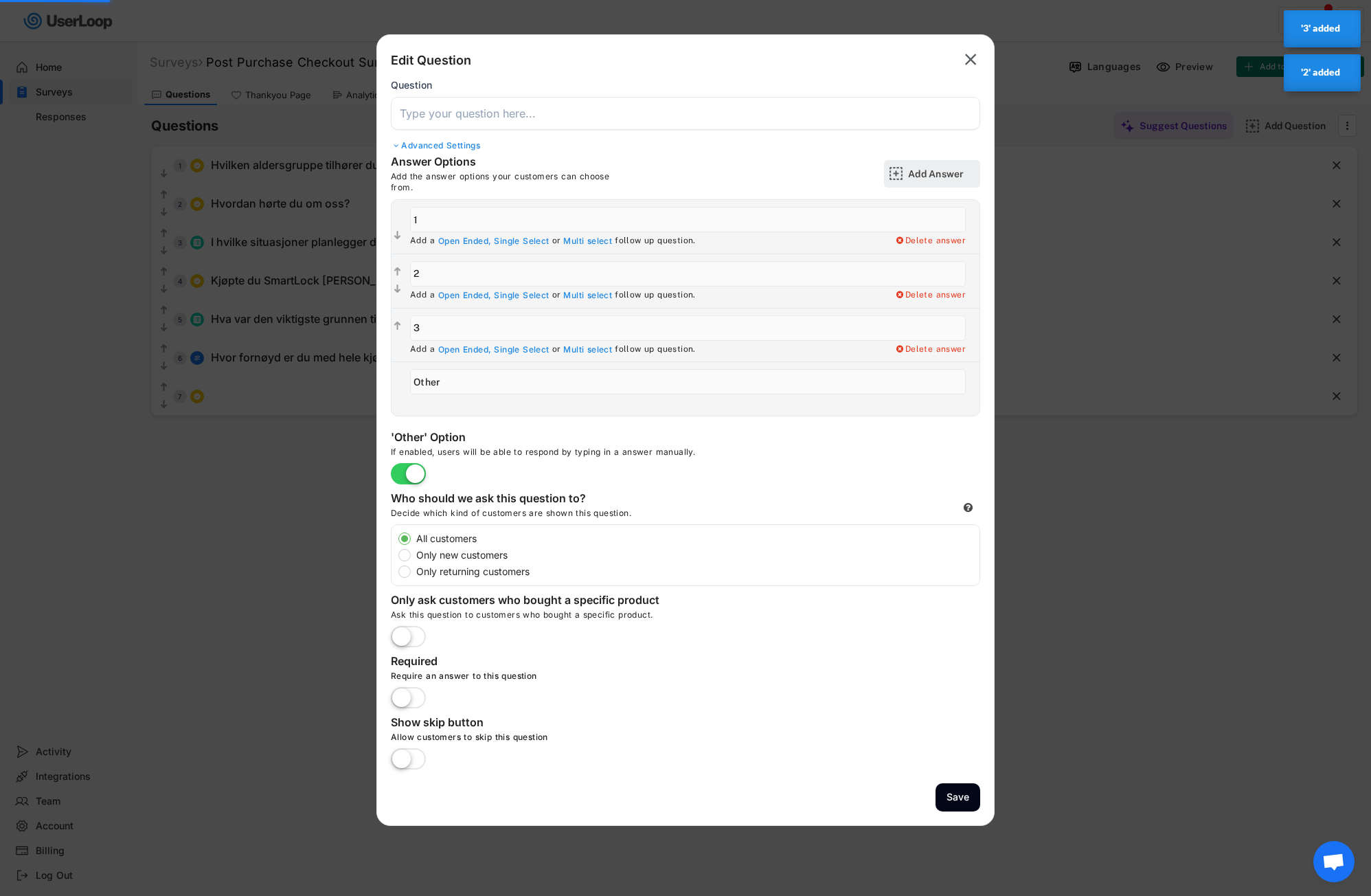
click at [937, 178] on div "Add Answer" at bounding box center [943, 174] width 69 height 12
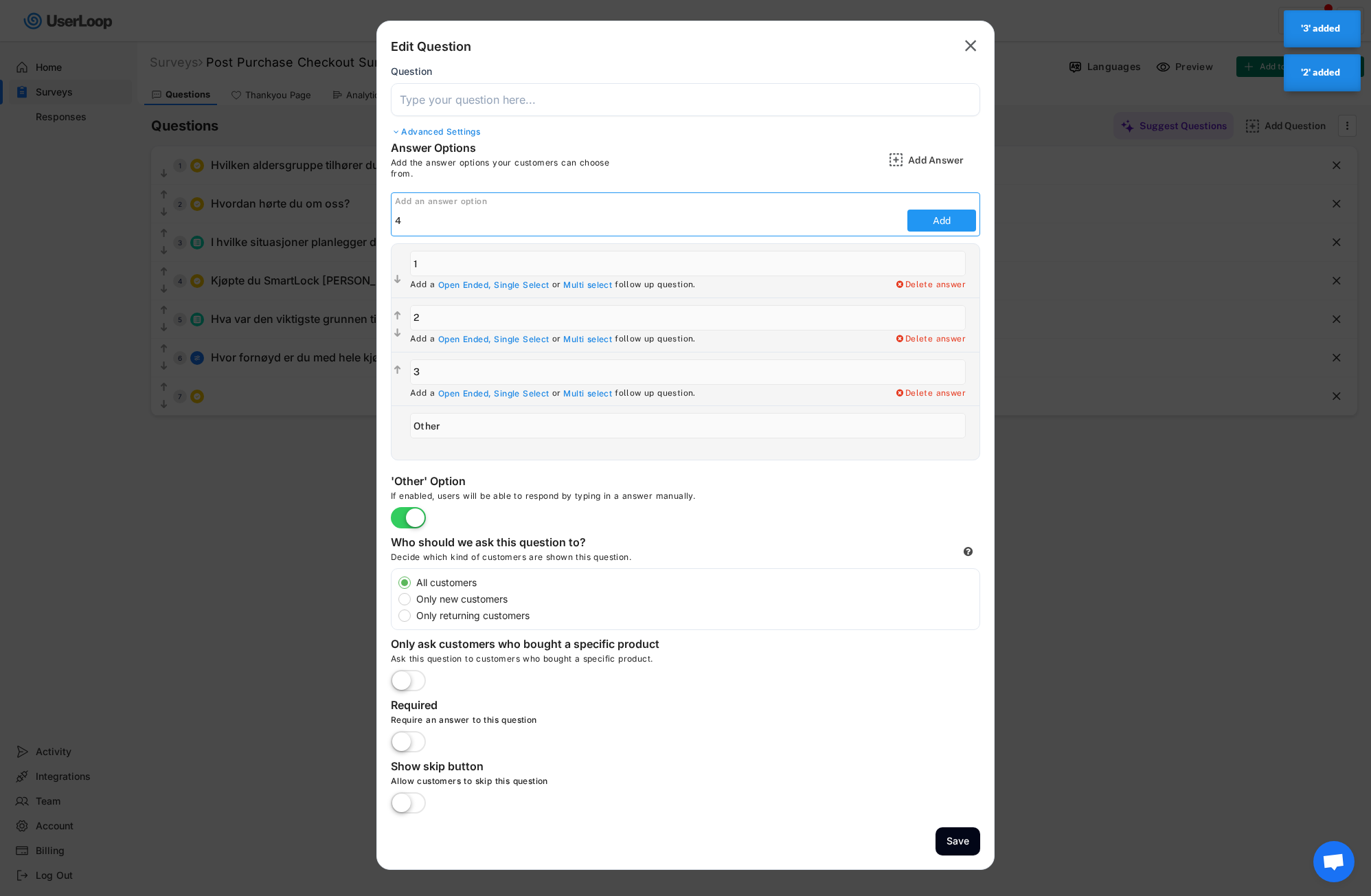
type input "4"
click at [937, 215] on button "Add" at bounding box center [942, 220] width 69 height 22
type input "4"
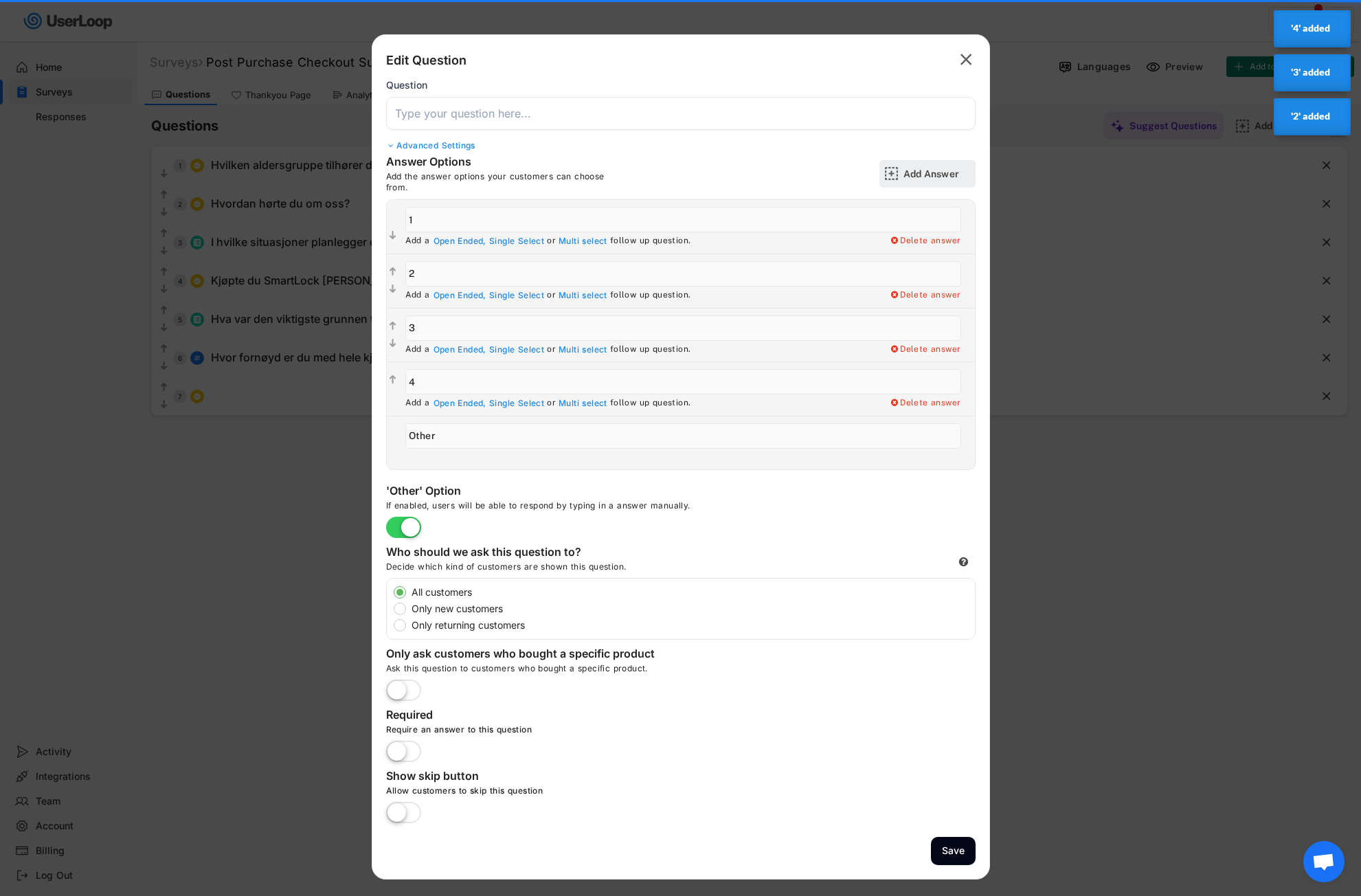
click at [945, 168] on div "Add Answer" at bounding box center [938, 174] width 69 height 12
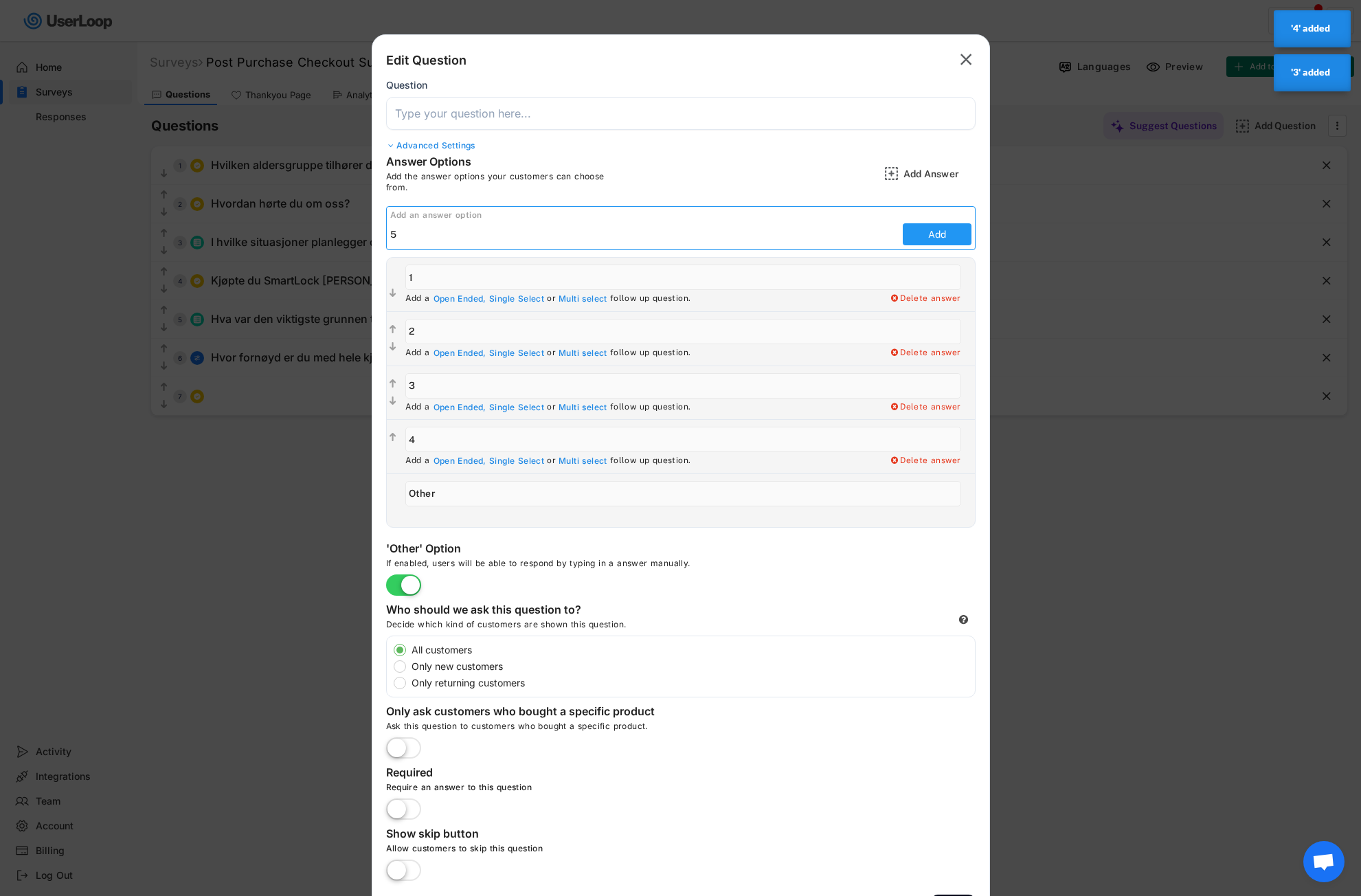
type input "5"
click at [932, 232] on button "Add" at bounding box center [938, 234] width 69 height 22
type input "5"
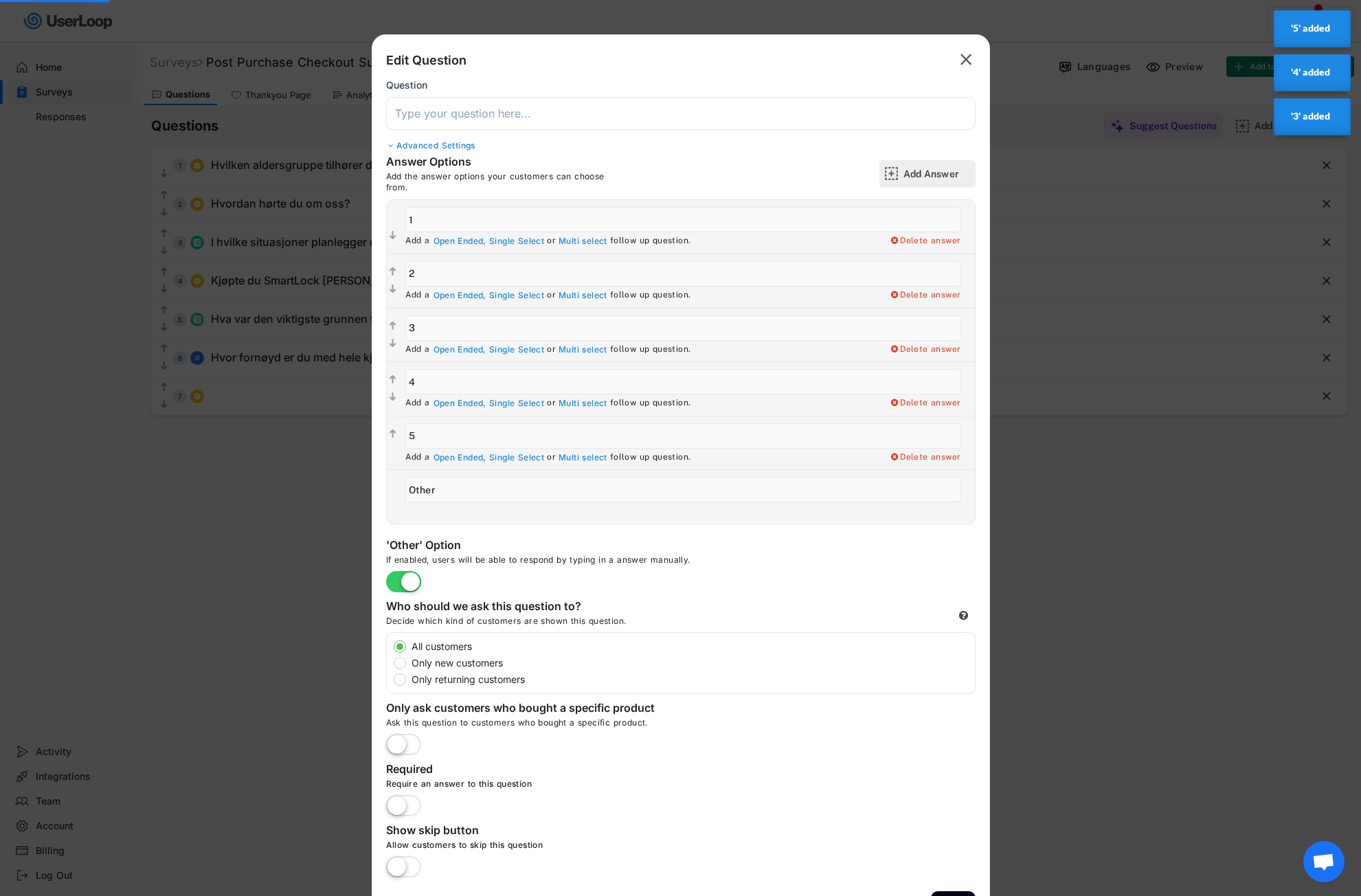
click at [942, 176] on div "Add Answer" at bounding box center [938, 174] width 69 height 12
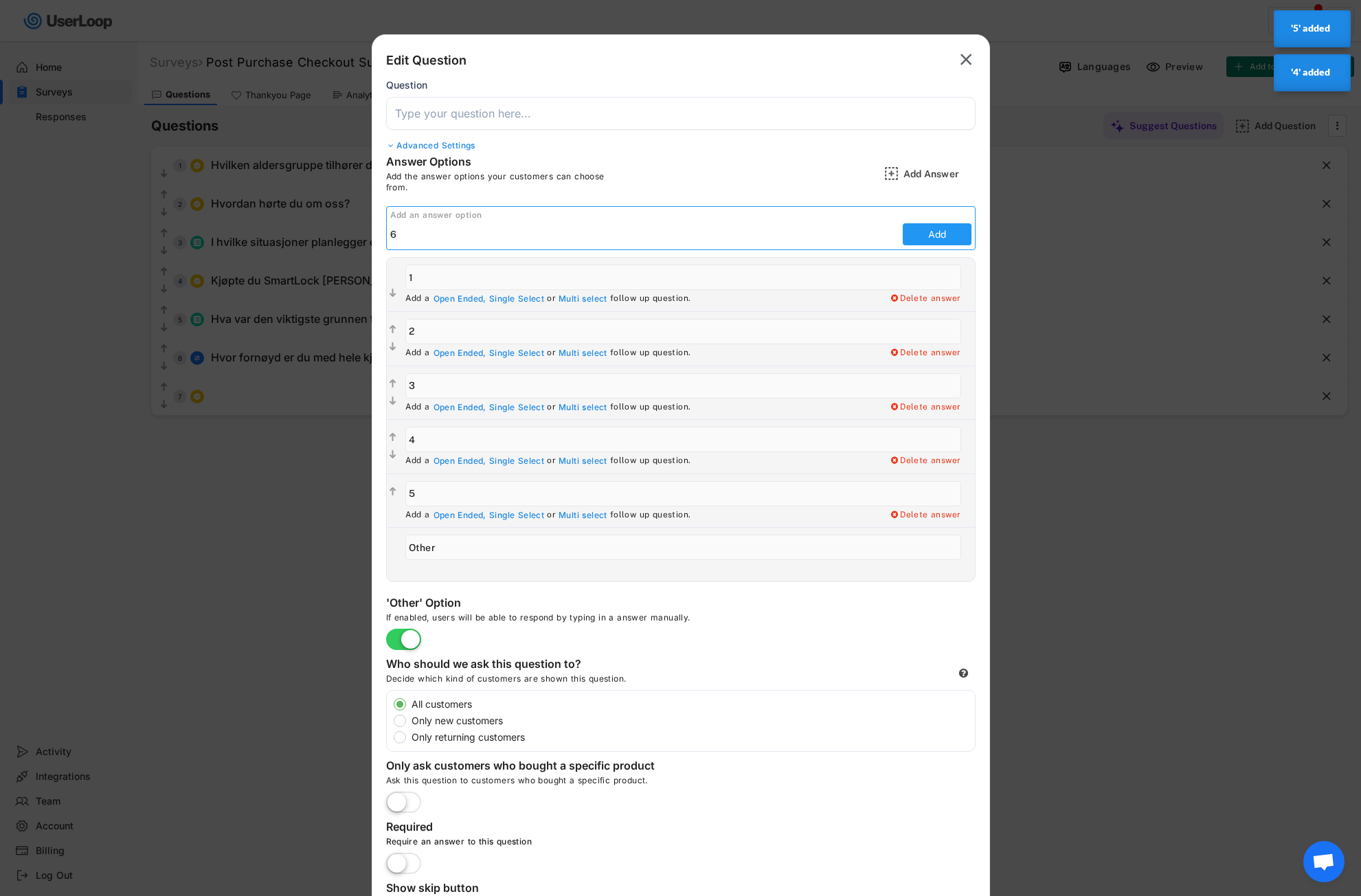
type input "6"
click at [935, 231] on button "Add" at bounding box center [938, 234] width 69 height 22
type input "6"
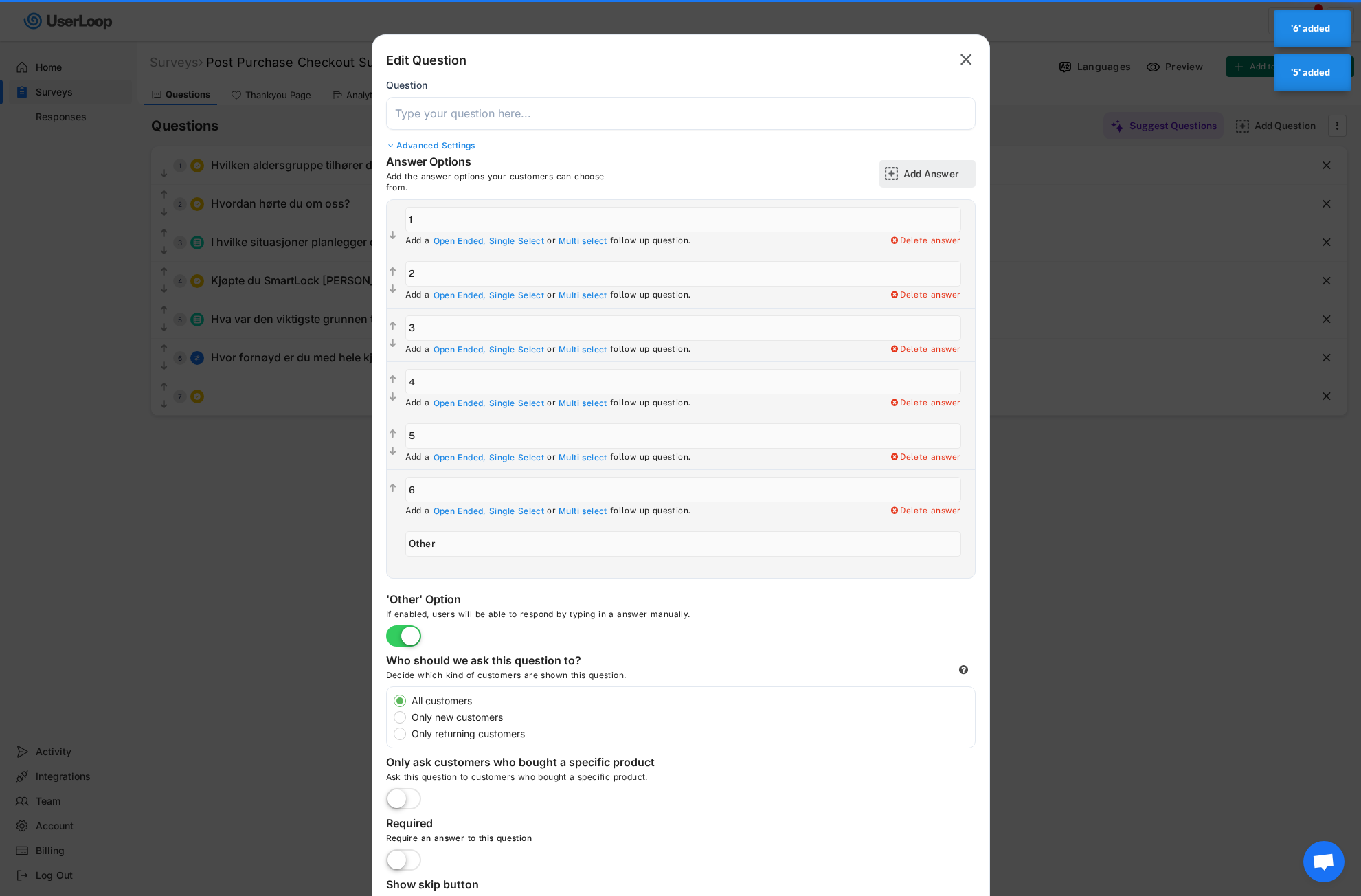
click at [955, 166] on div "Add Answer" at bounding box center [938, 174] width 69 height 28
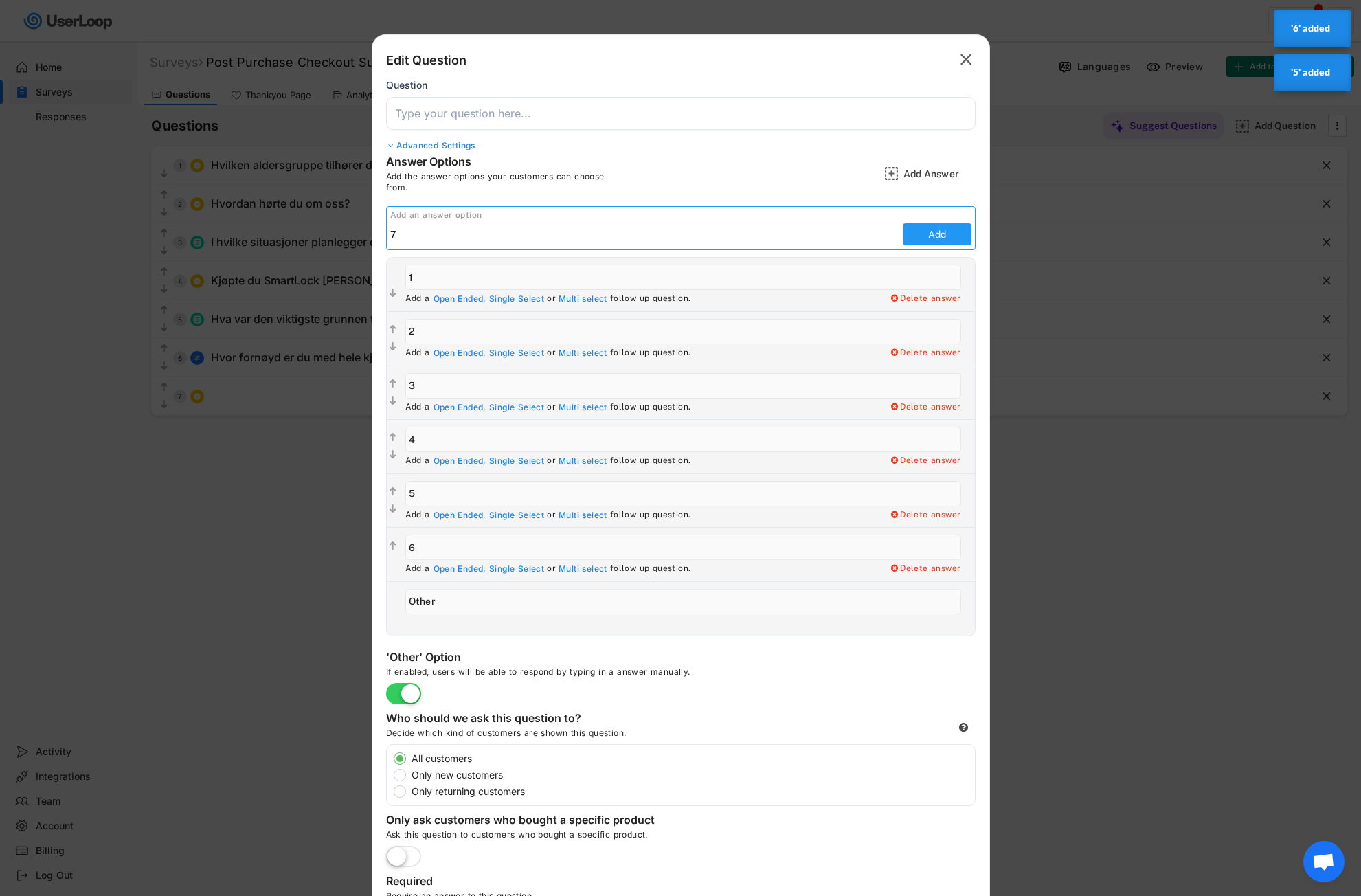
type input "7"
click at [926, 234] on button "Add" at bounding box center [938, 234] width 69 height 22
type input "7"
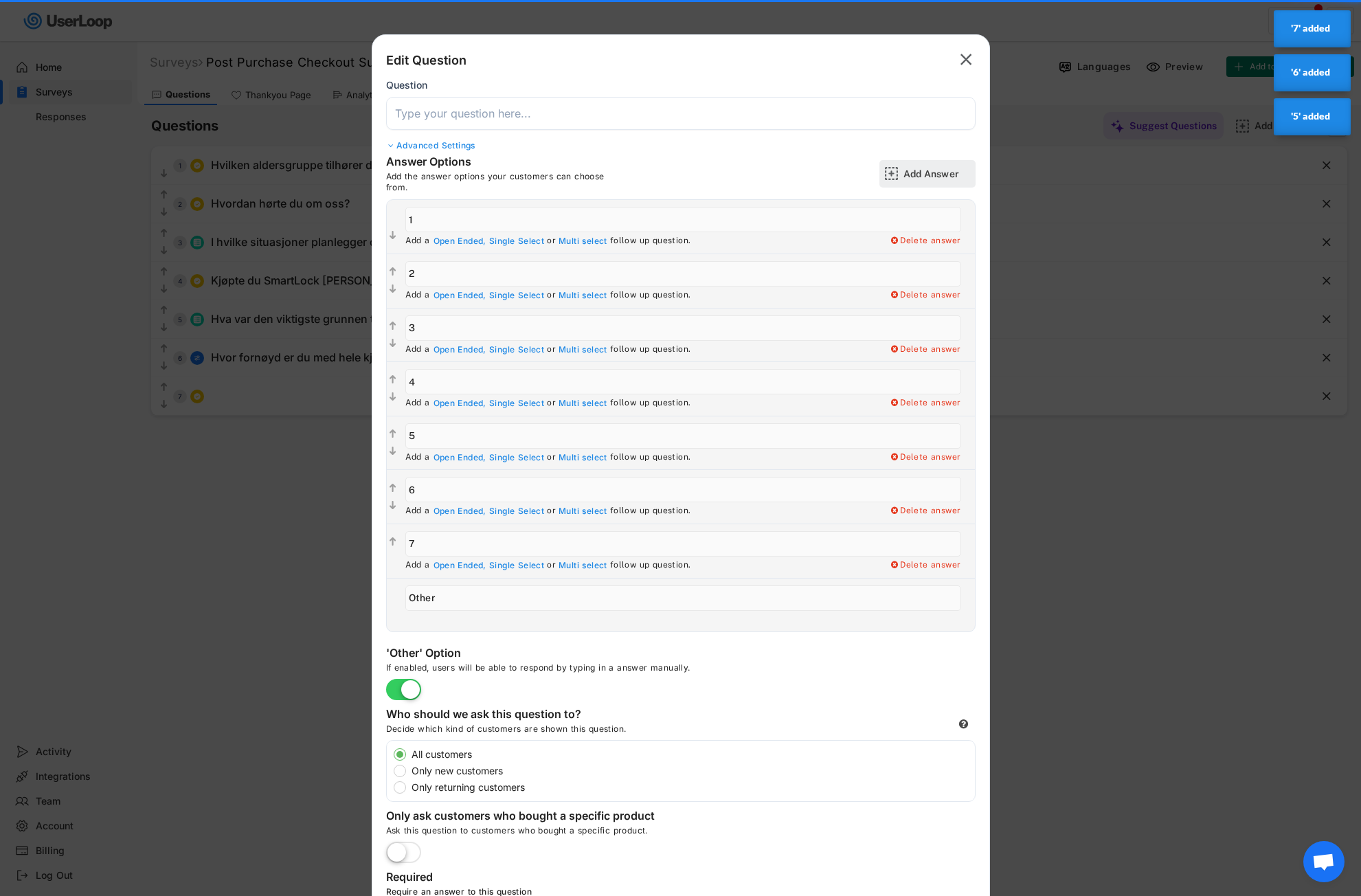
click at [922, 166] on div "Add Answer" at bounding box center [938, 174] width 69 height 28
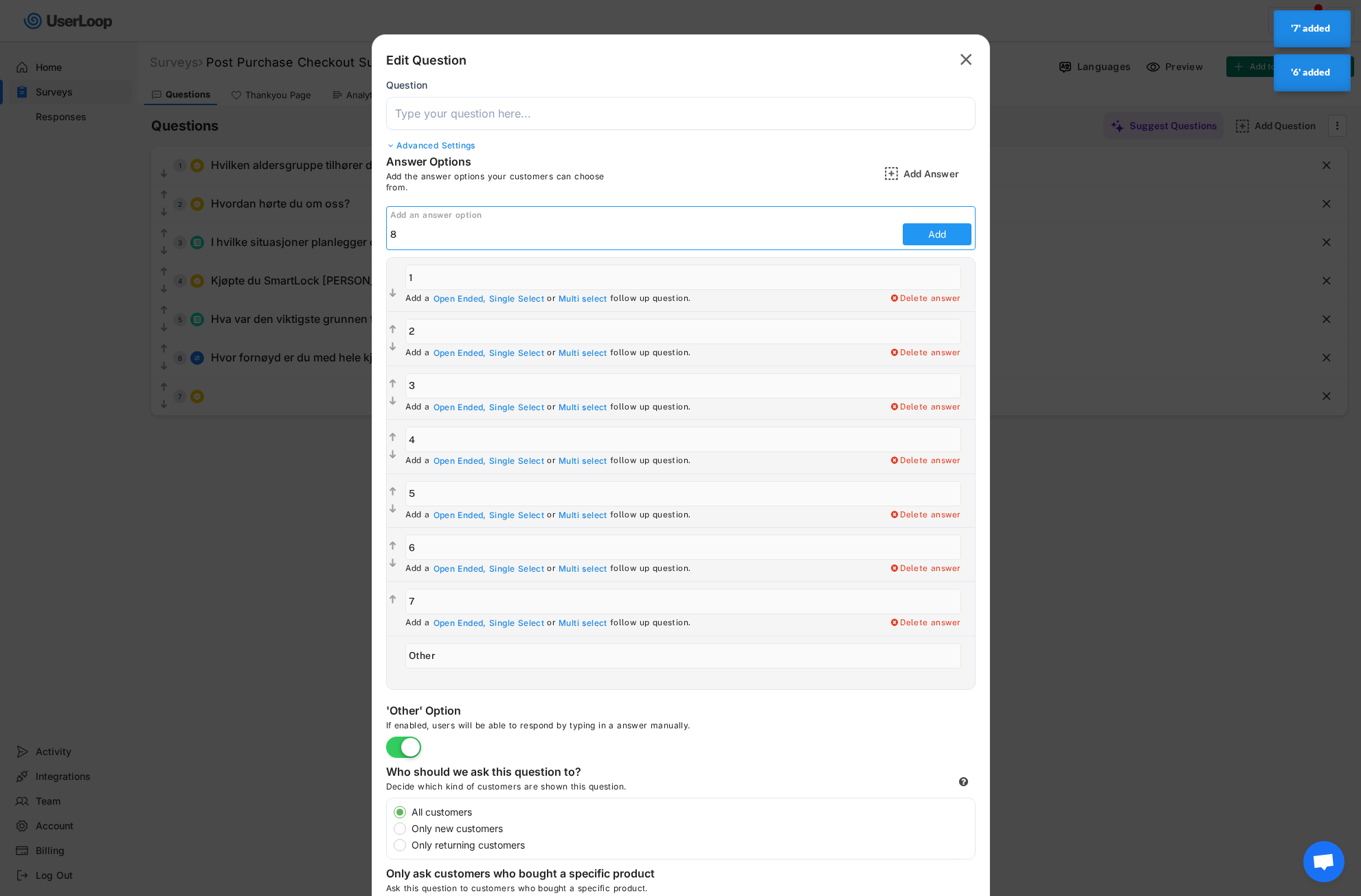
type input "8"
click at [915, 232] on button "Add" at bounding box center [938, 234] width 69 height 22
type input "8"
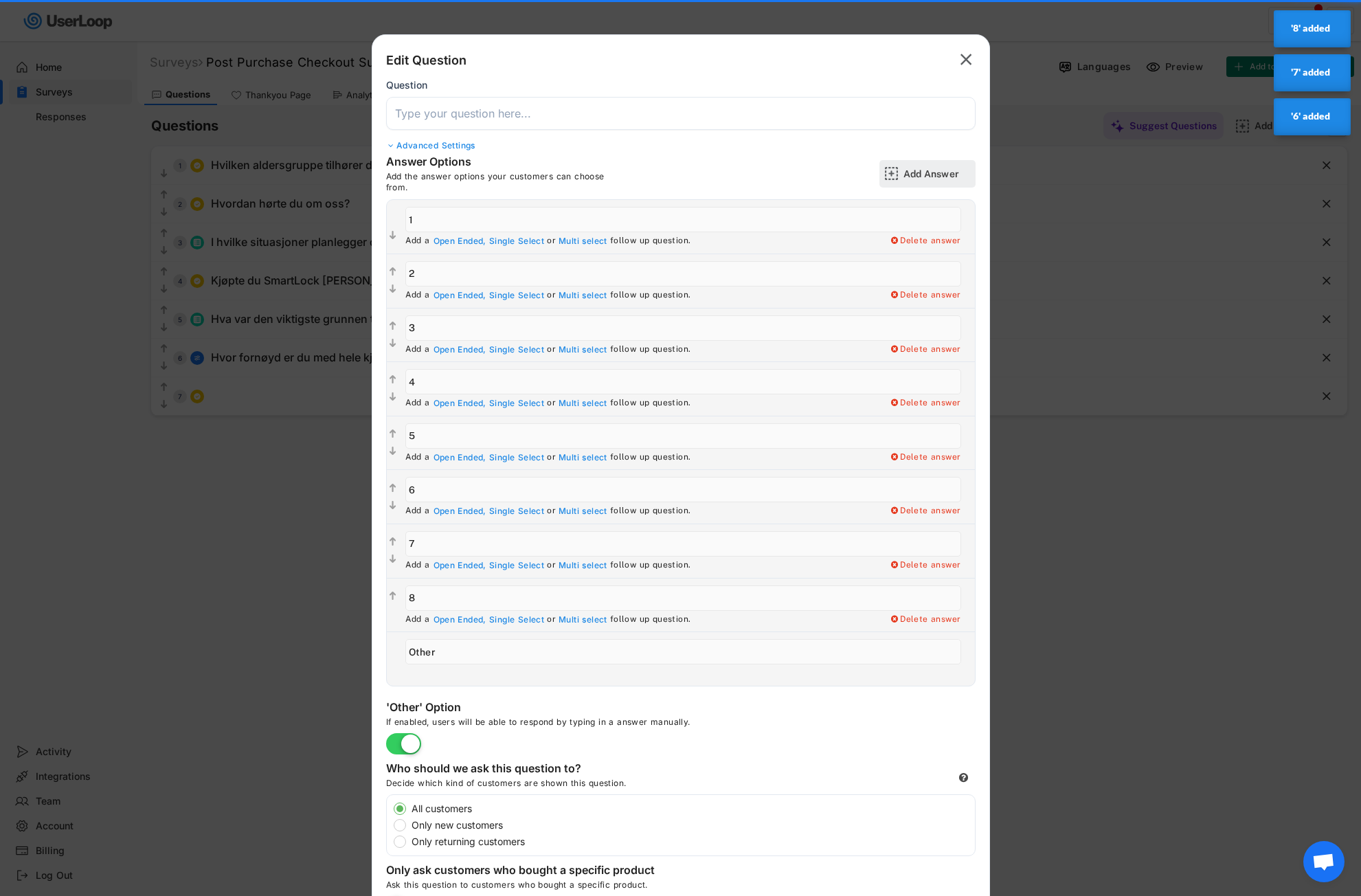
click at [926, 171] on div "Add Answer" at bounding box center [938, 174] width 69 height 12
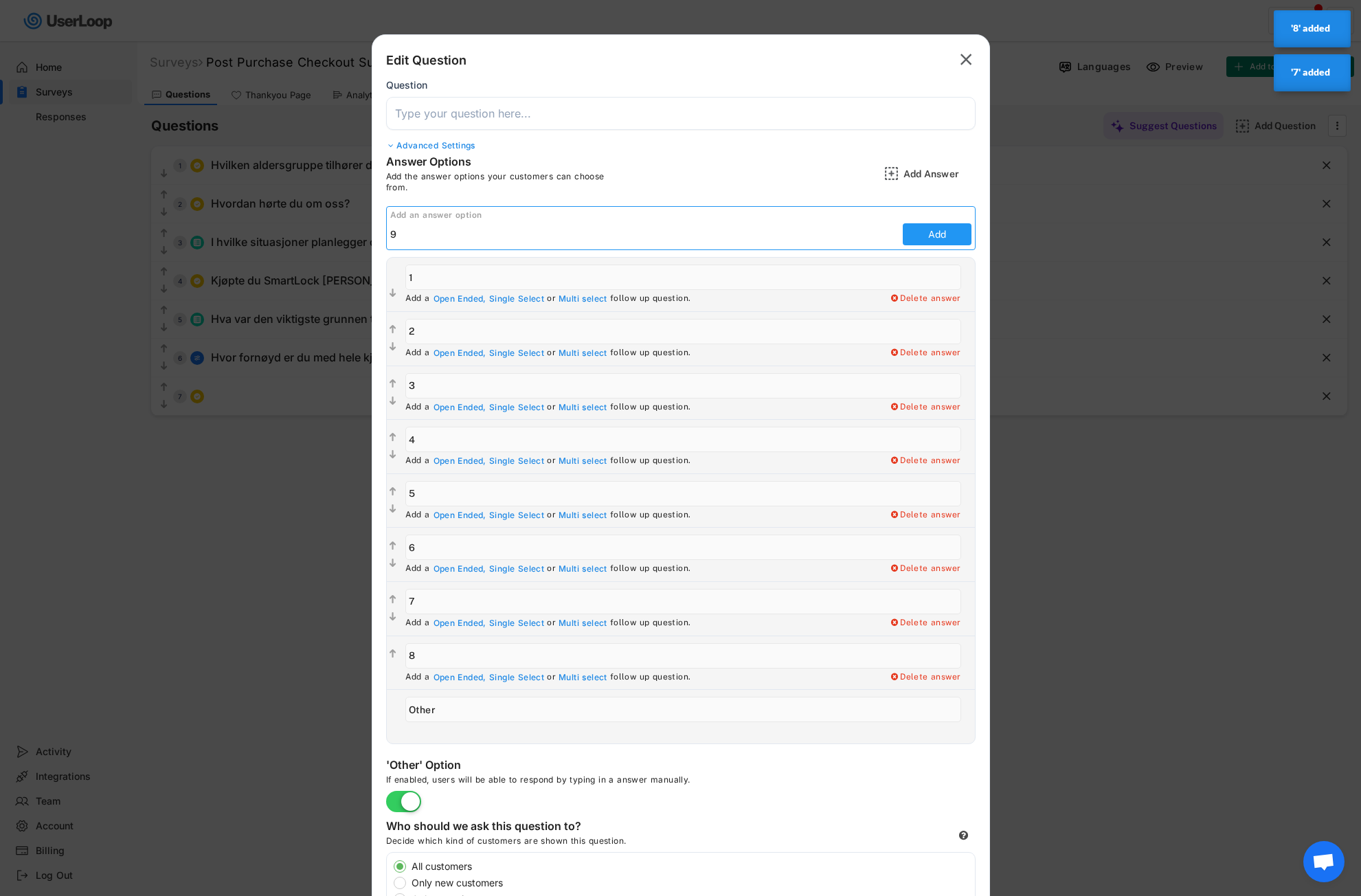
type input "9"
click at [941, 234] on button "Add" at bounding box center [938, 234] width 69 height 22
type input "9"
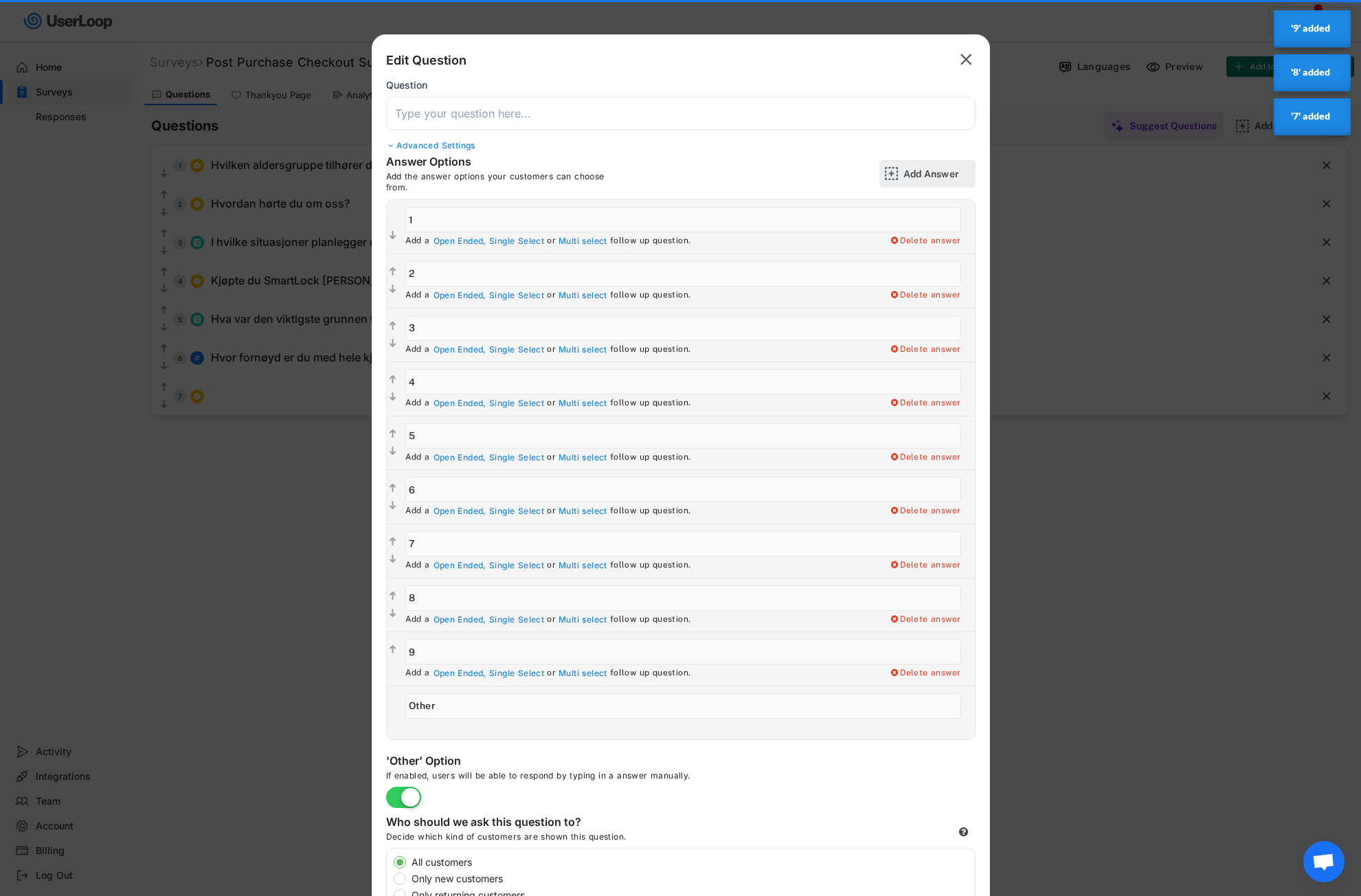
click at [944, 176] on div "Add Answer" at bounding box center [938, 174] width 69 height 12
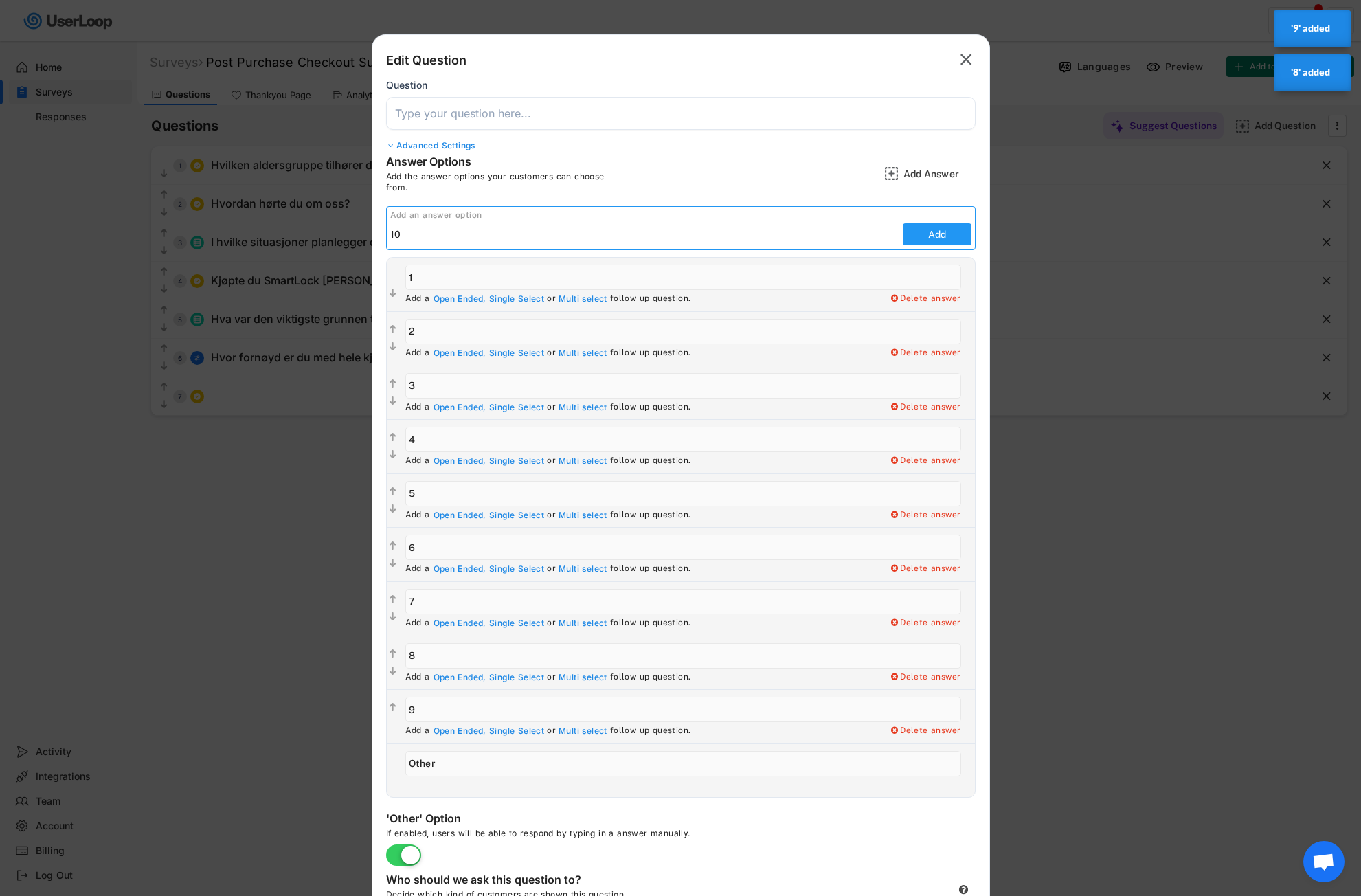
type input "10"
click at [936, 243] on button "Add" at bounding box center [938, 234] width 69 height 22
type input "10"
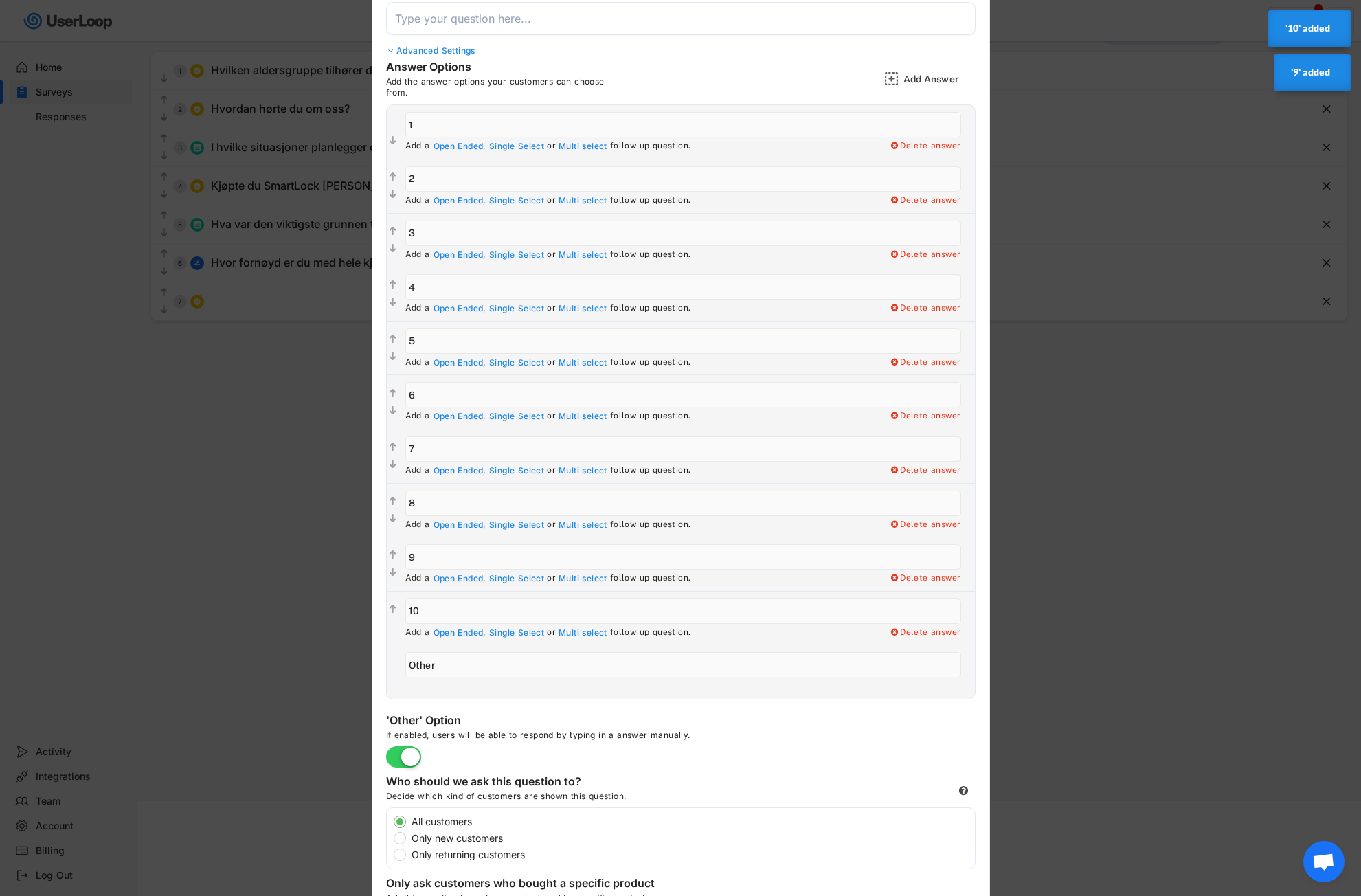
scroll to position [137, 0]
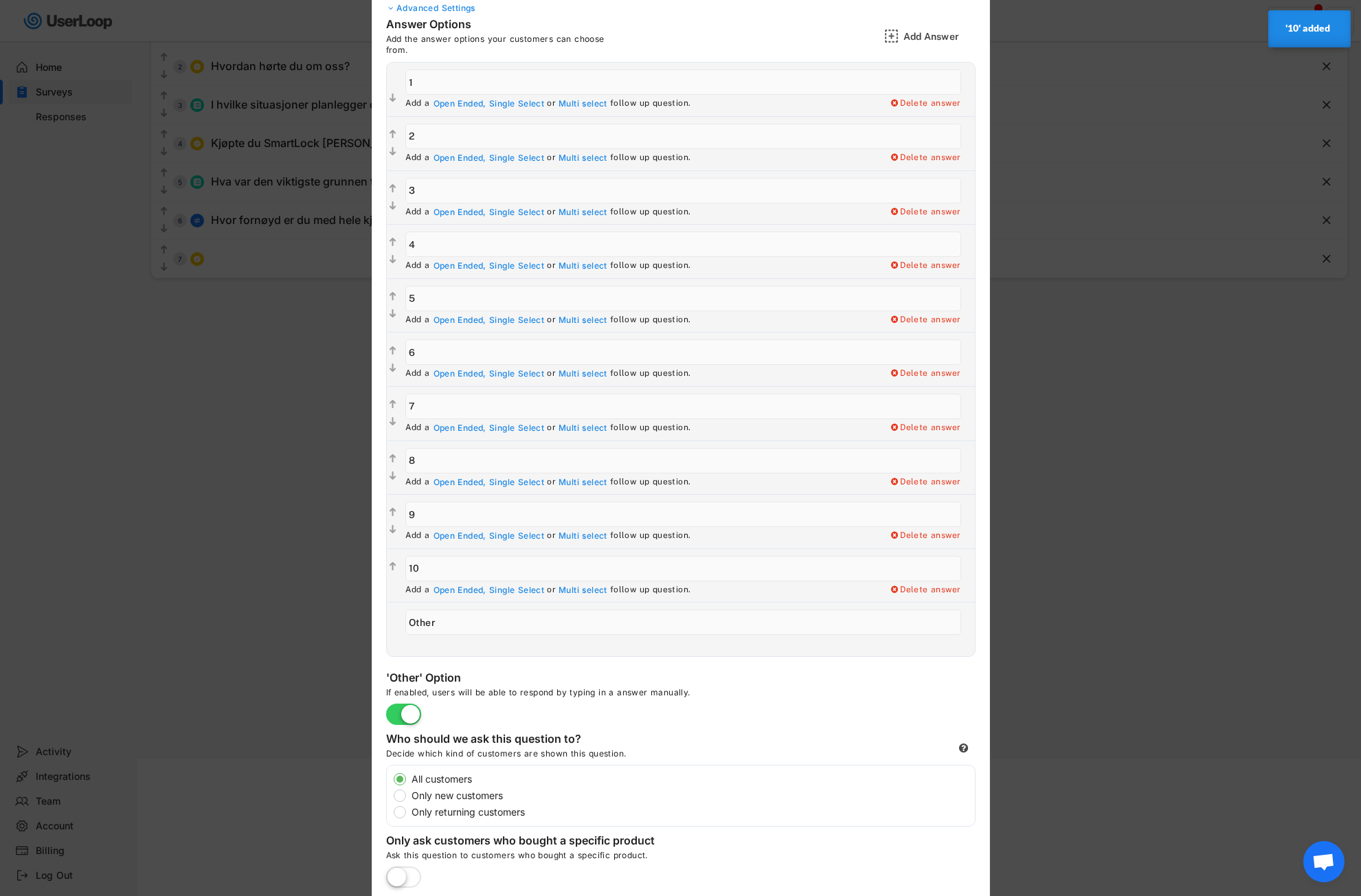
click at [394, 711] on label at bounding box center [403, 714] width 42 height 30
click at [0, 0] on input "checkbox" at bounding box center [0, 0] width 0 height 0
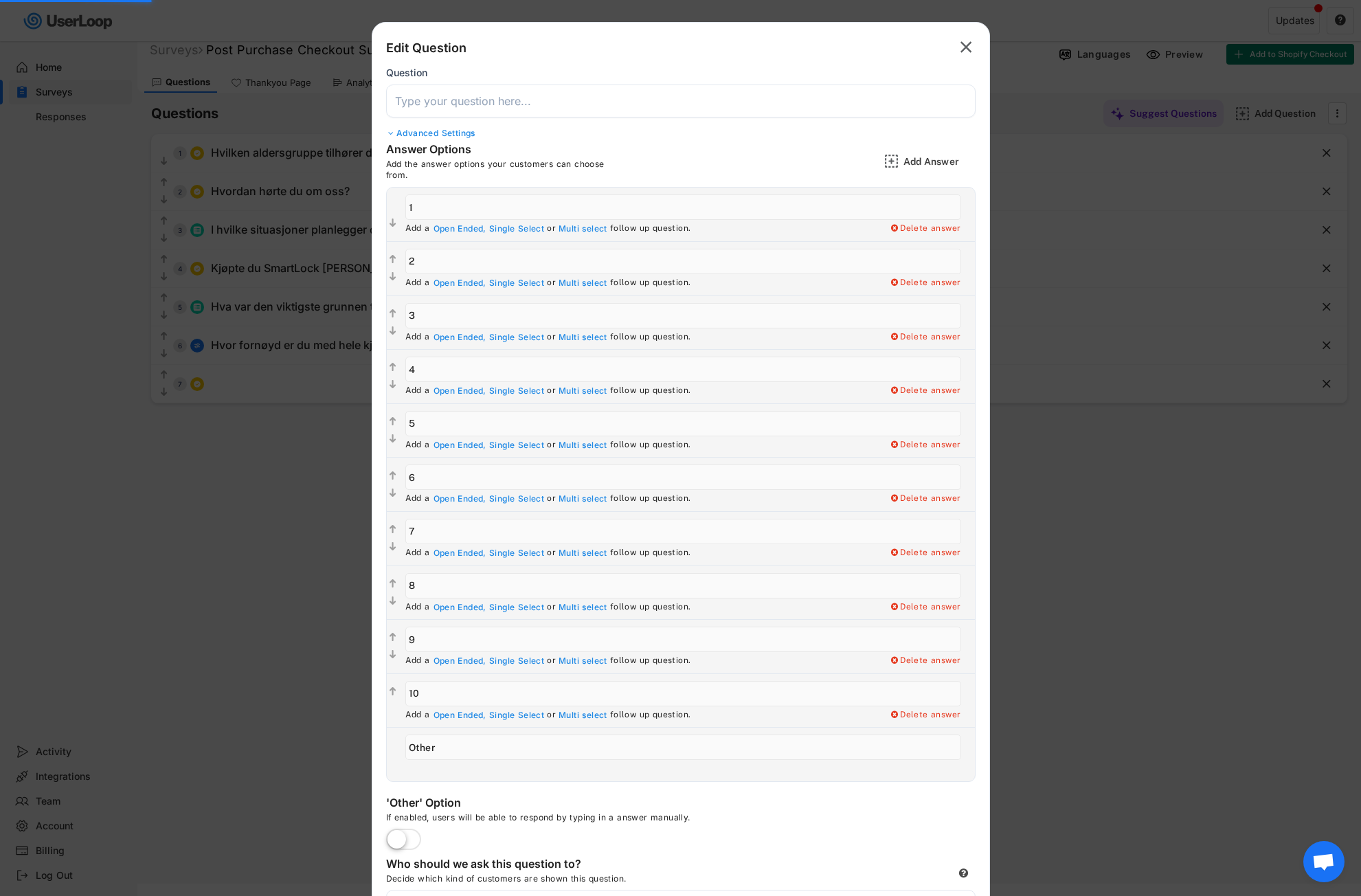
scroll to position [0, 0]
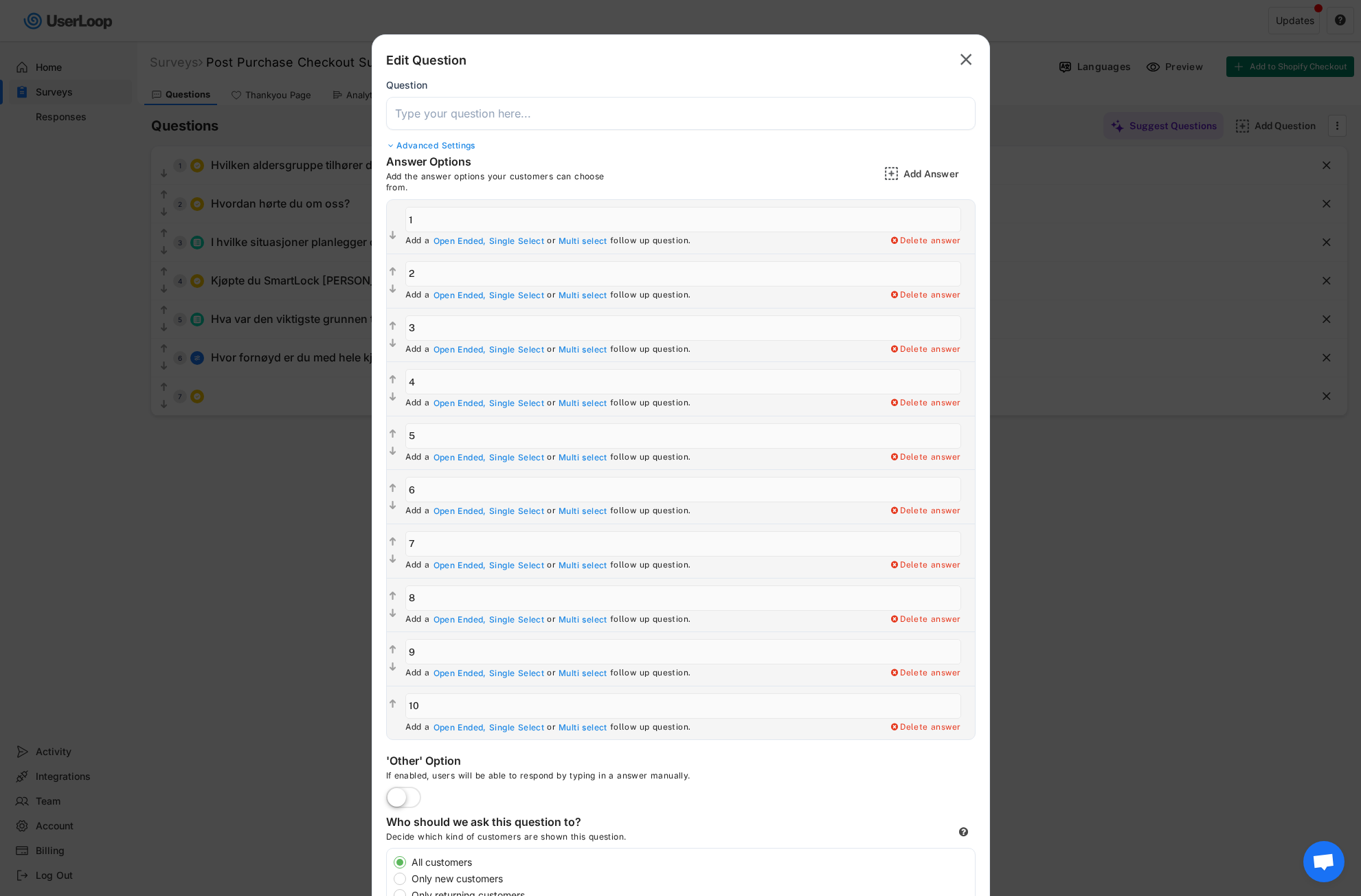
click at [436, 110] on input "input" at bounding box center [681, 113] width 590 height 33
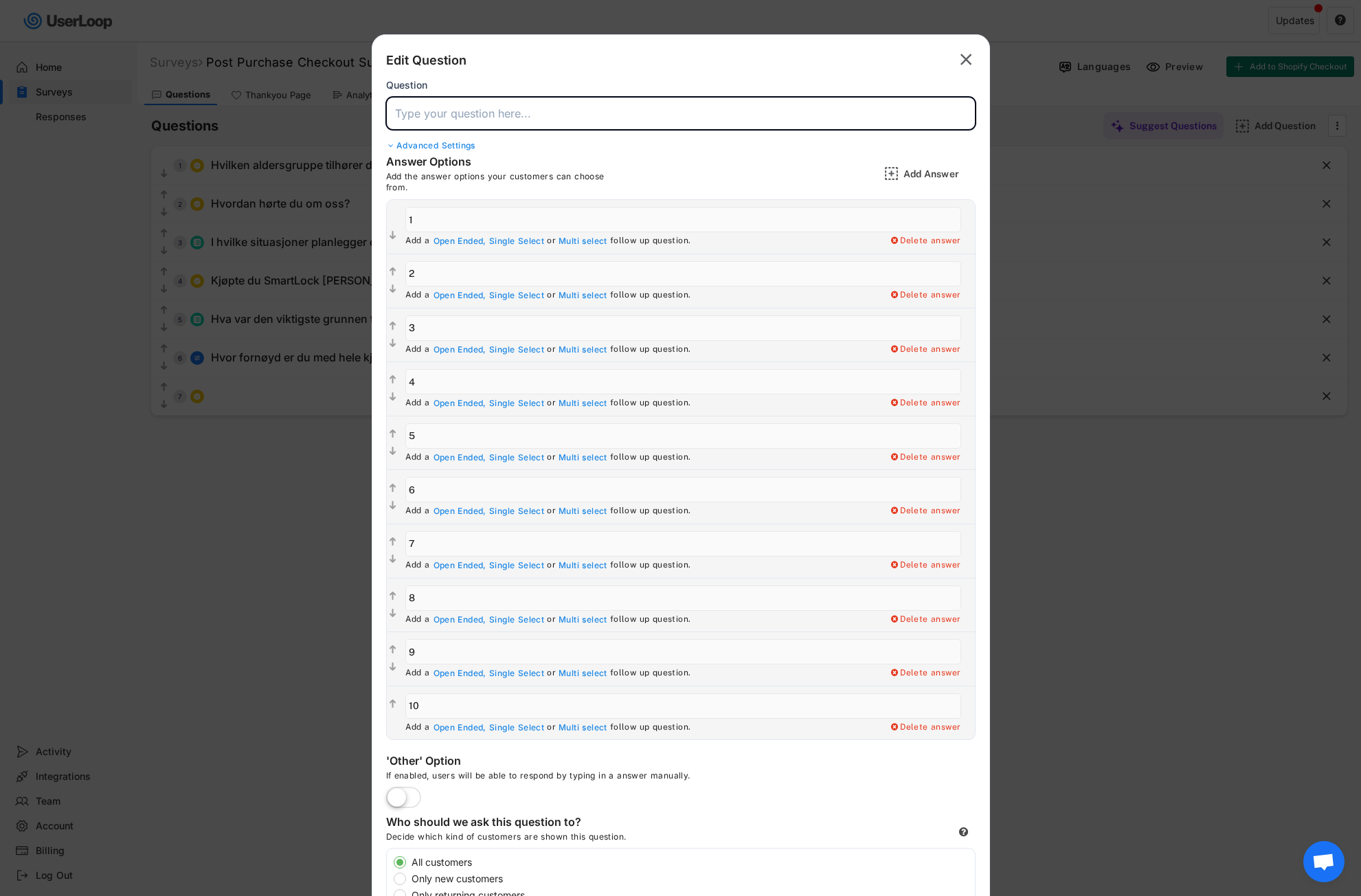
drag, startPoint x: 419, startPoint y: 123, endPoint x: 420, endPoint y: 111, distance: 12.0
paste input "Hvor fornøyd er du med hele kjøpsopplevelsen på nettsiden vår – [PERSON_NAME] p…"
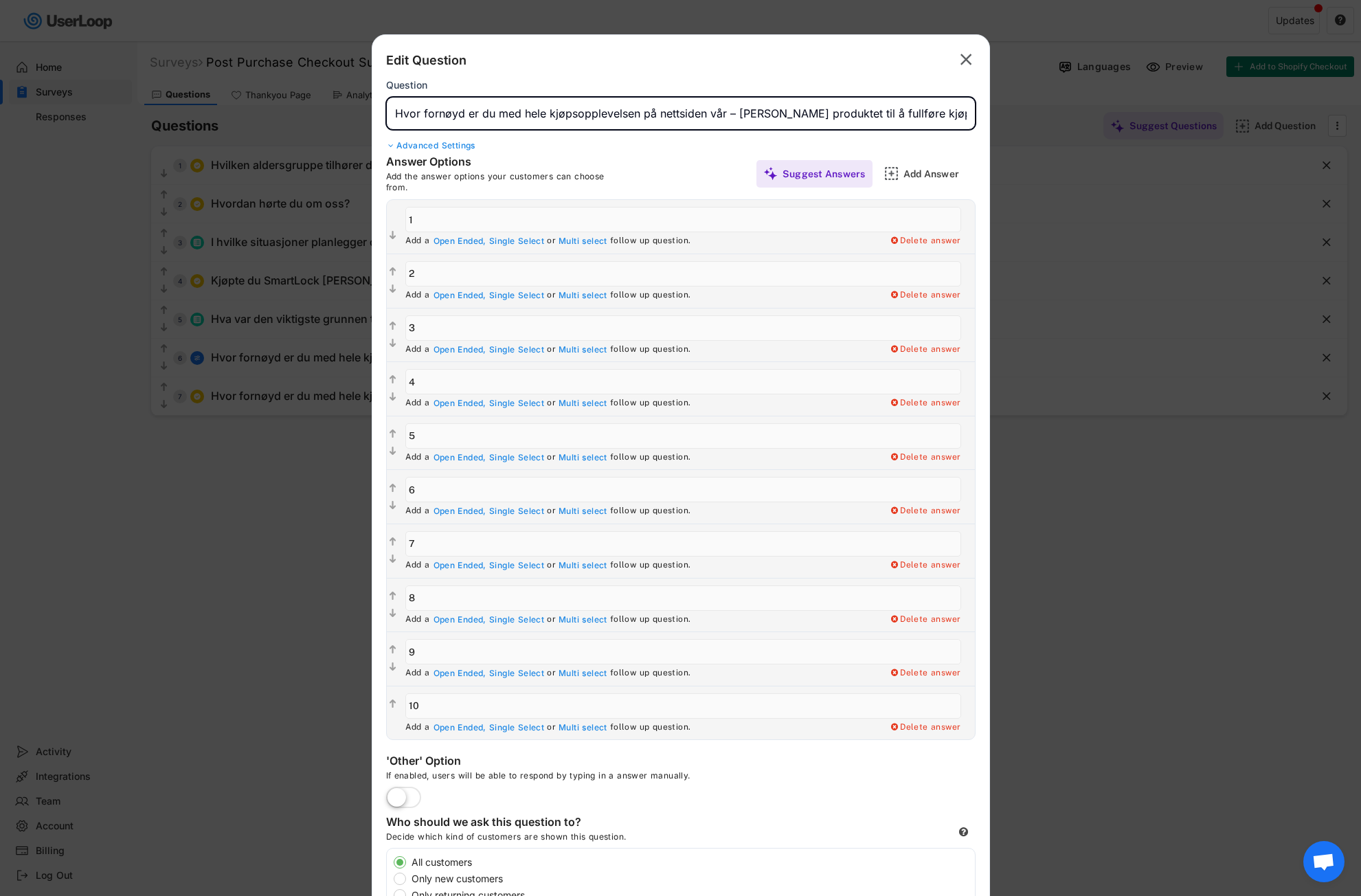
scroll to position [0, 23]
drag, startPoint x: 398, startPoint y: 114, endPoint x: 939, endPoint y: 108, distance: 541.0
click at [1042, 105] on body "Surveys (2) Show archived New Survey Survey Format Post Purchase Checkout Surve…" at bounding box center [680, 448] width 1361 height 896
paste input "På en [PERSON_NAME] 1–10, hvor fornøyd er du med kjøpsopplevelsen på nettsiden …"
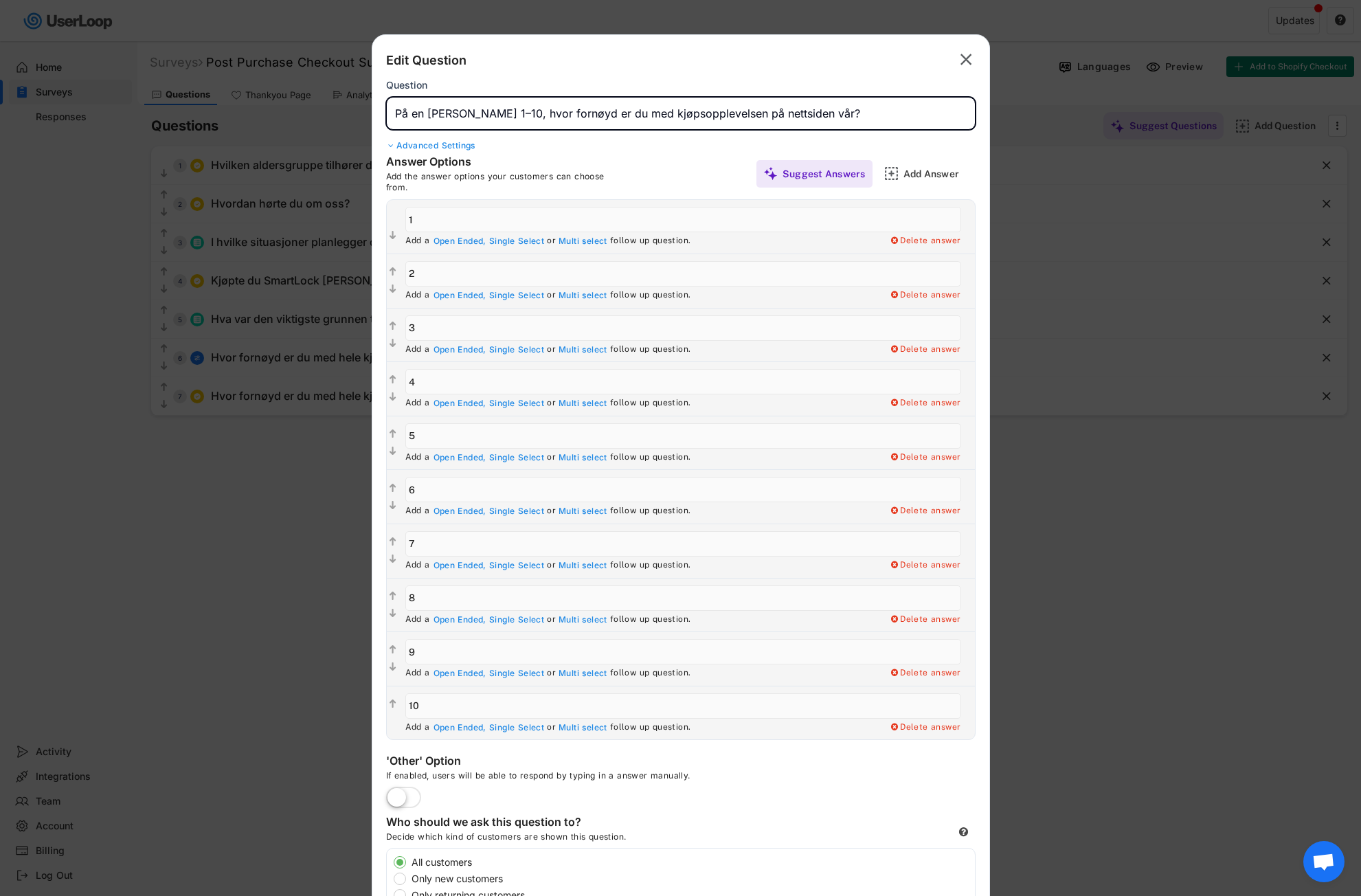
click at [484, 110] on input "input" at bounding box center [681, 113] width 590 height 33
type input "På en [PERSON_NAME] 1-10, hvor fornøyd er du med kjøpsopplevelsen på nettsiden …"
click at [661, 143] on div "Advanced Settings" at bounding box center [681, 146] width 590 height 11
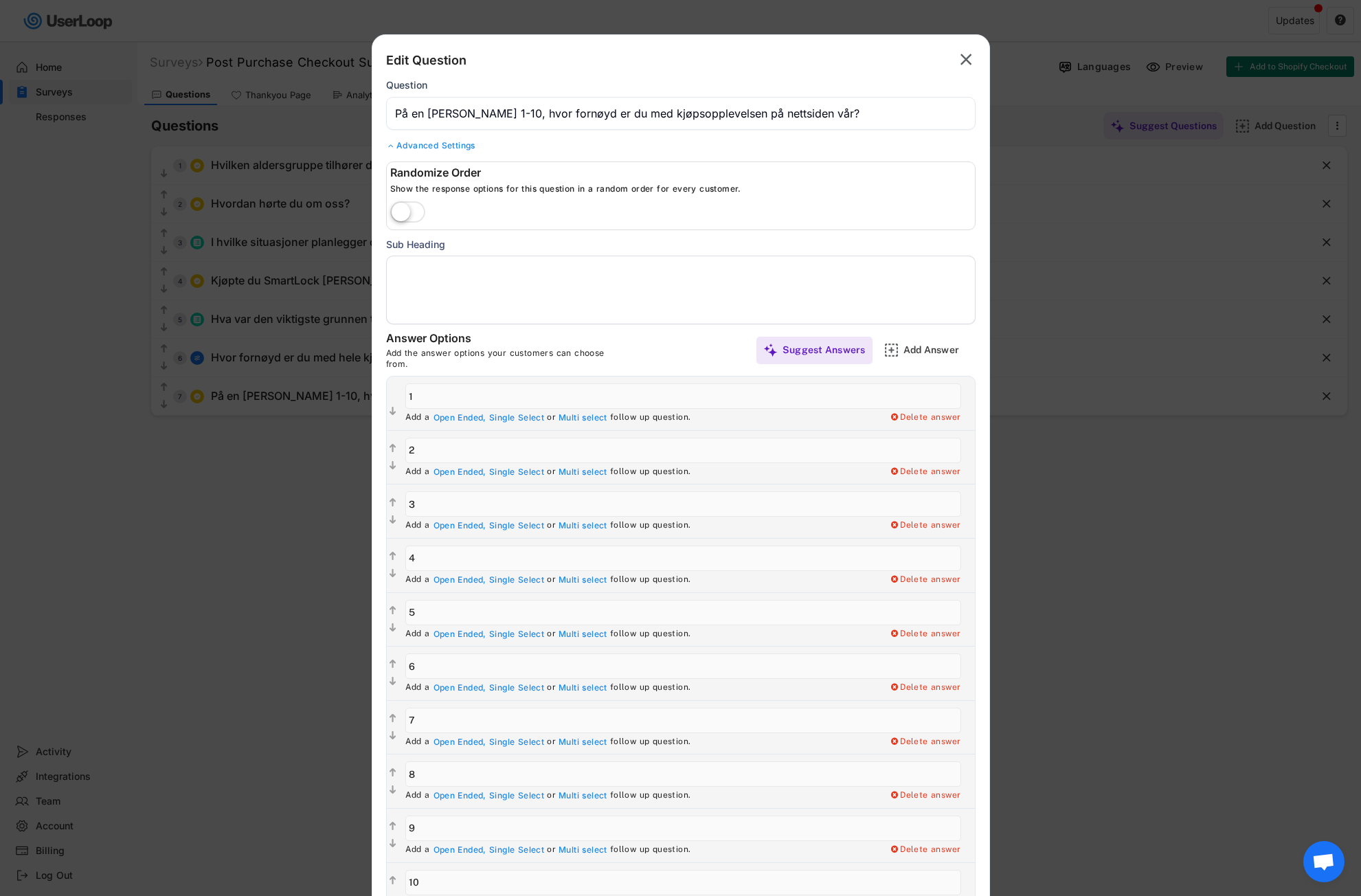
click at [453, 148] on div "Advanced Settings" at bounding box center [681, 146] width 590 height 11
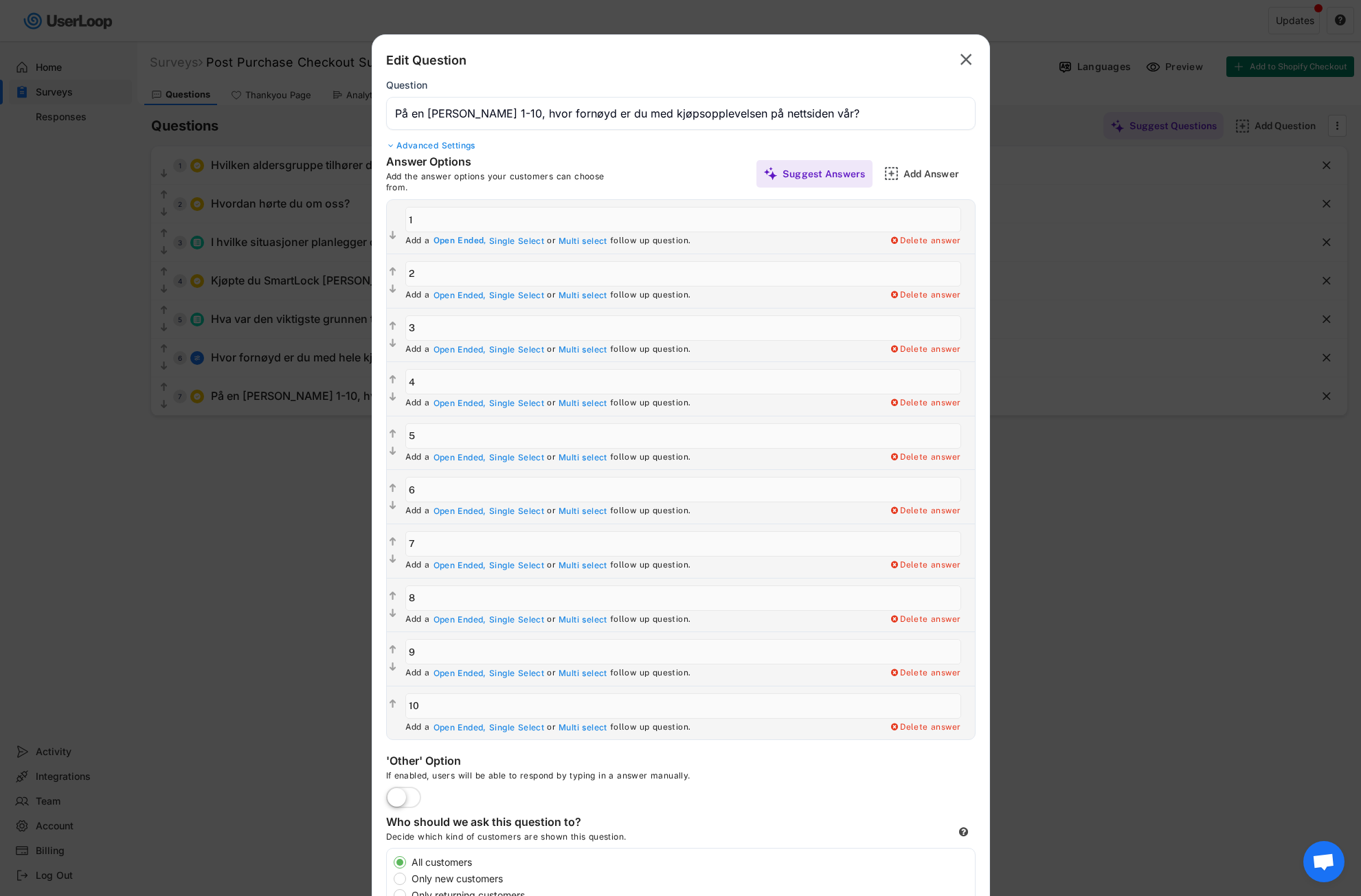
click at [466, 242] on div "Open Ended," at bounding box center [459, 241] width 53 height 11
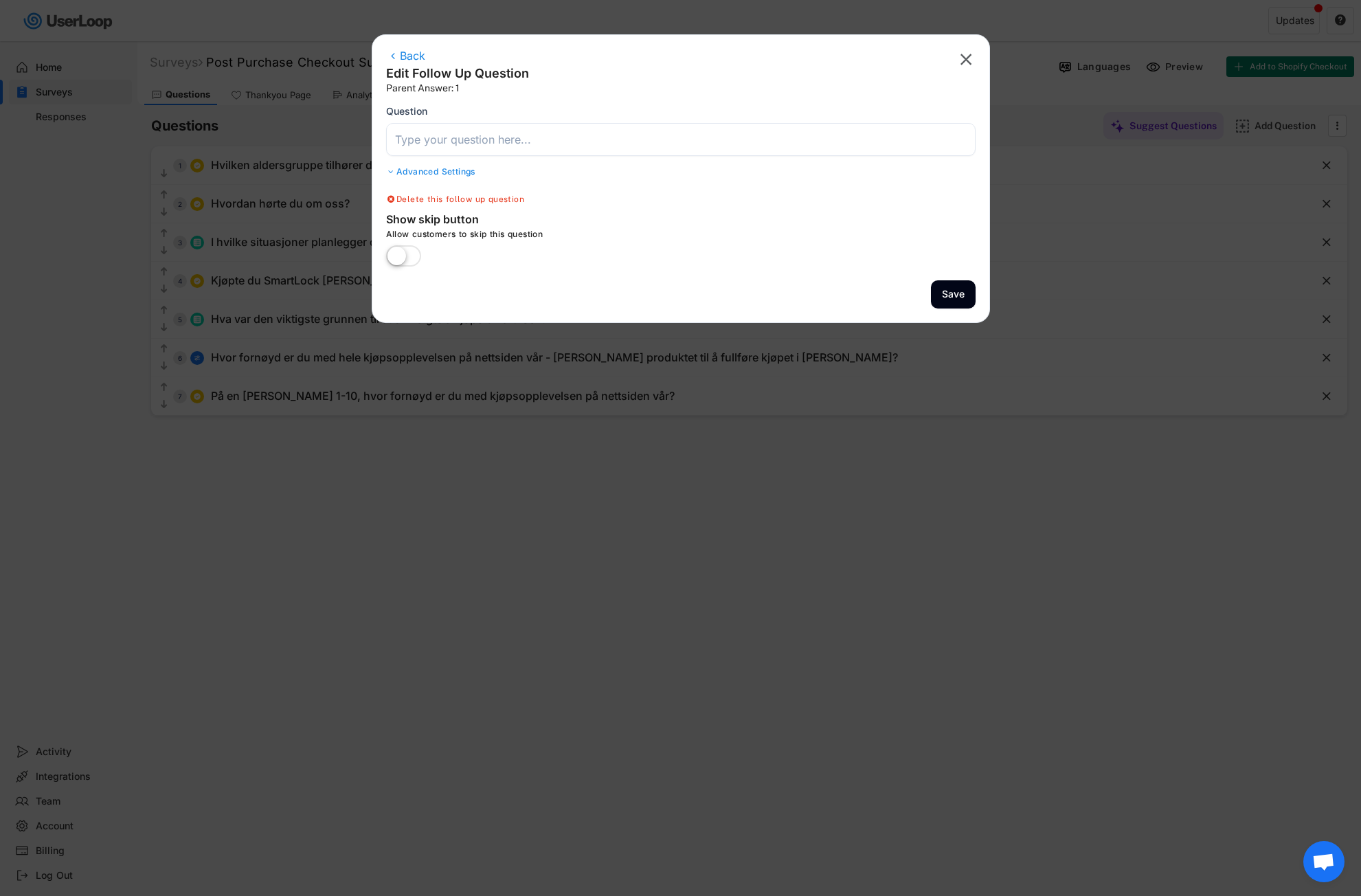
click at [438, 136] on input "input" at bounding box center [681, 139] width 590 height 33
paste input "Hva kunne vi gjort bedre for å gjøre kjøpsopplevelsen enklere [PERSON_NAME] tyd…"
click at [657, 176] on div "Advanced Settings" at bounding box center [681, 172] width 590 height 11
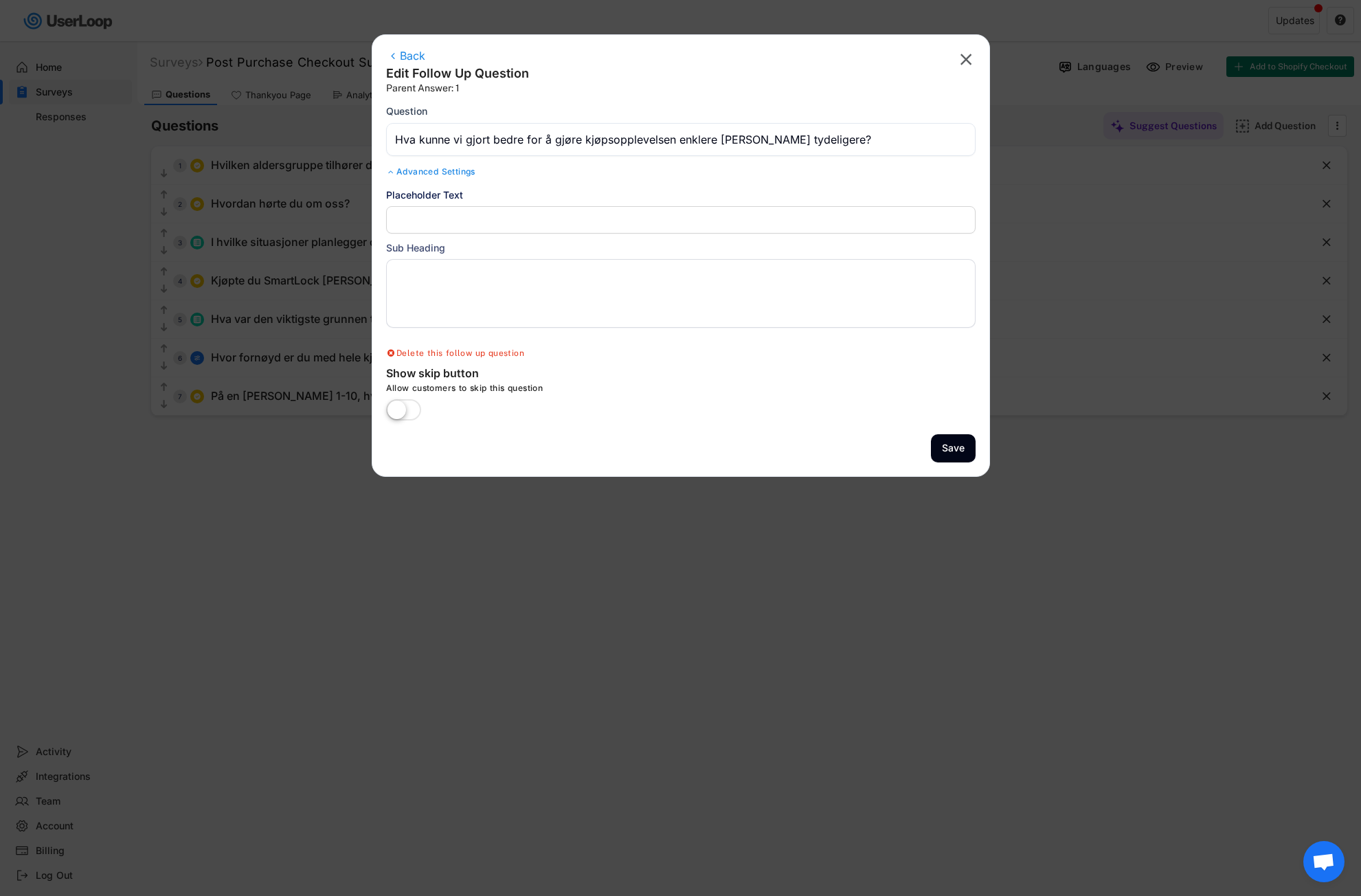
click at [641, 175] on div "Advanced Settings" at bounding box center [681, 172] width 590 height 11
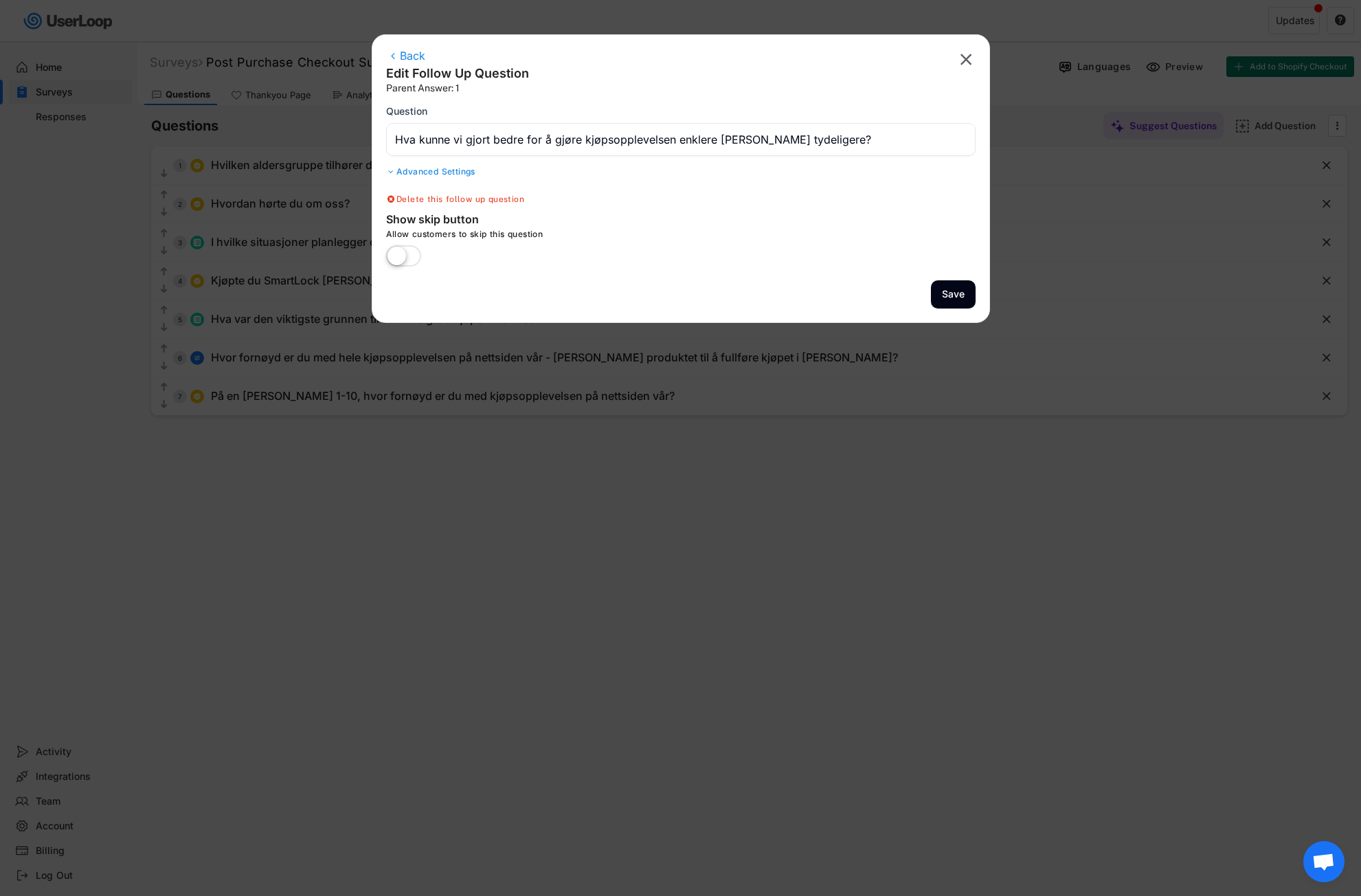
click at [712, 80] on div "Back Edit Follow Up Question Parent Answer: 1 " at bounding box center [681, 74] width 590 height 50
click at [408, 259] on label at bounding box center [403, 256] width 42 height 30
click at [0, 0] on input "checkbox" at bounding box center [0, 0] width 0 height 0
click at [398, 256] on label at bounding box center [403, 256] width 42 height 30
click at [0, 0] on input "checkbox" at bounding box center [0, 0] width 0 height 0
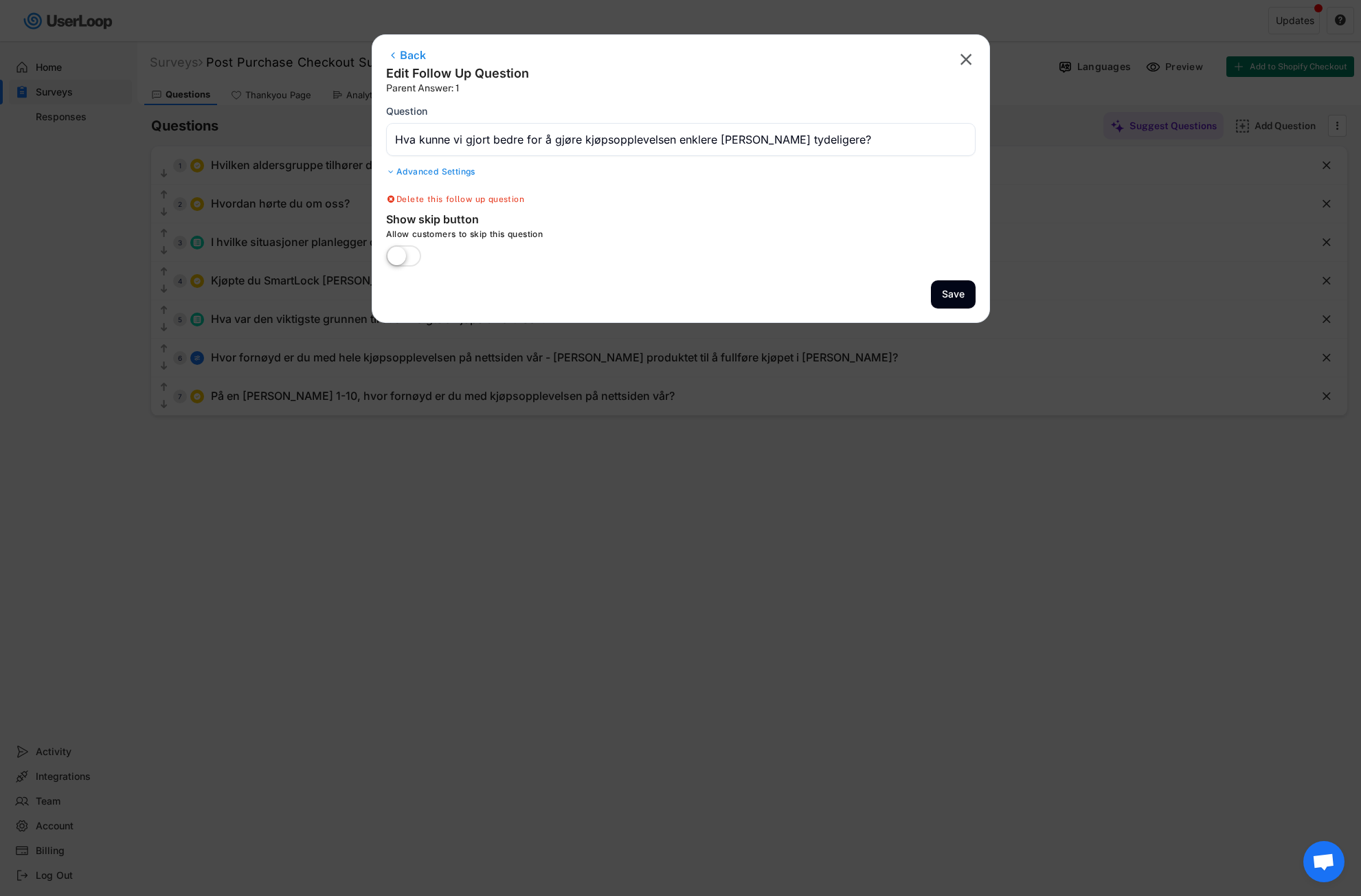
click at [399, 52] on div at bounding box center [393, 55] width 15 height 11
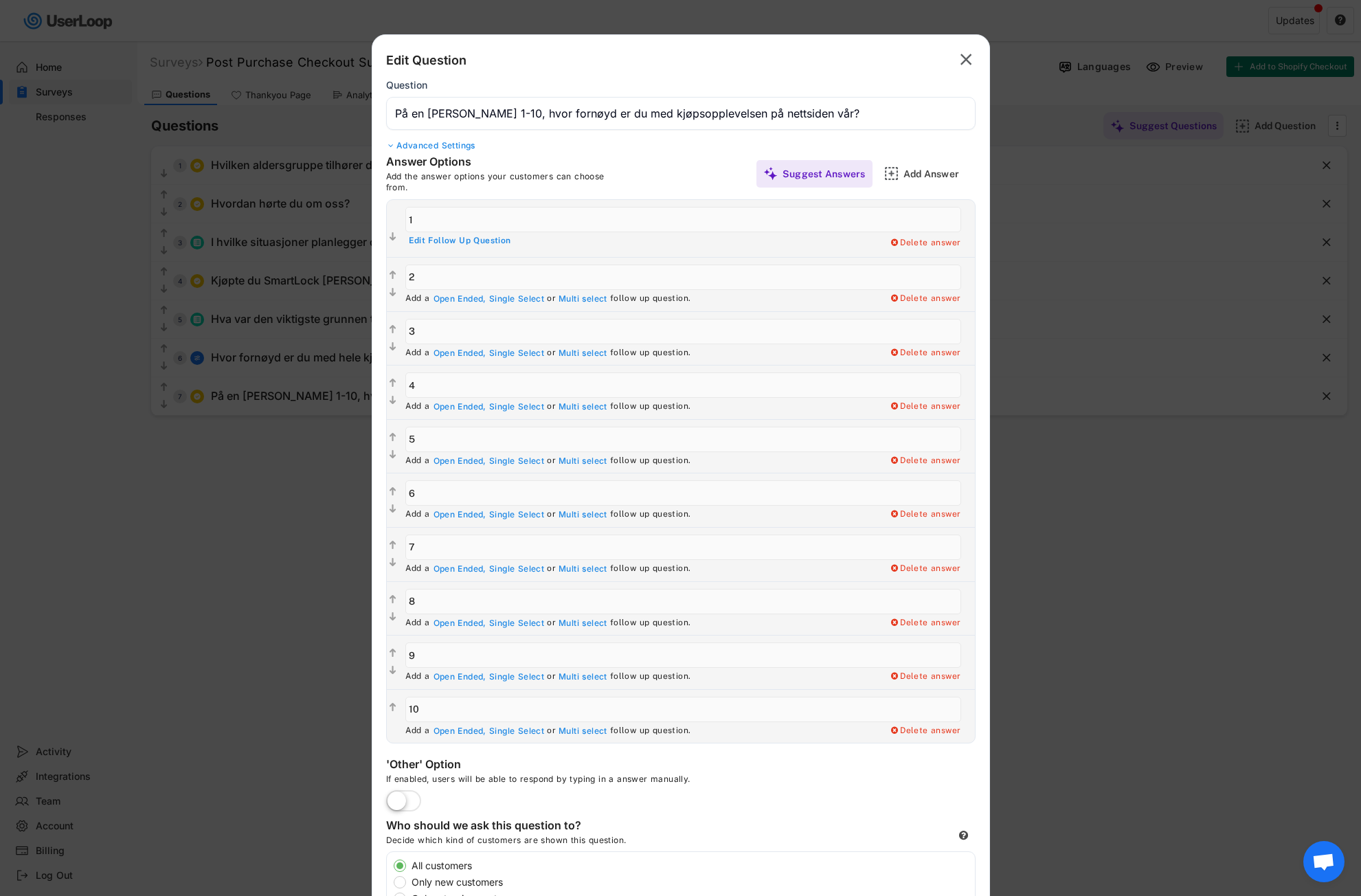
click at [456, 241] on div "Edit Follow Up Question" at bounding box center [460, 241] width 103 height 11
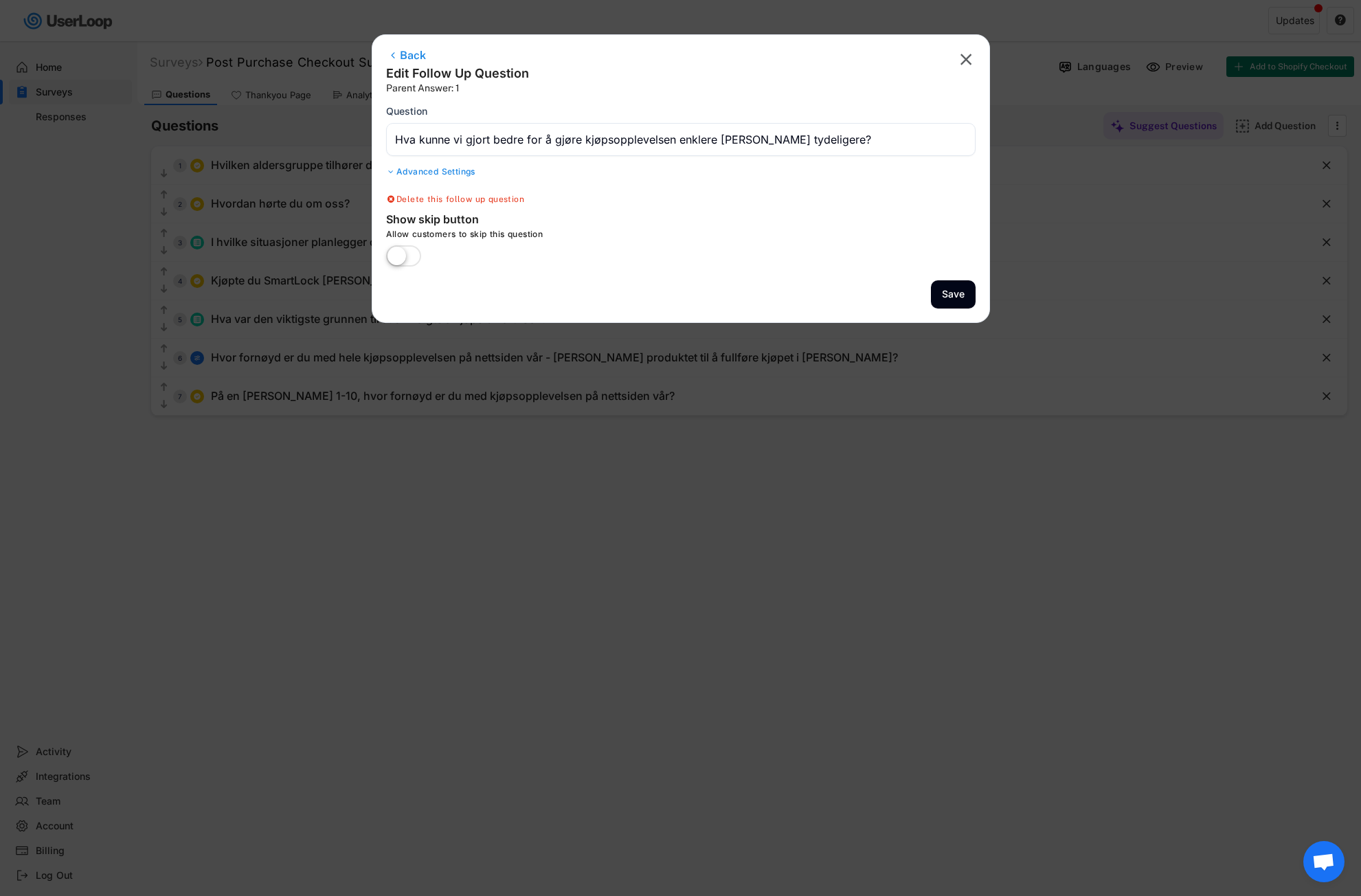
click at [405, 57] on div "Back" at bounding box center [458, 57] width 143 height 17
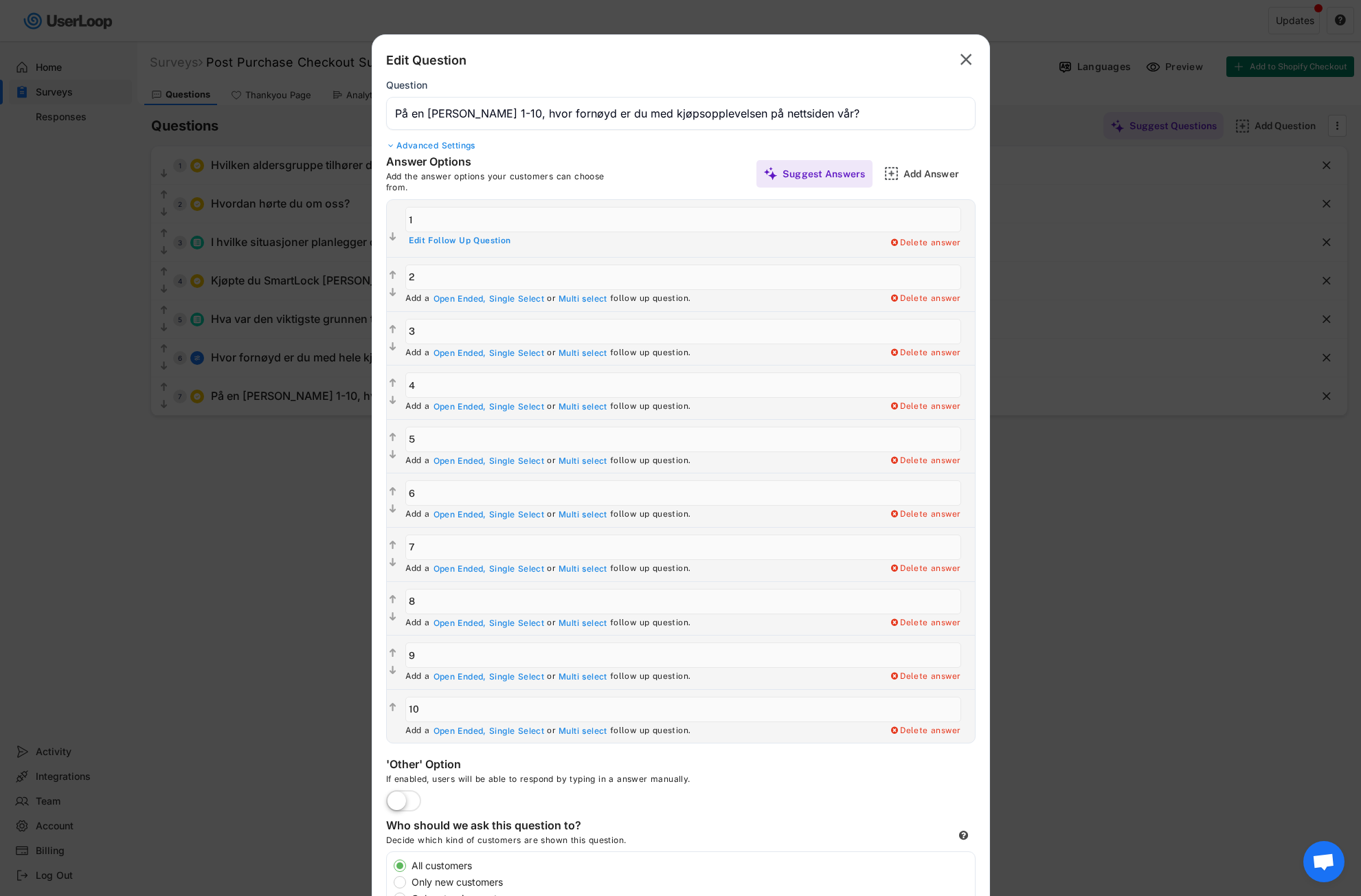
click at [498, 244] on div "Edit Follow Up Question" at bounding box center [460, 241] width 103 height 11
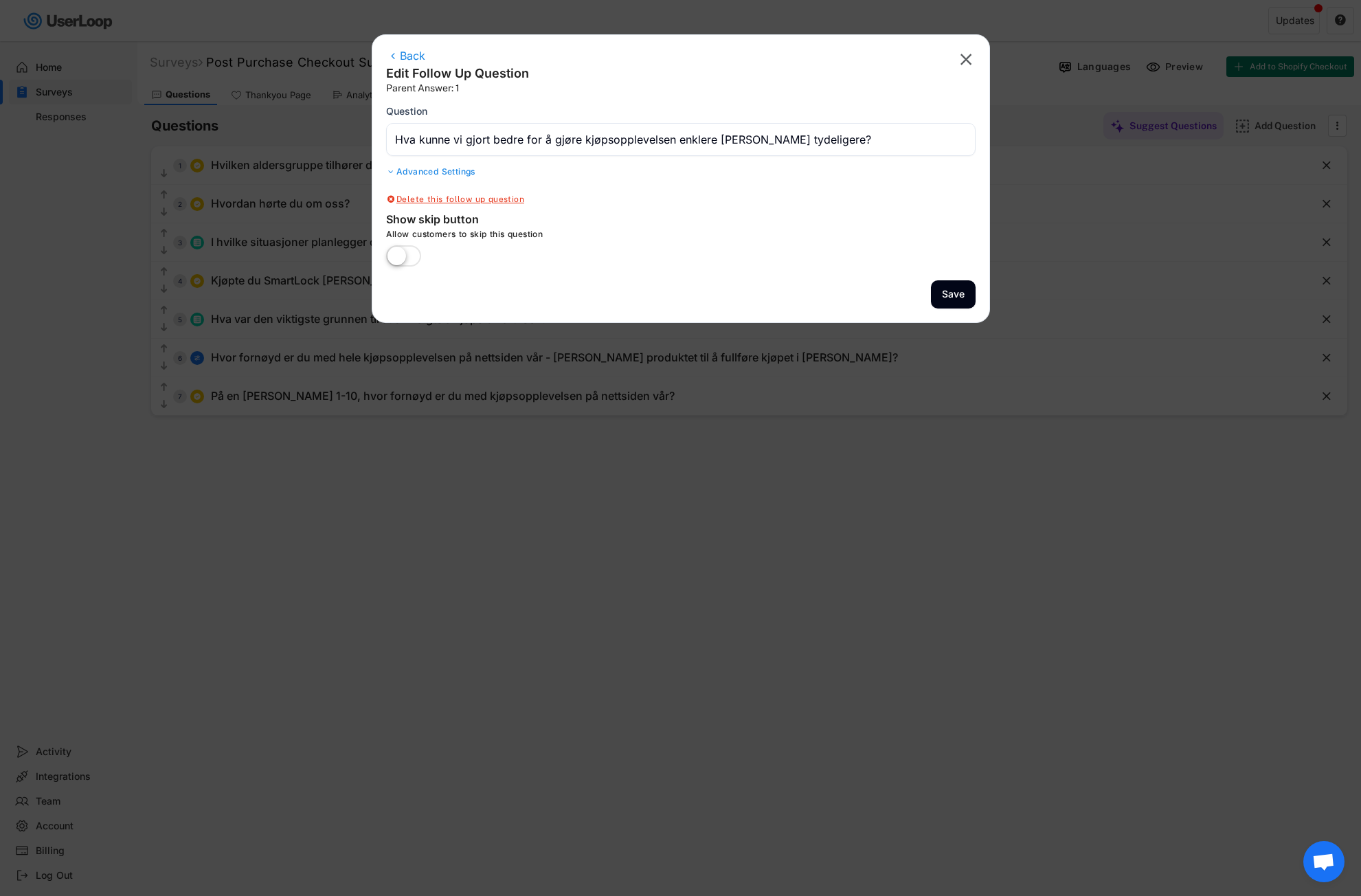
click at [450, 202] on div "Delete this follow up question" at bounding box center [455, 200] width 138 height 11
type input "På en [PERSON_NAME] 1-10, hvor fornøyd er du med kjøpsopplevelsen på nettsiden …"
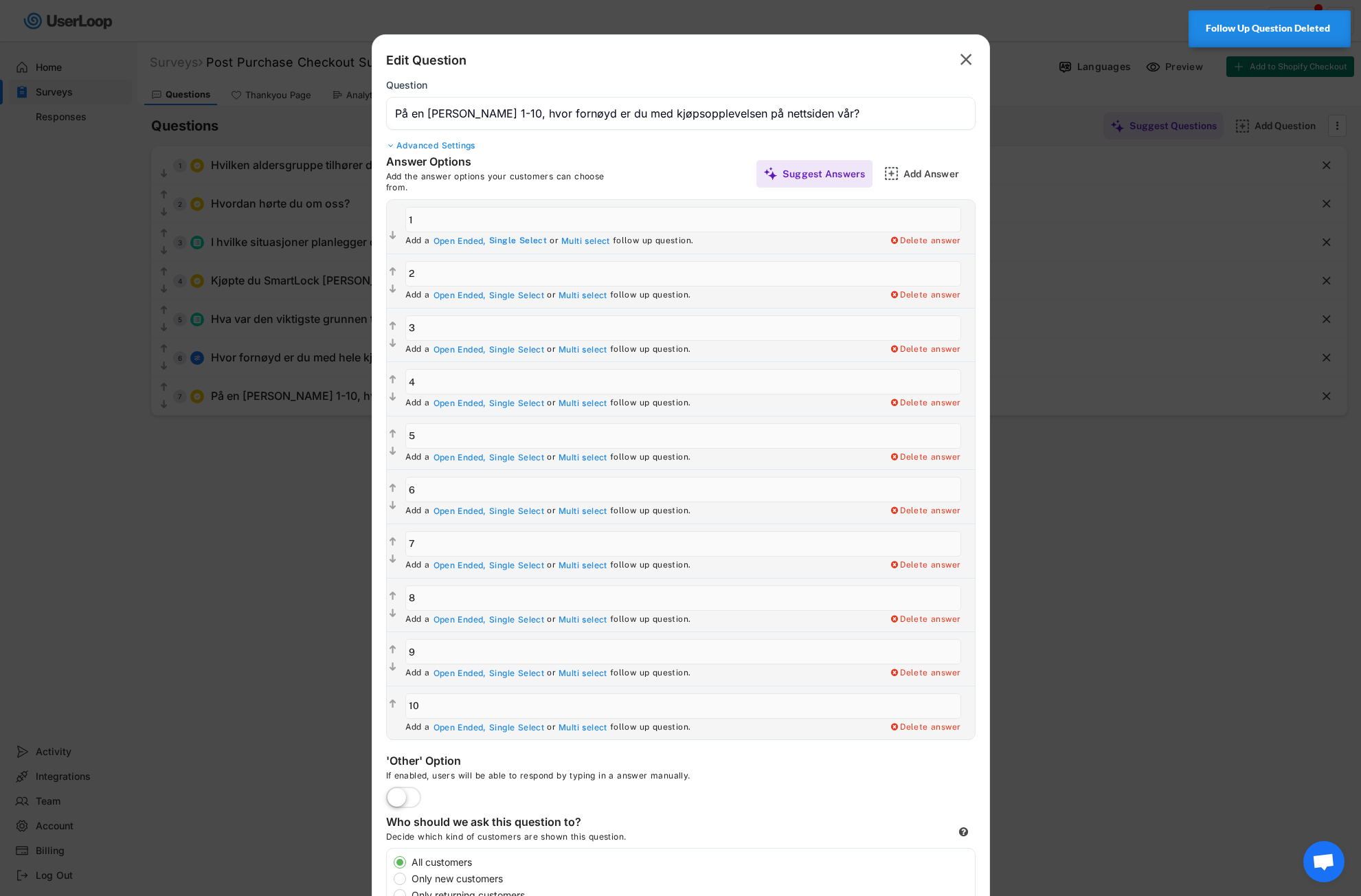
click at [526, 241] on div "Single Select" at bounding box center [518, 241] width 58 height 11
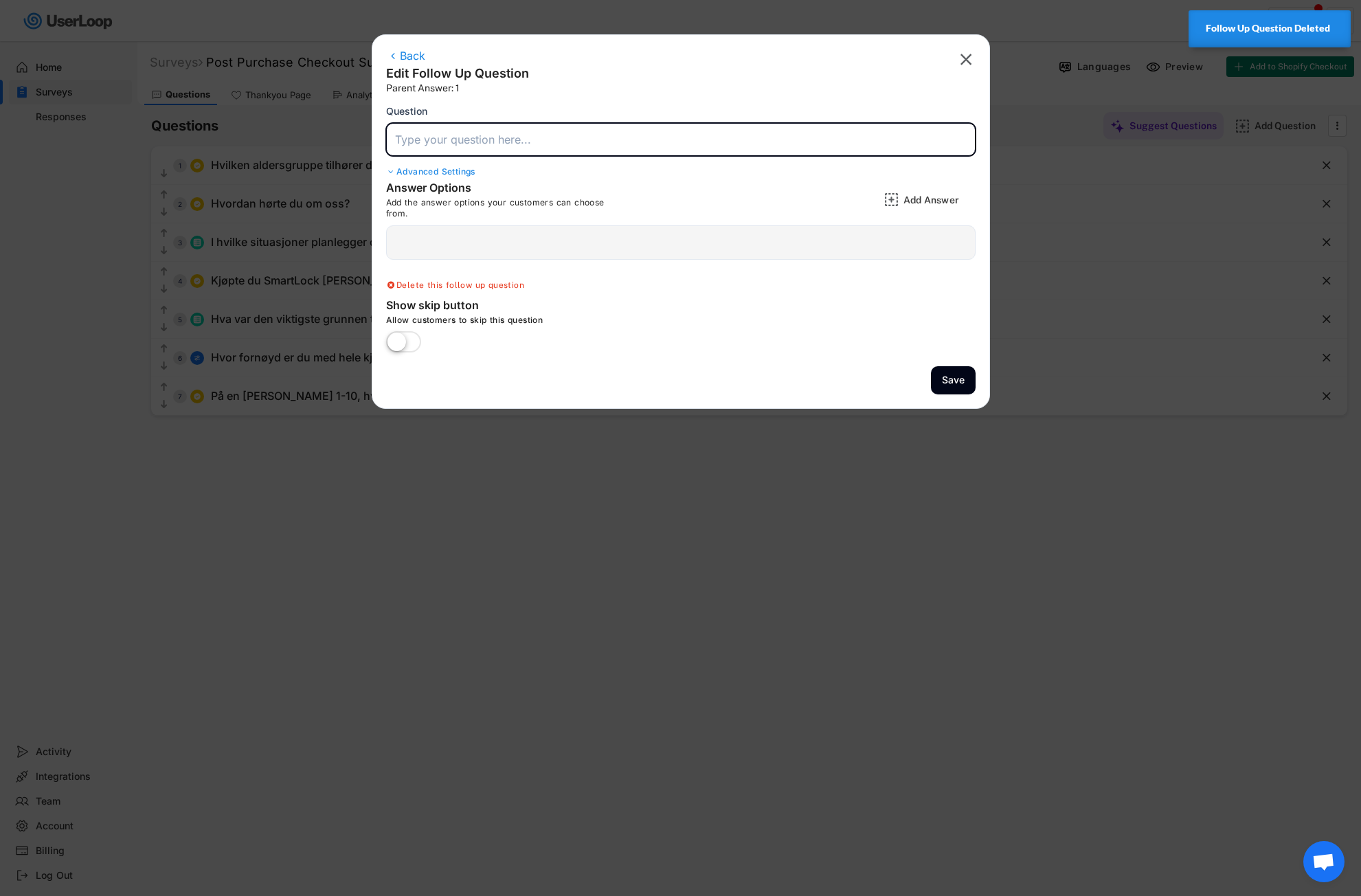
click at [471, 139] on input "input" at bounding box center [681, 139] width 590 height 33
drag, startPoint x: 439, startPoint y: 149, endPoint x: 434, endPoint y: 140, distance: 10.3
click at [455, 135] on input "input" at bounding box center [681, 139] width 590 height 33
paste input "Hva kunne vi gjort bedre for å gjøre kjøpsopplevelsen enklere [PERSON_NAME] tyd…"
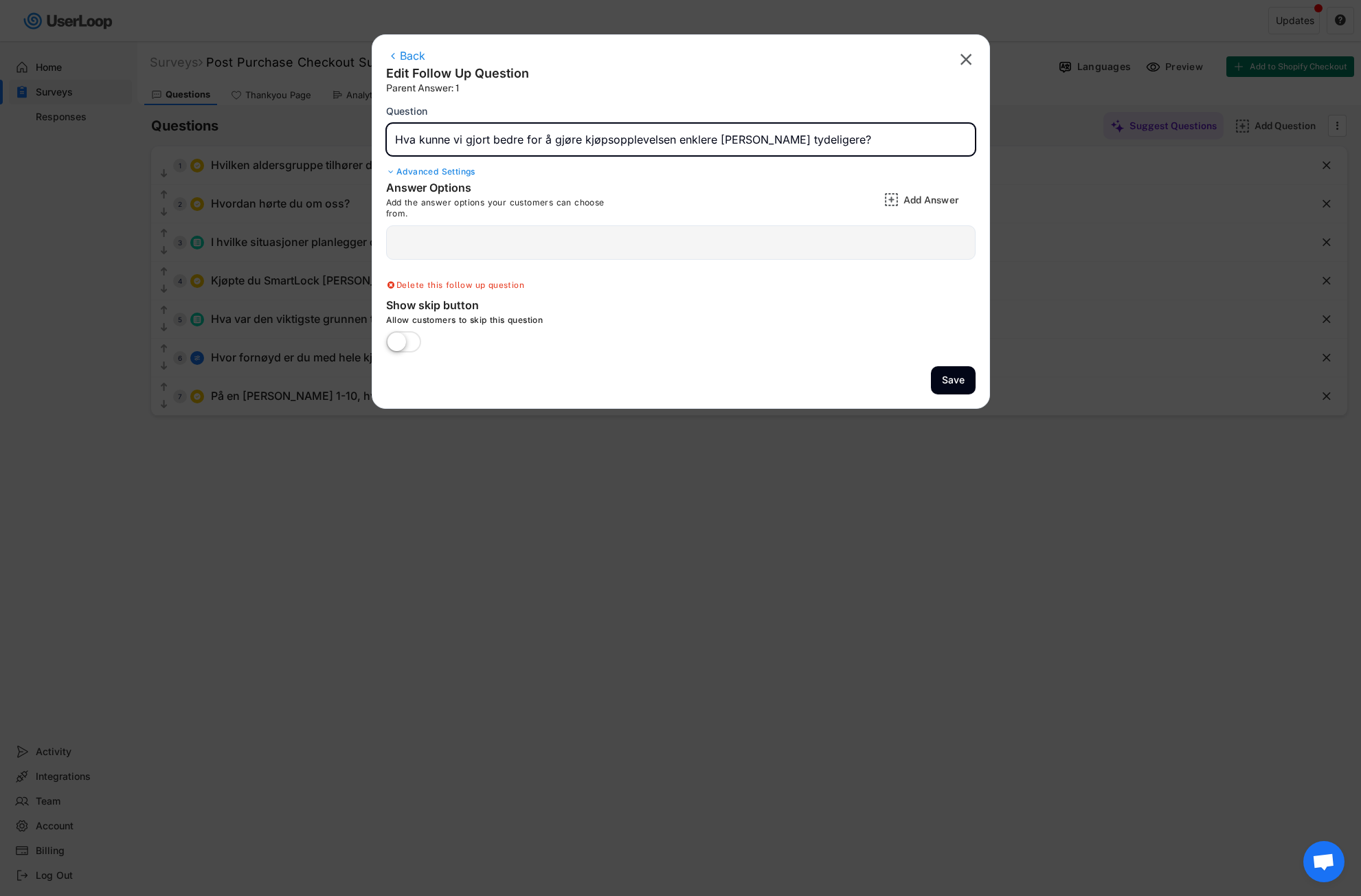
click at [675, 189] on div "Answer Options Add the answer options your customers can choose from." at bounding box center [534, 199] width 294 height 38
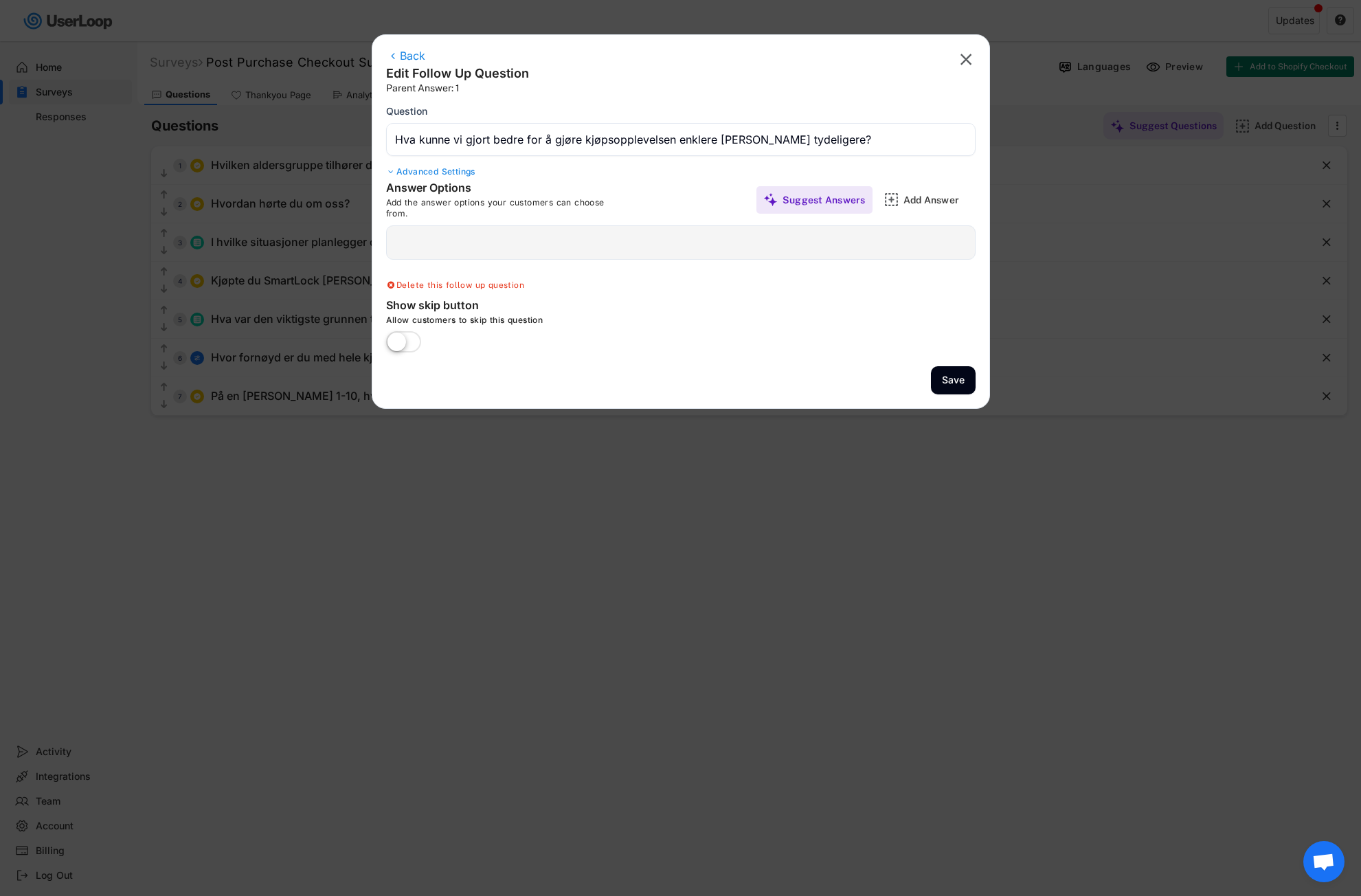
drag, startPoint x: 686, startPoint y: 346, endPoint x: 668, endPoint y: 330, distance: 24.1
click at [687, 343] on div "Show skip button Allow customers to skip this question" at bounding box center [593, 325] width 413 height 54
click at [922, 202] on div "Add Answer" at bounding box center [938, 200] width 69 height 12
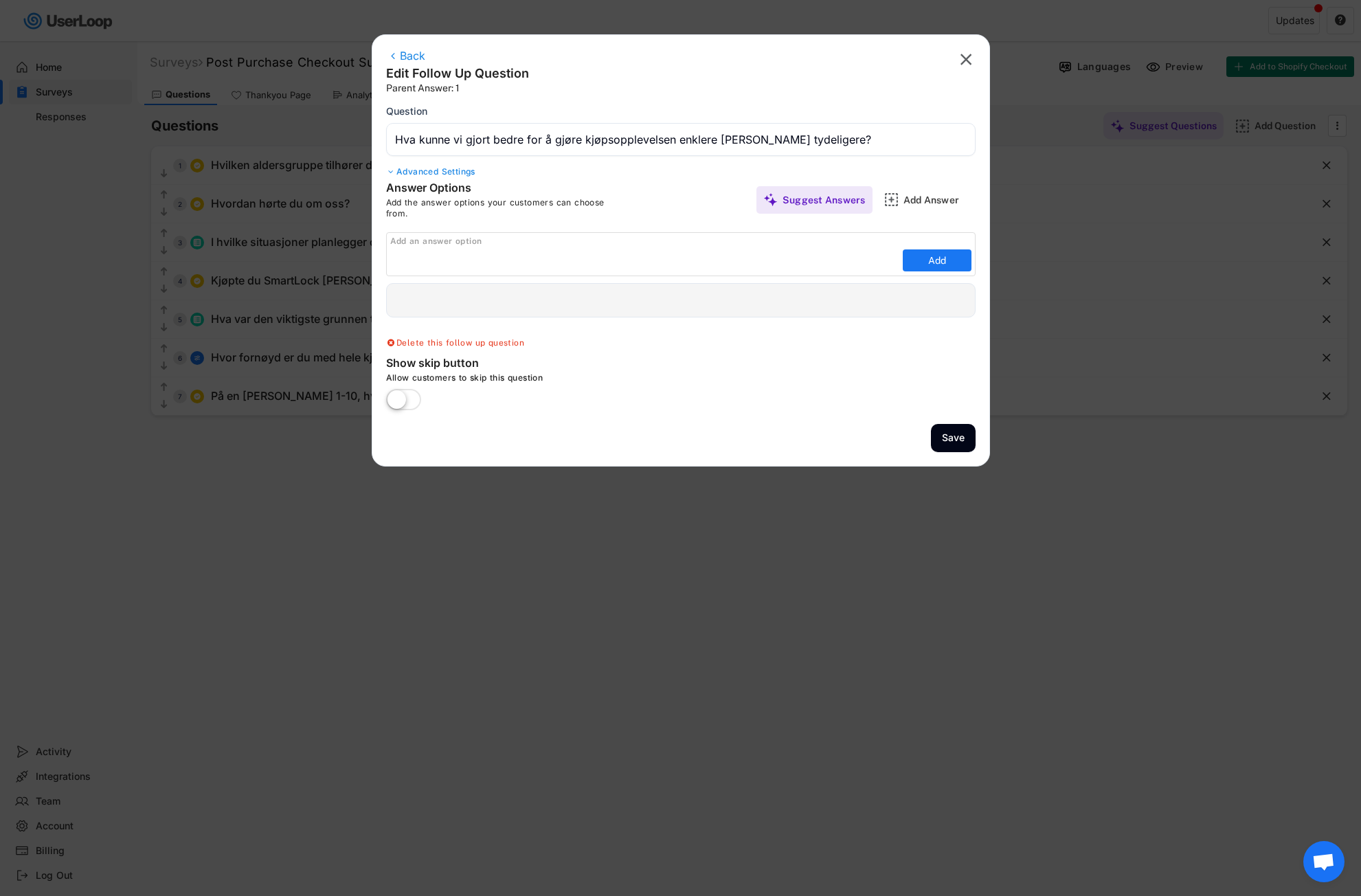
click at [452, 307] on div " Edit Follow Up Question Add a Open Ended, Single Select or Multi select follo…" at bounding box center [681, 300] width 590 height 34
click at [408, 57] on div "Back" at bounding box center [458, 57] width 143 height 17
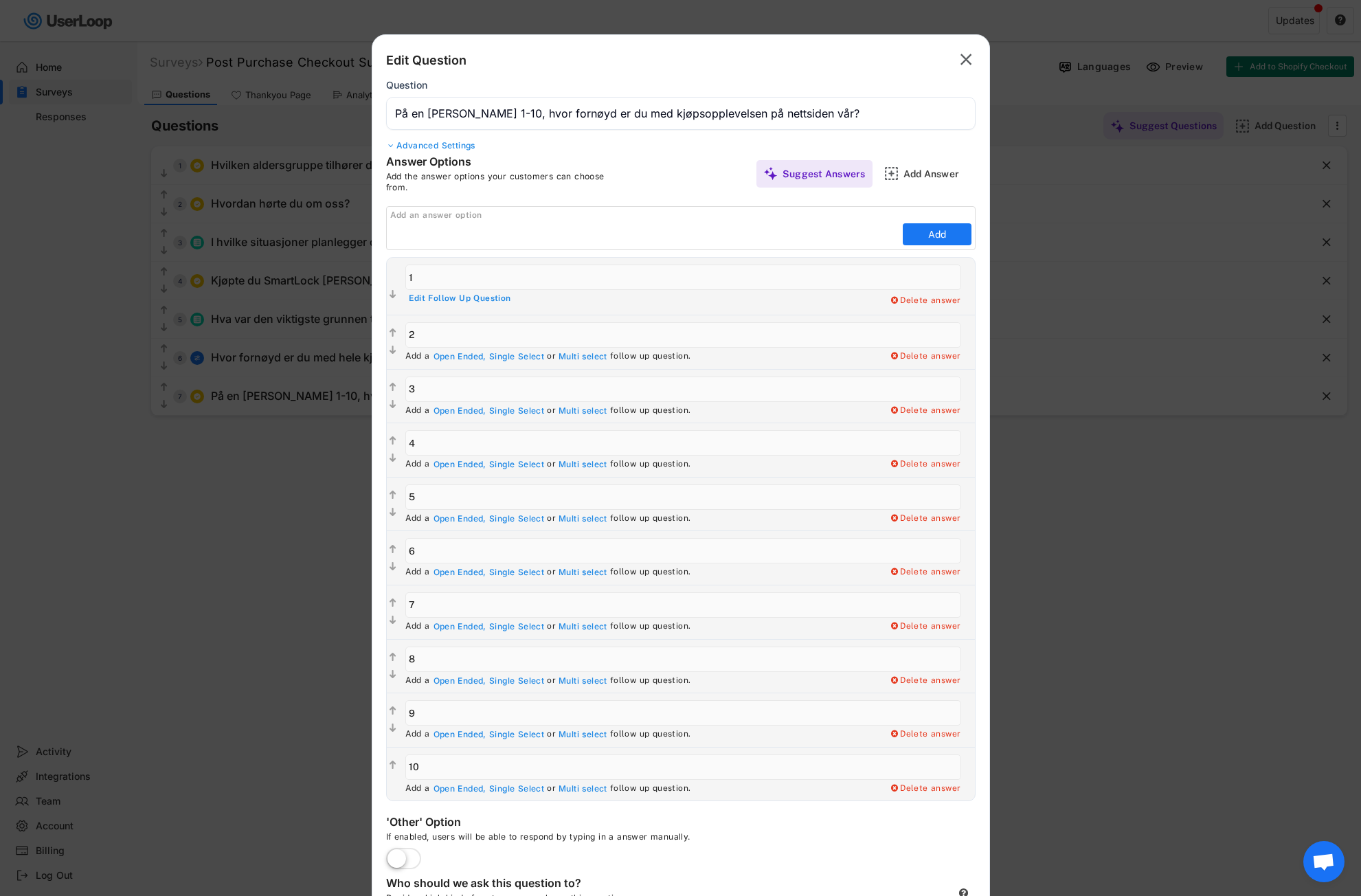
click at [486, 294] on div "Edit Follow Up Question" at bounding box center [460, 299] width 103 height 11
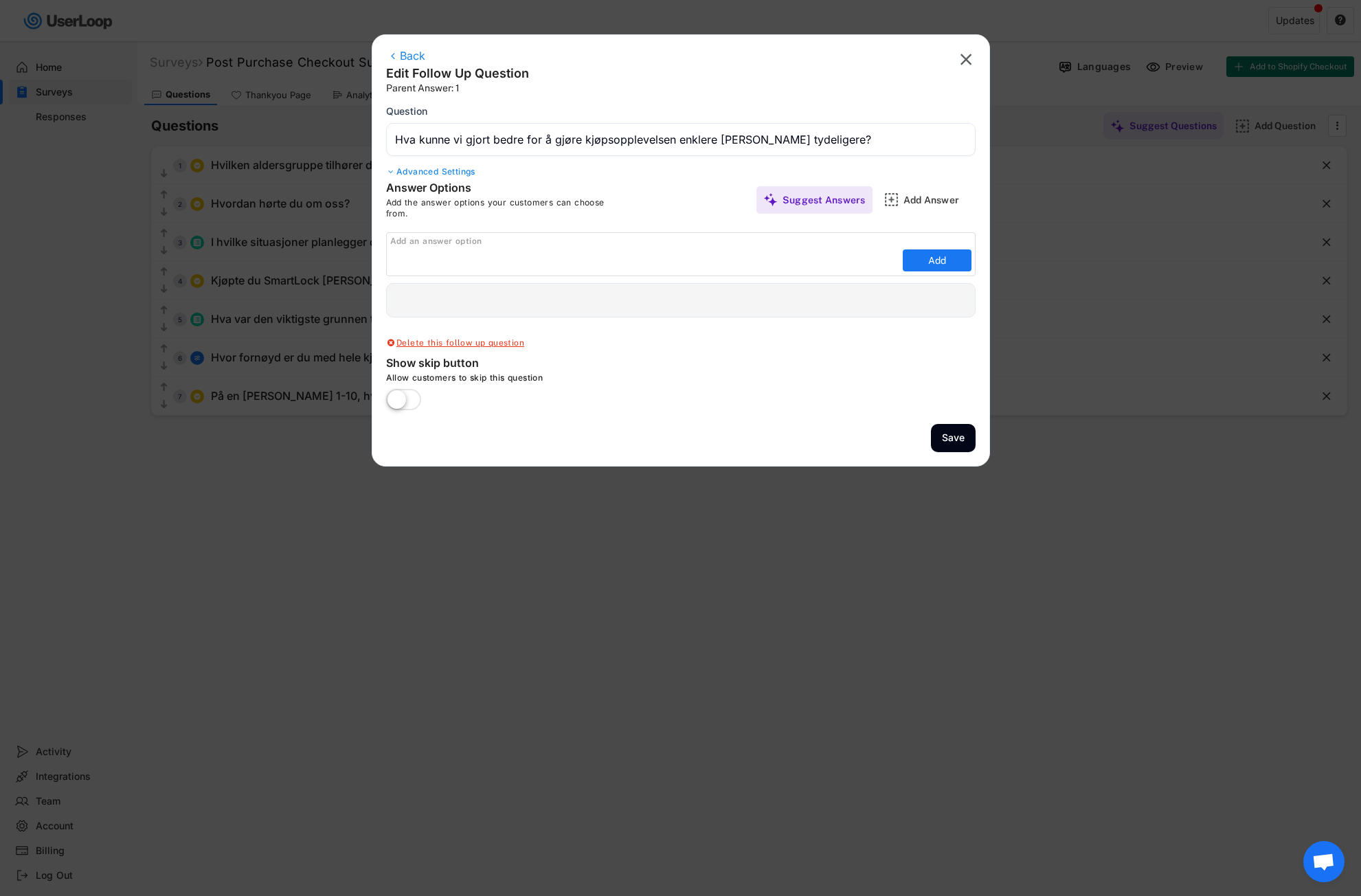
click at [464, 342] on div "Delete this follow up question" at bounding box center [455, 343] width 138 height 11
type input "På en [PERSON_NAME] 1-10, hvor fornøyd er du med kjøpsopplevelsen på nettsiden …"
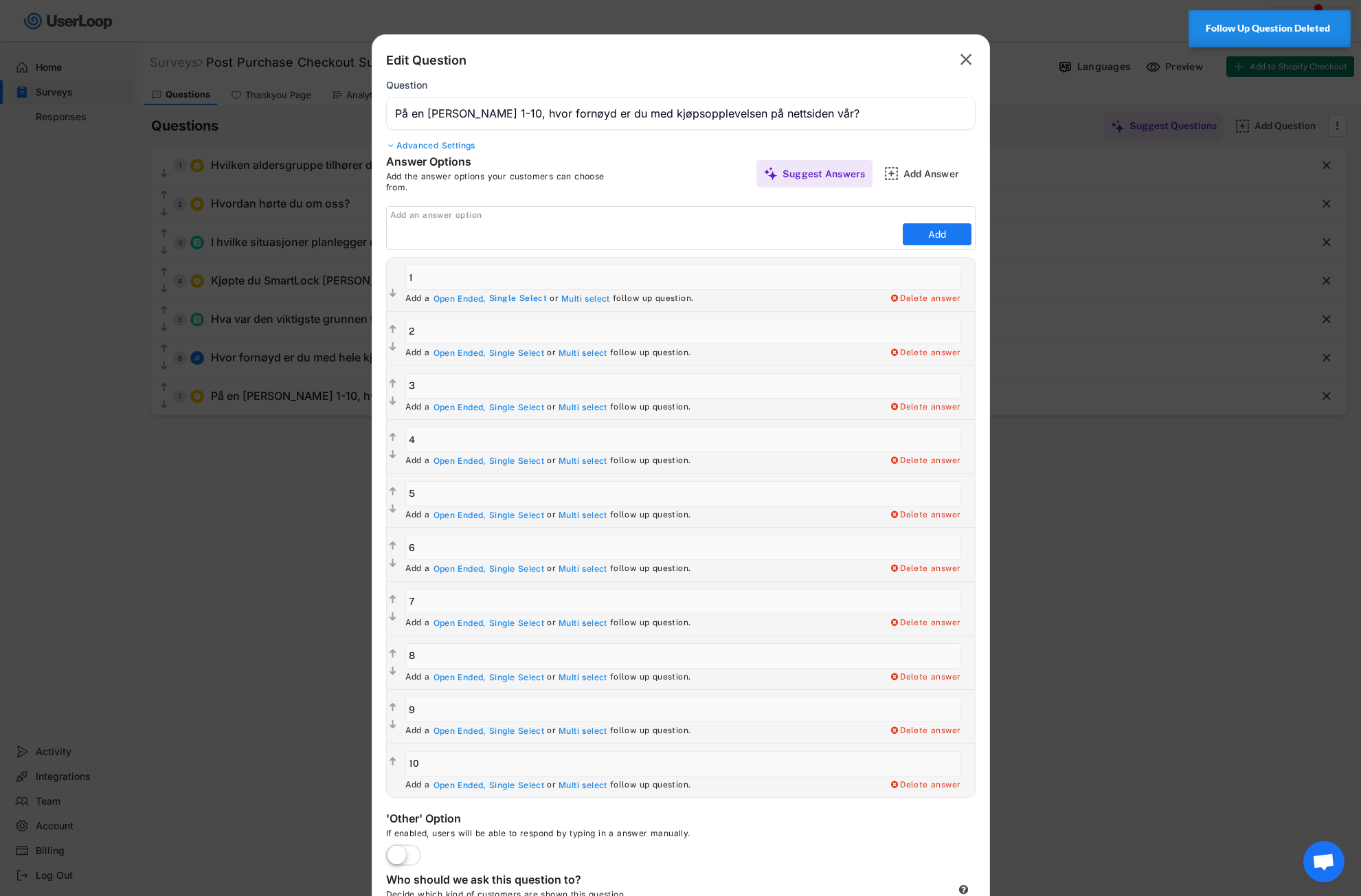
click at [510, 297] on div "Single Select" at bounding box center [518, 299] width 58 height 11
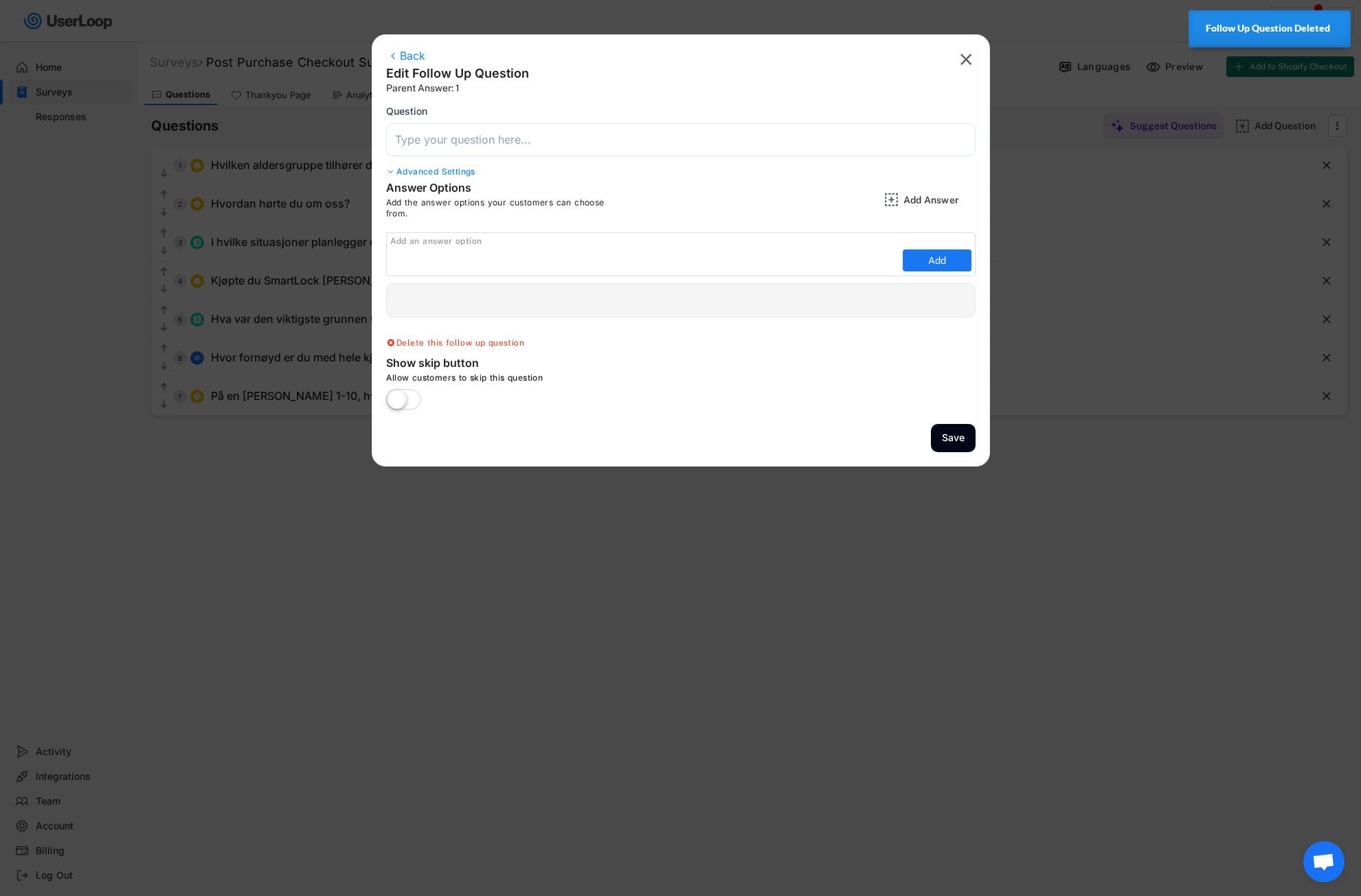
click at [471, 254] on input "input" at bounding box center [645, 260] width 509 height 21
click at [428, 340] on div "Delete this follow up question" at bounding box center [455, 343] width 138 height 11
type input "På en [PERSON_NAME] 1-10, hvor fornøyd er du med kjøpsopplevelsen på nettsiden …"
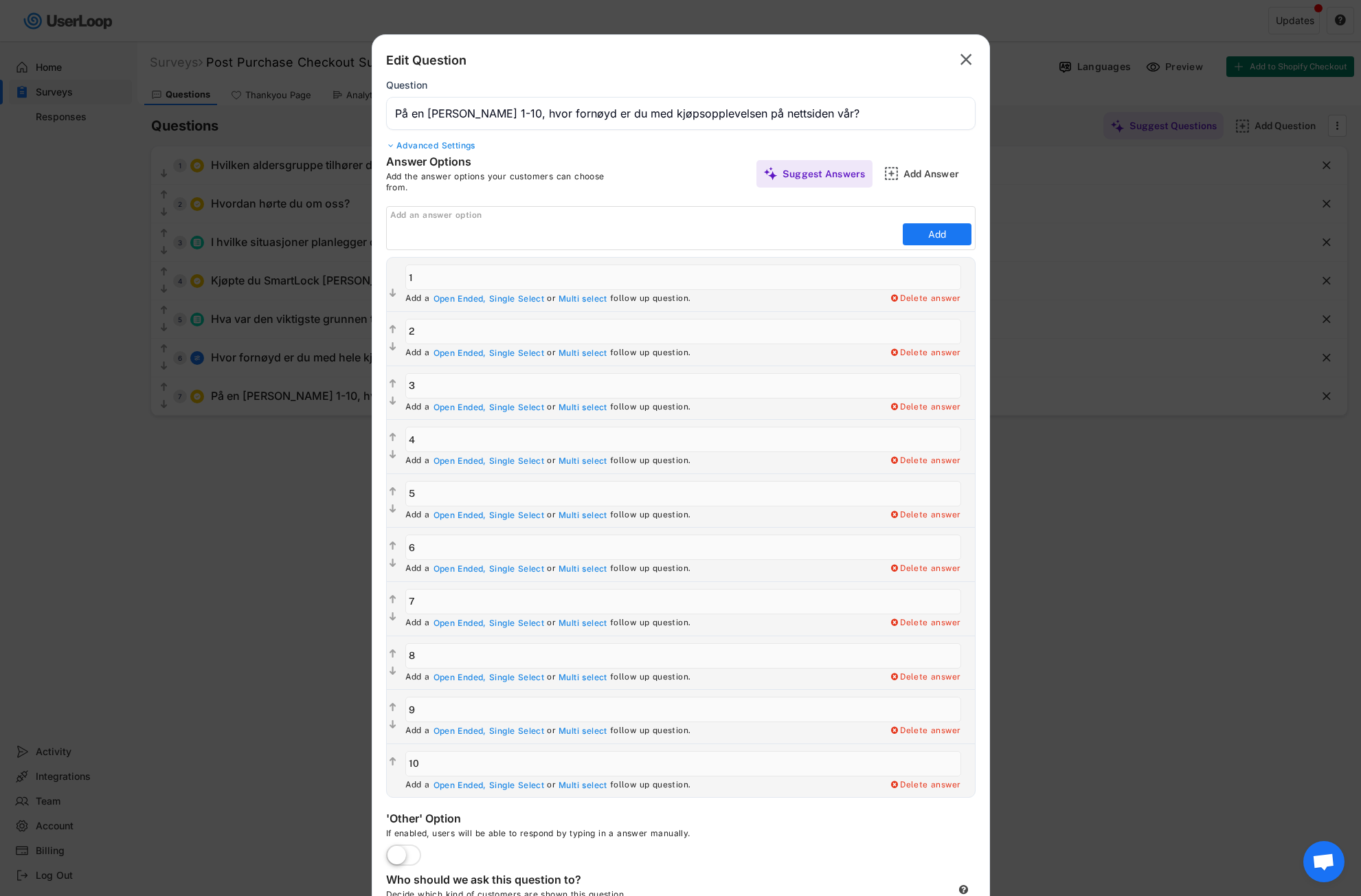
click at [665, 182] on div "Answer Options Add the answer options your customers can choose from." at bounding box center [534, 173] width 294 height 38
drag, startPoint x: 616, startPoint y: 178, endPoint x: 629, endPoint y: 176, distance: 13.2
click at [618, 176] on div "Add the answer options your customers can choose from." at bounding box center [507, 182] width 241 height 21
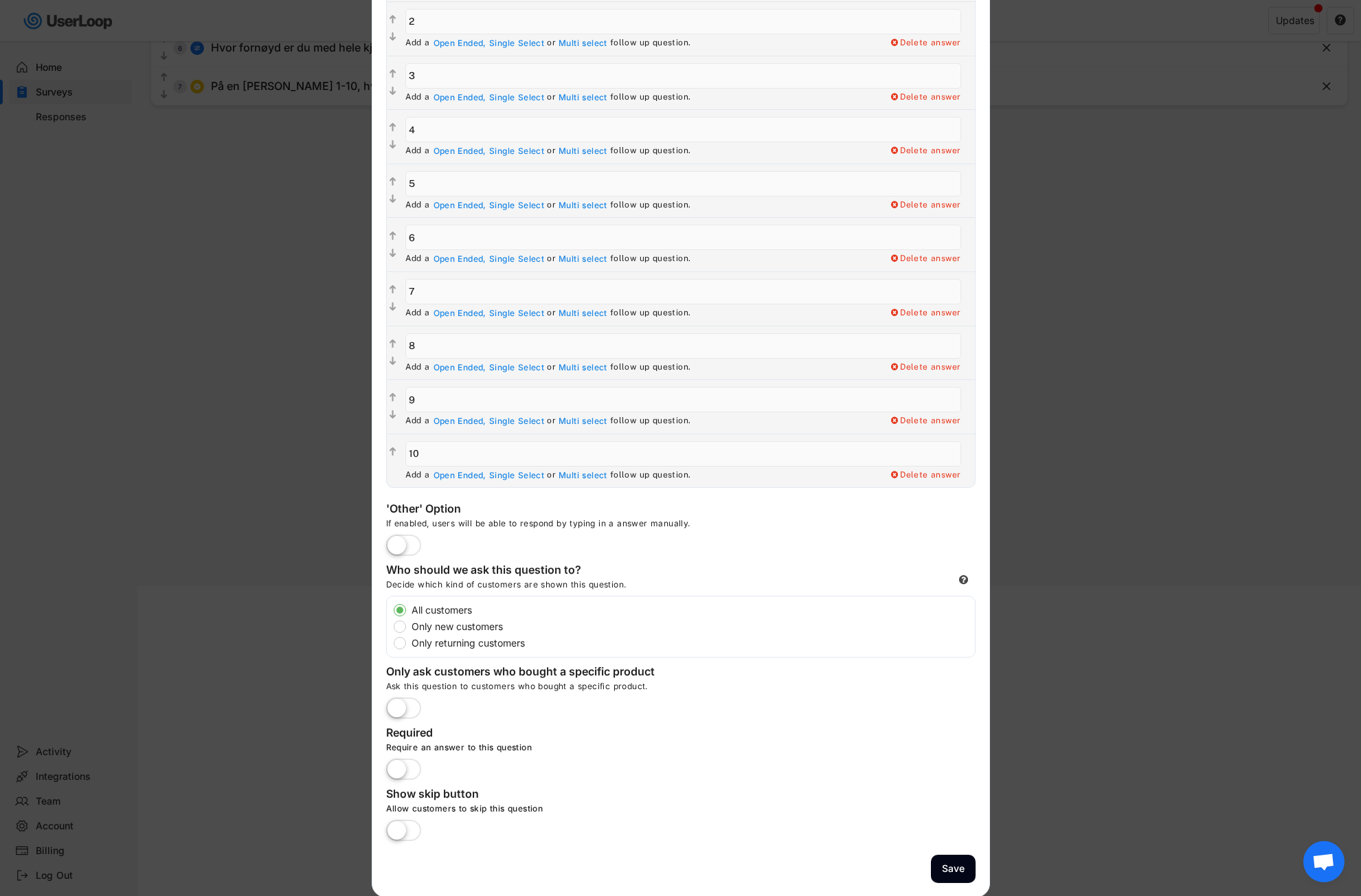
scroll to position [311, 0]
click at [426, 822] on div "Show skip button Allow customers to skip this question" at bounding box center [593, 812] width 413 height 54
click at [416, 825] on label at bounding box center [403, 829] width 42 height 30
click at [0, 0] on input "checkbox" at bounding box center [0, 0] width 0 height 0
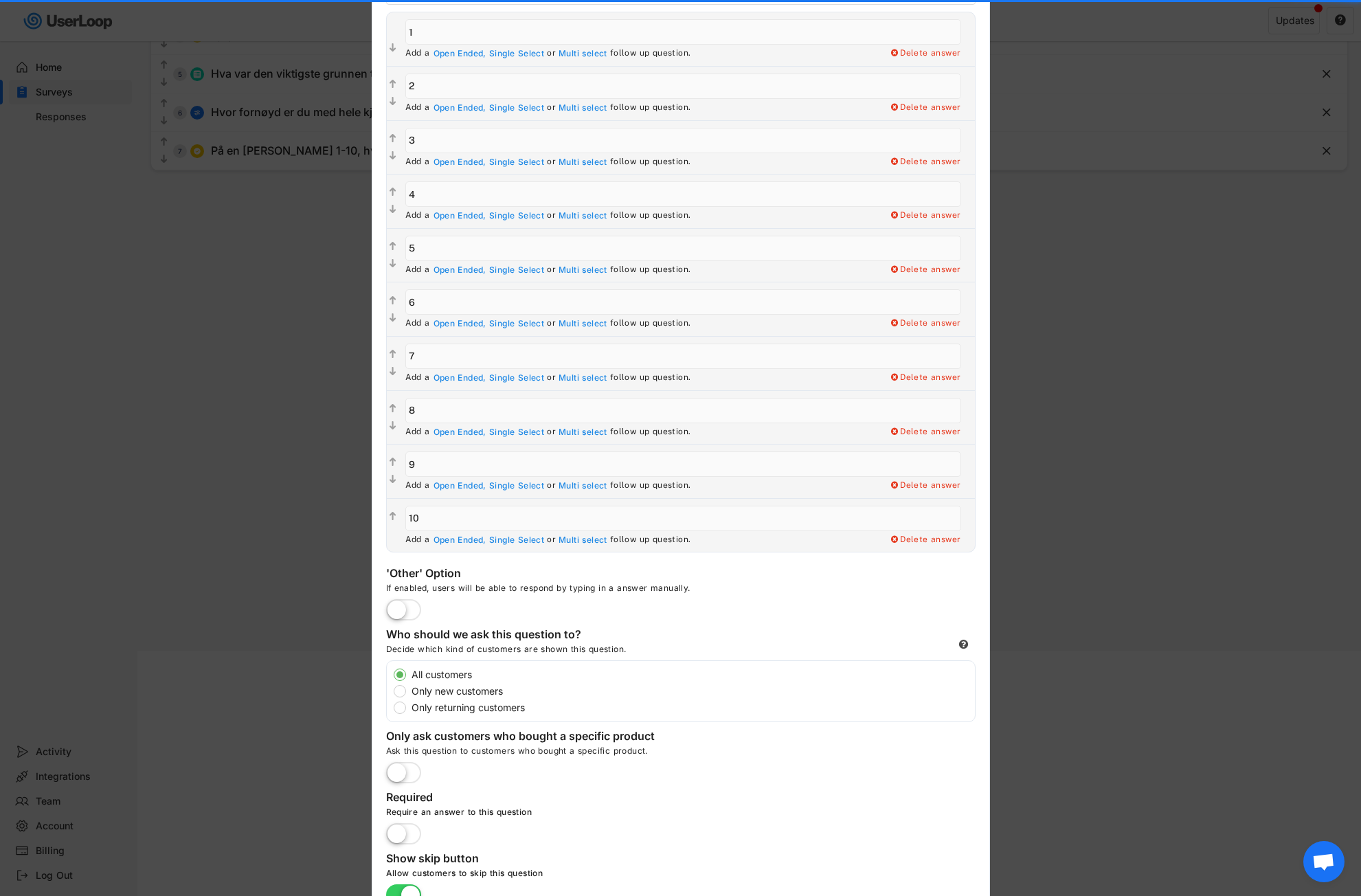
scroll to position [0, 0]
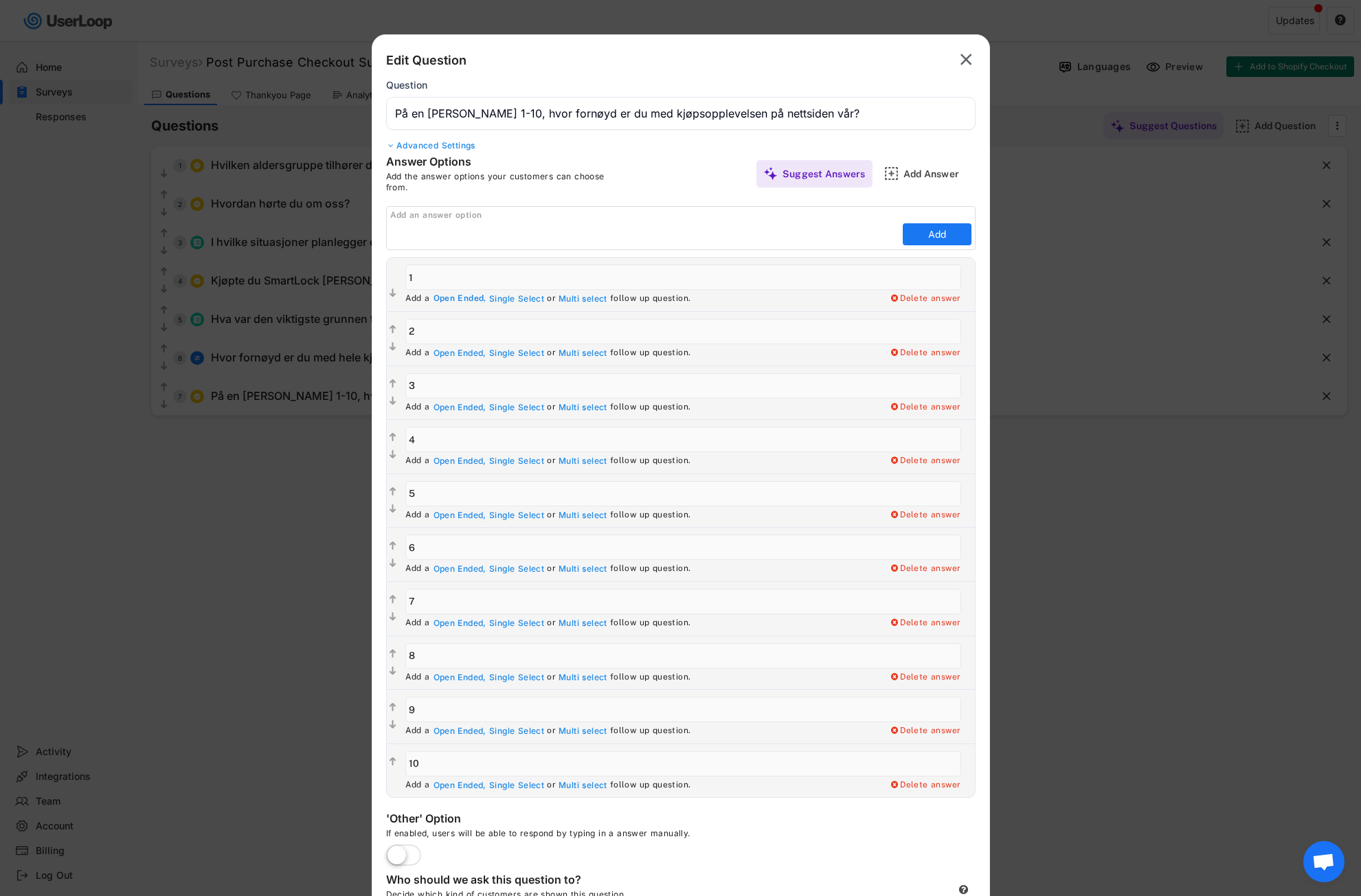
click at [454, 300] on div "Open Ended," at bounding box center [459, 299] width 53 height 11
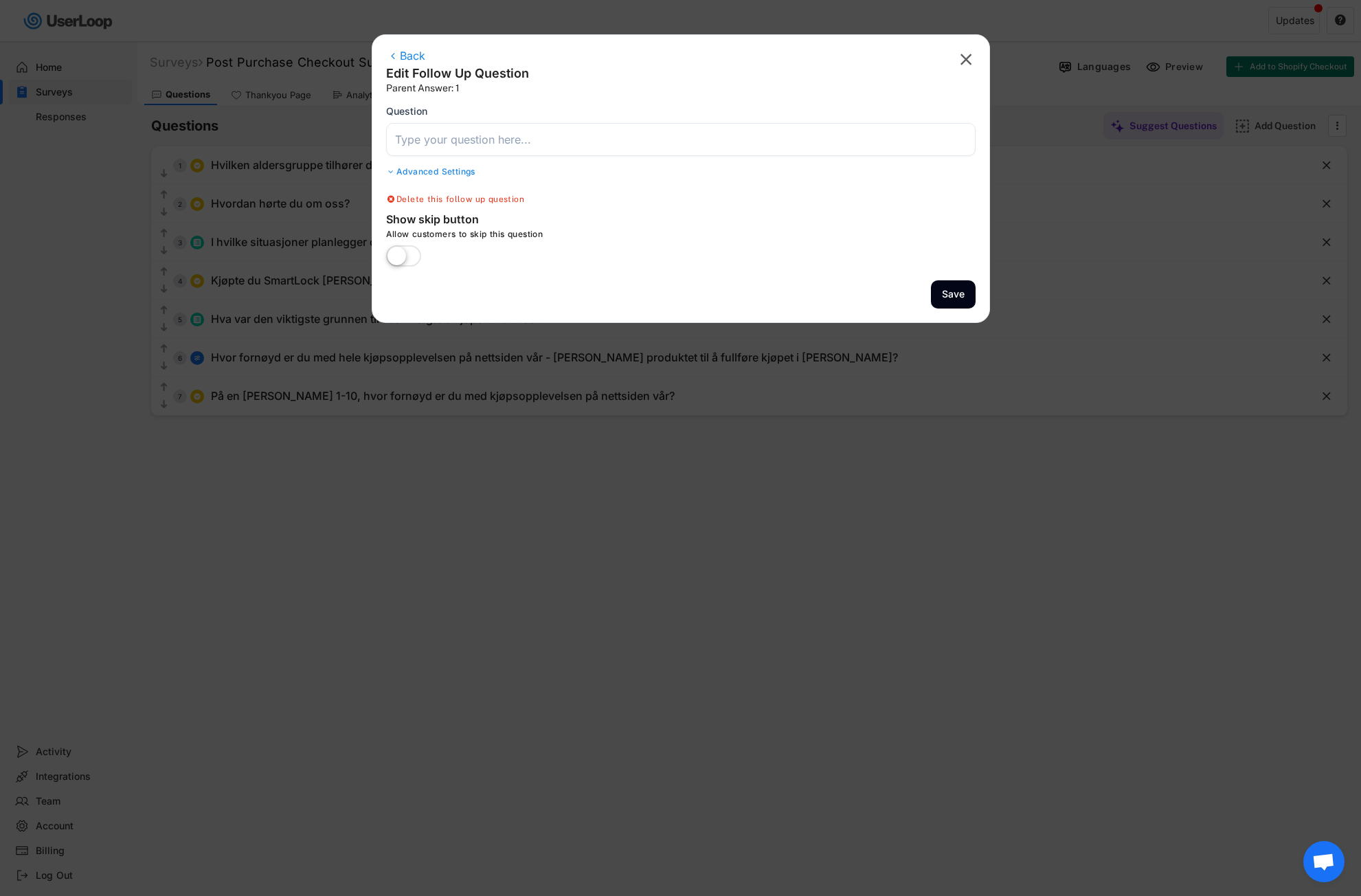
click at [446, 136] on input "input" at bounding box center [681, 139] width 590 height 33
paste input "Hva kunne vi gjort bedre for å gjøre kjøpsopplevelsen enklere [PERSON_NAME] tyd…"
click at [403, 171] on div "Advanced Settings" at bounding box center [681, 172] width 590 height 11
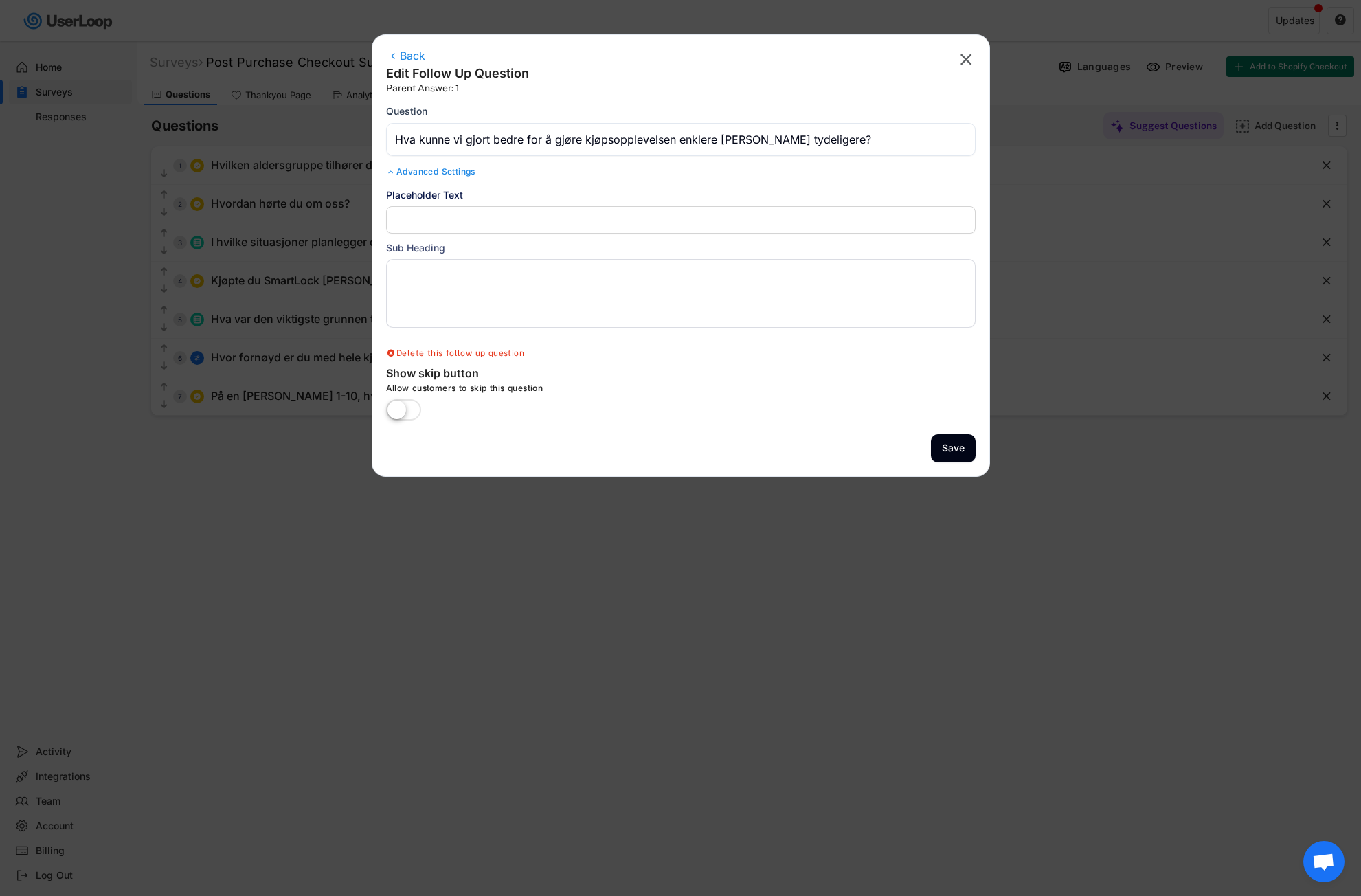
click at [413, 171] on div "Advanced Settings" at bounding box center [681, 172] width 590 height 11
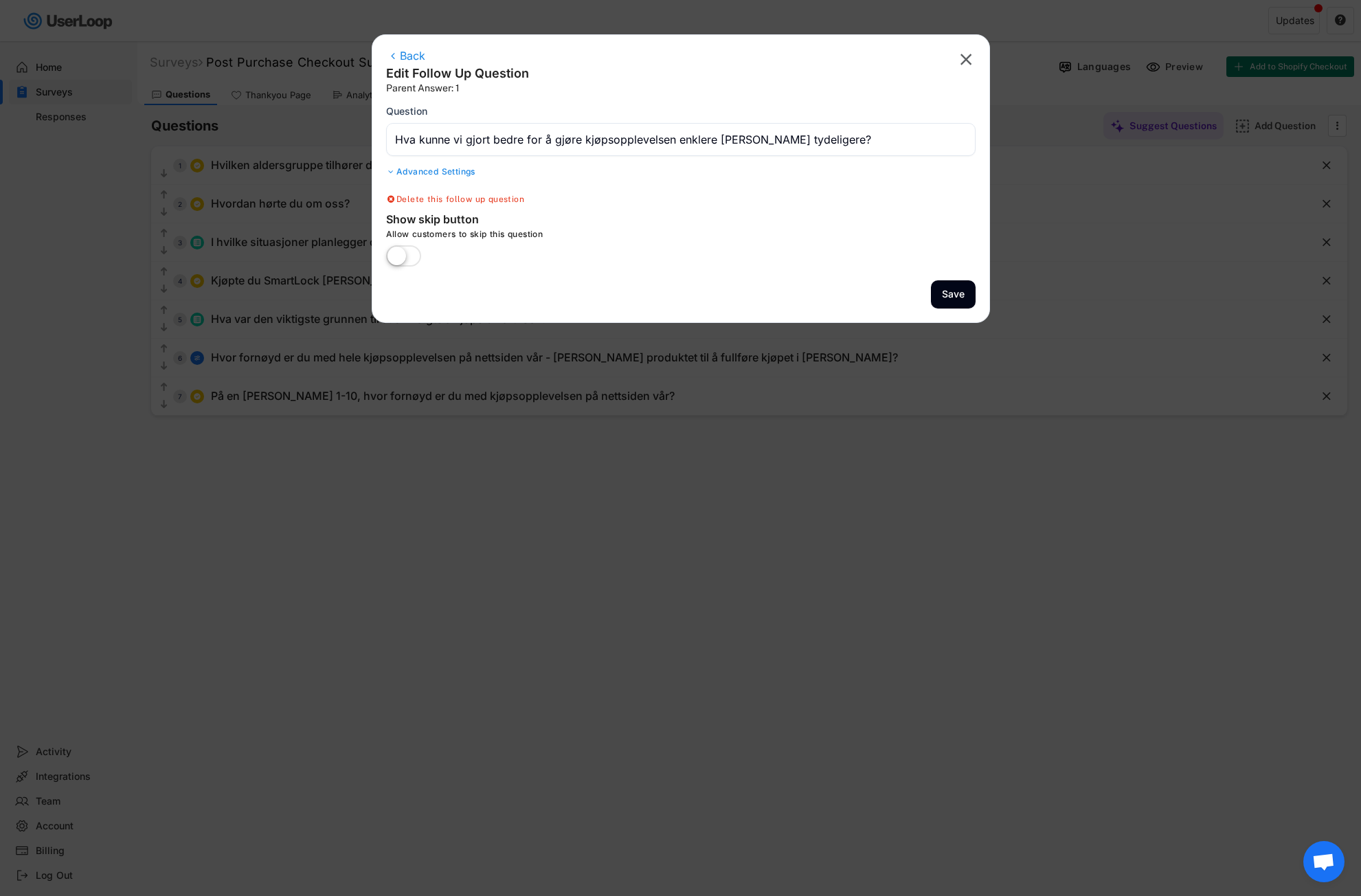
click at [413, 171] on div "Advanced Settings" at bounding box center [681, 172] width 590 height 11
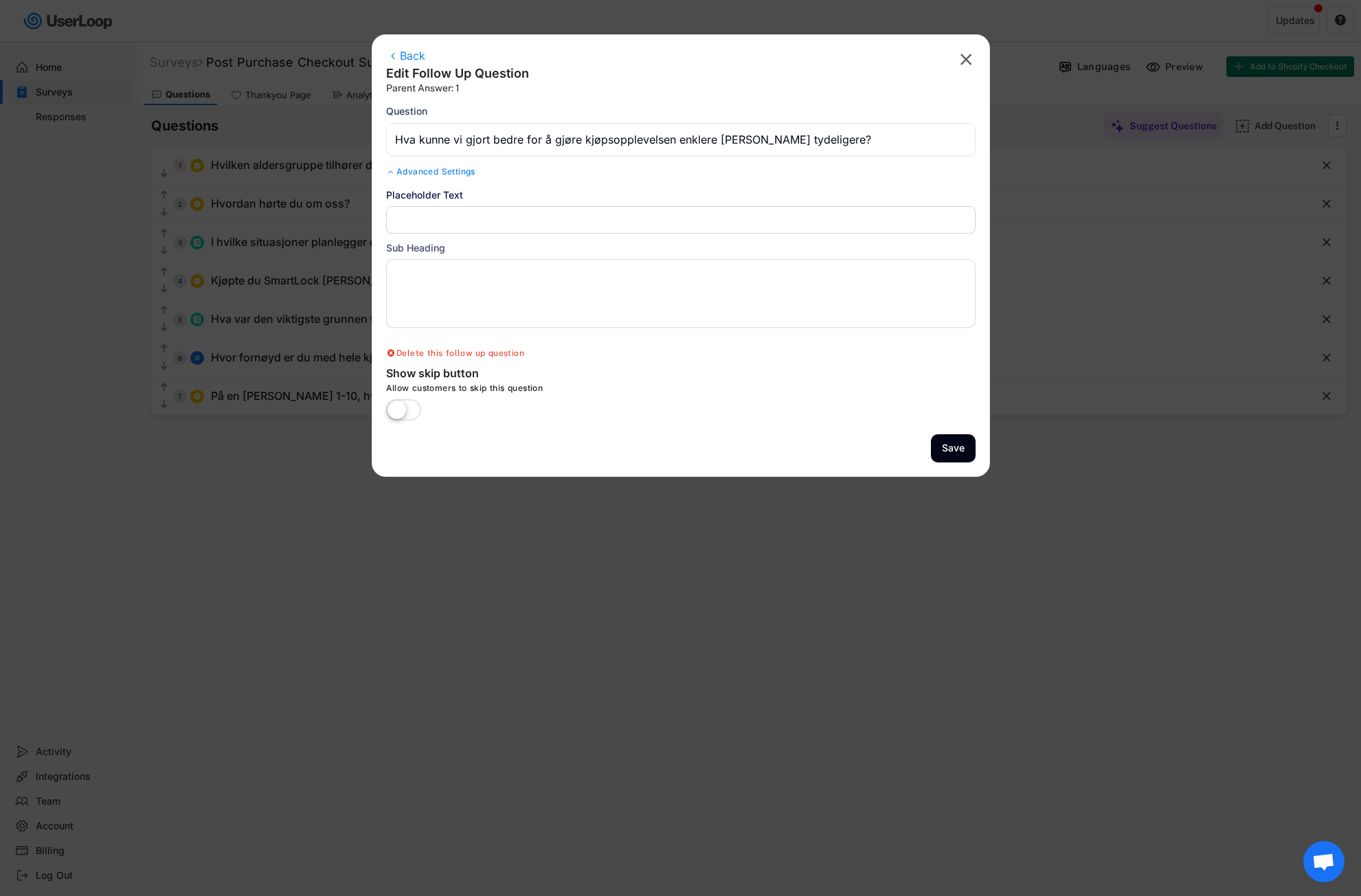
click at [413, 171] on div "Advanced Settings" at bounding box center [681, 172] width 590 height 11
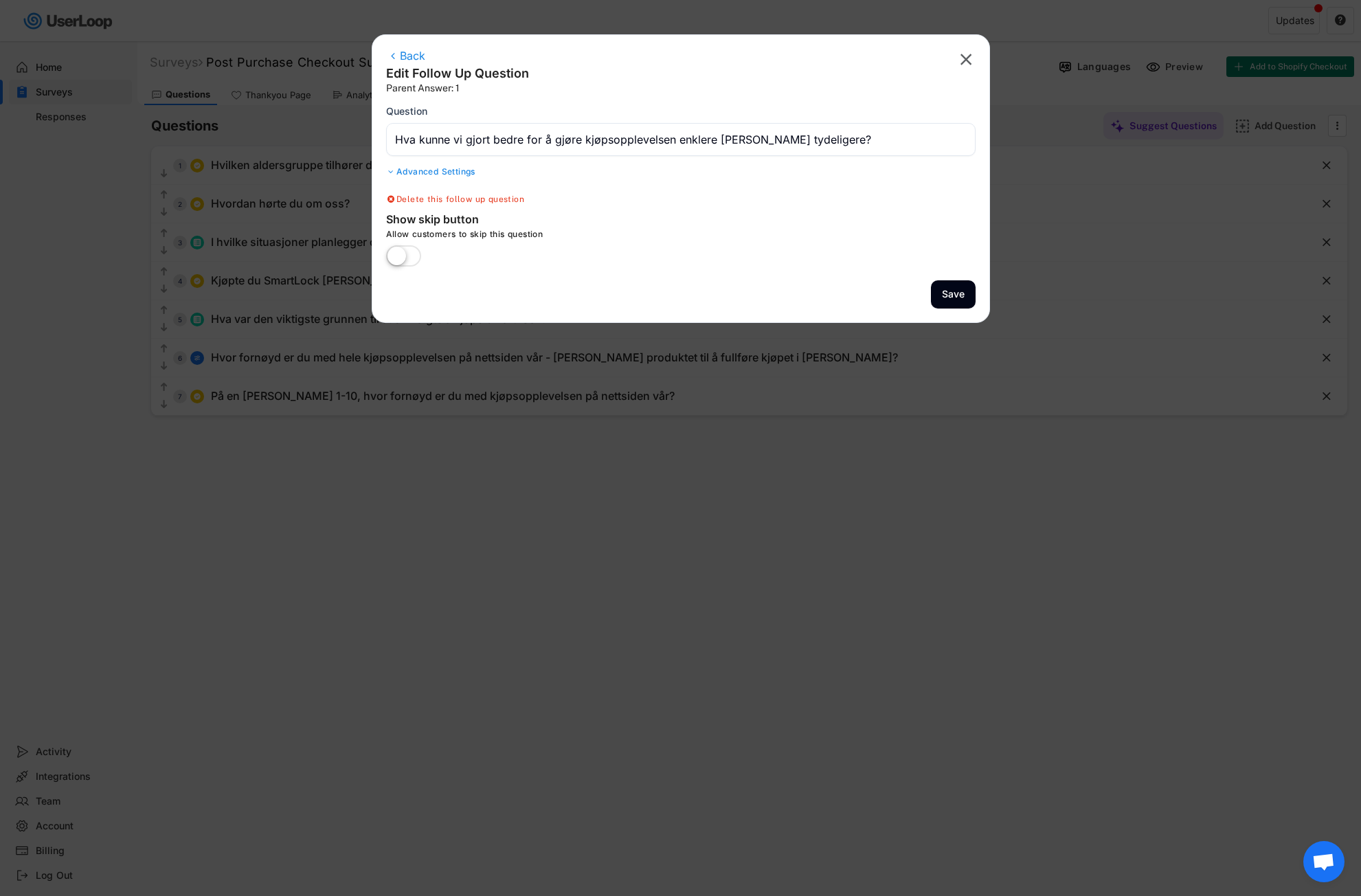
click at [407, 167] on div "Advanced Settings" at bounding box center [681, 172] width 590 height 11
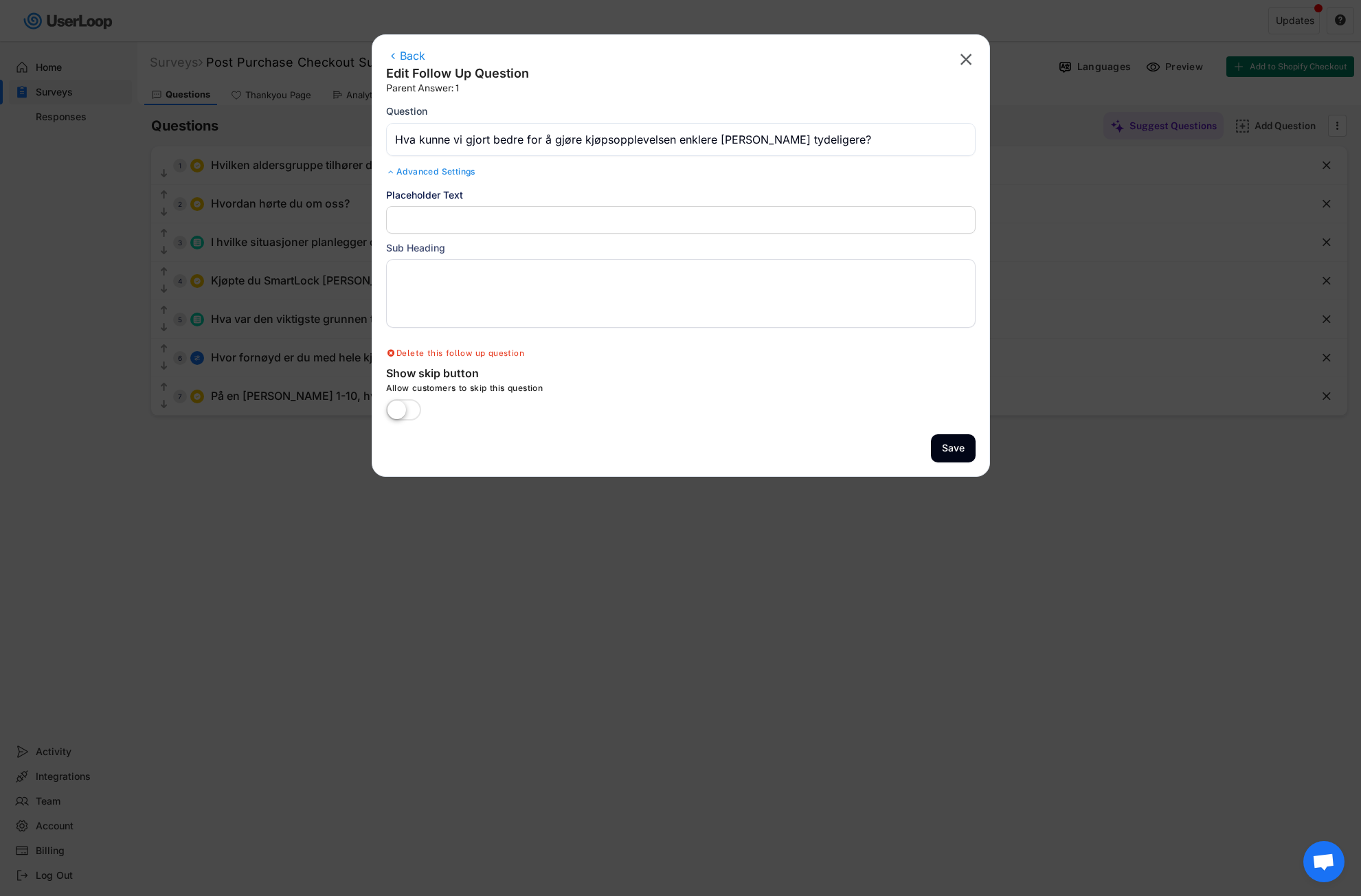
click at [442, 172] on div "Advanced Settings" at bounding box center [681, 172] width 590 height 11
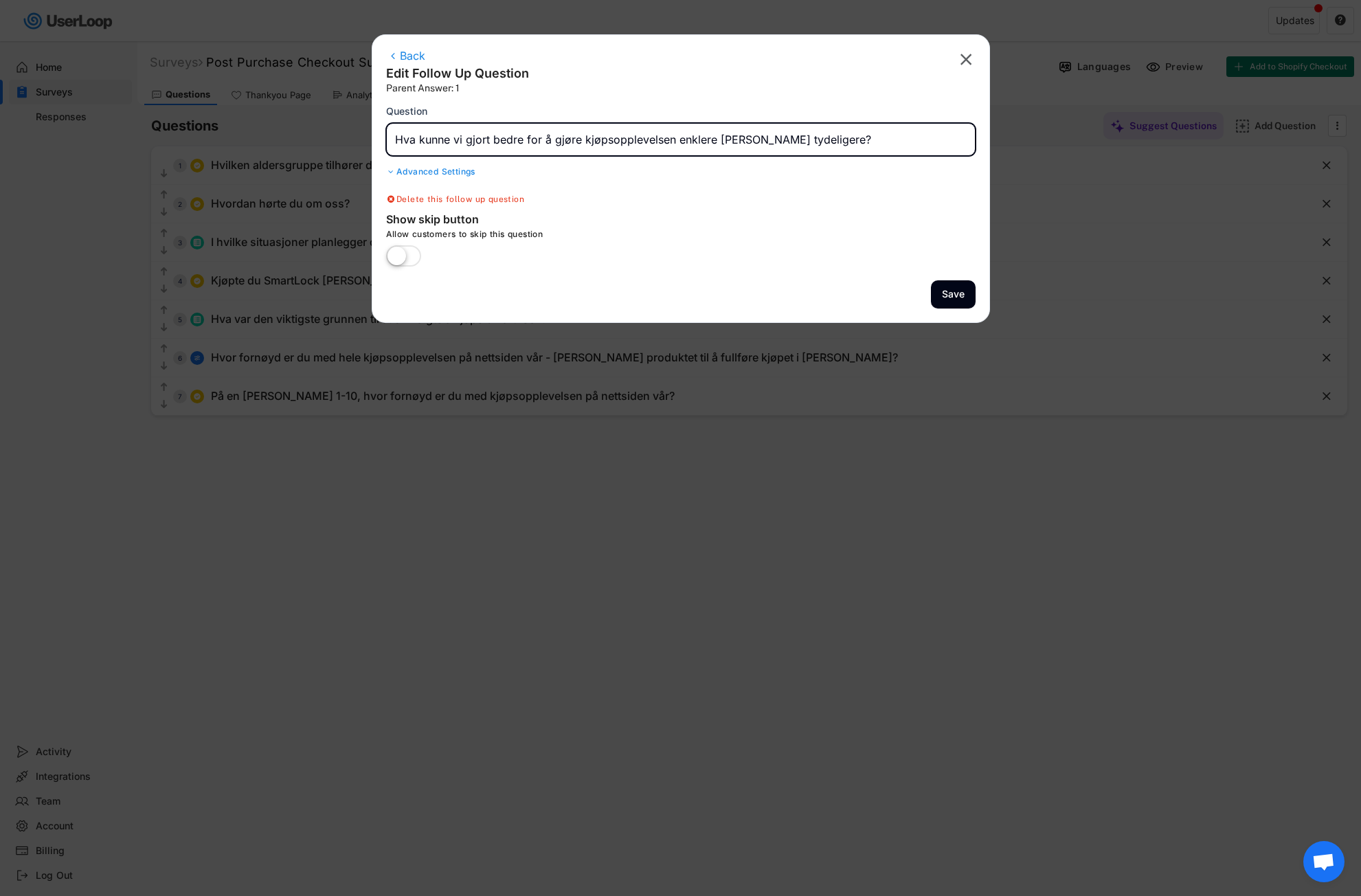
drag, startPoint x: 817, startPoint y: 136, endPoint x: 367, endPoint y: 123, distance: 450.2
click at [367, 123] on body "Surveys (2) Show archived New Survey Survey Format Post Purchase Checkout Surve…" at bounding box center [680, 448] width 1361 height 896
click at [678, 96] on div "Back Edit Follow Up Question Parent Answer: 1 " at bounding box center [681, 74] width 590 height 50
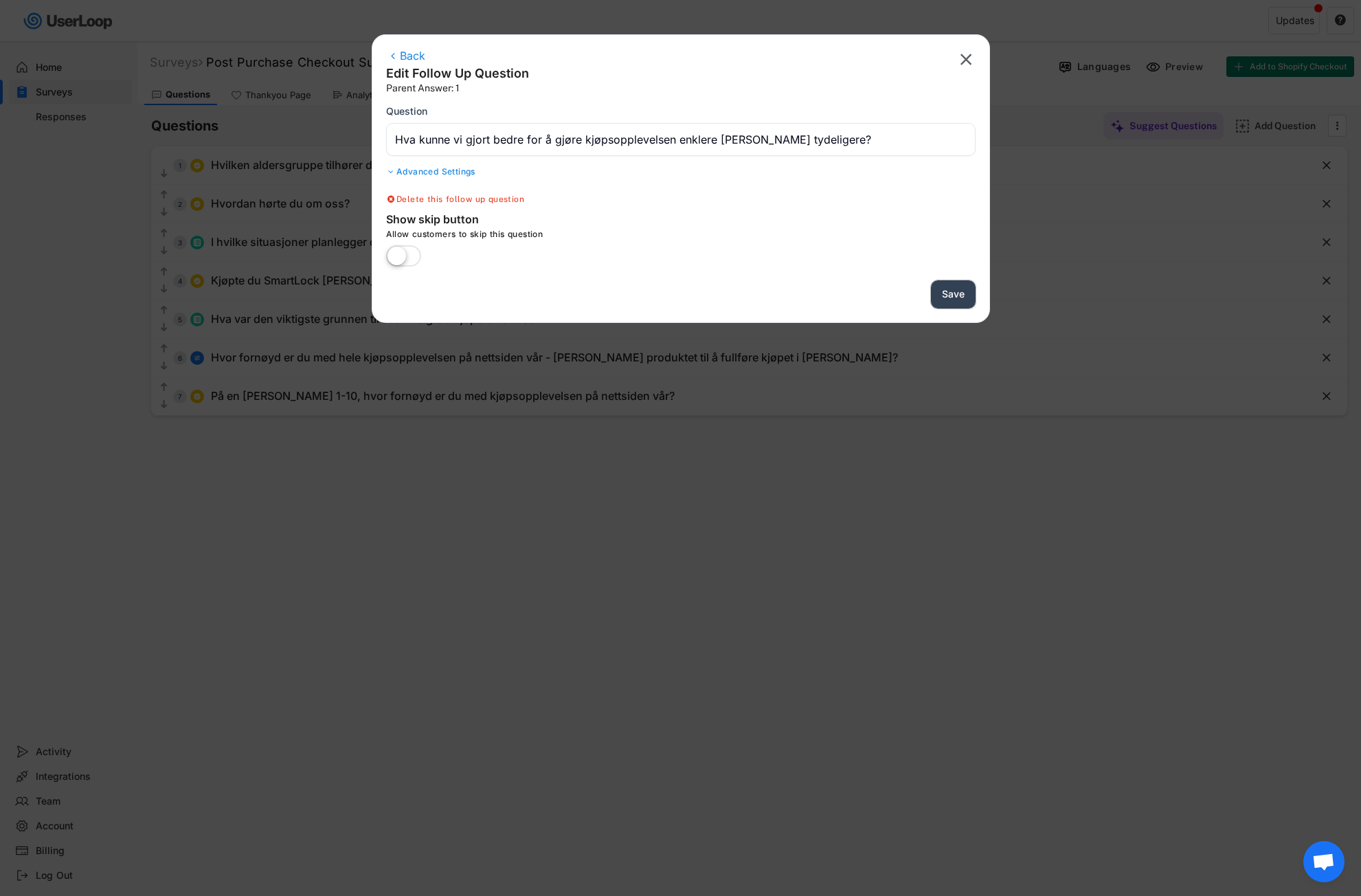
click at [955, 294] on button "Save" at bounding box center [953, 294] width 44 height 28
type input "På en [PERSON_NAME] 1-10, hvor fornøyd er du med kjøpsopplevelsen på nettsiden …"
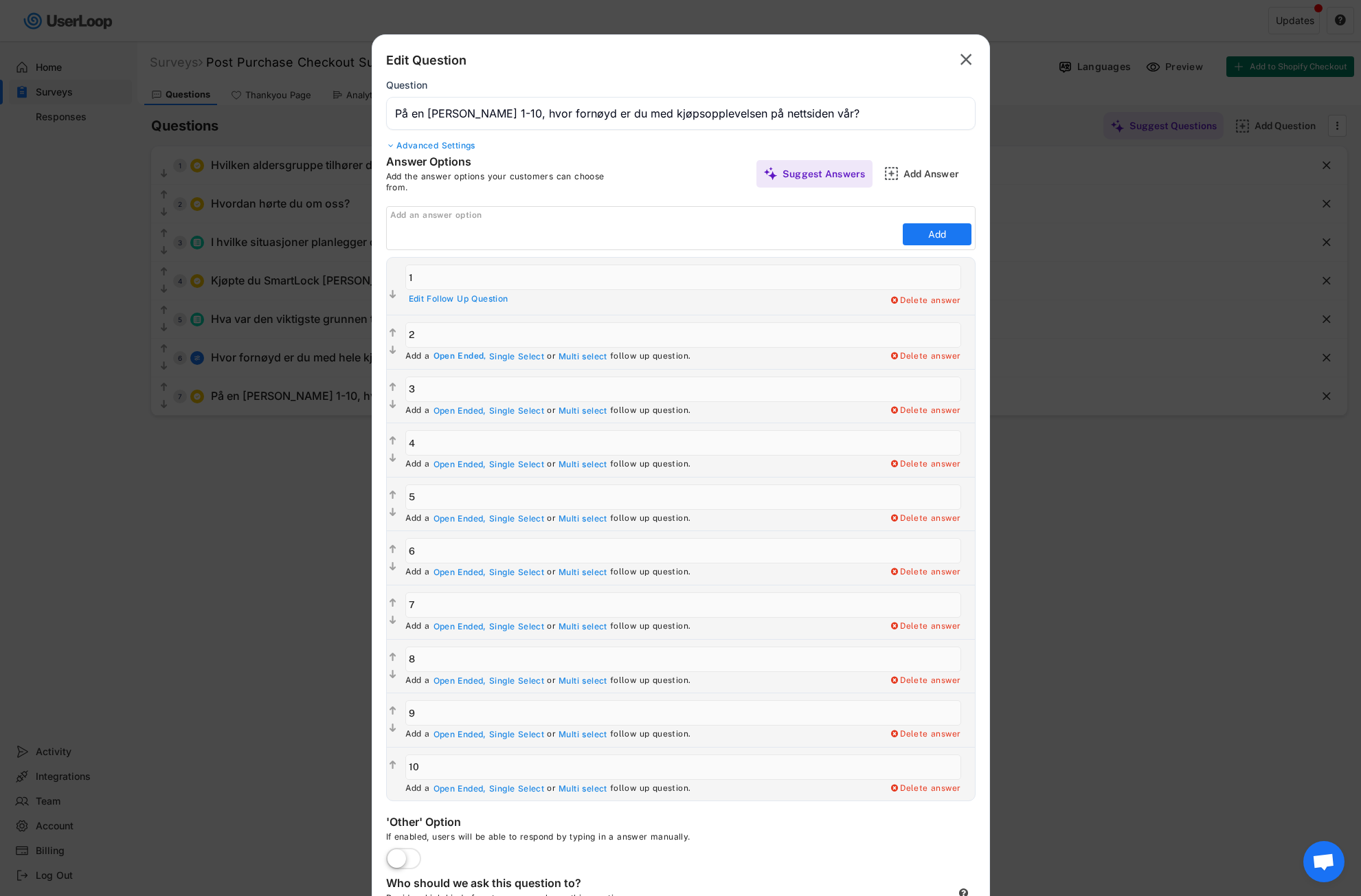
click at [453, 355] on div "Open Ended," at bounding box center [459, 356] width 53 height 11
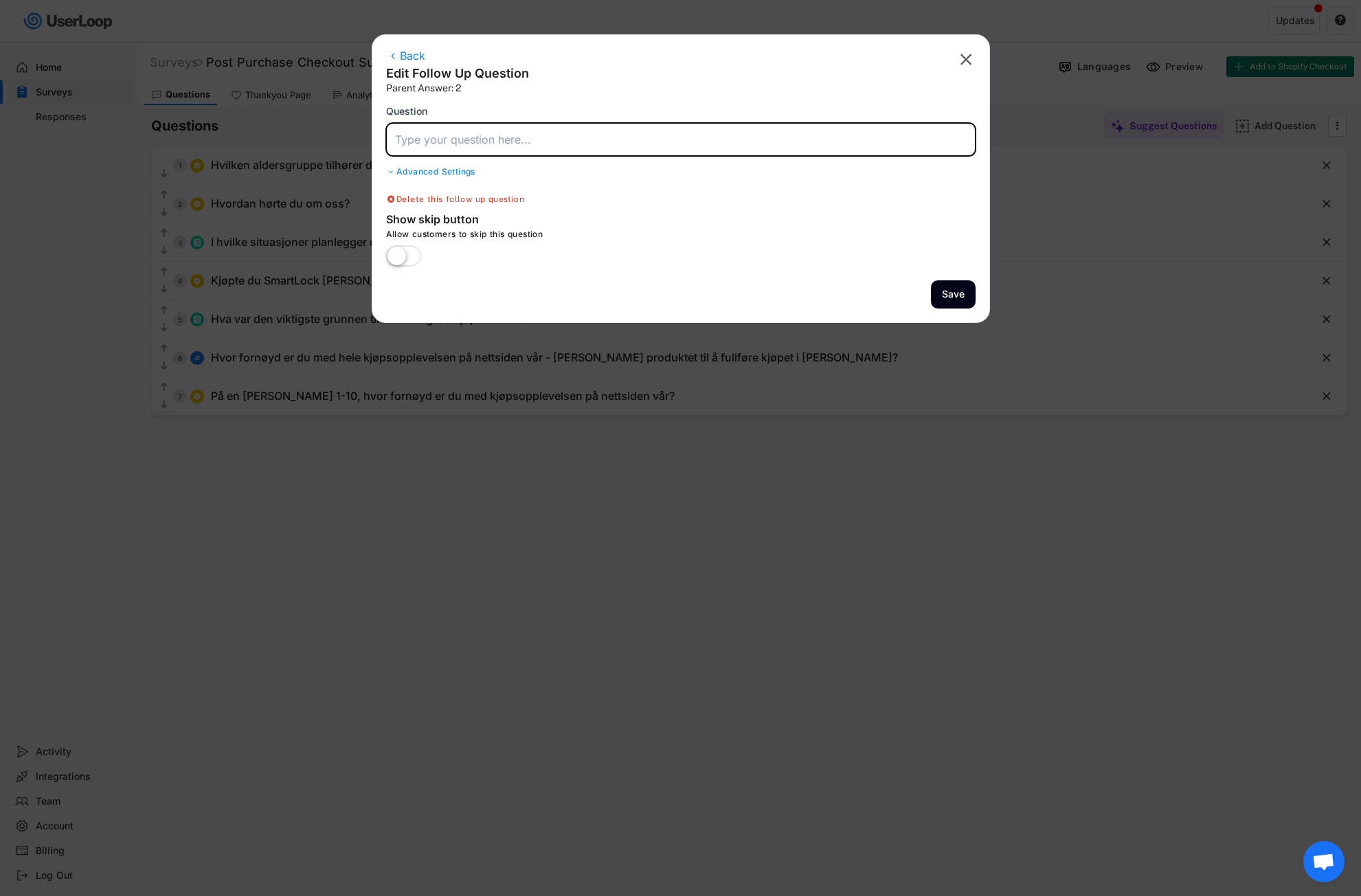
click at [465, 144] on input "input" at bounding box center [681, 139] width 590 height 33
paste input "Hva kunne vi gjort bedre for å gjøre kjøpsopplevelsen enklere [PERSON_NAME] tyd…"
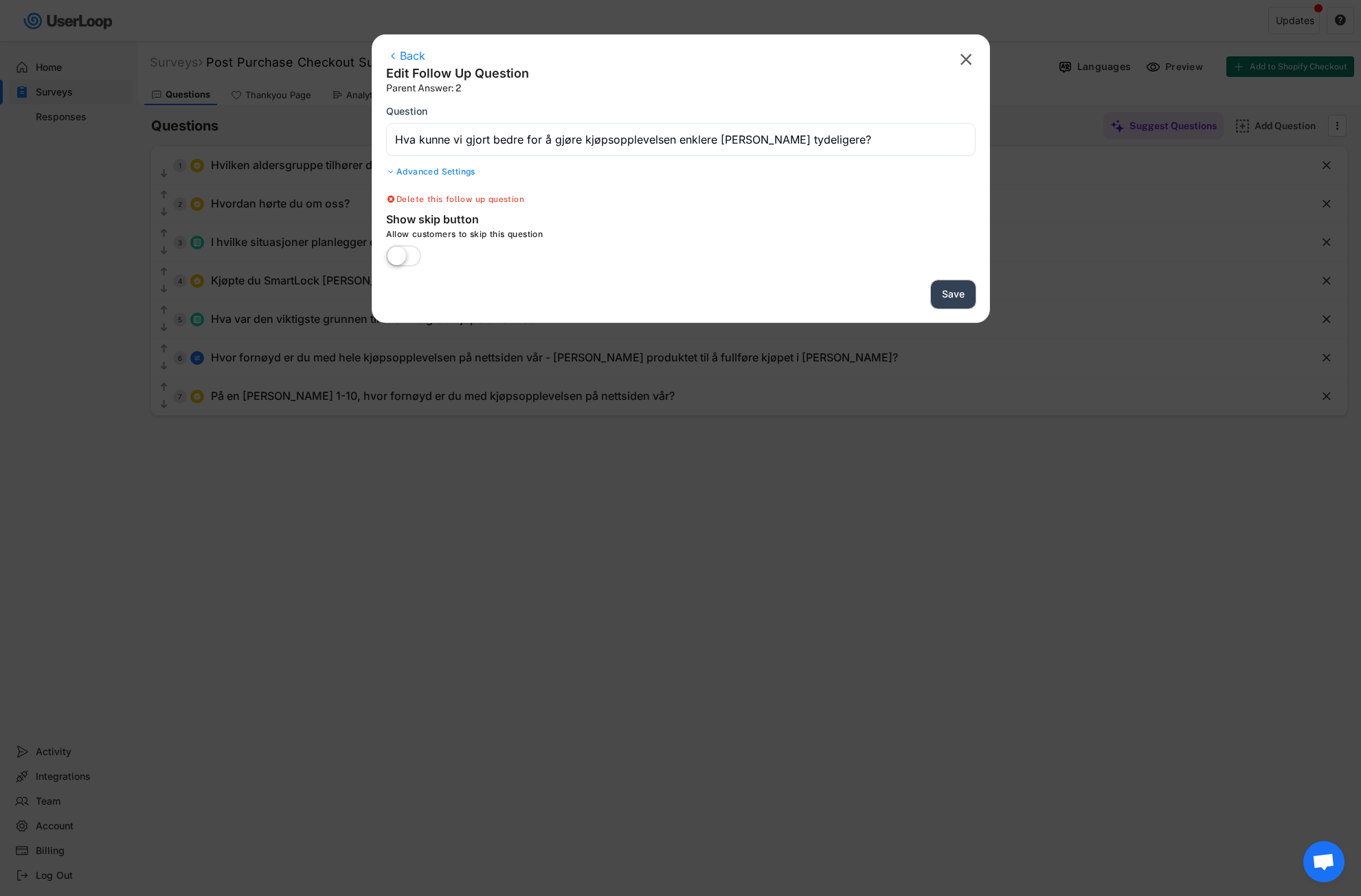
click at [953, 294] on button "Save" at bounding box center [953, 294] width 44 height 28
type input "På en [PERSON_NAME] 1-10, hvor fornøyd er du med kjøpsopplevelsen på nettsiden …"
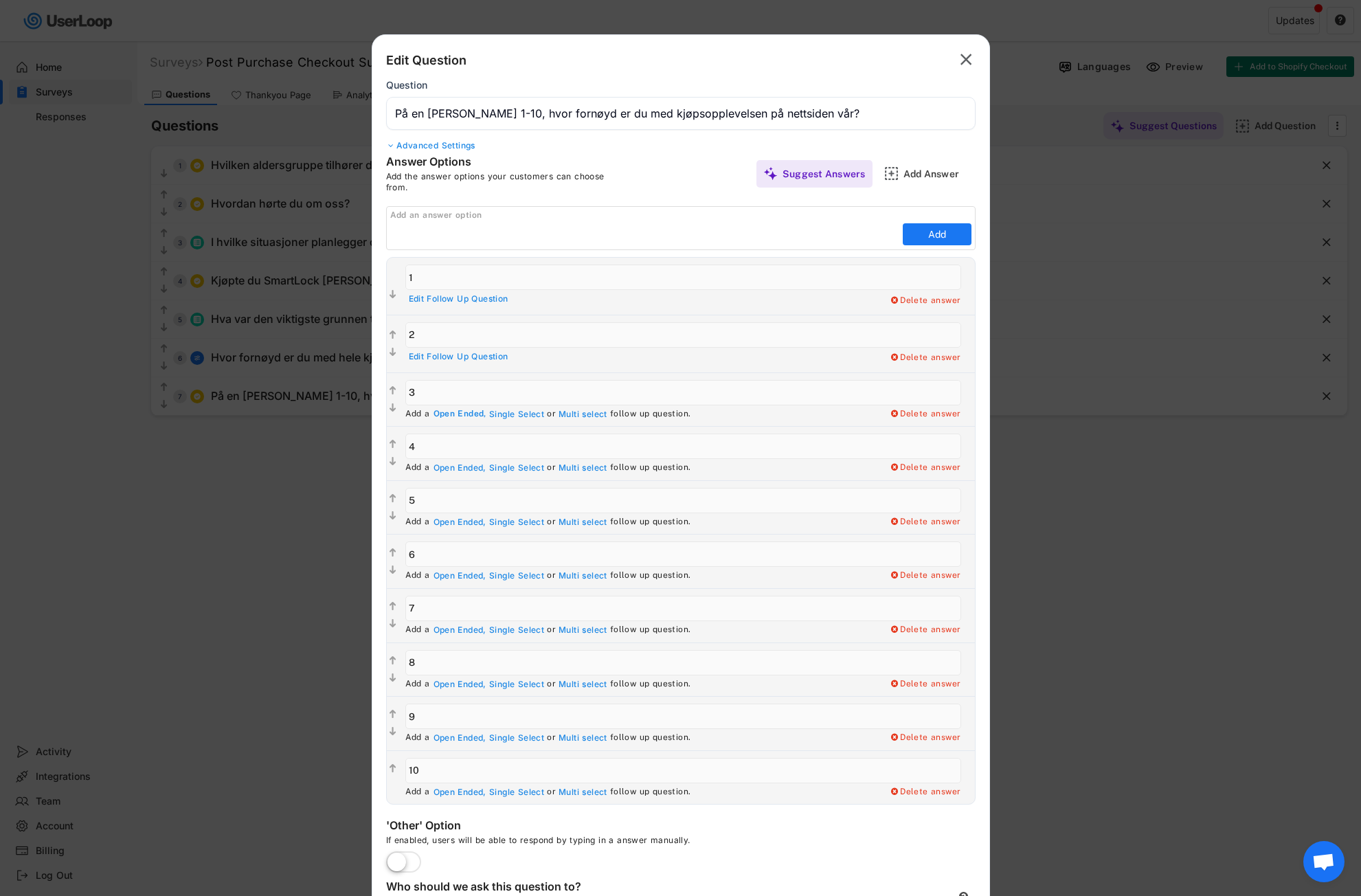
click at [452, 414] on div "Open Ended," at bounding box center [459, 414] width 53 height 11
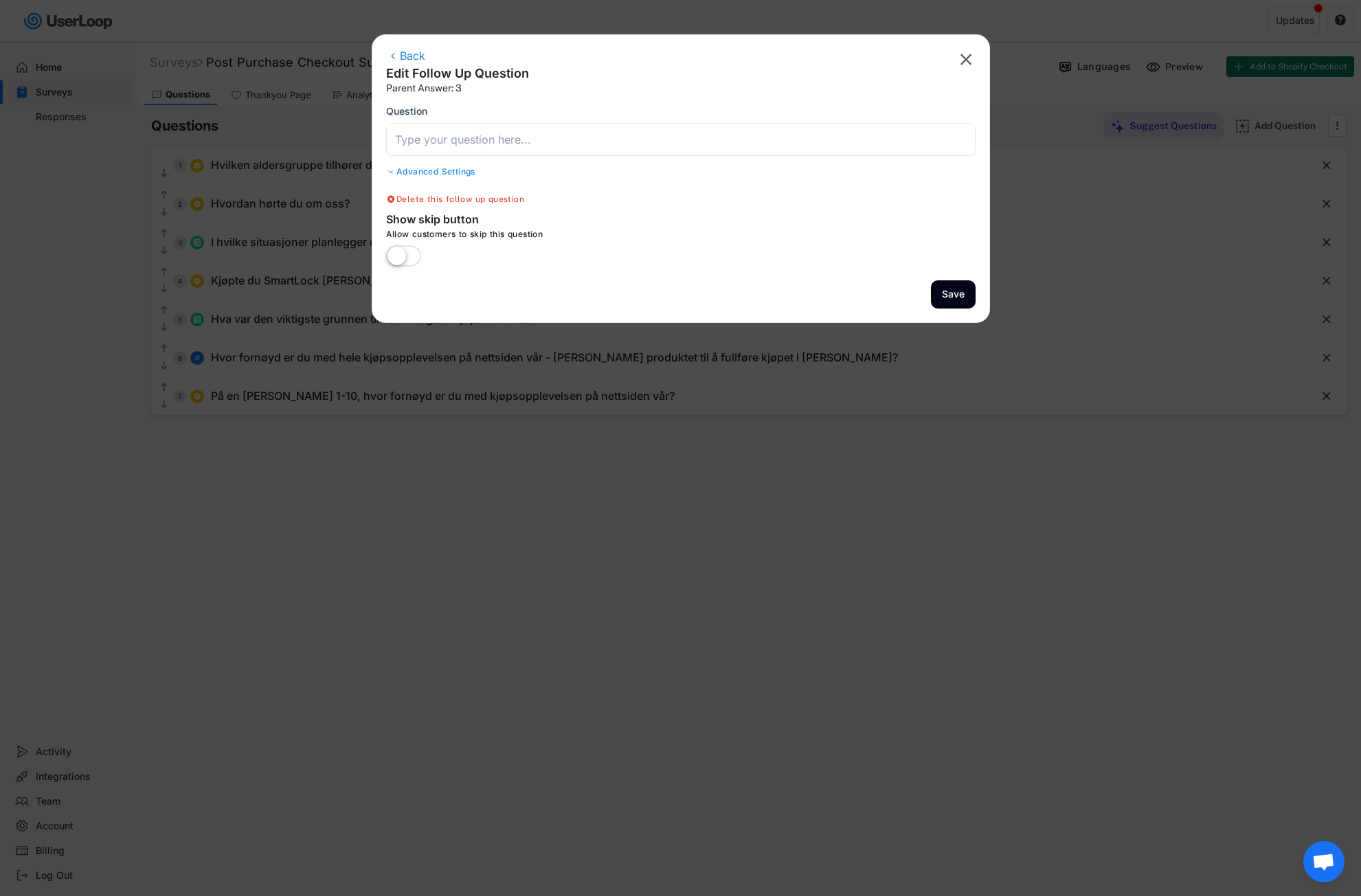
click at [442, 135] on input "input" at bounding box center [681, 139] width 590 height 33
paste input "Hva kunne vi gjort bedre for å gjøre kjøpsopplevelsen enklere [PERSON_NAME] tyd…"
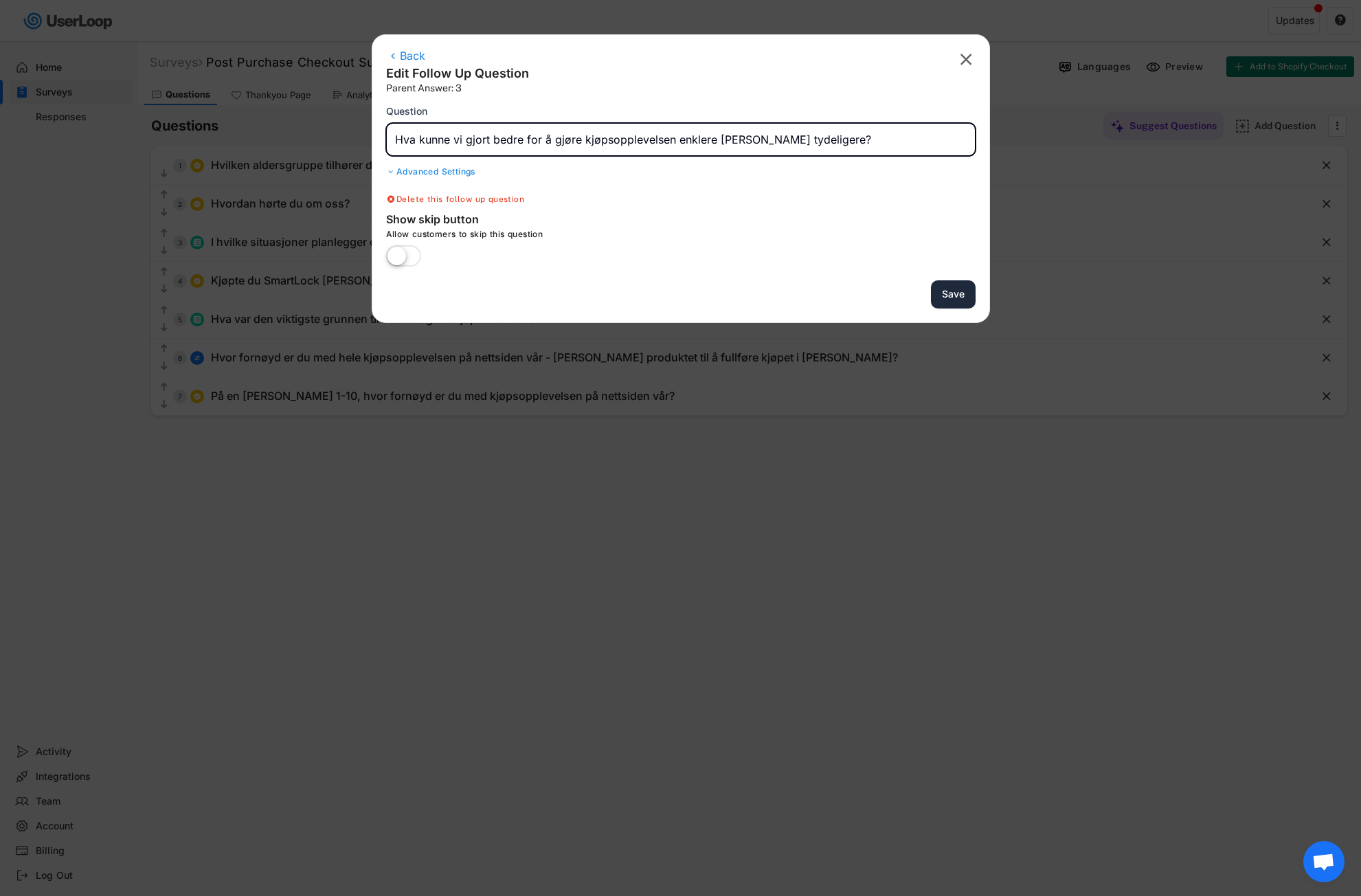
click at [961, 293] on button "Save" at bounding box center [953, 294] width 44 height 28
type input "På en [PERSON_NAME] 1-10, hvor fornøyd er du med kjøpsopplevelsen på nettsiden …"
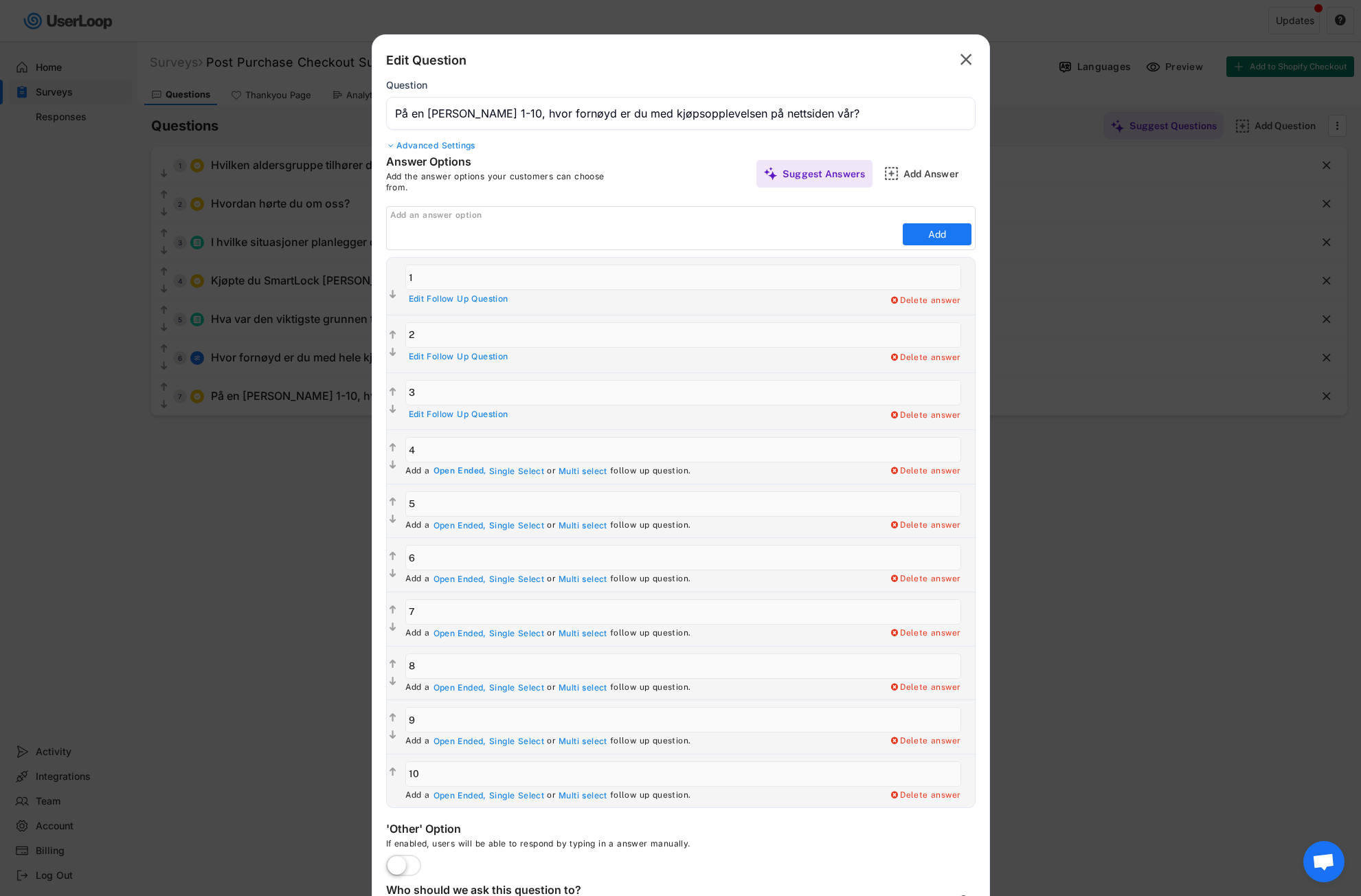
click at [453, 473] on div "Open Ended," at bounding box center [459, 471] width 53 height 11
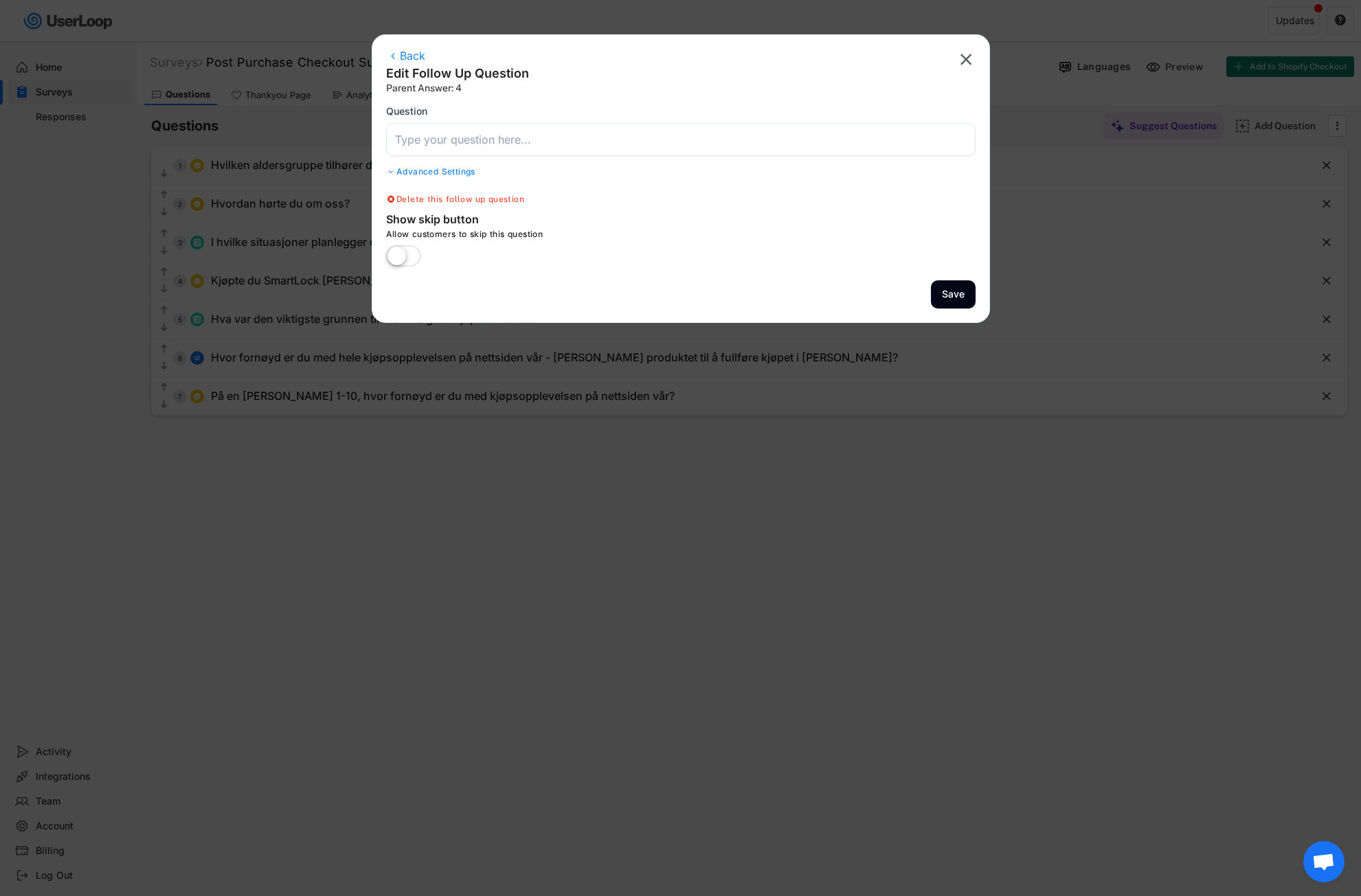
click at [465, 147] on input "input" at bounding box center [681, 139] width 590 height 33
paste input "Hva kunne vi gjort bedre for å gjøre kjøpsopplevelsen enklere [PERSON_NAME] tyd…"
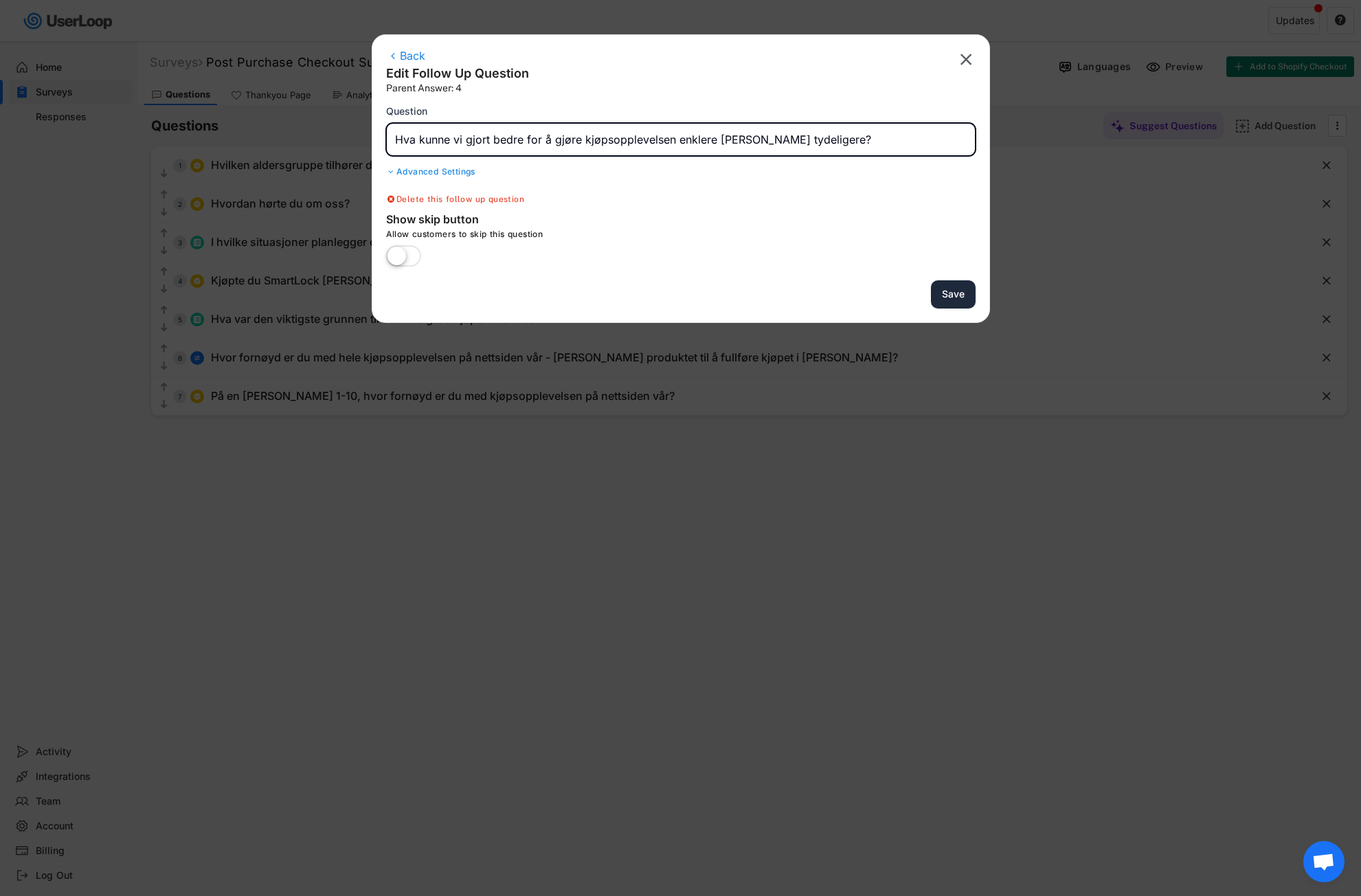
click at [954, 295] on button "Save" at bounding box center [953, 294] width 44 height 28
type input "På en [PERSON_NAME] 1-10, hvor fornøyd er du med kjøpsopplevelsen på nettsiden …"
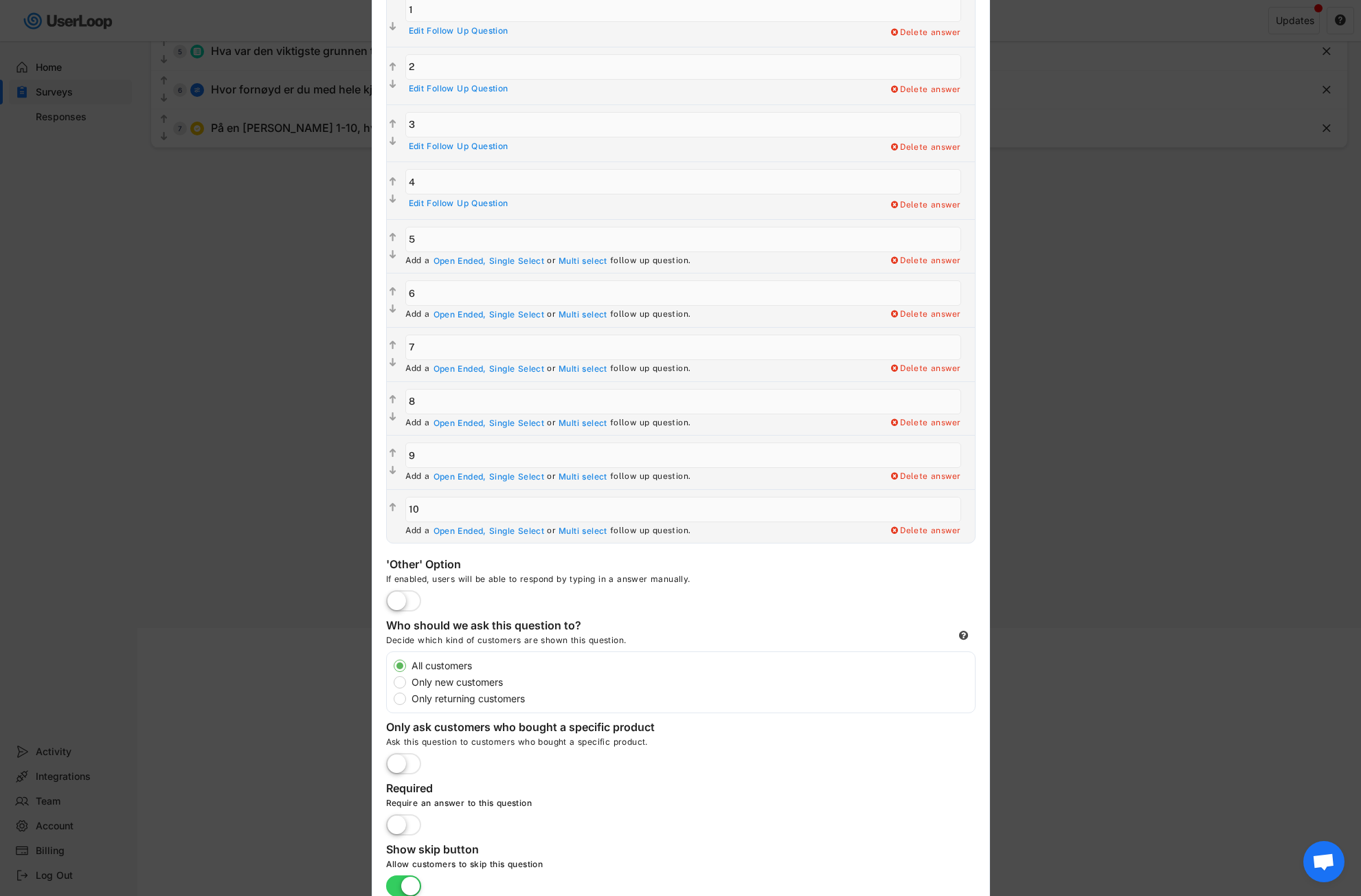
scroll to position [274, 0]
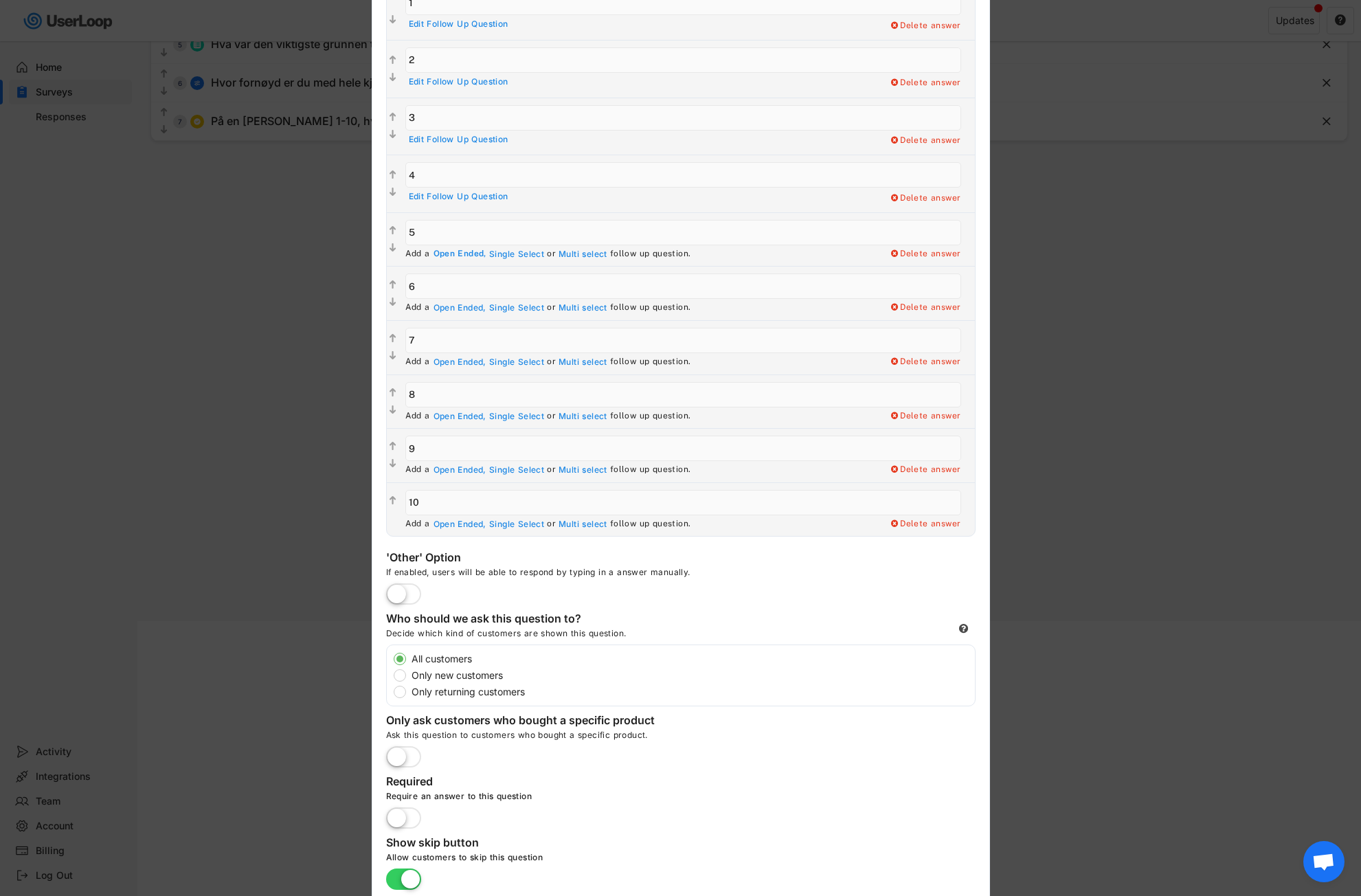
click at [449, 254] on div "Open Ended," at bounding box center [459, 254] width 53 height 11
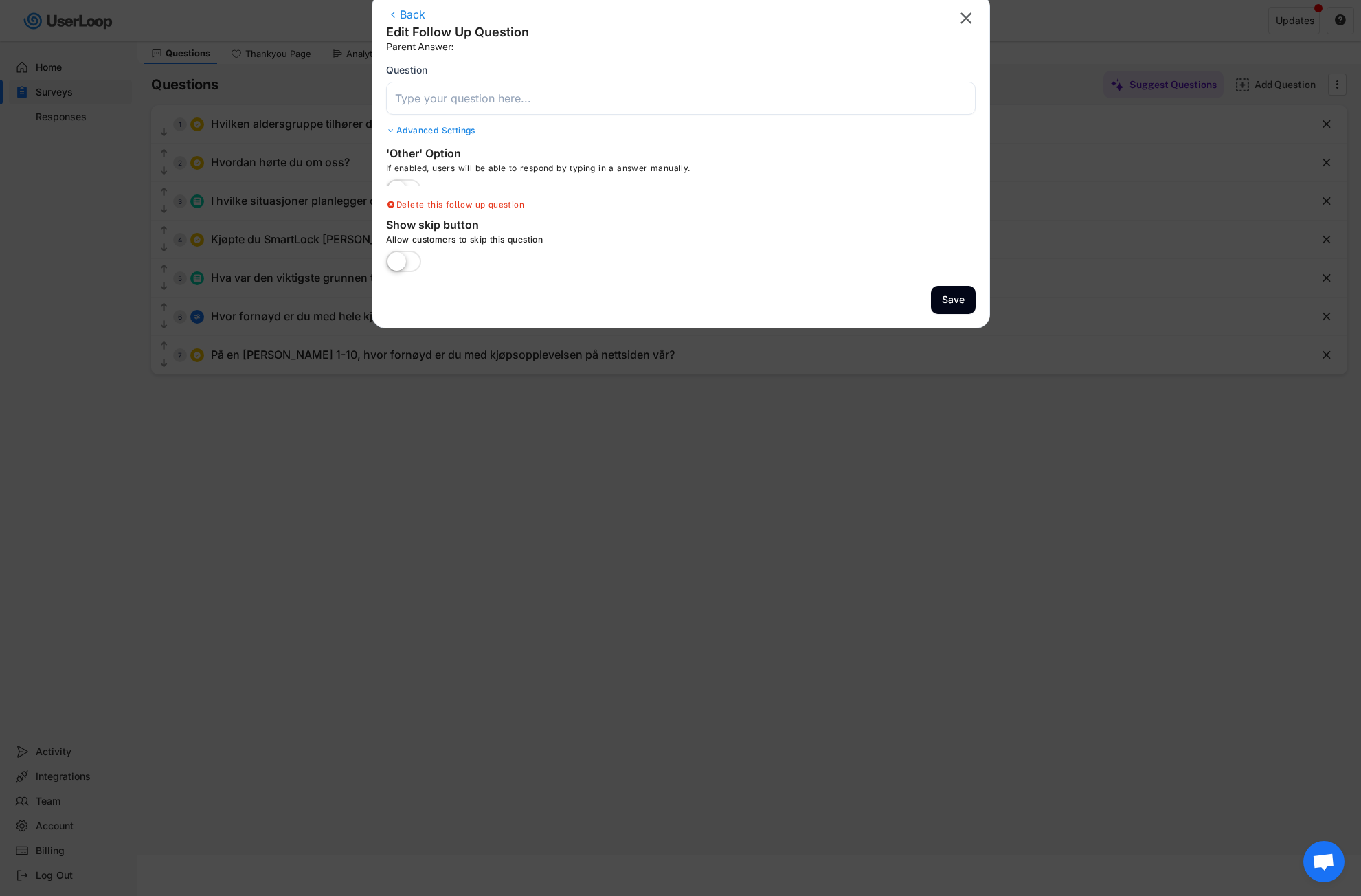
scroll to position [41, 0]
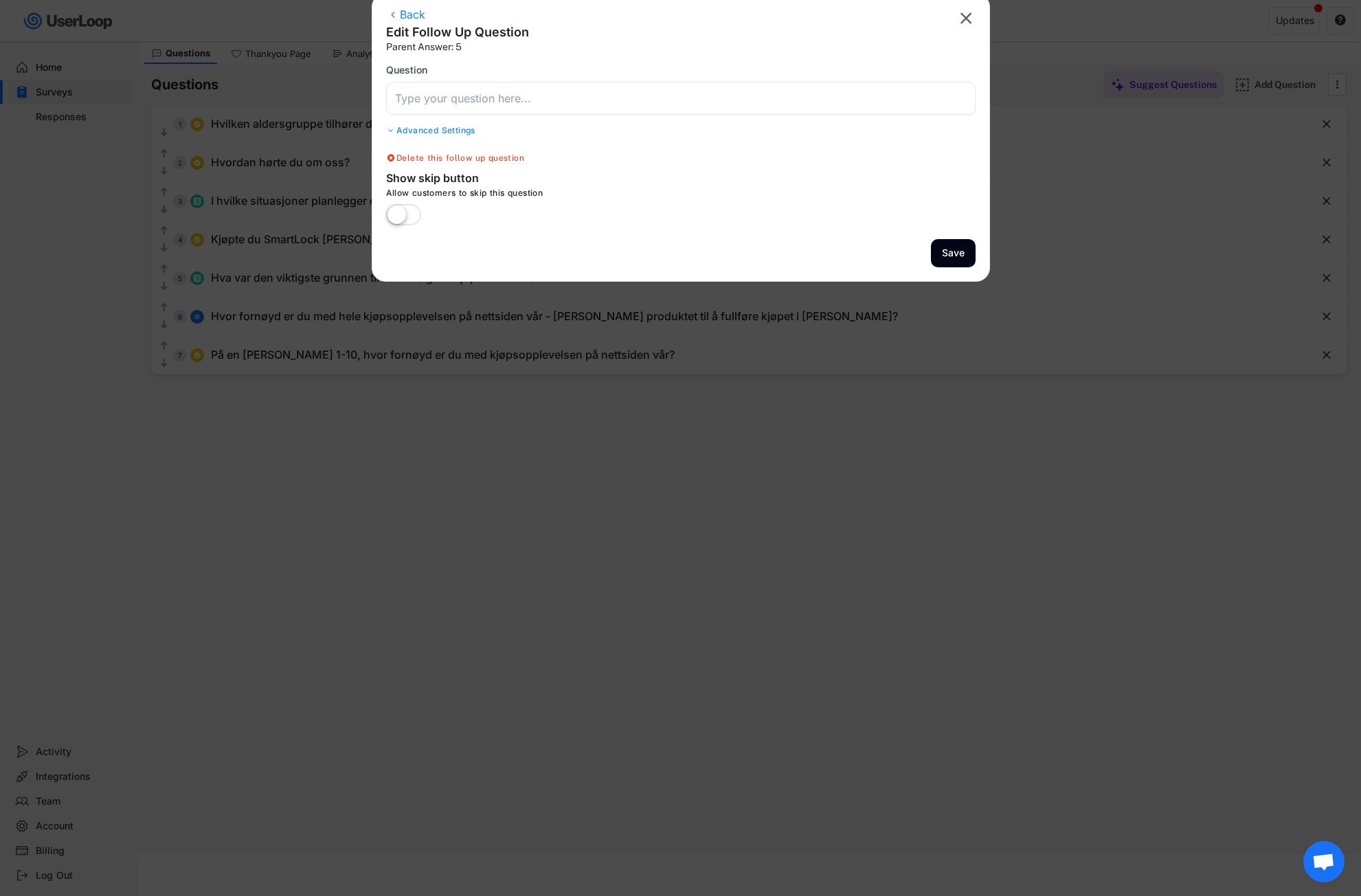
click at [464, 102] on input "input" at bounding box center [681, 98] width 590 height 33
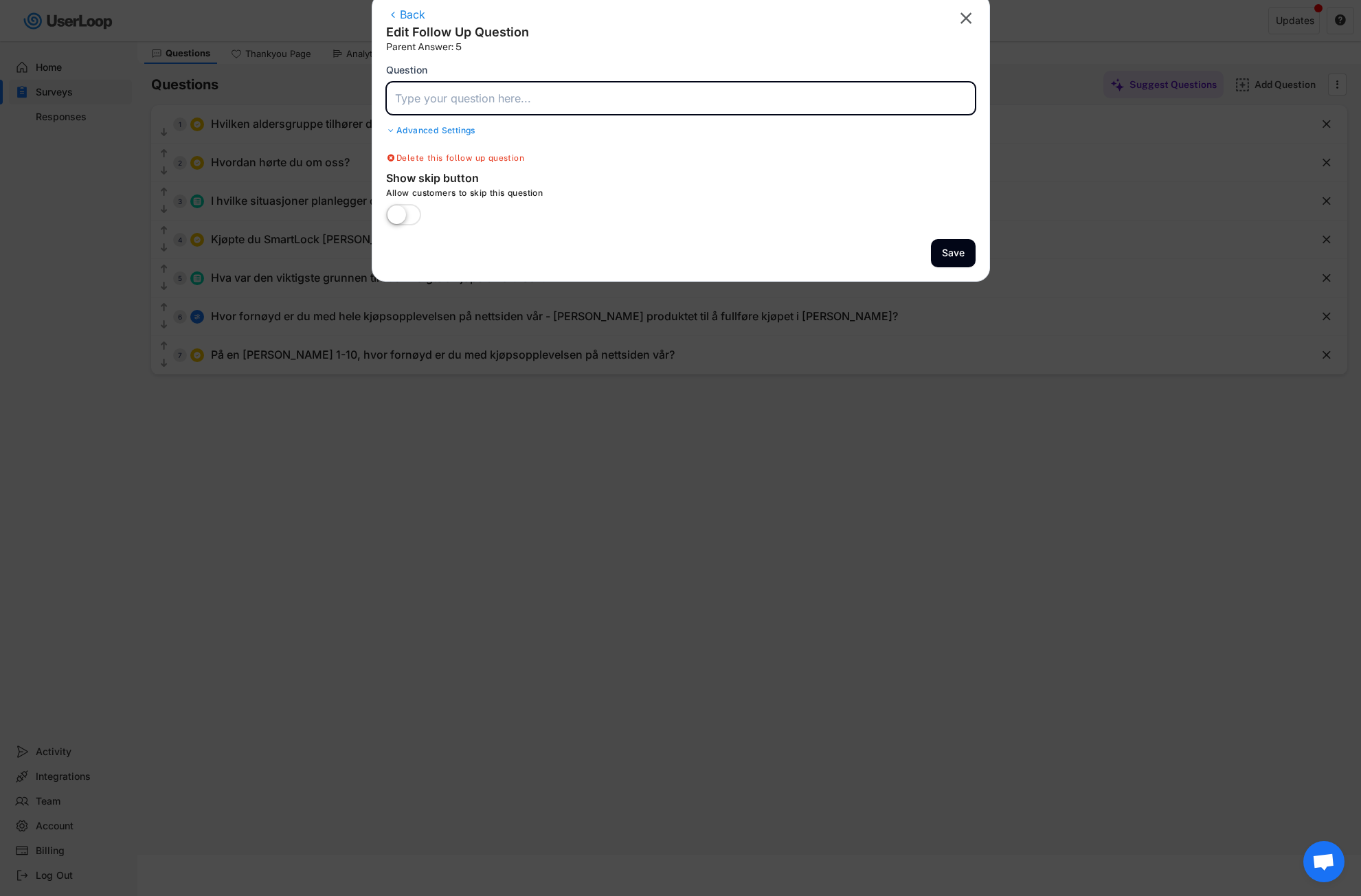
paste input "Hva kunne vi gjort bedre for å gjøre kjøpsopplevelsen enklere [PERSON_NAME] tyd…"
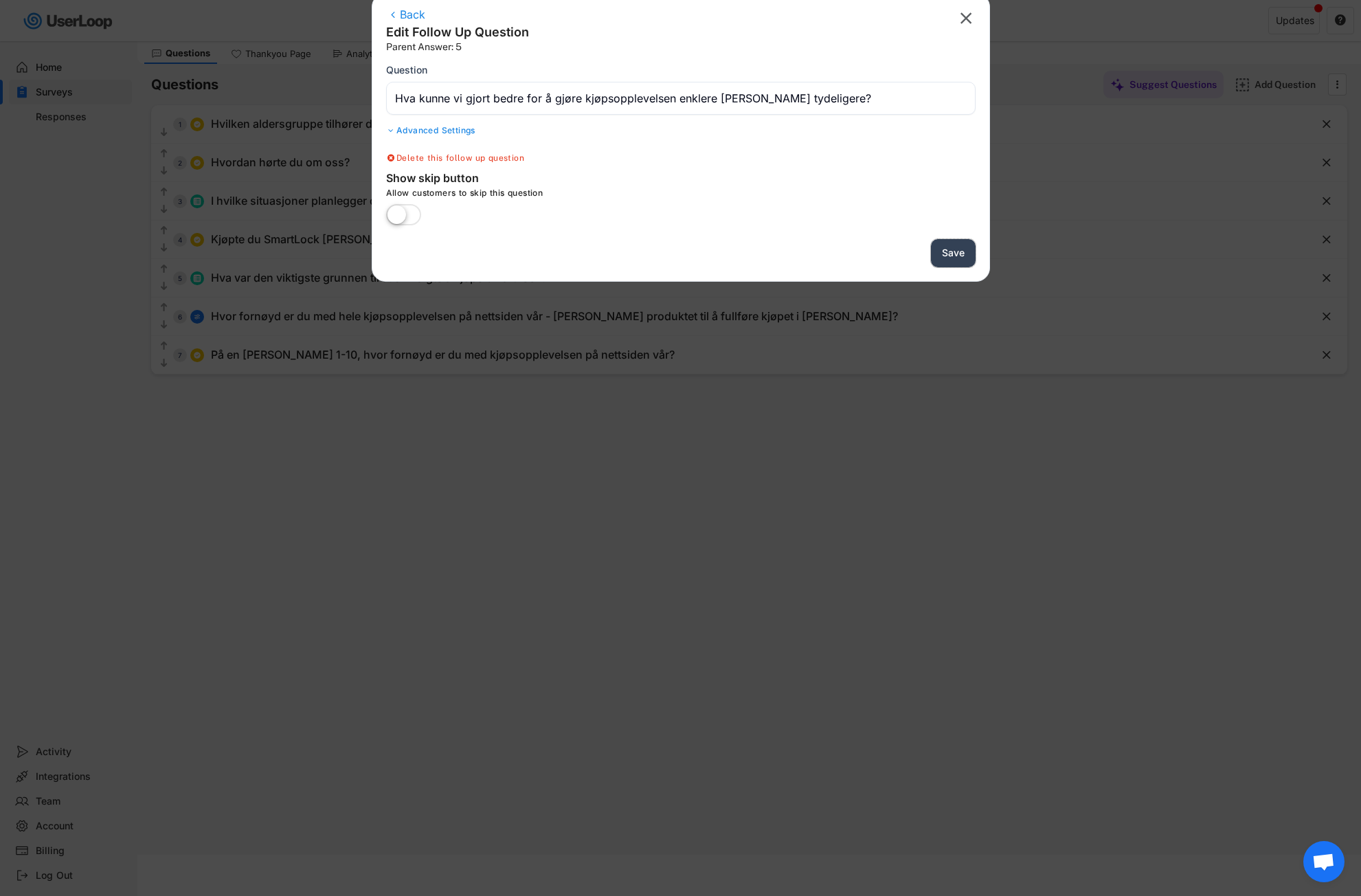
click at [969, 251] on button "Save" at bounding box center [953, 253] width 44 height 28
type input "På en [PERSON_NAME] 1-10, hvor fornøyd er du med kjøpsopplevelsen på nettsiden …"
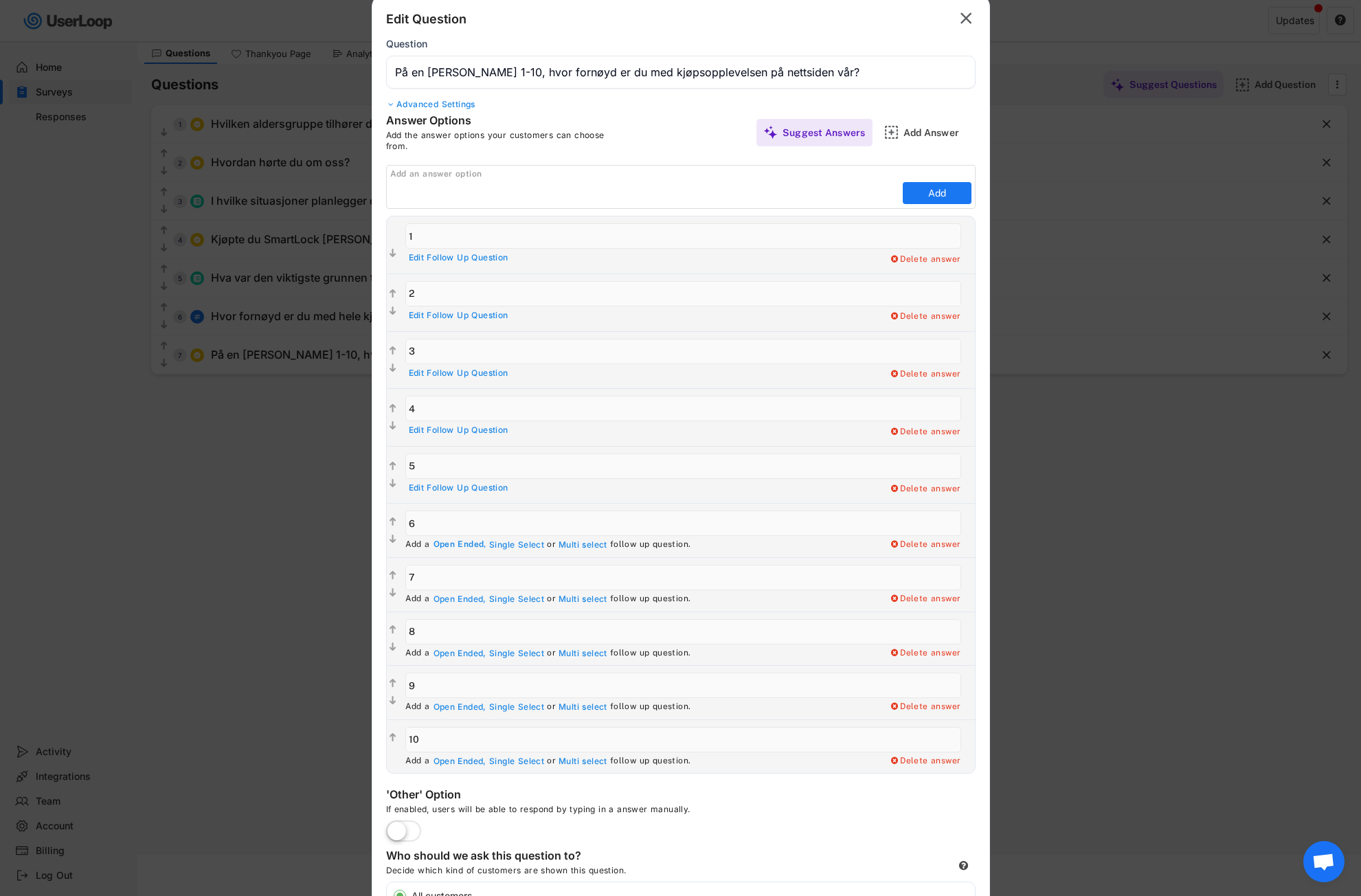
click at [459, 545] on div "Open Ended," at bounding box center [459, 544] width 53 height 11
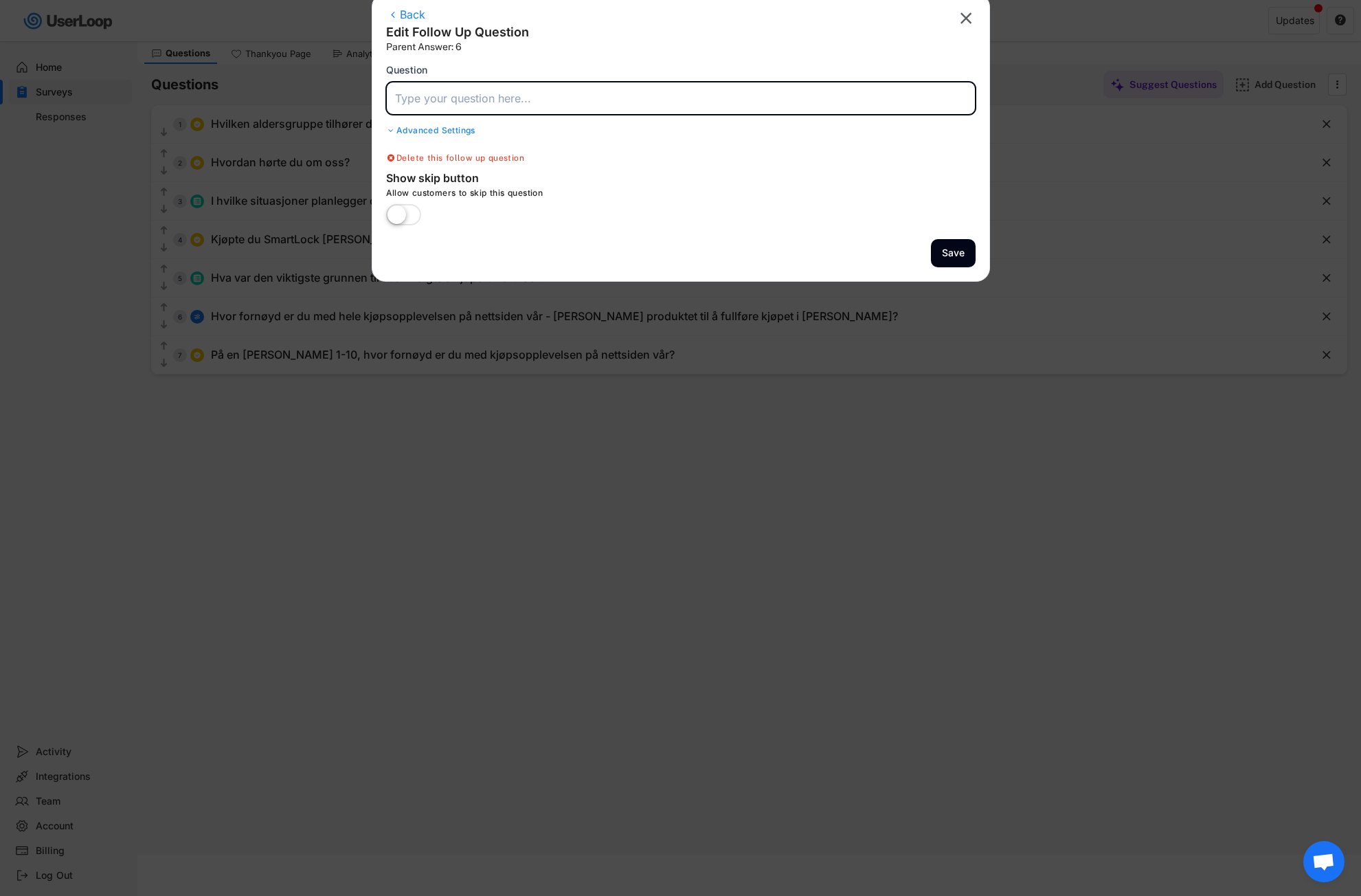
click at [437, 102] on input "input" at bounding box center [681, 98] width 590 height 33
paste input "Hva kunne vi gjort bedre for å gjøre kjøpsopplevelsen enklere [PERSON_NAME] tyd…"
click at [952, 248] on button "Save" at bounding box center [953, 253] width 44 height 28
type input "På en [PERSON_NAME] 1-10, hvor fornøyd er du med kjøpsopplevelsen på nettsiden …"
